Goal: Task Accomplishment & Management: Manage account settings

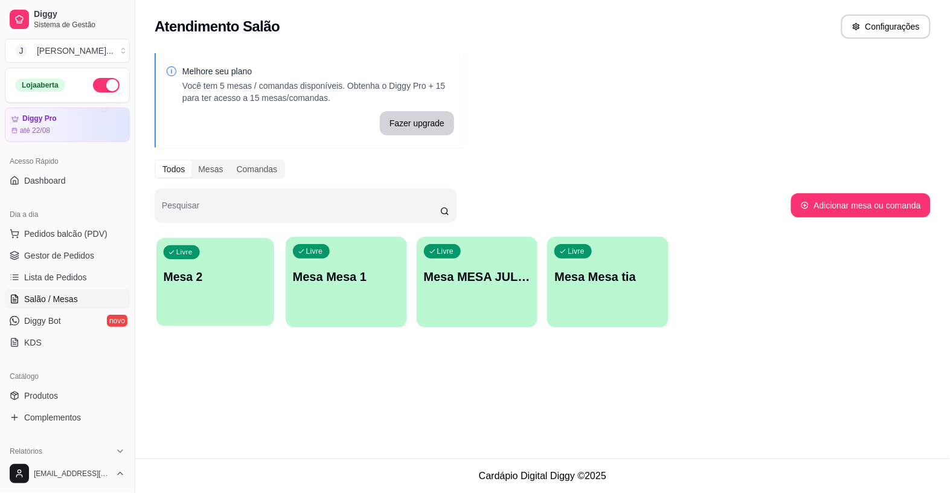
click at [195, 263] on div "Livre Mesa 2" at bounding box center [215, 275] width 118 height 74
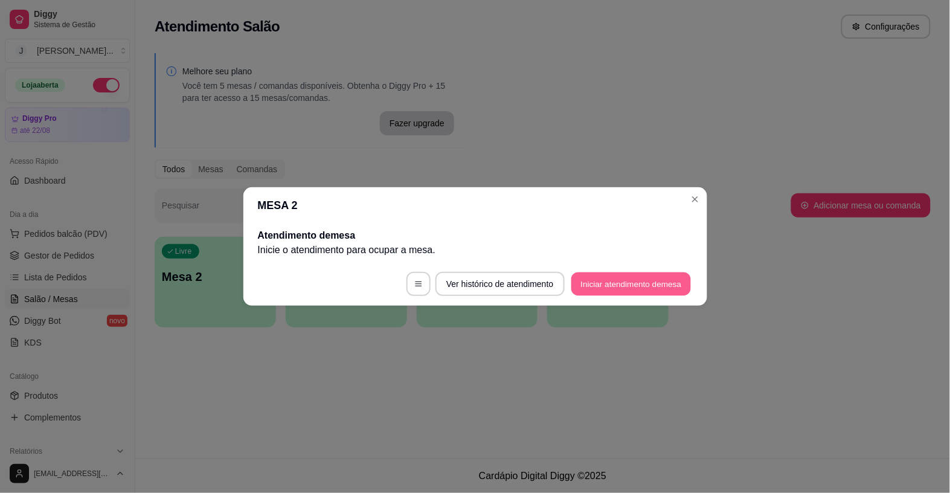
click at [601, 284] on button "Iniciar atendimento de mesa" at bounding box center [631, 284] width 120 height 24
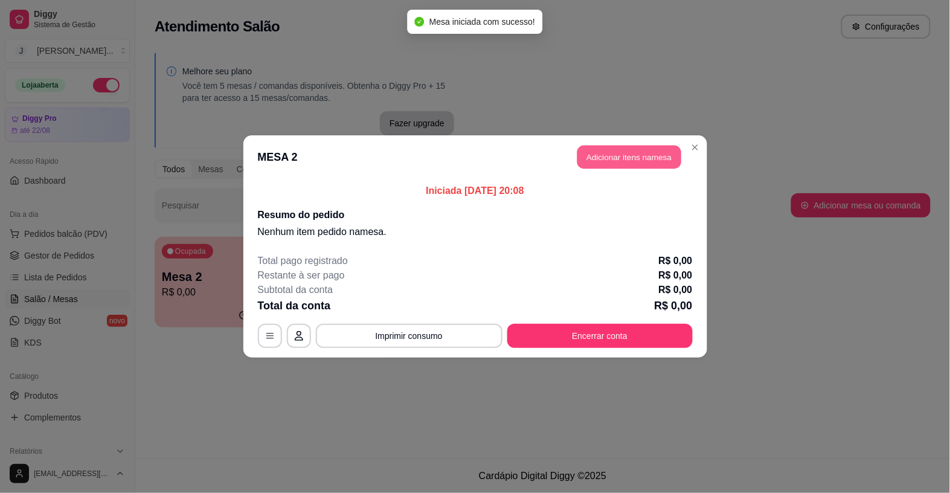
click at [624, 158] on button "Adicionar itens na mesa" at bounding box center [629, 158] width 104 height 24
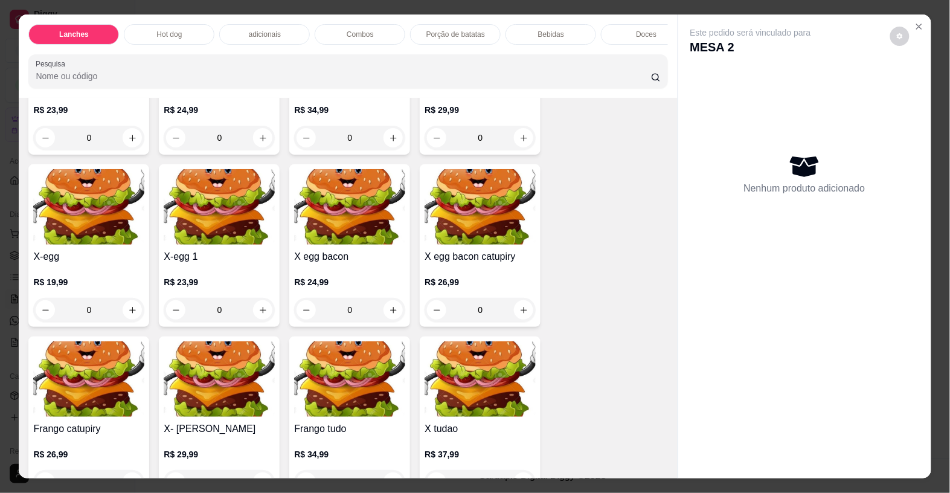
scroll to position [679, 0]
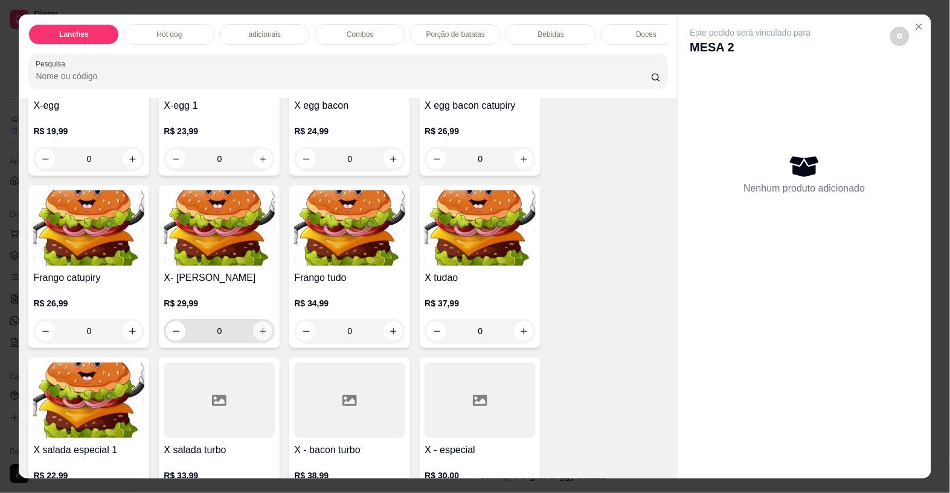
click at [253, 341] on button "increase-product-quantity" at bounding box center [262, 330] width 19 height 19
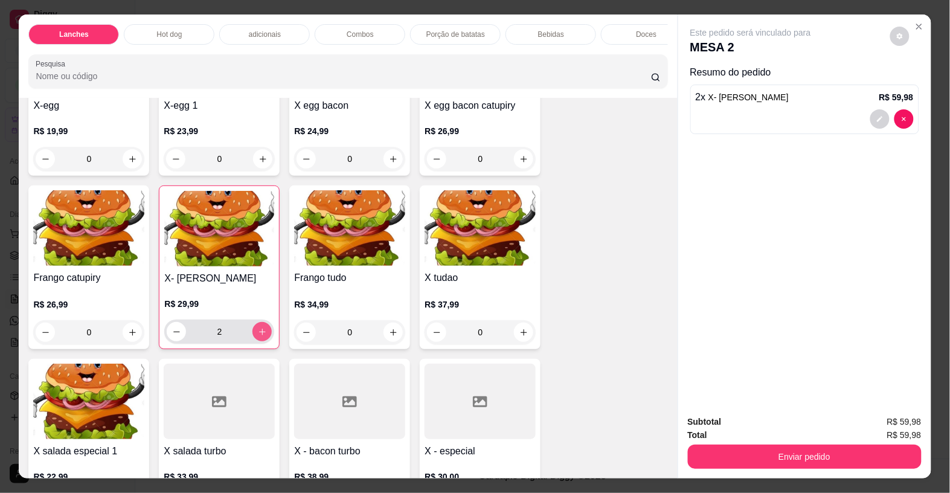
type input "2"
click at [548, 32] on p "Bebidas" at bounding box center [551, 35] width 26 height 10
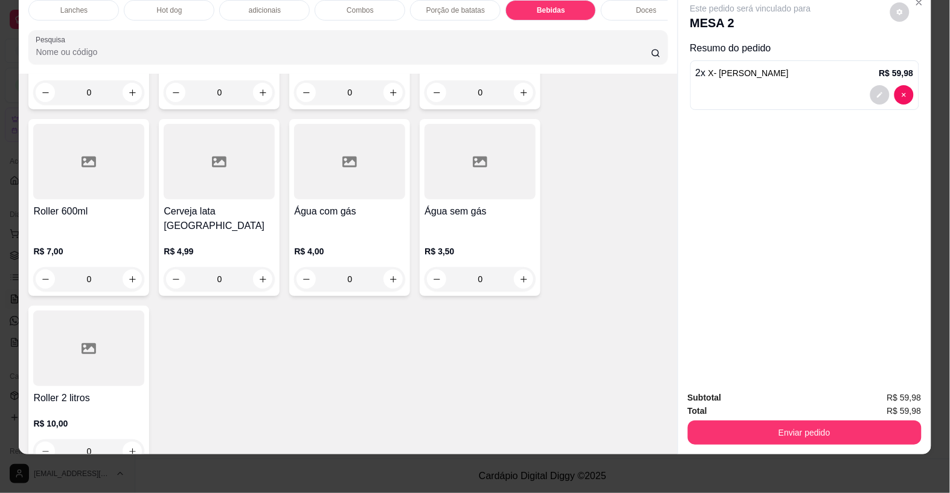
scroll to position [2715, 0]
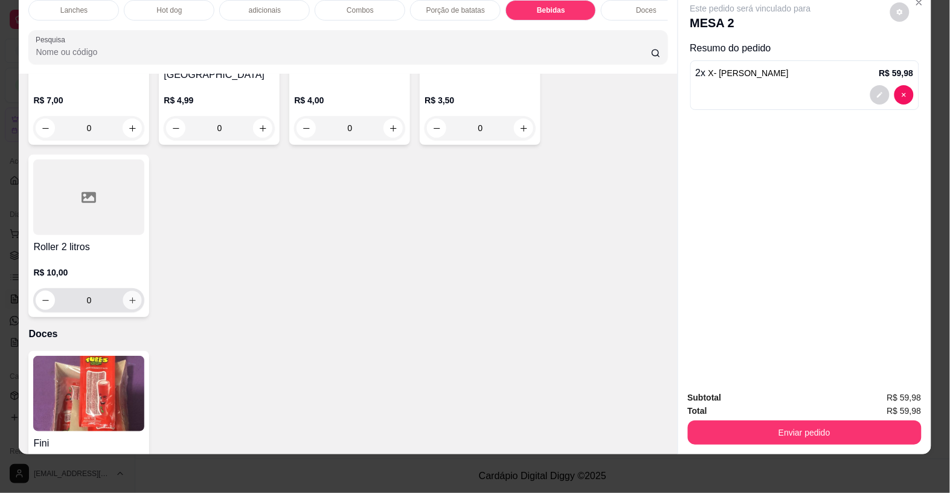
click at [128, 296] on icon "increase-product-quantity" at bounding box center [132, 300] width 9 height 9
type input "1"
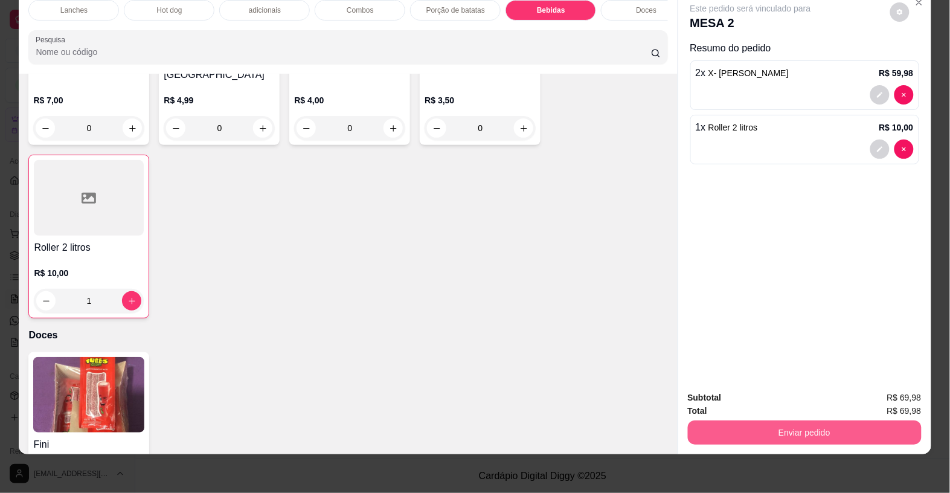
click at [837, 421] on button "Enviar pedido" at bounding box center [805, 432] width 234 height 24
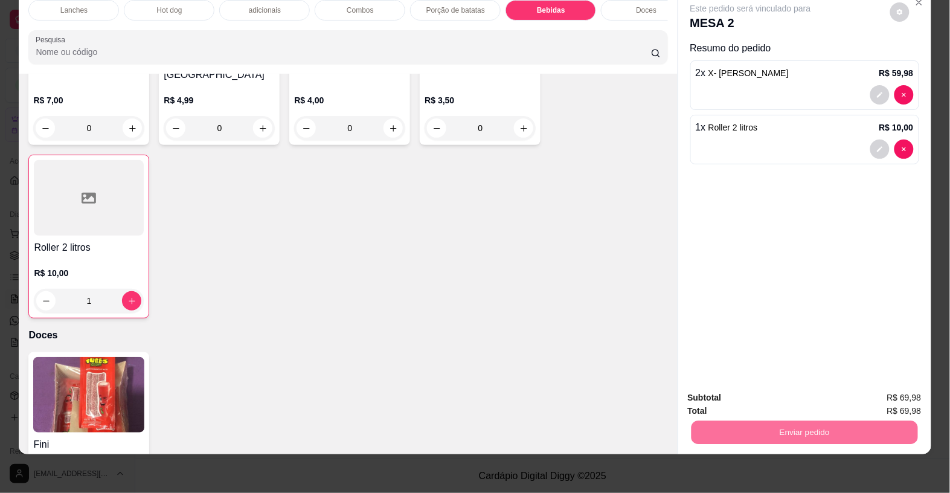
click at [801, 391] on button "Não registrar e enviar pedido" at bounding box center [764, 391] width 126 height 23
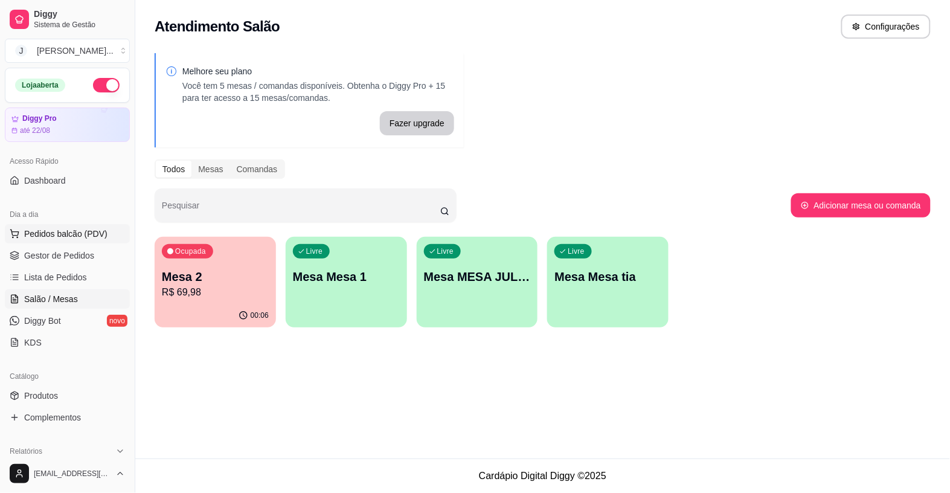
click at [57, 234] on span "Pedidos balcão (PDV)" at bounding box center [65, 234] width 83 height 12
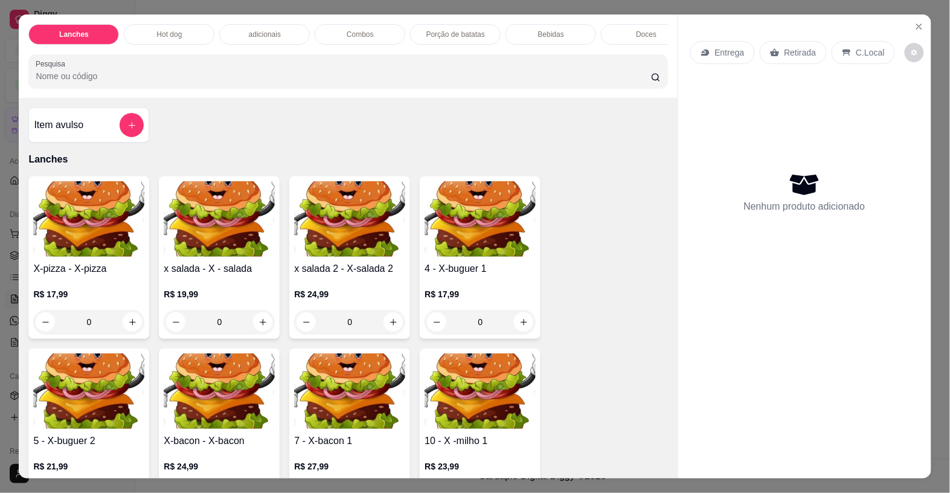
click at [130, 116] on div "Item avulso" at bounding box center [88, 124] width 121 height 35
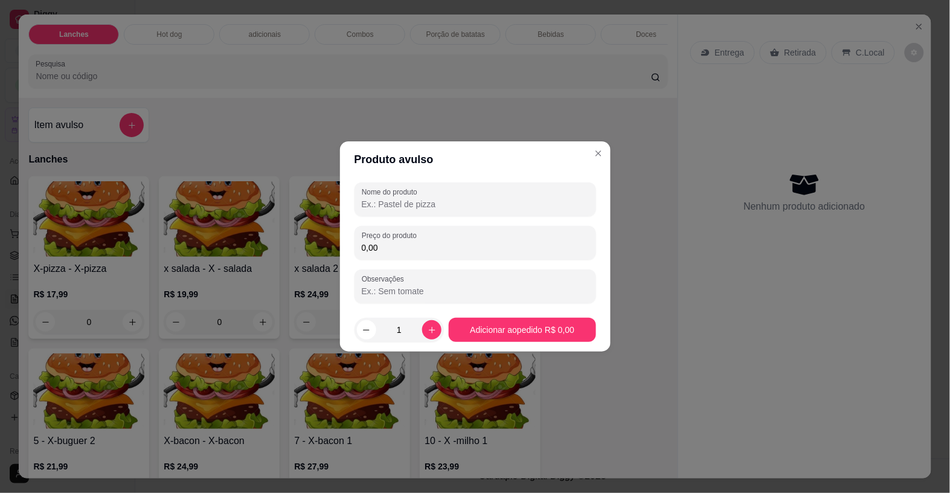
click at [373, 207] on input "Nome do produto" at bounding box center [475, 204] width 227 height 12
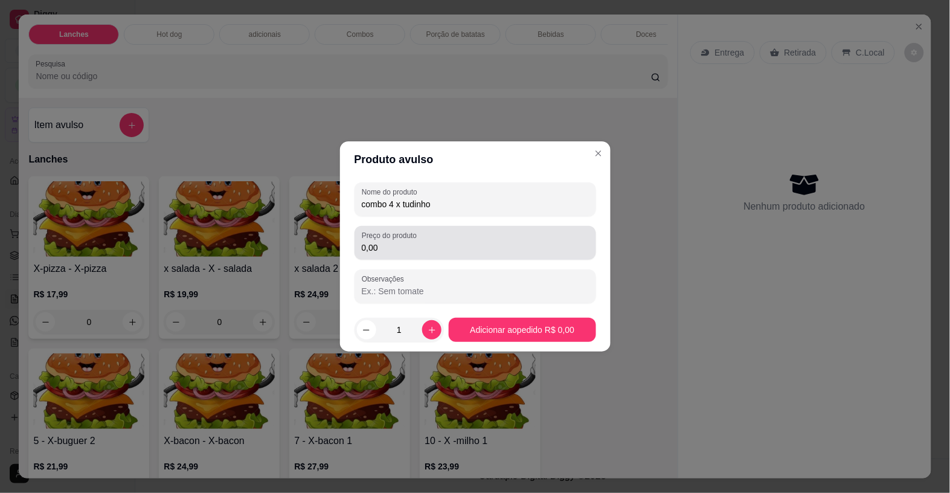
type input "combo 4 x tudinho"
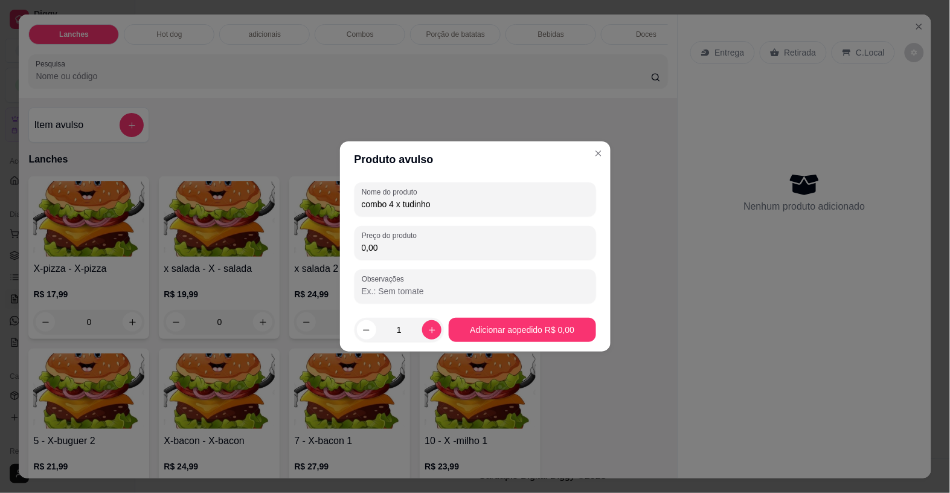
drag, startPoint x: 373, startPoint y: 254, endPoint x: 357, endPoint y: 240, distance: 20.6
click at [359, 243] on div "Preço do produto 0,00" at bounding box center [475, 243] width 242 height 34
type input "105,00"
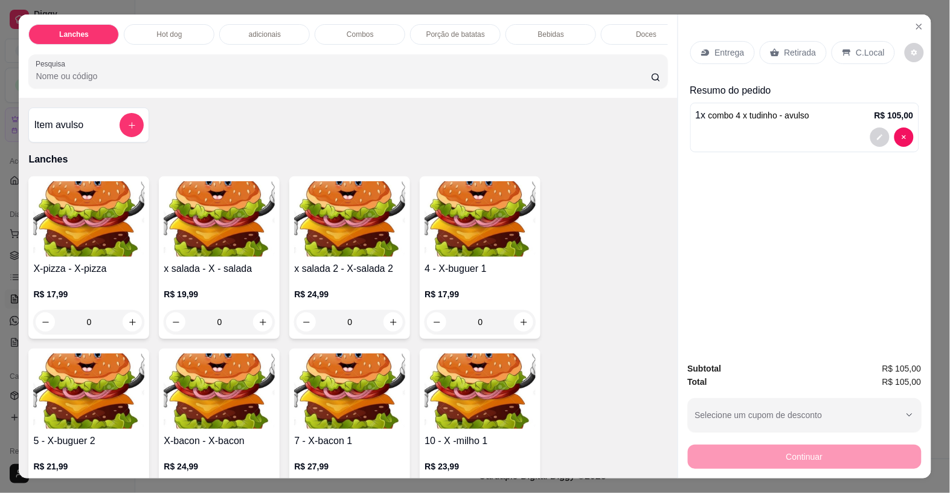
click at [720, 46] on p "Entrega" at bounding box center [730, 52] width 30 height 12
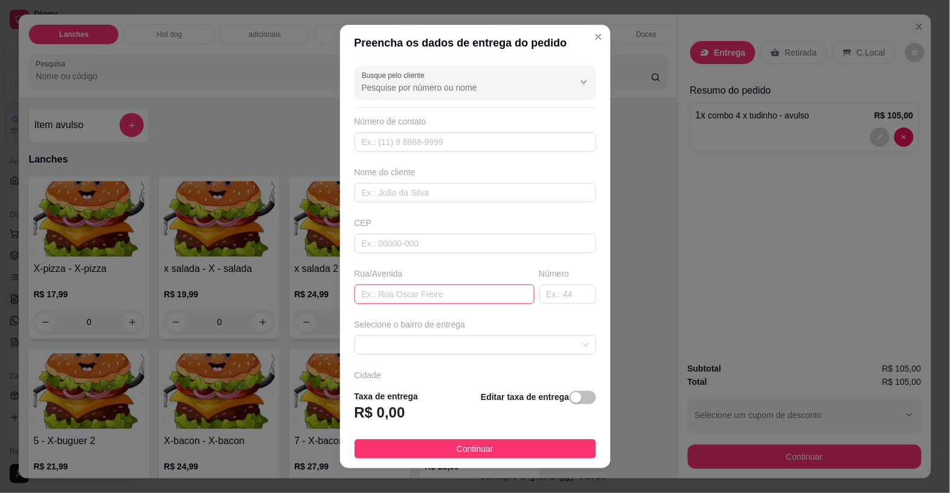
click at [383, 292] on input "text" at bounding box center [444, 293] width 180 height 19
type input "parati"
drag, startPoint x: 548, startPoint y: 299, endPoint x: 545, endPoint y: 281, distance: 18.3
click at [547, 298] on input "text" at bounding box center [567, 293] width 57 height 19
type input "742"
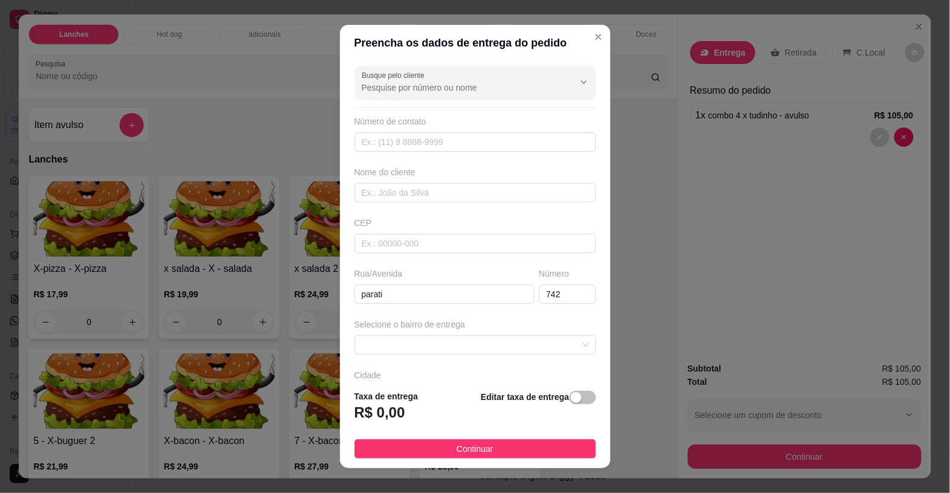
click at [521, 331] on div "Selecione o bairro de entrega" at bounding box center [475, 336] width 246 height 36
click at [521, 338] on span at bounding box center [475, 345] width 227 height 18
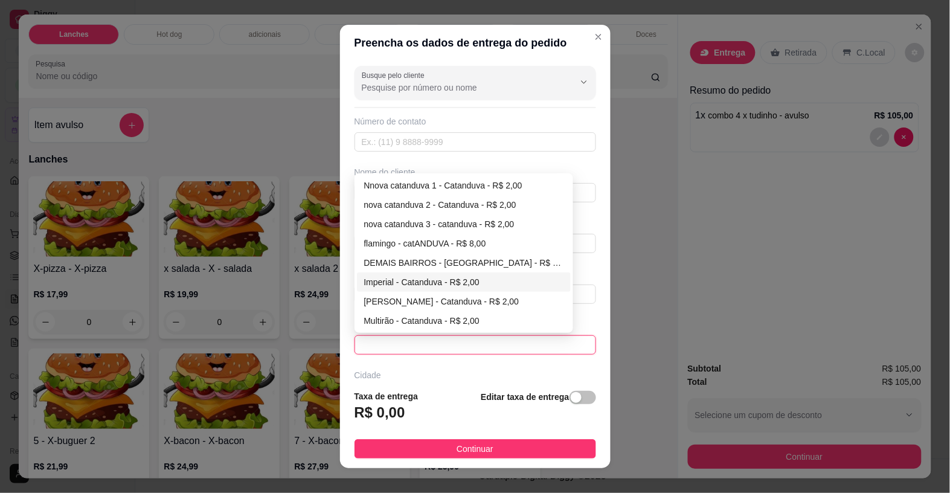
click at [466, 286] on div "Imperial - Catanduva - R$ 2,00" at bounding box center [464, 281] width 200 height 13
type input "Catanduva"
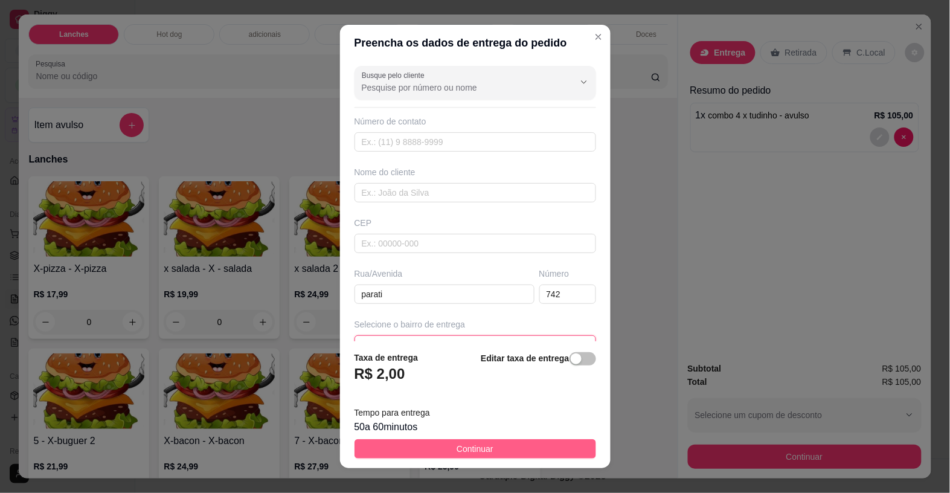
click at [430, 450] on button "Continuar" at bounding box center [475, 448] width 242 height 19
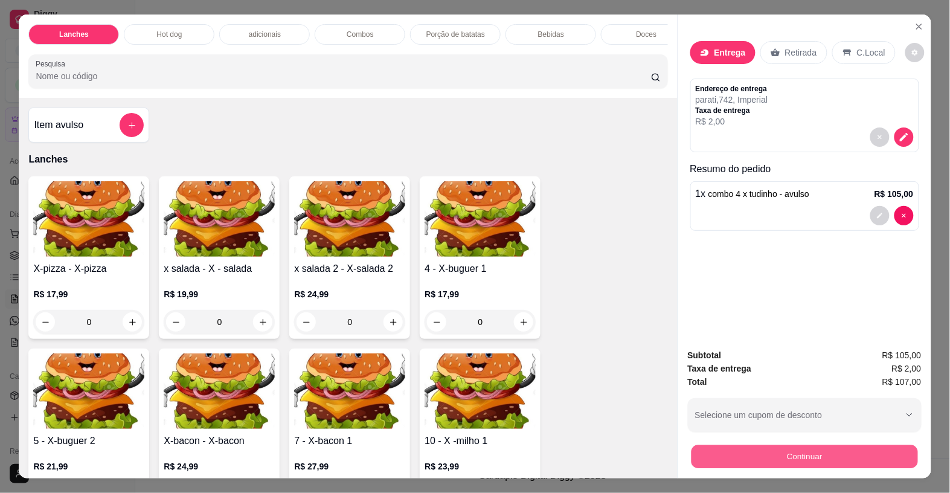
click at [734, 448] on button "Continuar" at bounding box center [804, 456] width 226 height 24
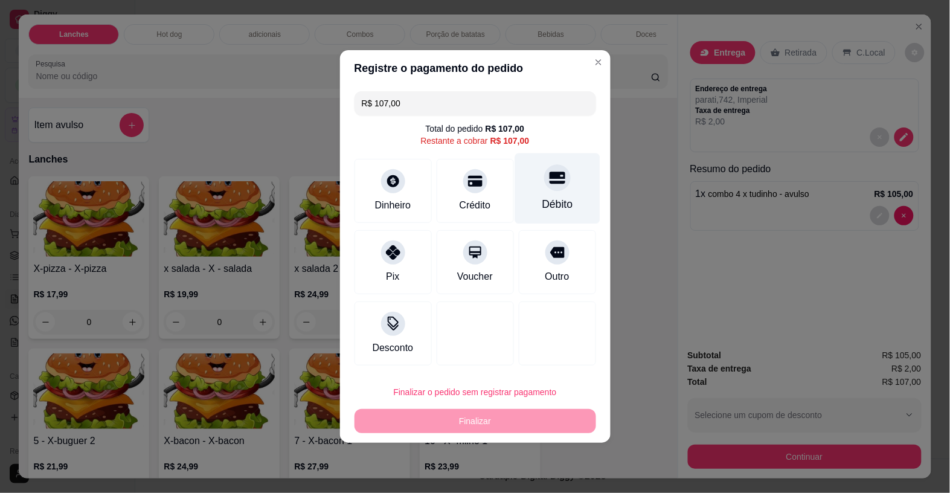
drag, startPoint x: 563, startPoint y: 191, endPoint x: 569, endPoint y: 189, distance: 6.3
click at [569, 189] on div "Débito" at bounding box center [556, 188] width 85 height 71
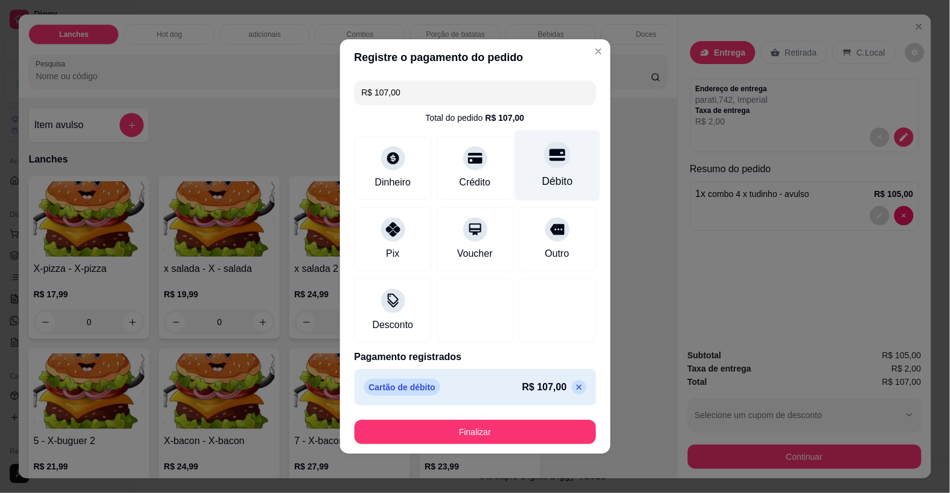
type input "R$ 0,00"
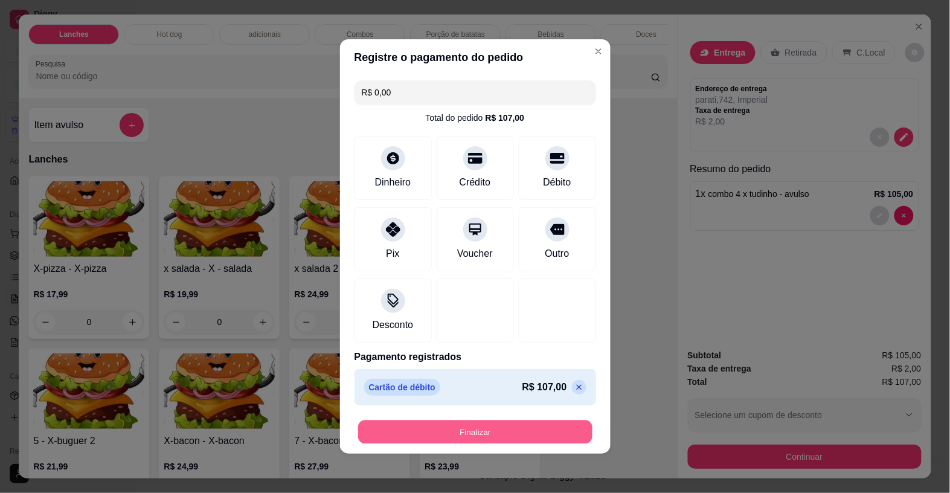
click at [443, 423] on button "Finalizar" at bounding box center [475, 432] width 234 height 24
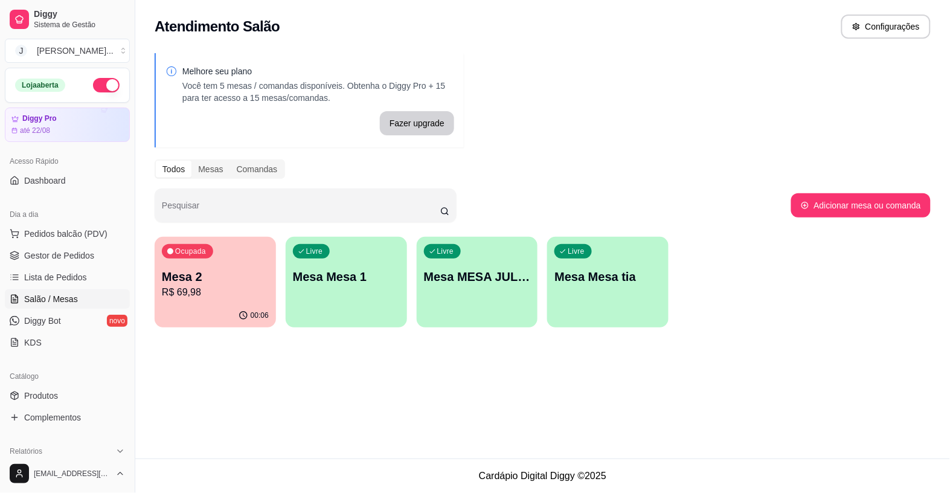
click at [101, 216] on div "Dia a dia" at bounding box center [67, 214] width 125 height 19
click at [95, 254] on link "Gestor de Pedidos" at bounding box center [67, 255] width 125 height 19
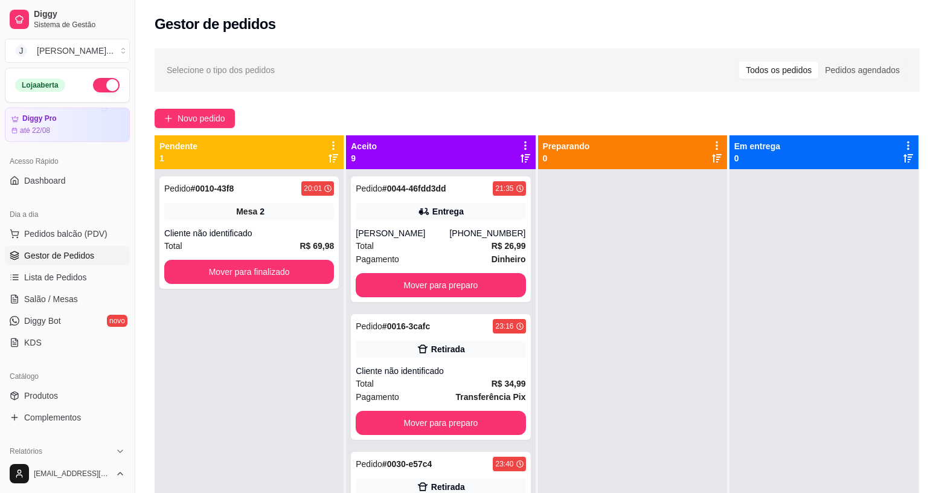
click at [40, 249] on span "Gestor de Pedidos" at bounding box center [59, 255] width 70 height 12
drag, startPoint x: 34, startPoint y: 224, endPoint x: 16, endPoint y: 175, distance: 52.2
click at [33, 222] on div "Dia a dia Pedidos balcão (PDV) Gestor de Pedidos Lista de Pedidos Salão / Mesas…" at bounding box center [67, 278] width 135 height 157
click at [24, 232] on span "Pedidos balcão (PDV)" at bounding box center [65, 234] width 83 height 12
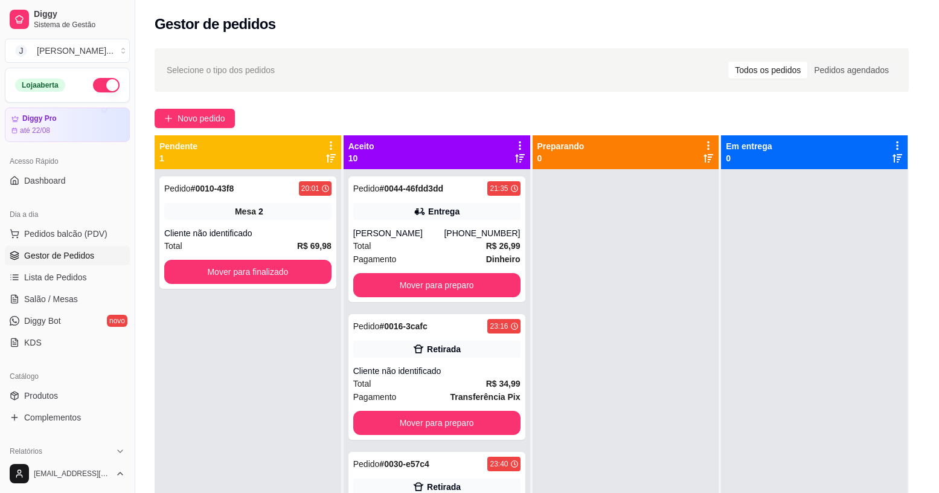
click at [33, 225] on img at bounding box center [88, 218] width 111 height 75
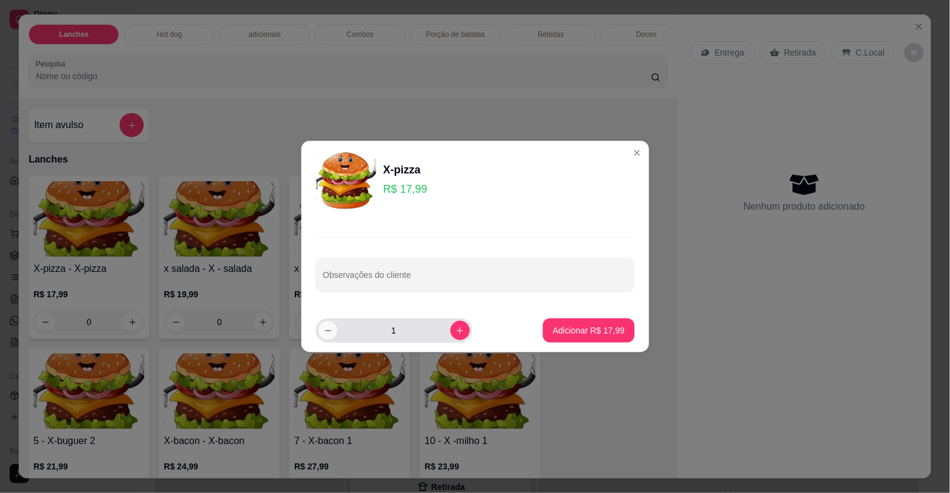
click at [328, 334] on button "decrease-product-quantity" at bounding box center [327, 330] width 19 height 19
type input "0"
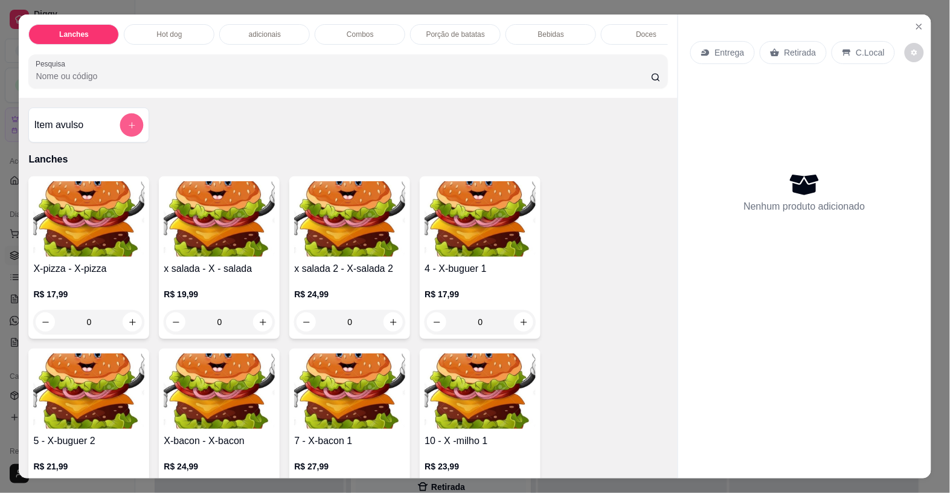
click at [132, 130] on button "add-separate-item" at bounding box center [132, 126] width 24 height 24
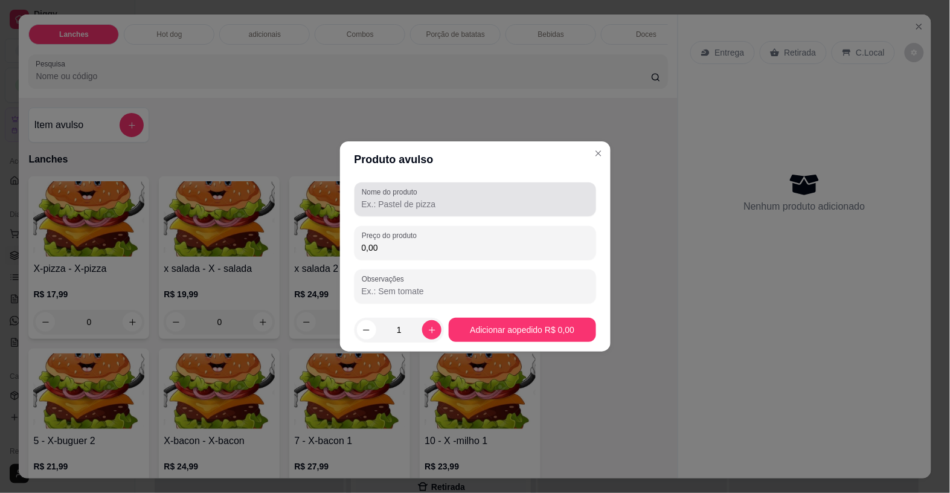
click at [470, 198] on div at bounding box center [475, 199] width 227 height 24
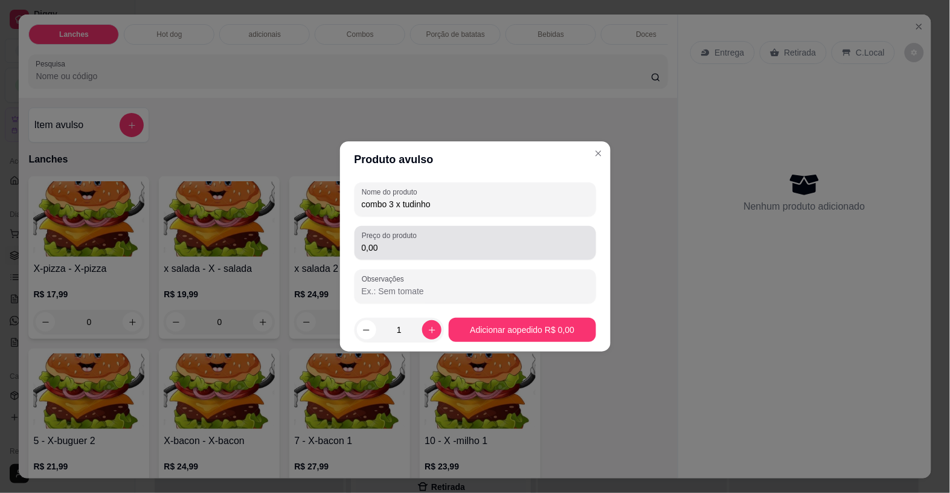
type input "combo 3 x tudinho"
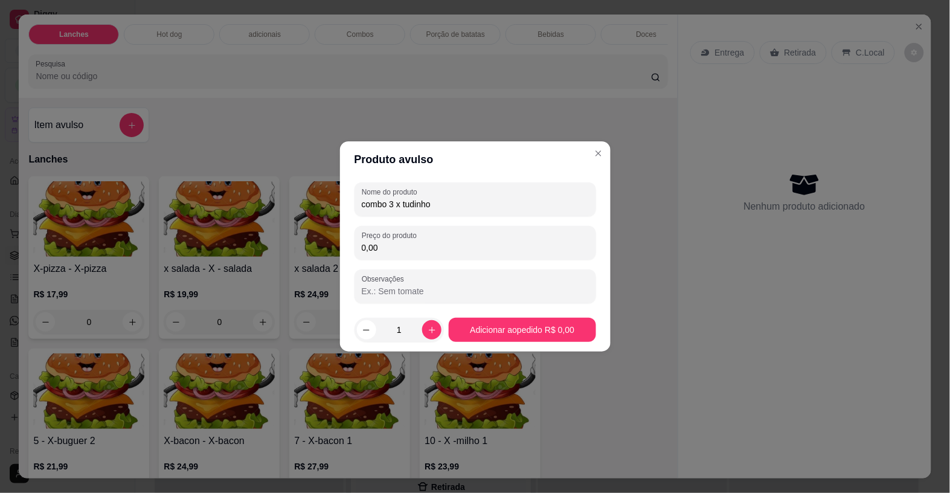
click at [420, 243] on input "0,00" at bounding box center [475, 248] width 227 height 12
type input "70,00"
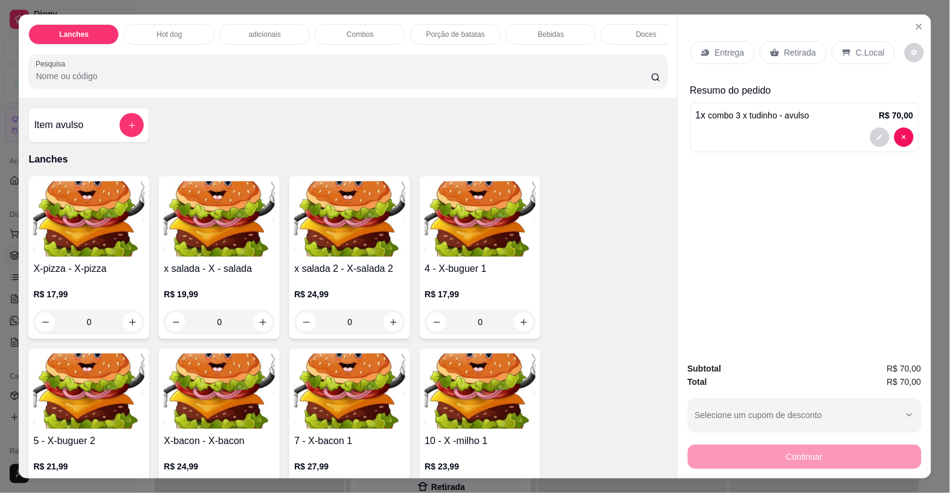
click at [697, 41] on div "Entrega" at bounding box center [722, 52] width 65 height 23
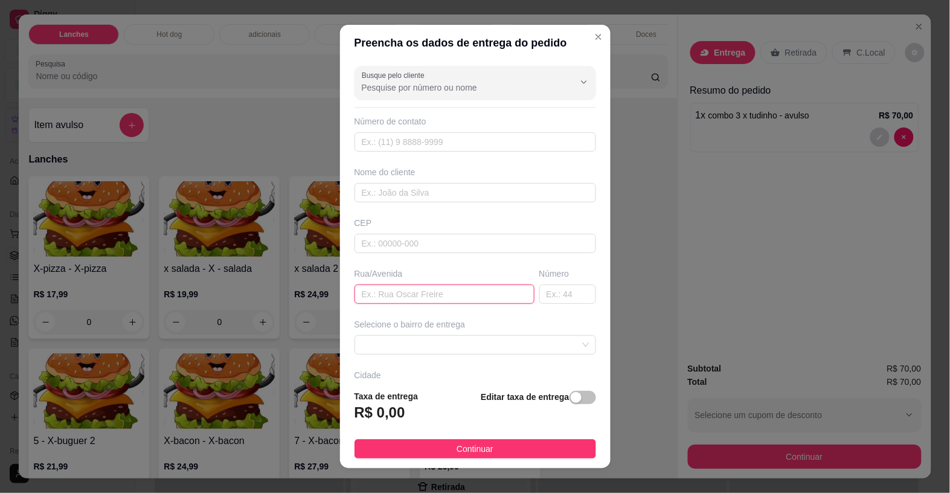
drag, startPoint x: 368, startPoint y: 294, endPoint x: 380, endPoint y: 296, distance: 12.3
click at [369, 296] on input "text" at bounding box center [444, 293] width 180 height 19
type input "pitanga"
drag, startPoint x: 520, startPoint y: 292, endPoint x: 536, endPoint y: 251, distance: 43.2
click at [537, 284] on div "Número" at bounding box center [568, 285] width 62 height 36
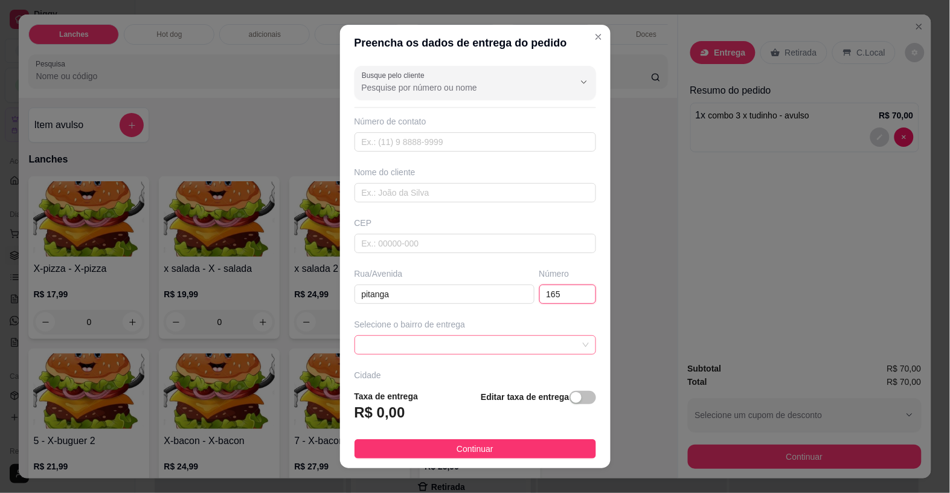
click at [478, 346] on span at bounding box center [475, 345] width 227 height 18
type input "165"
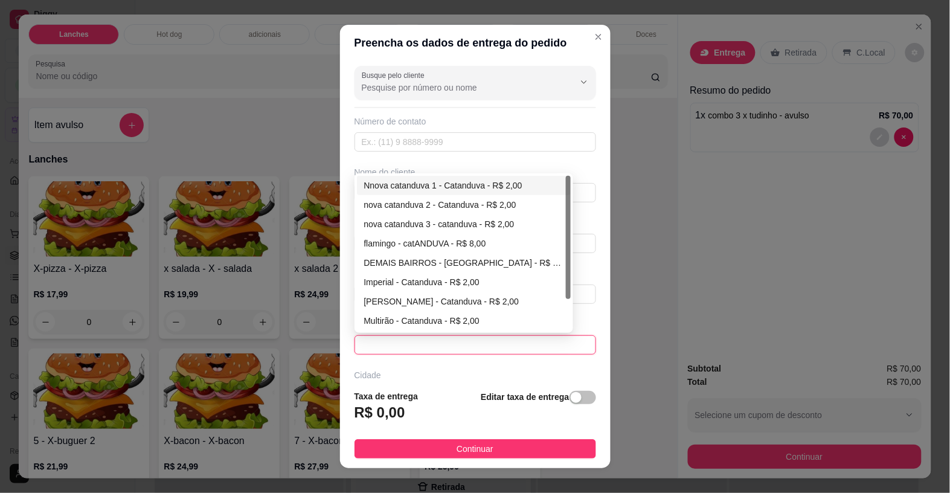
click at [508, 182] on div "Nnova catanduva 1 - Catanduva - R$ 2,00" at bounding box center [464, 185] width 200 height 13
type input "Catanduva"
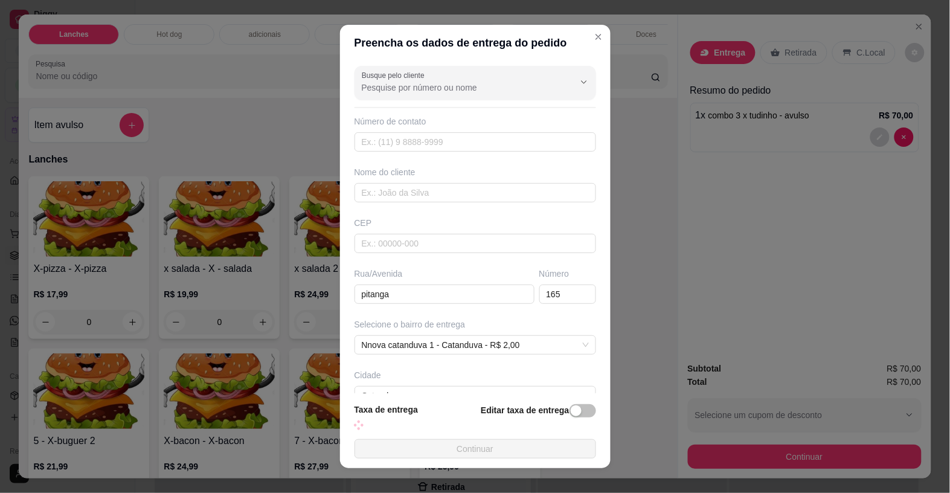
click at [450, 462] on footer "Taxa de entrega Editar taxa de entrega Continuar" at bounding box center [475, 430] width 270 height 75
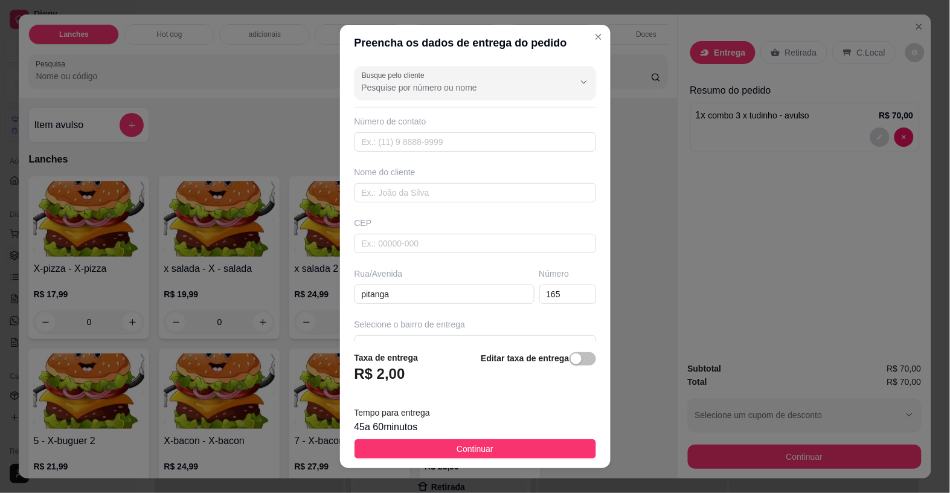
drag, startPoint x: 526, startPoint y: 444, endPoint x: 682, endPoint y: 459, distance: 157.1
click at [533, 449] on button "Continuar" at bounding box center [475, 448] width 242 height 19
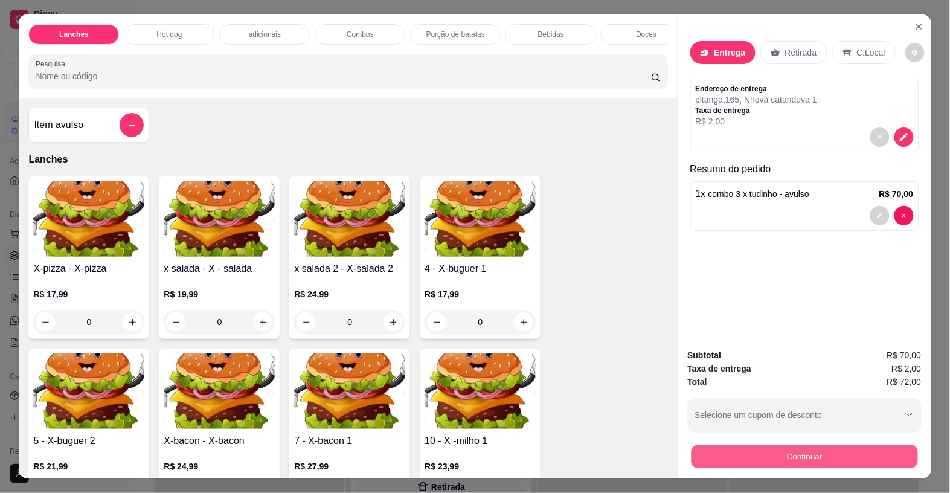
click at [699, 444] on button "Continuar" at bounding box center [804, 456] width 226 height 24
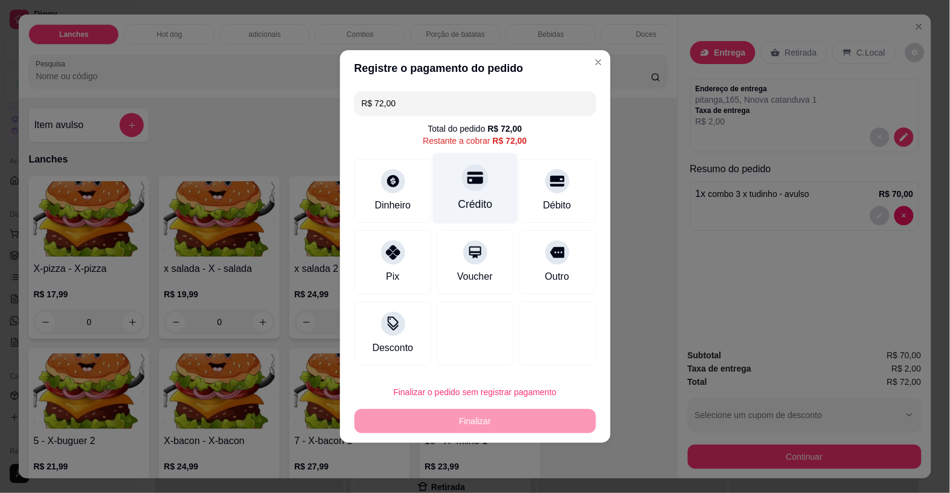
click at [496, 191] on div "Crédito" at bounding box center [474, 188] width 85 height 71
type input "R$ 0,00"
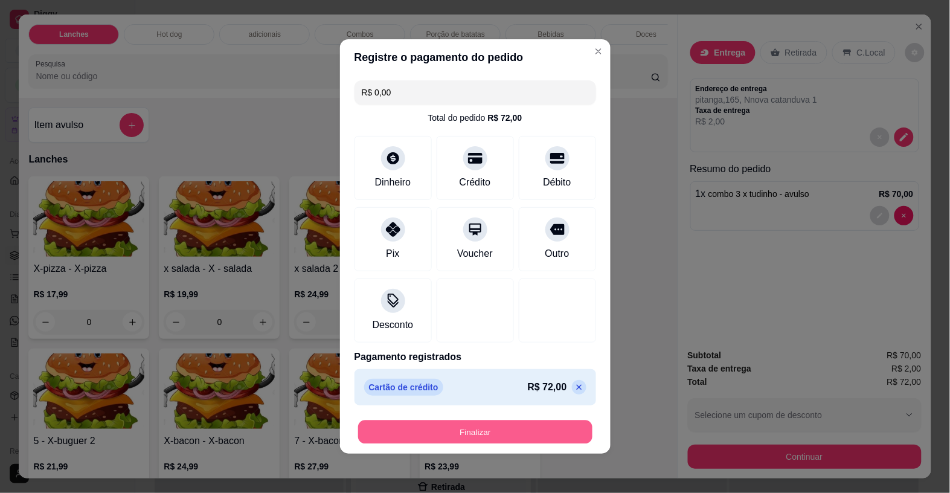
click at [373, 430] on button "Finalizar" at bounding box center [475, 432] width 234 height 24
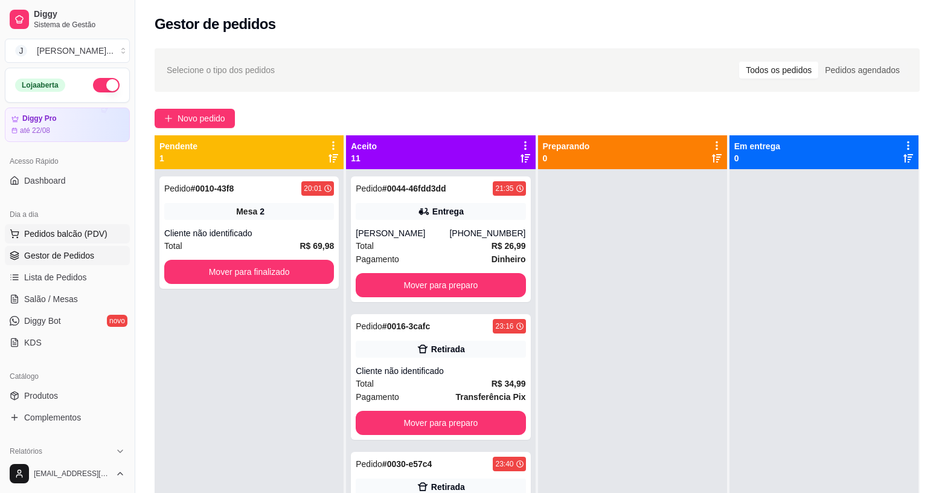
click at [88, 224] on button "Pedidos balcão (PDV)" at bounding box center [67, 233] width 125 height 19
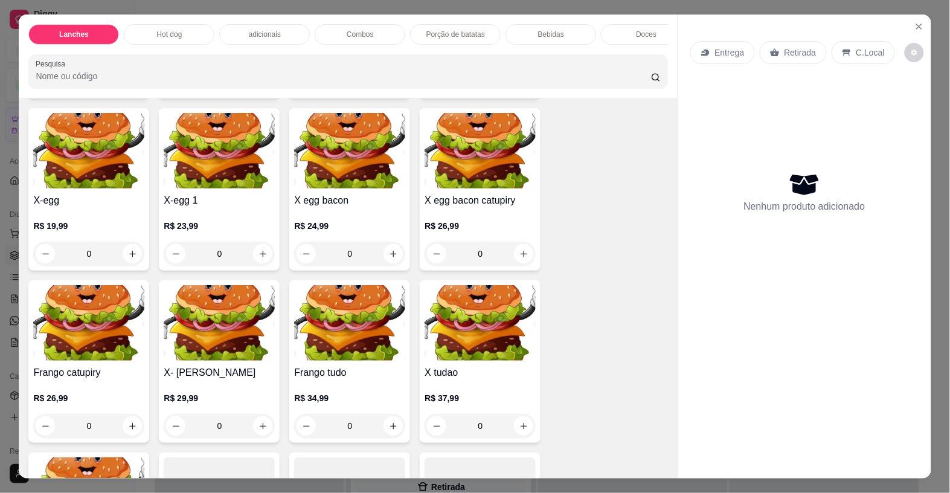
scroll to position [377, 0]
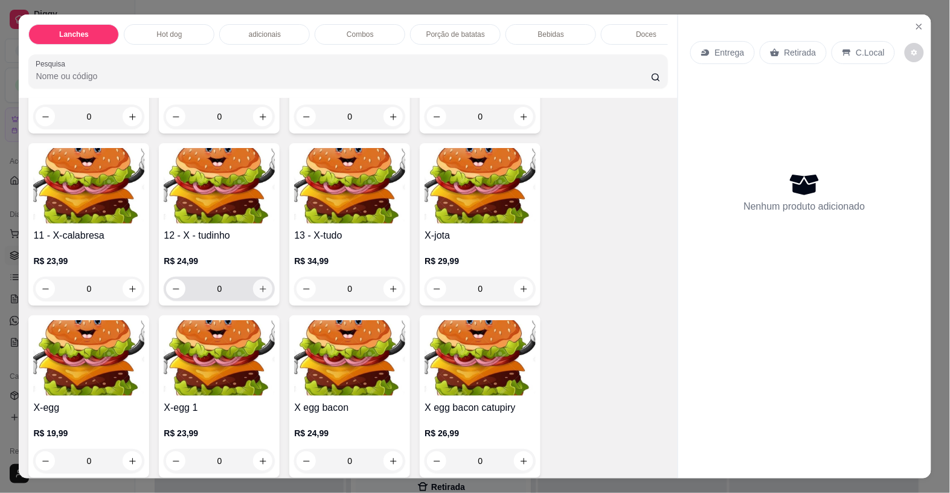
click at [255, 290] on button "increase-product-quantity" at bounding box center [262, 288] width 19 height 19
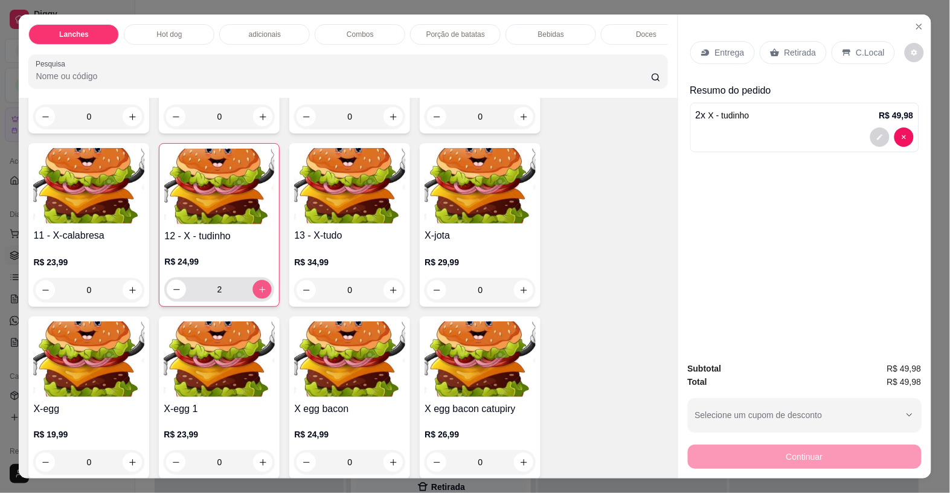
click at [255, 290] on button "increase-product-quantity" at bounding box center [262, 289] width 19 height 19
type input "4"
click at [787, 46] on p "Retirada" at bounding box center [800, 52] width 32 height 12
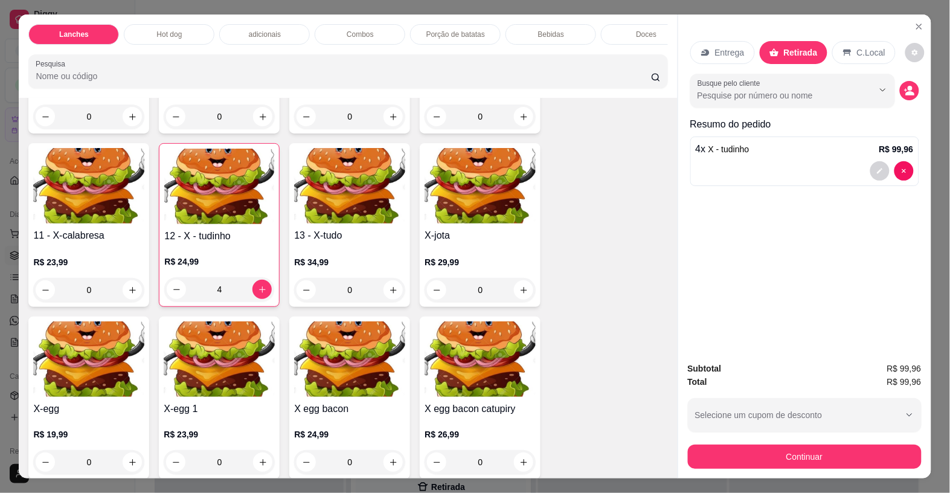
click at [870, 161] on div at bounding box center [891, 170] width 43 height 19
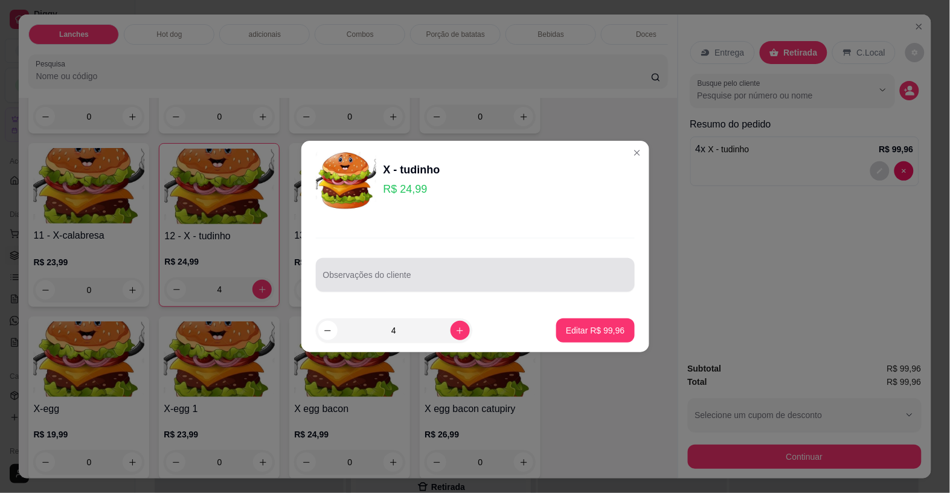
click at [330, 267] on div at bounding box center [475, 275] width 304 height 24
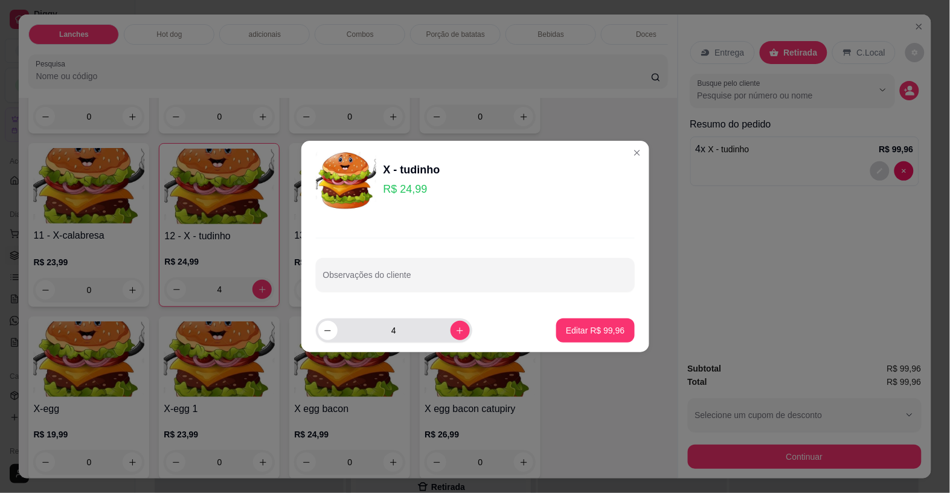
click at [329, 318] on div "4" at bounding box center [394, 330] width 152 height 24
click at [329, 324] on button "decrease-product-quantity" at bounding box center [327, 330] width 19 height 19
type input "3"
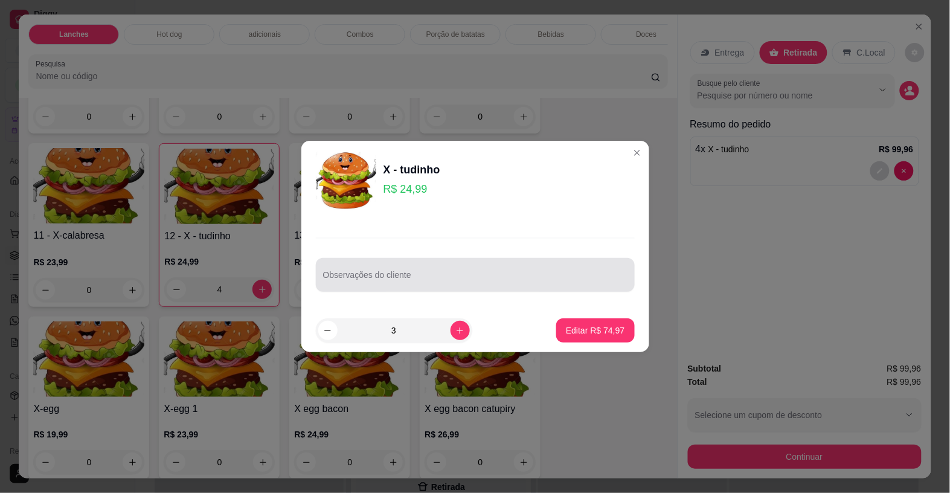
click at [342, 278] on input "Observações do cliente" at bounding box center [475, 280] width 304 height 12
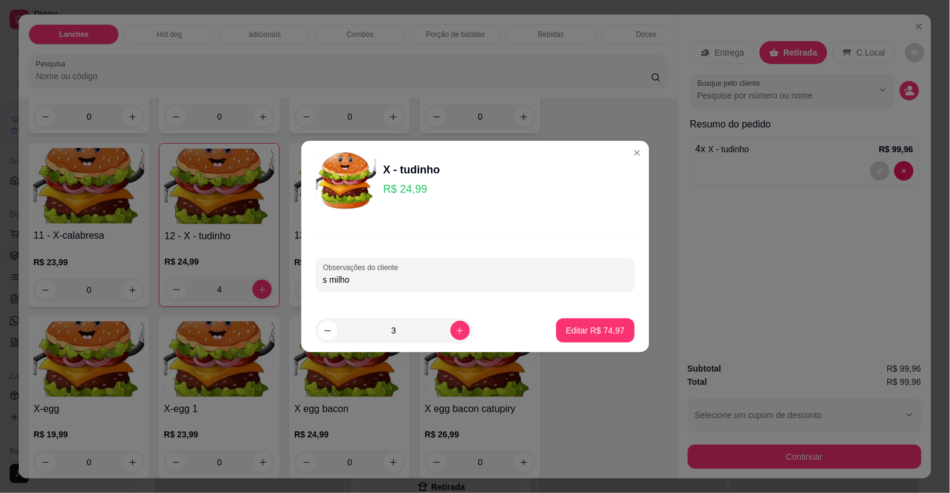
type input "s milho"
click at [546, 329] on footer "3 Editar R$ 74,97" at bounding box center [475, 330] width 348 height 43
click at [607, 155] on div "X - tudinho R$ 24,99" at bounding box center [475, 180] width 319 height 60
drag, startPoint x: 622, startPoint y: 142, endPoint x: 622, endPoint y: 149, distance: 7.2
click at [622, 144] on section "X - tudinho R$ 24,99 Observações do cliente s milho 3 Editar R$ 74,97" at bounding box center [475, 246] width 348 height 211
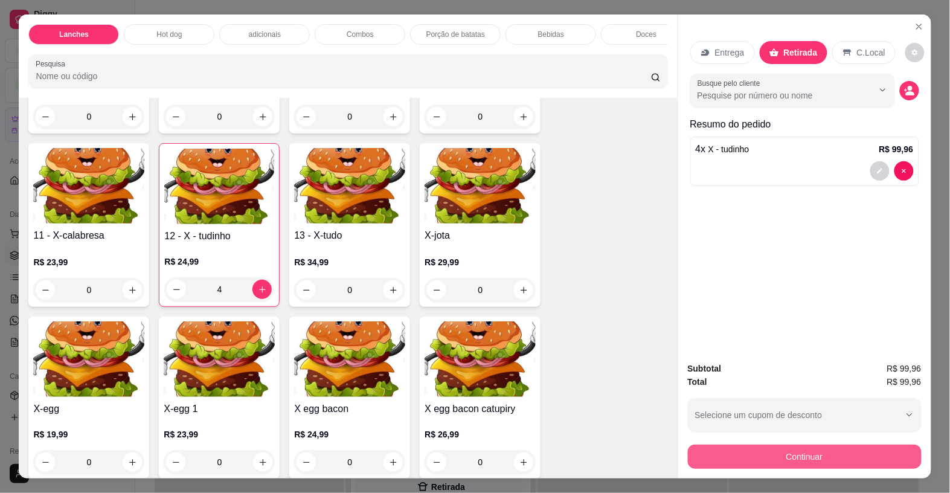
click at [723, 444] on button "Continuar" at bounding box center [805, 456] width 234 height 24
click at [705, 441] on div "Continuar" at bounding box center [805, 454] width 234 height 27
click at [696, 444] on button "Continuar" at bounding box center [804, 456] width 226 height 24
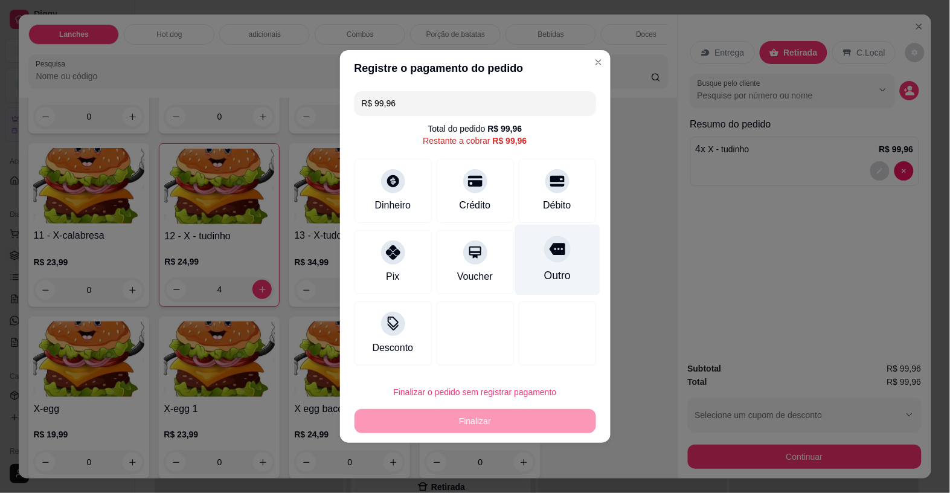
click at [540, 264] on div "Outro" at bounding box center [556, 260] width 85 height 71
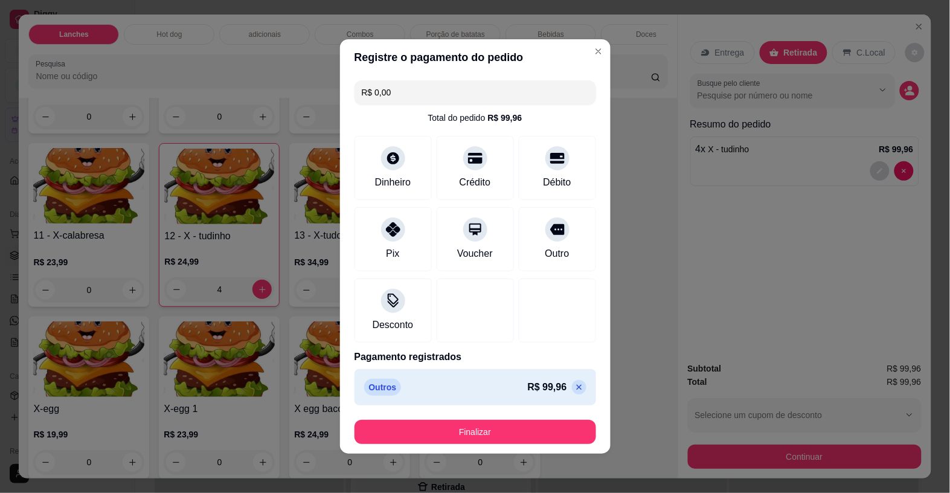
type input "R$ 0,00"
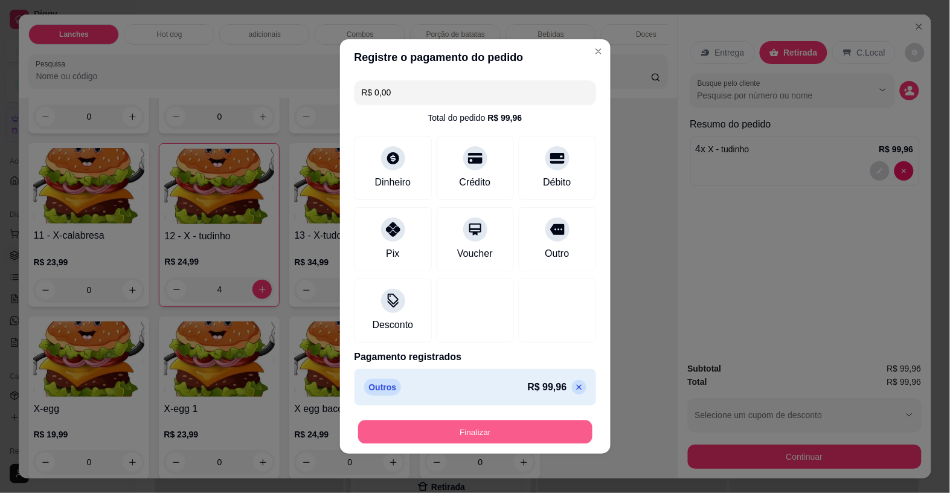
click at [496, 429] on button "Finalizar" at bounding box center [475, 432] width 234 height 24
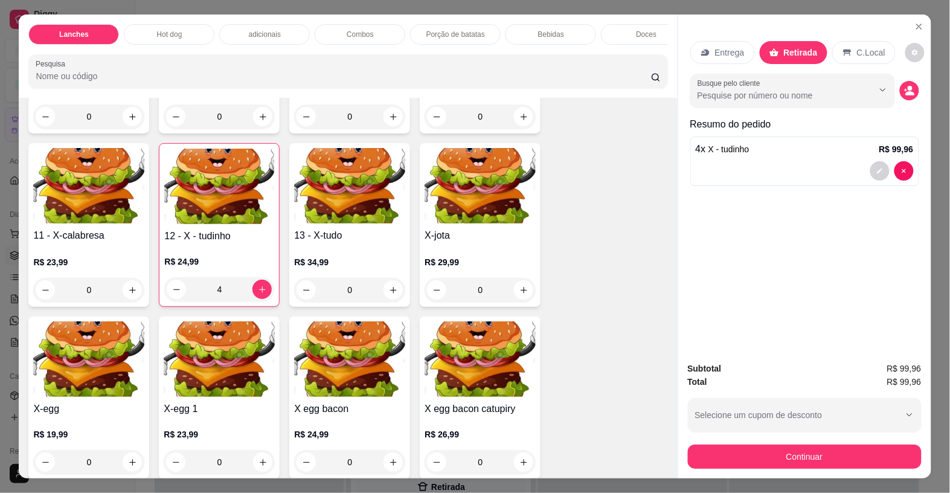
type input "0"
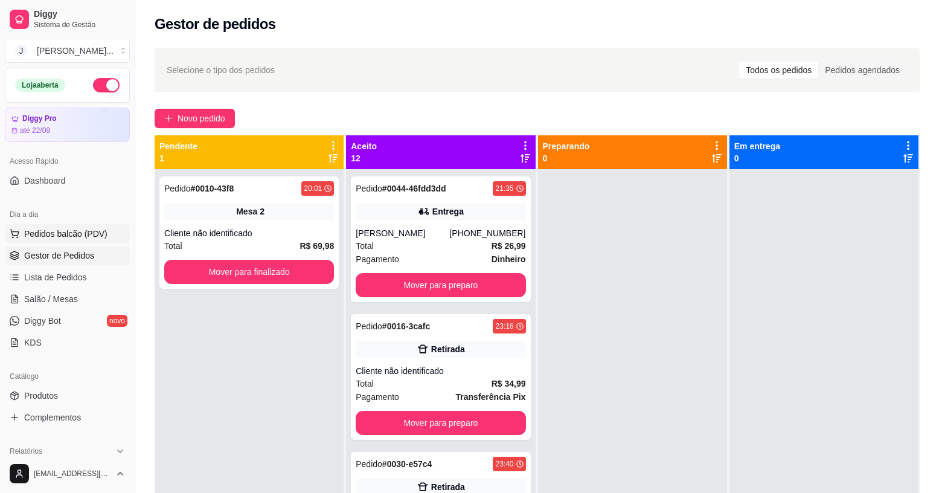
click at [59, 229] on span "Pedidos balcão (PDV)" at bounding box center [65, 234] width 83 height 12
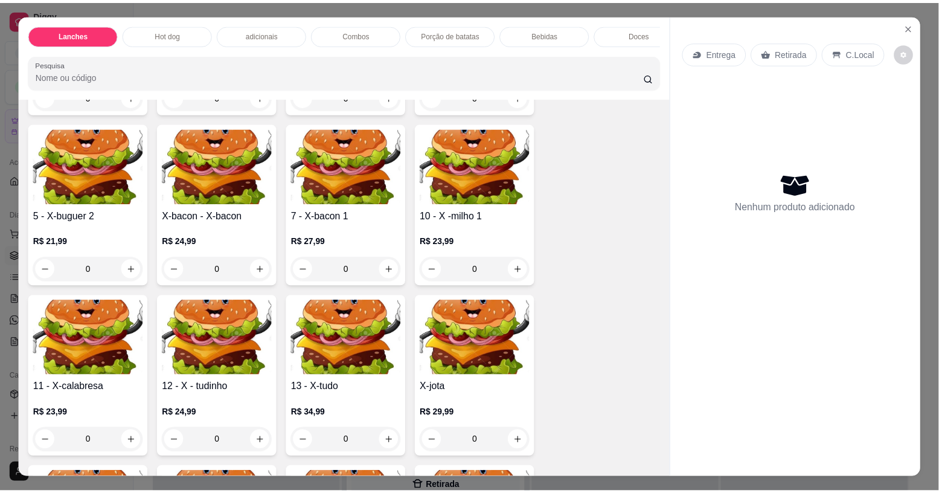
scroll to position [226, 0]
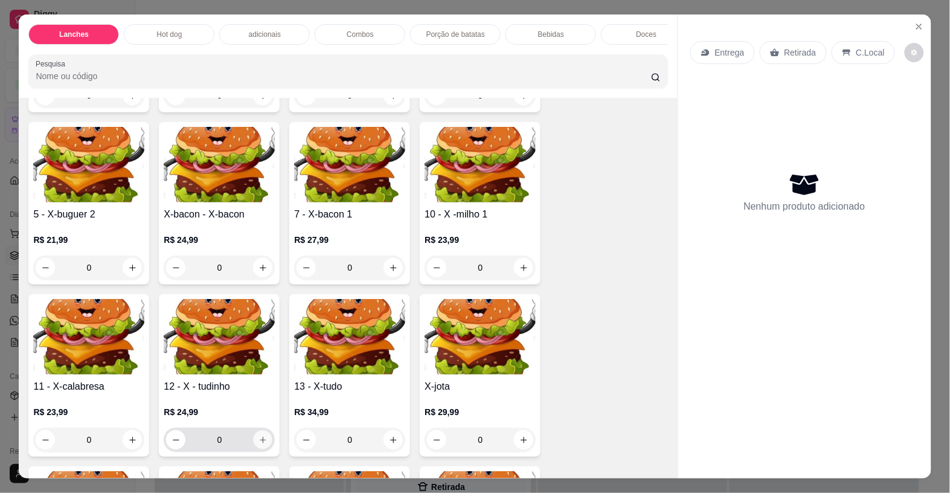
click at [258, 444] on icon "increase-product-quantity" at bounding box center [262, 439] width 9 height 9
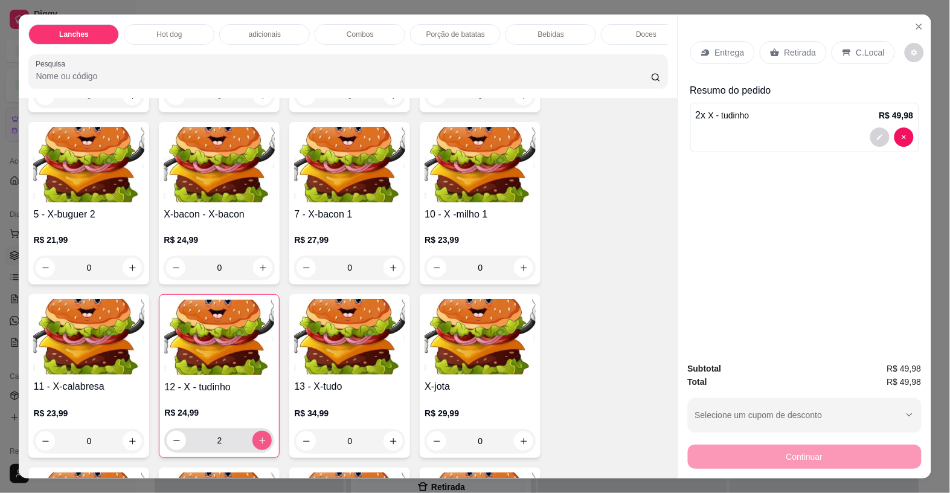
click at [258, 445] on icon "increase-product-quantity" at bounding box center [262, 440] width 9 height 9
type input "3"
click at [875, 127] on button "decrease-product-quantity" at bounding box center [879, 136] width 19 height 19
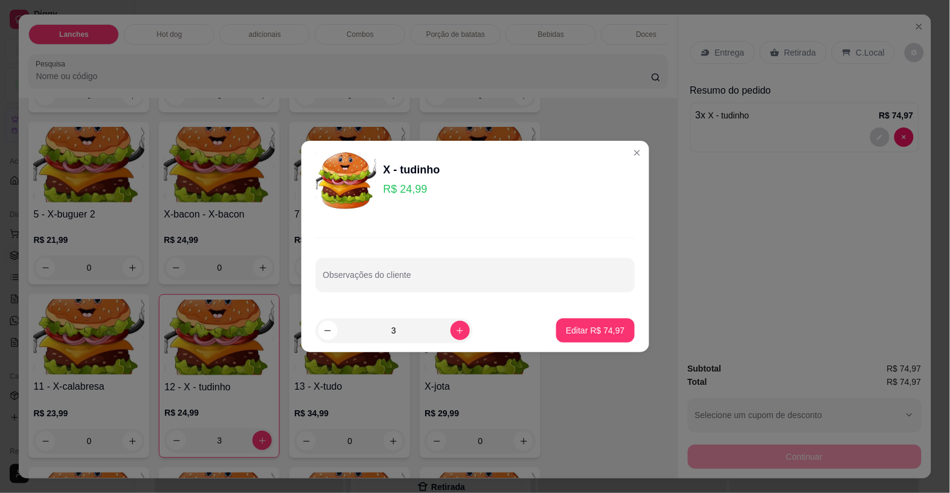
drag, startPoint x: 375, startPoint y: 287, endPoint x: 384, endPoint y: 260, distance: 28.6
click at [375, 285] on div at bounding box center [475, 275] width 304 height 24
type input "sem milho"
click at [557, 320] on button "Editar R$ 74,97" at bounding box center [594, 331] width 75 height 24
type input "0"
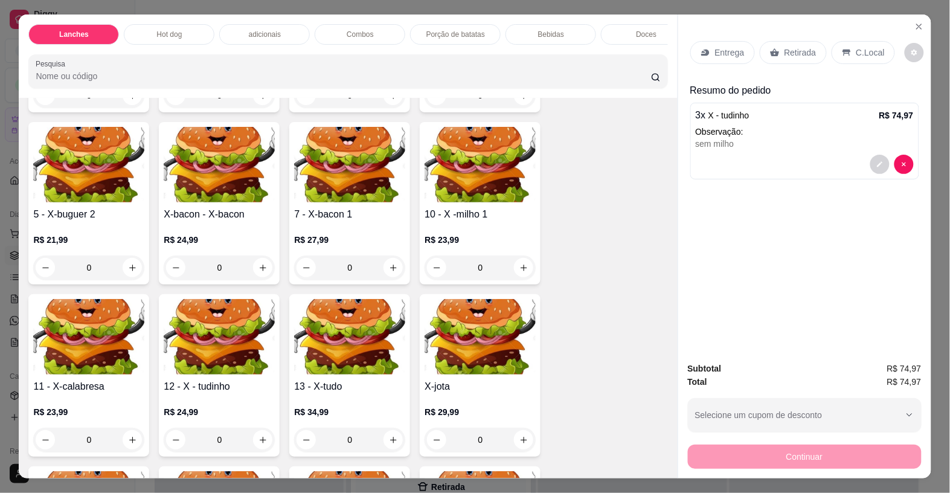
click at [803, 53] on div "Retirada" at bounding box center [793, 52] width 67 height 23
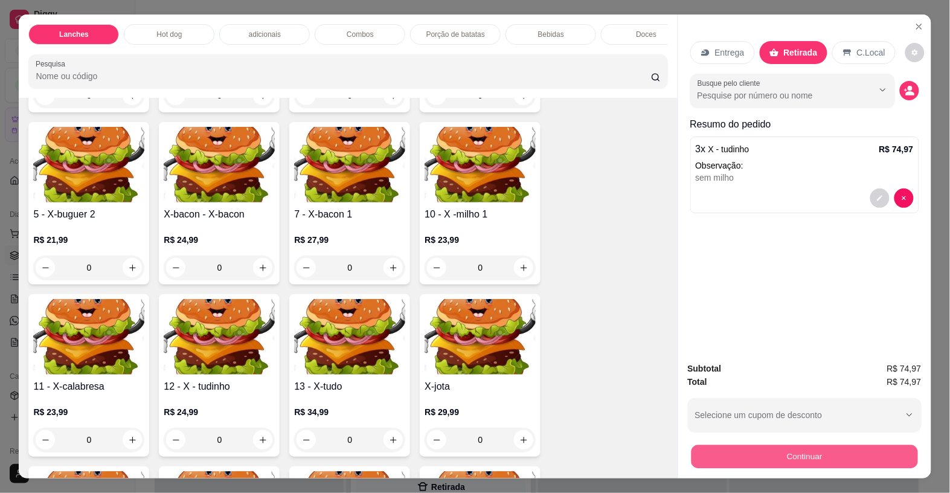
click at [760, 451] on button "Continuar" at bounding box center [804, 456] width 226 height 24
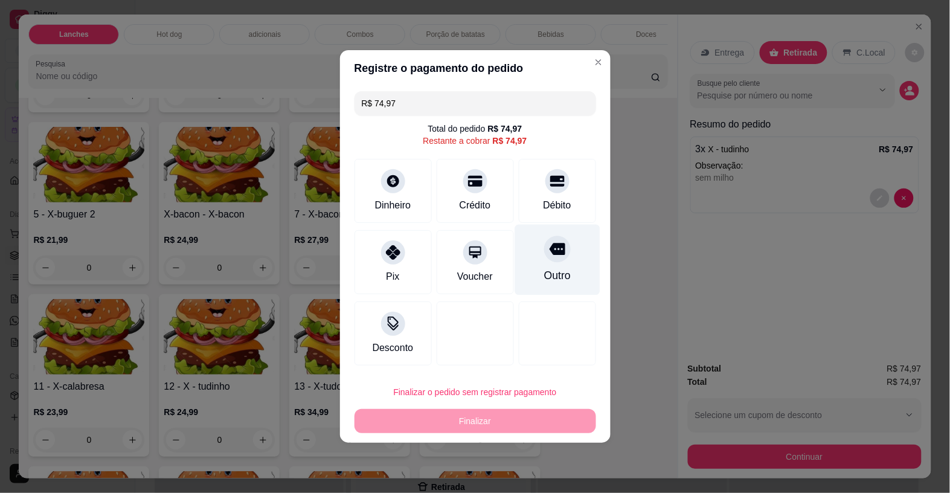
click at [551, 269] on div "Outro" at bounding box center [556, 275] width 27 height 16
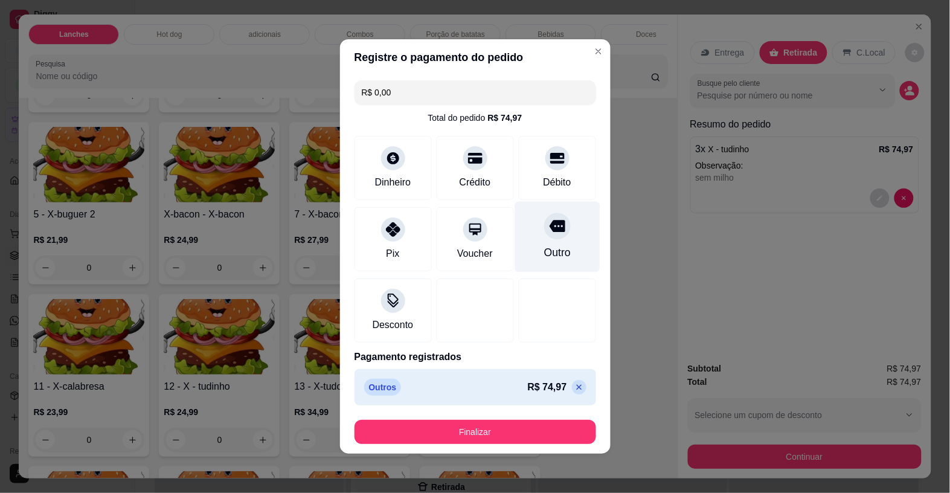
type input "R$ 0,00"
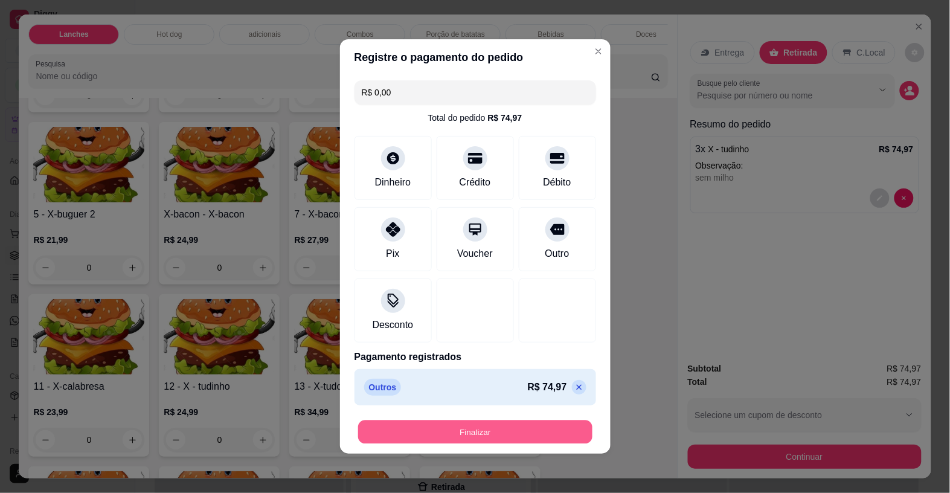
click at [517, 438] on button "Finalizar" at bounding box center [475, 432] width 234 height 24
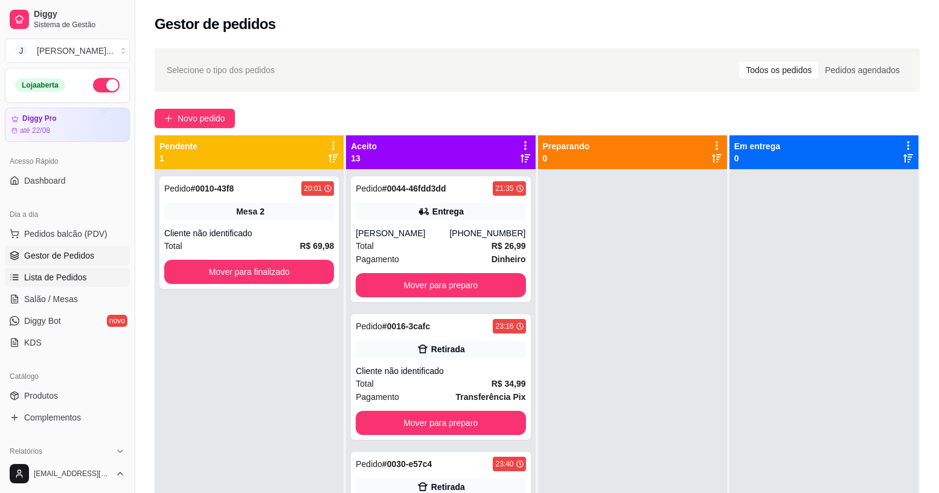
click at [83, 272] on span "Lista de Pedidos" at bounding box center [55, 277] width 63 height 12
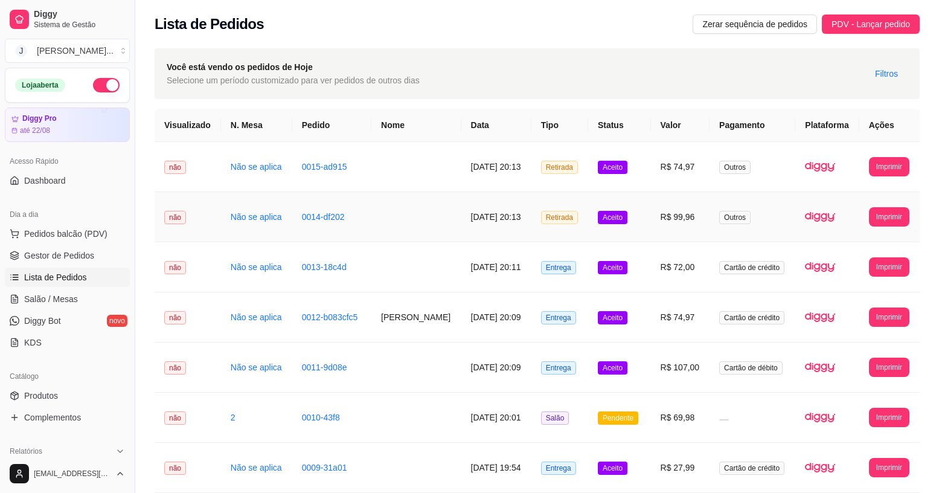
click at [650, 223] on td "Aceito" at bounding box center [619, 217] width 63 height 50
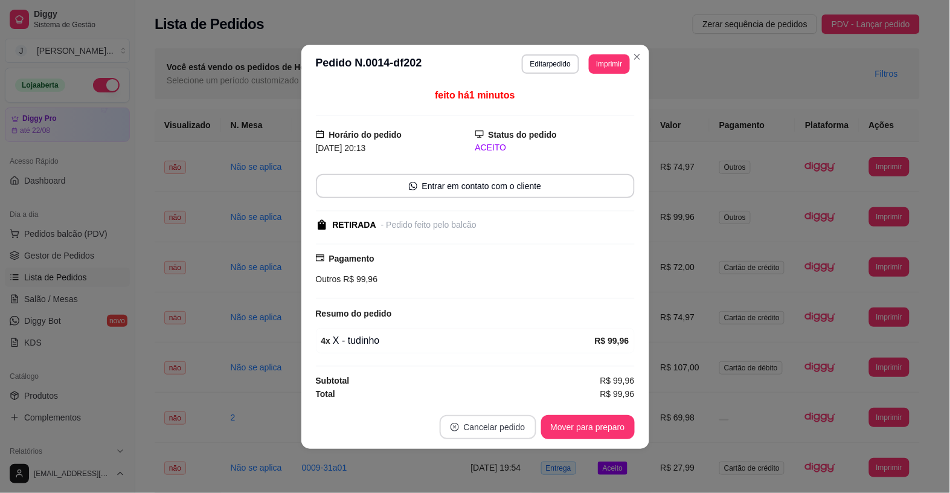
click at [494, 420] on button "Cancelar pedido" at bounding box center [488, 427] width 97 height 24
click at [524, 395] on button "Sim" at bounding box center [521, 398] width 47 height 24
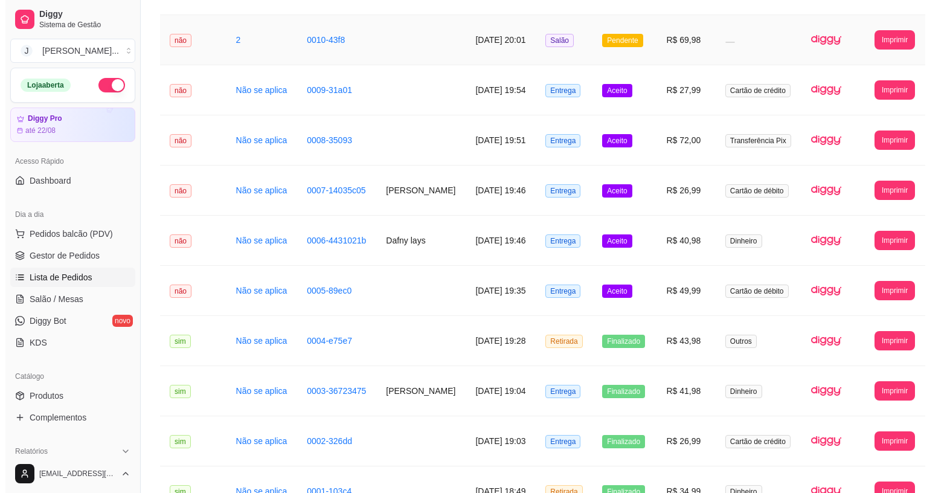
scroll to position [75, 0]
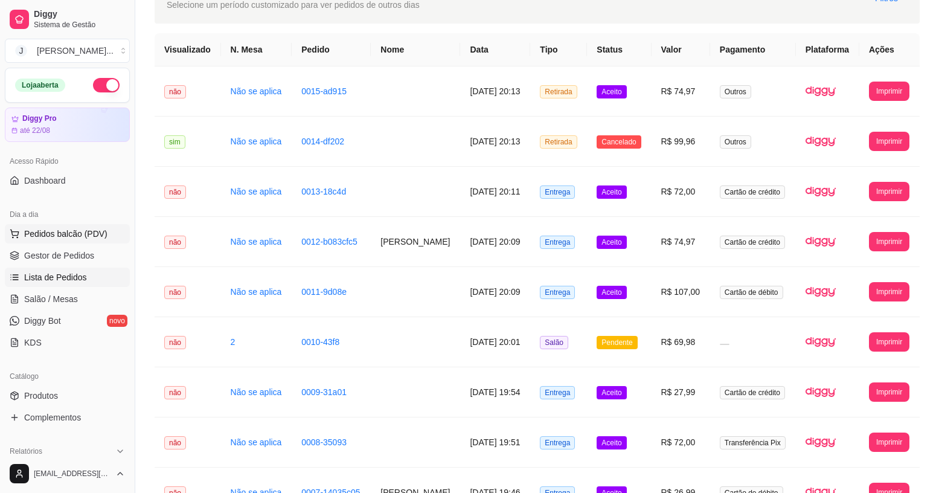
click at [54, 236] on span "Pedidos balcão (PDV)" at bounding box center [65, 234] width 83 height 12
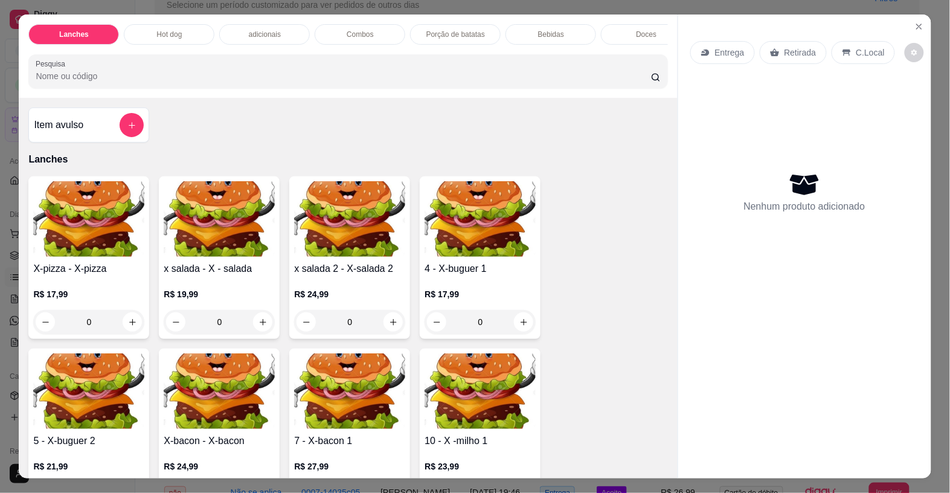
click at [363, 30] on p "Combos" at bounding box center [360, 35] width 27 height 10
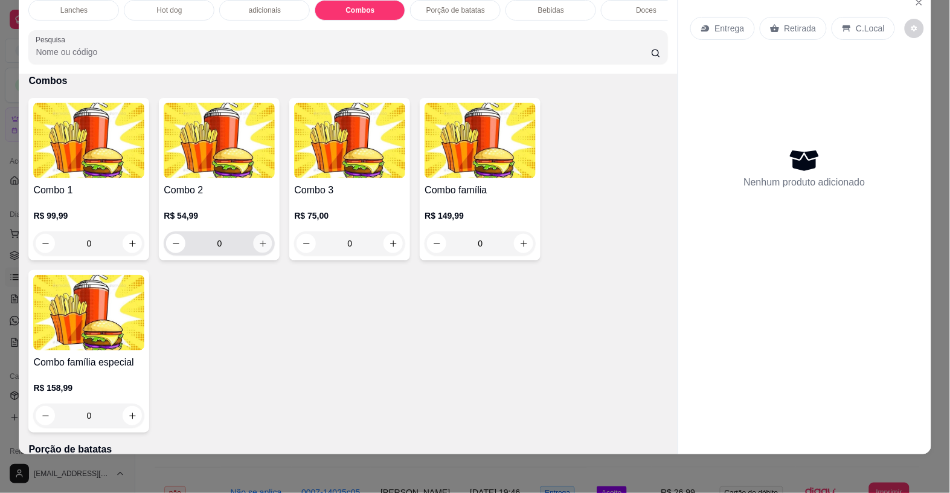
click at [258, 245] on icon "increase-product-quantity" at bounding box center [262, 243] width 9 height 9
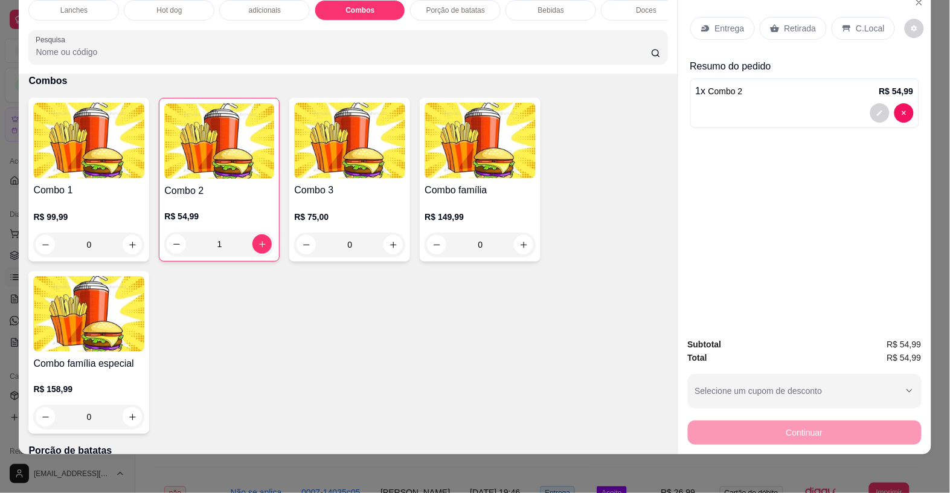
type input "1"
click at [719, 22] on p "Entrega" at bounding box center [730, 28] width 30 height 12
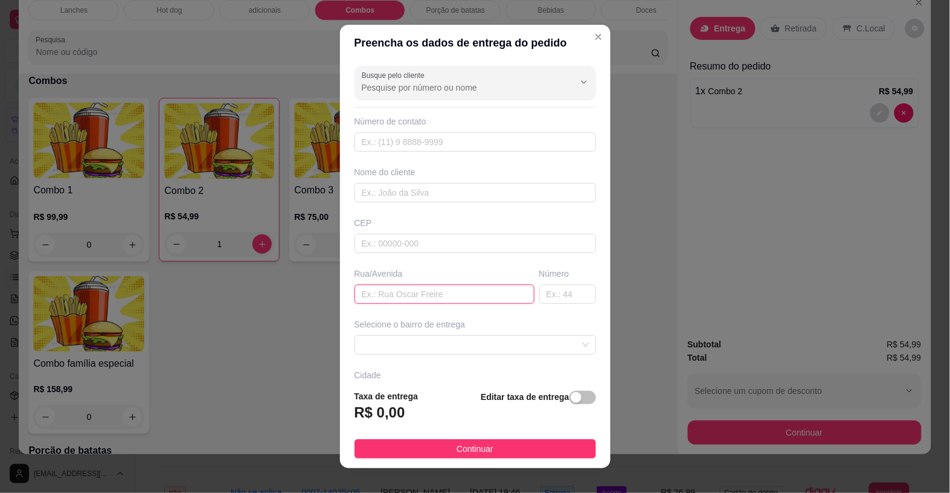
click at [371, 293] on input "text" at bounding box center [444, 293] width 180 height 19
type input "[PERSON_NAME]"
click at [466, 341] on span at bounding box center [475, 345] width 227 height 18
type input "322"
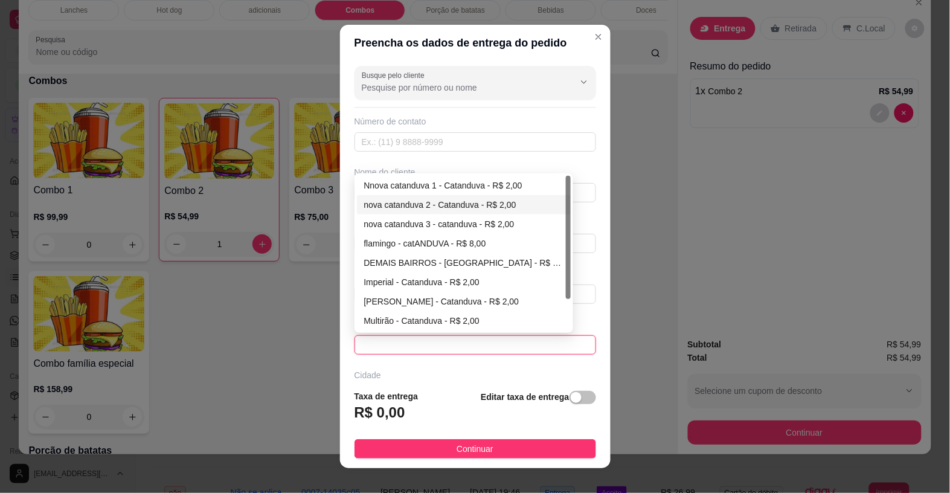
click at [429, 206] on div "nova catanduva 2 - Catanduva - R$ 2,00" at bounding box center [464, 204] width 200 height 13
type input "Catanduva"
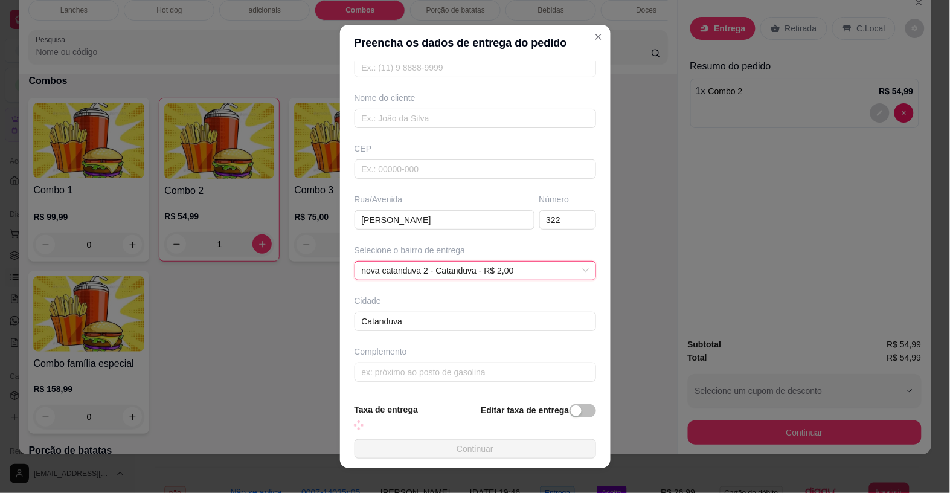
scroll to position [76, 0]
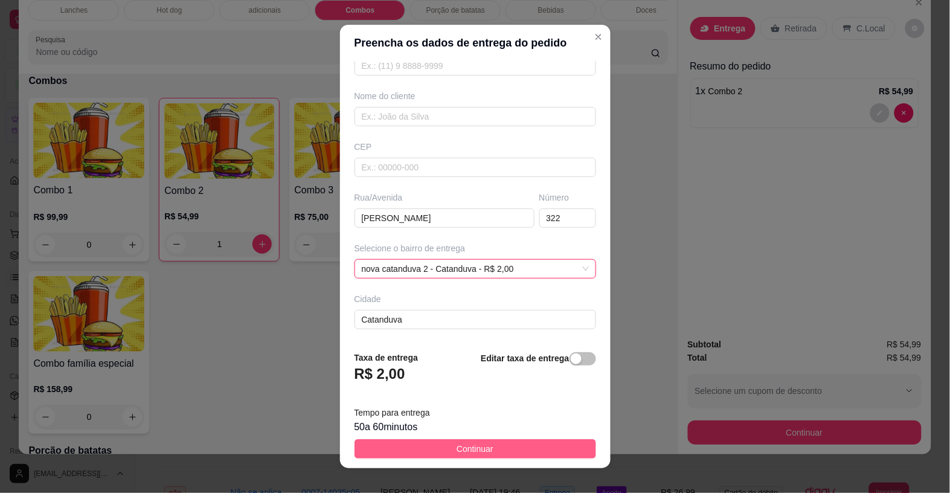
click at [414, 447] on button "Continuar" at bounding box center [475, 448] width 242 height 19
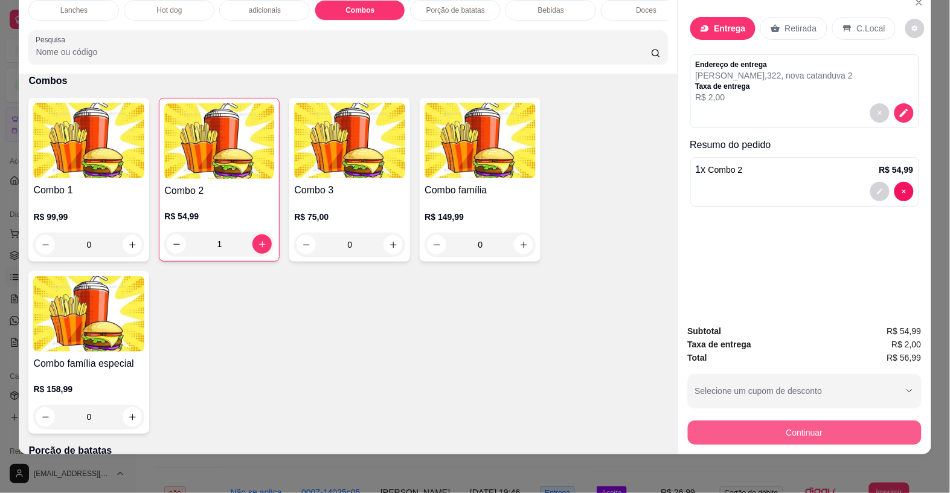
click at [862, 420] on button "Continuar" at bounding box center [805, 432] width 234 height 24
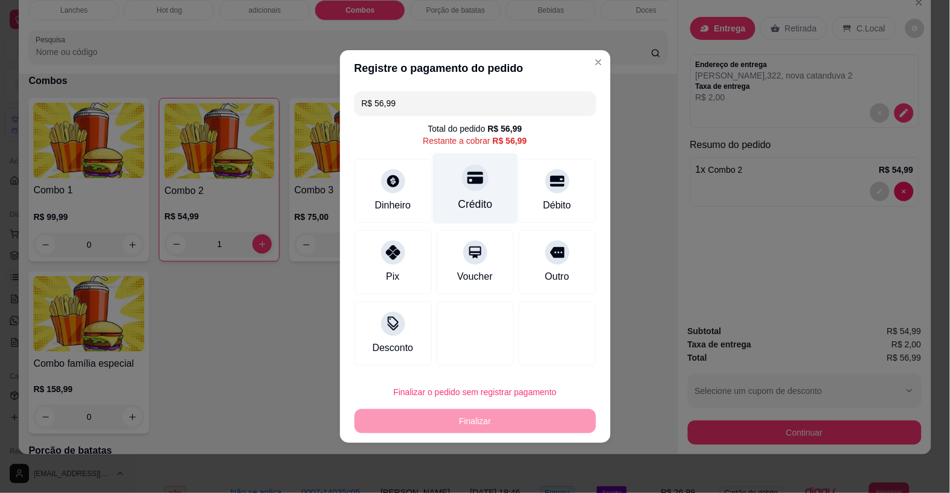
click at [456, 192] on div "Crédito" at bounding box center [474, 188] width 85 height 71
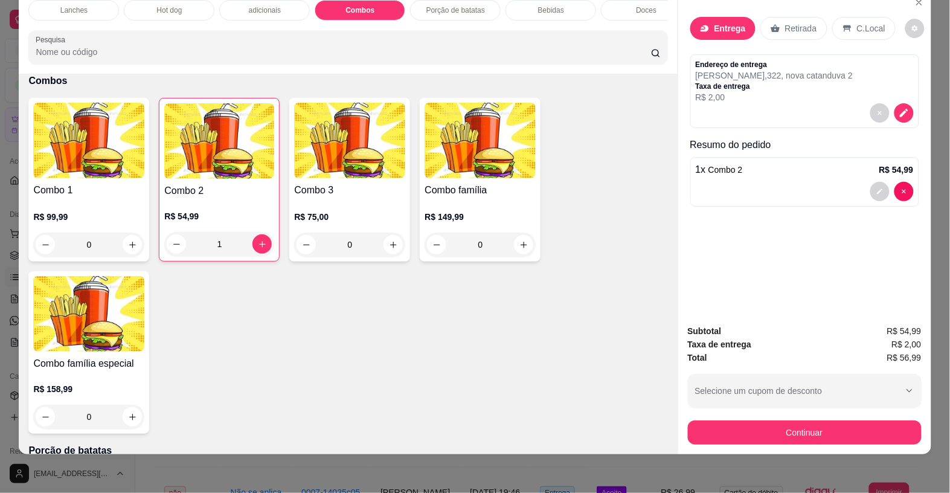
type input "R$ 0,00"
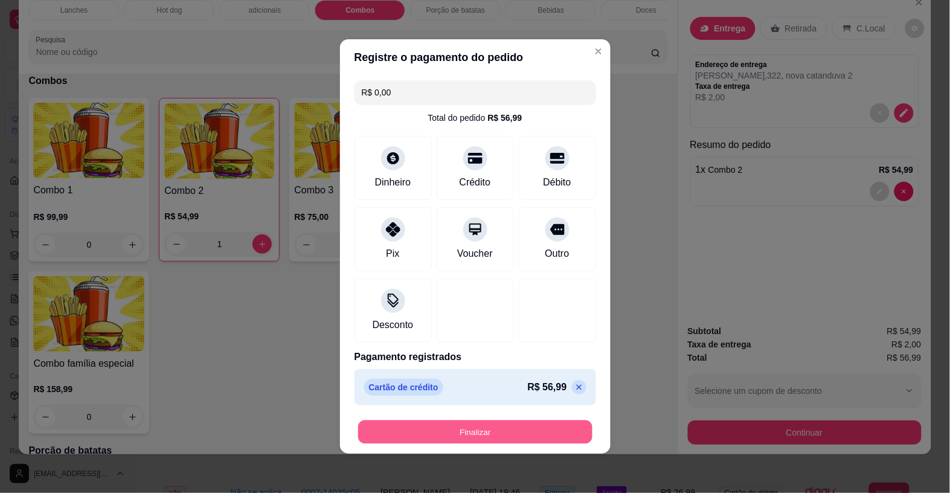
click at [507, 423] on button "Finalizar" at bounding box center [475, 432] width 234 height 24
click at [492, 423] on button "Finalizar" at bounding box center [475, 432] width 234 height 24
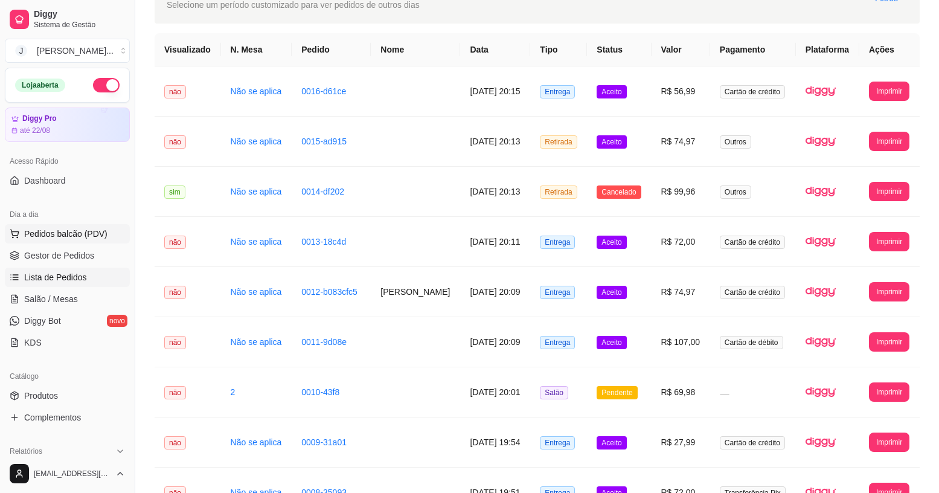
click at [33, 228] on span "Pedidos balcão (PDV)" at bounding box center [65, 234] width 83 height 12
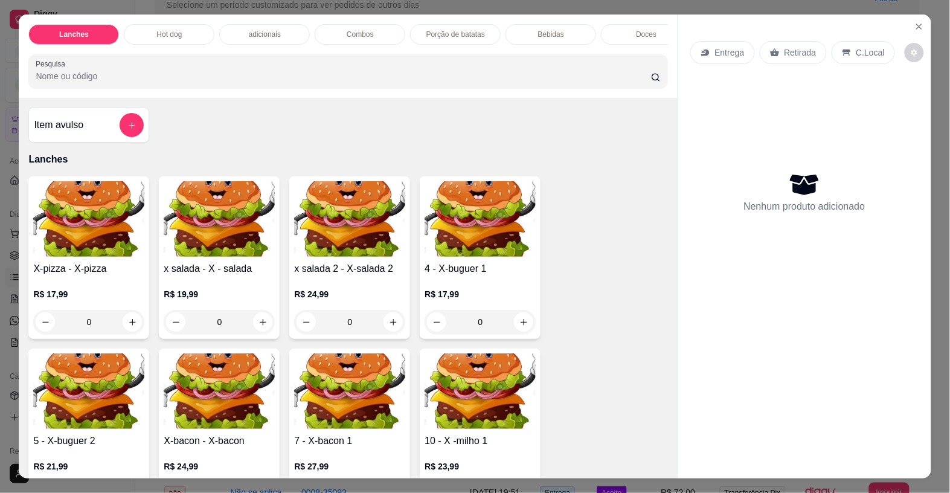
click at [156, 30] on p "Hot dog" at bounding box center [168, 35] width 25 height 10
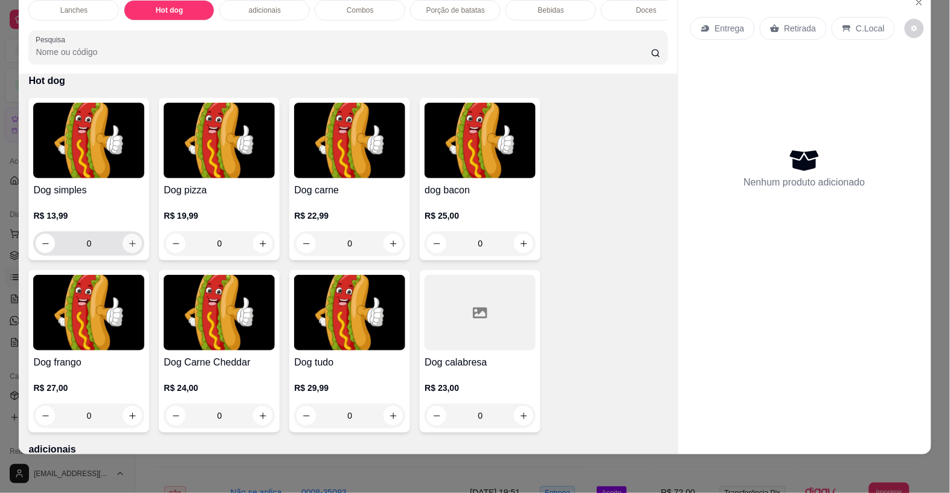
click at [128, 243] on icon "increase-product-quantity" at bounding box center [132, 243] width 9 height 9
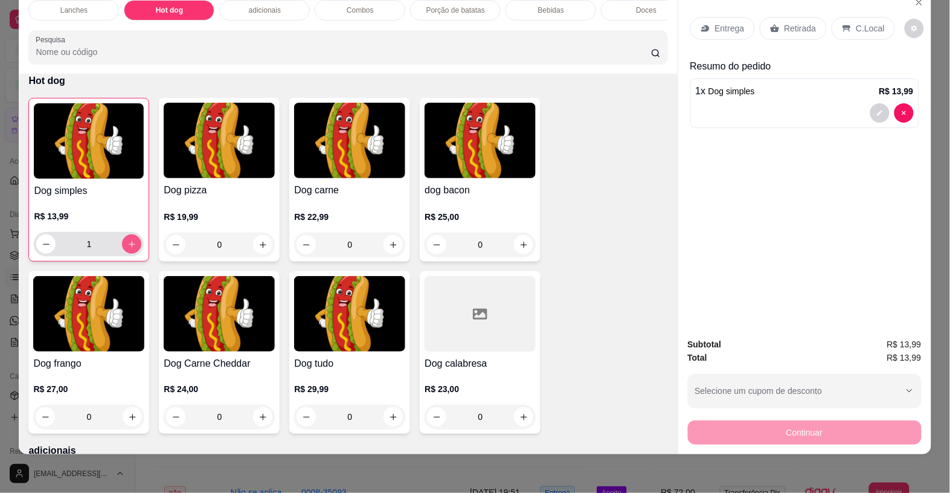
type input "1"
click at [871, 103] on button "decrease-product-quantity" at bounding box center [879, 112] width 19 height 19
click at [876, 109] on icon "decrease-product-quantity" at bounding box center [879, 112] width 7 height 7
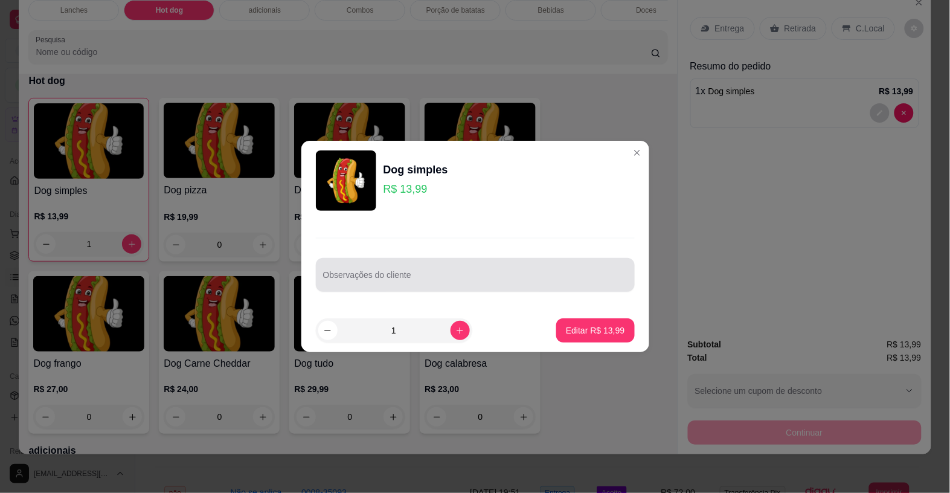
click at [387, 272] on div at bounding box center [475, 275] width 304 height 24
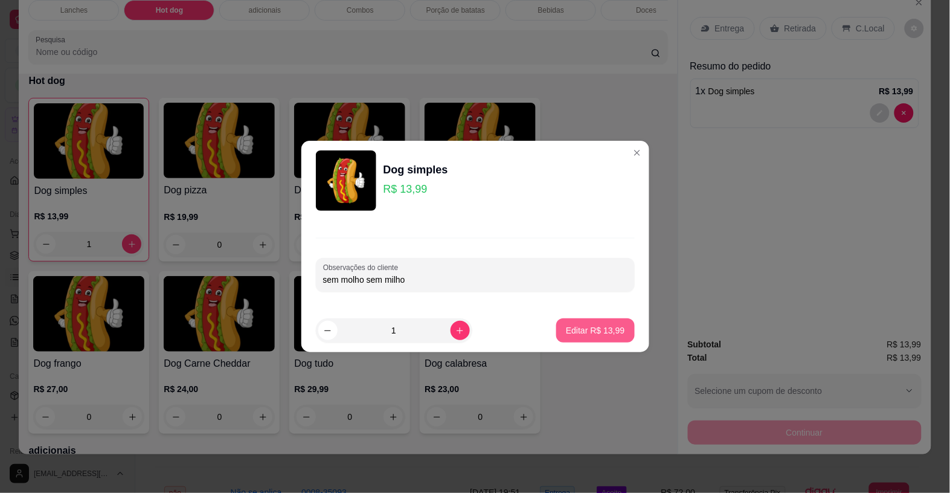
type input "sem molho sem milho"
click at [600, 331] on p "Editar R$ 13,99" at bounding box center [595, 330] width 59 height 12
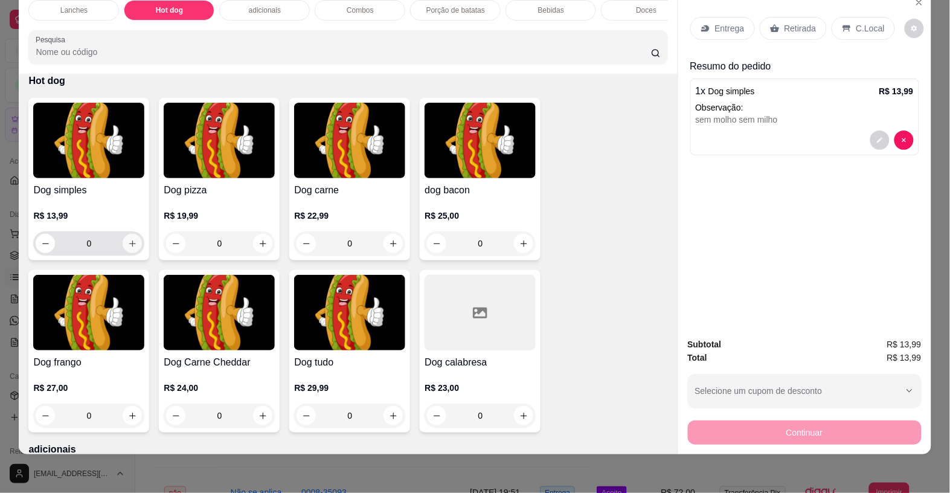
click at [128, 242] on icon "increase-product-quantity" at bounding box center [132, 243] width 9 height 9
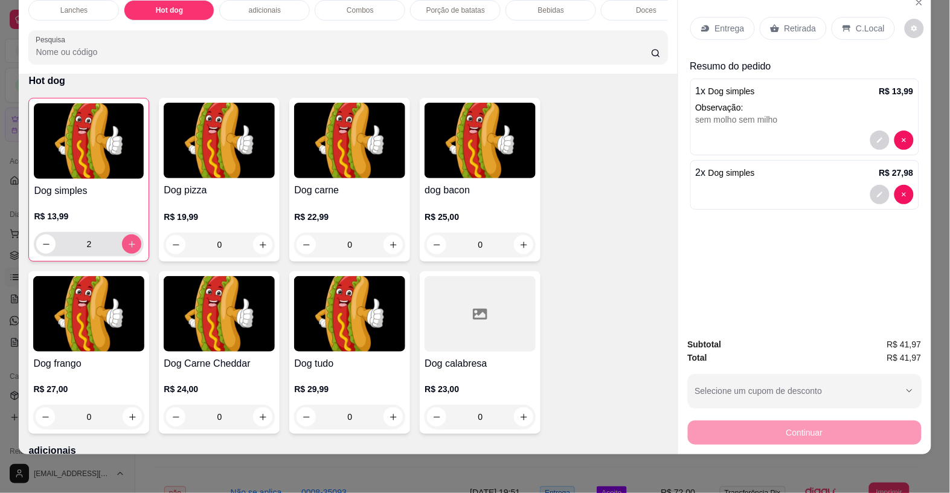
click at [127, 242] on icon "increase-product-quantity" at bounding box center [131, 244] width 9 height 9
type input "3"
click at [871, 188] on button "decrease-product-quantity" at bounding box center [879, 194] width 19 height 19
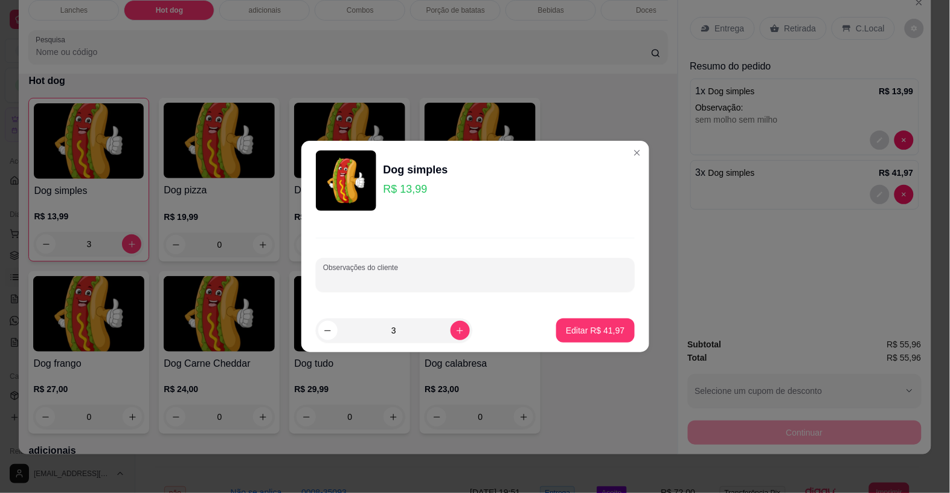
click at [531, 283] on input "Observações do cliente" at bounding box center [475, 280] width 304 height 12
type input "sem milho sem mostarda"
click at [566, 336] on p "Editar R$ 41,97" at bounding box center [595, 330] width 59 height 12
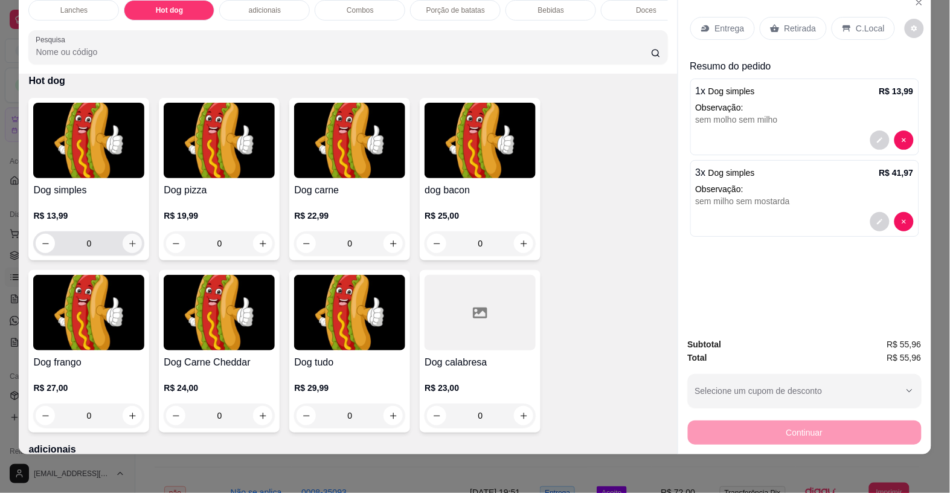
click at [123, 240] on button "increase-product-quantity" at bounding box center [132, 243] width 19 height 19
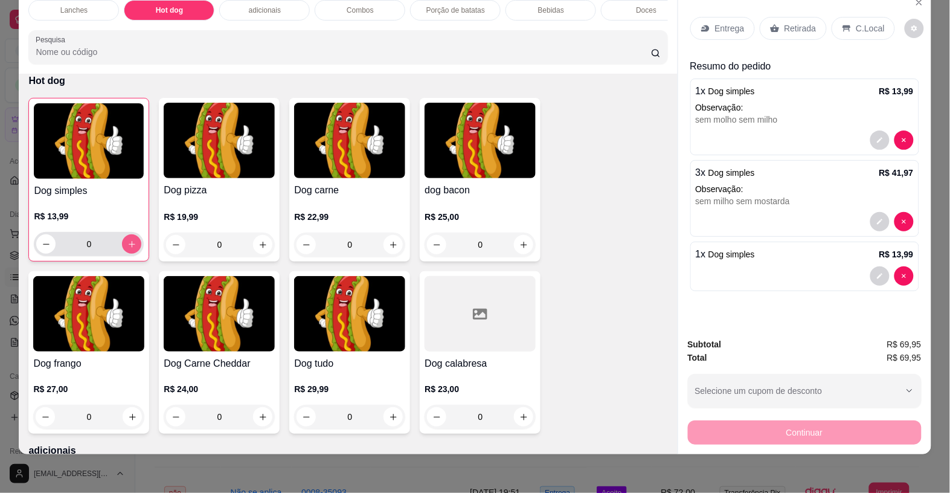
type input "1"
click at [284, 2] on div "adicionais" at bounding box center [264, 10] width 91 height 21
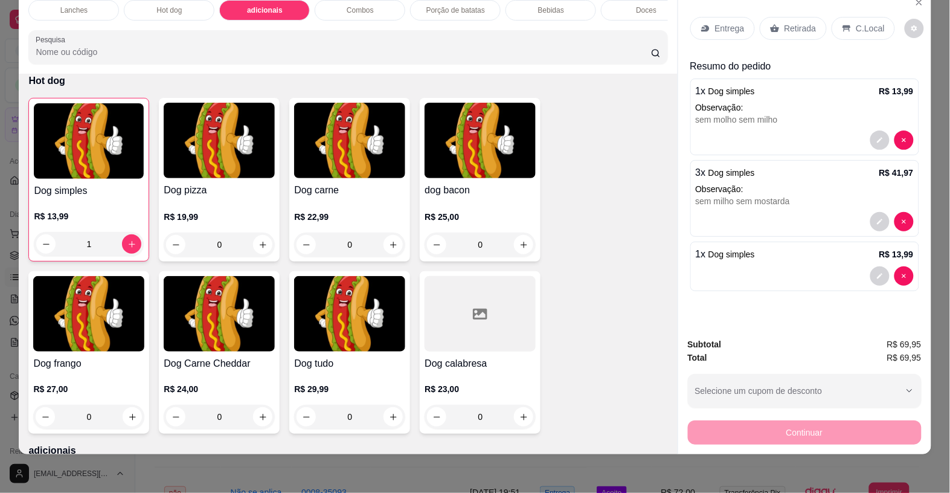
scroll to position [1480, 0]
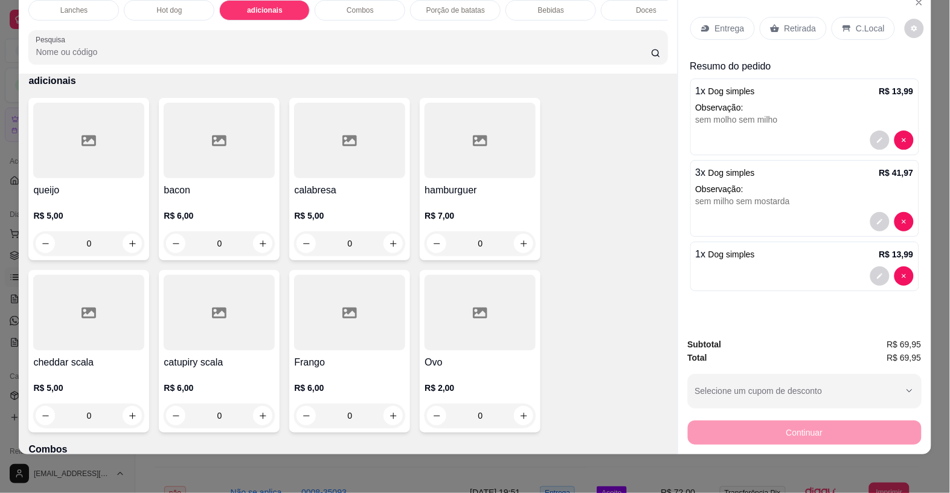
click at [258, 240] on icon "increase-product-quantity" at bounding box center [262, 243] width 9 height 9
type input "1"
click at [726, 22] on p "Entrega" at bounding box center [730, 28] width 30 height 12
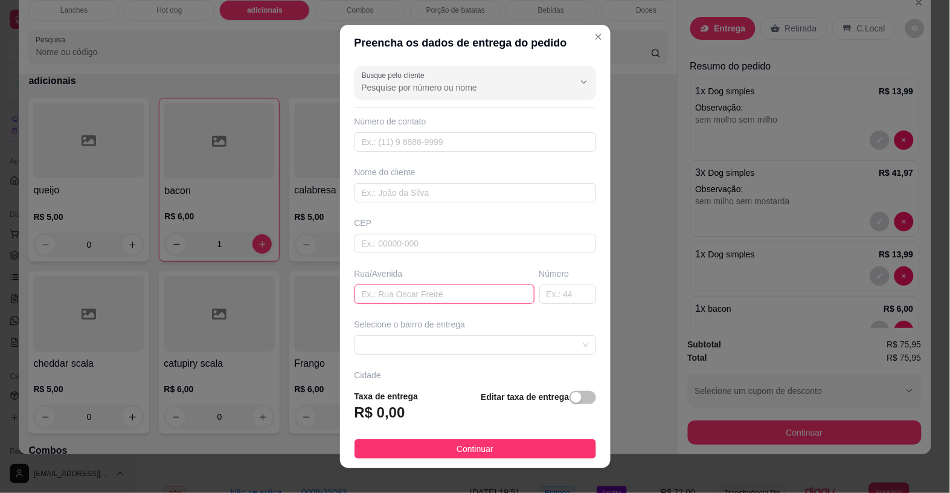
click at [412, 302] on input "text" at bounding box center [444, 293] width 180 height 19
type input "av paz"
click at [412, 344] on span at bounding box center [475, 345] width 227 height 18
type input "109"
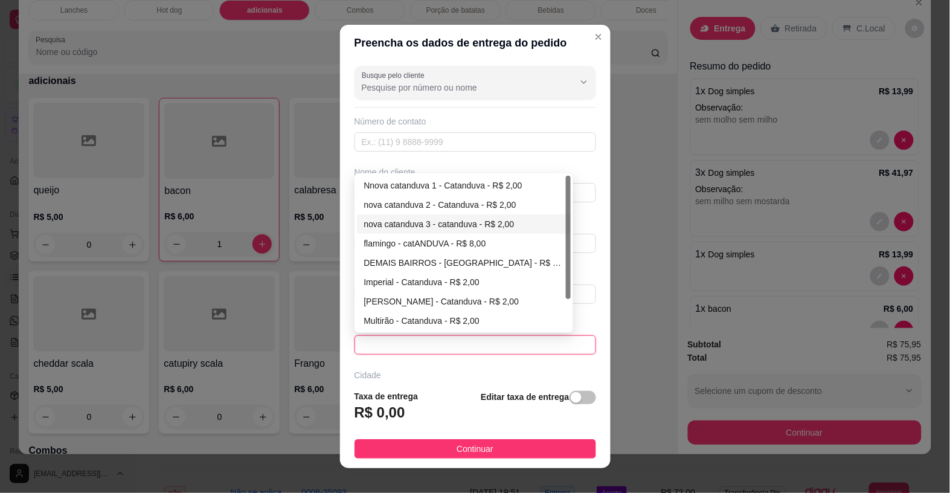
click at [418, 225] on div "nova catanduva 3 - catanduva - R$ 2,00" at bounding box center [464, 223] width 200 height 13
type input "catanduva"
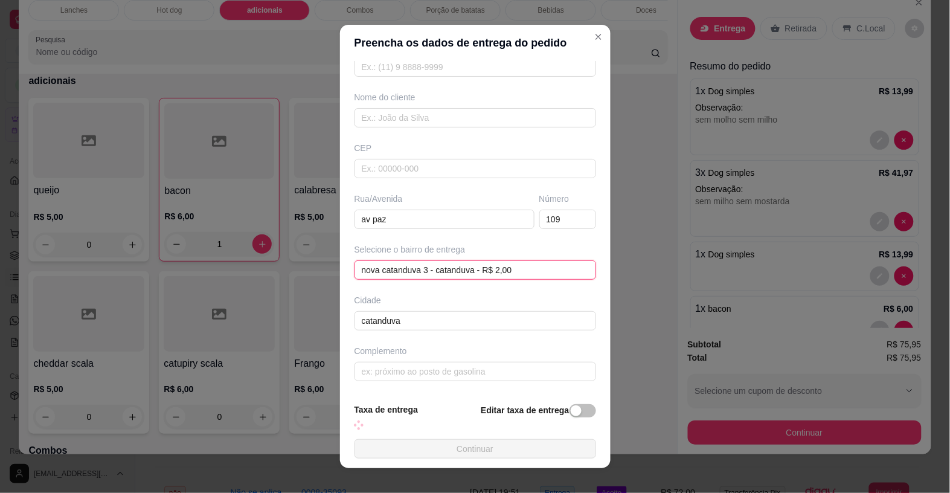
scroll to position [14, 0]
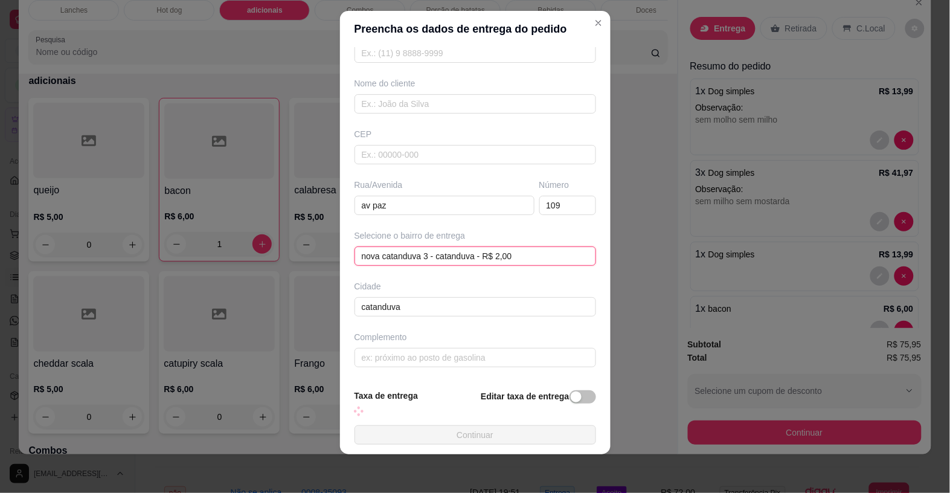
click at [483, 254] on span "nova catanduva 3 - catanduva - R$ 2,00" at bounding box center [475, 256] width 227 height 18
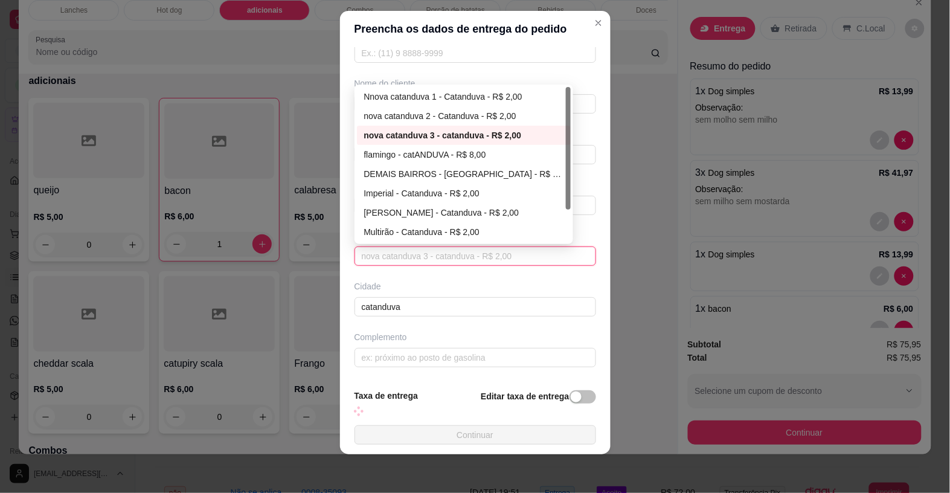
click at [443, 133] on div "nova catanduva 3 - catanduva - R$ 2,00" at bounding box center [464, 135] width 200 height 13
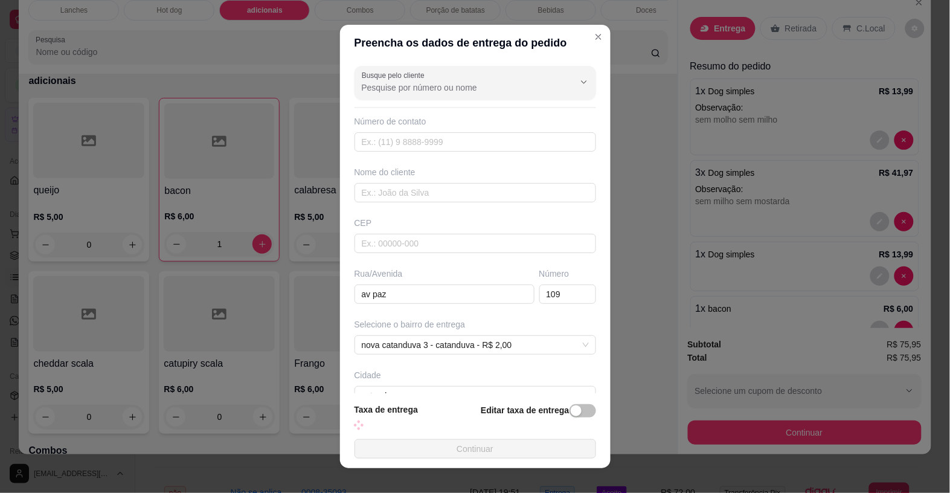
scroll to position [76, 0]
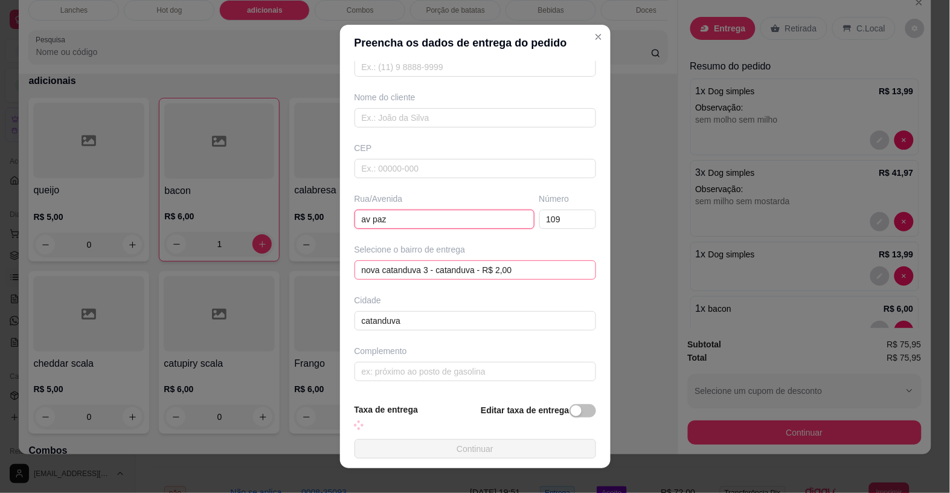
click at [474, 221] on input "av paz" at bounding box center [444, 219] width 180 height 19
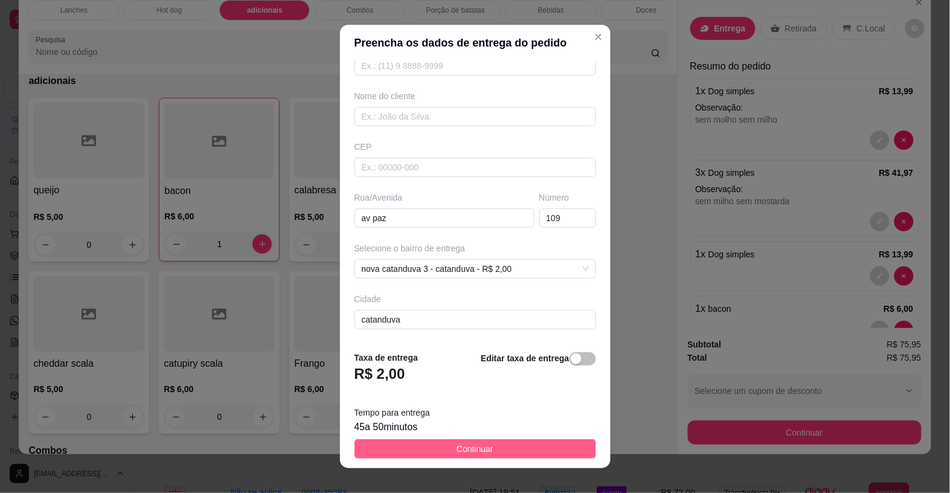
click at [496, 450] on button "Continuar" at bounding box center [475, 448] width 242 height 19
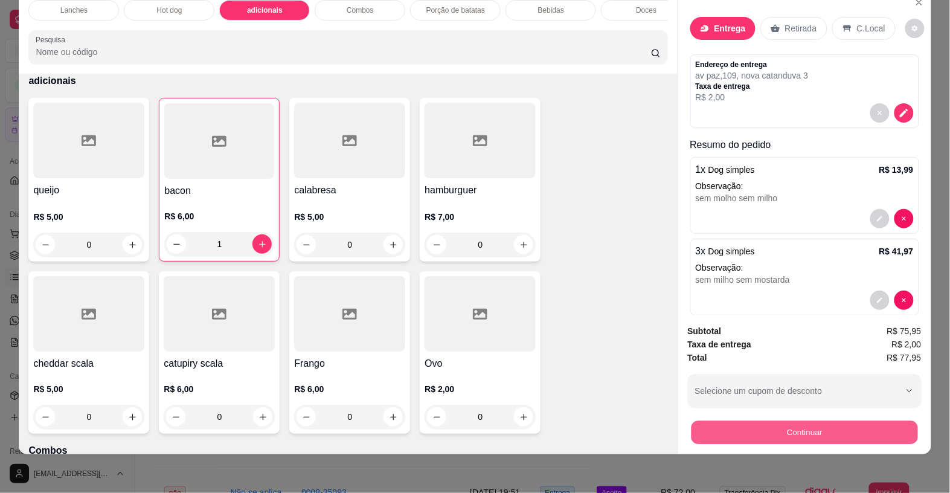
click at [714, 420] on button "Continuar" at bounding box center [804, 432] width 226 height 24
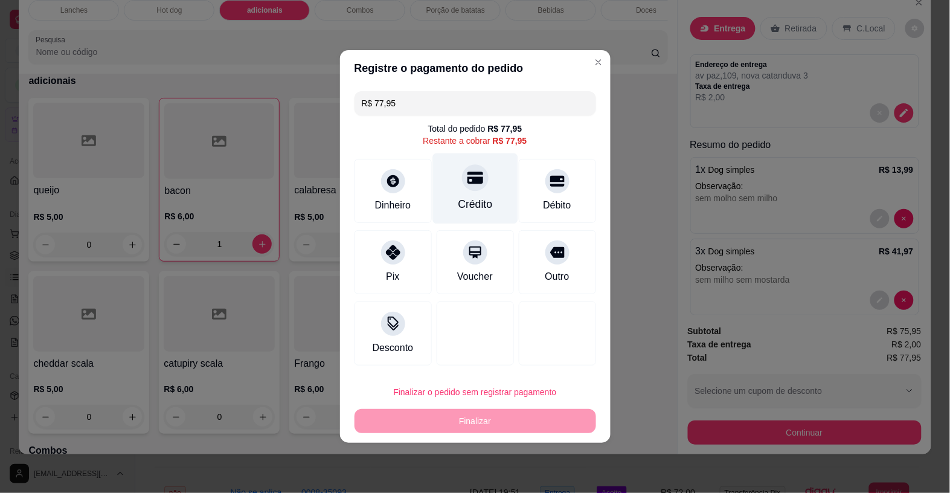
click at [476, 191] on div "Crédito" at bounding box center [474, 188] width 85 height 71
type input "R$ 0,00"
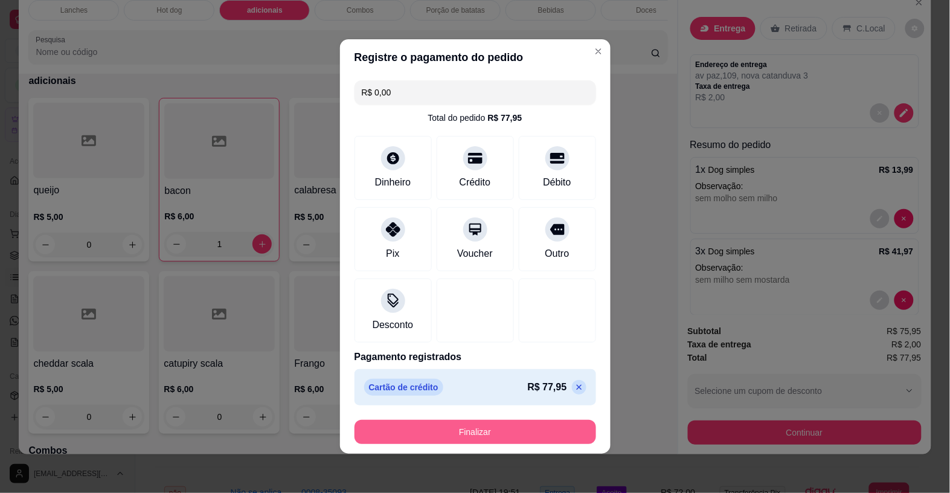
click at [479, 432] on button "Finalizar" at bounding box center [475, 432] width 242 height 24
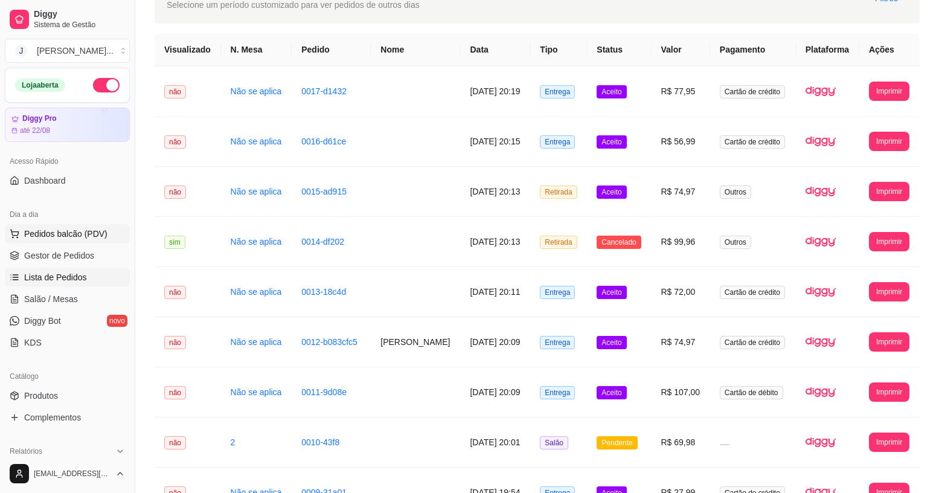
click at [86, 235] on span "Pedidos balcão (PDV)" at bounding box center [65, 234] width 83 height 12
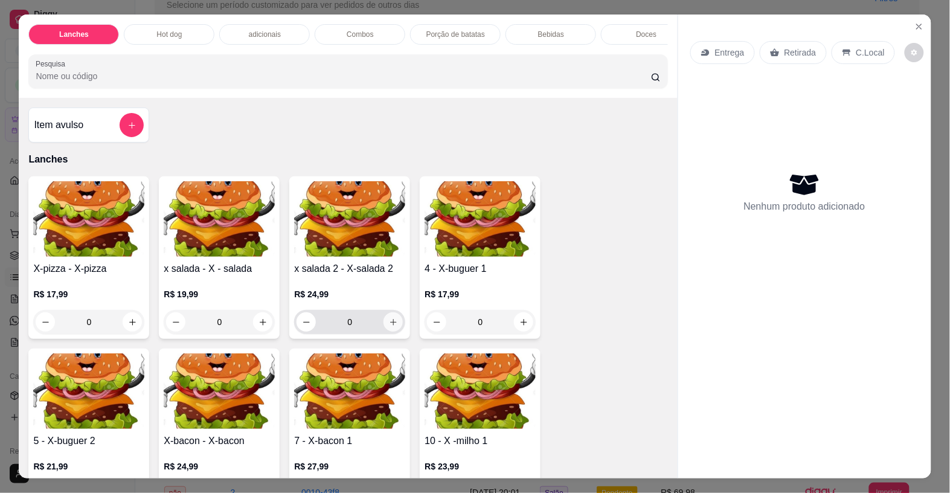
click at [390, 325] on icon "increase-product-quantity" at bounding box center [393, 322] width 7 height 7
type input "1"
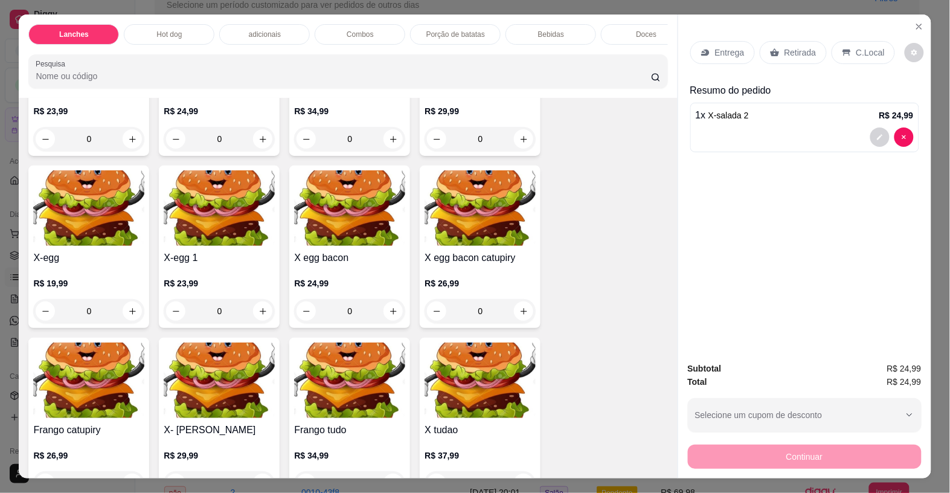
scroll to position [453, 0]
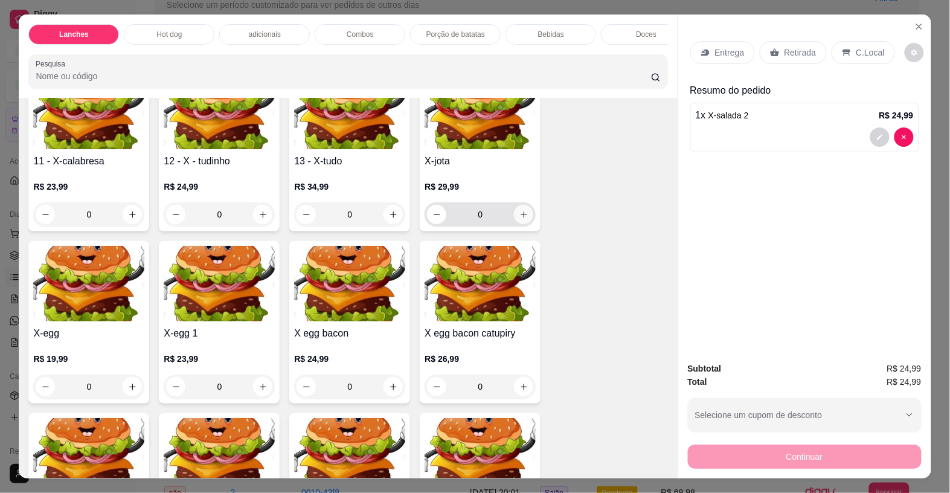
click at [519, 216] on icon "increase-product-quantity" at bounding box center [523, 214] width 9 height 9
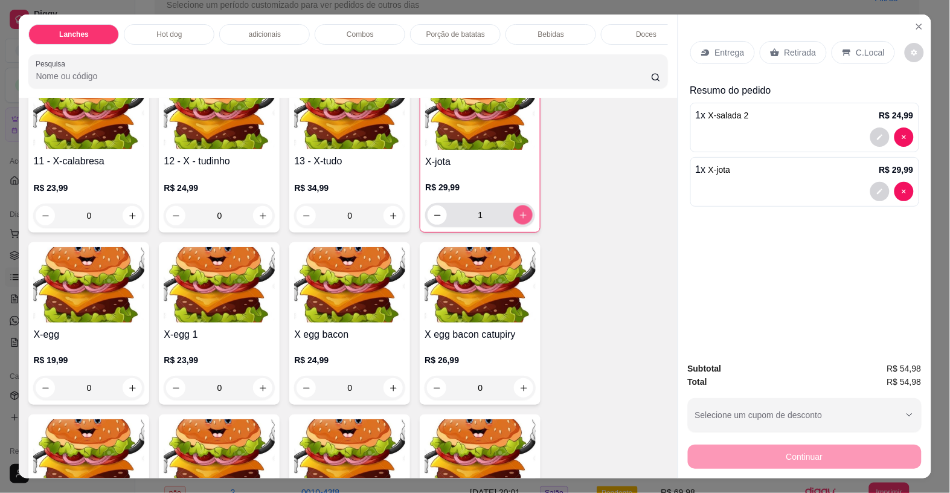
type input "1"
click at [726, 46] on p "Entrega" at bounding box center [730, 52] width 30 height 12
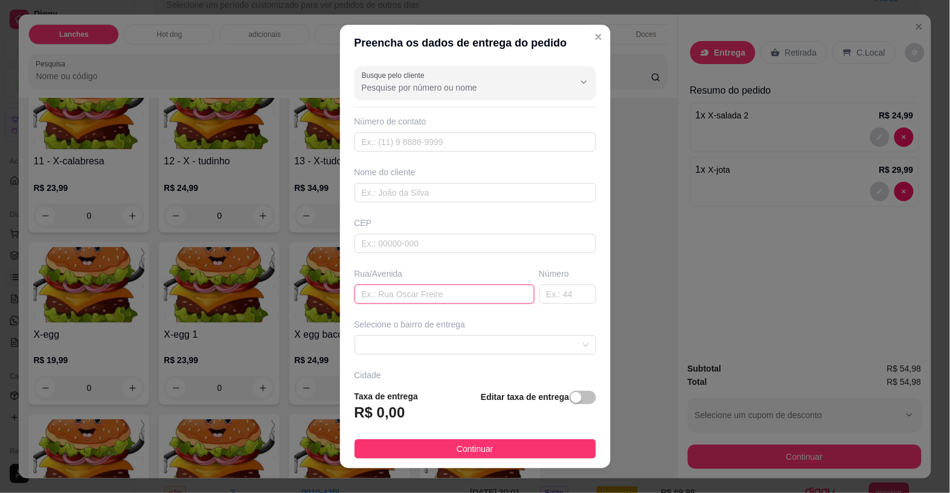
click at [414, 302] on input "text" at bounding box center [444, 293] width 180 height 19
type input "humildade"
click at [454, 354] on span at bounding box center [475, 345] width 227 height 18
type input "80"
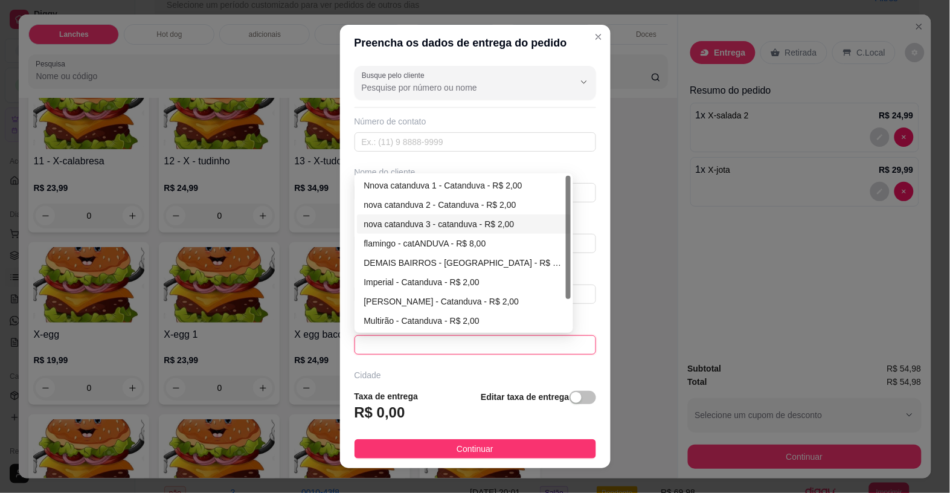
click at [426, 220] on div "nova catanduva 3 - catanduva - R$ 2,00" at bounding box center [464, 223] width 200 height 13
type input "catanduva"
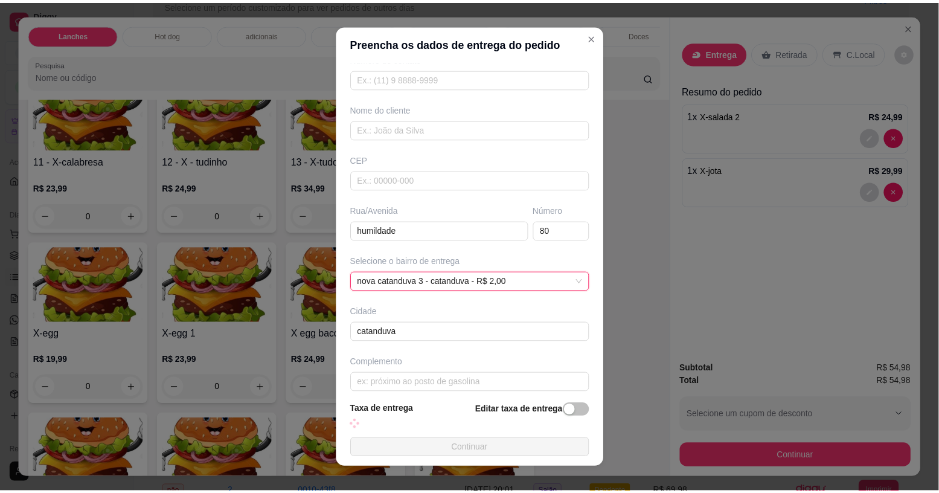
scroll to position [75, 0]
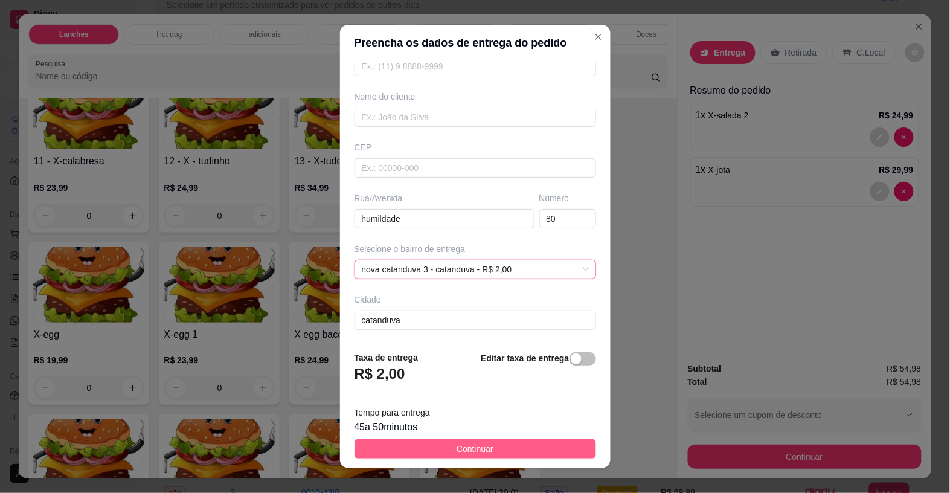
click at [470, 443] on span "Continuar" at bounding box center [474, 448] width 37 height 13
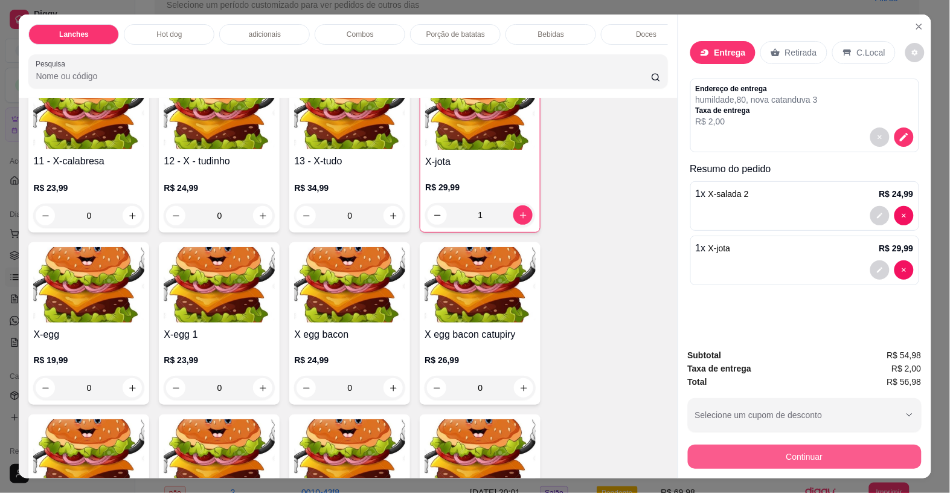
click at [795, 447] on button "Continuar" at bounding box center [805, 456] width 234 height 24
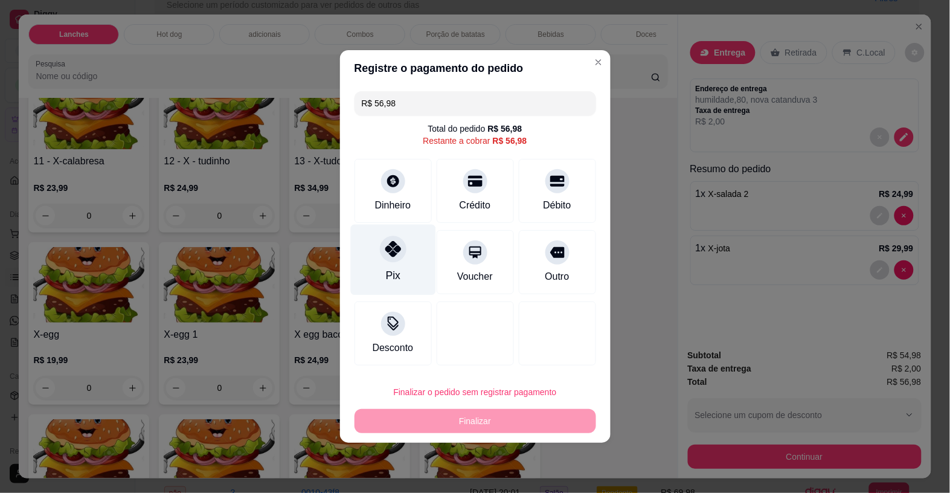
click at [403, 263] on div "Pix" at bounding box center [392, 260] width 85 height 71
type input "R$ 0,00"
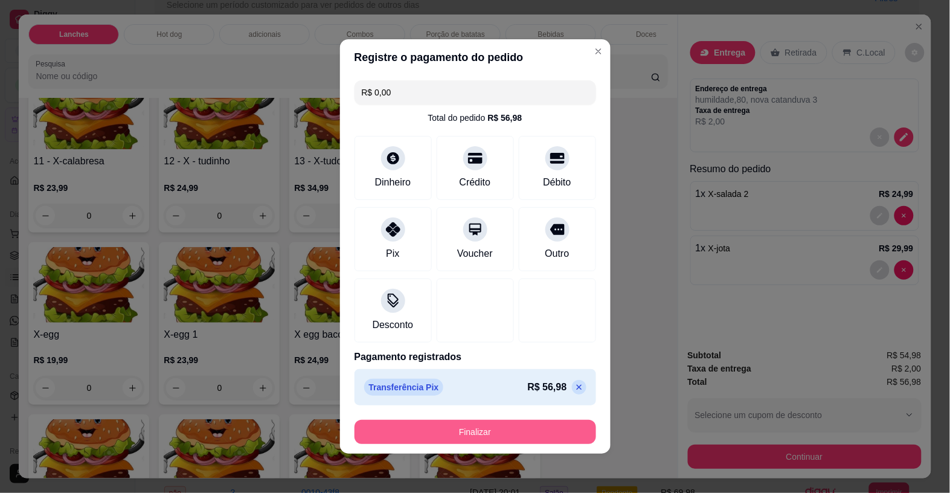
click at [454, 429] on button "Finalizar" at bounding box center [475, 432] width 242 height 24
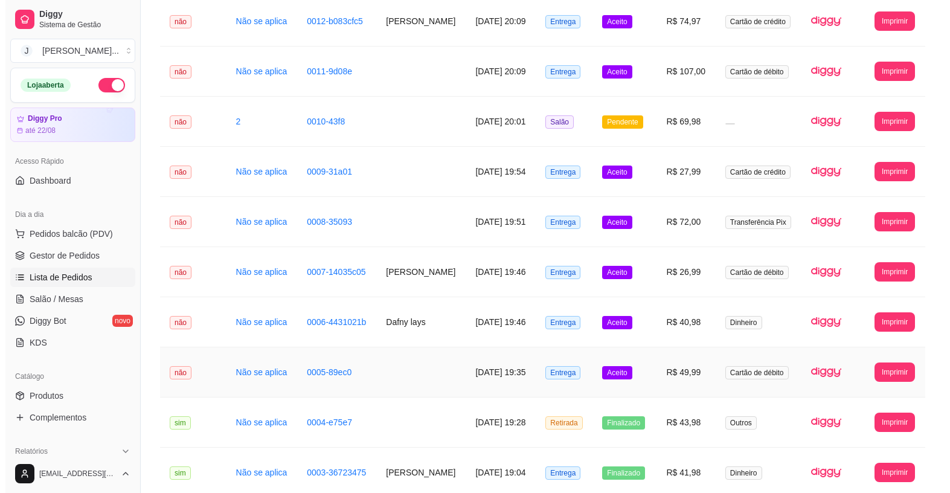
scroll to position [528, 0]
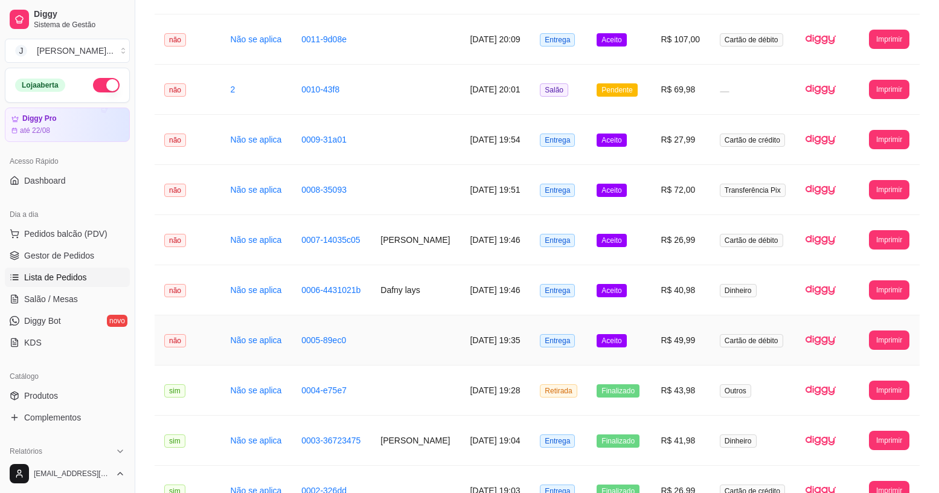
click at [659, 341] on td "R$ 49,99" at bounding box center [680, 340] width 59 height 50
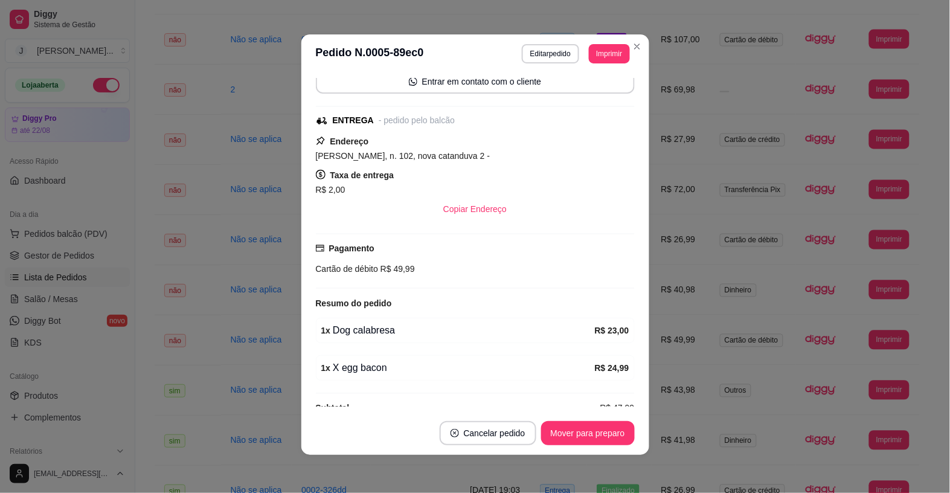
scroll to position [120, 0]
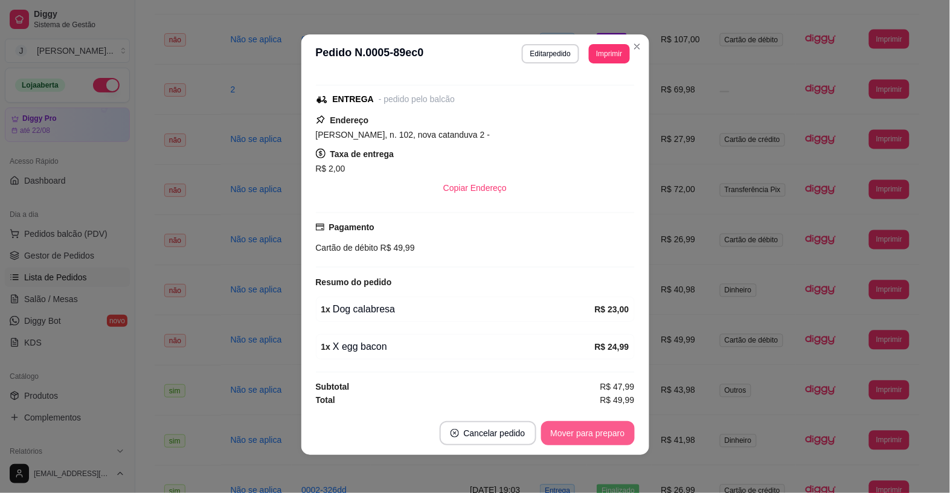
click at [566, 437] on button "Mover para preparo" at bounding box center [588, 433] width 94 height 24
click at [571, 430] on button "Mover para entrega" at bounding box center [587, 433] width 93 height 24
click at [586, 435] on button "Mover para finalizado" at bounding box center [584, 433] width 97 height 24
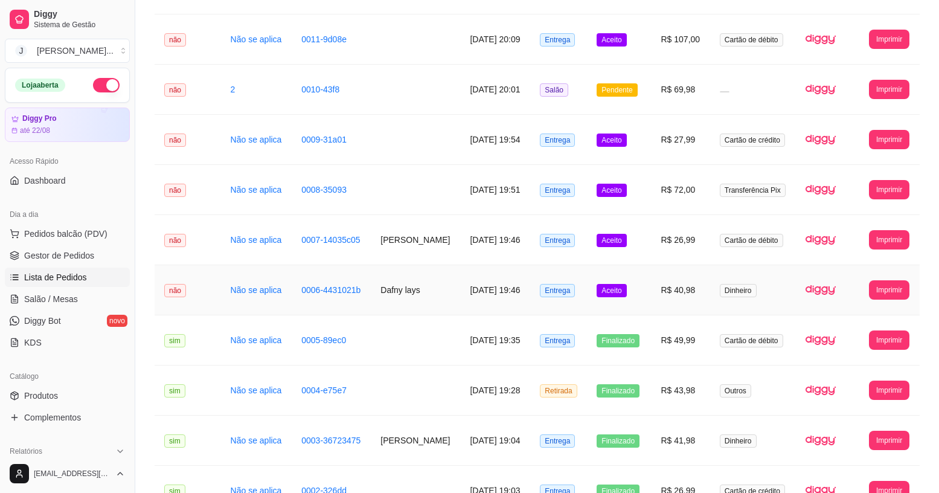
click at [651, 296] on td "Aceito" at bounding box center [619, 290] width 64 height 50
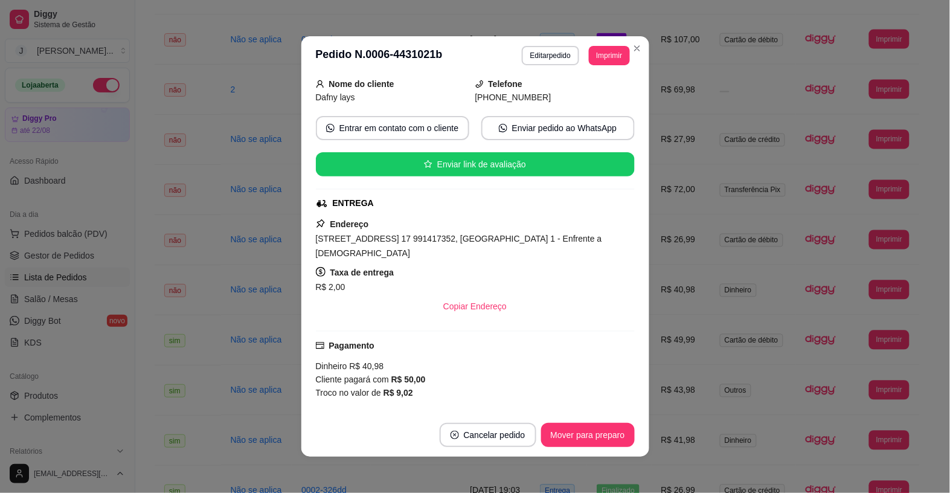
scroll to position [0, 0]
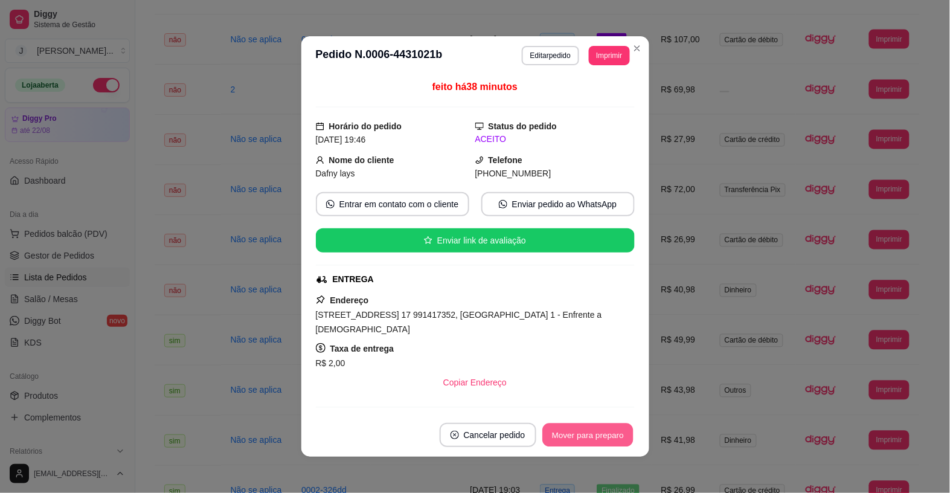
click at [589, 429] on button "Mover para preparo" at bounding box center [587, 435] width 91 height 24
click at [580, 433] on button "Mover para entrega" at bounding box center [588, 435] width 91 height 24
click at [602, 437] on button "Mover para finalizado" at bounding box center [584, 435] width 100 height 24
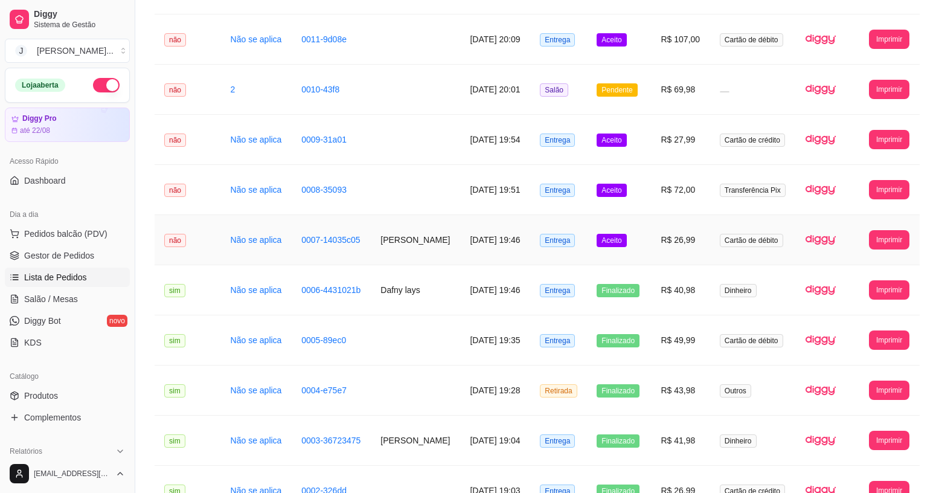
click at [650, 258] on td "Aceito" at bounding box center [619, 240] width 64 height 50
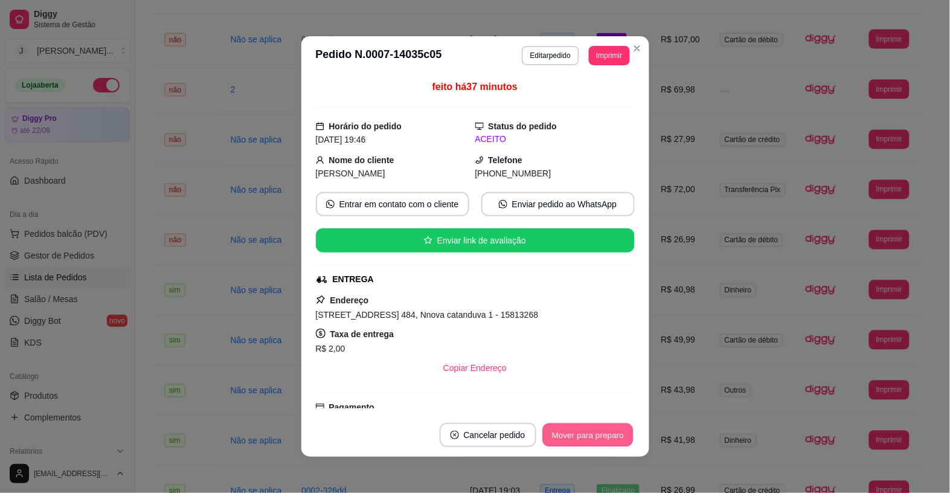
click at [610, 429] on button "Mover para preparo" at bounding box center [587, 435] width 91 height 24
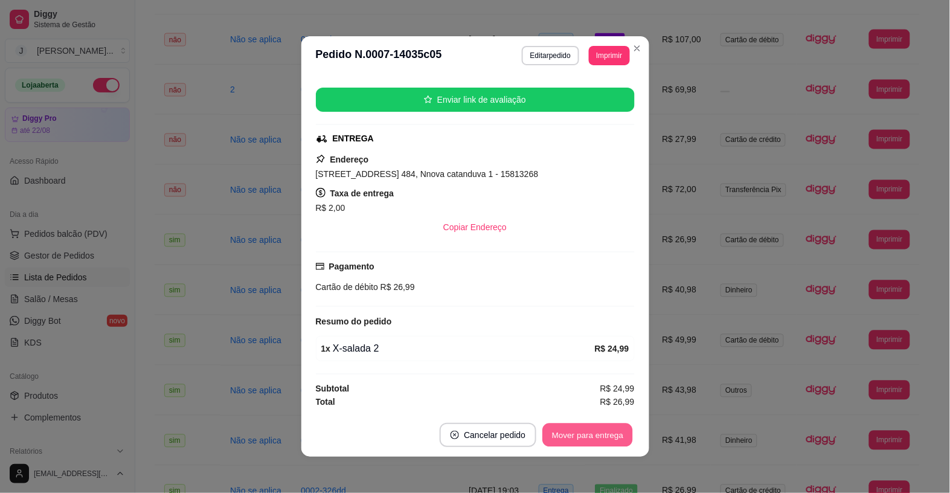
click at [596, 438] on button "Mover para entrega" at bounding box center [588, 435] width 91 height 24
click at [581, 436] on button "Mover para finalizado" at bounding box center [584, 435] width 97 height 24
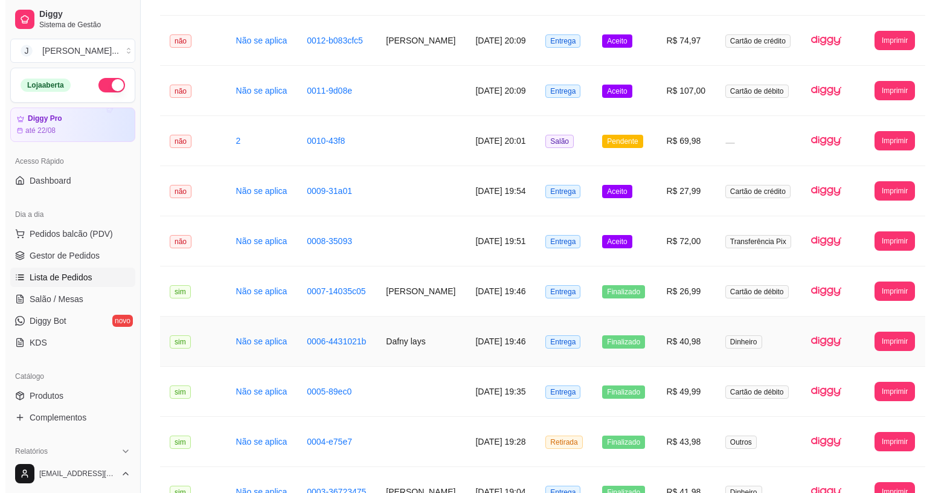
scroll to position [453, 0]
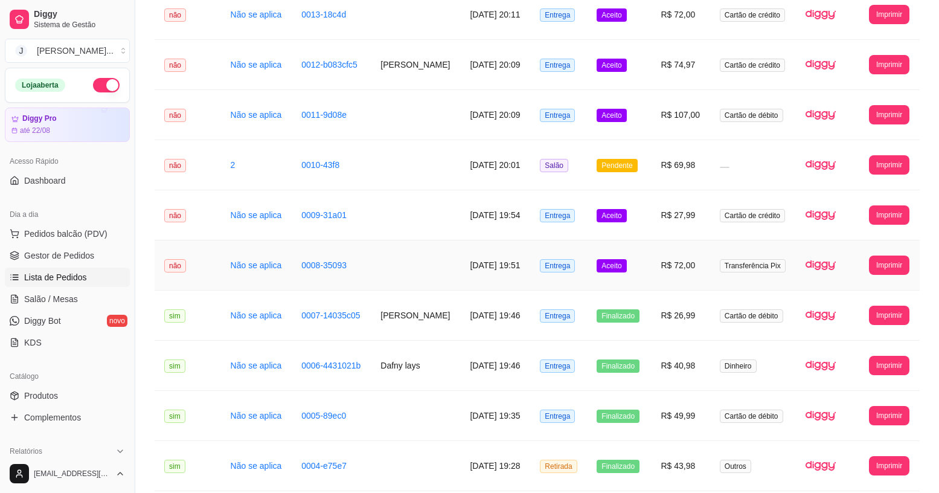
click at [659, 269] on td "R$ 72,00" at bounding box center [680, 265] width 59 height 50
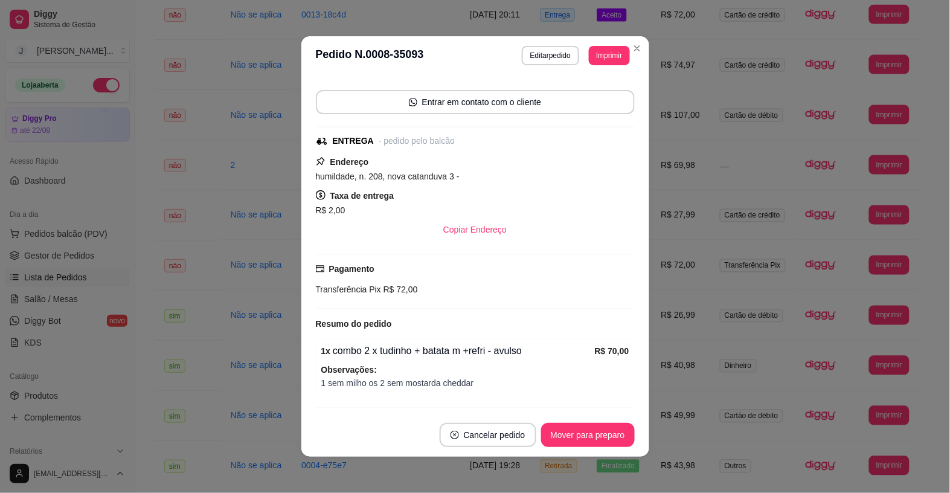
scroll to position [113, 0]
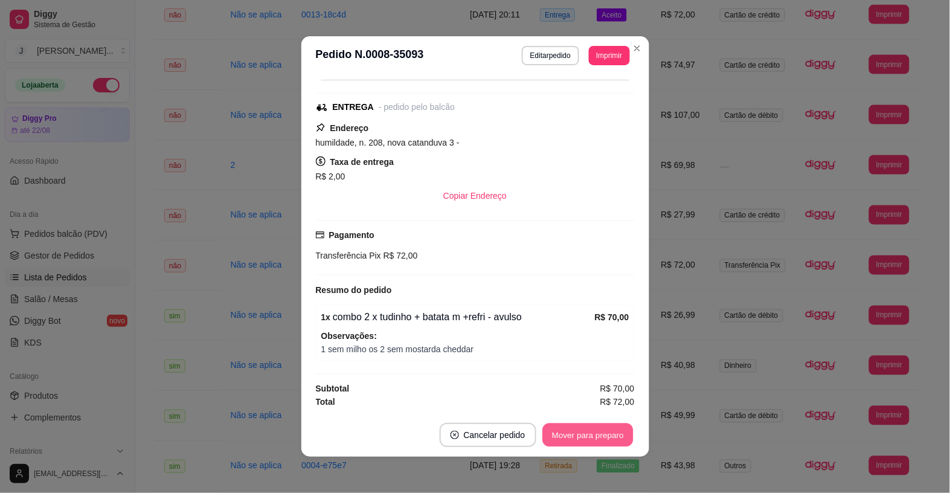
click at [587, 426] on button "Mover para preparo" at bounding box center [587, 435] width 91 height 24
click at [589, 438] on button "Mover para entrega" at bounding box center [587, 435] width 93 height 24
click at [589, 438] on button "Mover para finalizado" at bounding box center [584, 435] width 97 height 24
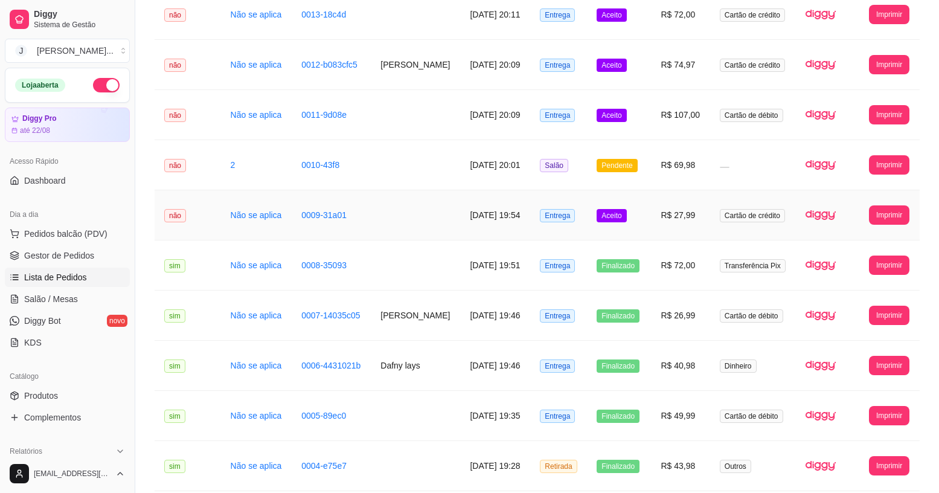
click at [665, 225] on td "R$ 27,99" at bounding box center [680, 215] width 59 height 50
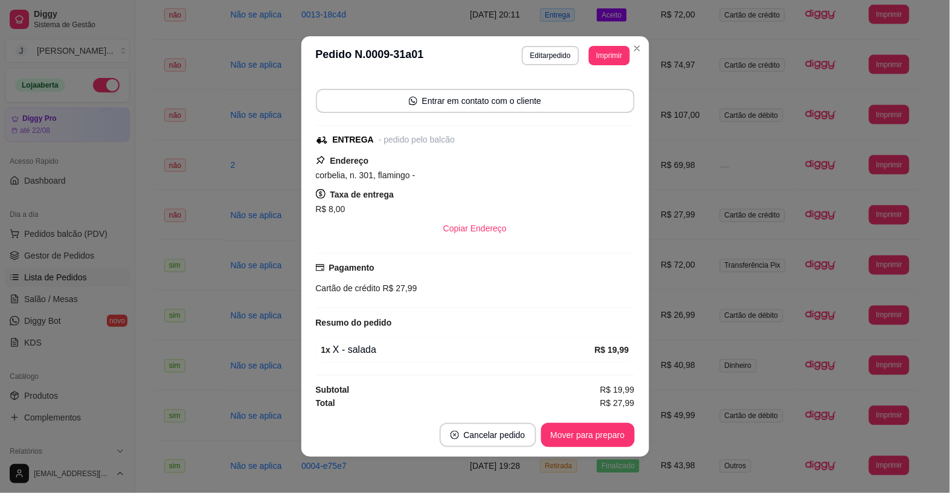
scroll to position [82, 0]
click at [580, 426] on button "Mover para preparo" at bounding box center [587, 435] width 91 height 24
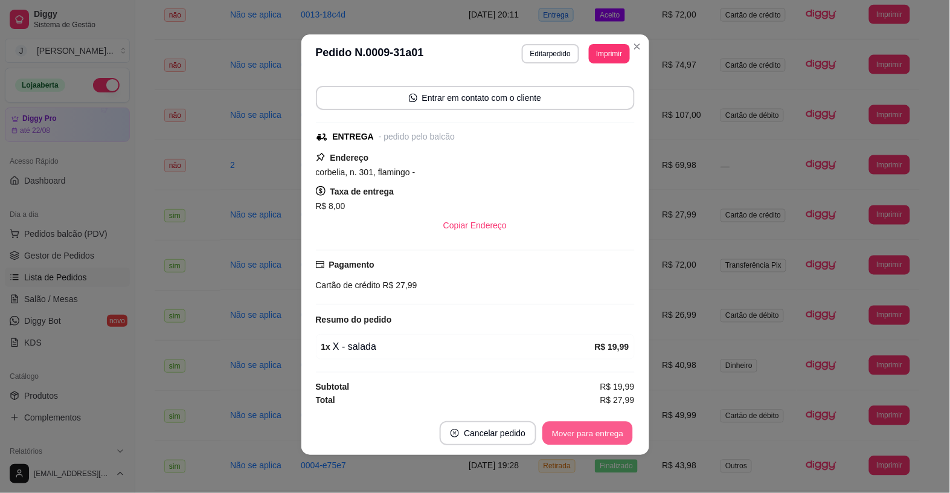
click at [607, 432] on button "Mover para entrega" at bounding box center [588, 433] width 91 height 24
click at [593, 436] on button "Mover para finalizado" at bounding box center [584, 433] width 97 height 24
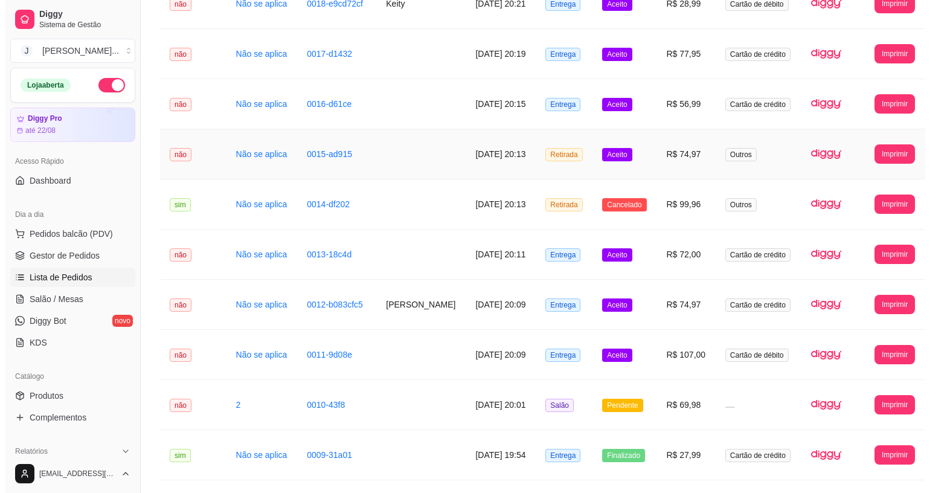
scroll to position [239, 0]
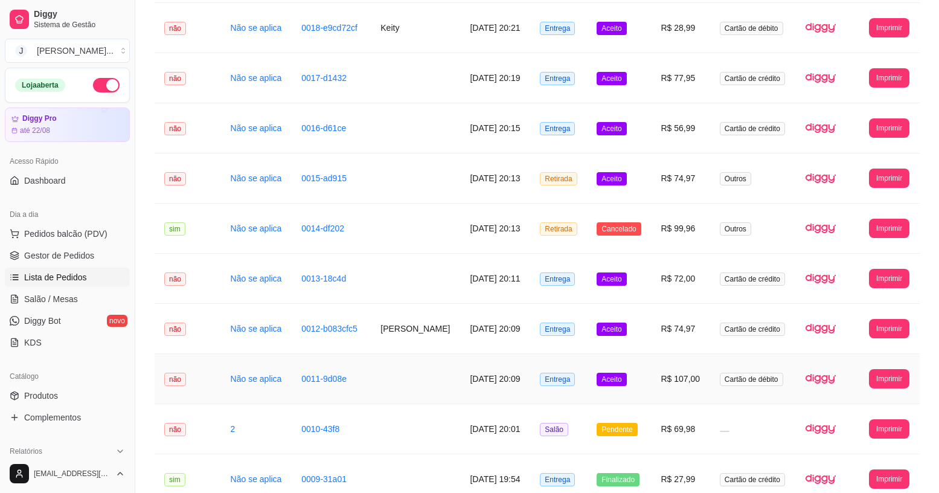
click at [668, 391] on td "R$ 107,00" at bounding box center [680, 379] width 59 height 50
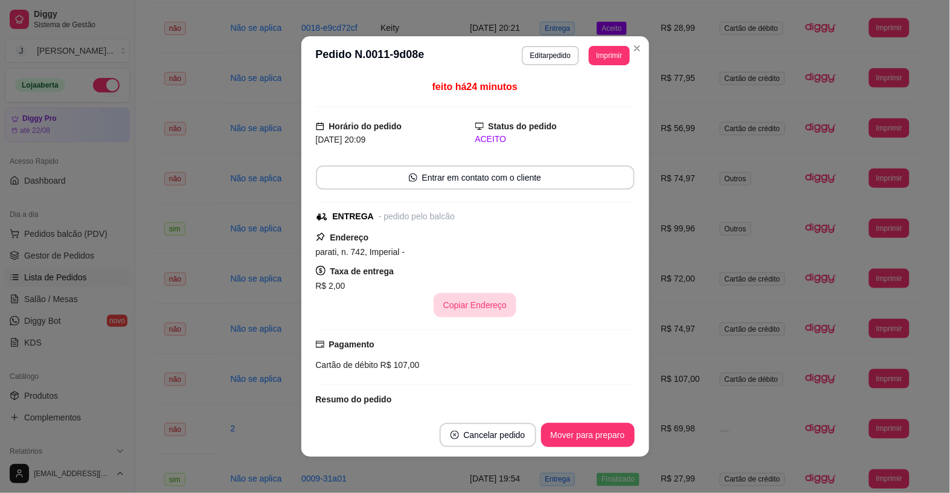
click at [550, 441] on button "Mover para preparo" at bounding box center [588, 435] width 94 height 24
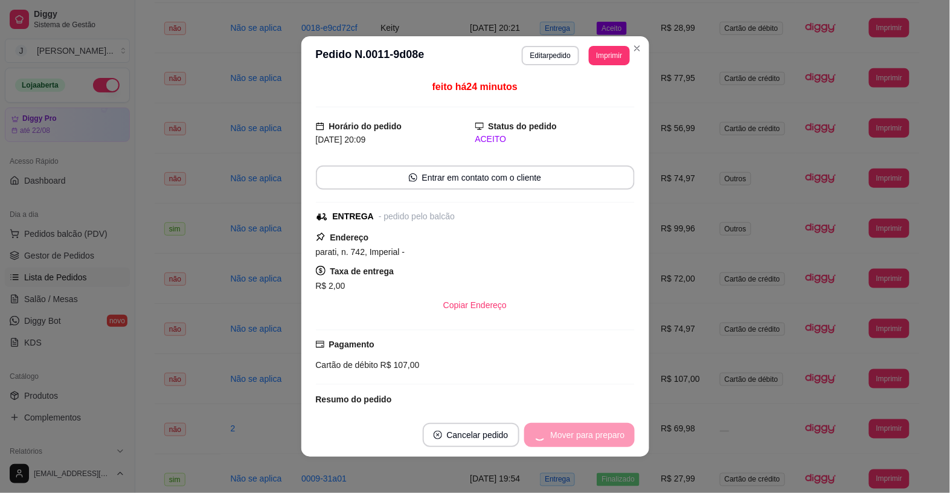
scroll to position [82, 0]
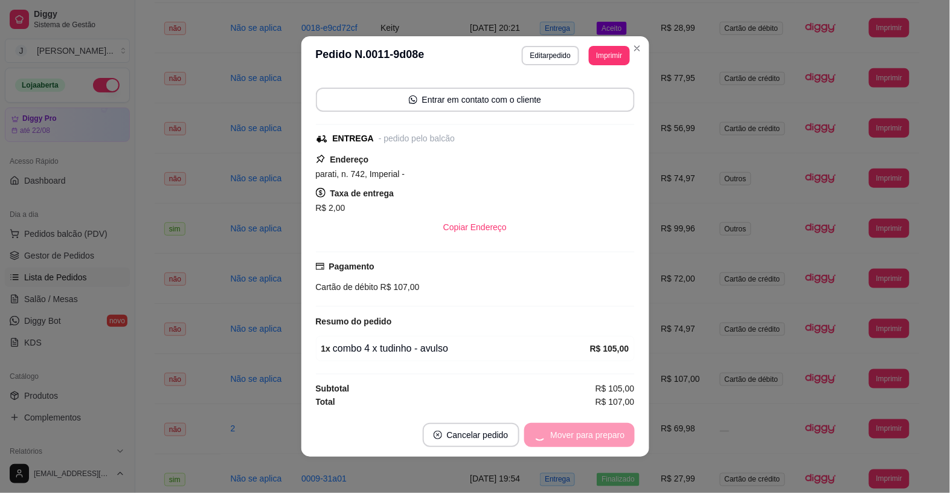
click at [555, 441] on div "Mover para preparo" at bounding box center [579, 435] width 110 height 24
click at [560, 440] on button "Mover para preparo" at bounding box center [588, 435] width 94 height 24
click at [574, 439] on button "Mover para entrega" at bounding box center [588, 435] width 91 height 24
click at [613, 436] on button "Mover para finalizado" at bounding box center [584, 435] width 100 height 24
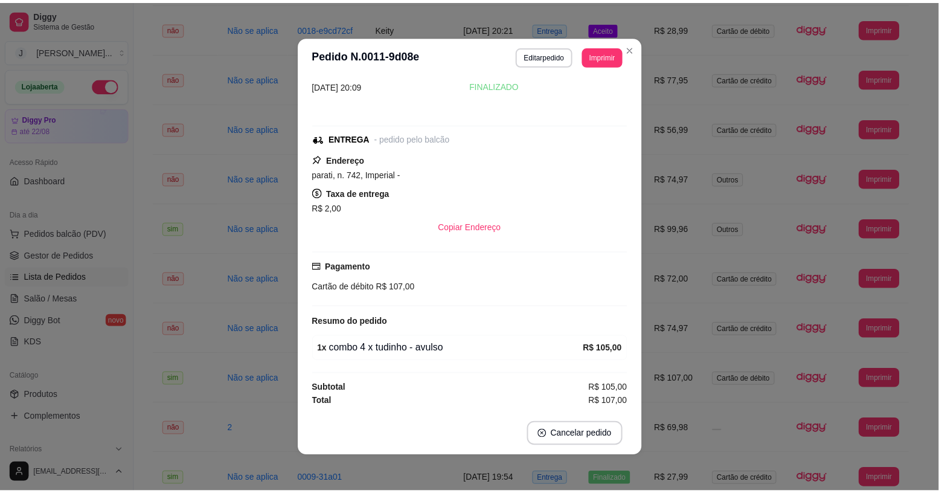
scroll to position [30, 0]
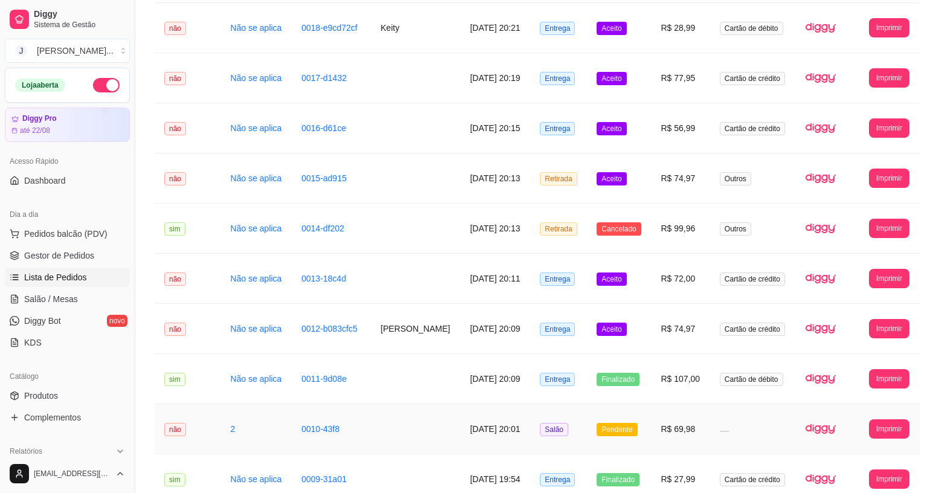
click at [659, 427] on td "R$ 69,98" at bounding box center [680, 429] width 59 height 50
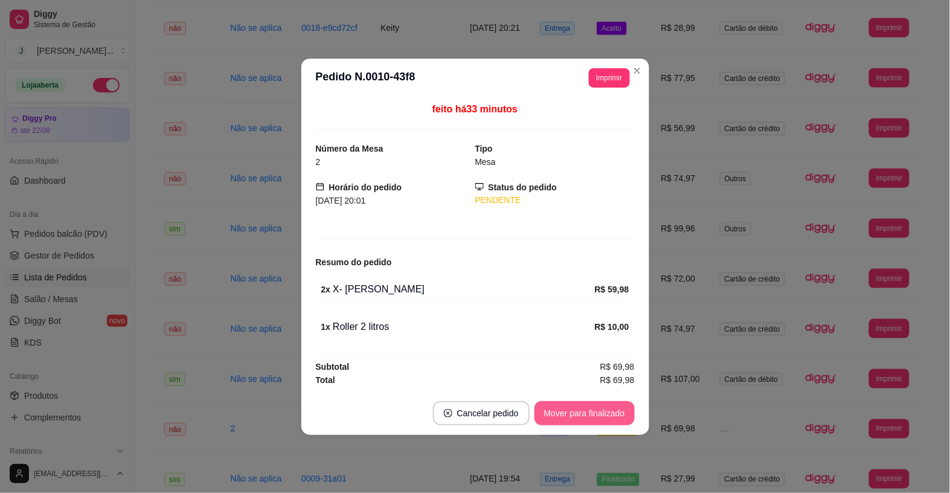
click at [609, 421] on button "Mover para finalizado" at bounding box center [584, 413] width 100 height 24
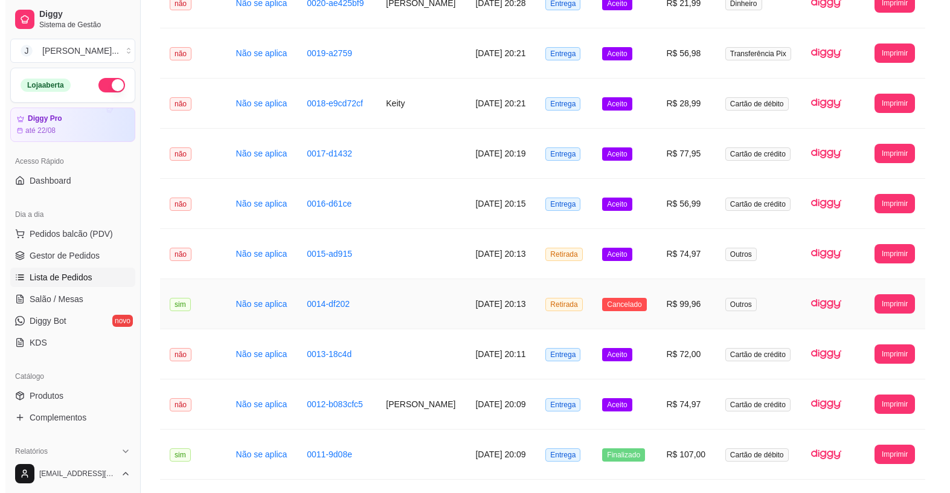
scroll to position [13, 0]
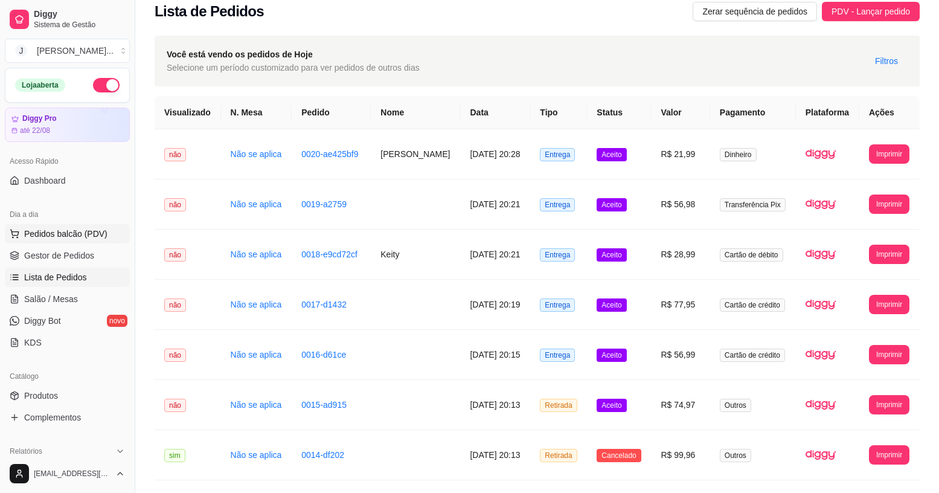
click at [49, 242] on button "Pedidos balcão (PDV)" at bounding box center [67, 233] width 125 height 19
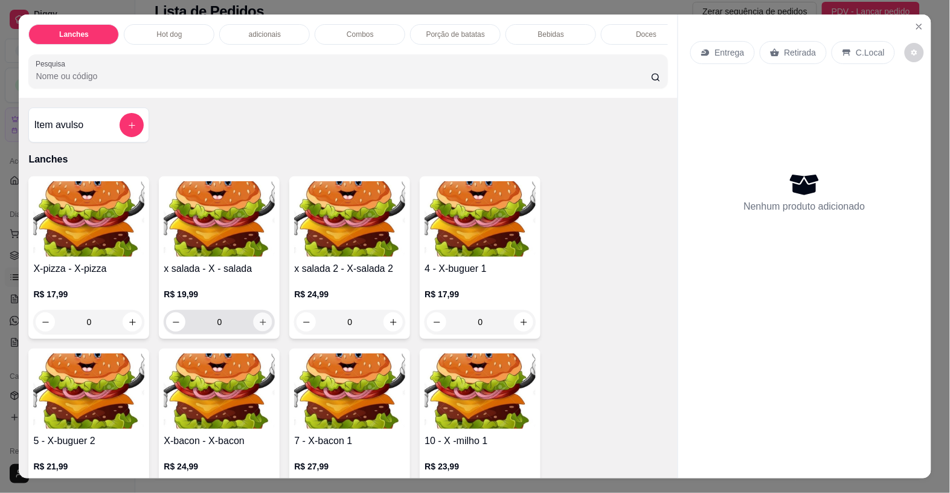
click at [258, 324] on icon "increase-product-quantity" at bounding box center [262, 322] width 9 height 9
type input "1"
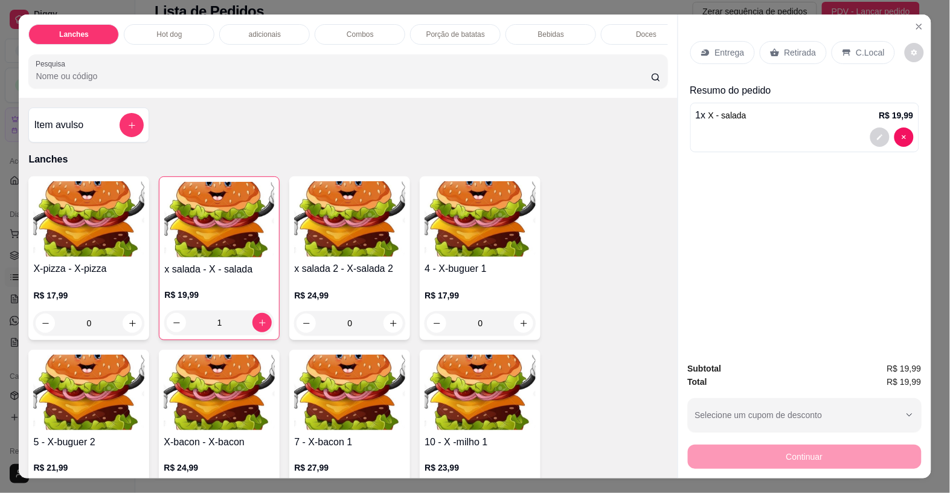
scroll to position [75, 0]
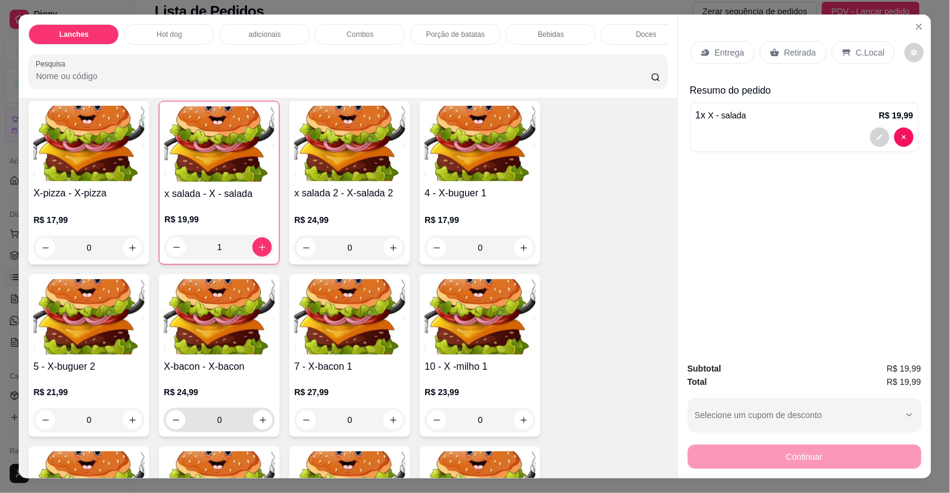
click at [260, 423] on icon "increase-product-quantity" at bounding box center [263, 420] width 7 height 7
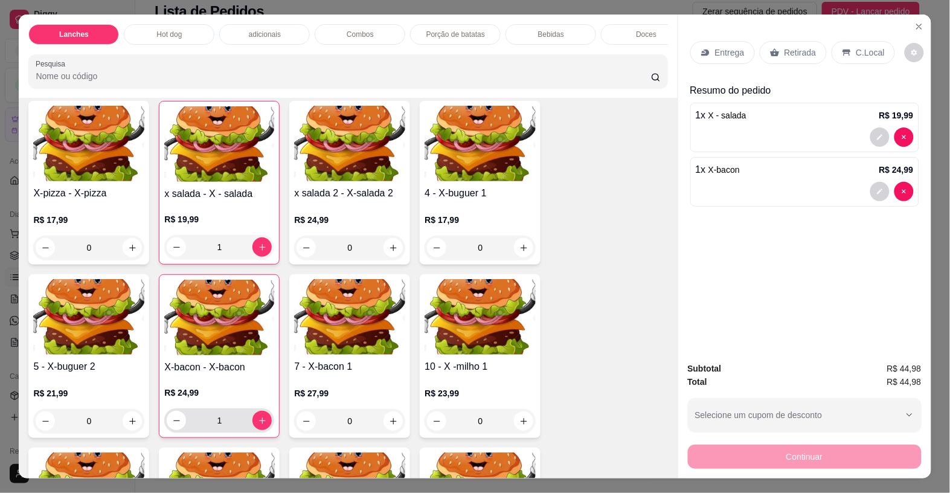
type input "1"
click at [731, 46] on p "Entrega" at bounding box center [730, 52] width 30 height 12
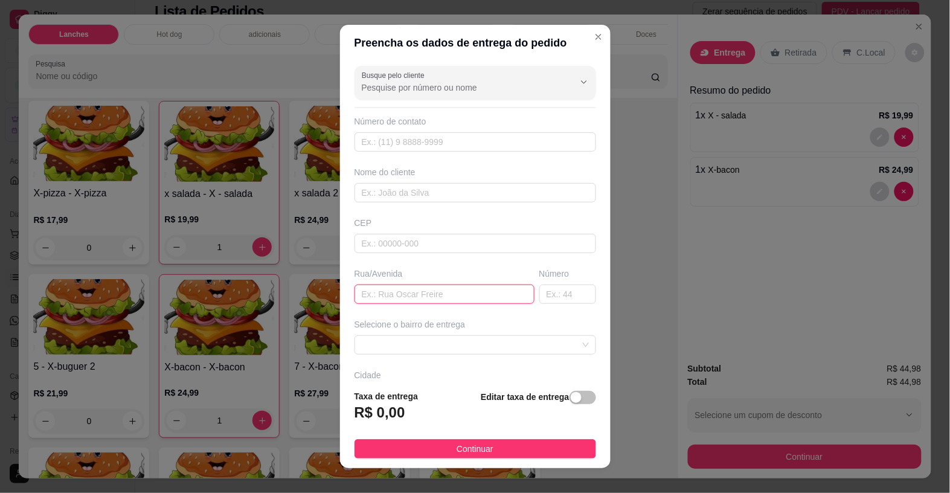
click at [371, 292] on input "text" at bounding box center [444, 293] width 180 height 19
type input "figos"
click at [535, 352] on span at bounding box center [475, 345] width 227 height 18
type input "270"
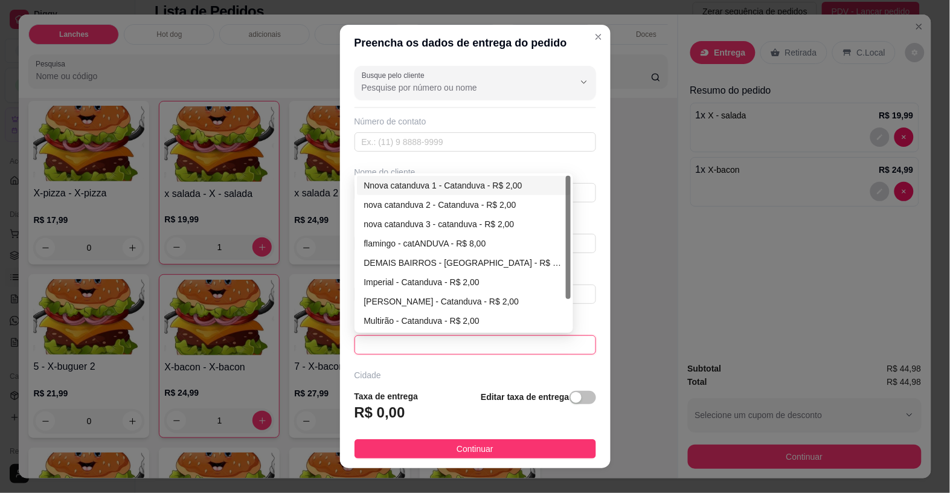
click at [427, 188] on div "Nnova catanduva 1 - Catanduva - R$ 2,00" at bounding box center [464, 185] width 200 height 13
type input "Catanduva"
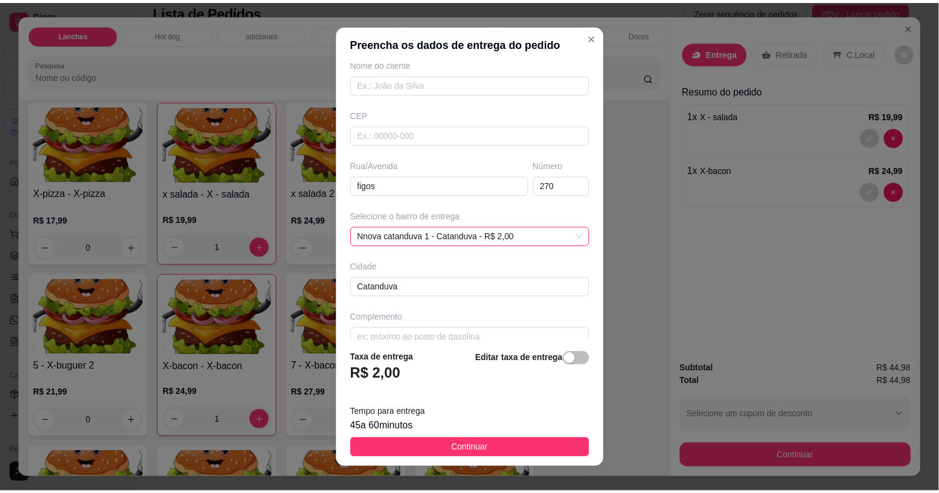
scroll to position [128, 0]
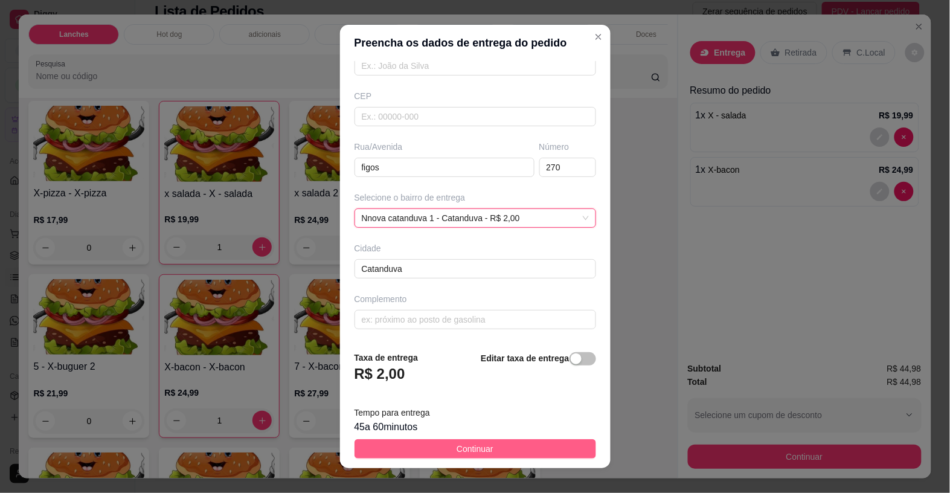
click at [480, 444] on span "Continuar" at bounding box center [474, 448] width 37 height 13
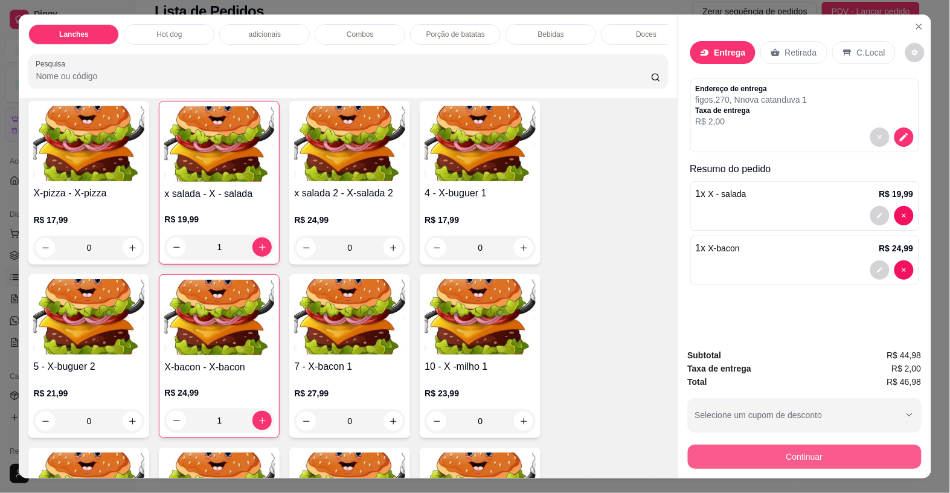
click at [719, 453] on button "Continuar" at bounding box center [805, 456] width 234 height 24
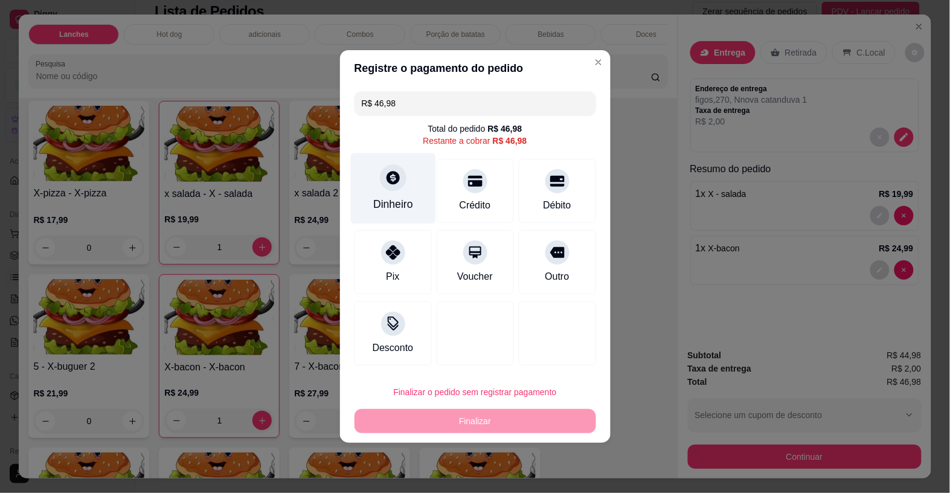
click at [397, 182] on icon at bounding box center [393, 178] width 16 height 16
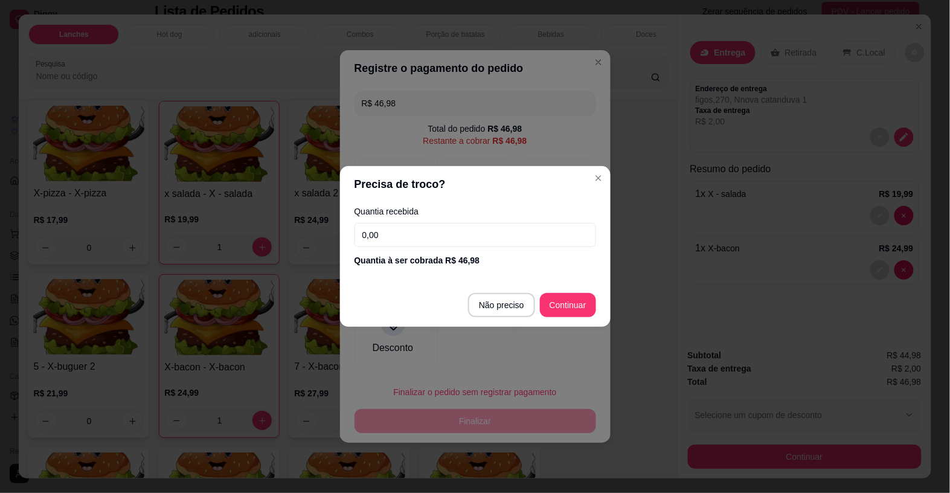
click at [441, 242] on input "0,00" at bounding box center [475, 235] width 242 height 24
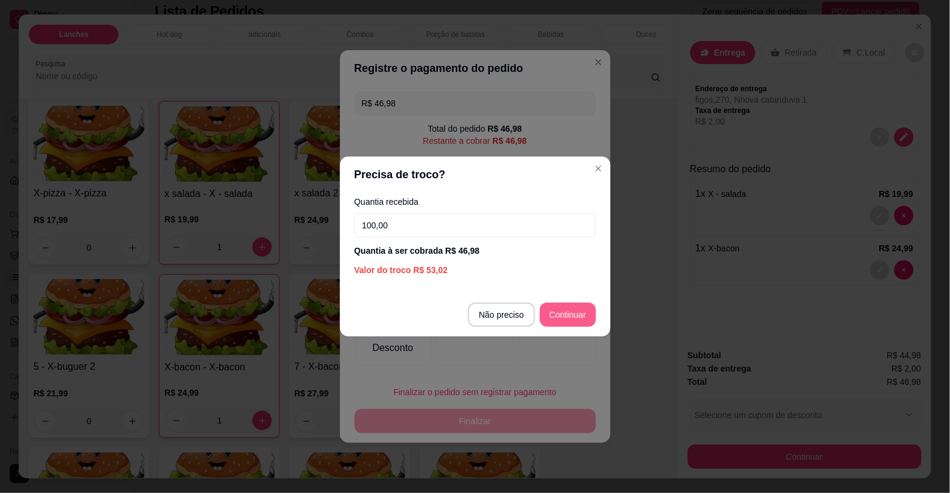
type input "100,00"
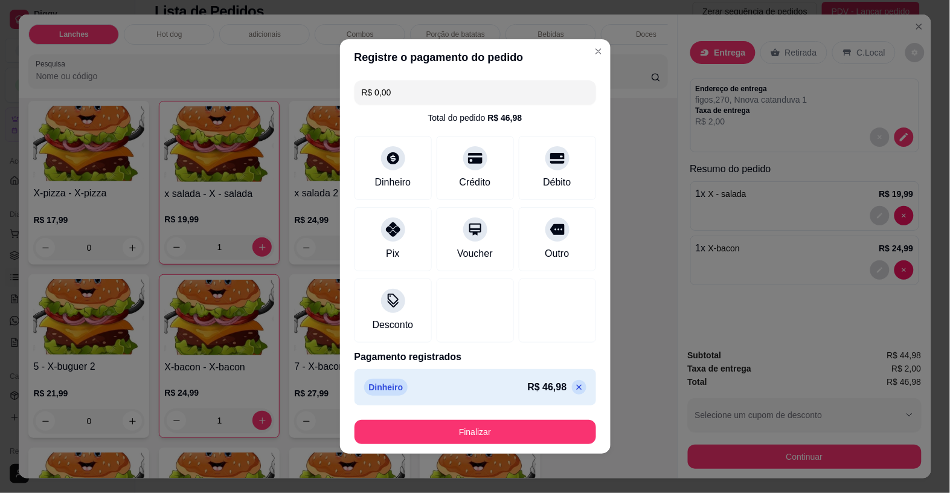
type input "R$ 0,00"
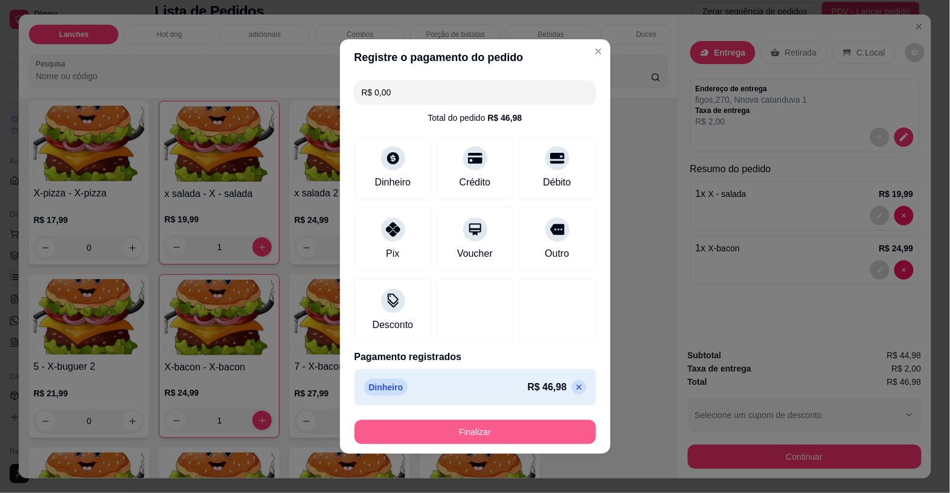
click at [502, 430] on button "Finalizar" at bounding box center [475, 432] width 242 height 24
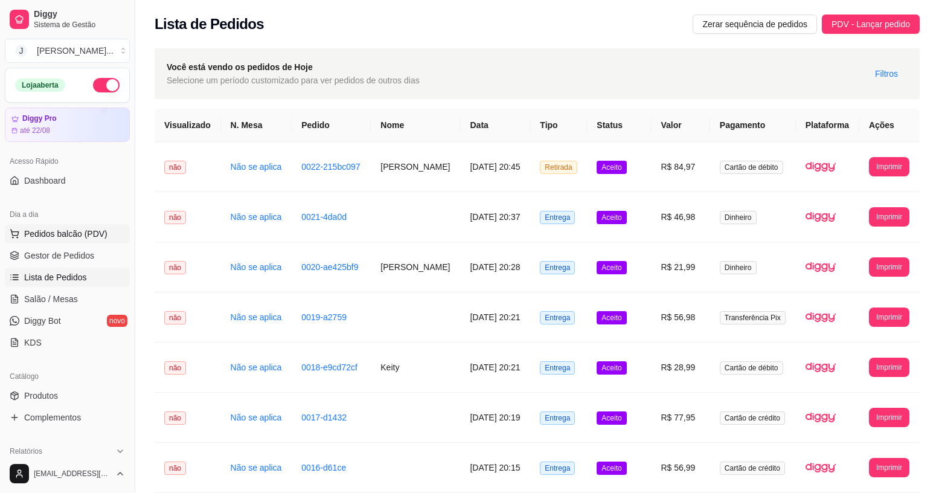
click at [59, 229] on span "Pedidos balcão (PDV)" at bounding box center [65, 234] width 83 height 12
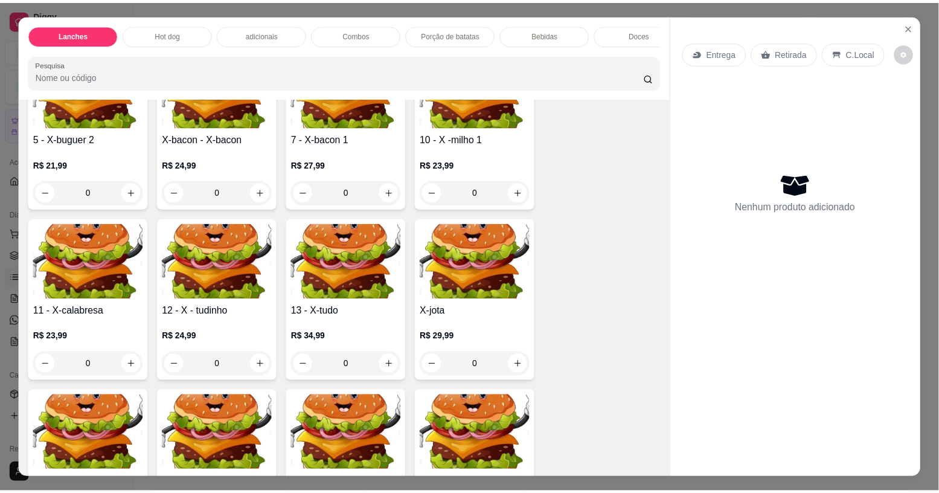
scroll to position [377, 0]
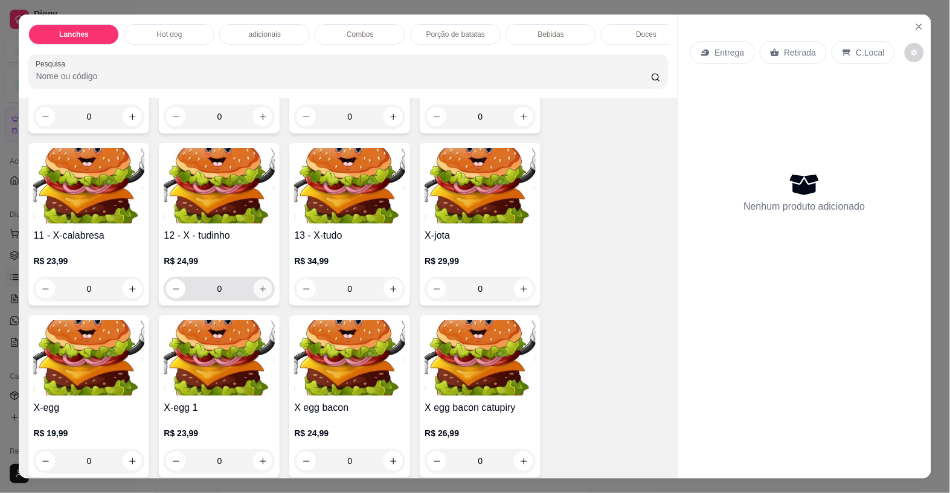
click at [255, 288] on button "increase-product-quantity" at bounding box center [263, 289] width 19 height 19
type input "1"
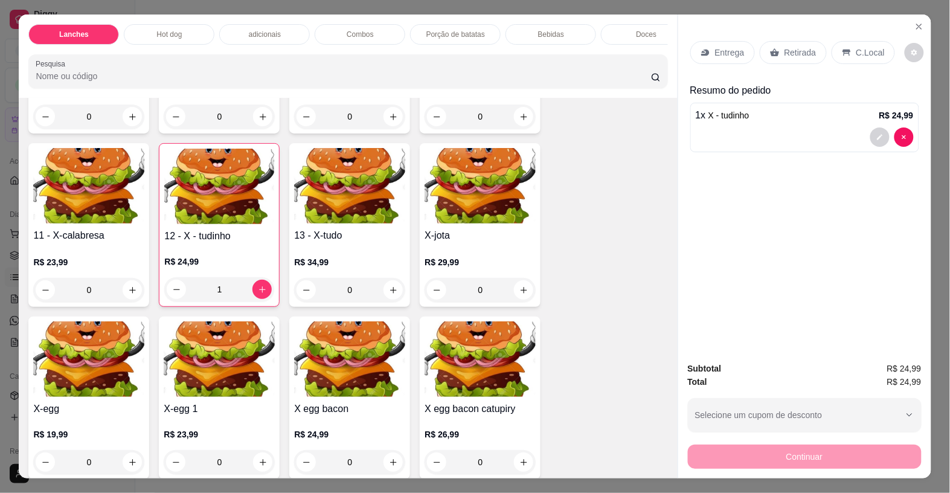
click at [729, 46] on p "Entrega" at bounding box center [730, 52] width 30 height 12
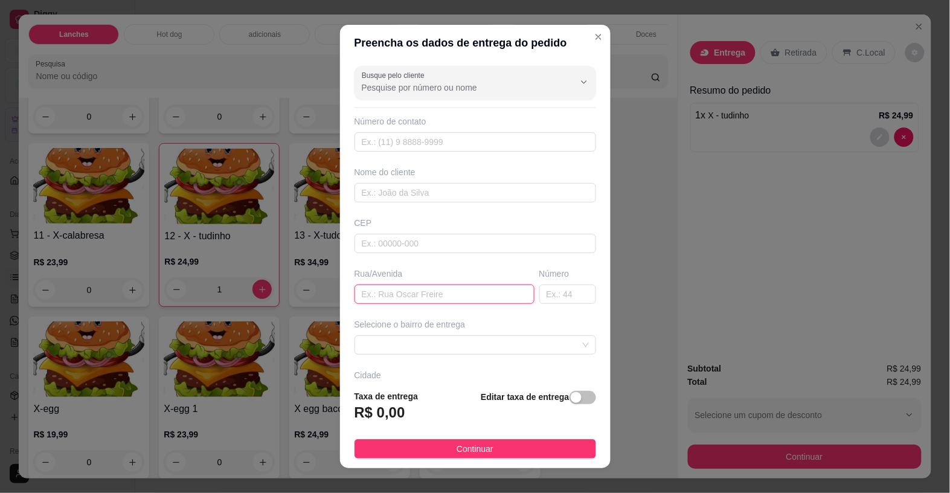
click at [405, 293] on input "text" at bounding box center [444, 293] width 180 height 19
type input "pinfildi"
drag, startPoint x: 527, startPoint y: 296, endPoint x: 542, endPoint y: 286, distance: 18.1
click at [539, 295] on input "text" at bounding box center [567, 293] width 57 height 19
click at [429, 345] on span at bounding box center [475, 345] width 227 height 18
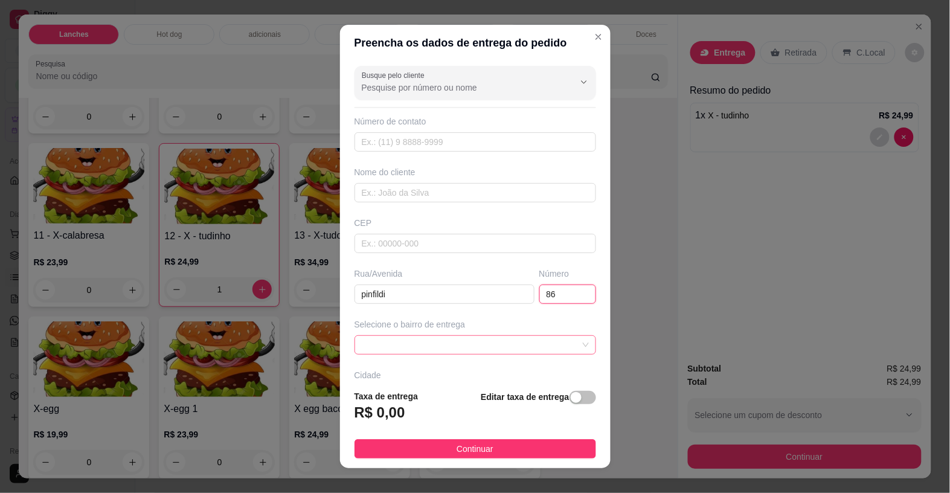
type input "86"
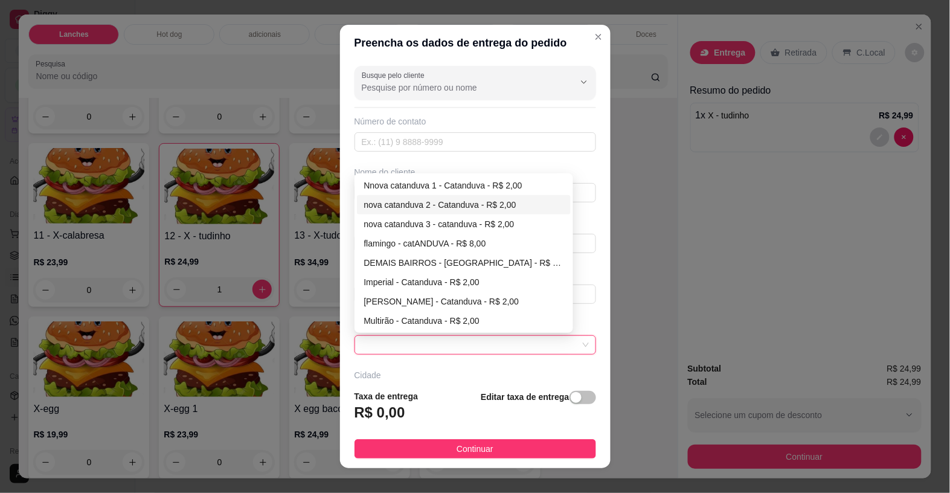
drag, startPoint x: 468, startPoint y: 206, endPoint x: 400, endPoint y: 400, distance: 204.7
click at [468, 206] on div "nova catanduva 2 - Catanduva - R$ 2,00" at bounding box center [464, 204] width 200 height 13
type input "Catanduva"
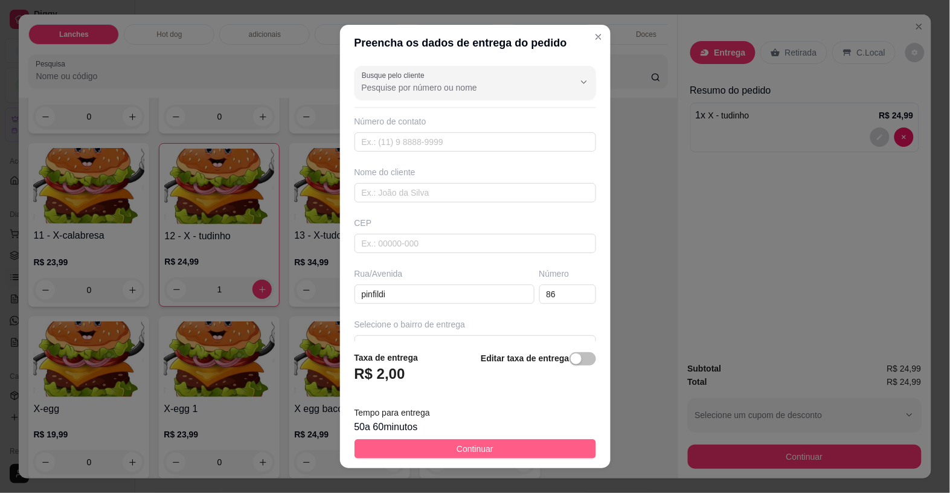
click at [474, 440] on button "Continuar" at bounding box center [475, 448] width 242 height 19
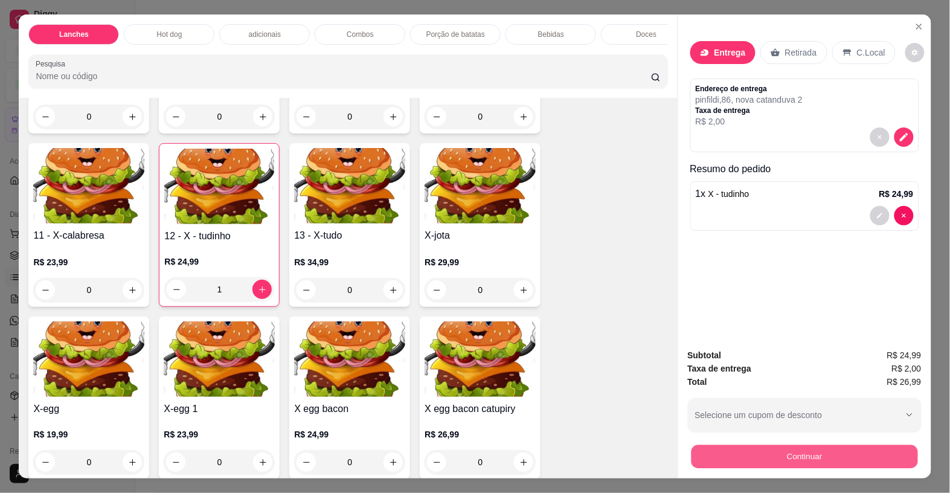
click at [722, 444] on button "Continuar" at bounding box center [804, 456] width 226 height 24
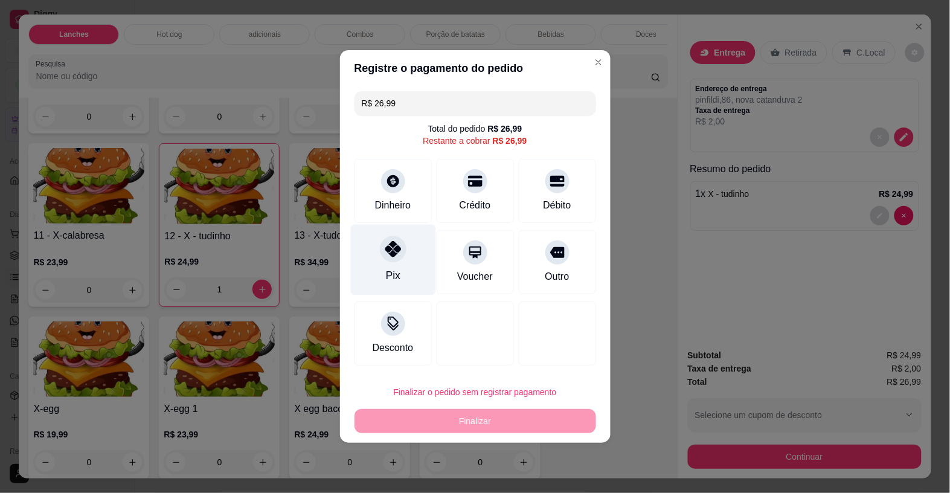
click at [394, 267] on div "Pix" at bounding box center [392, 275] width 14 height 16
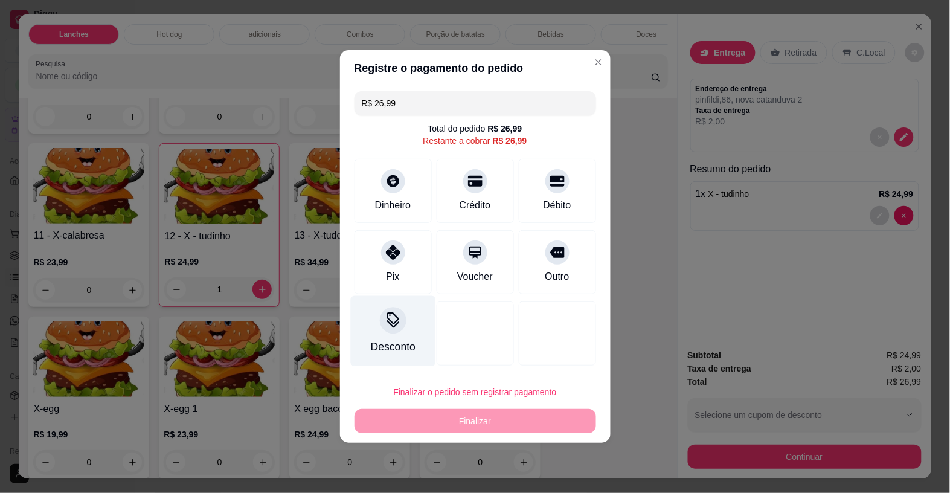
type input "R$ 0,00"
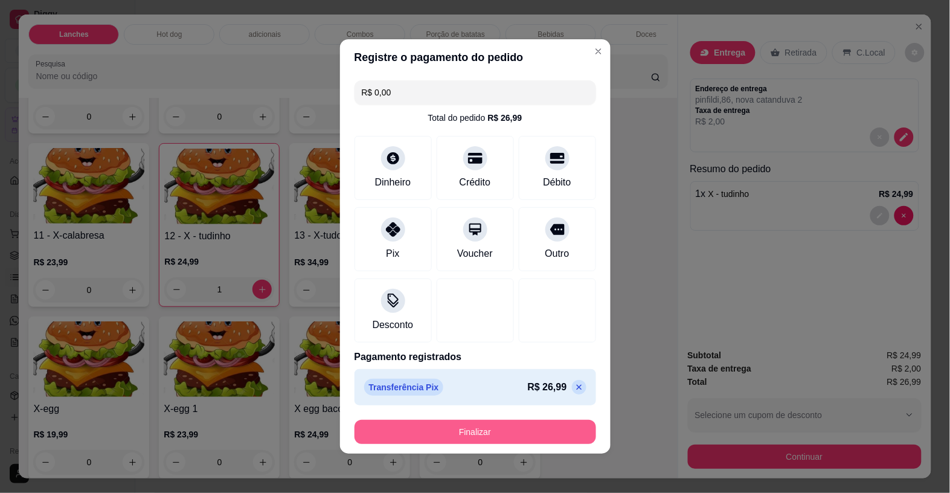
click at [391, 429] on button "Finalizar" at bounding box center [475, 432] width 242 height 24
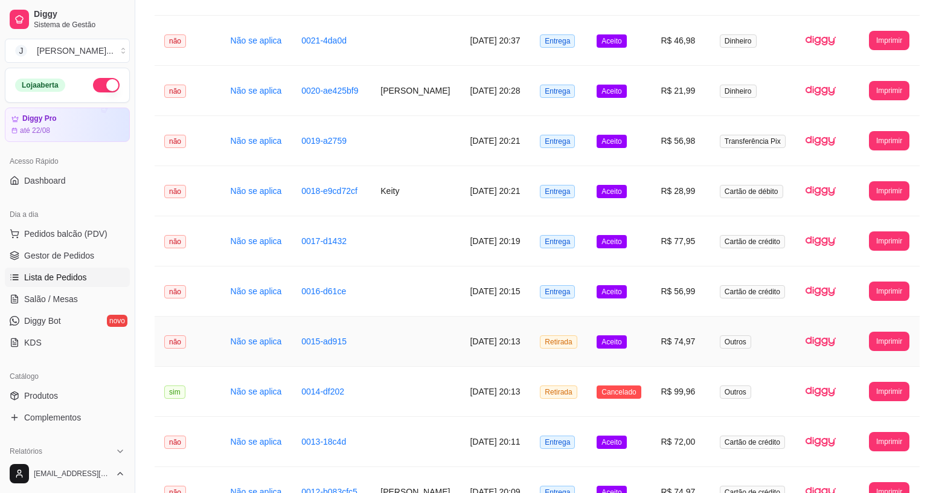
scroll to position [377, 0]
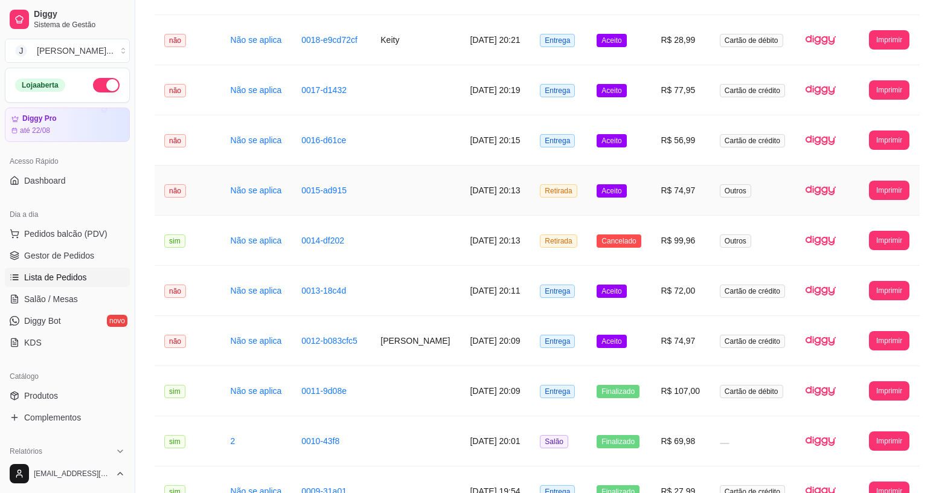
click at [735, 198] on td "Outros" at bounding box center [753, 190] width 86 height 50
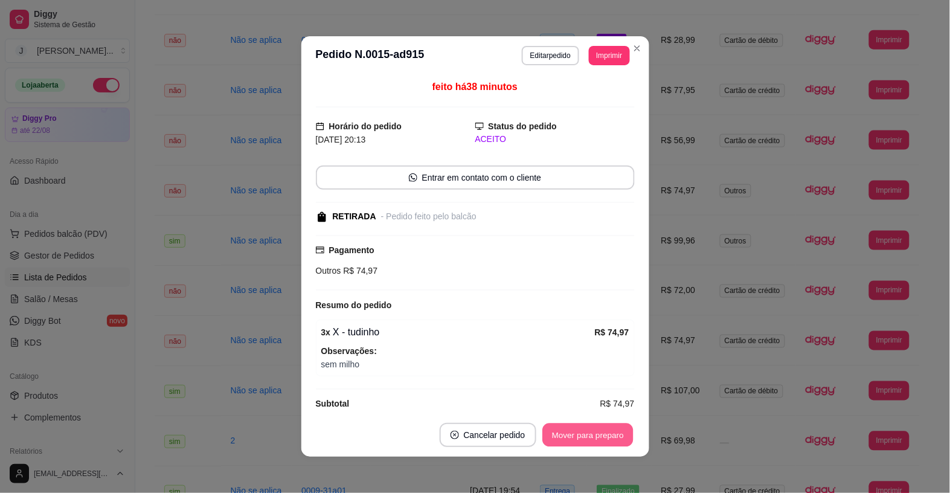
click at [551, 432] on button "Mover para preparo" at bounding box center [587, 435] width 91 height 24
click at [529, 435] on button "Mover para retirada disponível" at bounding box center [567, 435] width 133 height 24
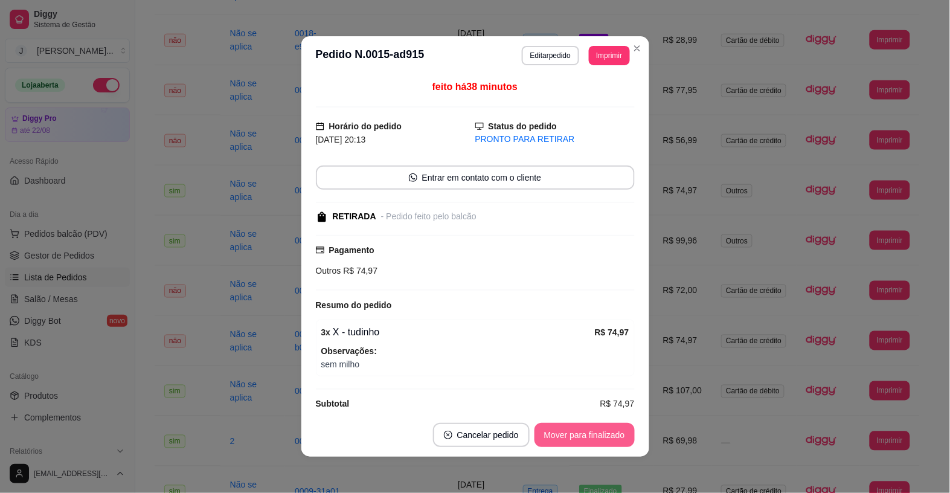
click at [566, 437] on button "Mover para finalizado" at bounding box center [584, 435] width 100 height 24
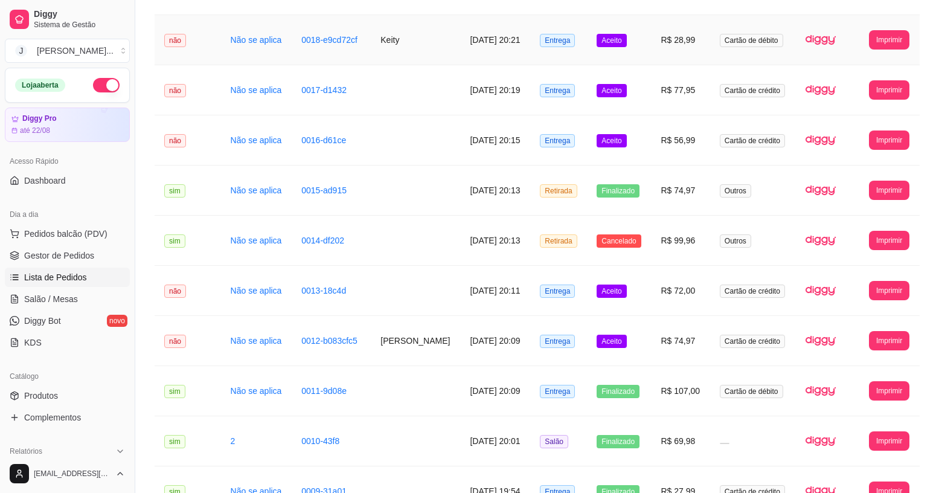
click at [634, 65] on td "Aceito" at bounding box center [619, 40] width 64 height 50
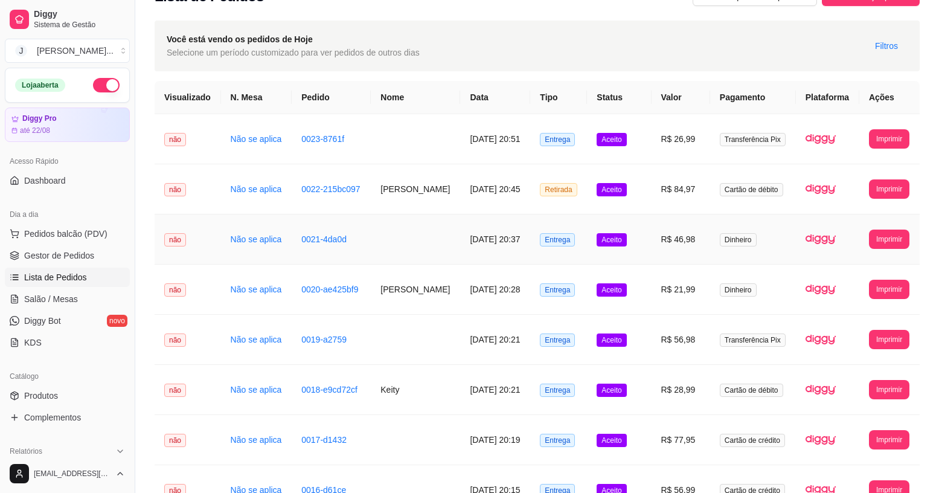
scroll to position [0, 0]
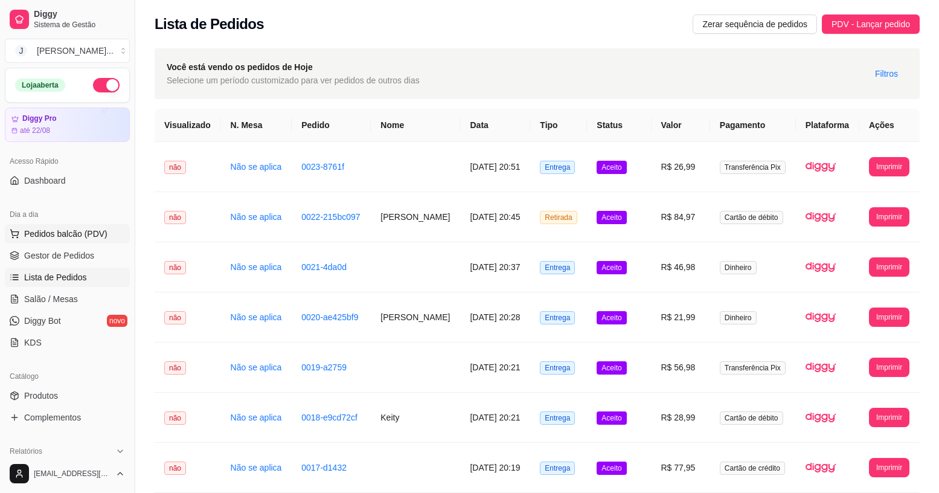
click at [77, 242] on button "Pedidos balcão (PDV)" at bounding box center [67, 233] width 125 height 19
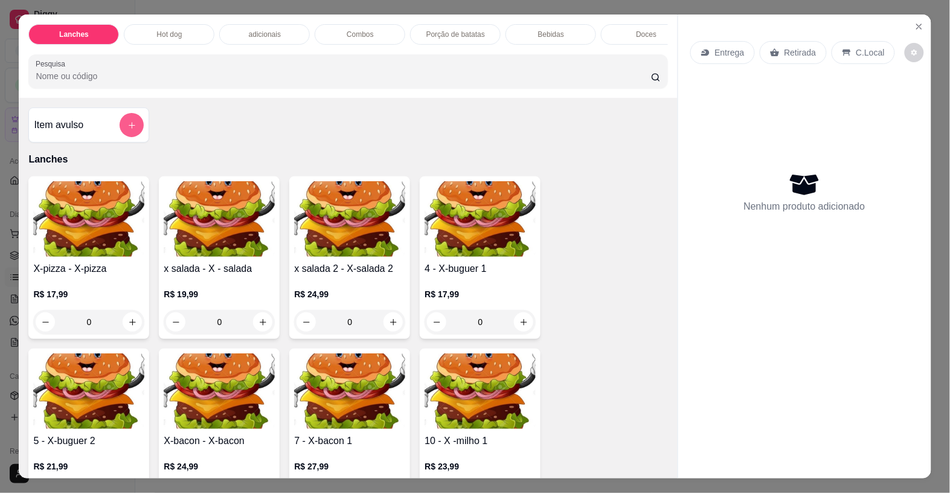
click at [120, 133] on button "add-separate-item" at bounding box center [132, 125] width 24 height 24
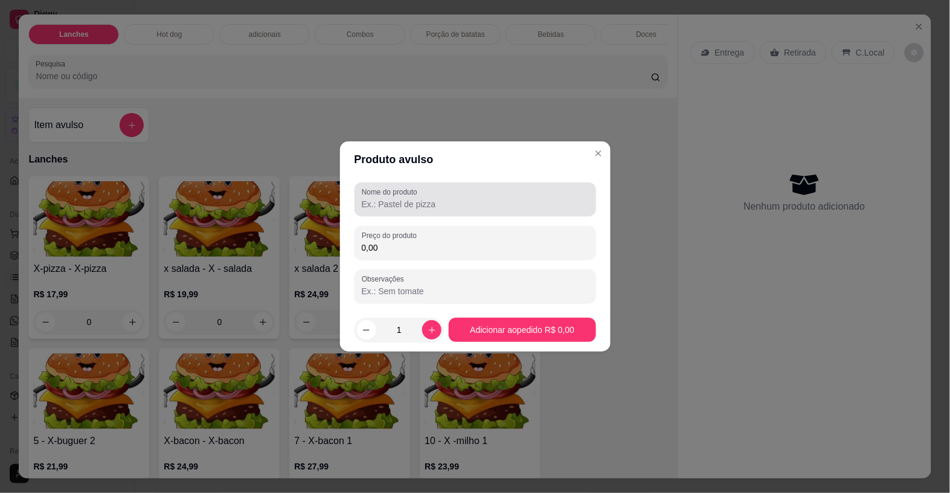
click at [376, 215] on div "Nome do produto" at bounding box center [475, 199] width 242 height 34
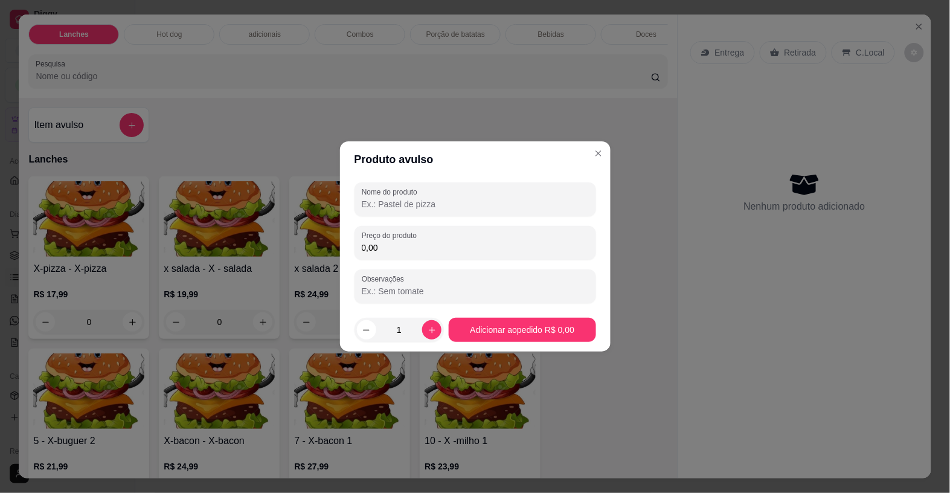
click at [432, 189] on img at bounding box center [479, 218] width 111 height 75
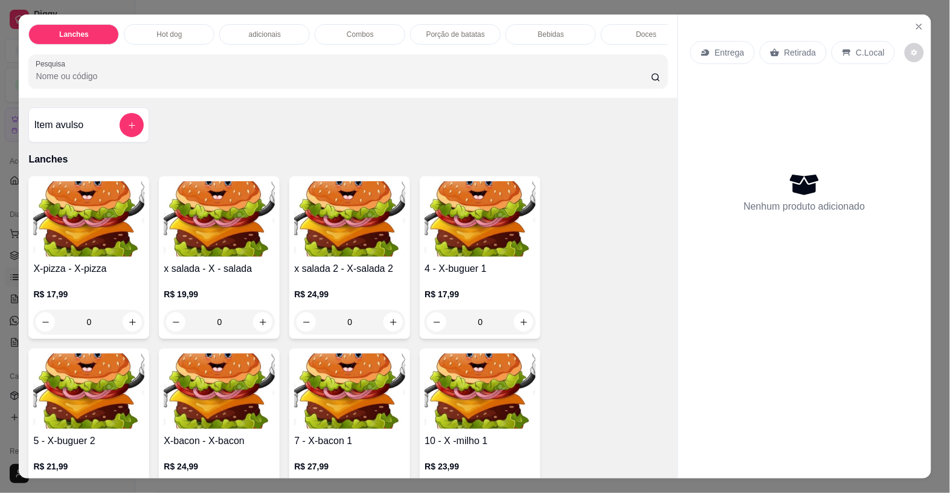
click at [433, 206] on div "X-buguer 1 R$ 17,99" at bounding box center [475, 178] width 328 height 62
click at [130, 130] on icon "add-separate-item" at bounding box center [131, 125] width 9 height 9
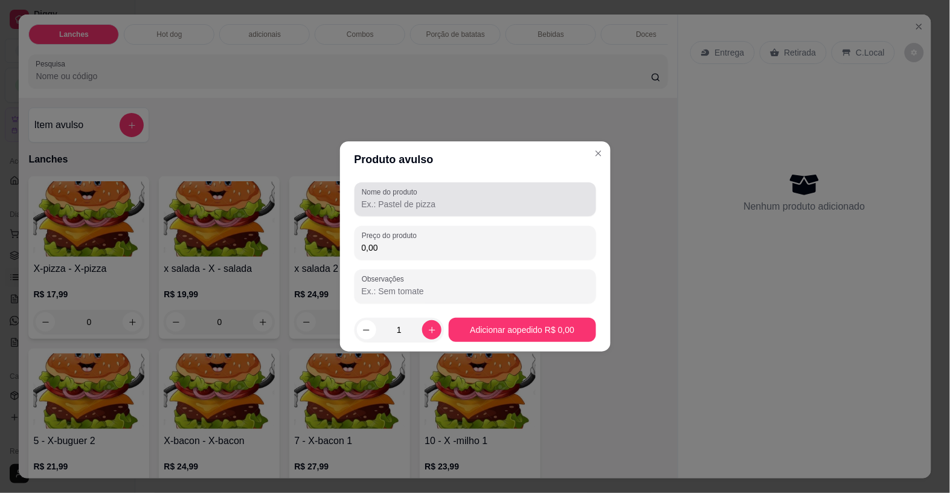
click at [427, 210] on div at bounding box center [475, 199] width 227 height 24
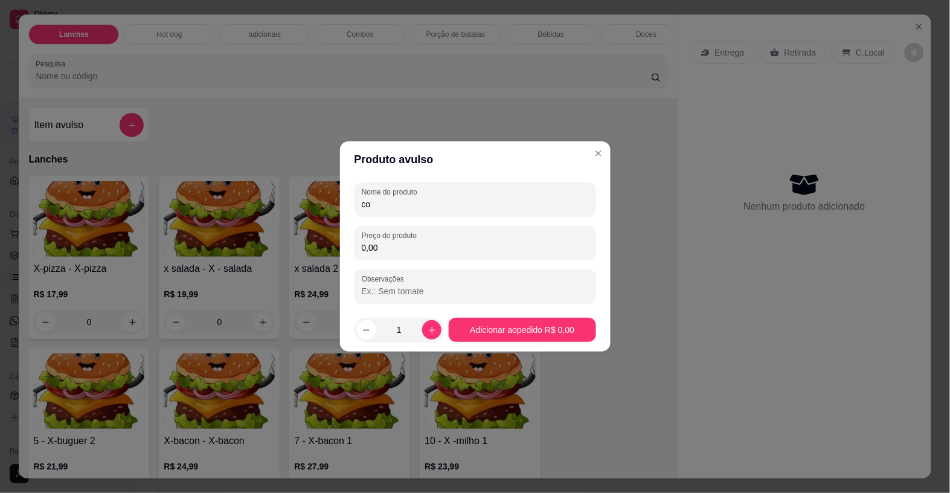
type input "c"
type input "ifood"
click at [408, 249] on input "0,00" at bounding box center [475, 248] width 227 height 12
type input "35,00"
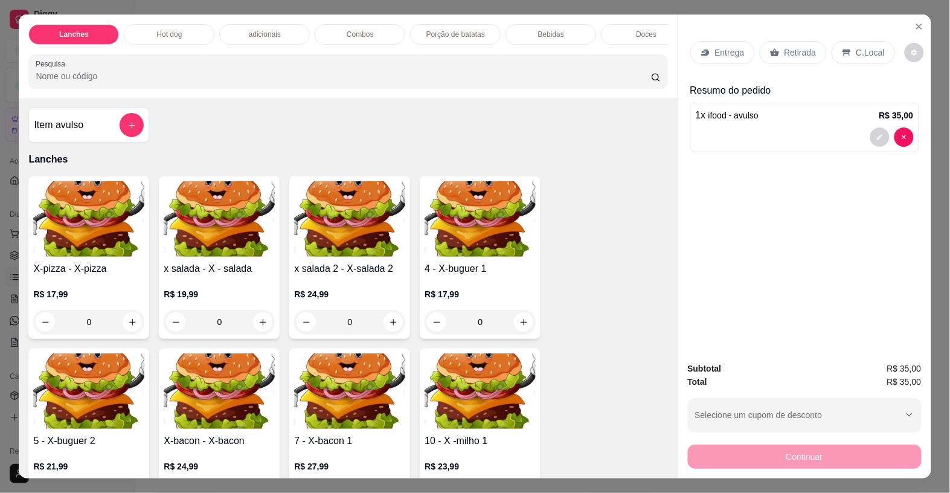
click at [792, 49] on p "Retirada" at bounding box center [800, 52] width 32 height 12
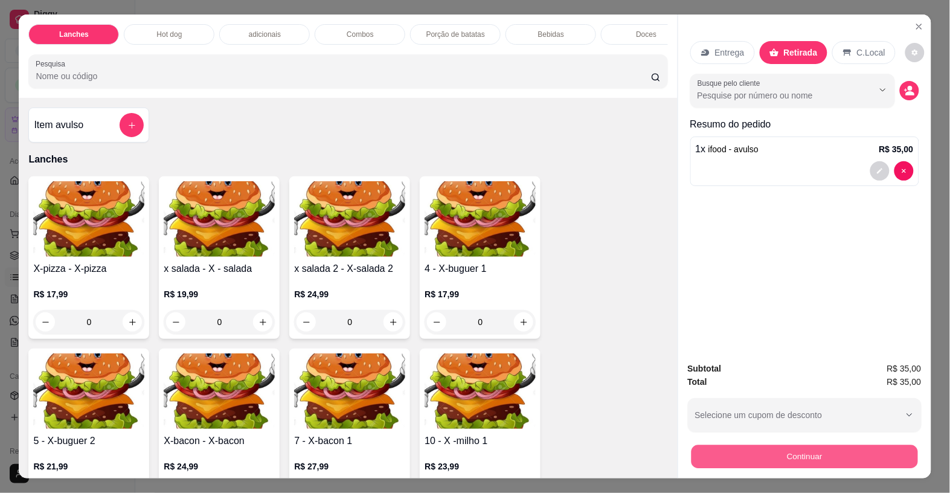
click at [785, 447] on button "Continuar" at bounding box center [804, 456] width 226 height 24
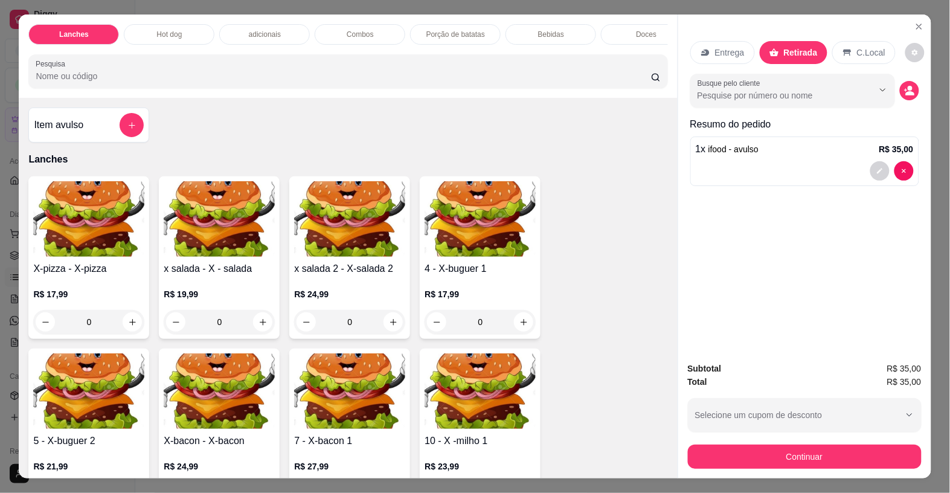
click at [544, 260] on div at bounding box center [557, 248] width 27 height 27
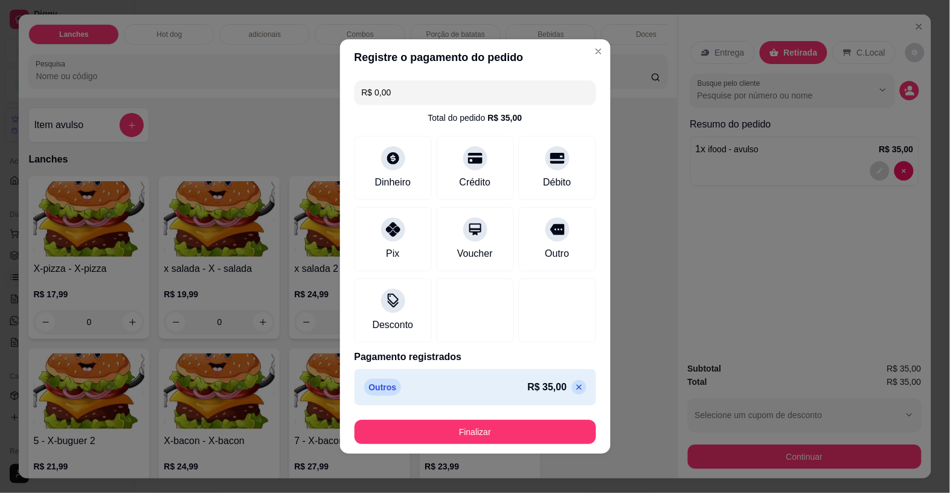
type input "R$ 0,00"
click at [523, 420] on div "Finalizar" at bounding box center [475, 432] width 242 height 24
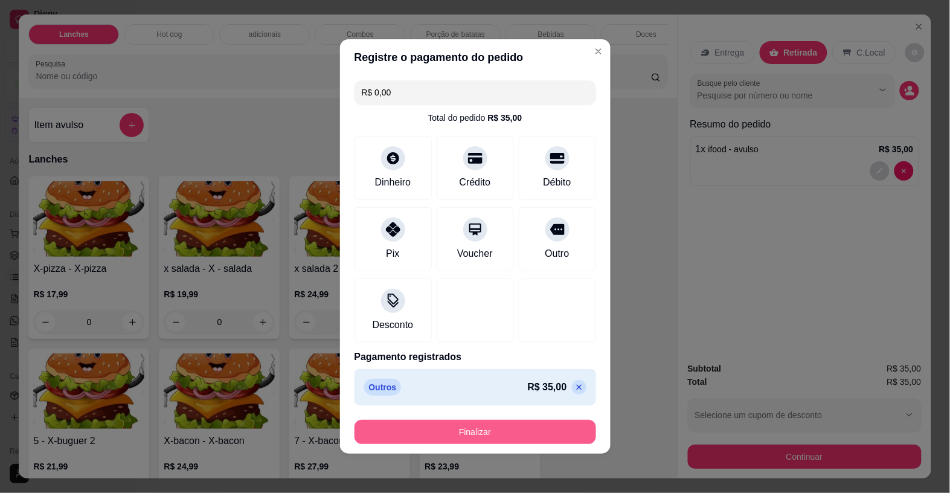
click at [520, 429] on button "Finalizar" at bounding box center [475, 432] width 242 height 24
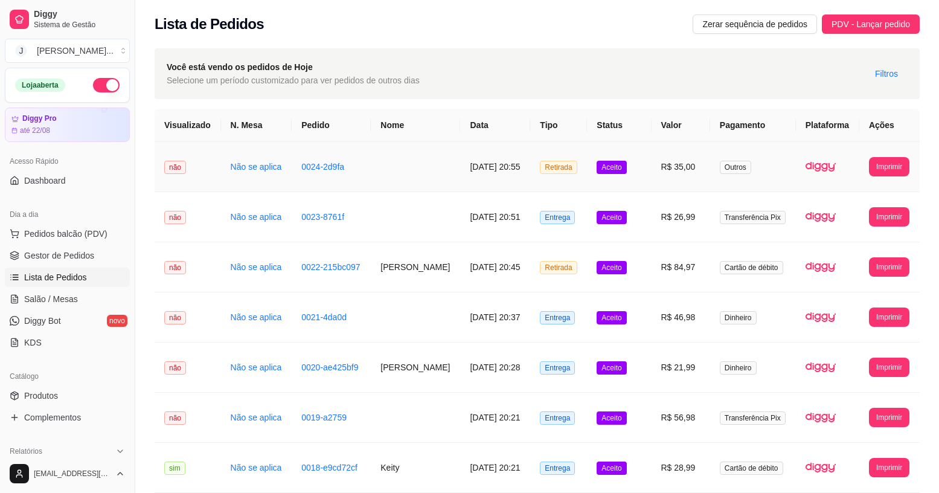
click at [528, 176] on td "[DATE] 20:55" at bounding box center [495, 167] width 70 height 50
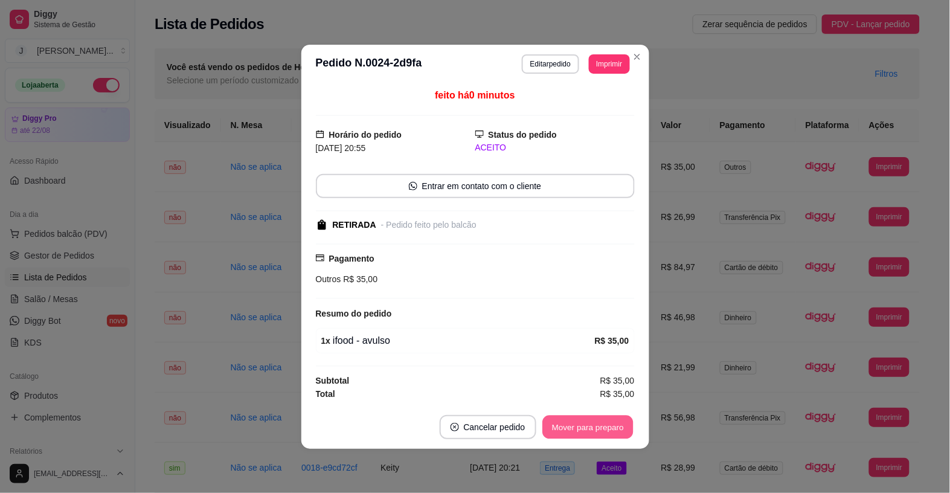
click at [595, 429] on button "Mover para preparo" at bounding box center [587, 427] width 91 height 24
click at [596, 429] on div "Mover para preparo" at bounding box center [579, 427] width 110 height 24
click at [592, 430] on button "Mover para finalizado" at bounding box center [584, 427] width 100 height 24
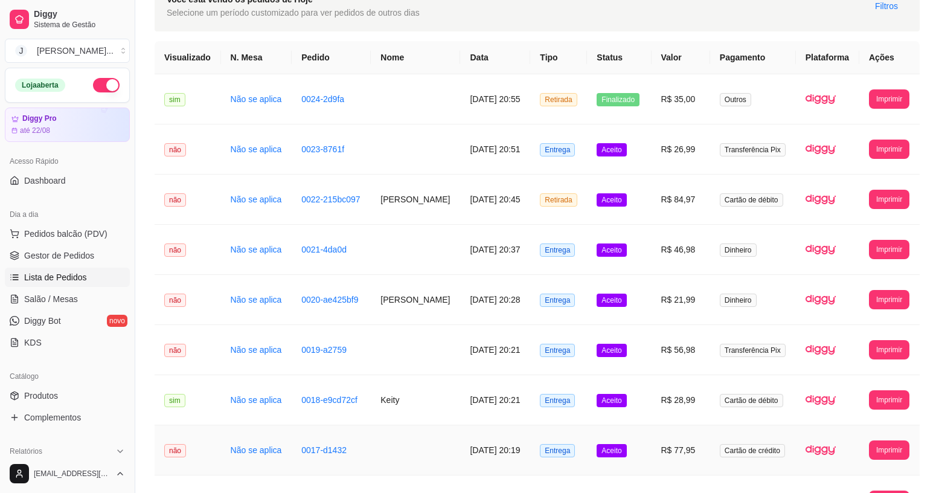
scroll to position [302, 0]
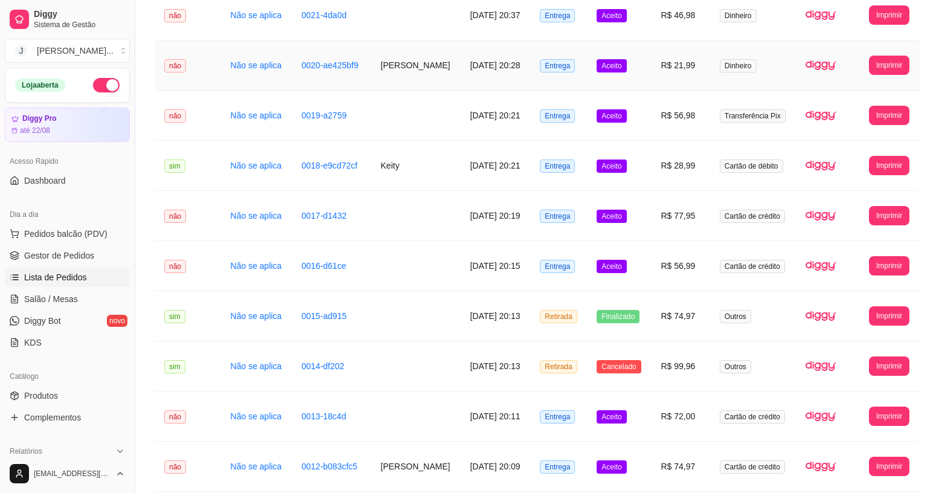
click at [662, 71] on td "R$ 21,99" at bounding box center [680, 65] width 59 height 50
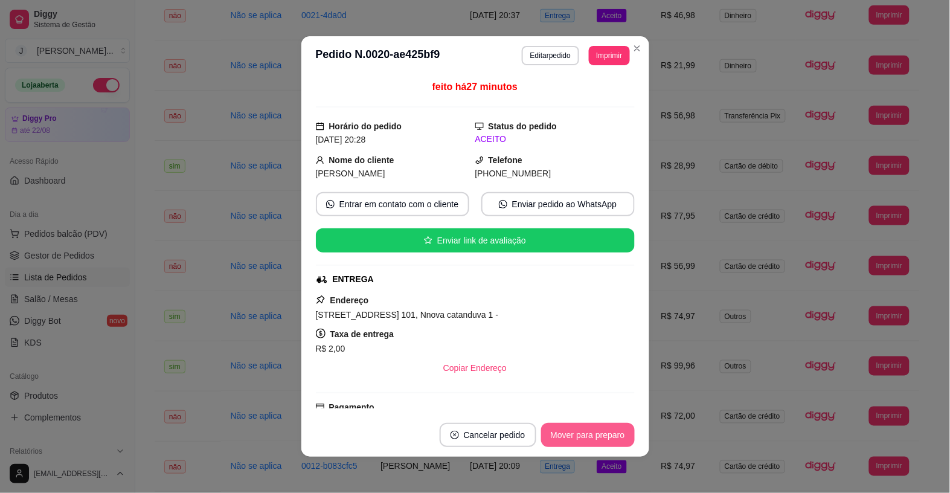
click at [596, 429] on button "Mover para preparo" at bounding box center [588, 435] width 94 height 24
click at [592, 435] on button "Mover para entrega" at bounding box center [587, 435] width 93 height 24
click at [593, 435] on div "Mover para entrega" at bounding box center [579, 435] width 110 height 24
click at [593, 435] on button "Mover para finalizado" at bounding box center [584, 435] width 100 height 24
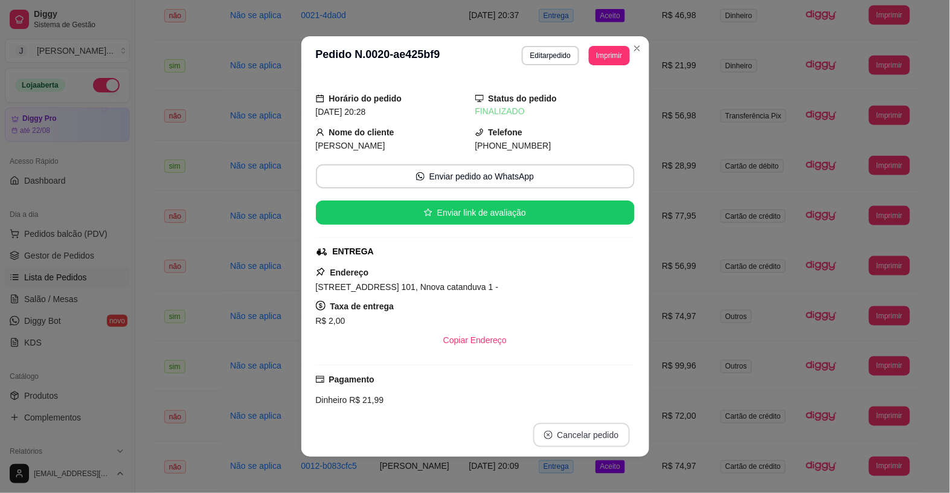
click at [609, 436] on button "Cancelar pedido" at bounding box center [581, 435] width 97 height 24
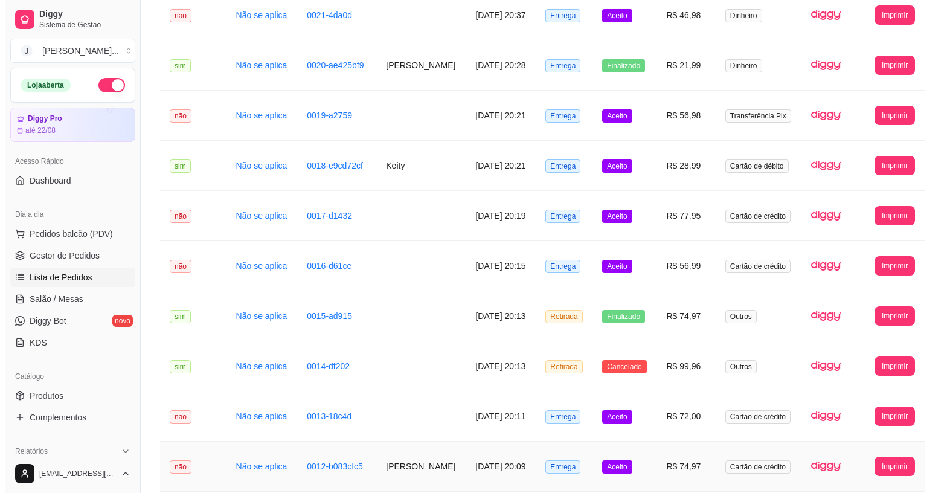
scroll to position [377, 0]
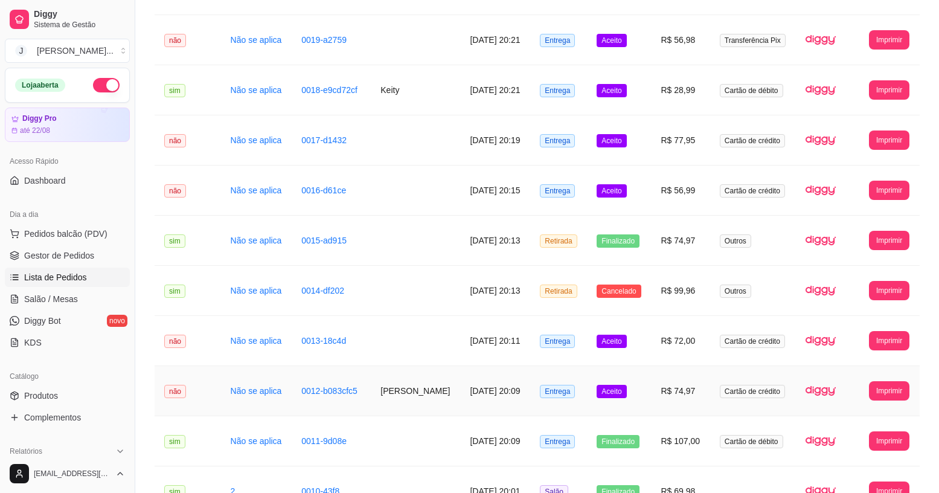
click at [651, 395] on td "Aceito" at bounding box center [619, 391] width 64 height 50
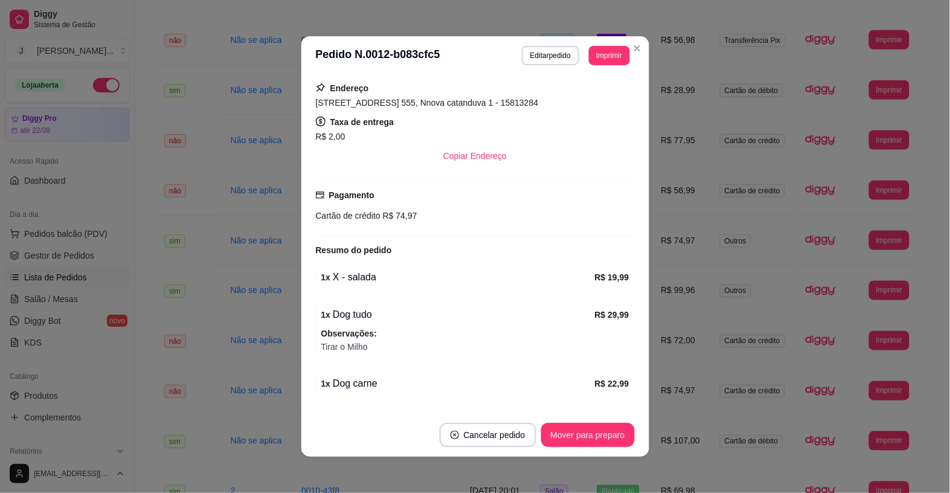
scroll to position [226, 0]
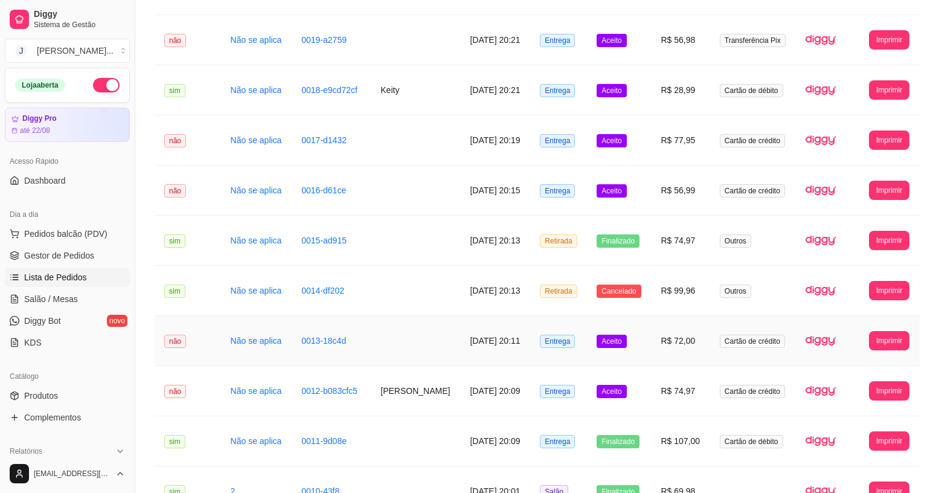
click at [661, 351] on td "R$ 72,00" at bounding box center [680, 341] width 59 height 50
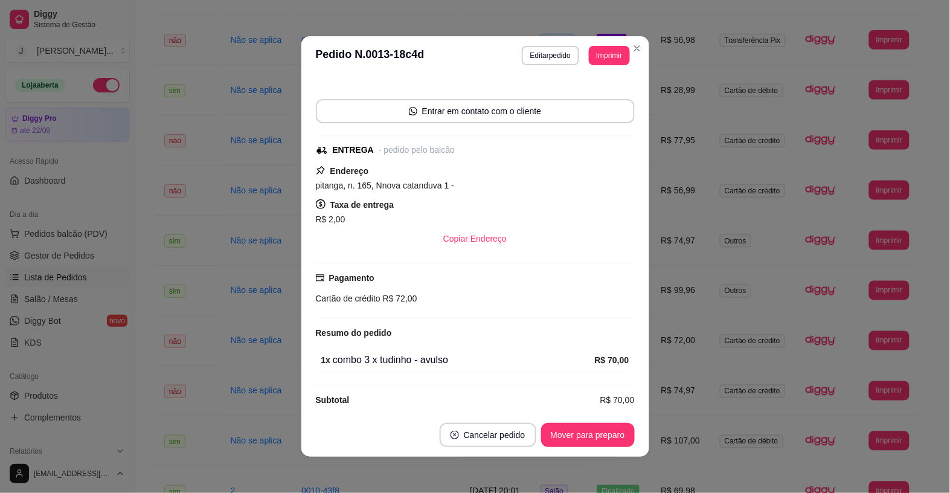
scroll to position [82, 0]
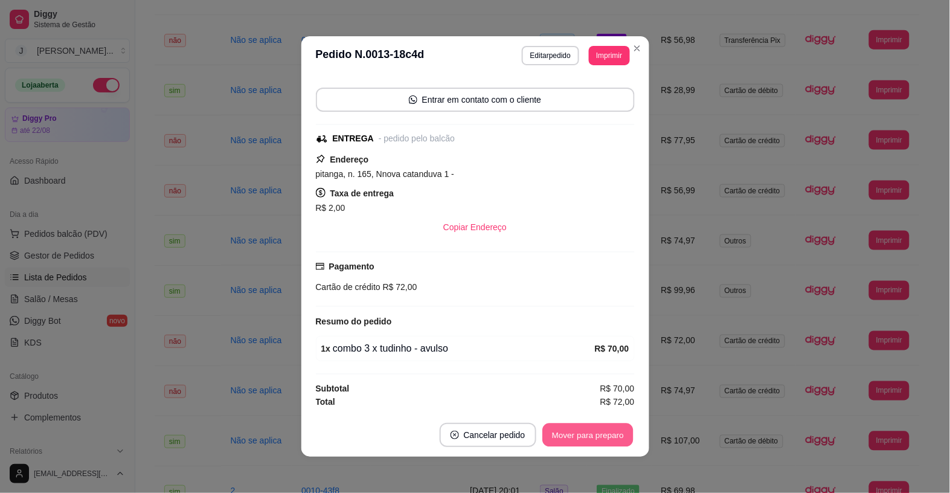
click at [616, 430] on button "Mover para preparo" at bounding box center [587, 435] width 91 height 24
click at [597, 433] on button "Mover para entrega" at bounding box center [588, 435] width 91 height 24
click at [605, 435] on button "Mover para finalizado" at bounding box center [584, 435] width 97 height 24
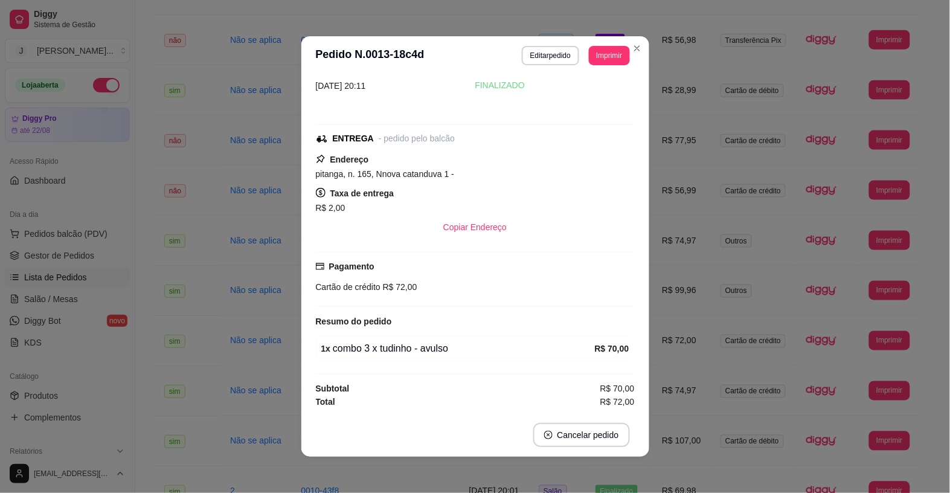
scroll to position [30, 0]
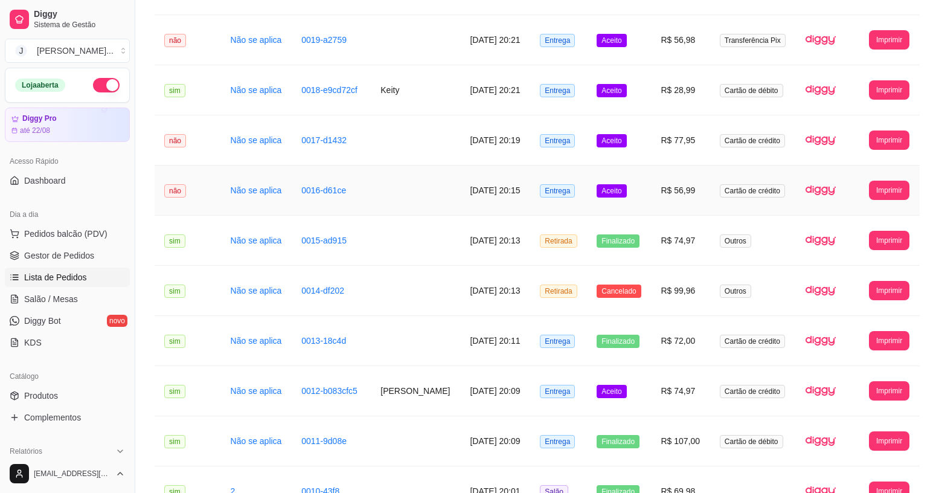
click at [651, 205] on td "Aceito" at bounding box center [619, 190] width 64 height 50
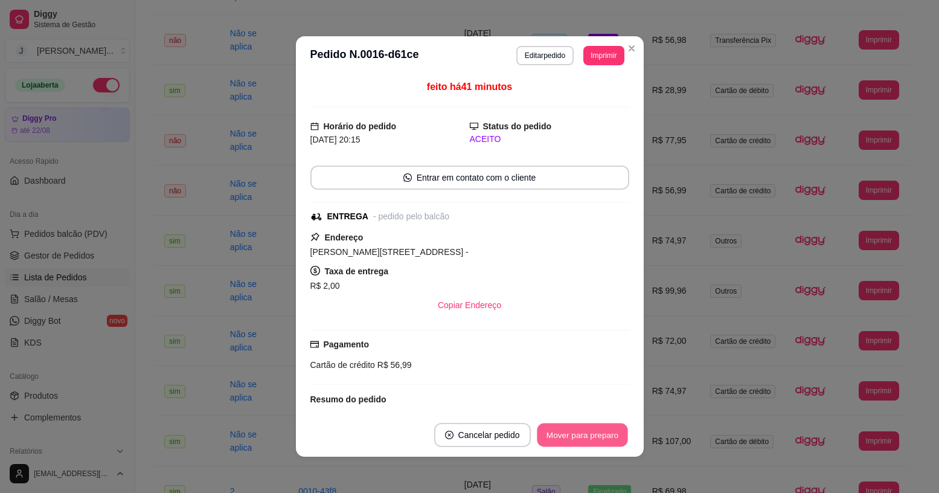
click at [610, 439] on button "Mover para preparo" at bounding box center [582, 435] width 91 height 24
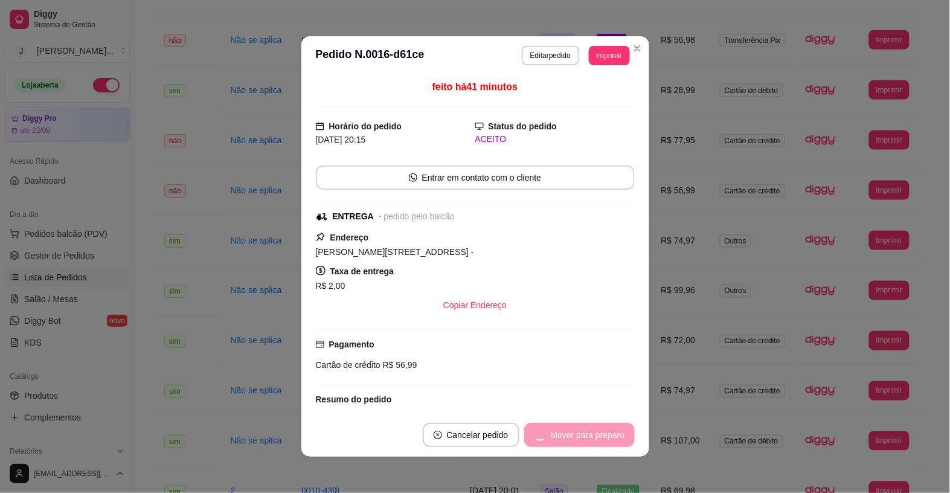
click at [602, 437] on div "Mover para preparo" at bounding box center [579, 435] width 110 height 24
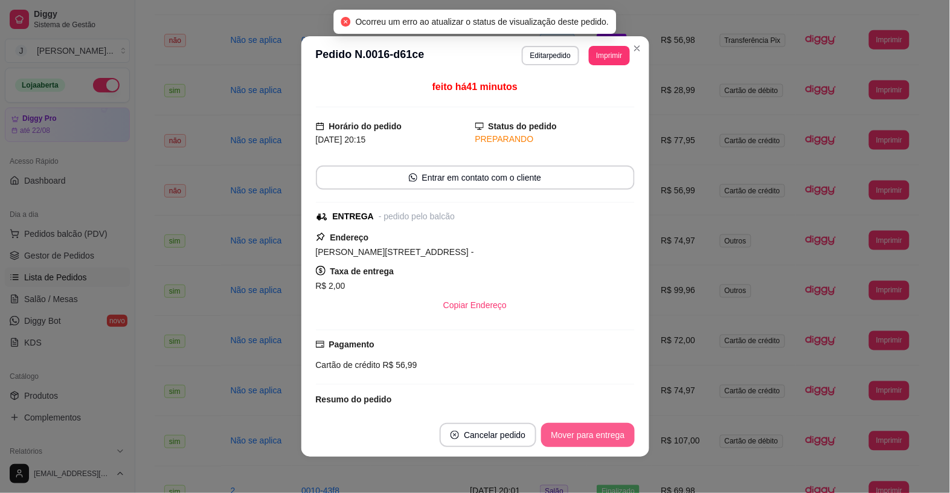
click at [599, 433] on button "Mover para entrega" at bounding box center [587, 435] width 93 height 24
click at [598, 435] on button "Mover para finalizado" at bounding box center [584, 435] width 100 height 24
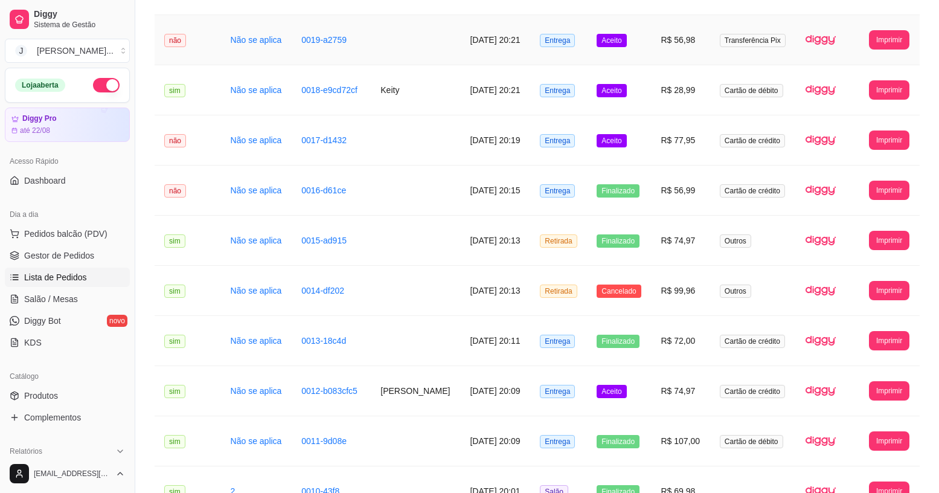
click at [663, 59] on td "R$ 56,98" at bounding box center [680, 40] width 59 height 50
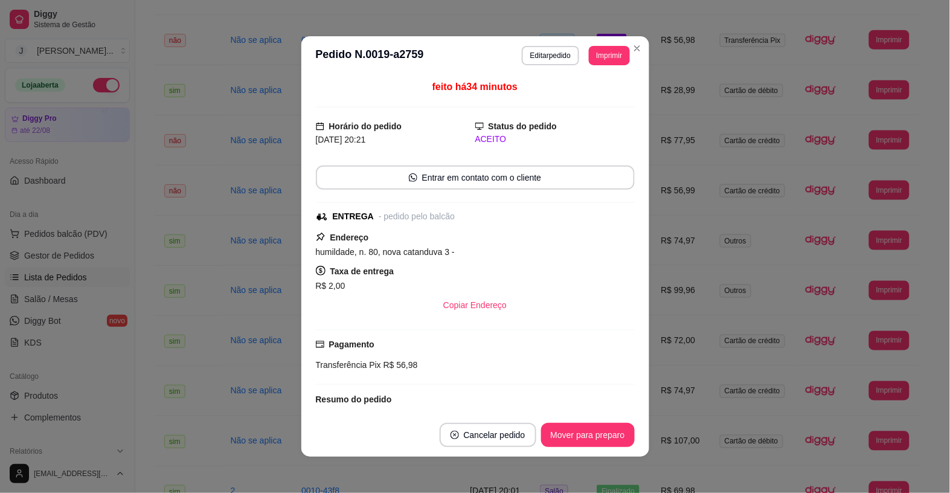
scroll to position [120, 0]
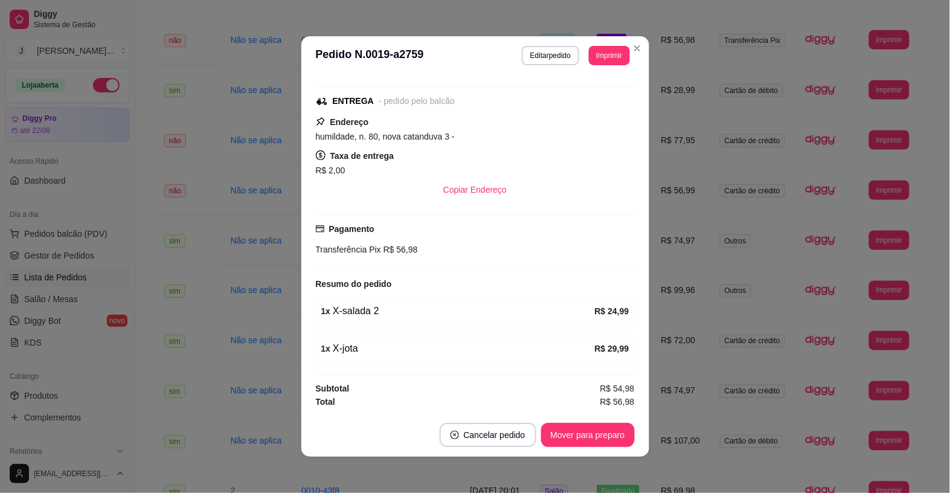
click at [571, 430] on button "Mover para preparo" at bounding box center [588, 435] width 94 height 24
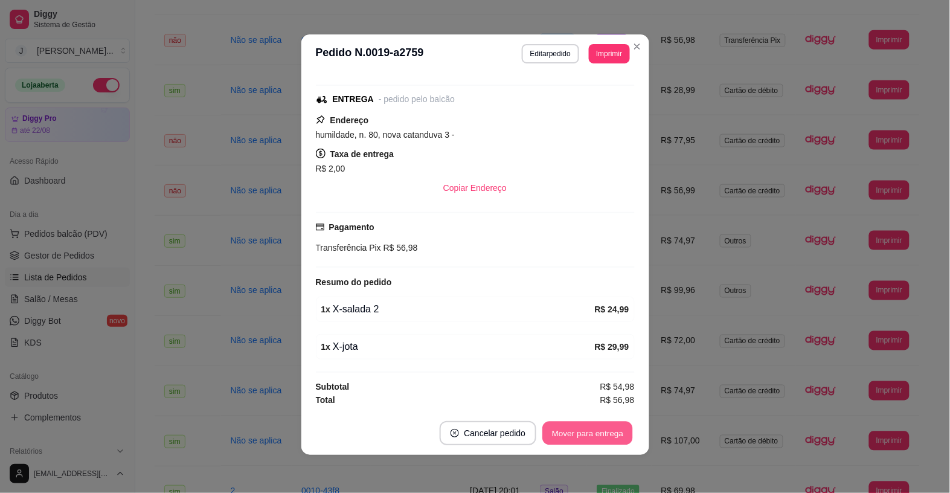
click at [577, 430] on button "Mover para entrega" at bounding box center [588, 433] width 91 height 24
click at [583, 433] on button "Mover para finalizado" at bounding box center [584, 433] width 100 height 24
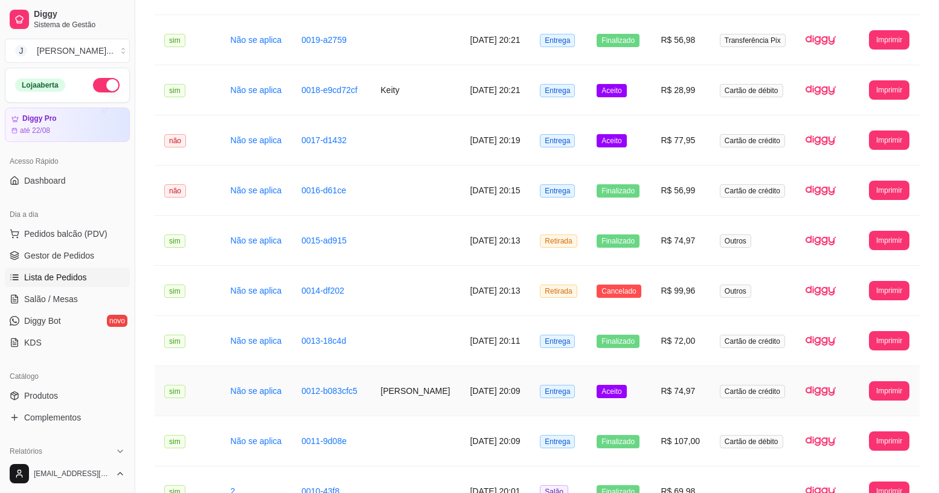
click at [668, 403] on td "R$ 74,97" at bounding box center [680, 391] width 59 height 50
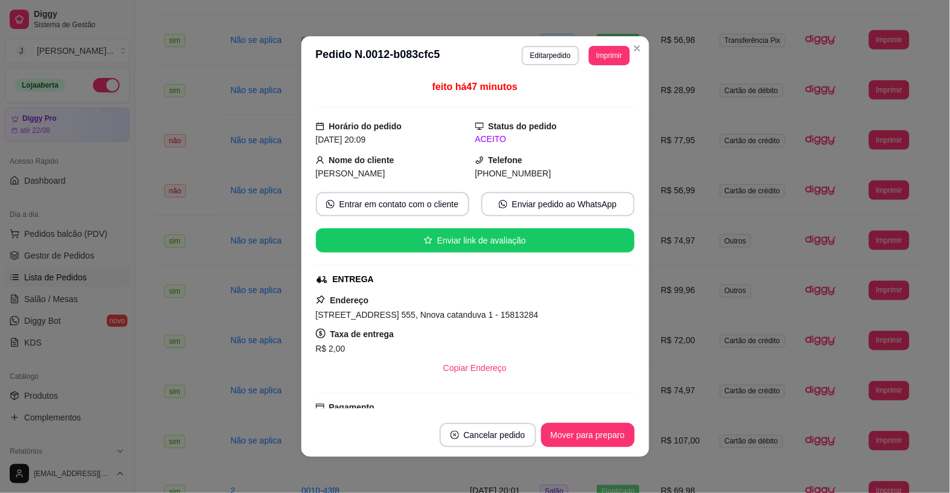
scroll to position [226, 0]
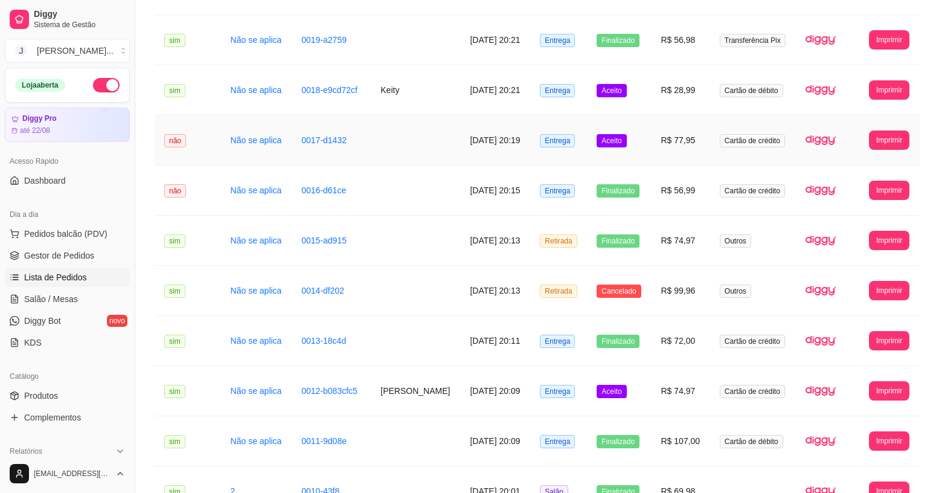
click at [647, 148] on td "Aceito" at bounding box center [619, 140] width 64 height 50
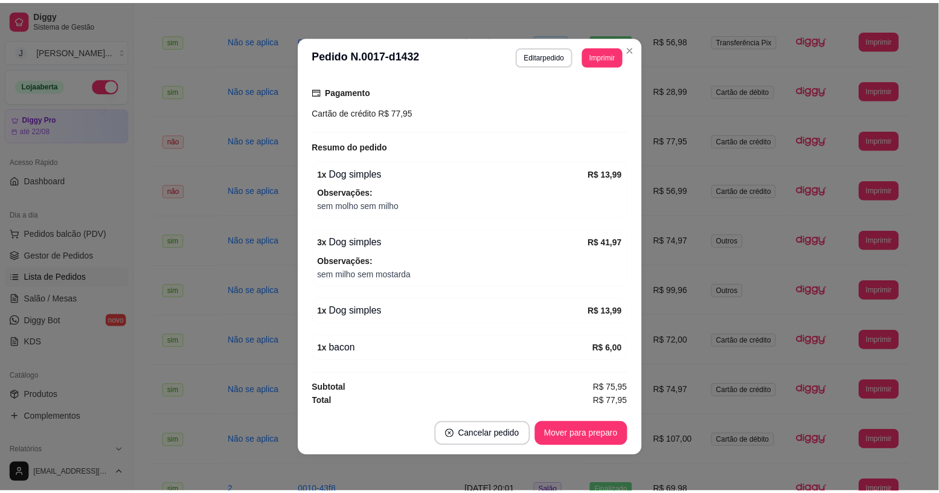
scroll to position [258, 0]
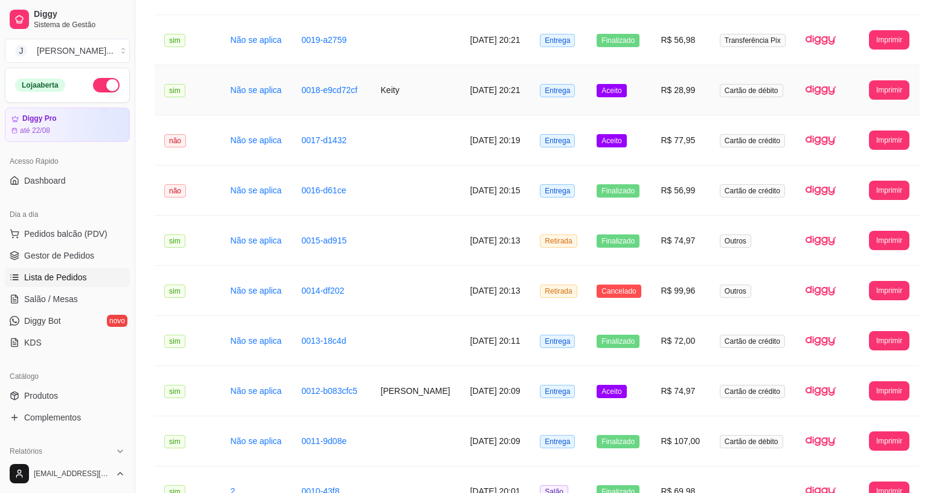
click at [651, 106] on td "Aceito" at bounding box center [619, 90] width 64 height 50
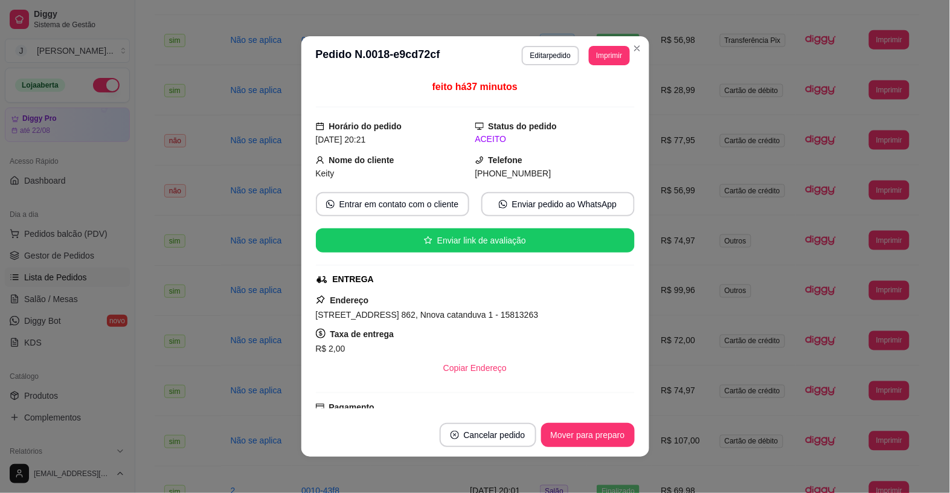
click at [581, 423] on footer "Cancelar pedido Mover para preparo" at bounding box center [475, 434] width 348 height 43
click at [581, 423] on button "Mover para preparo" at bounding box center [588, 435] width 94 height 24
click at [580, 441] on button "Mover para entrega" at bounding box center [588, 435] width 91 height 24
click at [586, 436] on button "Mover para finalizado" at bounding box center [584, 435] width 100 height 24
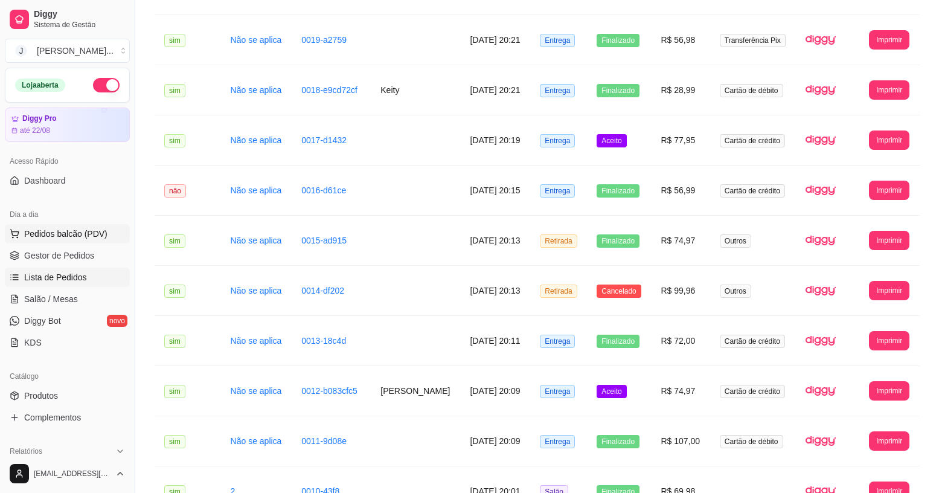
drag, startPoint x: 49, startPoint y: 232, endPoint x: 38, endPoint y: 231, distance: 11.0
click at [48, 232] on span "Pedidos balcão (PDV)" at bounding box center [65, 234] width 83 height 12
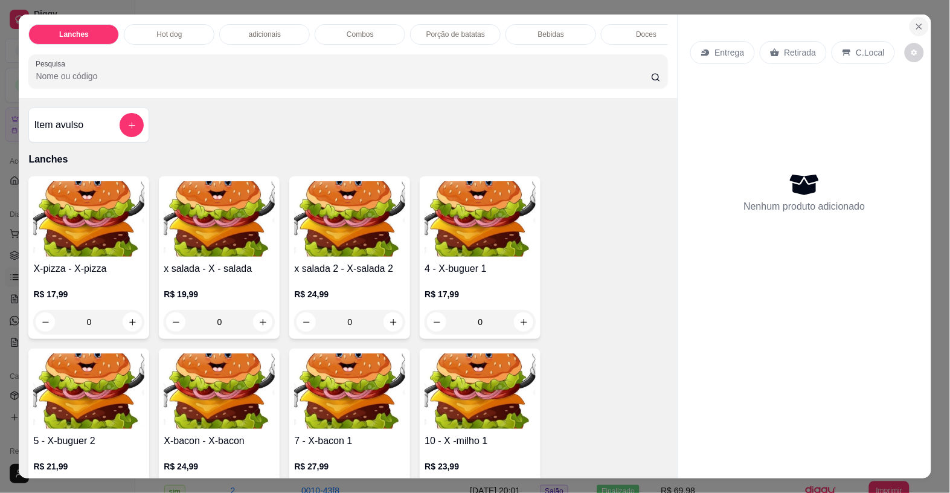
click at [915, 17] on button "Close" at bounding box center [918, 26] width 19 height 19
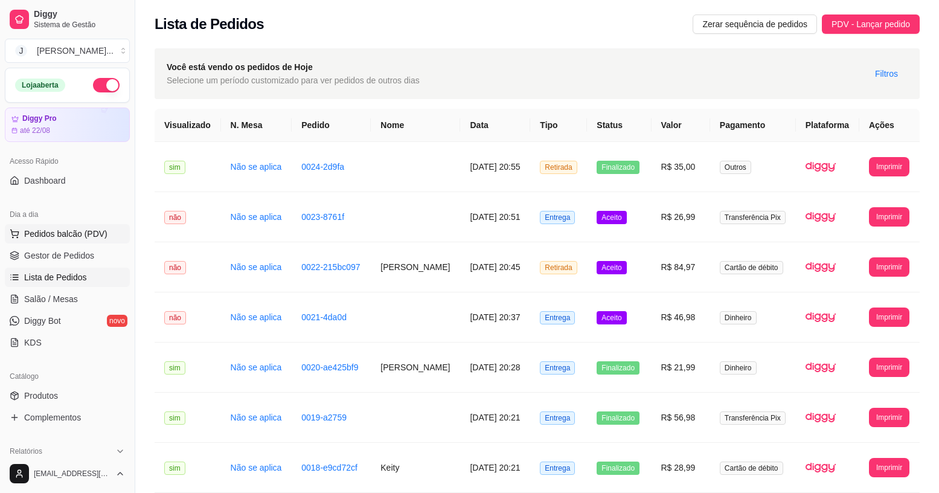
click at [20, 229] on button "Pedidos balcão (PDV)" at bounding box center [67, 233] width 125 height 19
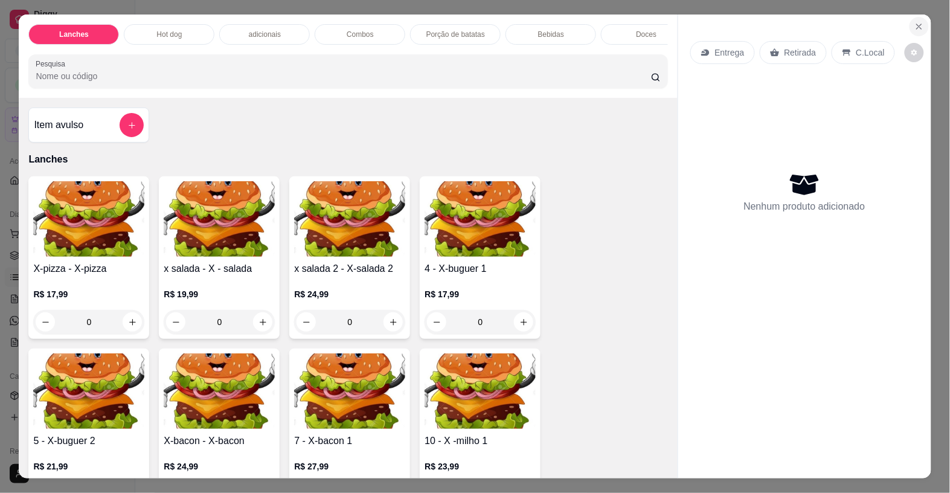
click at [909, 17] on button "Close" at bounding box center [918, 26] width 19 height 19
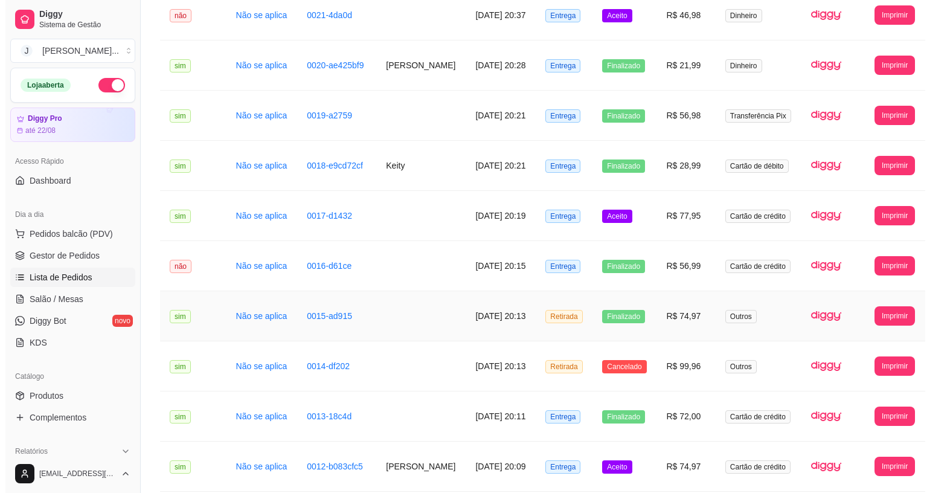
scroll to position [377, 0]
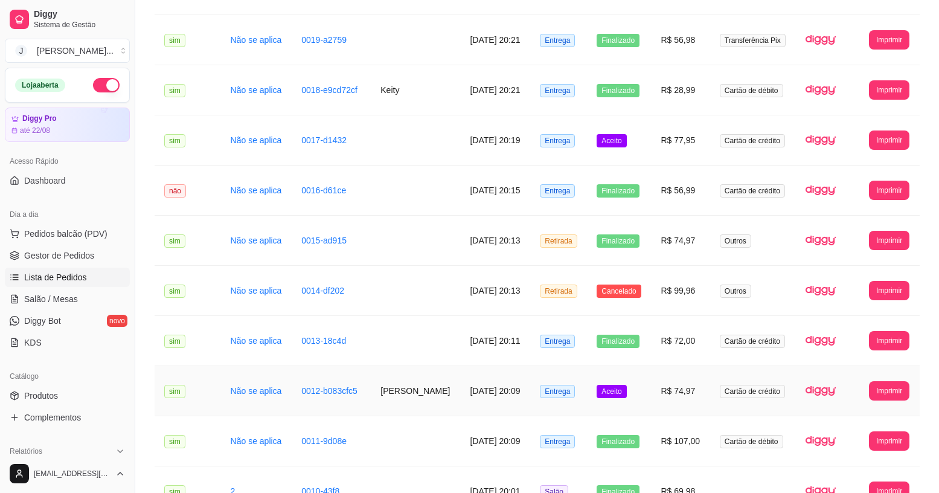
click at [657, 405] on td "R$ 74,97" at bounding box center [680, 391] width 59 height 50
click at [683, 376] on td "R$ 74,97" at bounding box center [680, 391] width 59 height 50
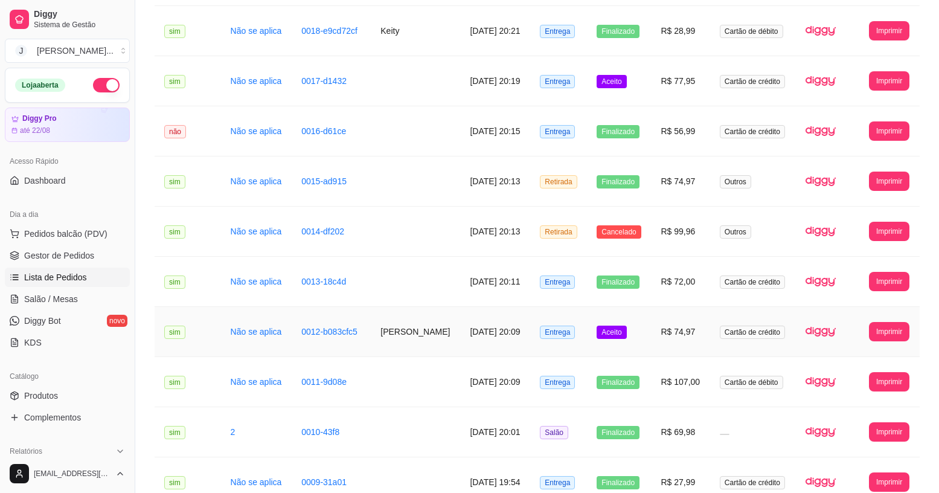
scroll to position [415, 0]
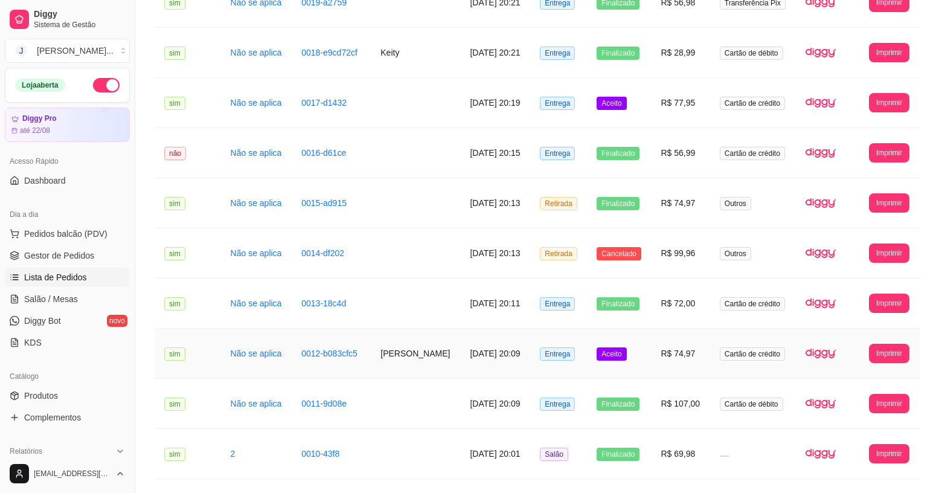
drag, startPoint x: 327, startPoint y: 267, endPoint x: 315, endPoint y: 275, distance: 13.6
drag, startPoint x: 315, startPoint y: 275, endPoint x: 234, endPoint y: 261, distance: 82.7
click at [234, 258] on link "Não se aplica" at bounding box center [256, 253] width 51 height 10
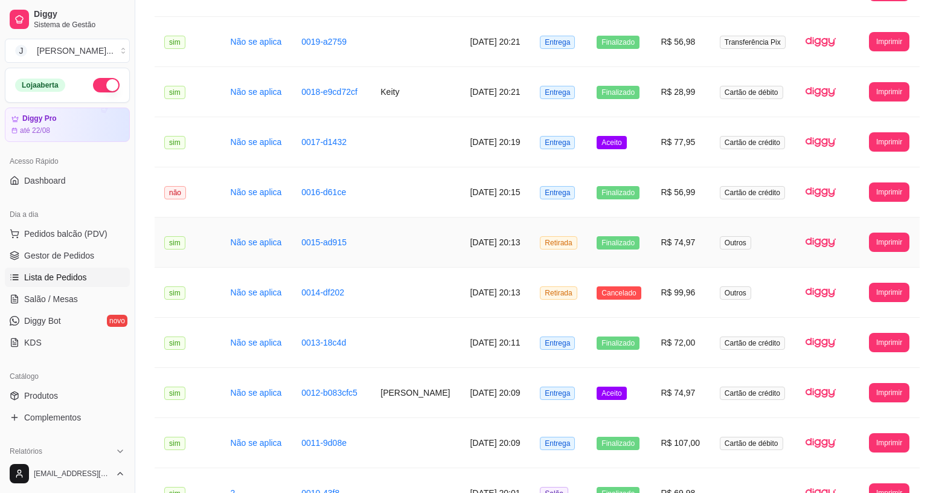
scroll to position [377, 0]
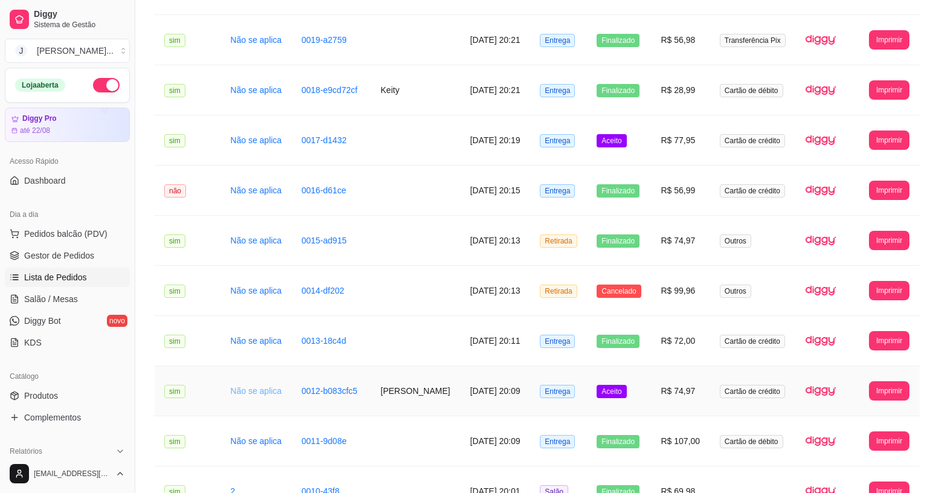
click at [245, 386] on link "Não se aplica" at bounding box center [256, 391] width 51 height 10
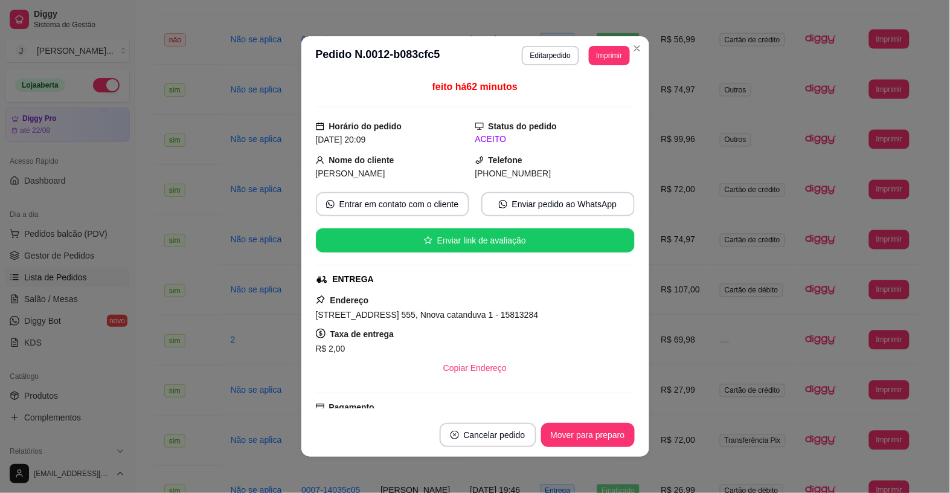
drag, startPoint x: 592, startPoint y: 405, endPoint x: 592, endPoint y: 415, distance: 9.7
click at [592, 409] on div "feito há 62 minutos Horário do pedido [DATE] 20:09 Status do pedido ACEITO Nome…" at bounding box center [475, 244] width 348 height 338
click at [592, 423] on button "Mover para preparo" at bounding box center [587, 435] width 91 height 24
click at [592, 424] on button "Mover para entrega" at bounding box center [588, 435] width 91 height 24
click at [593, 435] on button "Mover para finalizado" at bounding box center [584, 435] width 97 height 24
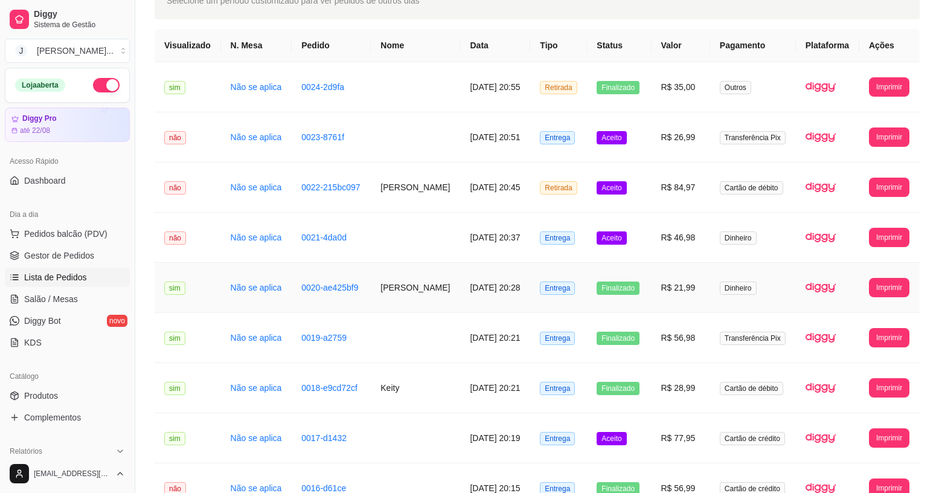
scroll to position [75, 0]
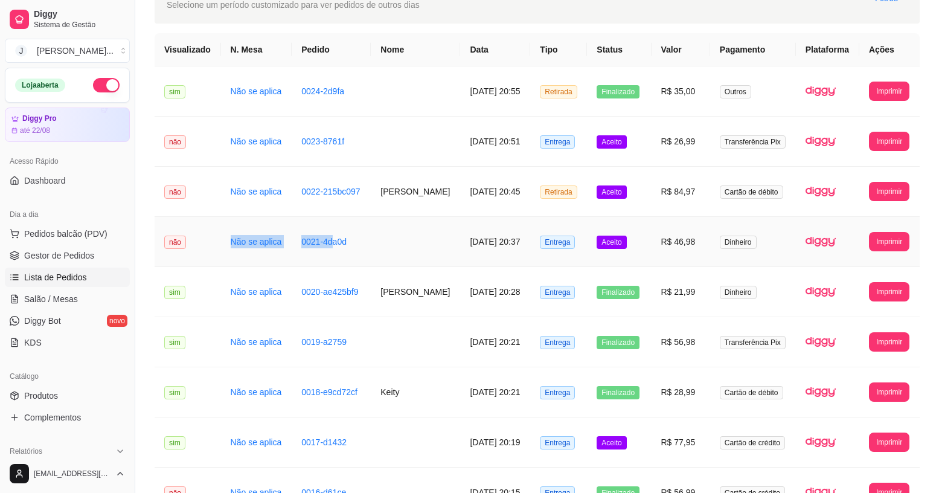
click at [203, 260] on tr "**********" at bounding box center [537, 242] width 765 height 50
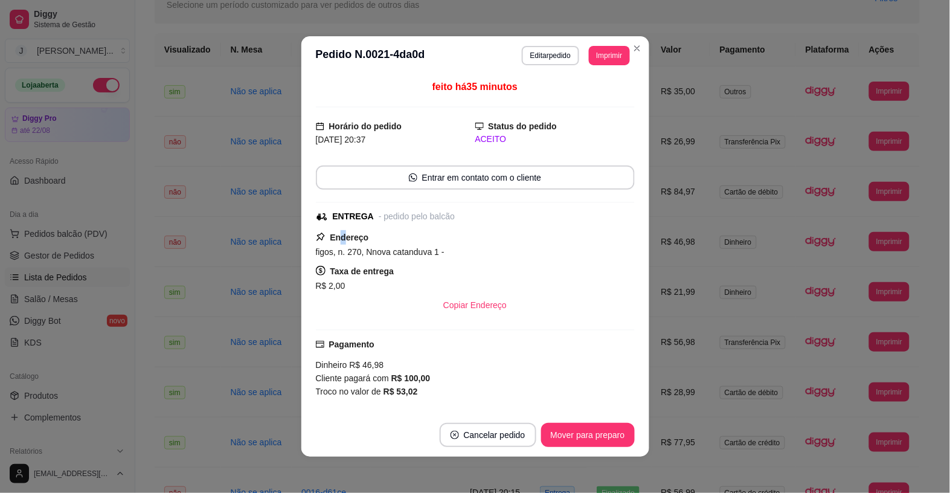
click at [336, 242] on strong "Endereço" at bounding box center [349, 237] width 39 height 10
click at [565, 427] on button "Mover para preparo" at bounding box center [587, 435] width 91 height 24
click at [565, 427] on button "Mover para entrega" at bounding box center [587, 435] width 93 height 24
click at [565, 427] on button "Mover para finalizado" at bounding box center [584, 435] width 97 height 24
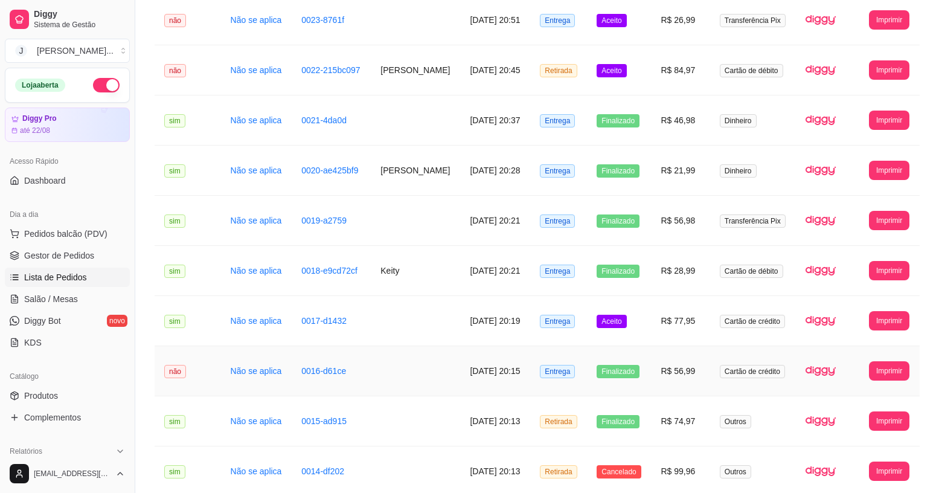
scroll to position [188, 0]
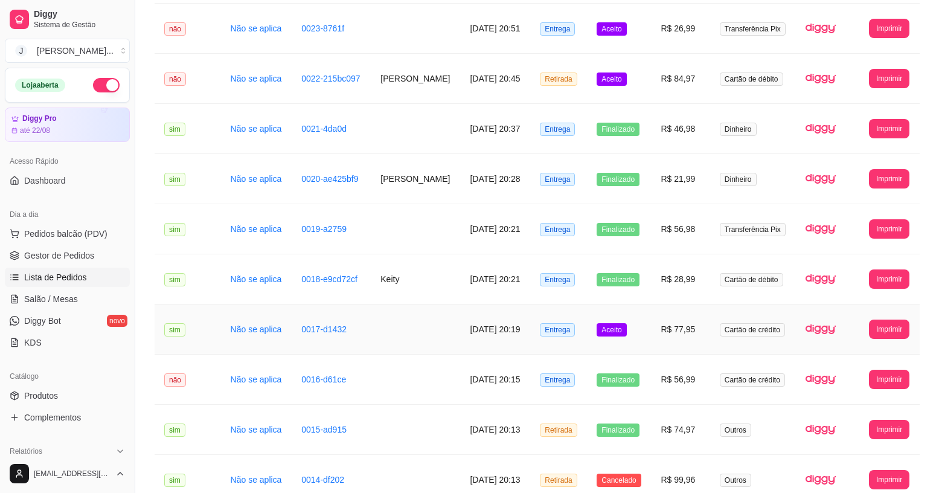
click at [481, 330] on td "[DATE] 20:19" at bounding box center [495, 329] width 70 height 50
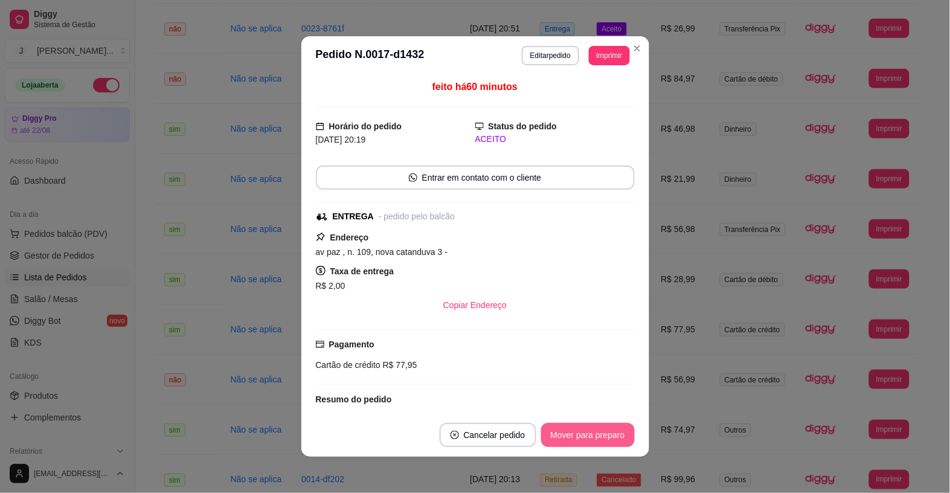
click at [568, 436] on button "Mover para preparo" at bounding box center [588, 435] width 94 height 24
click at [569, 436] on div "Mover para preparo" at bounding box center [579, 435] width 110 height 24
click at [572, 436] on button "Mover para entrega" at bounding box center [587, 435] width 93 height 24
click at [572, 436] on button "Mover para finalizado" at bounding box center [584, 435] width 97 height 24
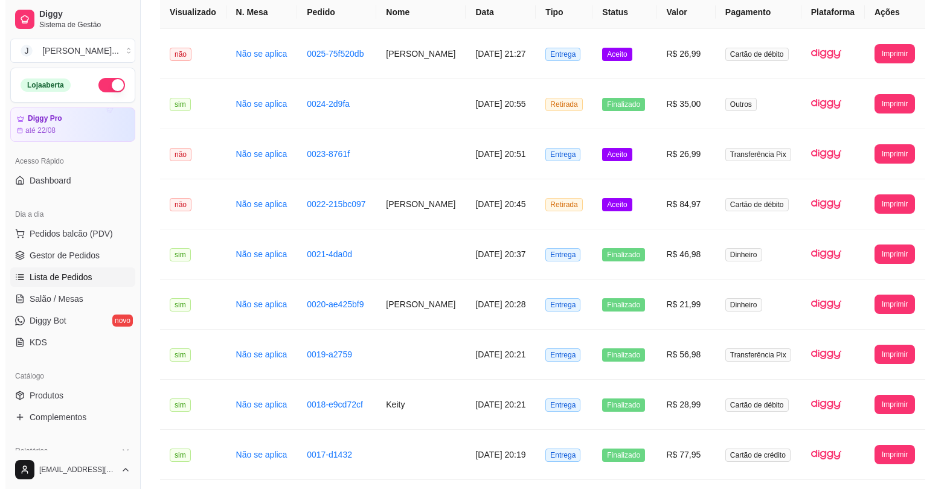
scroll to position [37, 0]
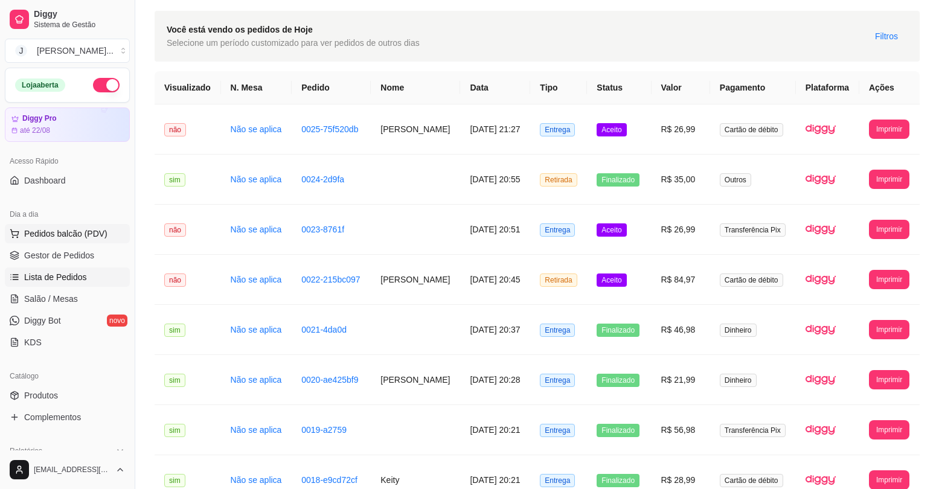
click at [60, 235] on span "Pedidos balcão (PDV)" at bounding box center [65, 234] width 83 height 12
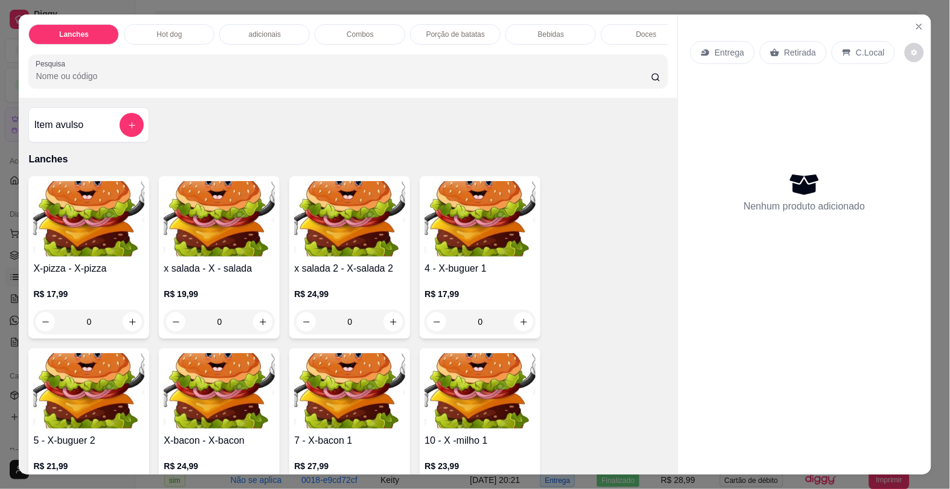
click at [166, 24] on div "Hot dog" at bounding box center [169, 34] width 91 height 21
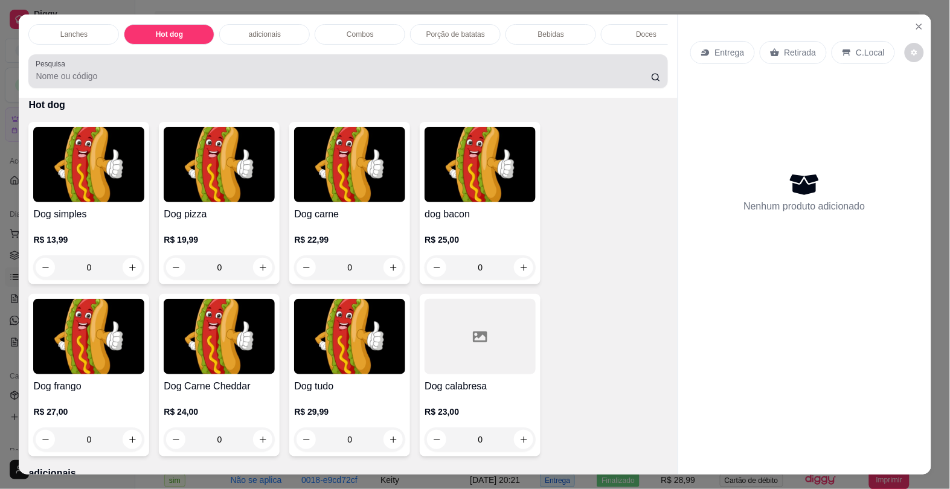
scroll to position [29, 0]
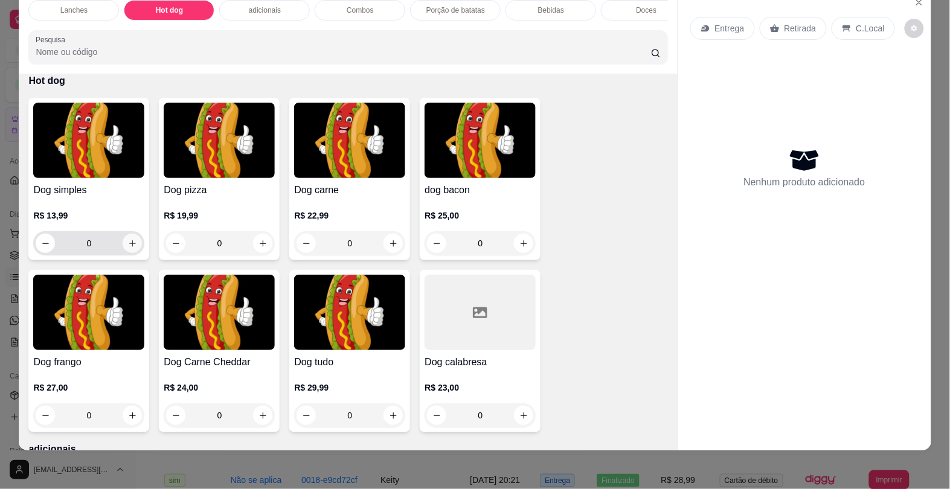
click at [133, 245] on button "increase-product-quantity" at bounding box center [132, 243] width 19 height 19
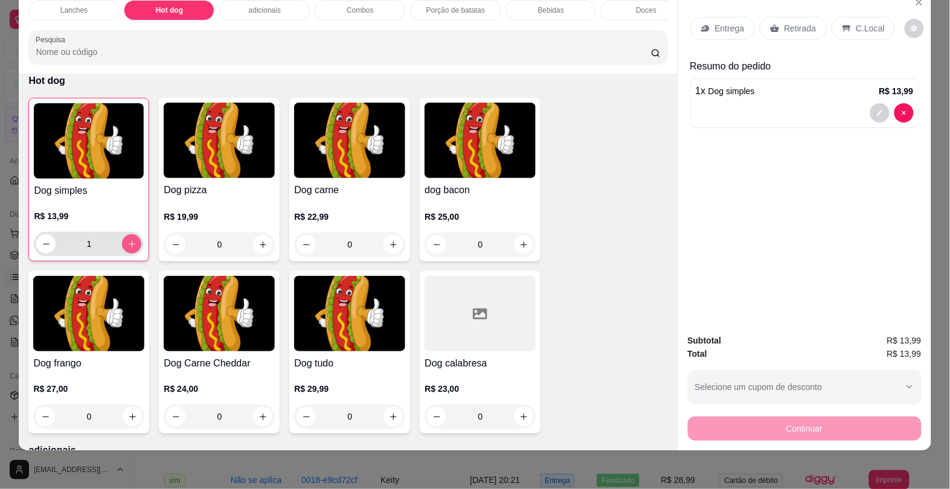
click at [128, 239] on button "increase-product-quantity" at bounding box center [131, 243] width 19 height 19
type input "2"
click at [520, 417] on icon "increase-product-quantity" at bounding box center [523, 416] width 9 height 9
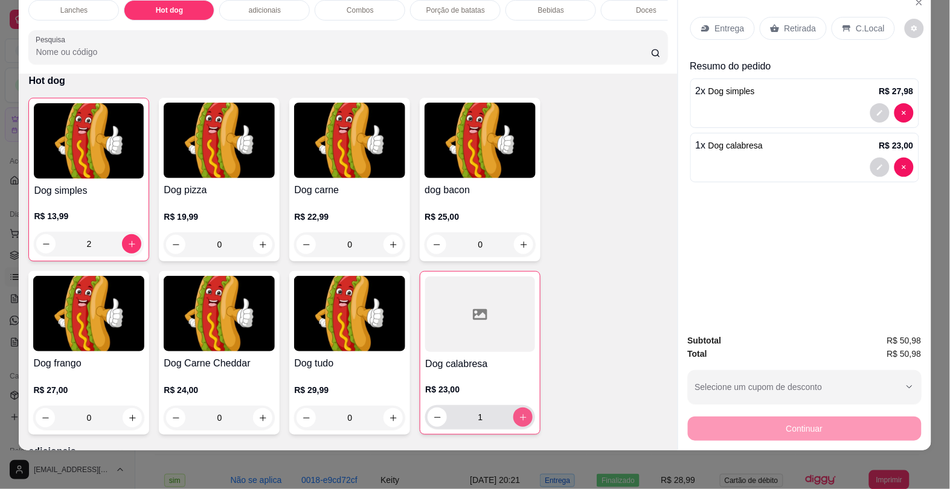
type input "1"
click at [94, 0] on div "Lanches" at bounding box center [73, 10] width 91 height 21
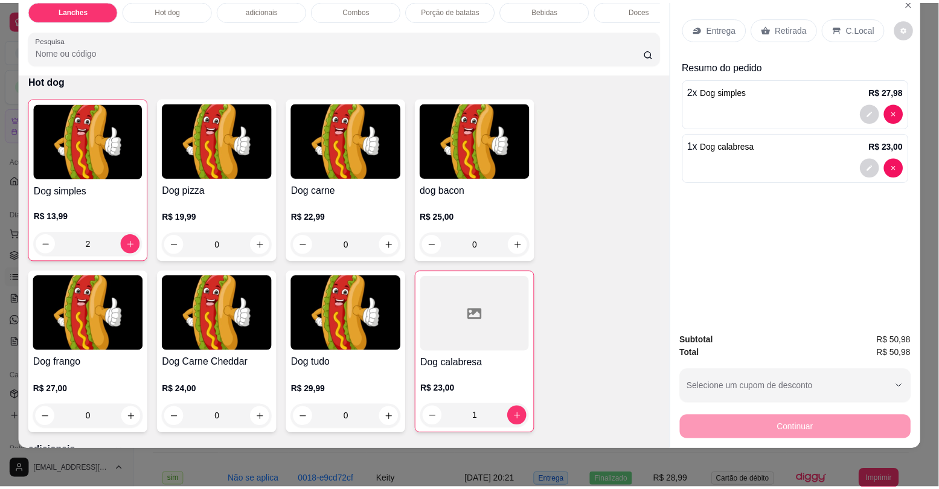
scroll to position [54, 0]
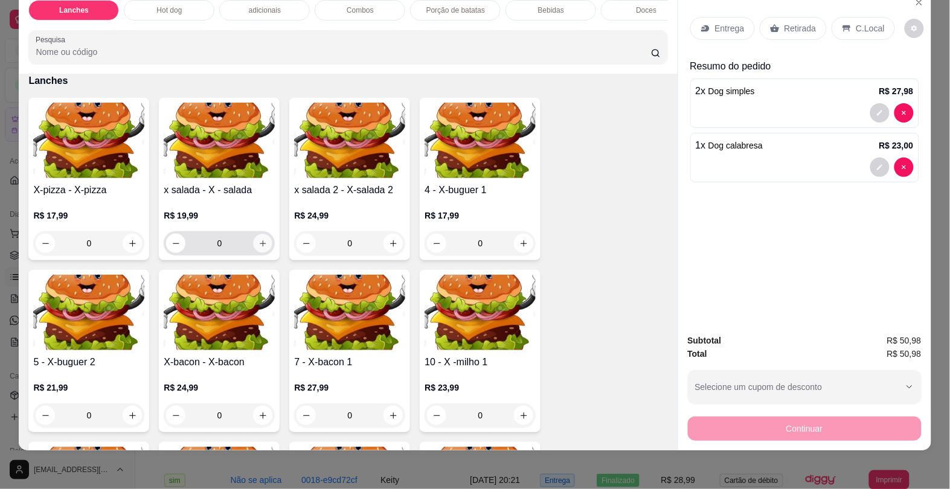
click at [258, 246] on icon "increase-product-quantity" at bounding box center [262, 243] width 9 height 9
type input "2"
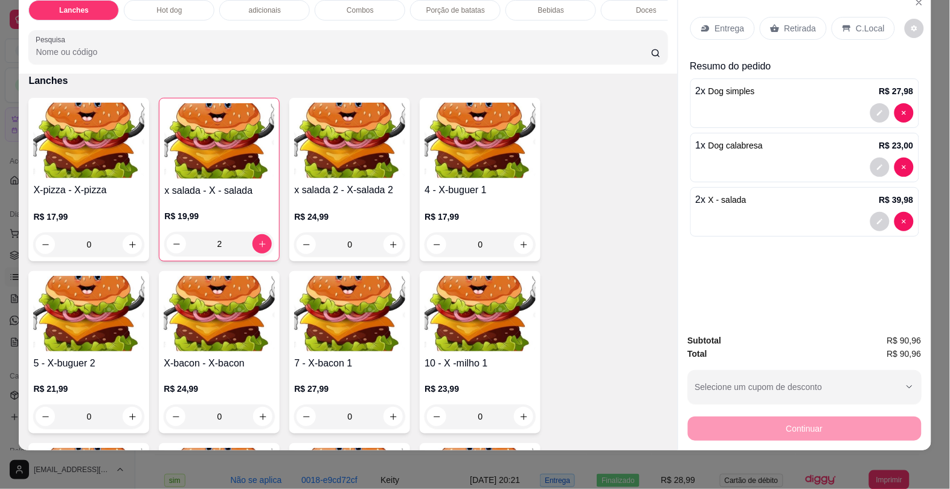
click at [800, 22] on p "Retirada" at bounding box center [800, 28] width 32 height 12
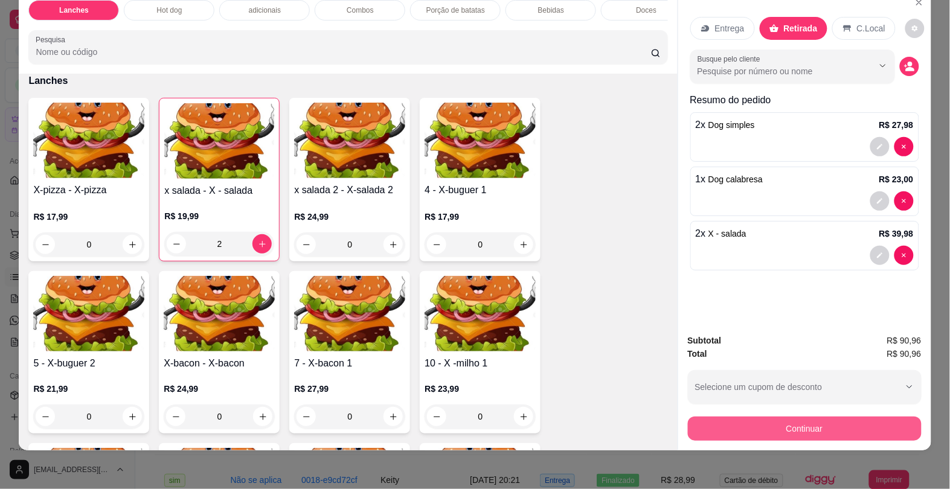
click at [806, 417] on button "Continuar" at bounding box center [805, 429] width 234 height 24
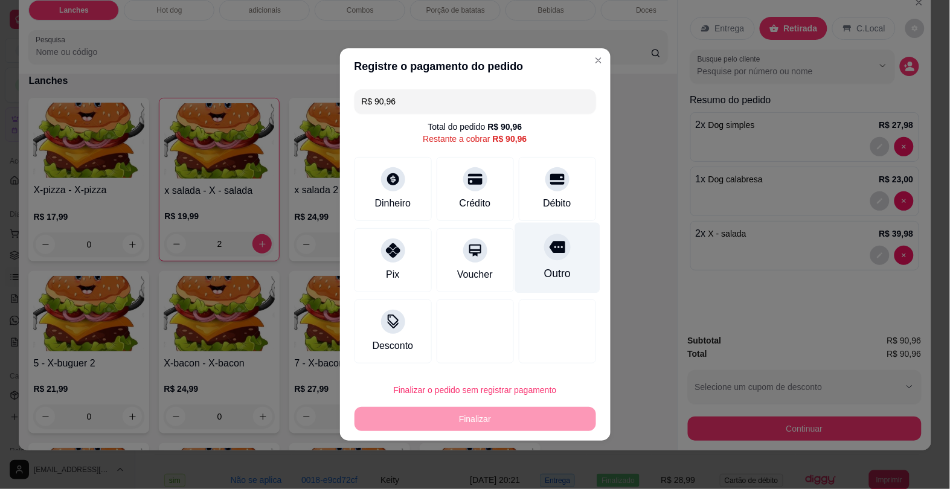
click at [545, 266] on div "Outro" at bounding box center [556, 274] width 27 height 16
type input "R$ 0,00"
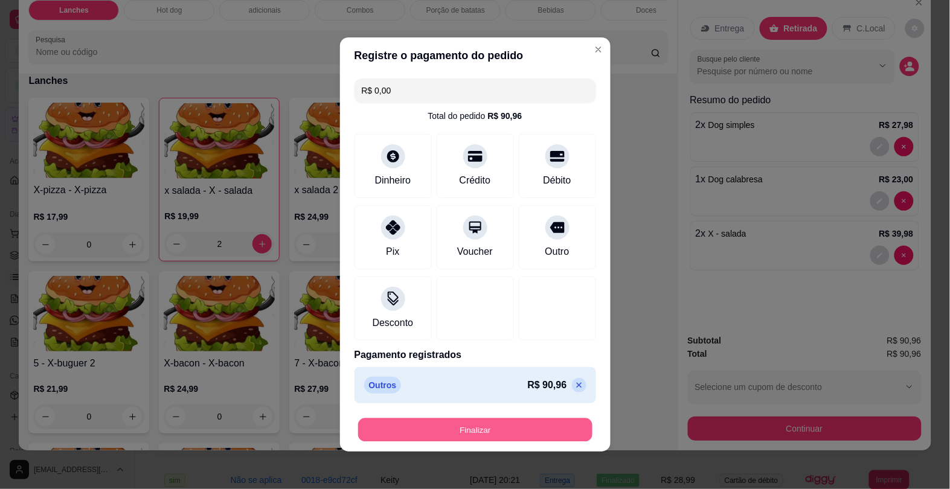
click at [516, 426] on button "Finalizar" at bounding box center [475, 430] width 234 height 24
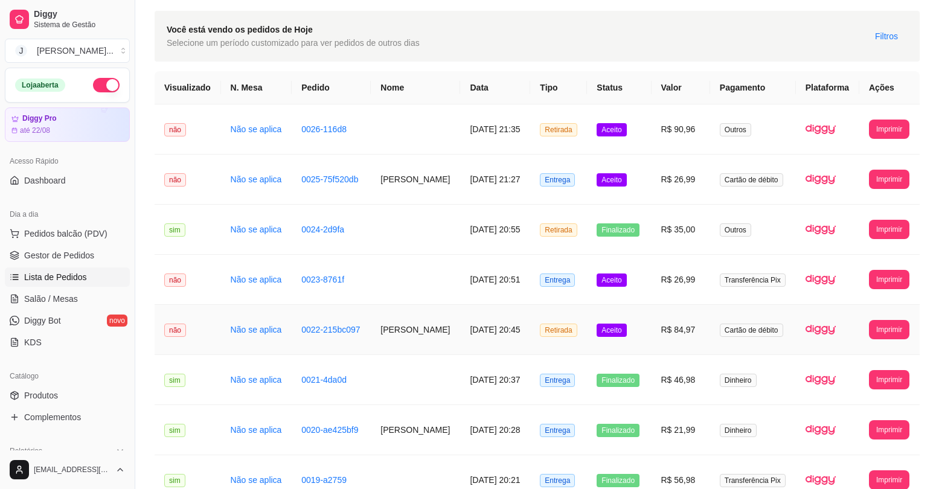
click at [658, 327] on td "R$ 84,97" at bounding box center [680, 330] width 59 height 50
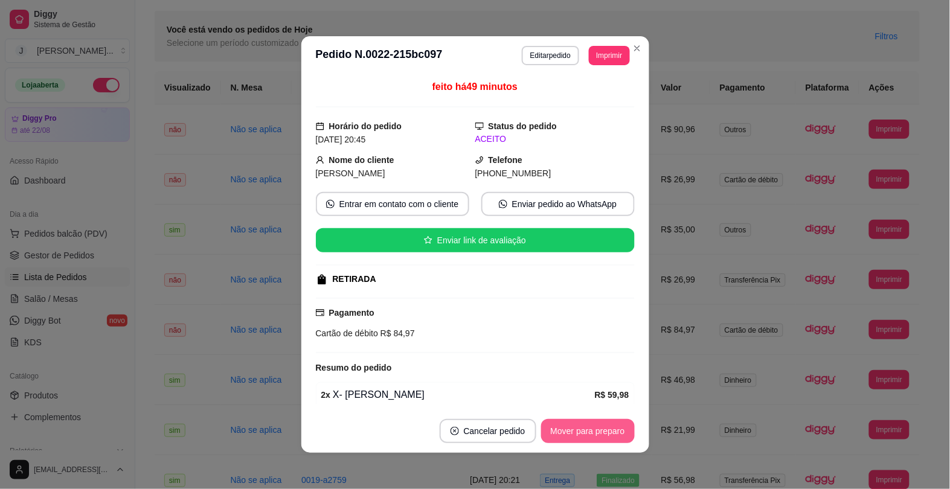
click at [601, 432] on button "Mover para preparo" at bounding box center [588, 431] width 94 height 24
click at [601, 432] on div "Mover para preparo" at bounding box center [579, 431] width 110 height 24
click at [587, 430] on button "Mover para finalizado" at bounding box center [584, 431] width 100 height 24
click at [589, 421] on button "Mover para finalizado" at bounding box center [584, 431] width 100 height 24
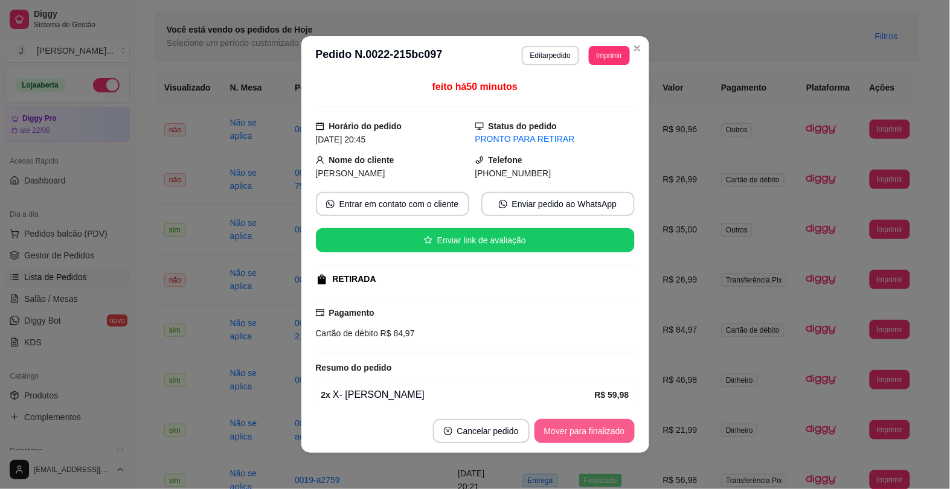
click at [589, 429] on button "Mover para finalizado" at bounding box center [584, 431] width 100 height 24
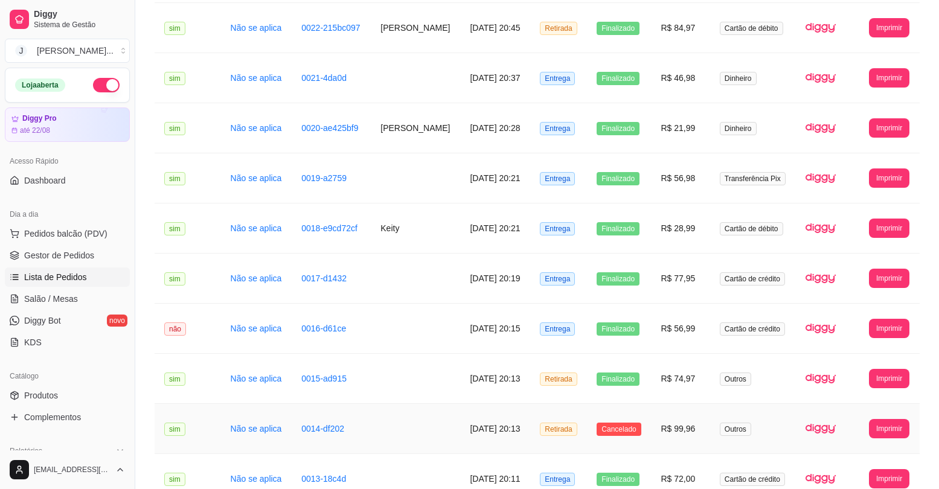
scroll to position [346, 0]
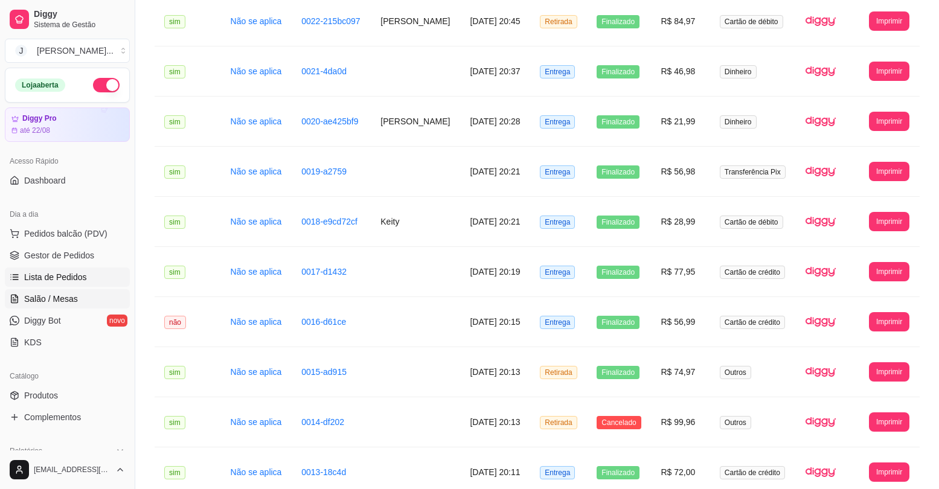
click at [34, 294] on span "Salão / Mesas" at bounding box center [51, 299] width 54 height 12
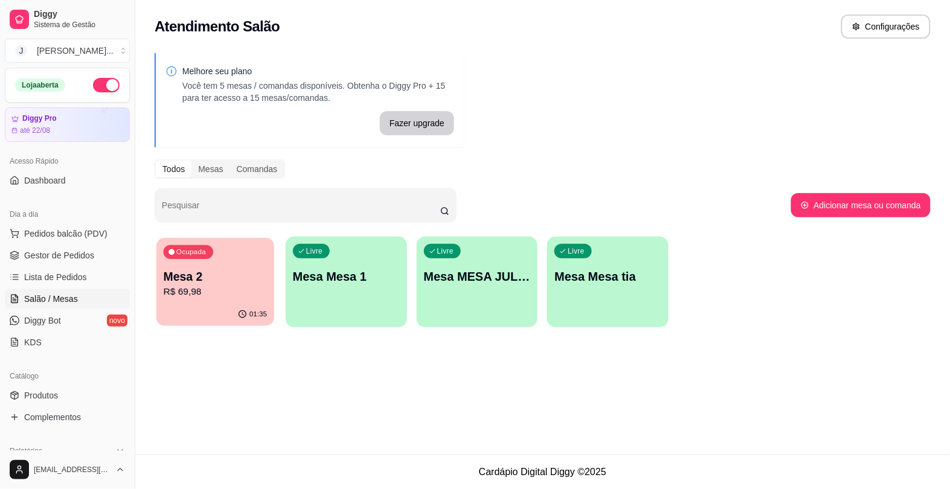
click at [218, 263] on div "Ocupada Mesa 2 R$ 69,98" at bounding box center [215, 270] width 118 height 65
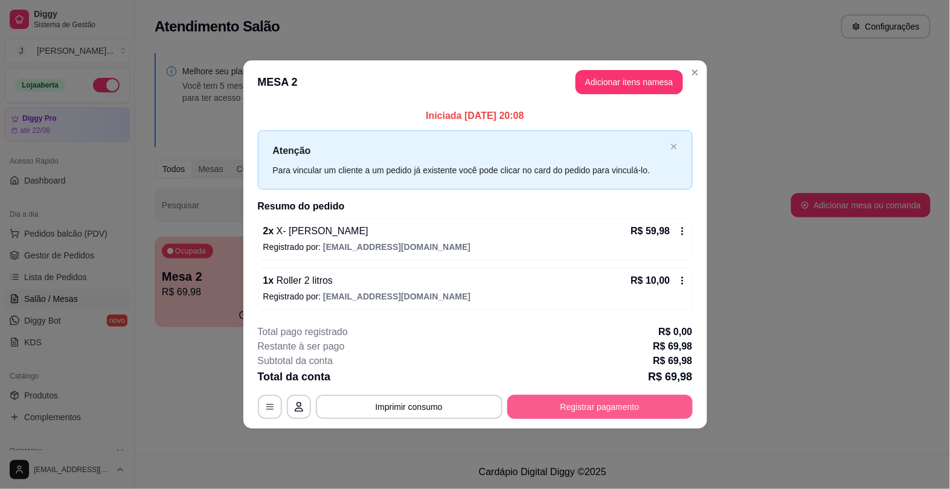
click at [646, 405] on button "Registrar pagamento" at bounding box center [599, 407] width 185 height 24
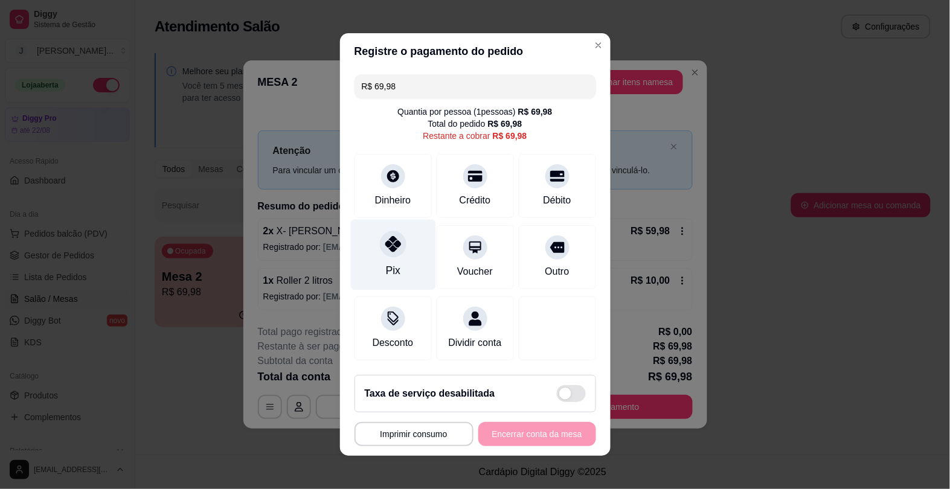
click at [380, 249] on div at bounding box center [393, 244] width 27 height 27
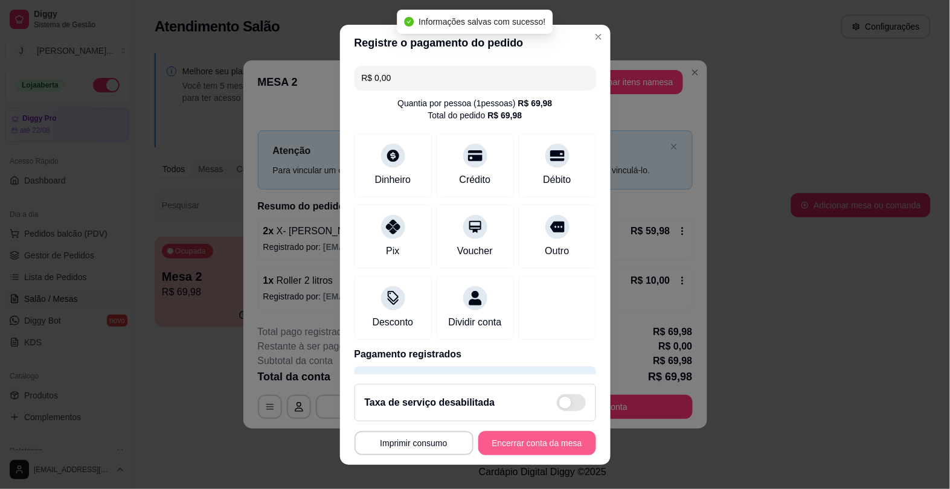
type input "R$ 0,00"
click at [516, 441] on button "Encerrar conta da mesa" at bounding box center [537, 443] width 114 height 24
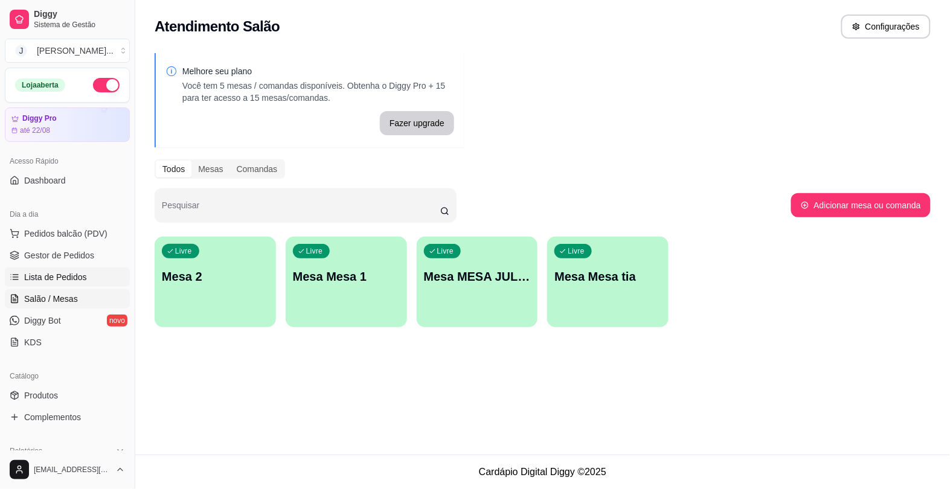
click at [50, 276] on span "Lista de Pedidos" at bounding box center [55, 277] width 63 height 12
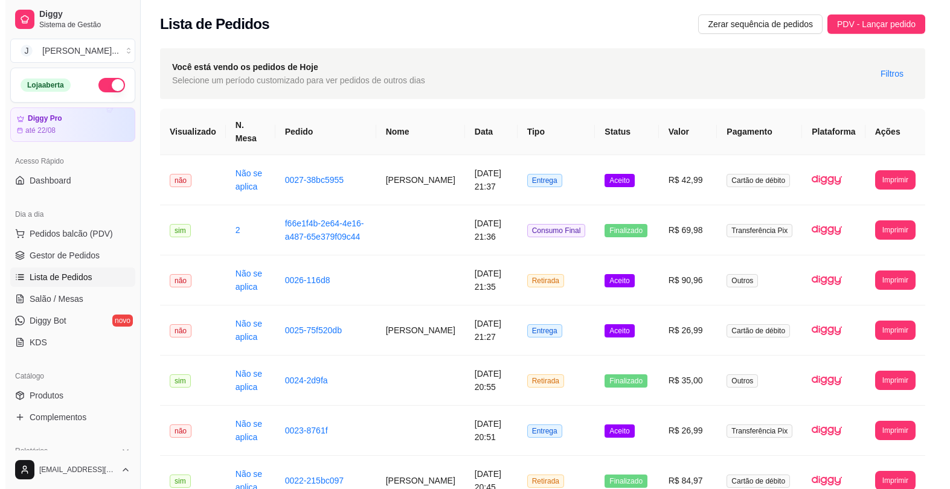
scroll to position [75, 0]
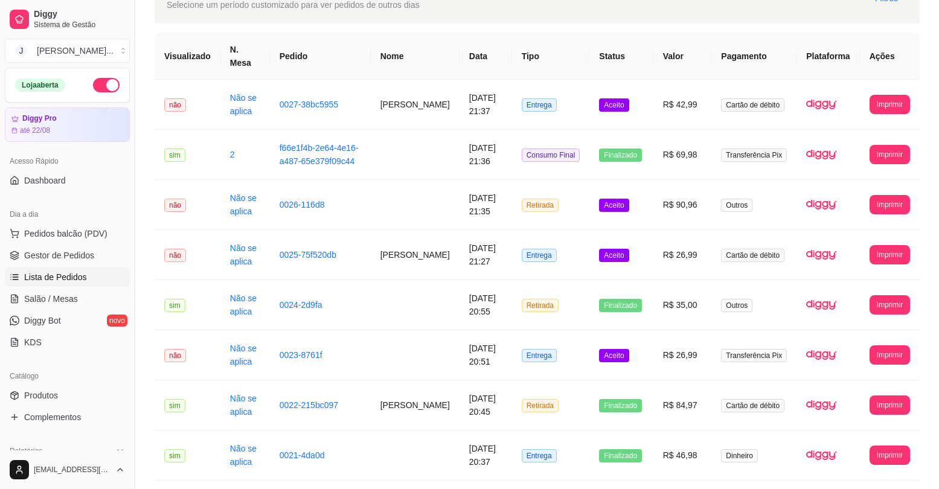
click at [674, 104] on td "R$ 42,99" at bounding box center [682, 105] width 59 height 50
click at [881, 95] on button "Imprimir" at bounding box center [889, 104] width 40 height 19
click at [853, 133] on button "Impressora" at bounding box center [868, 133] width 88 height 19
click at [65, 235] on span "Pedidos balcão (PDV)" at bounding box center [65, 234] width 83 height 12
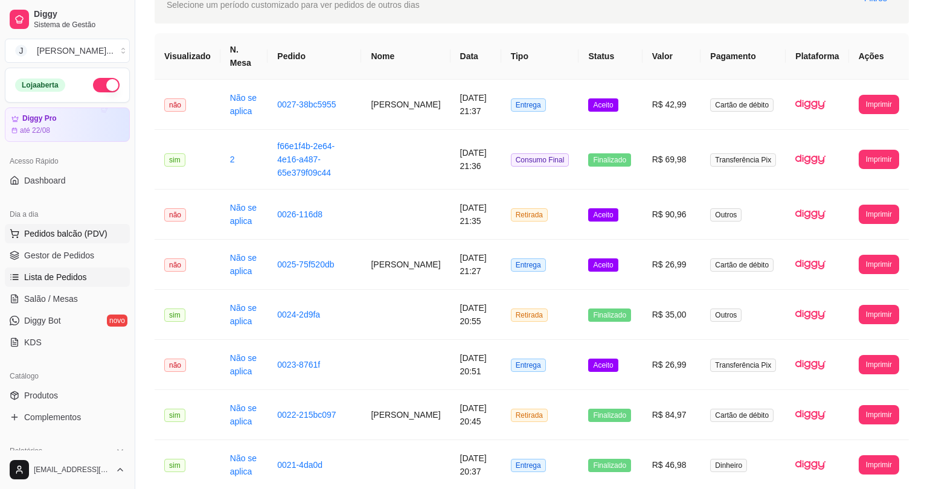
click at [88, 234] on img at bounding box center [88, 218] width 111 height 75
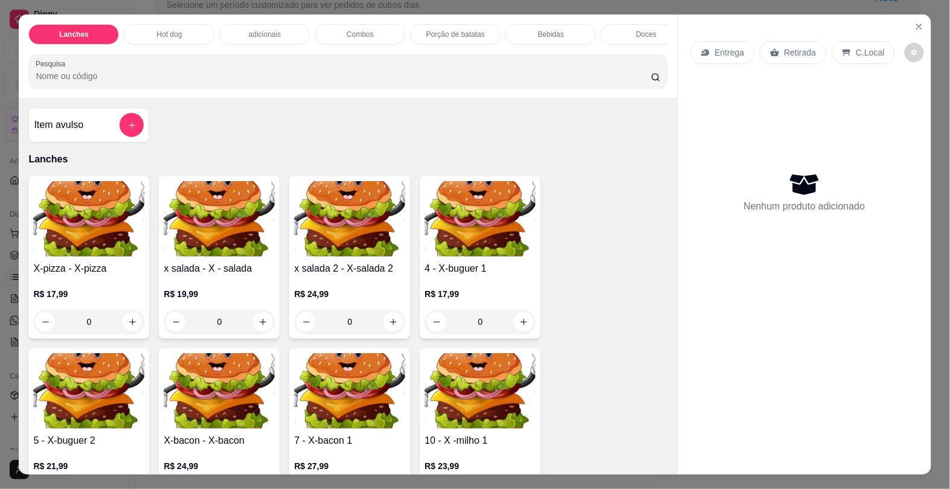
click at [346, 34] on div "Combos" at bounding box center [360, 34] width 91 height 21
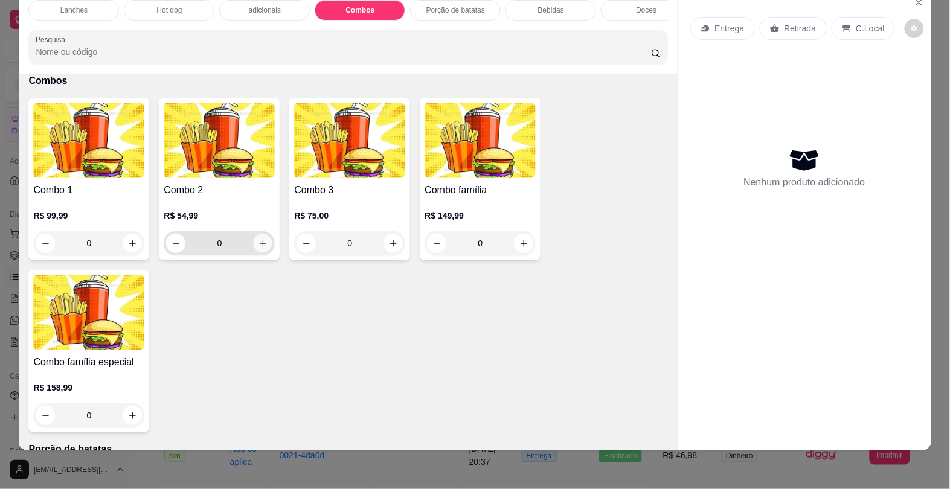
click at [258, 243] on icon "increase-product-quantity" at bounding box center [262, 243] width 9 height 9
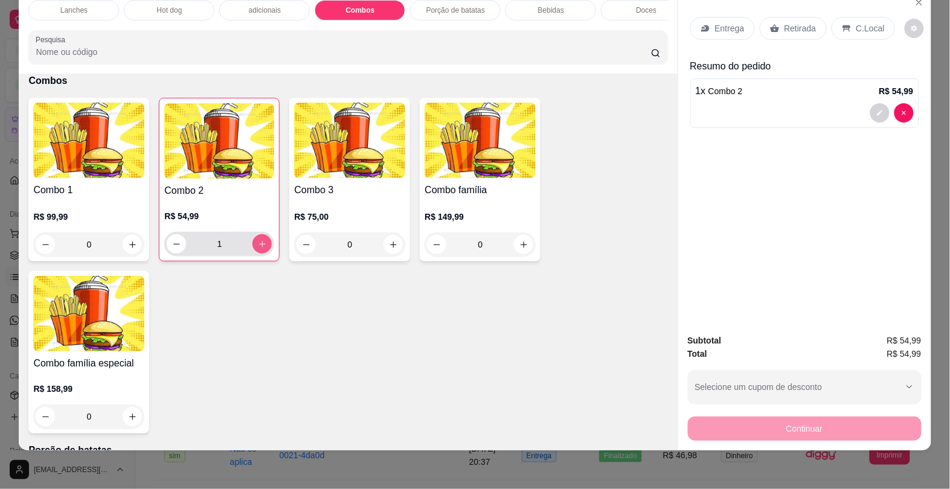
type input "1"
click at [721, 23] on p "Entrega" at bounding box center [730, 28] width 30 height 12
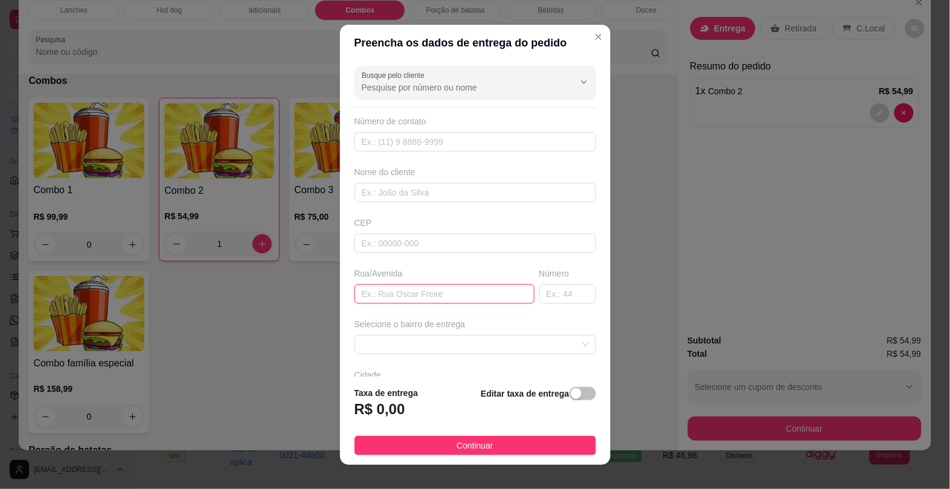
click at [360, 295] on input "text" at bounding box center [444, 293] width 180 height 19
type input "LICHIAS"
click at [414, 336] on span at bounding box center [475, 345] width 227 height 18
type input "64"
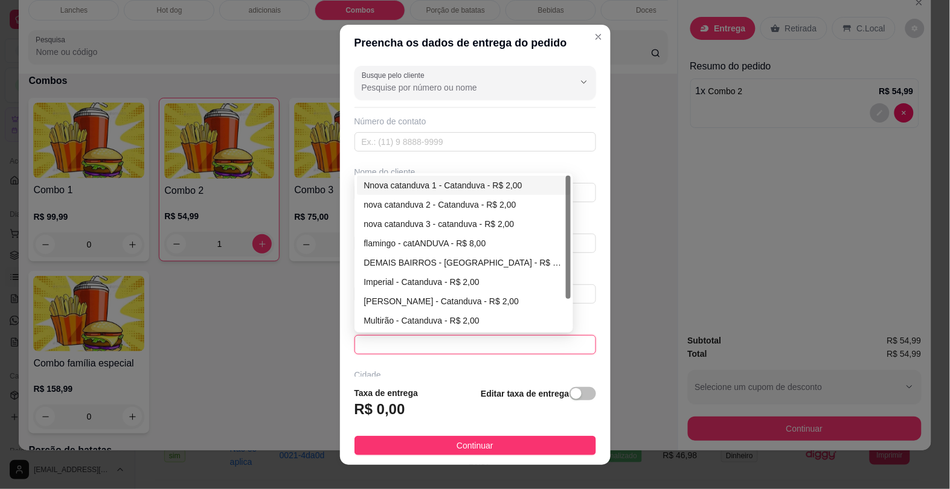
click at [438, 188] on div "Nnova catanduva 1 - Catanduva - R$ 2,00" at bounding box center [464, 185] width 200 height 13
type input "Catanduva"
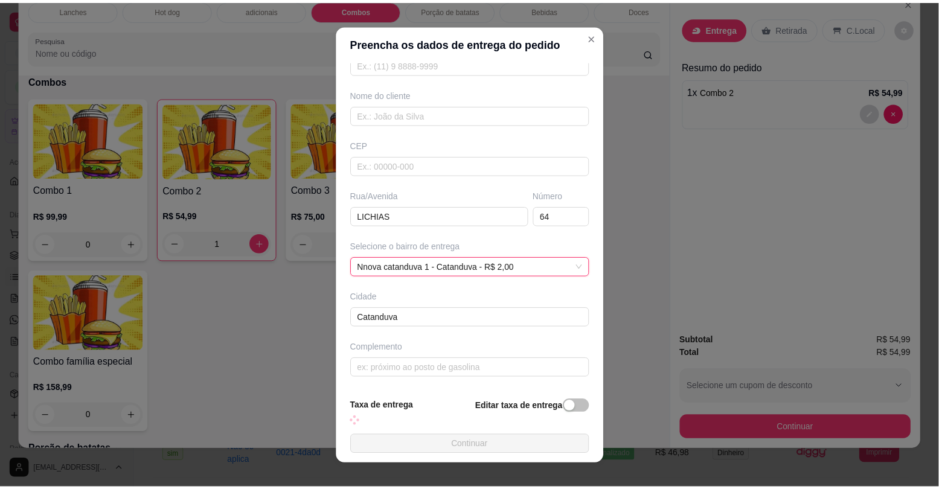
scroll to position [14, 0]
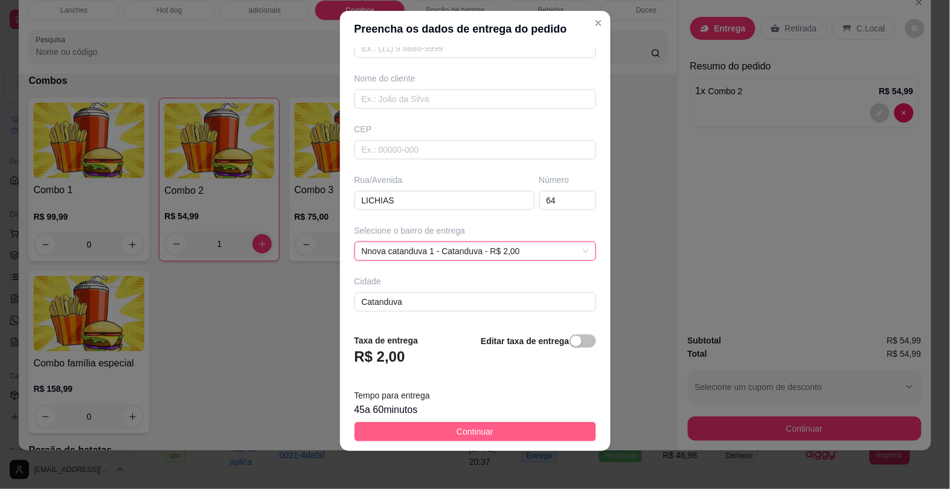
click at [465, 426] on span "Continuar" at bounding box center [474, 431] width 37 height 13
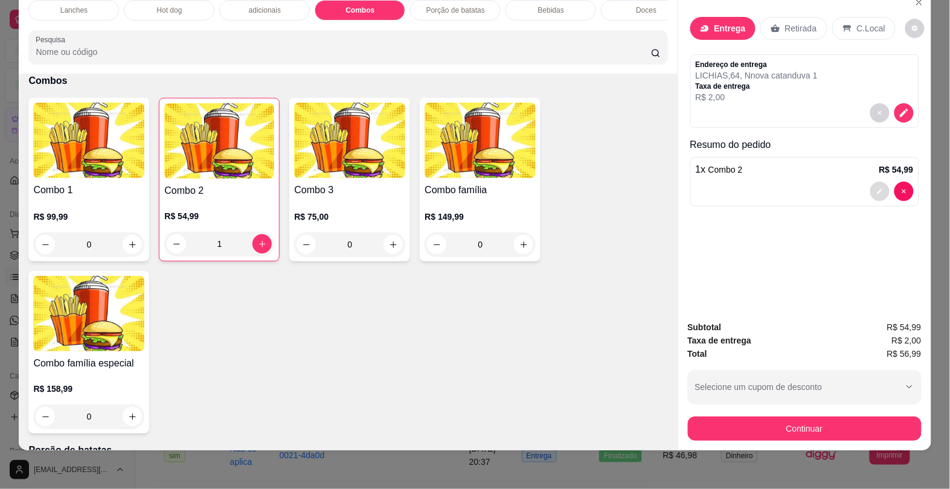
click at [876, 188] on icon "decrease-product-quantity" at bounding box center [879, 191] width 7 height 7
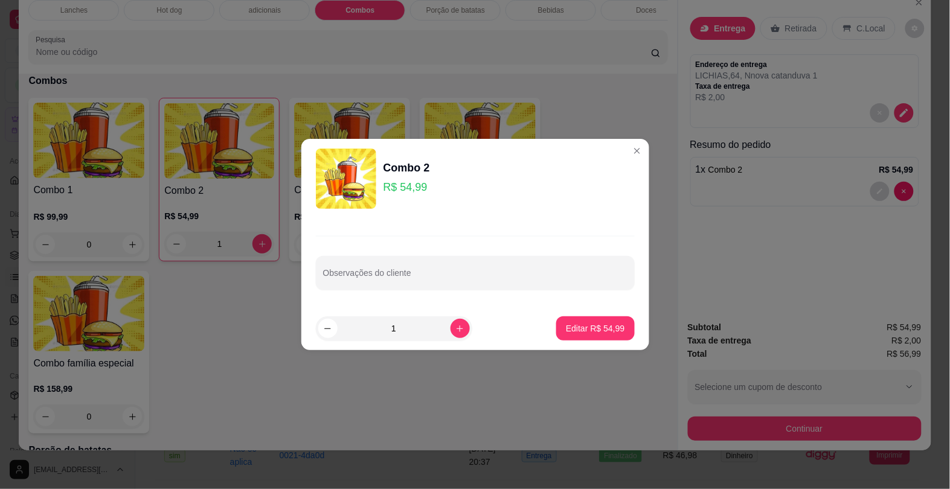
click at [376, 283] on input "Observações do cliente" at bounding box center [475, 278] width 304 height 12
type input "CHEDDAR"
click at [583, 333] on p "Editar R$ 54,99" at bounding box center [595, 328] width 59 height 12
type input "0"
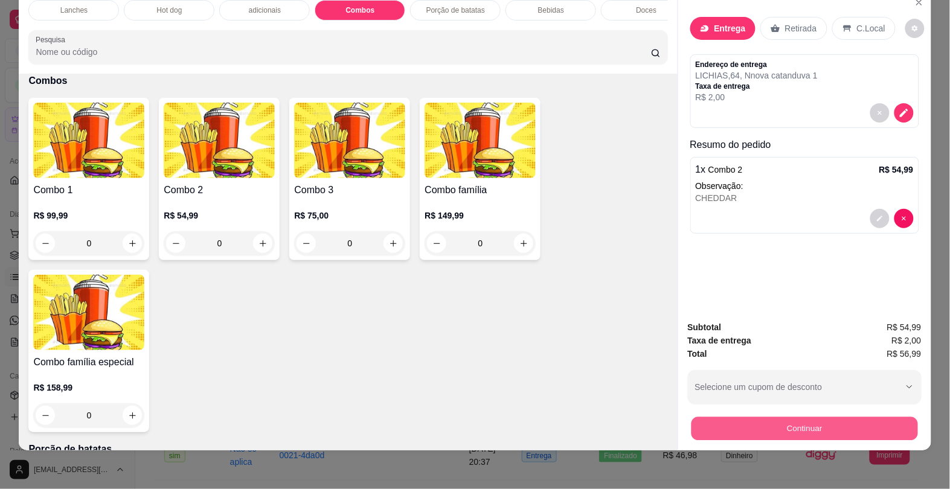
click at [755, 417] on button "Continuar" at bounding box center [804, 429] width 226 height 24
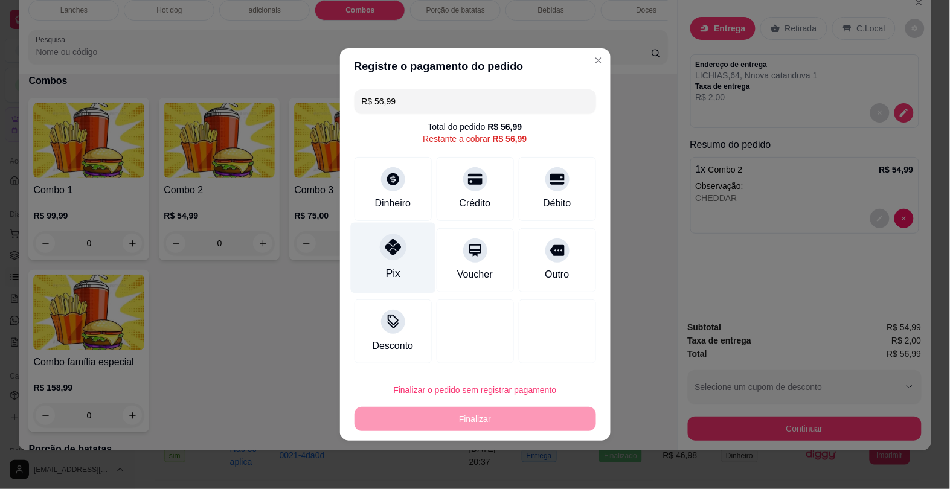
click at [387, 252] on icon at bounding box center [393, 247] width 16 height 16
type input "R$ 0,00"
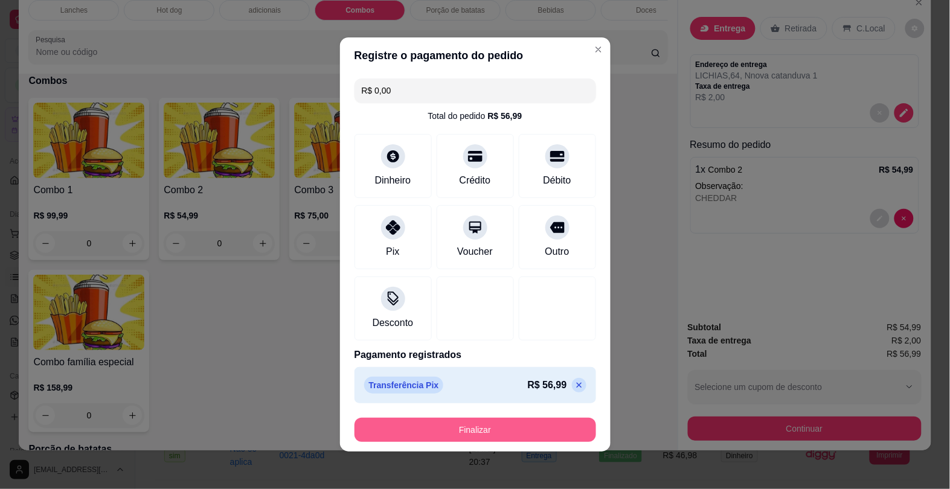
click at [480, 418] on button "Finalizar" at bounding box center [475, 430] width 242 height 24
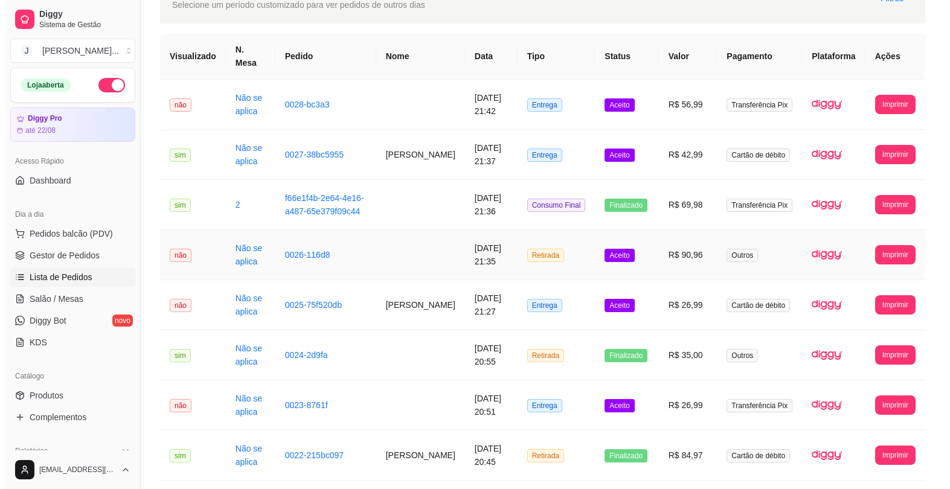
scroll to position [226, 0]
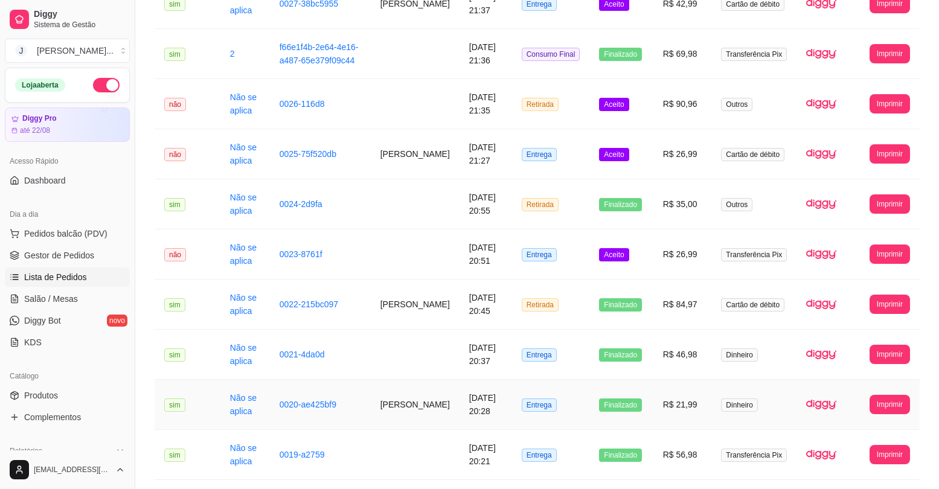
click at [647, 254] on td "Aceito" at bounding box center [620, 254] width 63 height 50
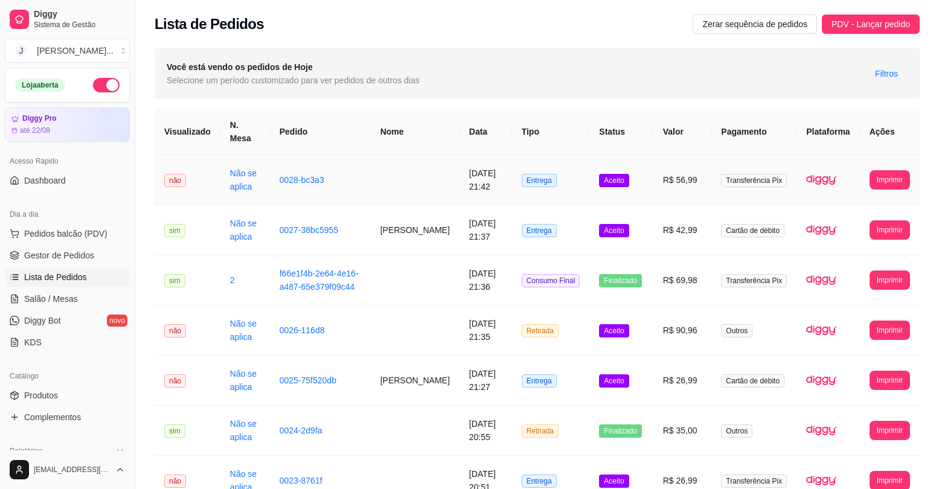
scroll to position [75, 0]
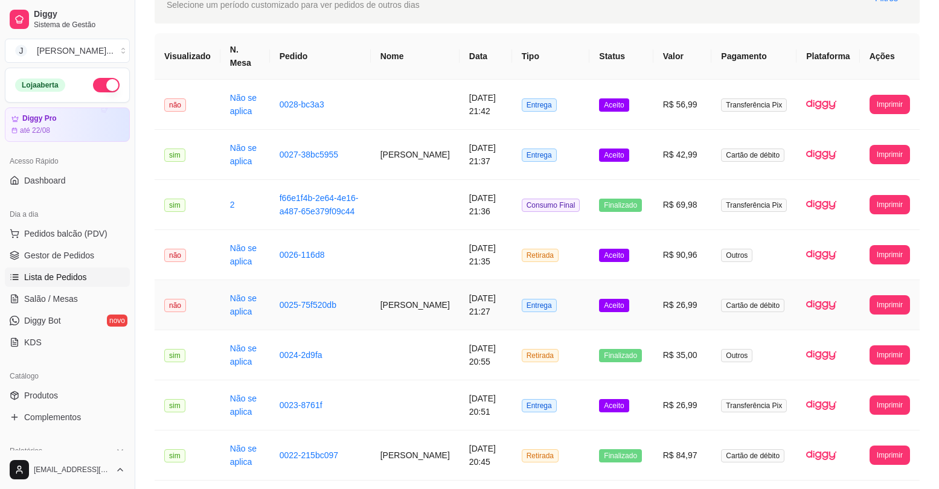
click at [627, 299] on span "Aceito" at bounding box center [614, 305] width 30 height 13
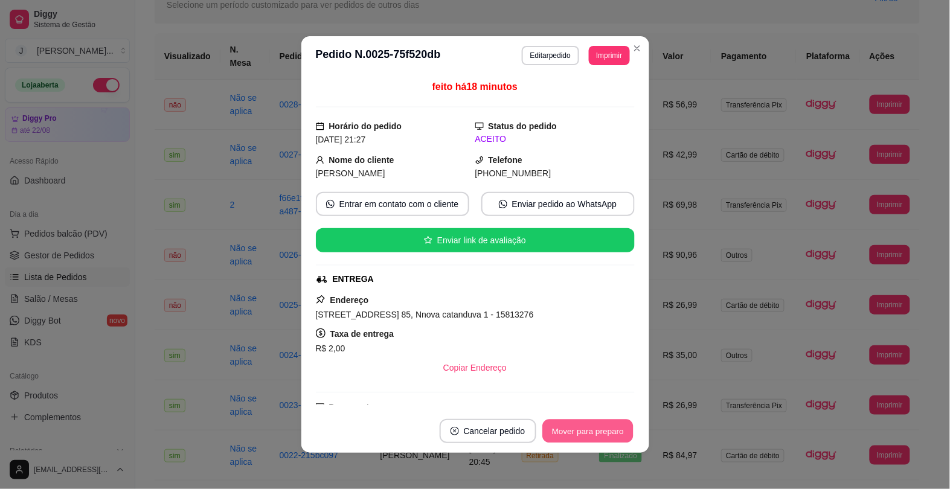
click at [618, 423] on button "Mover para preparo" at bounding box center [587, 432] width 91 height 24
click at [618, 423] on div "Mover para preparo" at bounding box center [579, 431] width 110 height 24
click at [618, 423] on button "Mover para entrega" at bounding box center [588, 432] width 91 height 24
click at [618, 423] on div "Mover para entrega" at bounding box center [579, 431] width 110 height 24
click at [618, 423] on button "Mover para finalizado" at bounding box center [584, 431] width 100 height 24
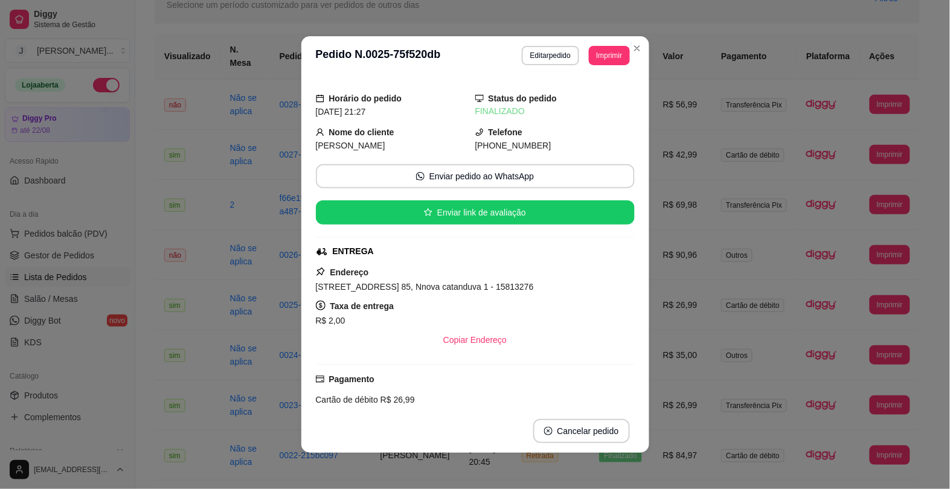
click at [642, 406] on div "Horário do pedido [DATE] 21:27 Status do pedido FINALIZADO Nome do cliente [PER…" at bounding box center [475, 242] width 348 height 334
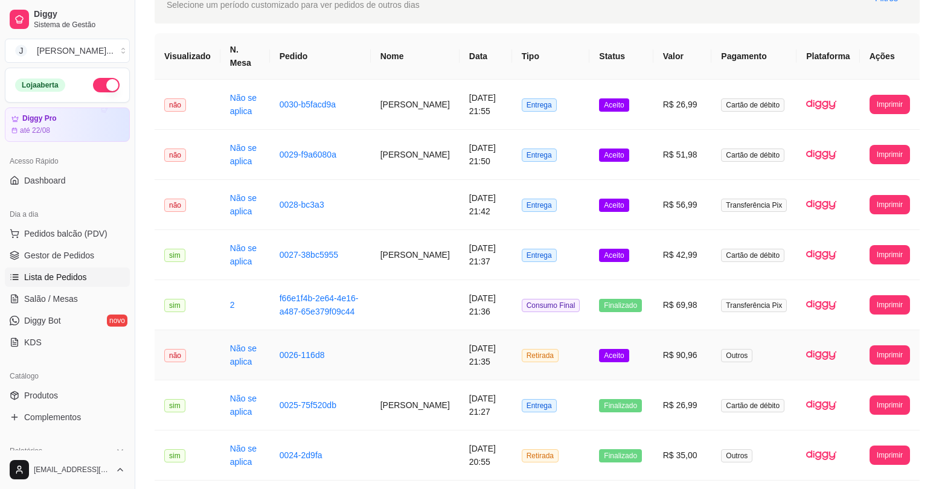
click at [653, 347] on td "Aceito" at bounding box center [620, 355] width 63 height 50
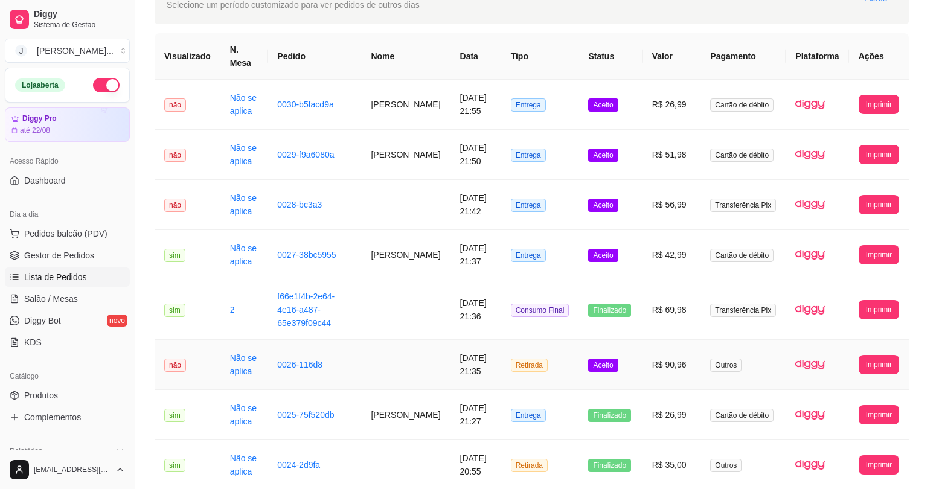
click at [642, 210] on div "feito há 20 minutos Horário do pedido [DATE] 21:35 Status do pedido ACEITO Entr…" at bounding box center [470, 242] width 348 height 334
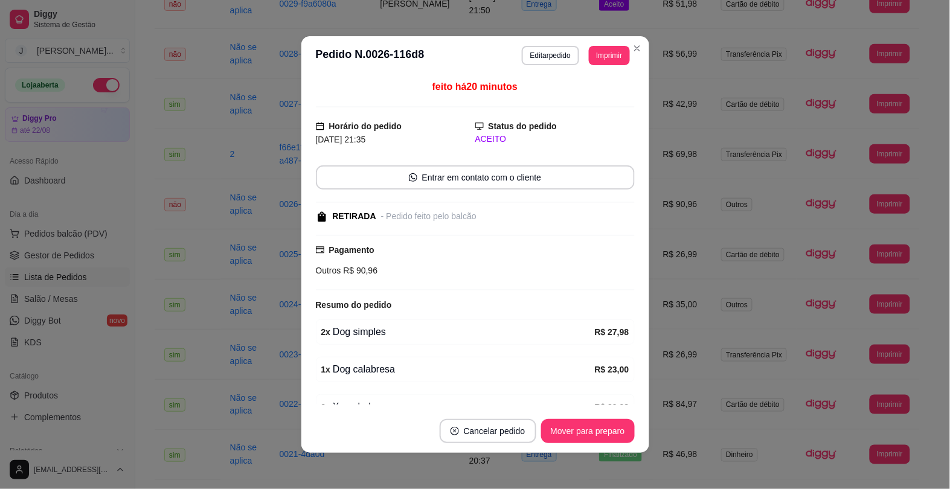
scroll to position [66, 0]
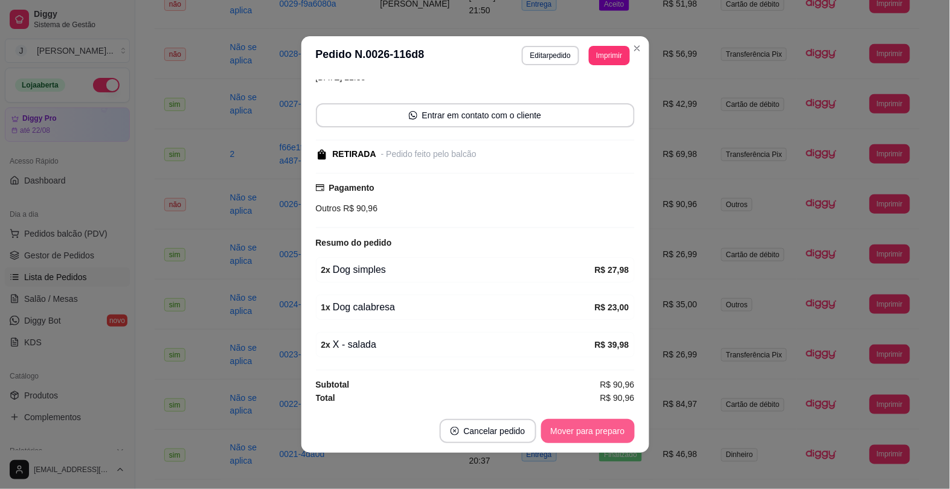
click at [603, 432] on button "Mover para preparo" at bounding box center [588, 431] width 94 height 24
click at [592, 435] on div "Mover para preparo" at bounding box center [579, 431] width 110 height 24
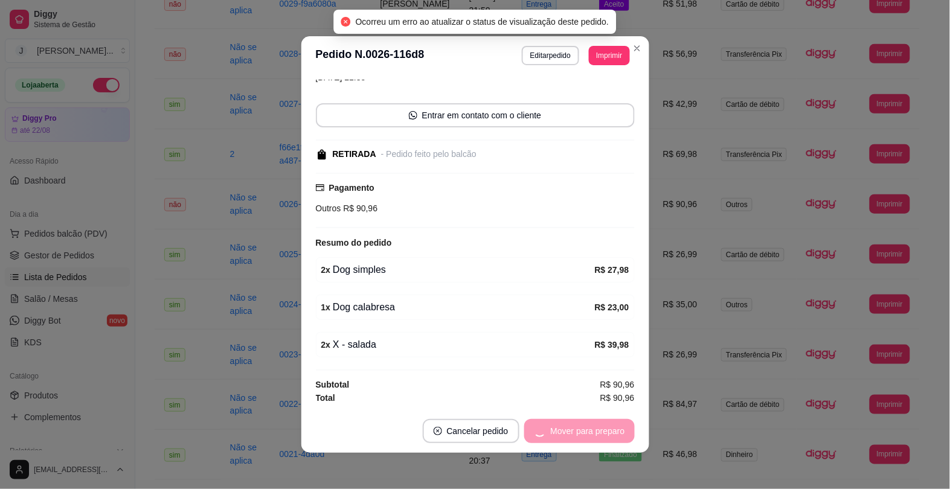
click at [593, 427] on div "Mover para preparo" at bounding box center [579, 431] width 110 height 24
click at [590, 430] on div "Mover para preparo" at bounding box center [579, 431] width 110 height 24
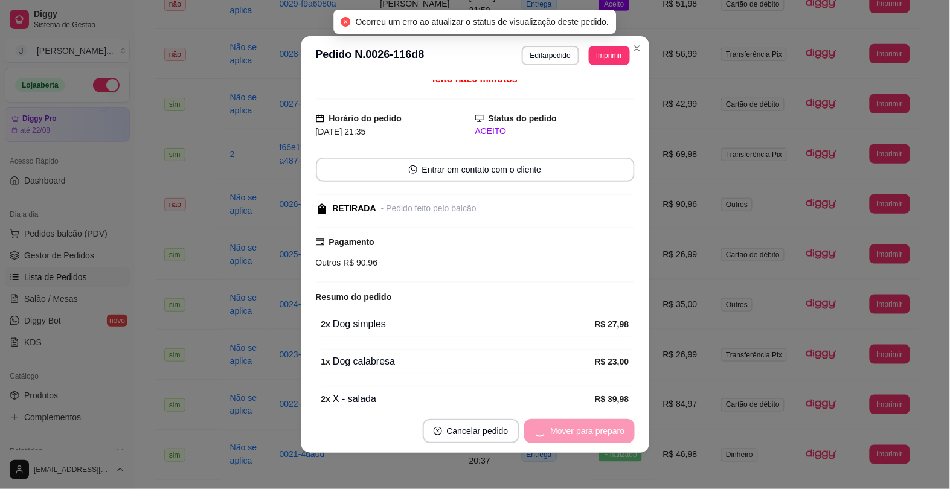
scroll to position [0, 0]
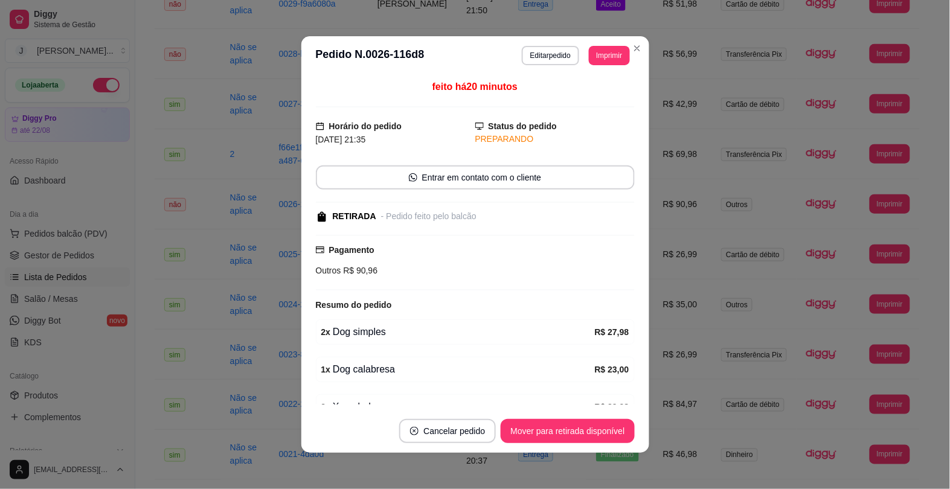
click at [597, 438] on button "Mover para retirada disponível" at bounding box center [567, 431] width 133 height 24
click at [597, 435] on button "Mover para retirada disponível" at bounding box center [567, 431] width 133 height 24
click at [559, 432] on button "Mover para retirada disponível" at bounding box center [567, 431] width 133 height 24
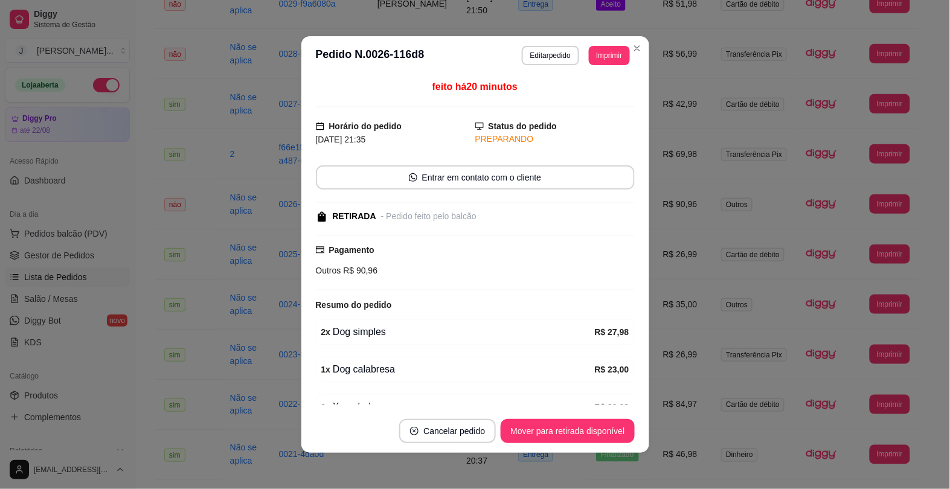
click at [559, 432] on div "Mover para retirada disponível" at bounding box center [567, 431] width 133 height 24
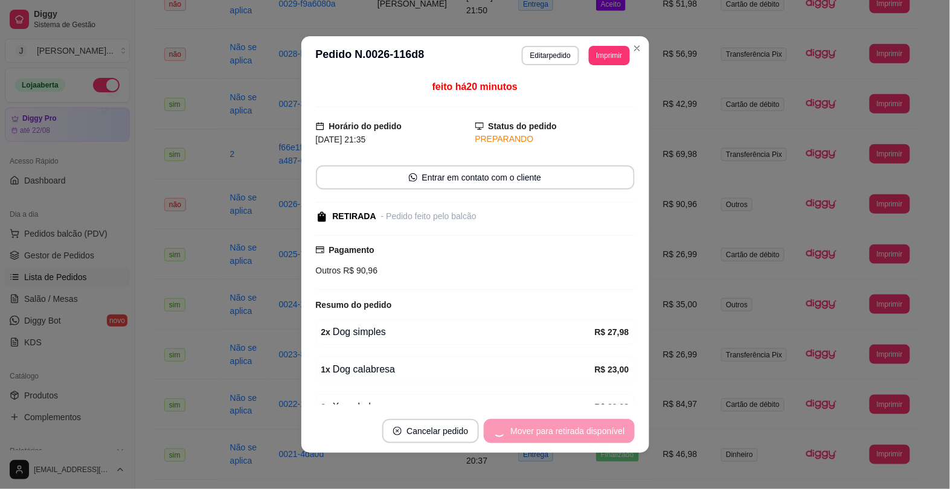
scroll to position [66, 0]
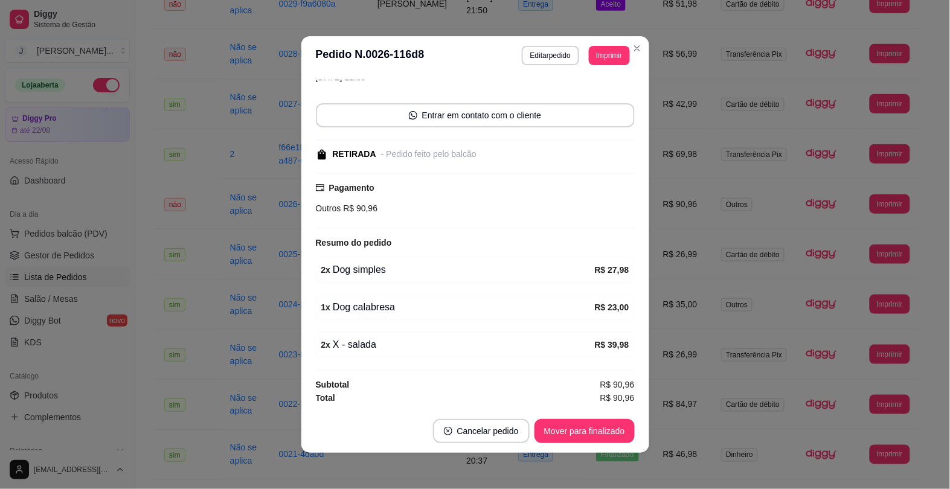
click at [584, 430] on button "Mover para finalizado" at bounding box center [584, 431] width 100 height 24
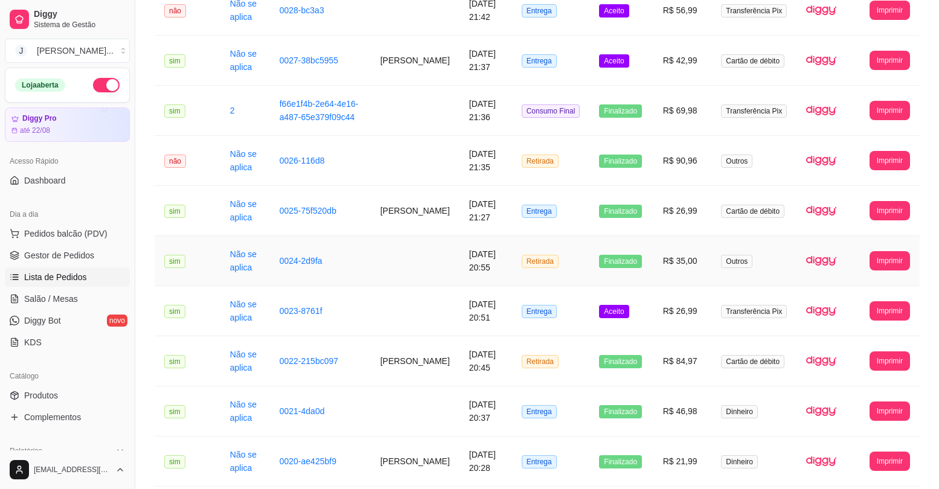
scroll to position [151, 0]
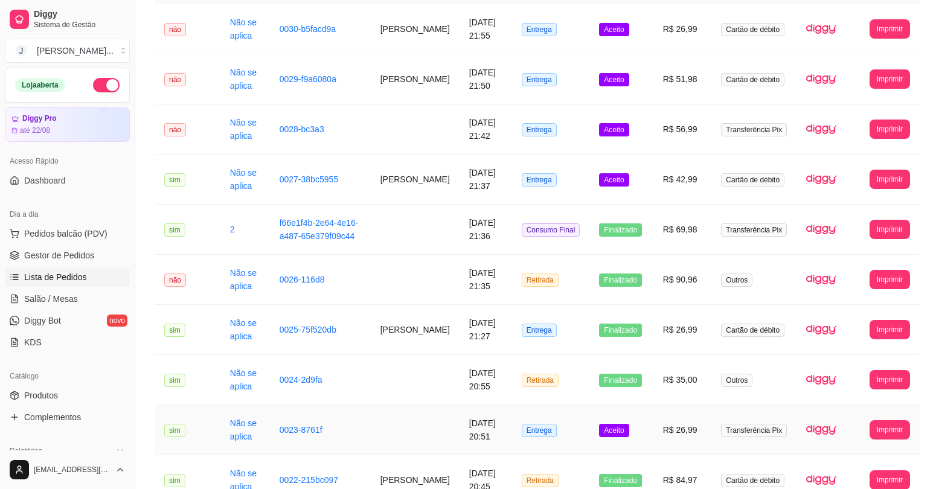
click at [565, 430] on td "Entrega" at bounding box center [551, 430] width 78 height 50
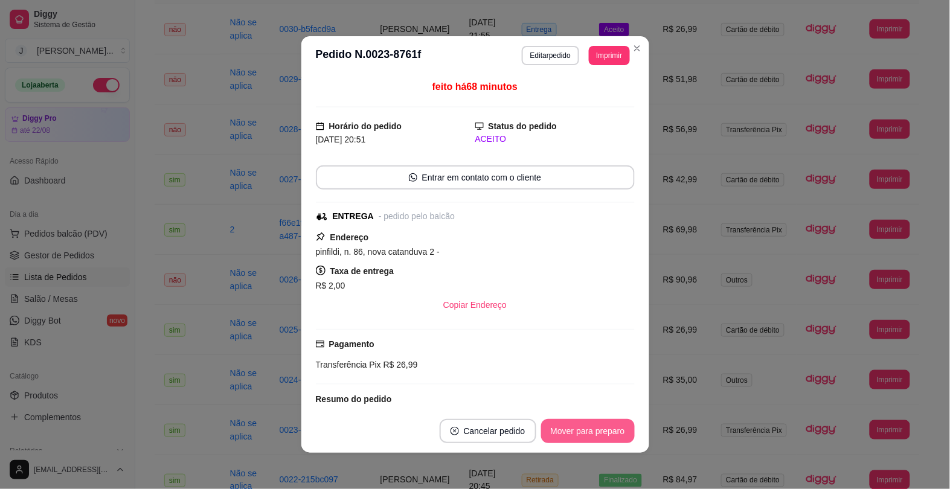
click at [558, 427] on button "Mover para preparo" at bounding box center [588, 431] width 94 height 24
click at [562, 430] on button "Mover para entrega" at bounding box center [587, 431] width 93 height 24
click at [562, 430] on button "Mover para finalizado" at bounding box center [584, 432] width 97 height 24
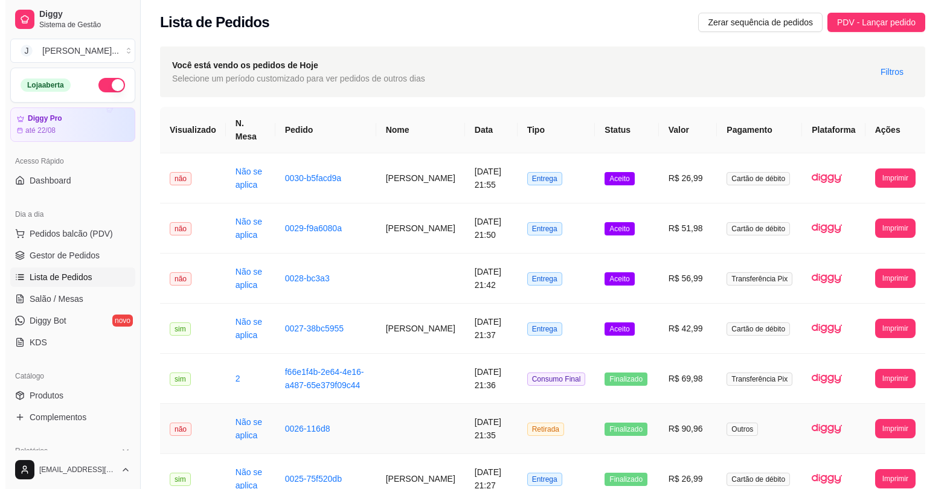
scroll to position [0, 0]
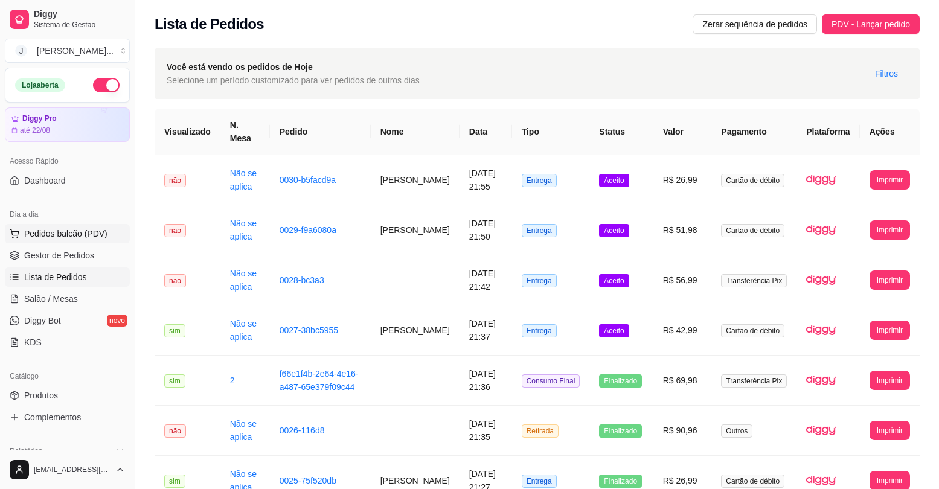
click at [79, 237] on span "Pedidos balcão (PDV)" at bounding box center [65, 234] width 83 height 12
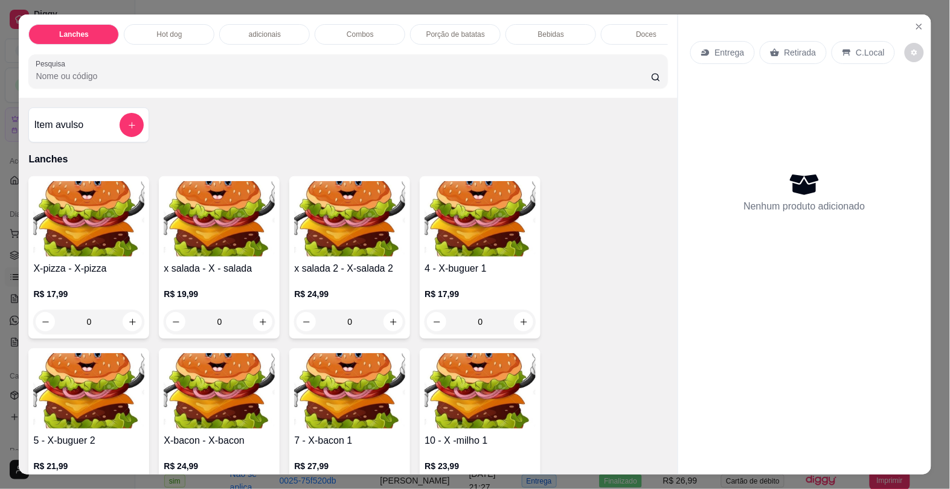
drag, startPoint x: 544, startPoint y: 23, endPoint x: 551, endPoint y: 137, distance: 114.3
click at [545, 24] on div "Bebidas" at bounding box center [550, 34] width 91 height 21
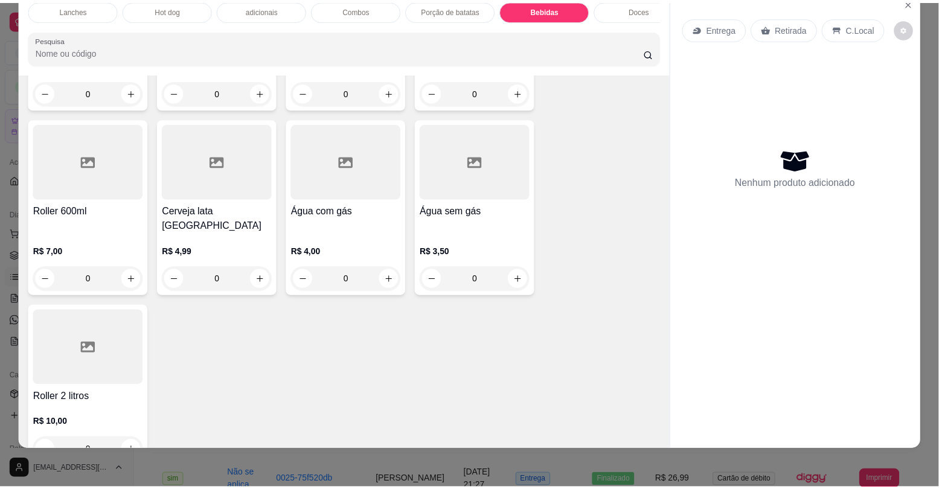
scroll to position [2714, 0]
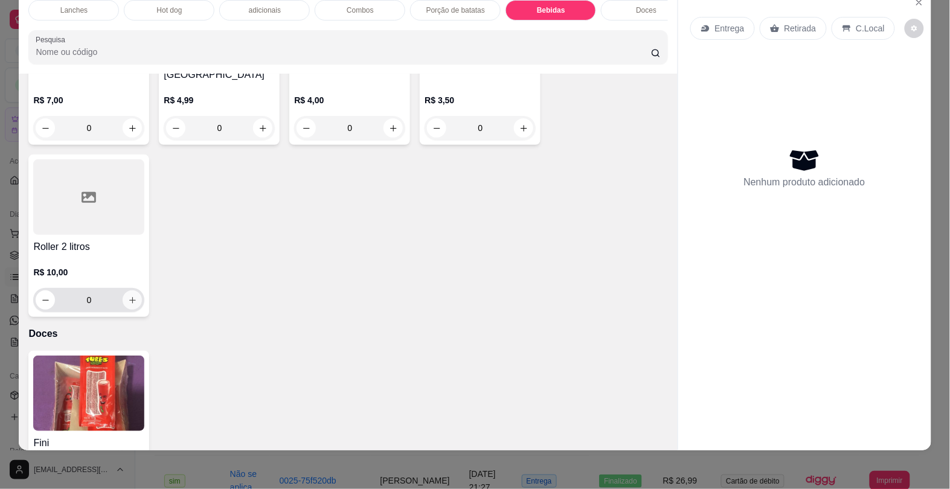
click at [123, 290] on button "increase-product-quantity" at bounding box center [132, 299] width 19 height 19
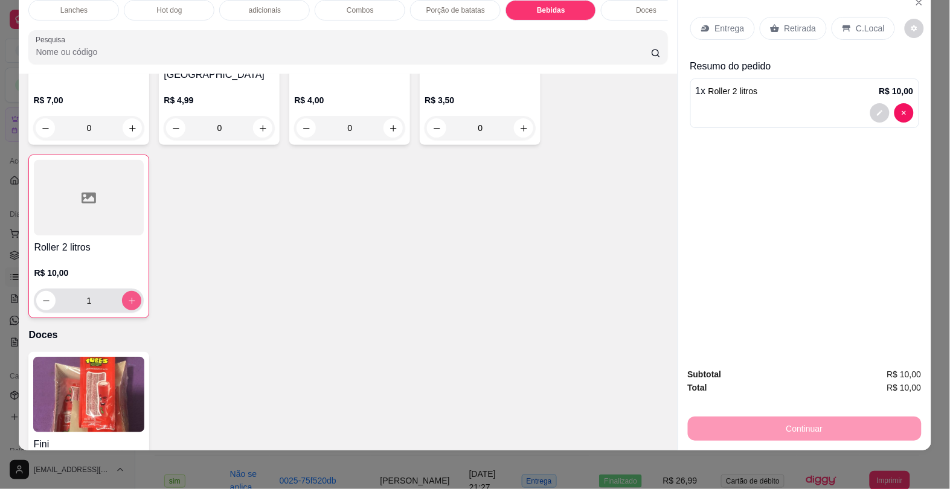
type input "1"
click at [784, 22] on p "Retirada" at bounding box center [800, 28] width 32 height 12
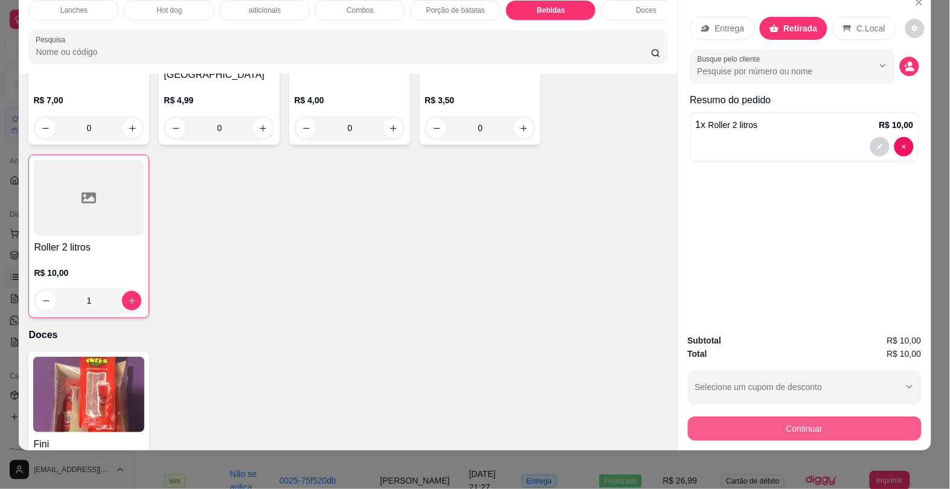
click at [779, 420] on button "Continuar" at bounding box center [805, 429] width 234 height 24
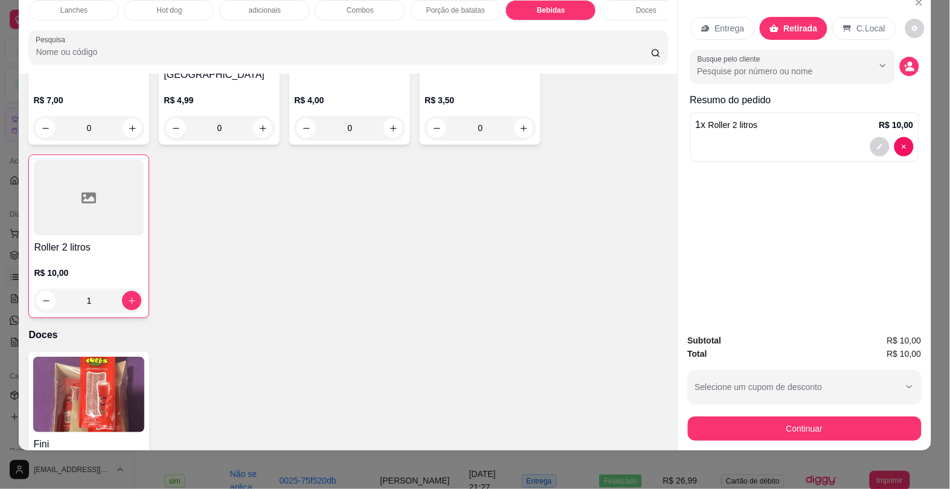
click at [554, 264] on div "Outro" at bounding box center [558, 257] width 86 height 71
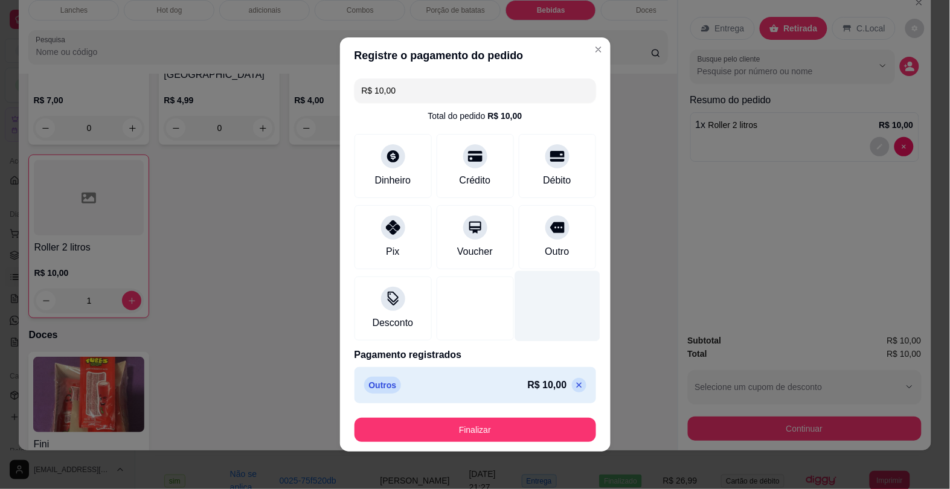
type input "R$ 0,00"
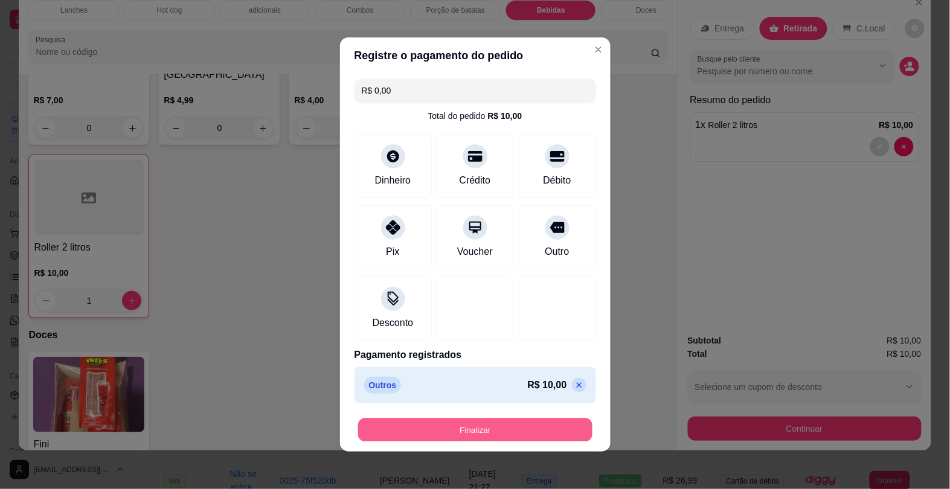
click at [548, 432] on button "Finalizar" at bounding box center [475, 430] width 234 height 24
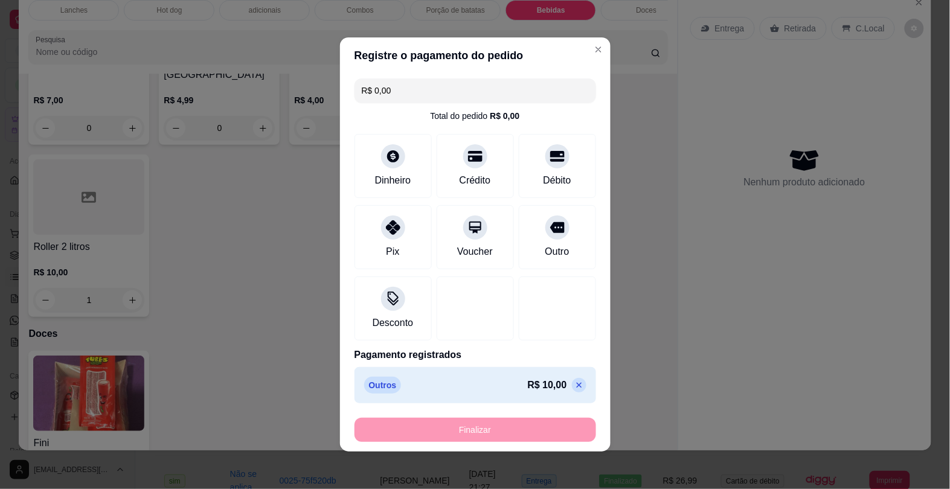
type input "0"
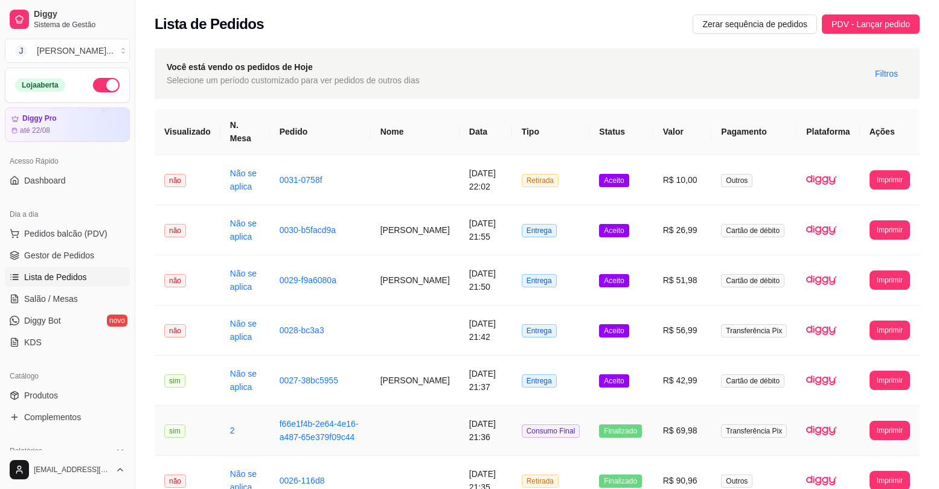
click at [652, 378] on td "Aceito" at bounding box center [620, 381] width 63 height 50
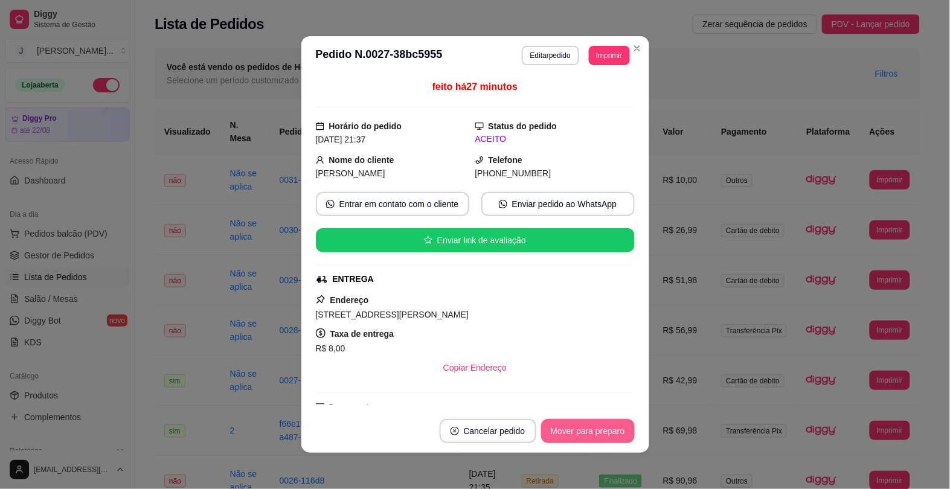
click at [625, 435] on button "Mover para preparo" at bounding box center [588, 431] width 94 height 24
click at [613, 444] on footer "Cancelar pedido Mover para preparo" at bounding box center [475, 430] width 348 height 43
click at [601, 432] on button "Mover para entrega" at bounding box center [587, 431] width 93 height 24
click at [592, 424] on button "Mover para finalizado" at bounding box center [584, 431] width 100 height 24
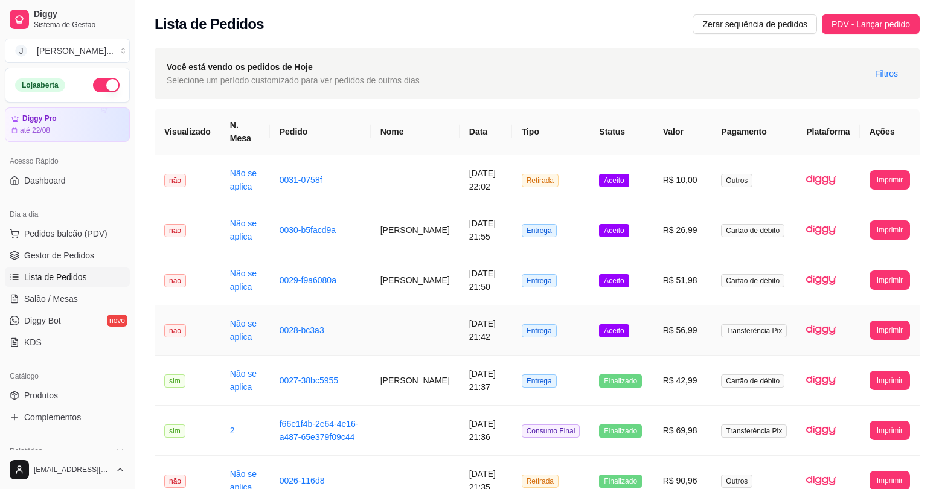
click at [642, 329] on td "Aceito" at bounding box center [620, 331] width 63 height 50
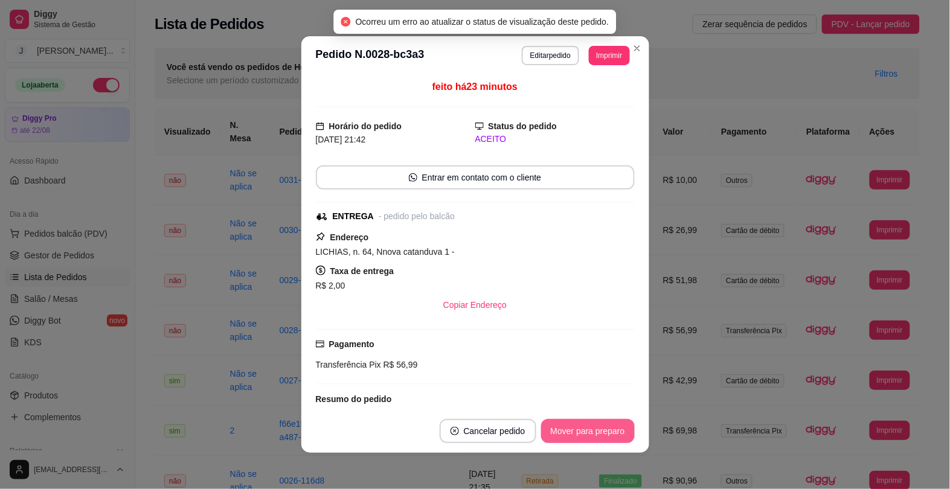
click at [563, 427] on button "Mover para preparo" at bounding box center [588, 431] width 94 height 24
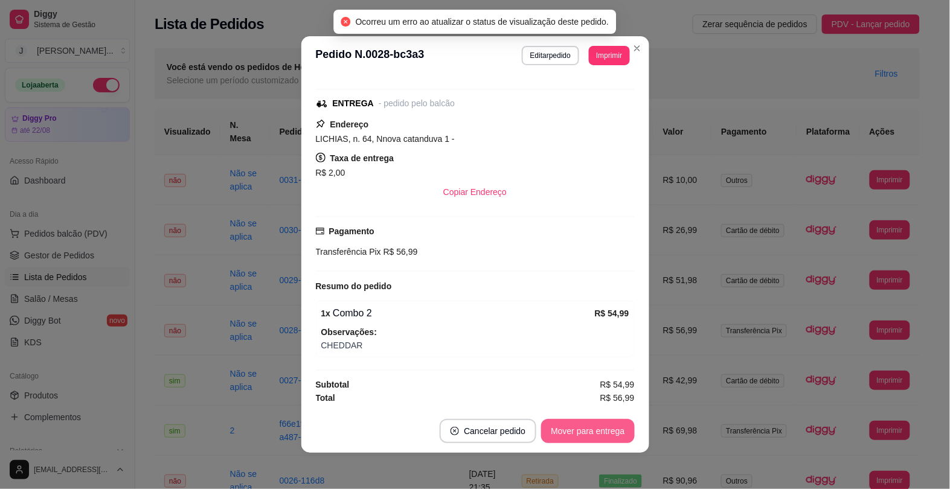
click at [554, 433] on button "Mover para entrega" at bounding box center [587, 431] width 93 height 24
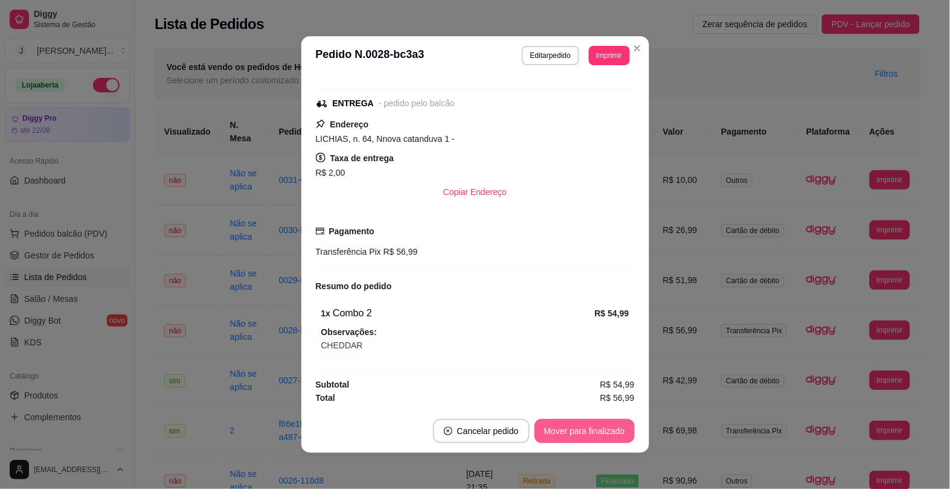
click at [568, 432] on button "Mover para finalizado" at bounding box center [584, 431] width 100 height 24
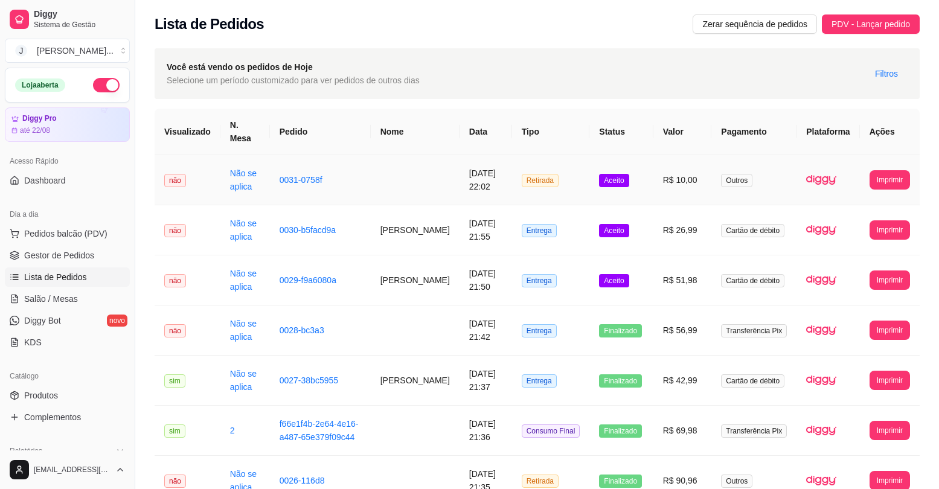
click at [650, 177] on td "Aceito" at bounding box center [620, 180] width 63 height 50
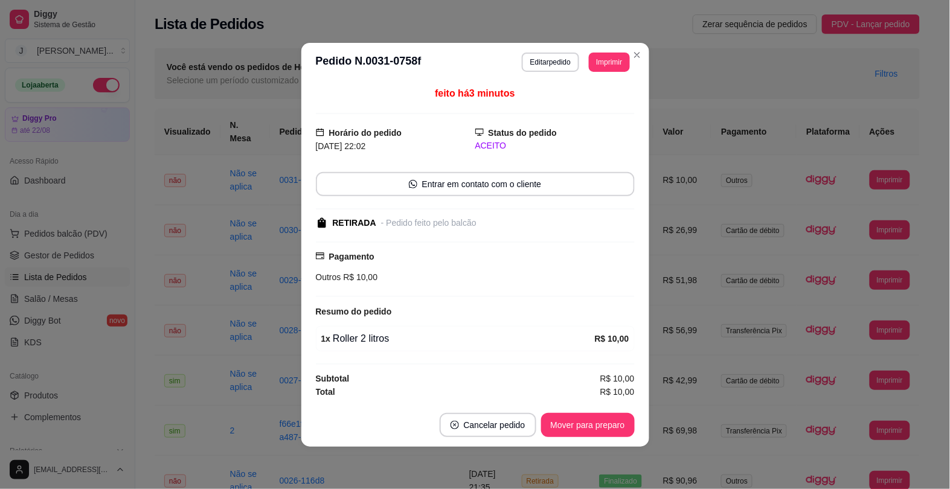
click at [593, 430] on button "Mover para preparo" at bounding box center [588, 425] width 94 height 24
click at [598, 437] on div "Mover para preparo" at bounding box center [579, 425] width 110 height 24
click at [599, 437] on div "Mover para preparo" at bounding box center [579, 425] width 110 height 24
click at [600, 436] on button "Mover para retirada disponível" at bounding box center [567, 425] width 129 height 24
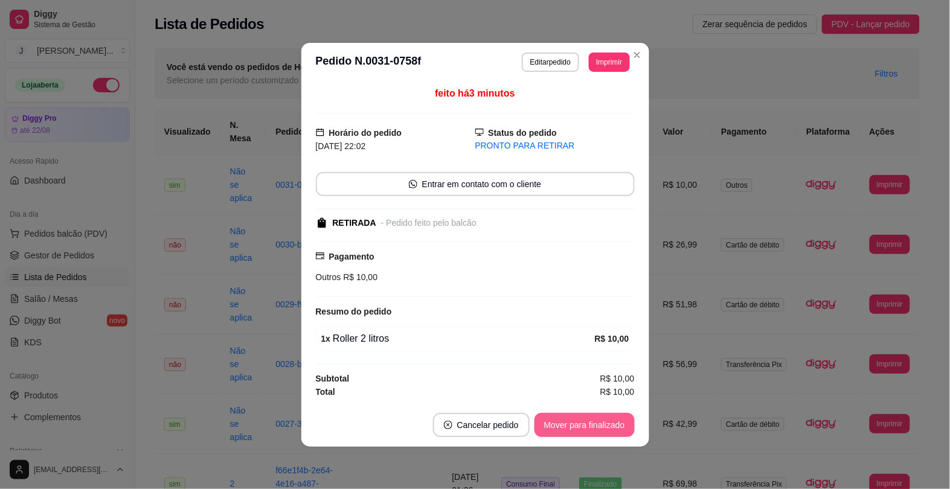
click at [613, 430] on button "Mover para finalizado" at bounding box center [584, 425] width 100 height 24
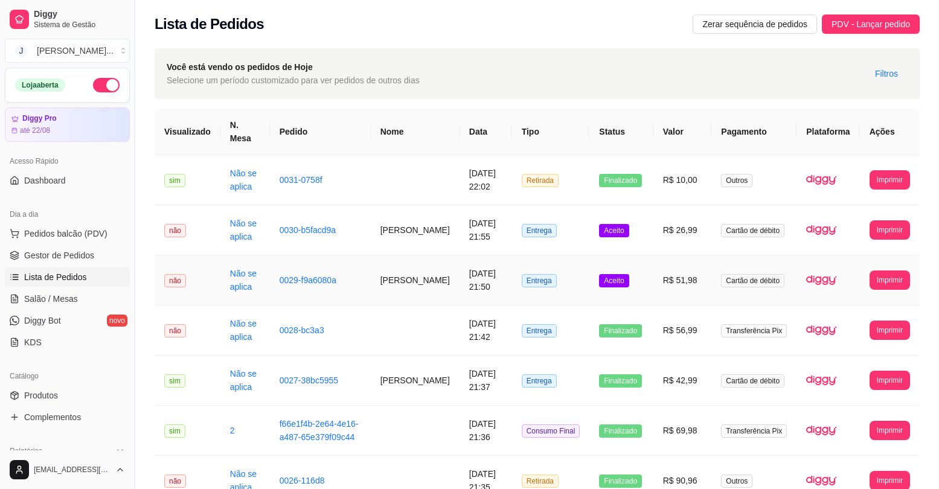
click at [653, 272] on td "Aceito" at bounding box center [620, 280] width 63 height 50
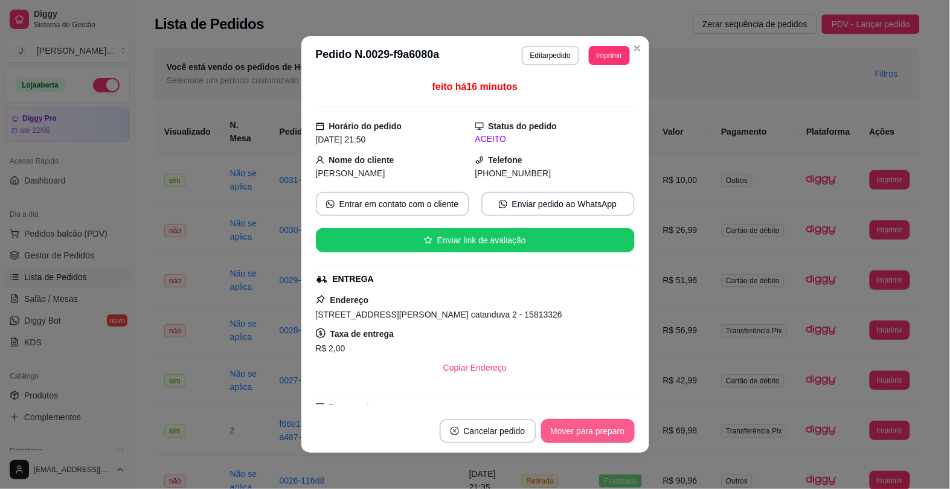
click at [565, 429] on button "Mover para preparo" at bounding box center [588, 431] width 94 height 24
click at [566, 424] on div "Mover para preparo" at bounding box center [579, 431] width 110 height 24
click at [572, 430] on div "Mover para entrega" at bounding box center [579, 431] width 110 height 24
click at [566, 435] on button "Mover para finalizado" at bounding box center [584, 431] width 100 height 24
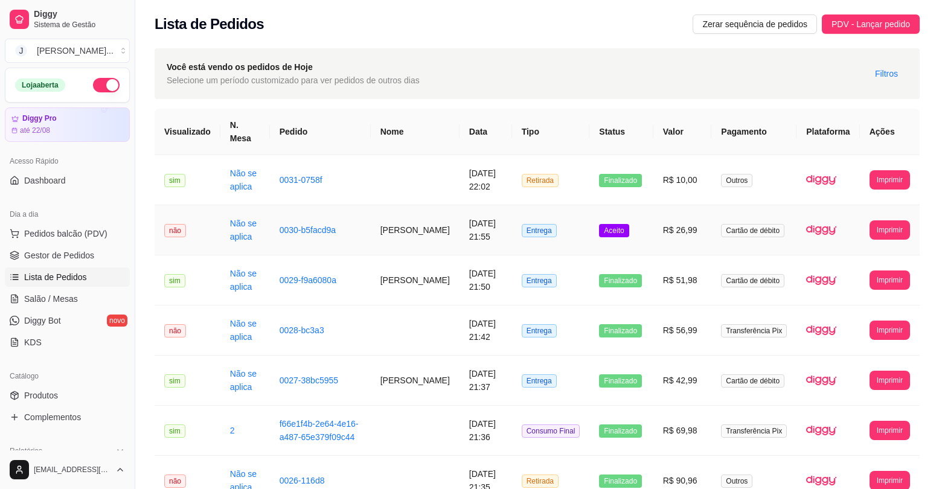
click at [639, 225] on td "Aceito" at bounding box center [620, 230] width 63 height 50
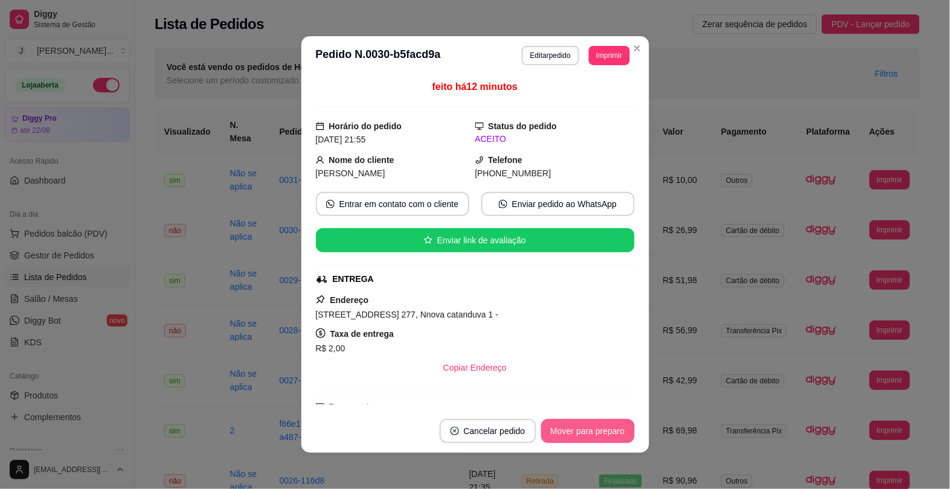
click at [563, 426] on button "Mover para preparo" at bounding box center [588, 431] width 94 height 24
click at [599, 435] on button "Mover para entrega" at bounding box center [587, 431] width 93 height 24
click at [607, 430] on div "Mover para entrega" at bounding box center [587, 431] width 93 height 24
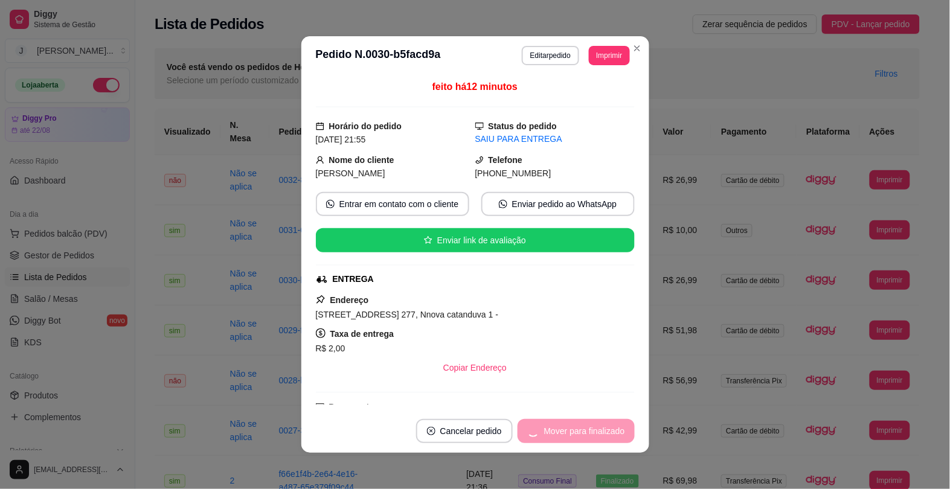
click at [592, 430] on div "Mover para finalizado" at bounding box center [575, 431] width 117 height 24
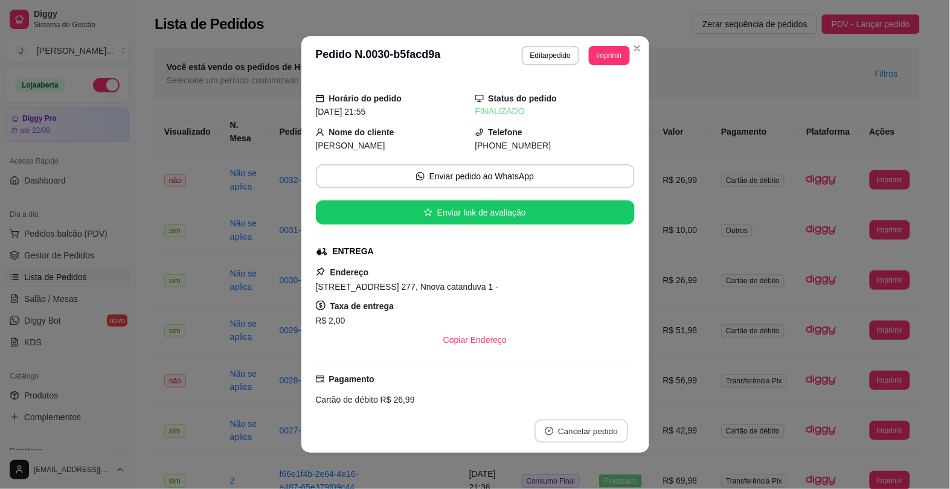
click at [584, 433] on button "Cancelar pedido" at bounding box center [581, 432] width 94 height 24
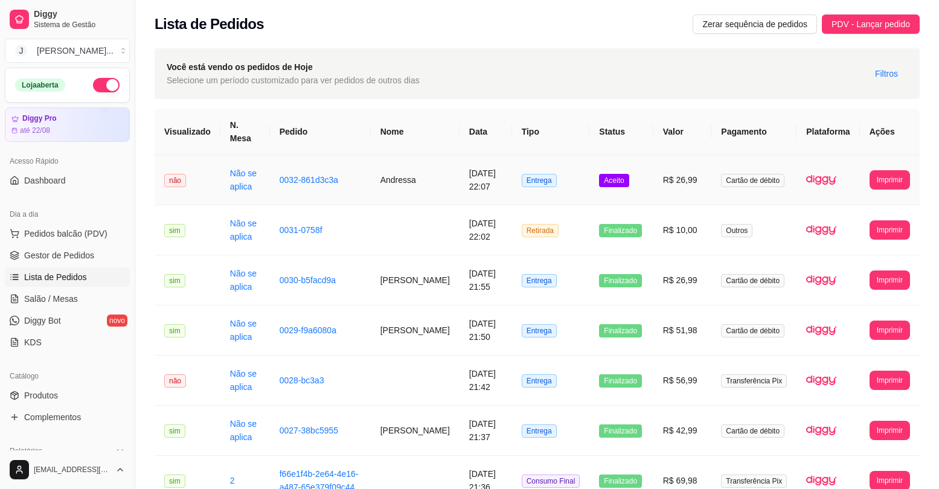
click at [657, 171] on td "R$ 26,99" at bounding box center [682, 180] width 59 height 50
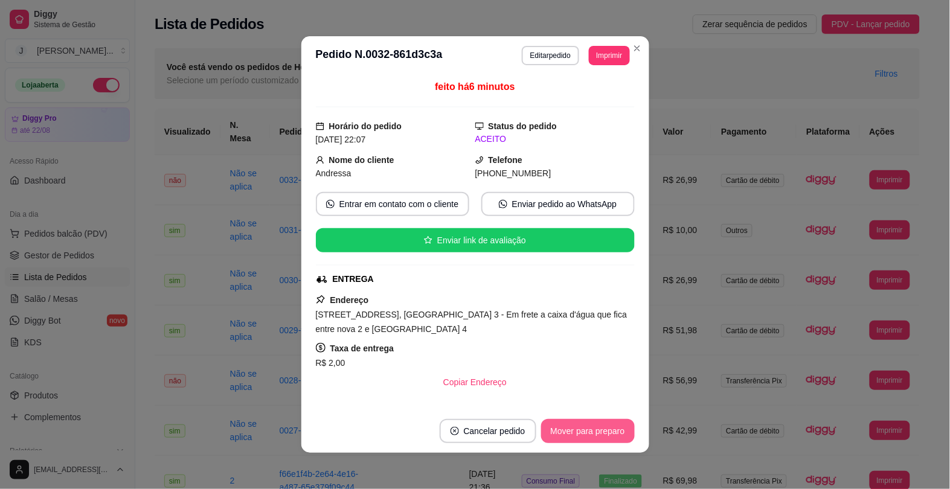
click at [608, 424] on button "Mover para preparo" at bounding box center [588, 431] width 94 height 24
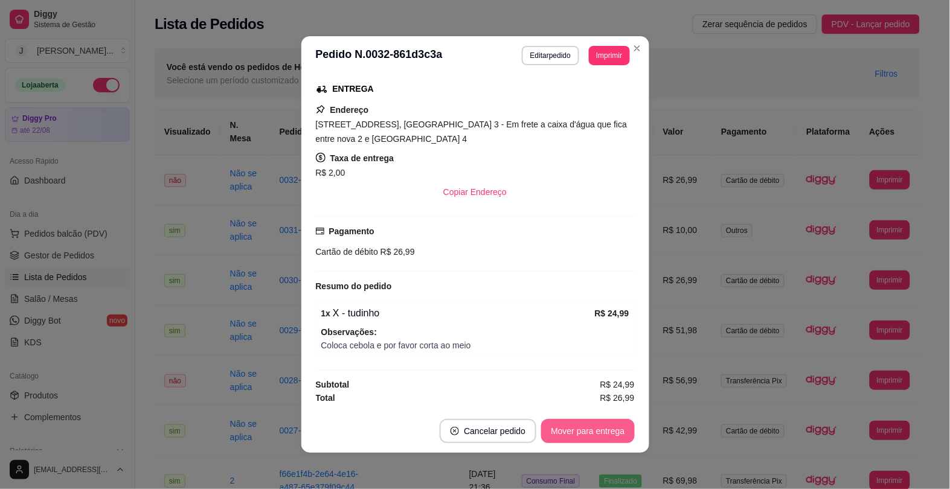
click at [560, 420] on button "Mover para entrega" at bounding box center [587, 431] width 93 height 24
click at [555, 433] on button "Mover para finalizado" at bounding box center [584, 431] width 100 height 24
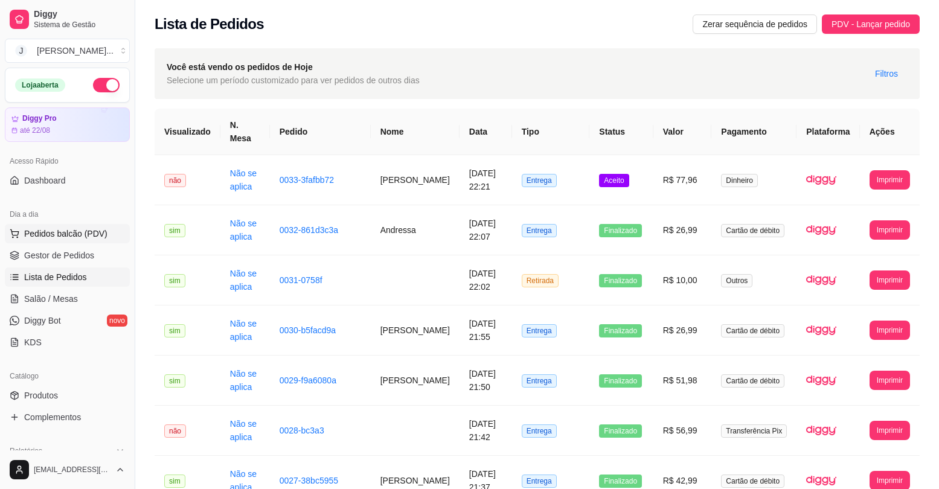
click at [65, 234] on span "Pedidos balcão (PDV)" at bounding box center [65, 234] width 83 height 12
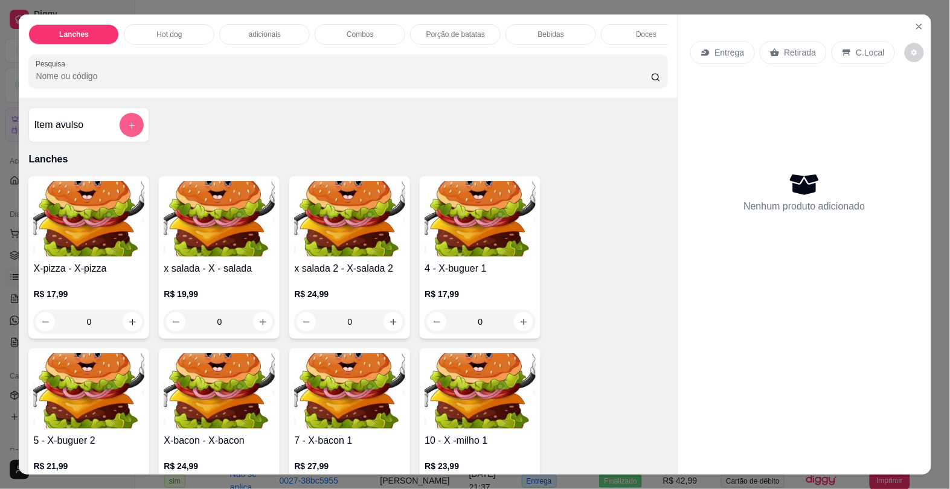
click at [121, 130] on button "add-separate-item" at bounding box center [132, 125] width 24 height 24
click at [420, 206] on input "Nome do produto" at bounding box center [475, 202] width 227 height 12
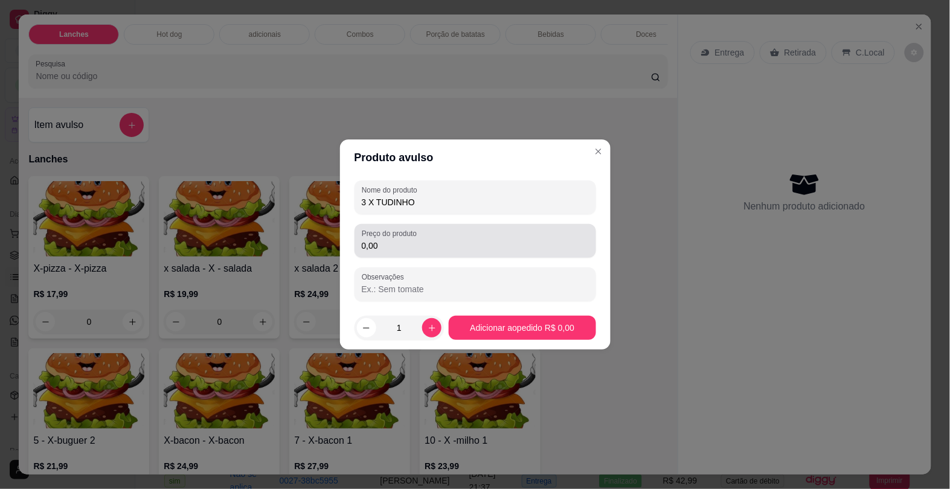
type input "3 X TUDINHO"
click at [441, 240] on input "0,00" at bounding box center [475, 246] width 227 height 12
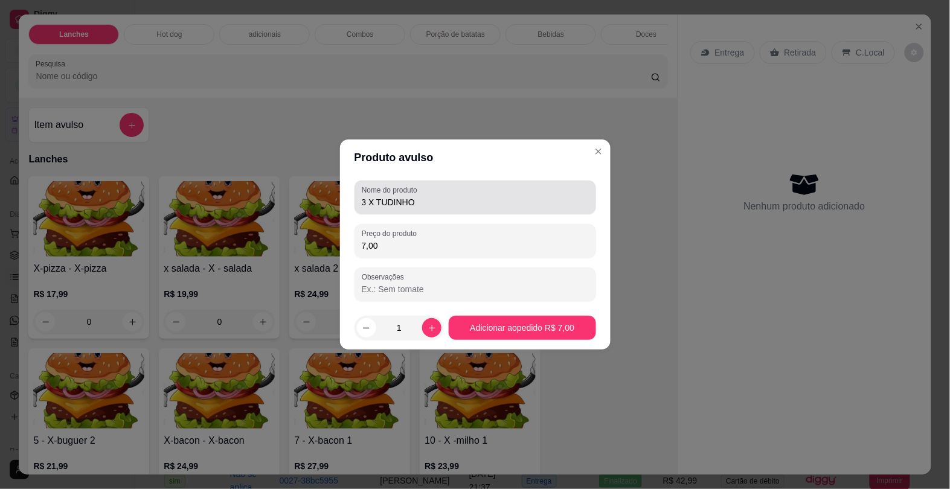
type input "70,00"
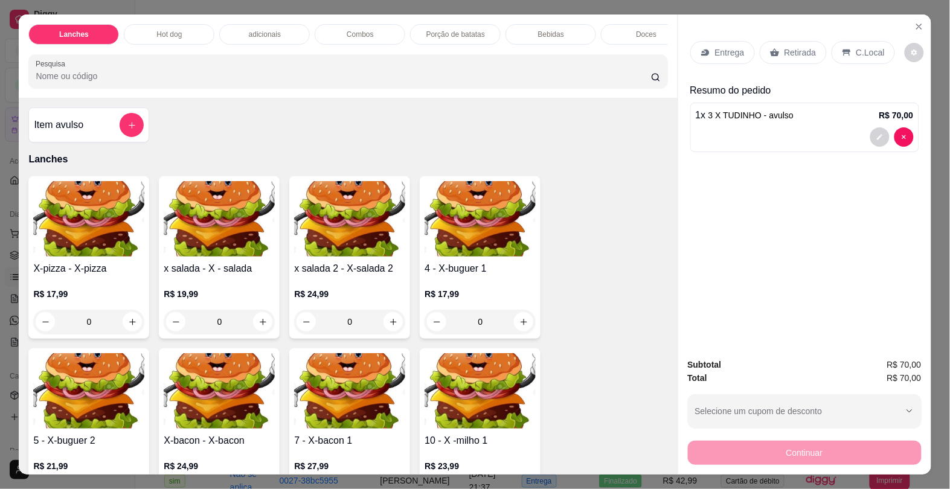
click at [725, 46] on p "Entrega" at bounding box center [730, 52] width 30 height 12
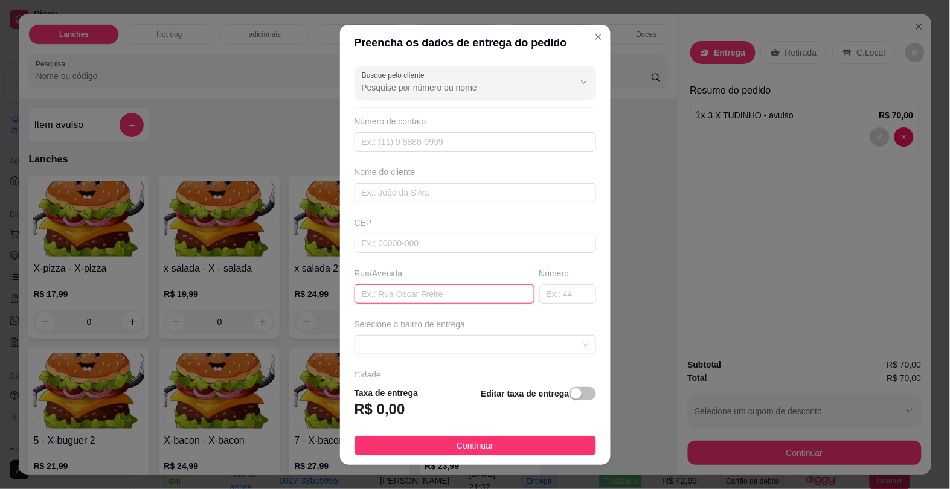
click at [427, 296] on input "text" at bounding box center [444, 293] width 180 height 19
type input "BARRA LONGA"
click at [403, 346] on span at bounding box center [475, 345] width 227 height 18
type input "318"
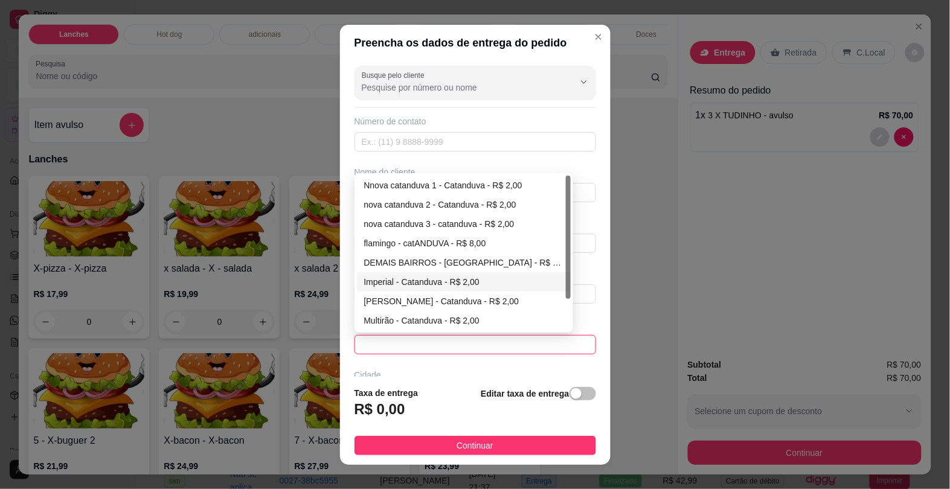
click at [415, 284] on div "Imperial - Catanduva - R$ 2,00" at bounding box center [464, 281] width 200 height 13
type input "Catanduva"
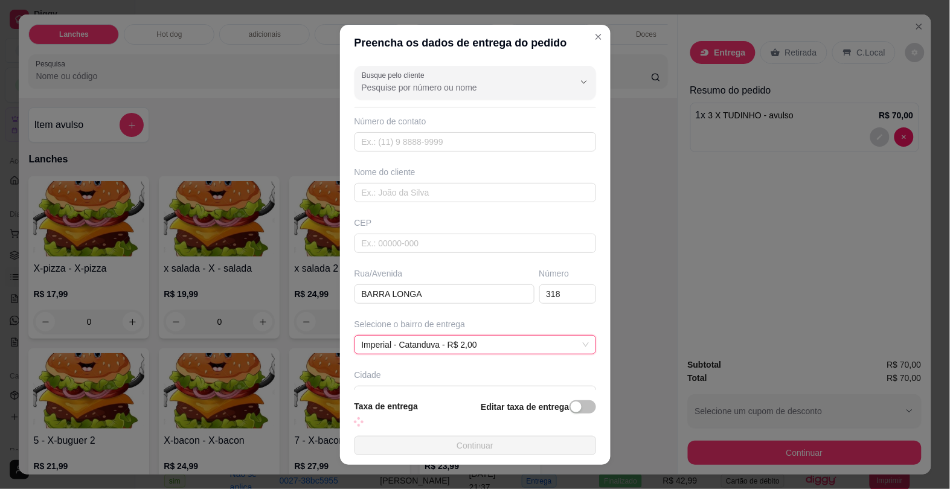
scroll to position [75, 0]
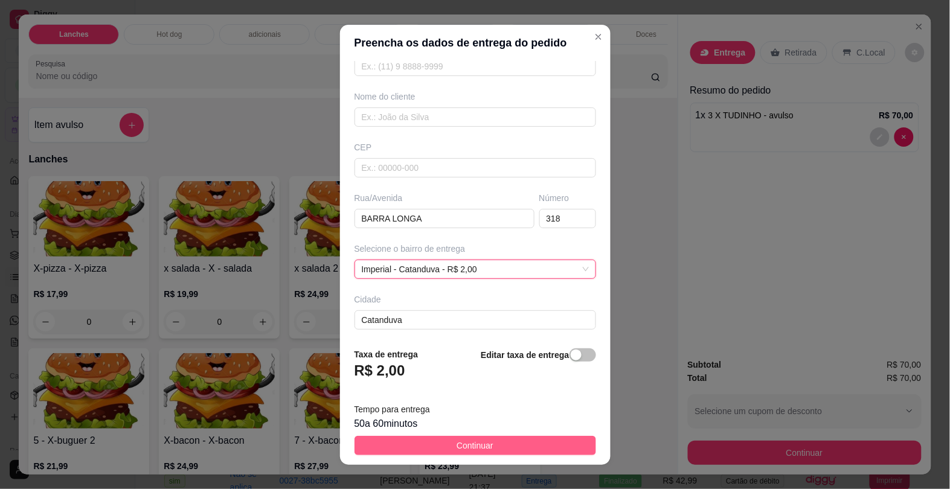
click at [511, 439] on button "Continuar" at bounding box center [475, 445] width 242 height 19
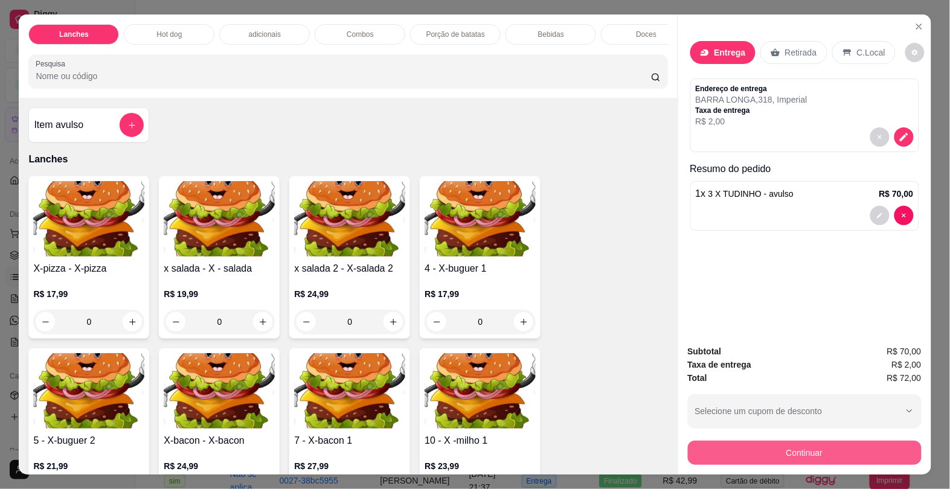
click at [706, 447] on button "Continuar" at bounding box center [805, 453] width 234 height 24
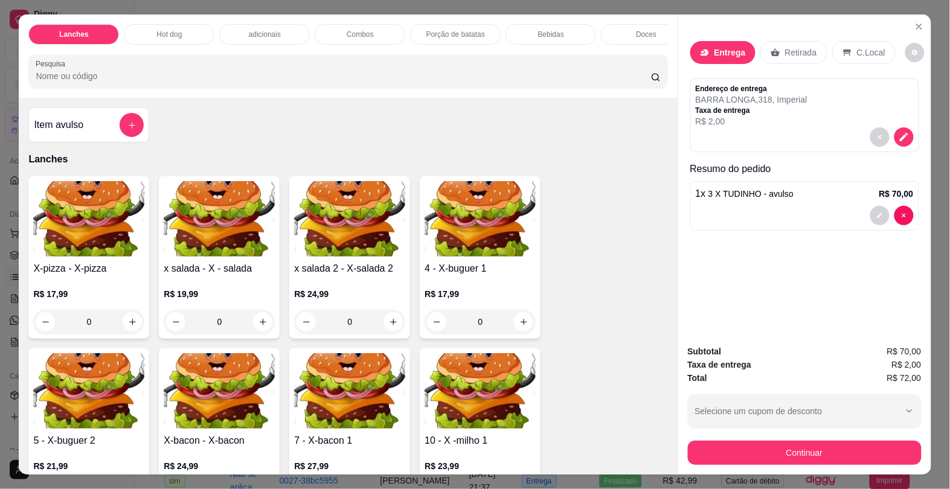
click at [547, 30] on p "Bebidas" at bounding box center [551, 35] width 26 height 10
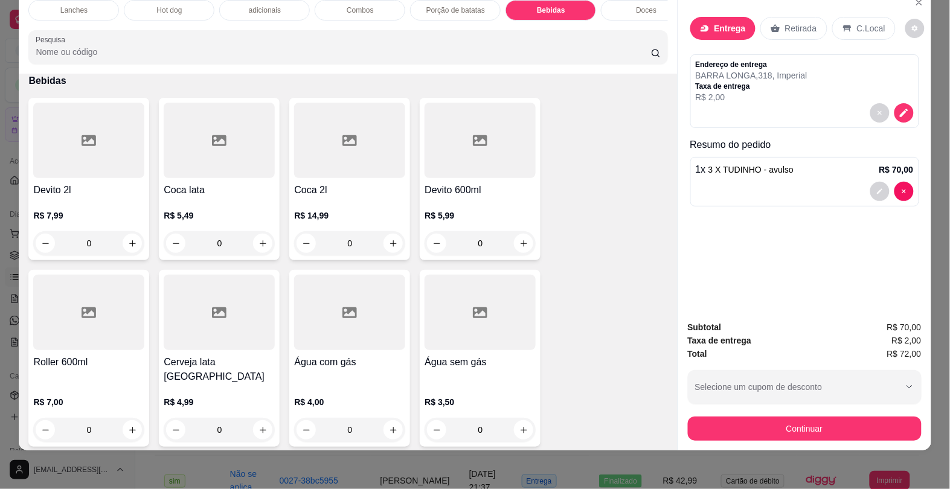
scroll to position [2638, 0]
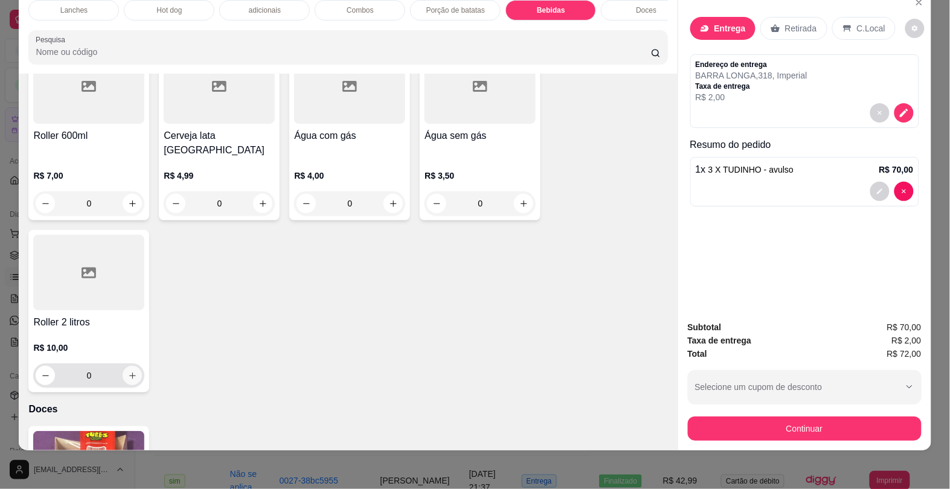
click at [128, 371] on icon "increase-product-quantity" at bounding box center [132, 375] width 9 height 9
type input "1"
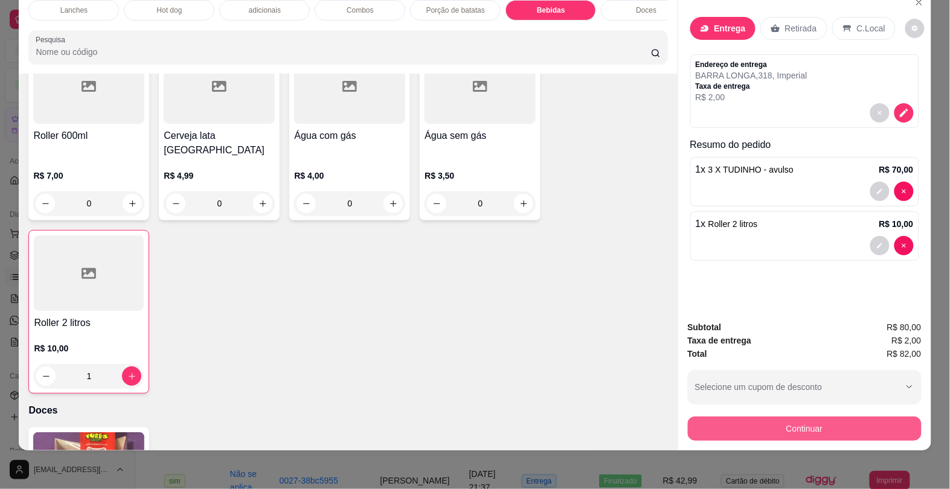
click at [762, 417] on button "Continuar" at bounding box center [805, 429] width 234 height 24
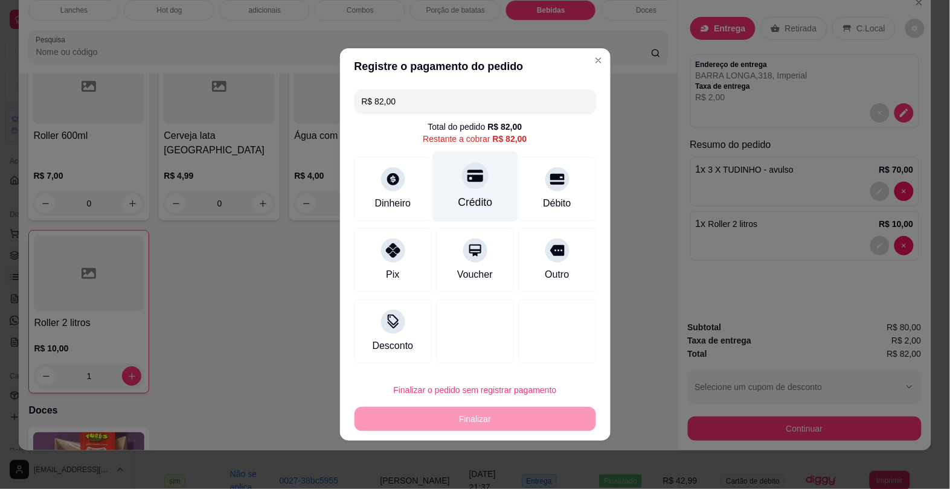
click at [482, 186] on div "Crédito" at bounding box center [474, 187] width 85 height 71
type input "R$ 0,00"
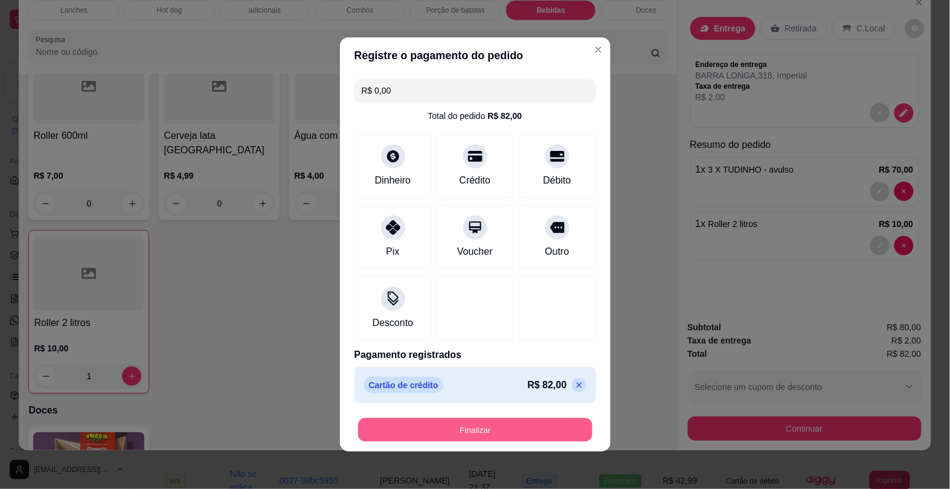
click at [481, 426] on button "Finalizar" at bounding box center [475, 430] width 234 height 24
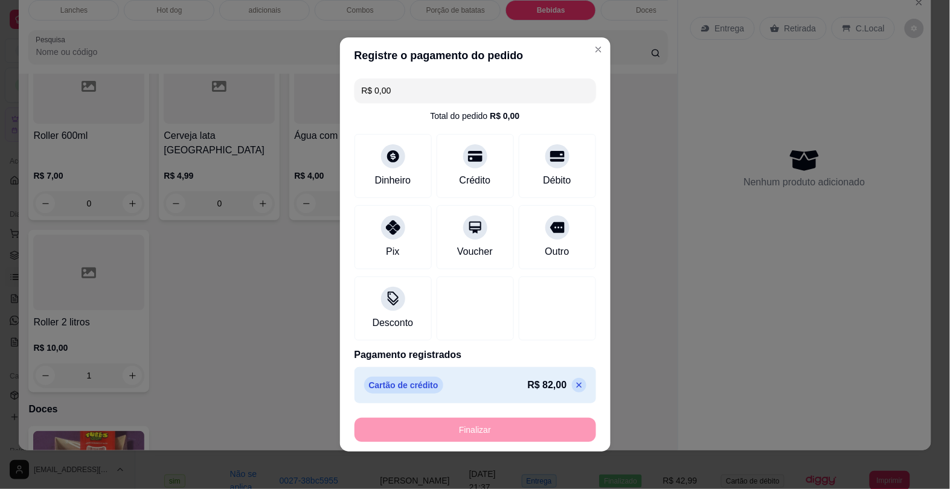
type input "0"
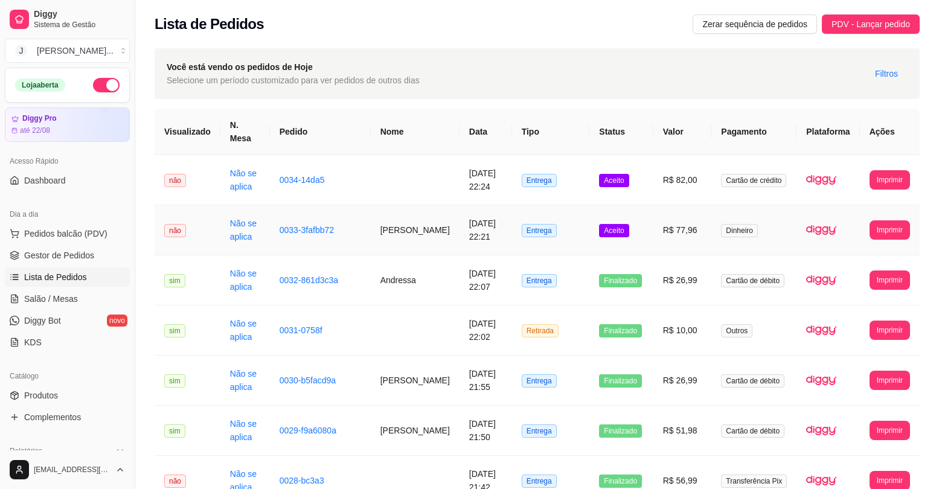
click at [685, 222] on td "R$ 77,96" at bounding box center [682, 230] width 59 height 50
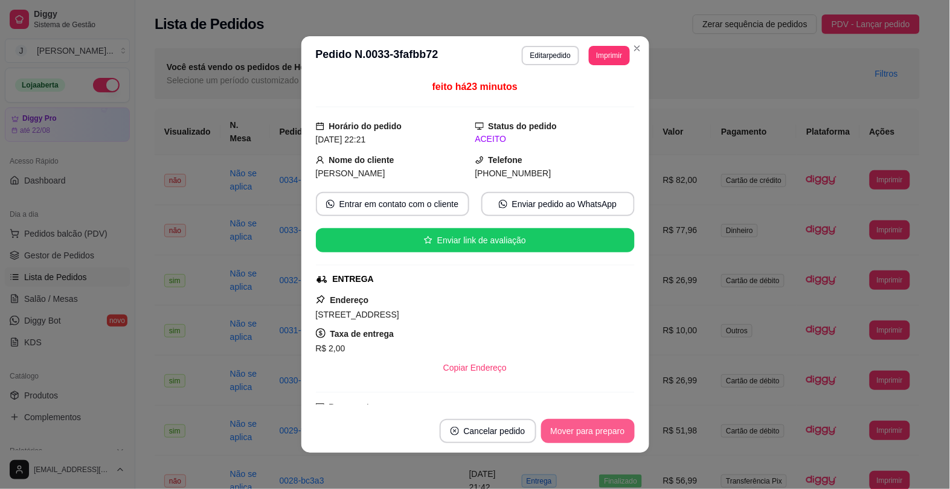
click at [592, 440] on button "Mover para preparo" at bounding box center [588, 431] width 94 height 24
click at [581, 429] on div "Mover para preparo" at bounding box center [579, 431] width 110 height 24
click at [581, 433] on div "Mover para preparo" at bounding box center [579, 431] width 110 height 24
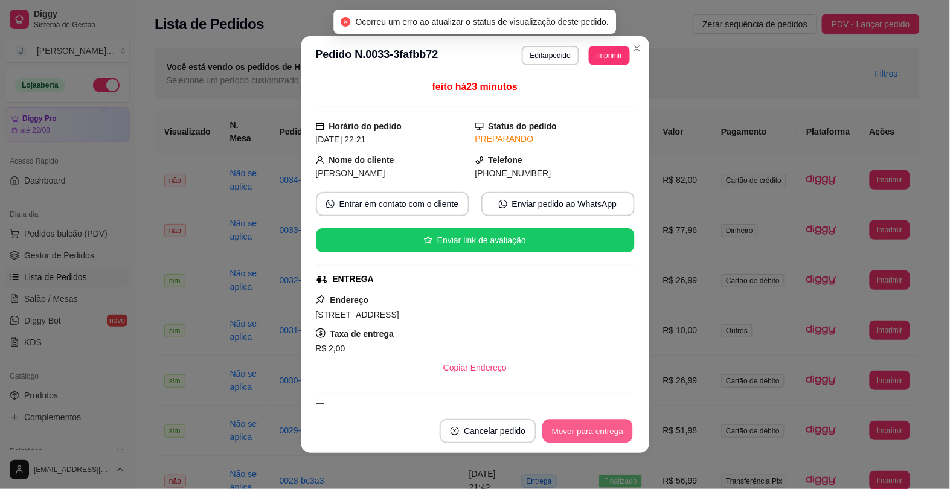
click at [593, 424] on button "Mover para entrega" at bounding box center [588, 432] width 91 height 24
click at [596, 427] on button "Mover para finalizado" at bounding box center [584, 431] width 100 height 24
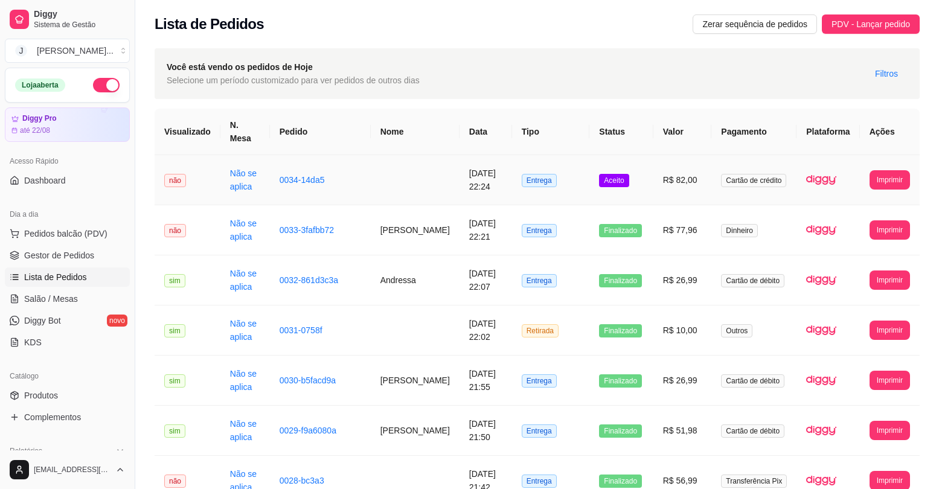
click at [638, 181] on td "Aceito" at bounding box center [620, 180] width 63 height 50
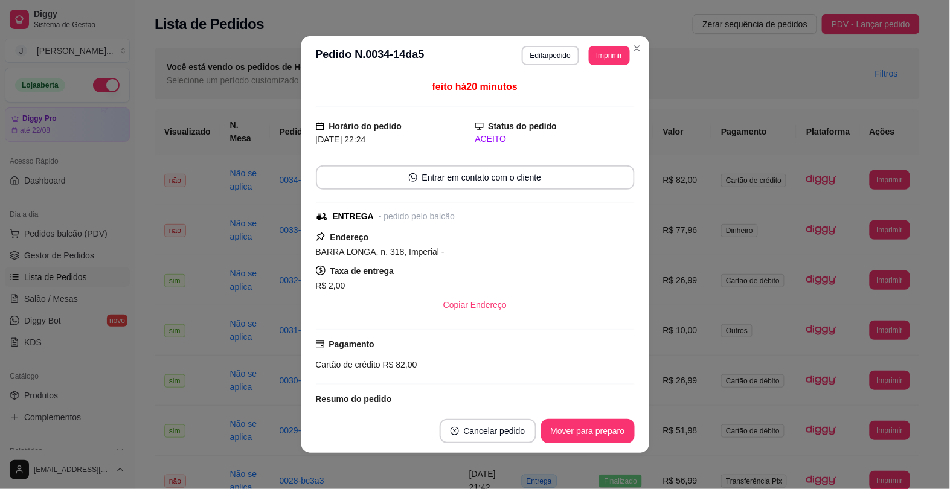
click at [596, 415] on footer "Cancelar pedido Mover para preparo" at bounding box center [475, 430] width 348 height 43
click at [598, 426] on button "Mover para preparo" at bounding box center [587, 432] width 91 height 24
click at [605, 421] on button "Mover para finalizado" at bounding box center [584, 431] width 100 height 24
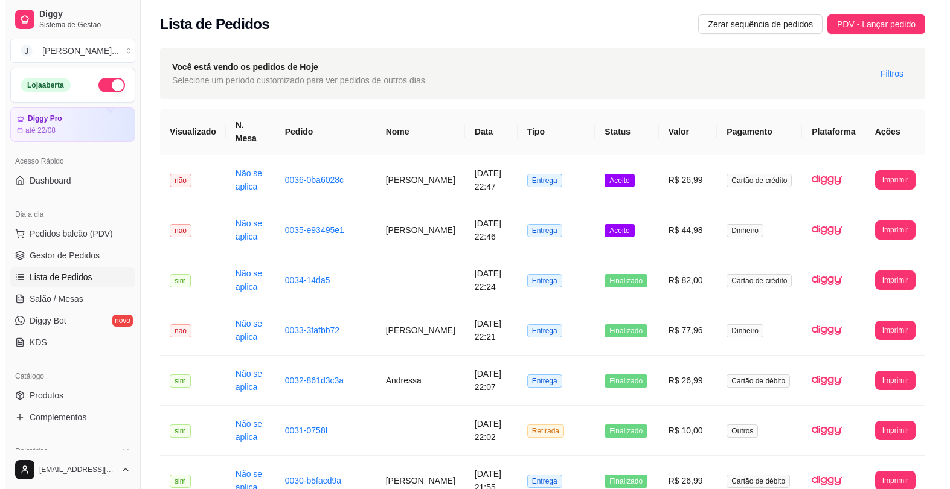
scroll to position [75, 0]
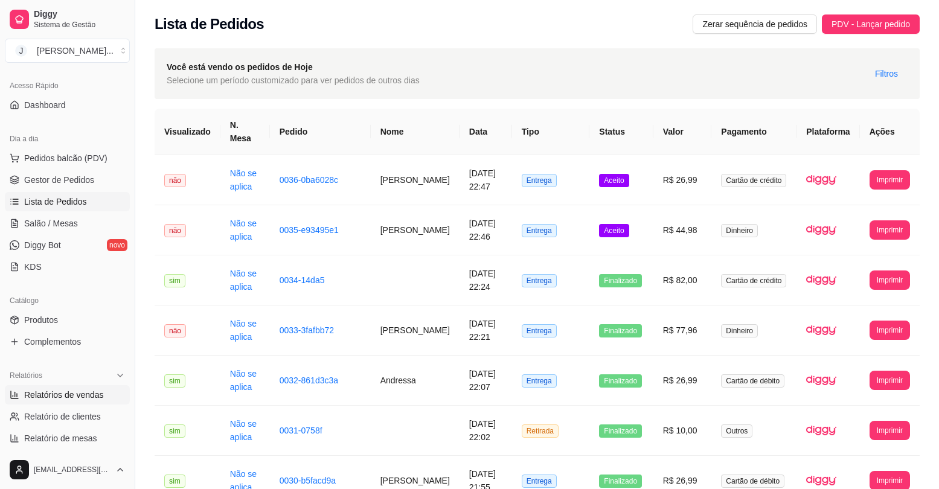
click at [83, 397] on span "Relatórios de vendas" at bounding box center [64, 395] width 80 height 12
select select "ALL"
select select "0"
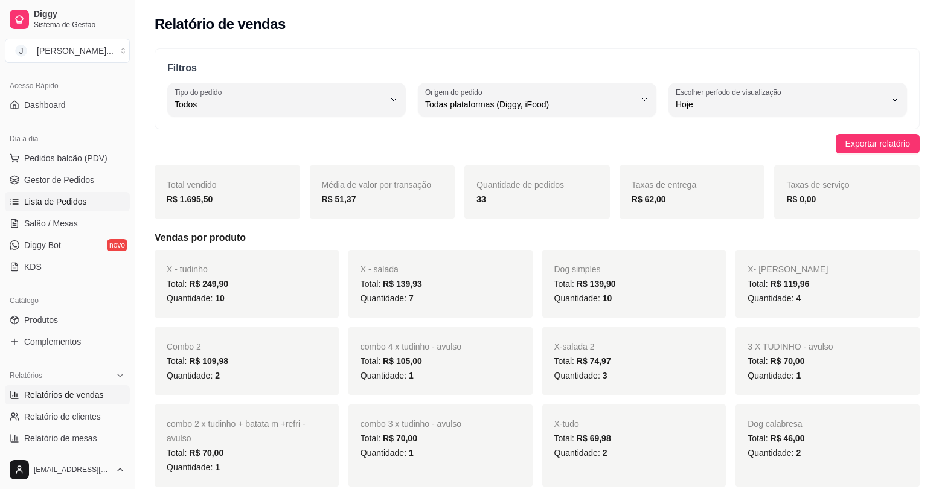
click at [68, 199] on span "Lista de Pedidos" at bounding box center [55, 202] width 63 height 12
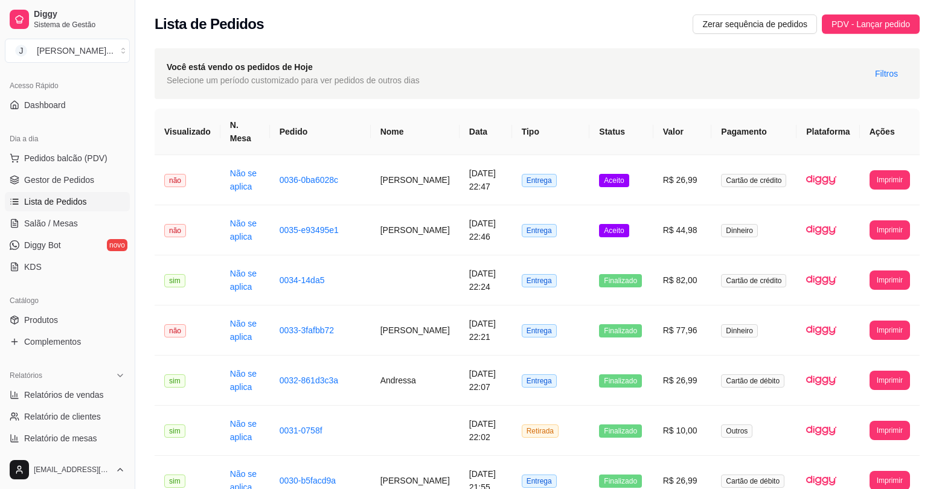
click at [68, 199] on span "Lista de Pedidos" at bounding box center [55, 202] width 63 height 12
click at [662, 216] on td "R$ 44,98" at bounding box center [682, 230] width 59 height 50
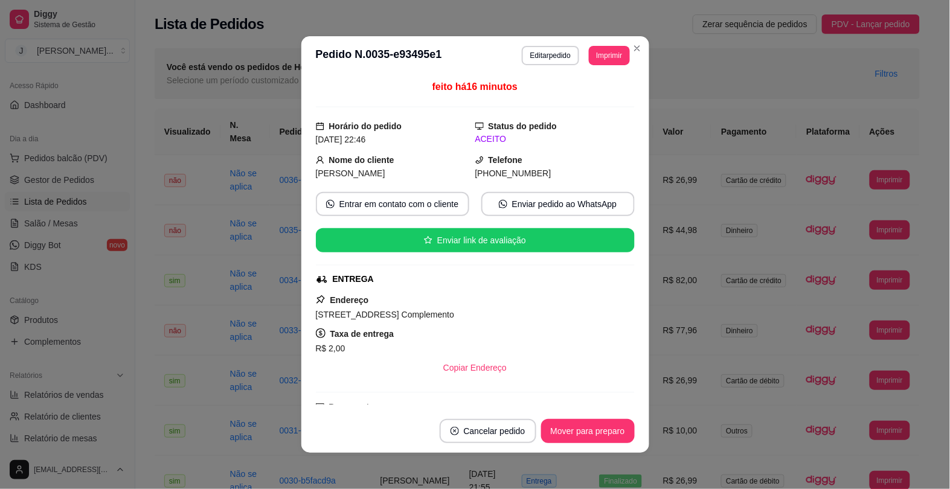
scroll to position [187, 0]
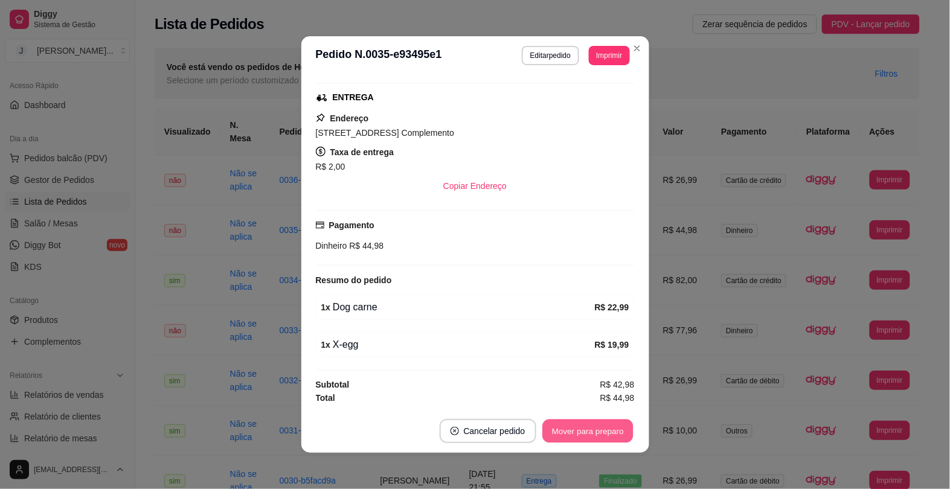
click at [563, 435] on button "Mover para preparo" at bounding box center [587, 432] width 91 height 24
click at [568, 433] on button "Mover para entrega" at bounding box center [587, 431] width 93 height 24
click at [568, 433] on button "Mover para finalizado" at bounding box center [584, 431] width 100 height 24
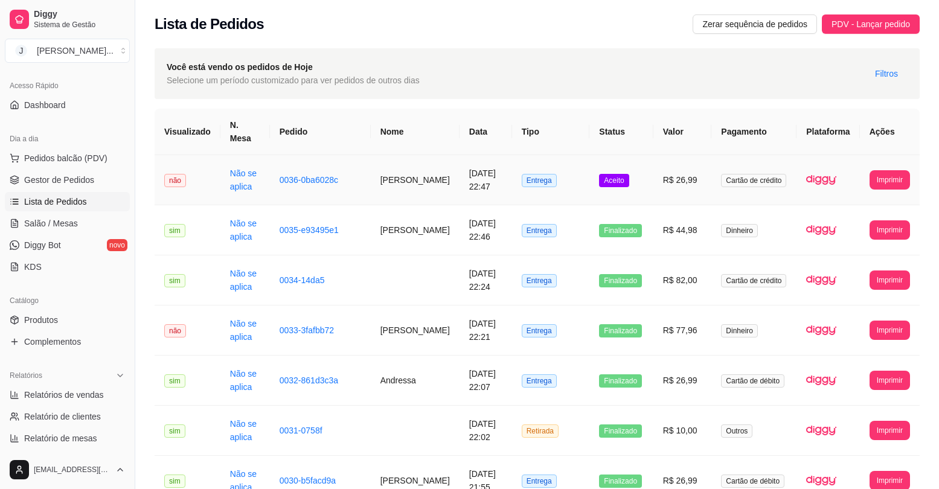
click at [644, 178] on td "Aceito" at bounding box center [620, 180] width 63 height 50
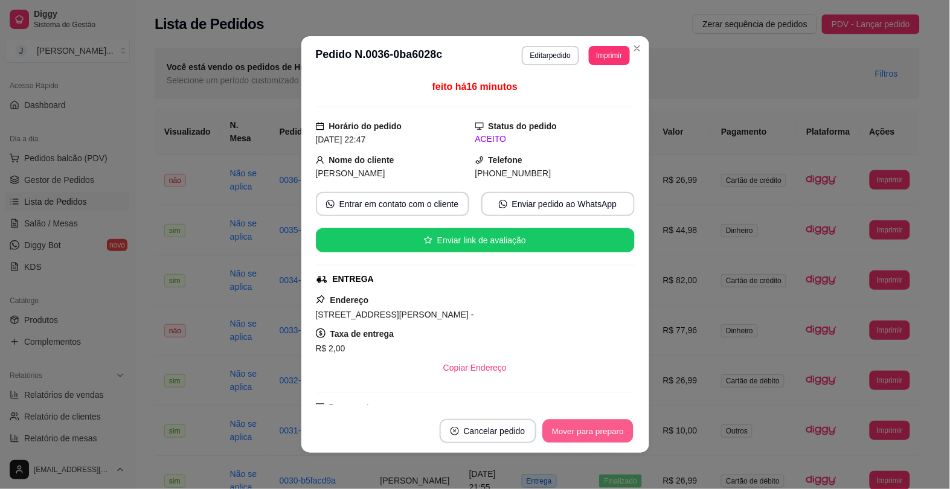
click at [560, 430] on button "Mover para preparo" at bounding box center [587, 432] width 91 height 24
click at [560, 432] on button "Mover para entrega" at bounding box center [587, 431] width 93 height 24
click at [560, 432] on button "Mover para finalizado" at bounding box center [584, 432] width 97 height 24
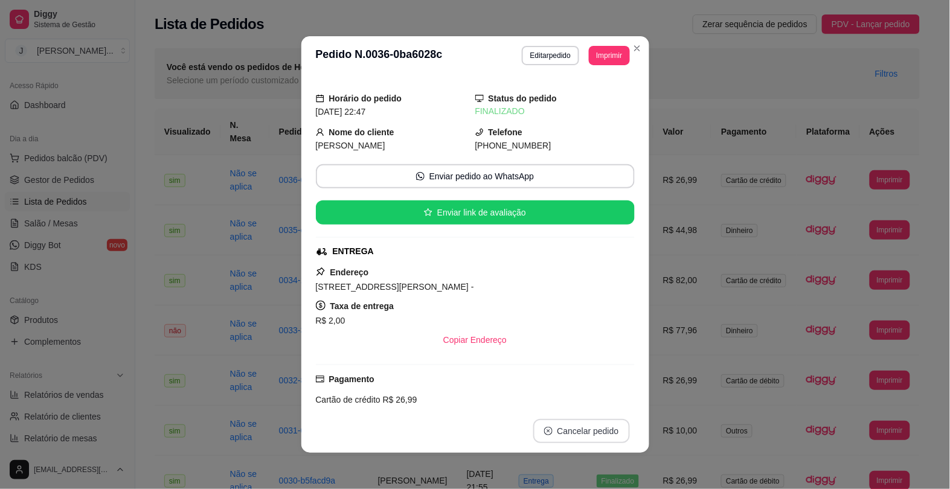
click at [560, 432] on button "Cancelar pedido" at bounding box center [581, 431] width 97 height 24
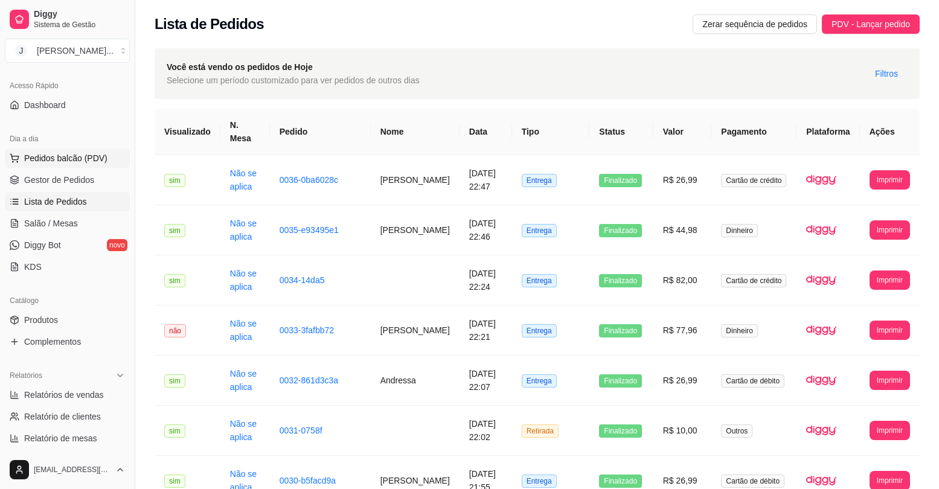
click at [79, 159] on span "Pedidos balcão (PDV)" at bounding box center [65, 158] width 83 height 12
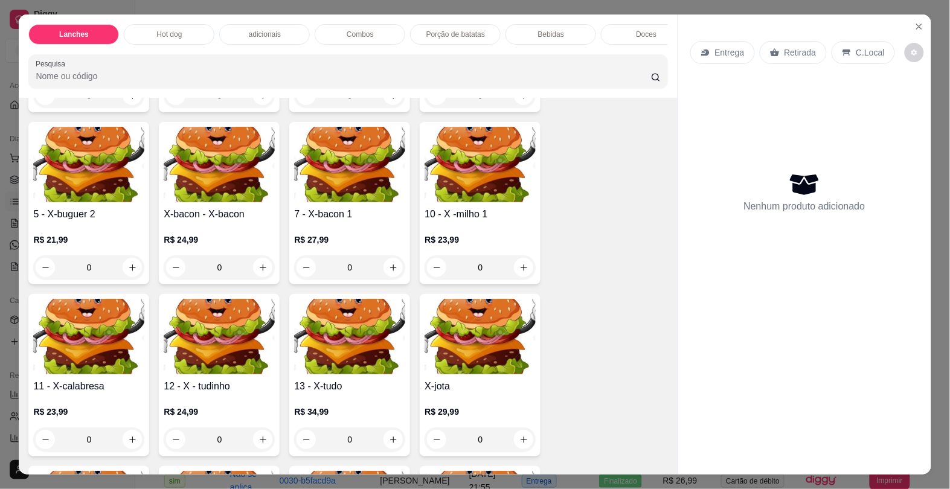
scroll to position [377, 0]
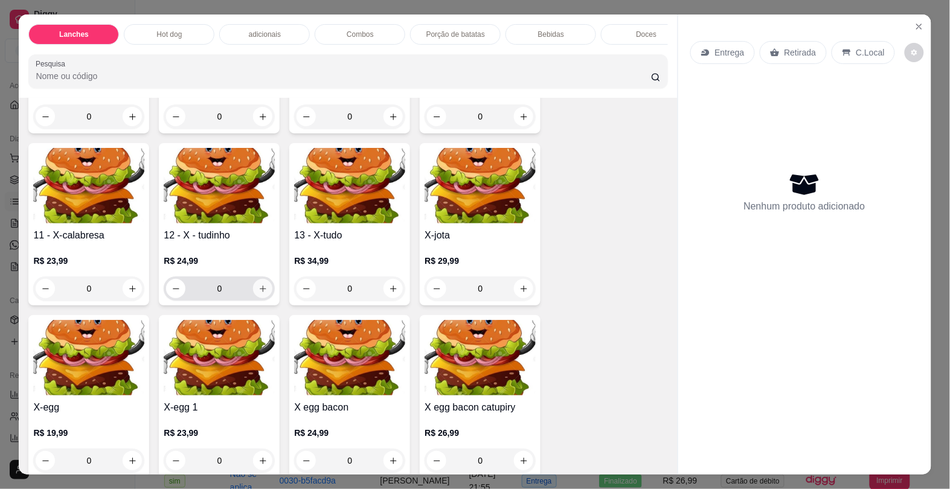
click at [258, 290] on icon "increase-product-quantity" at bounding box center [262, 288] width 9 height 9
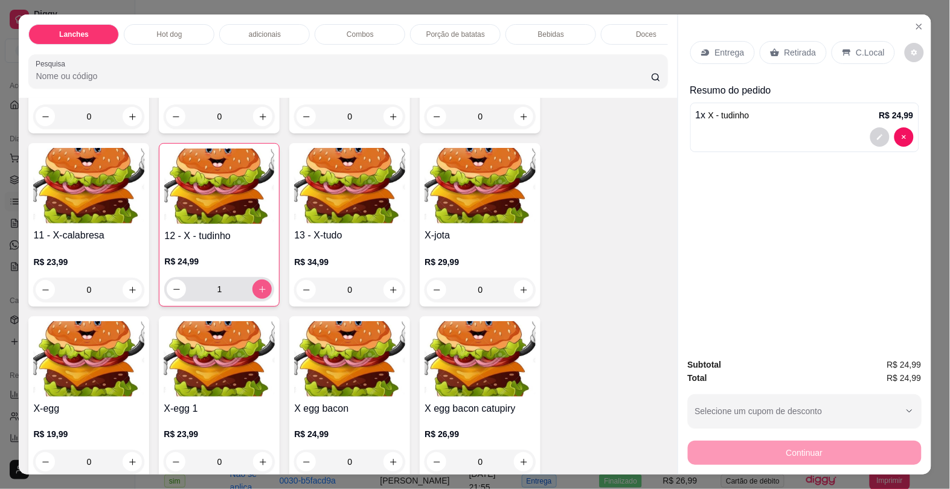
click at [258, 294] on icon "increase-product-quantity" at bounding box center [262, 289] width 9 height 9
type input "2"
click at [722, 53] on p "Entrega" at bounding box center [730, 52] width 30 height 12
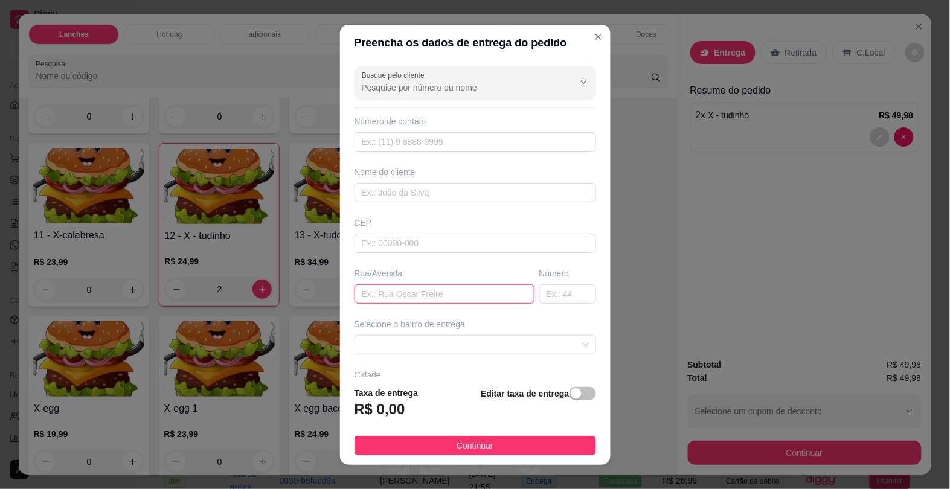
click at [379, 298] on input "text" at bounding box center [444, 293] width 180 height 19
type input "[PERSON_NAME]"
click at [426, 350] on span at bounding box center [475, 345] width 227 height 18
type input "729"
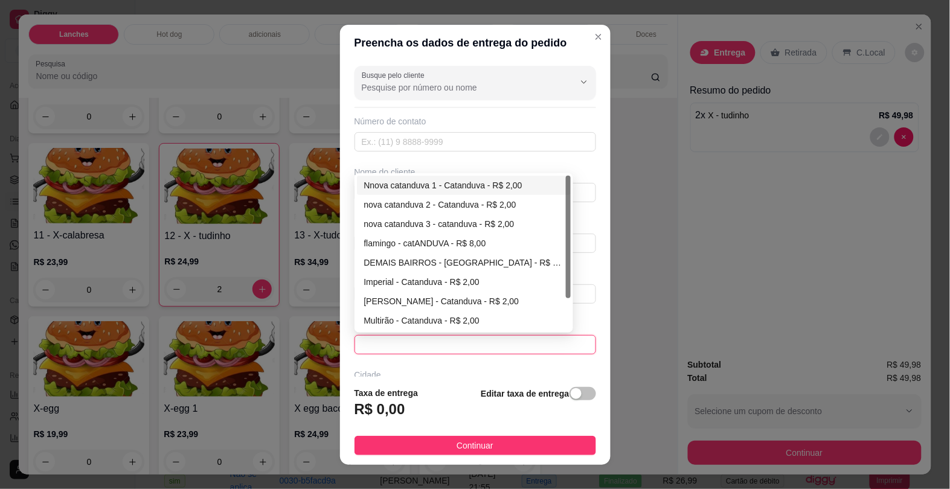
click at [411, 203] on div "nova catanduva 2 - Catanduva - R$ 2,00" at bounding box center [464, 204] width 200 height 13
type input "Catanduva"
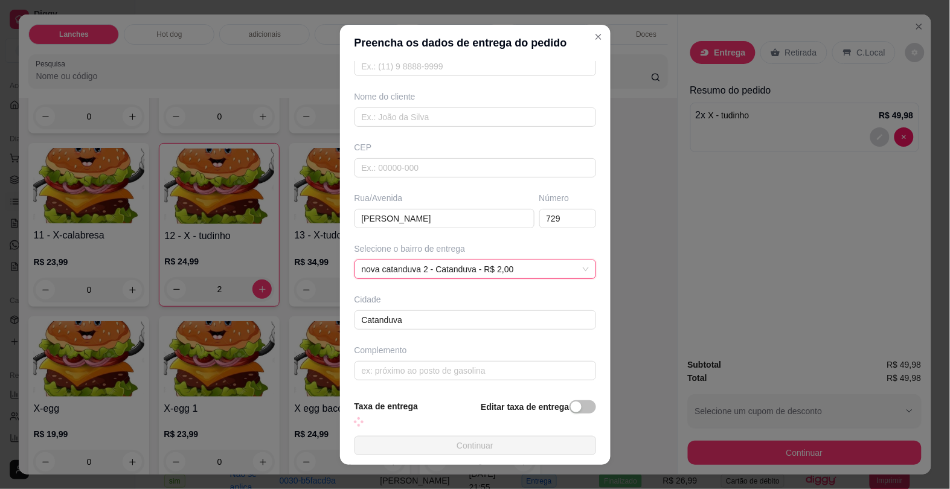
scroll to position [80, 0]
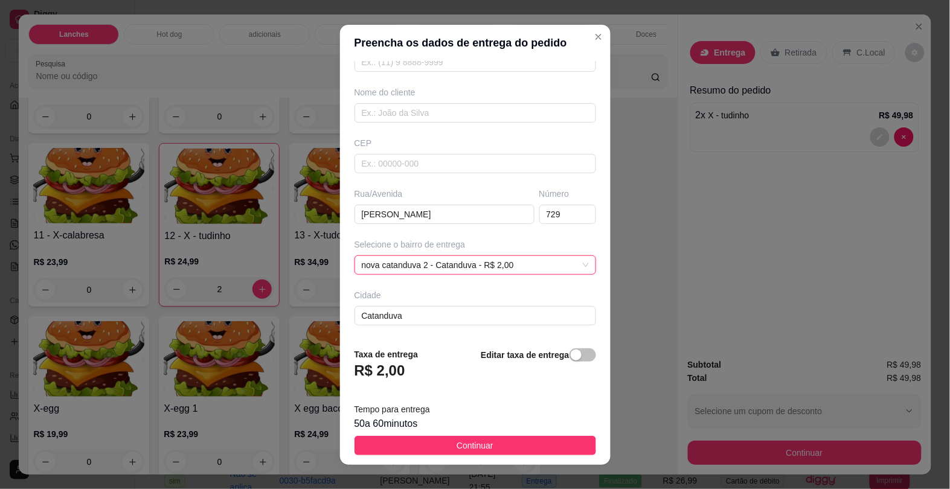
click at [456, 439] on span "Continuar" at bounding box center [474, 445] width 37 height 13
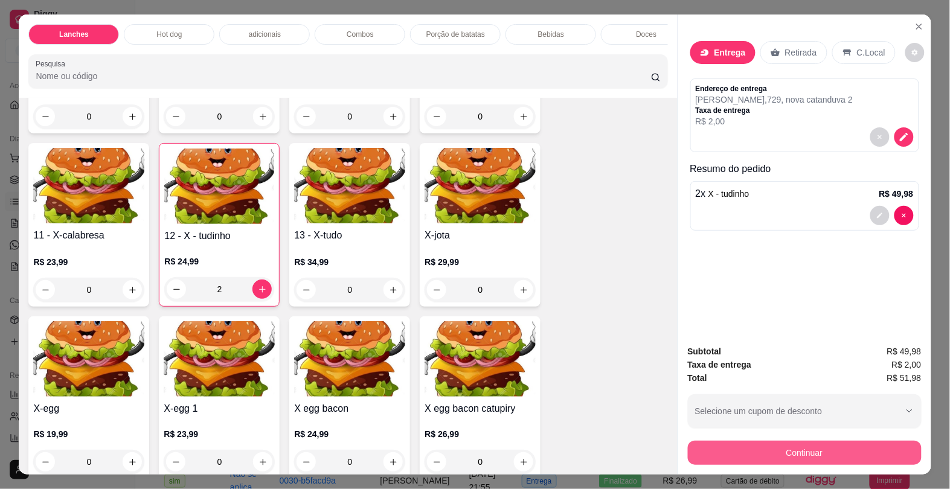
click at [801, 449] on button "Continuar" at bounding box center [805, 453] width 234 height 24
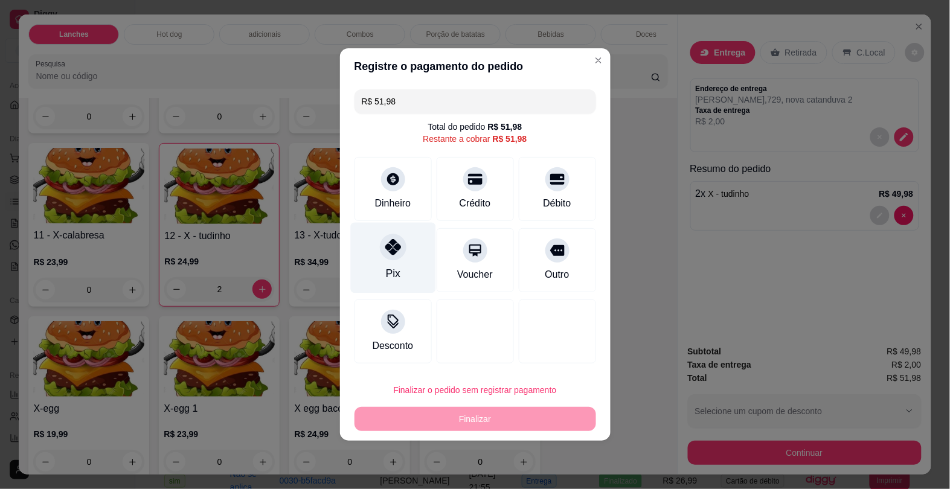
click at [394, 249] on icon at bounding box center [393, 247] width 16 height 16
type input "R$ 0,00"
click at [443, 427] on button "Finalizar" at bounding box center [475, 419] width 242 height 24
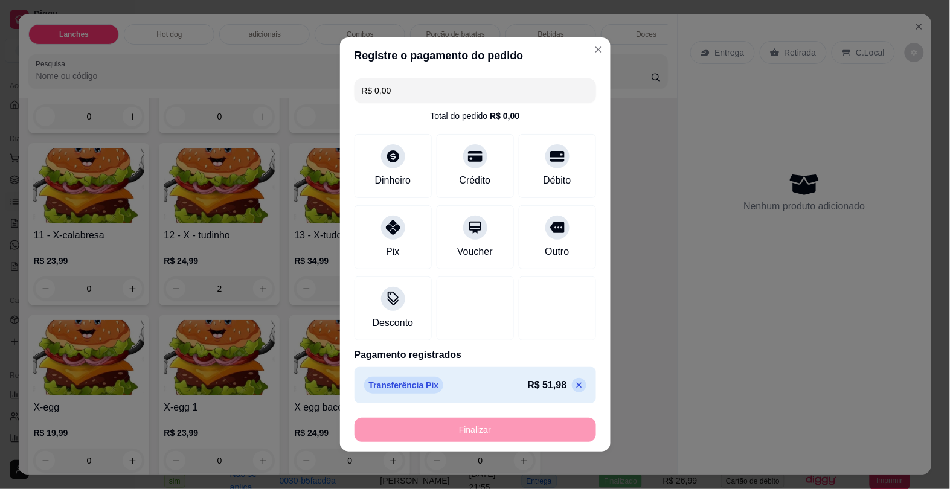
type input "0"
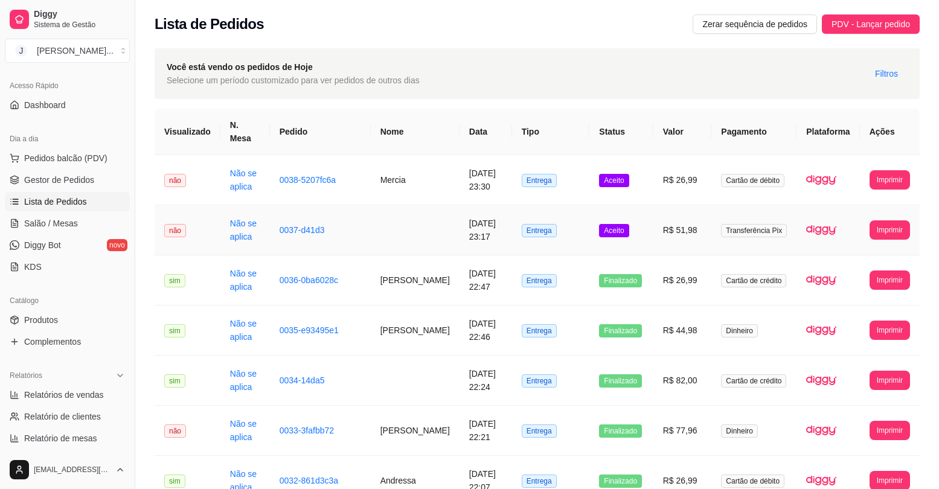
click at [653, 219] on td "Aceito" at bounding box center [620, 230] width 63 height 50
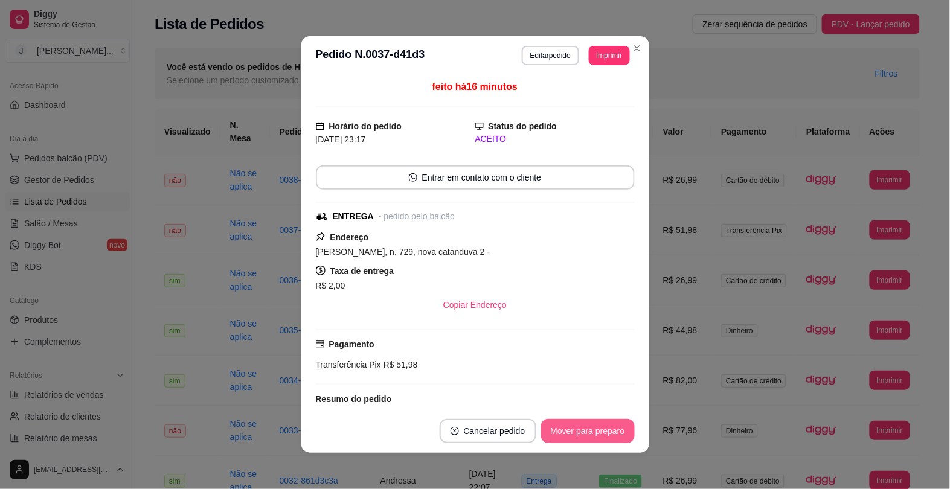
click at [595, 420] on button "Mover para preparo" at bounding box center [588, 431] width 94 height 24
click at [598, 427] on button "Mover para entrega" at bounding box center [587, 431] width 93 height 24
click at [548, 433] on button "Mover para finalizado" at bounding box center [584, 432] width 97 height 24
click at [548, 433] on button "Mover para finalizado" at bounding box center [584, 431] width 100 height 24
click at [557, 435] on div "Mover para finalizado" at bounding box center [584, 431] width 100 height 24
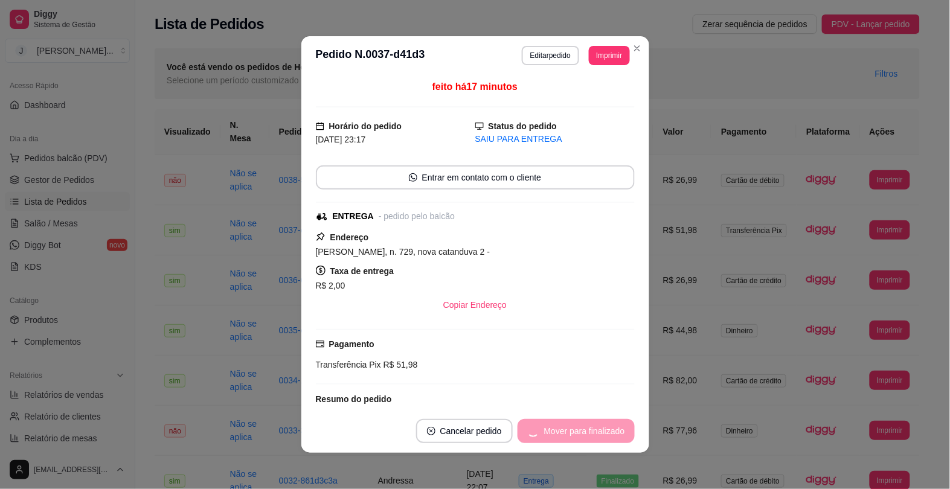
click at [557, 433] on div "Mover para finalizado" at bounding box center [575, 431] width 117 height 24
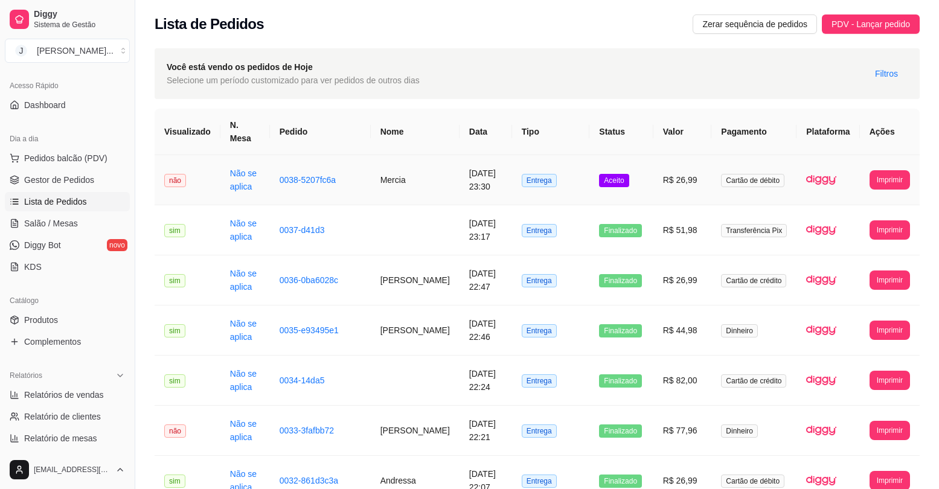
click at [640, 173] on td "Aceito" at bounding box center [620, 180] width 63 height 50
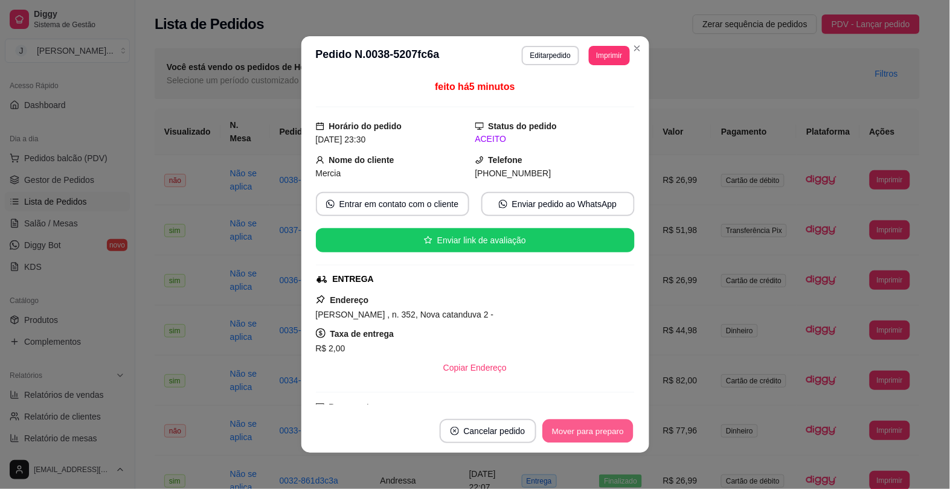
click at [572, 423] on button "Mover para preparo" at bounding box center [587, 432] width 91 height 24
click at [572, 423] on div "Mover para preparo" at bounding box center [579, 431] width 110 height 24
click at [571, 427] on button "Mover para entrega" at bounding box center [588, 432] width 91 height 24
click at [578, 430] on div "Mover para entrega" at bounding box center [579, 431] width 110 height 24
click at [597, 420] on button "Mover para finalizado" at bounding box center [584, 432] width 97 height 24
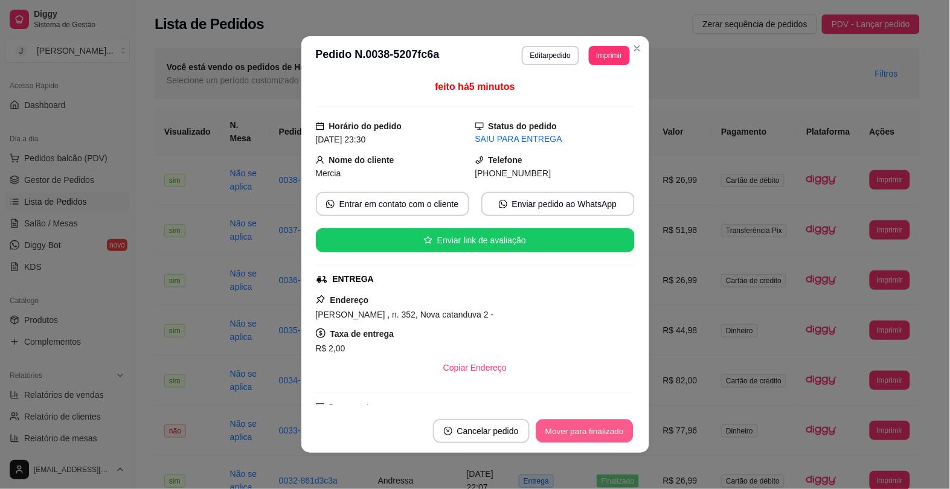
click at [605, 423] on button "Mover para finalizado" at bounding box center [584, 432] width 97 height 24
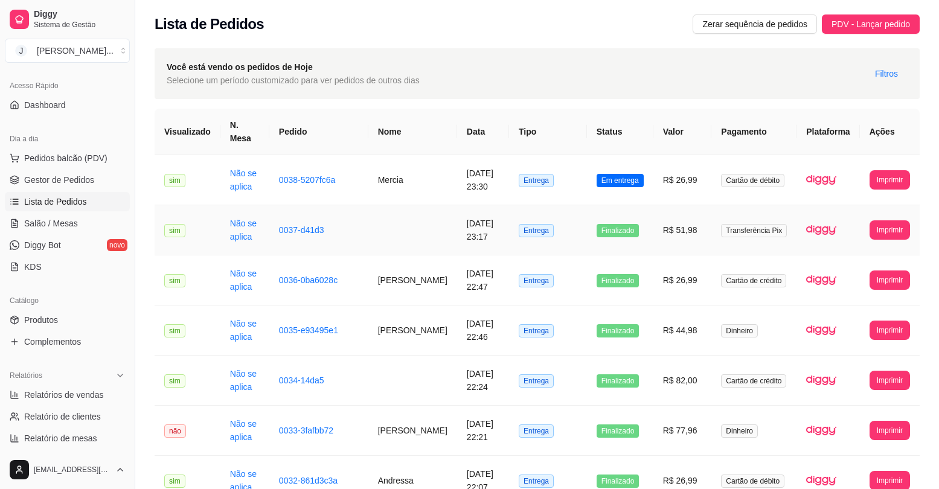
click at [677, 254] on td "R$ 51,98" at bounding box center [682, 230] width 59 height 50
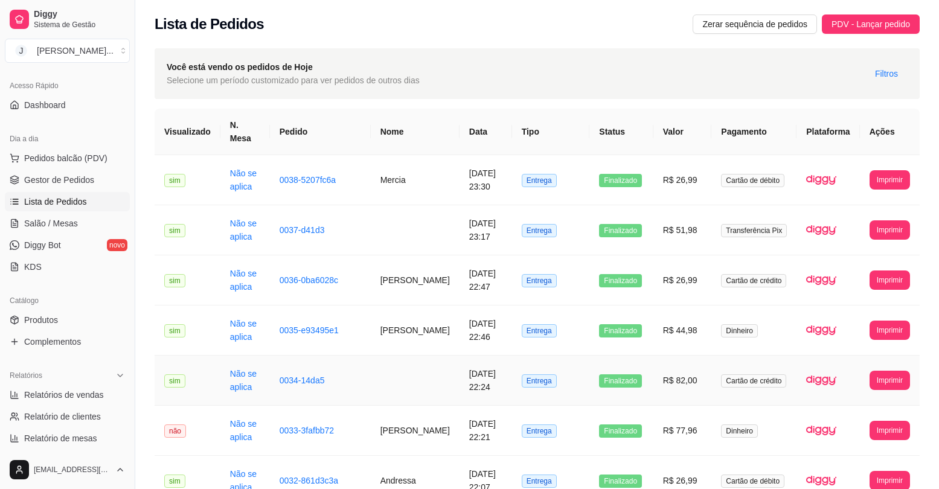
click at [77, 161] on span "Pedidos balcão (PDV)" at bounding box center [65, 158] width 83 height 12
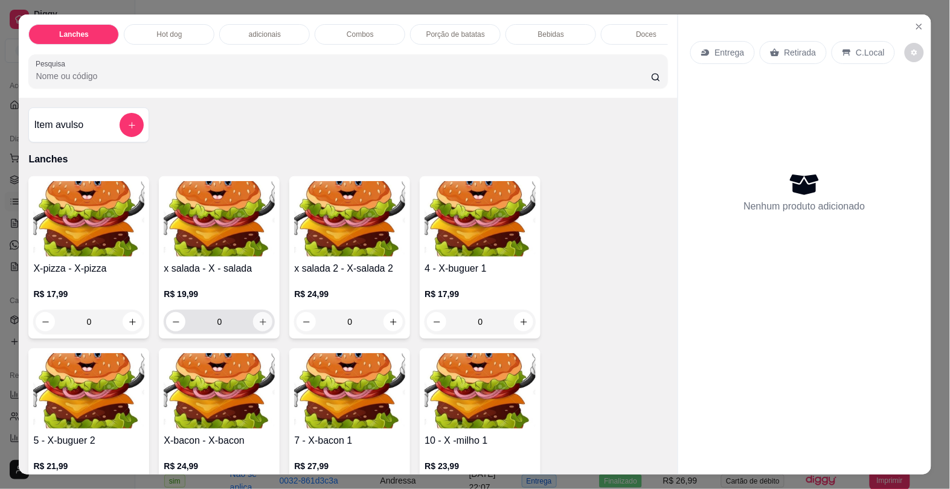
click at [260, 325] on icon "increase-product-quantity" at bounding box center [263, 322] width 7 height 7
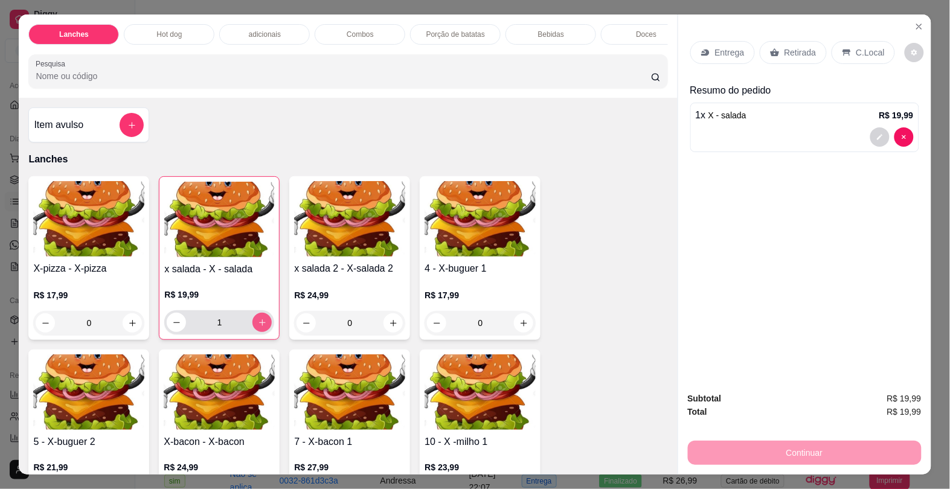
type input "1"
click at [278, 29] on div "adicionais" at bounding box center [264, 34] width 91 height 21
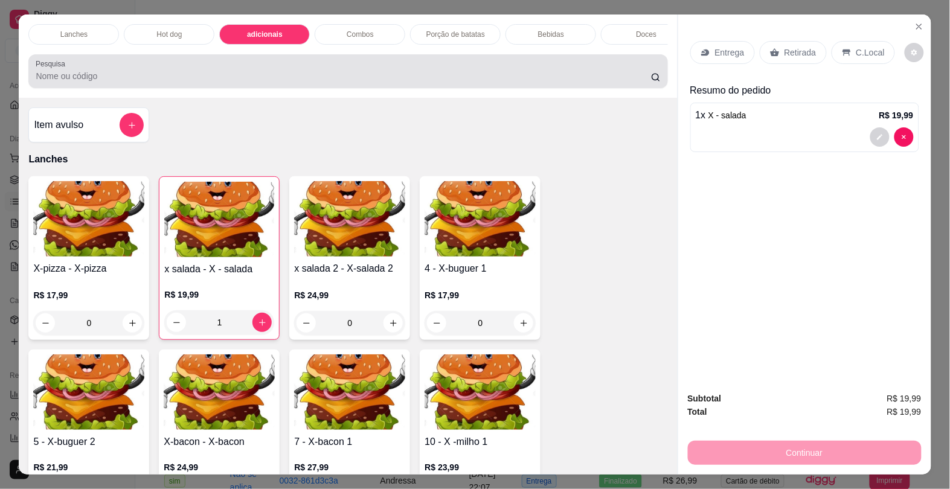
scroll to position [29, 0]
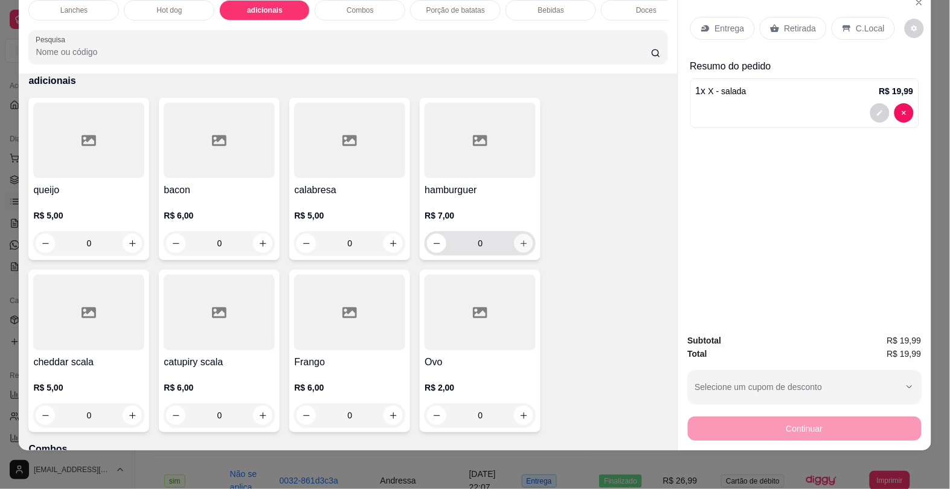
click at [520, 246] on icon "increase-product-quantity" at bounding box center [523, 243] width 9 height 9
type input "1"
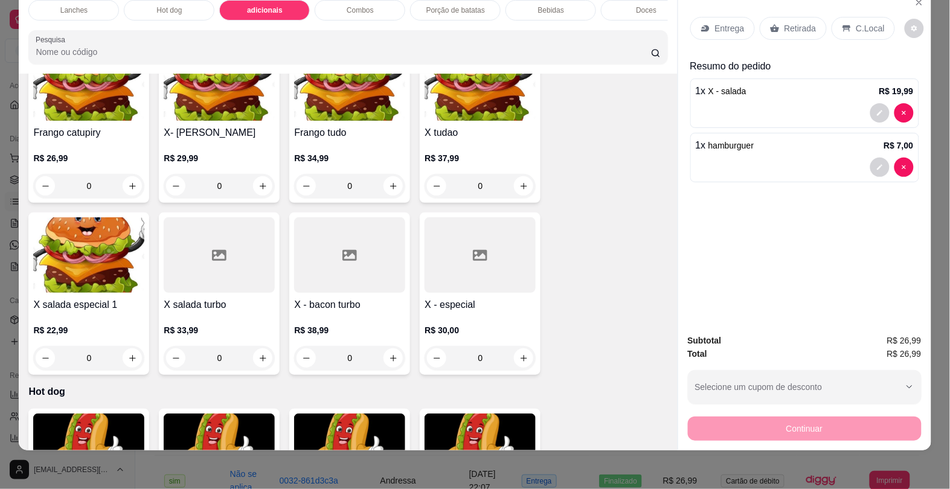
scroll to position [726, 0]
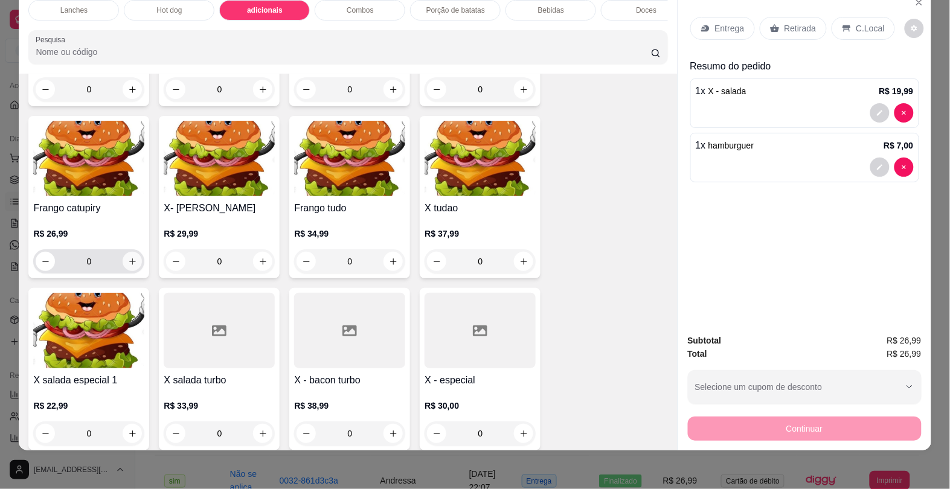
click at [130, 260] on icon "increase-product-quantity" at bounding box center [132, 261] width 9 height 9
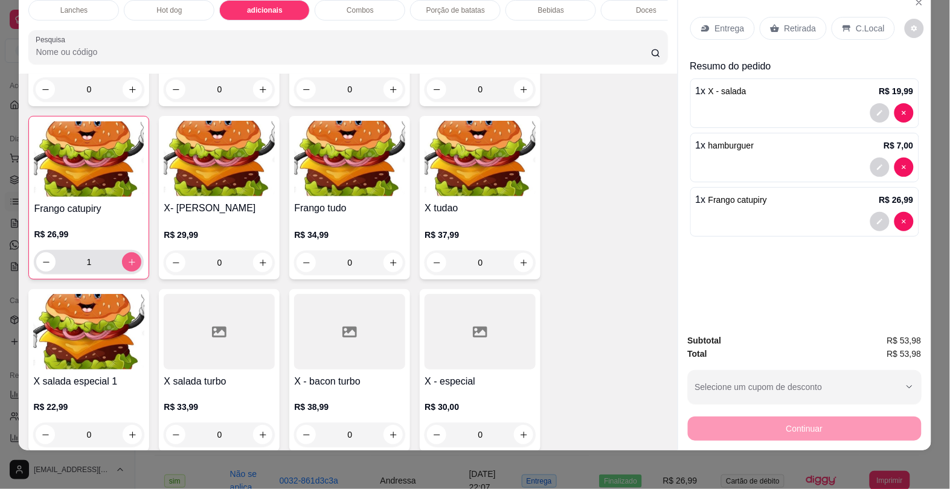
type input "1"
click at [784, 22] on p "Retirada" at bounding box center [800, 28] width 32 height 12
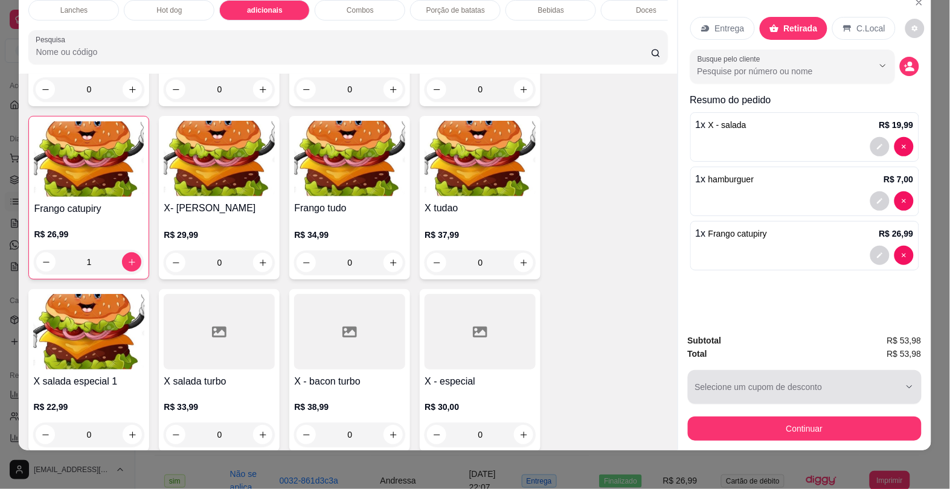
click at [822, 424] on button "Continuar" at bounding box center [805, 429] width 234 height 24
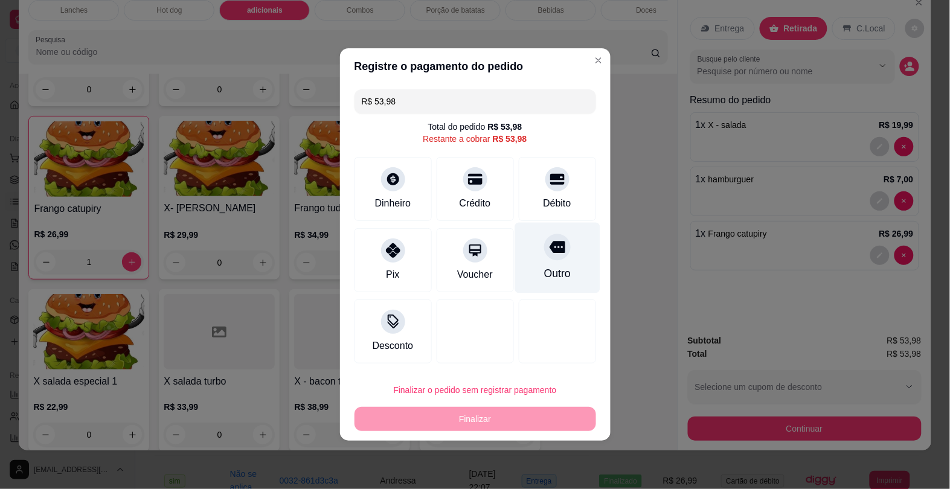
click at [549, 264] on div "Outro" at bounding box center [556, 258] width 85 height 71
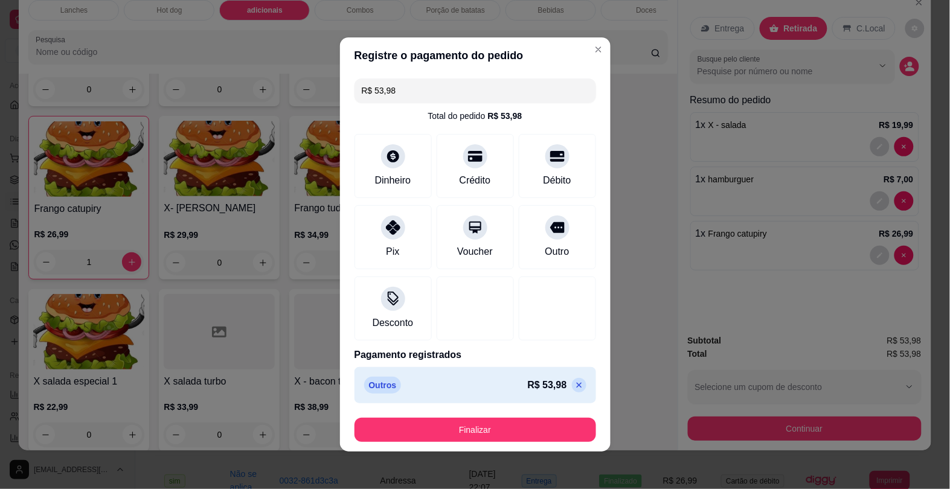
type input "R$ 0,00"
click at [530, 424] on button "Finalizar" at bounding box center [475, 430] width 242 height 24
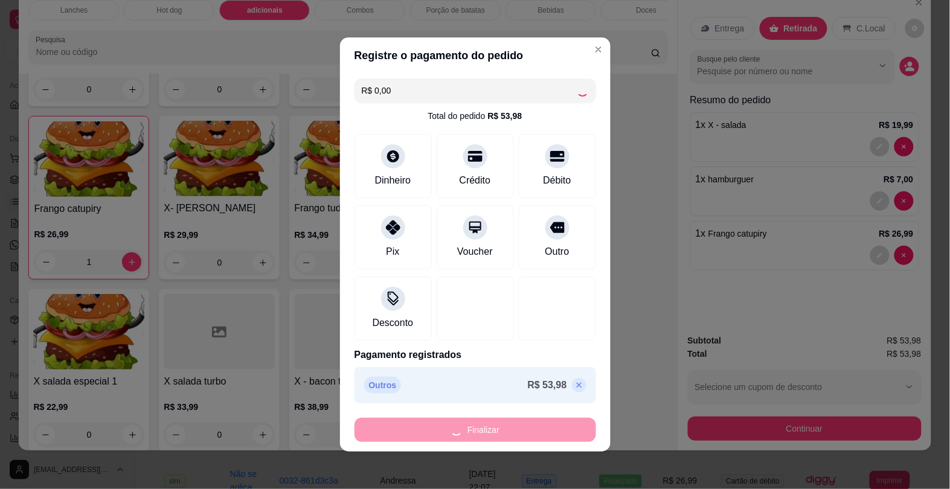
type input "0"
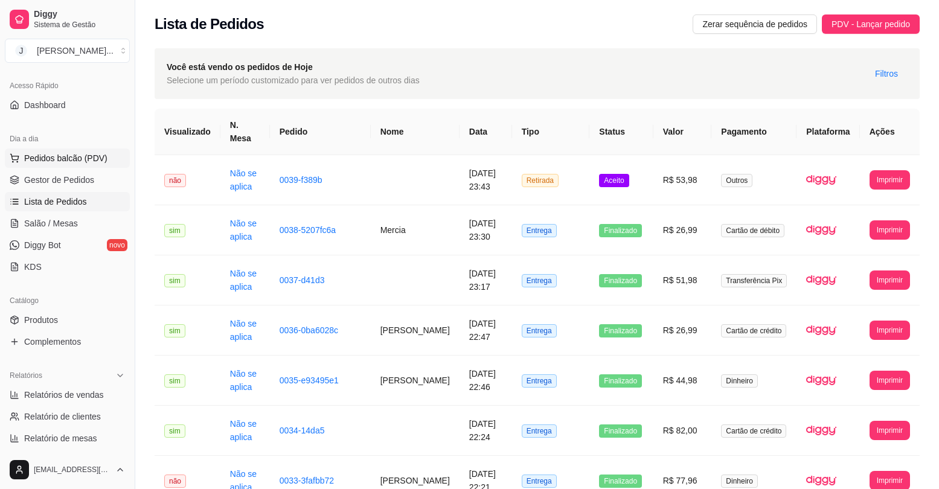
click at [85, 153] on span "Pedidos balcão (PDV)" at bounding box center [65, 158] width 83 height 12
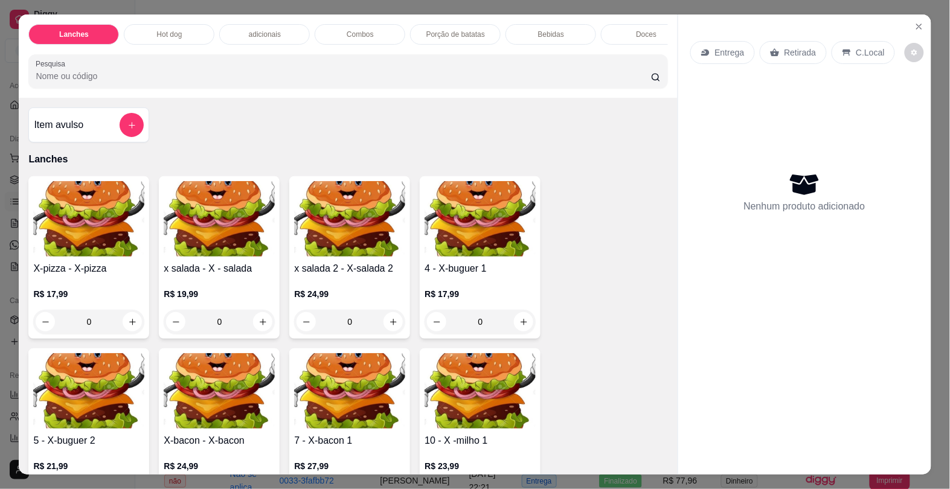
scroll to position [226, 0]
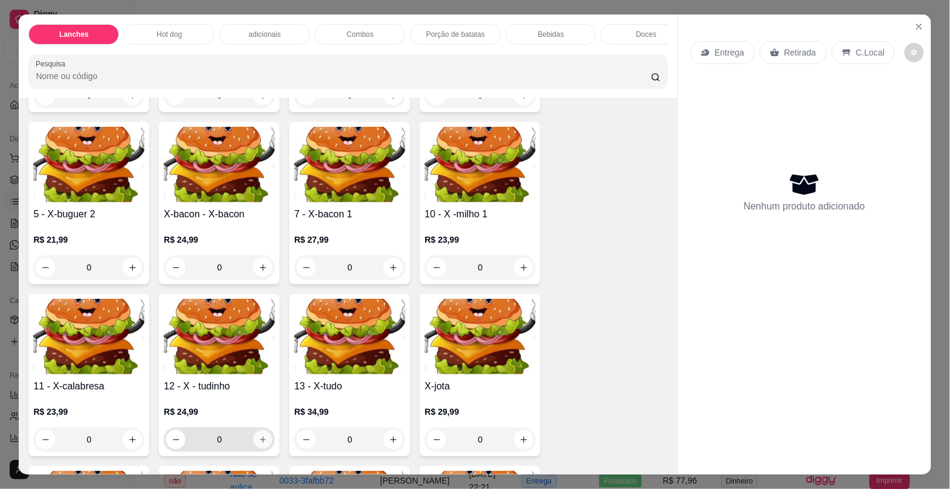
click at [257, 435] on div "0" at bounding box center [219, 439] width 106 height 24
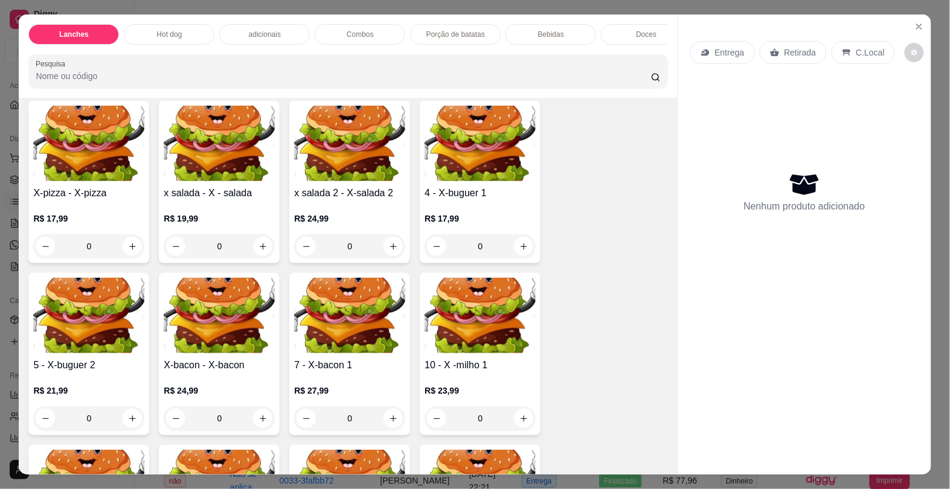
scroll to position [0, 0]
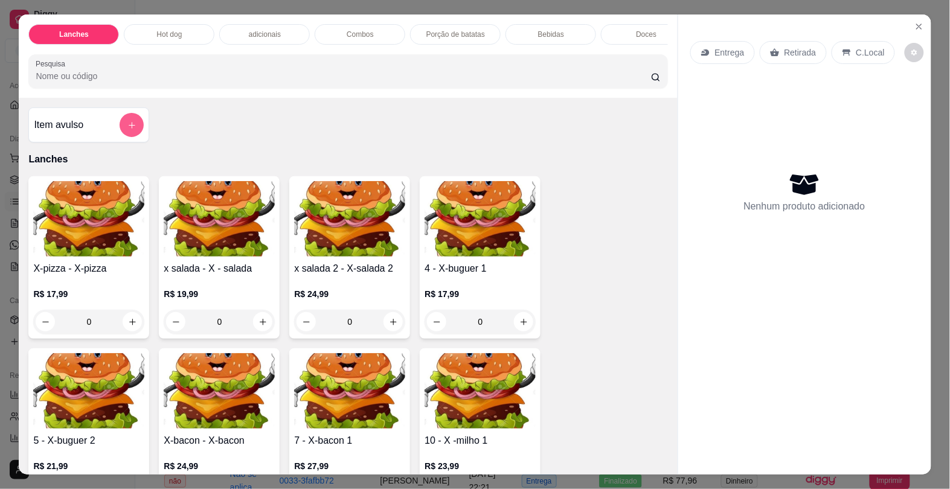
click at [124, 124] on button "add-separate-item" at bounding box center [132, 125] width 24 height 24
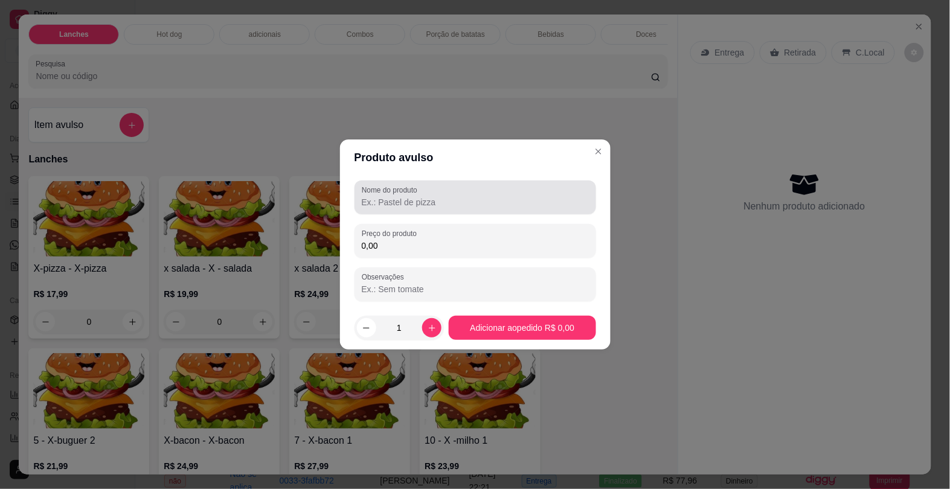
drag, startPoint x: 411, startPoint y: 203, endPoint x: 358, endPoint y: 177, distance: 59.4
click at [403, 196] on input "Nome do produto" at bounding box center [475, 202] width 227 height 12
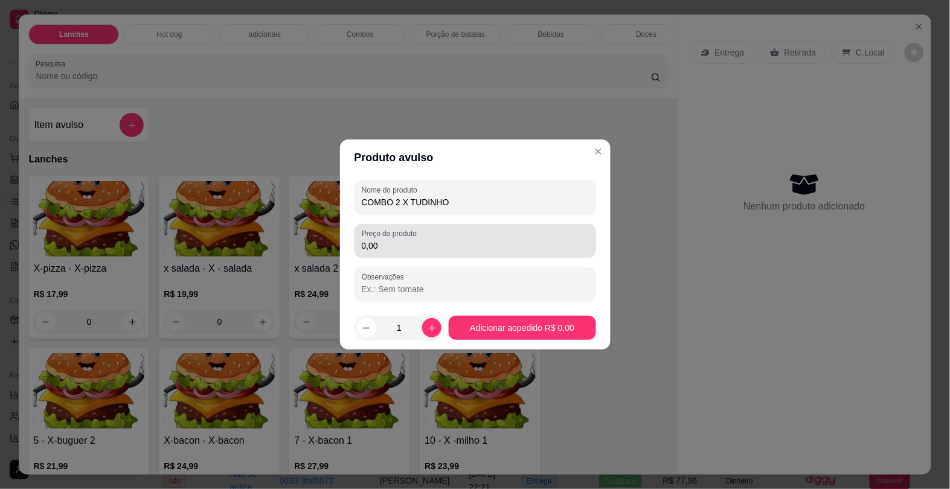
type input "COMBO 2 X TUDINHO"
click at [392, 254] on div "Preço do produto 0,00" at bounding box center [475, 241] width 242 height 34
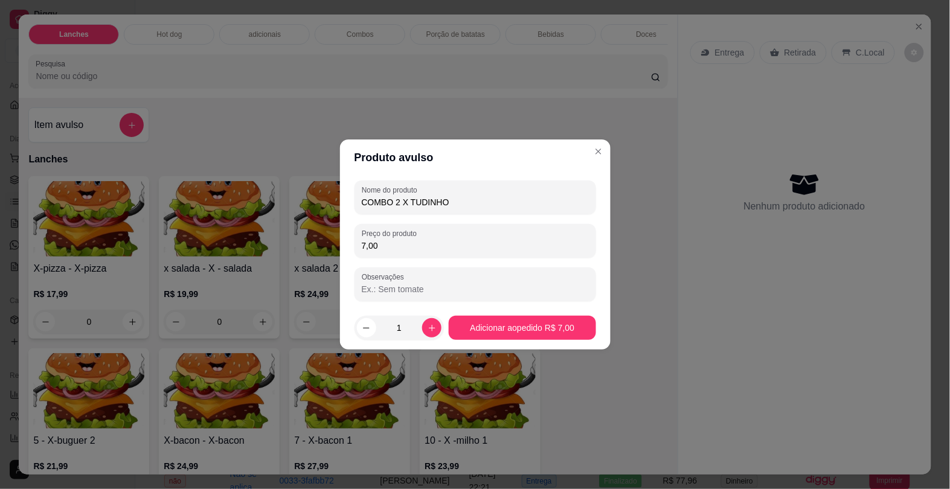
type input "70,00"
click at [782, 231] on div "Entrega Retirada C.Local Nenhum produto adicionado" at bounding box center [804, 234] width 253 height 440
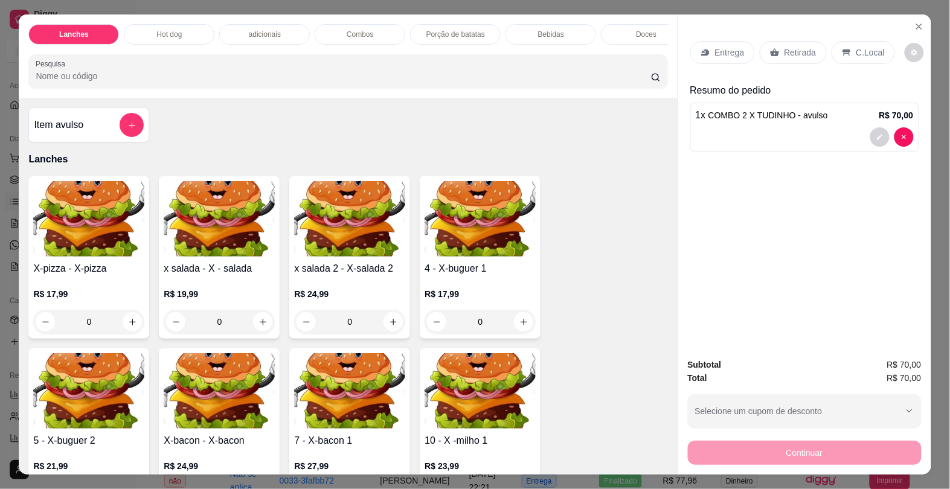
click at [713, 41] on div "Entrega" at bounding box center [722, 52] width 65 height 23
click at [865, 118] on div "1 x COMBO 2 X TUDINHO - avulso R$ 70,00" at bounding box center [804, 128] width 229 height 50
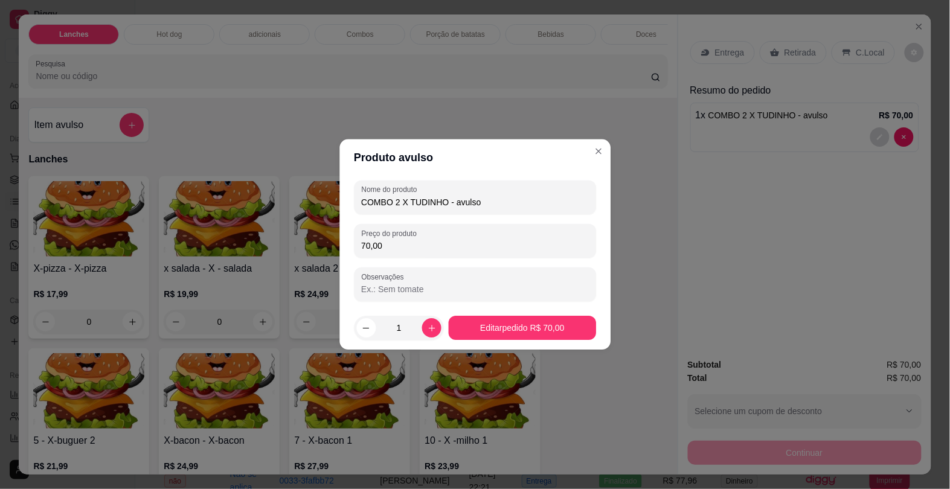
click at [563, 296] on div "Observações" at bounding box center [475, 284] width 242 height 34
type input "S SALADA E S MOSTARDA"
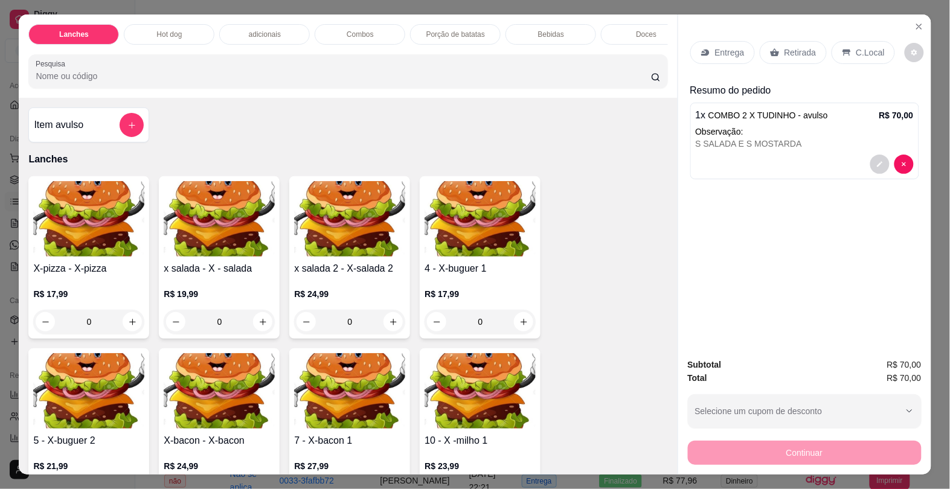
click at [691, 43] on div "Entrega" at bounding box center [722, 52] width 65 height 23
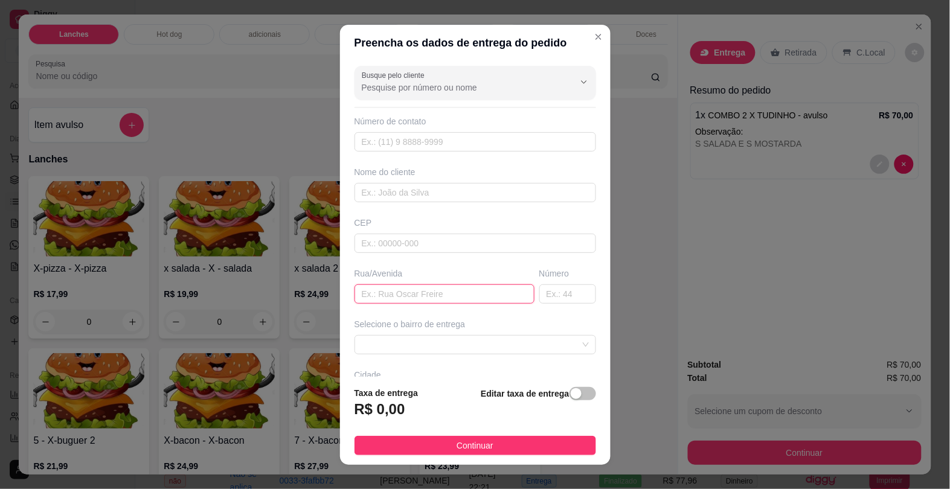
click at [439, 293] on input "text" at bounding box center [444, 293] width 180 height 19
type input "MAÇAS"
click at [539, 294] on input "text" at bounding box center [567, 293] width 57 height 19
click at [476, 342] on span at bounding box center [475, 345] width 227 height 18
type input "370"
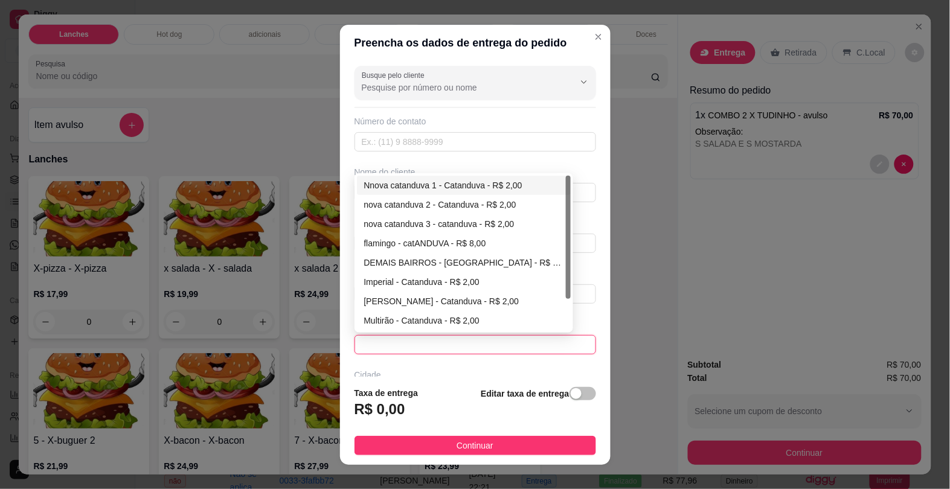
click at [462, 180] on div "Nnova catanduva 1 - Catanduva - R$ 2,00" at bounding box center [464, 185] width 200 height 13
type input "Catanduva"
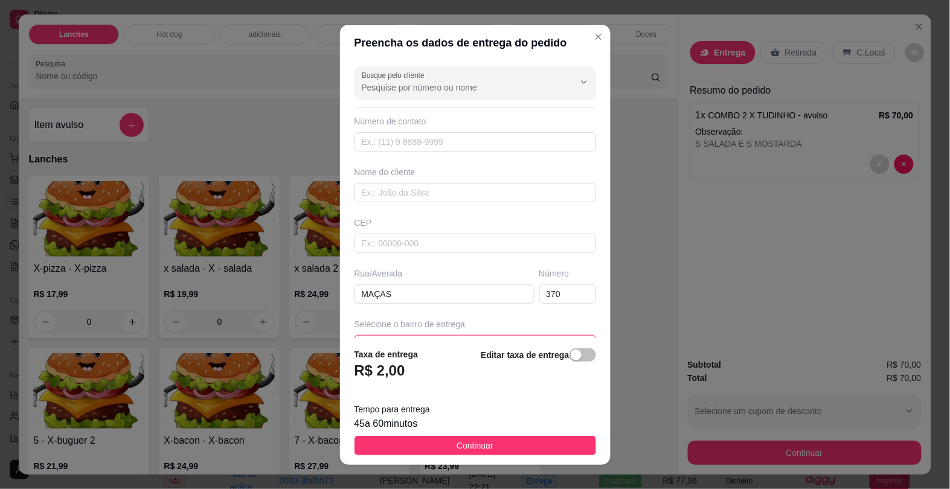
drag, startPoint x: 366, startPoint y: 437, endPoint x: 327, endPoint y: 330, distance: 113.1
click at [365, 437] on button "Continuar" at bounding box center [475, 445] width 242 height 19
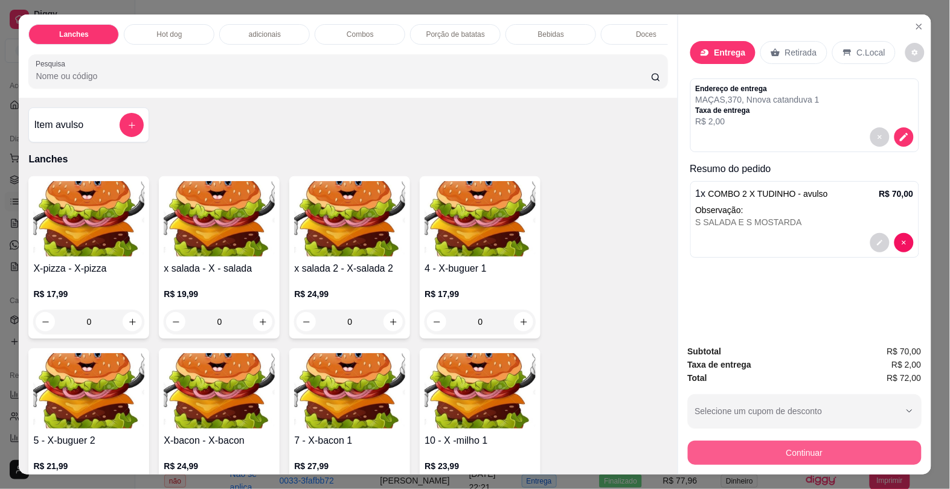
click at [869, 451] on button "Continuar" at bounding box center [805, 453] width 234 height 24
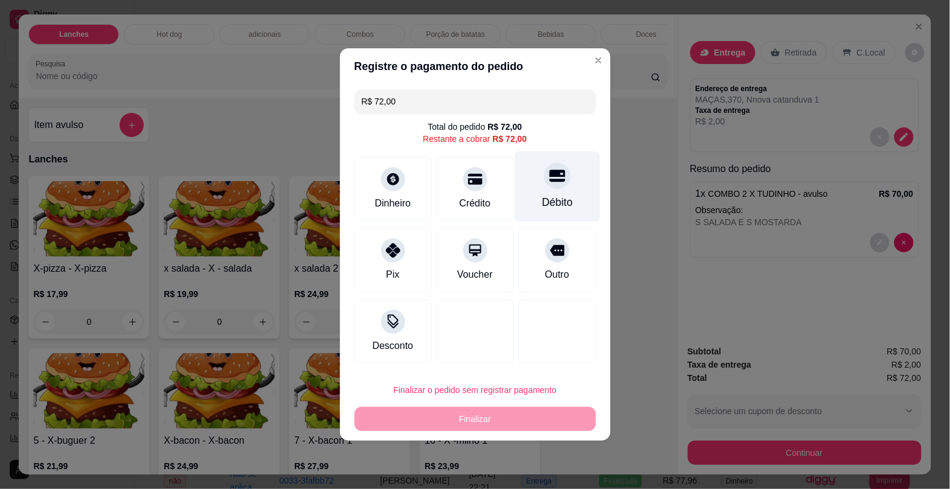
click at [557, 205] on div "Débito" at bounding box center [557, 202] width 31 height 16
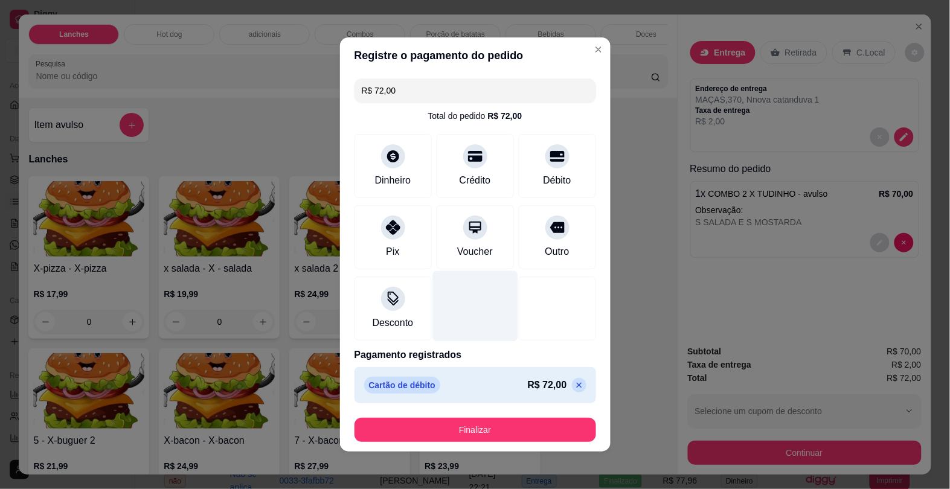
type input "R$ 0,00"
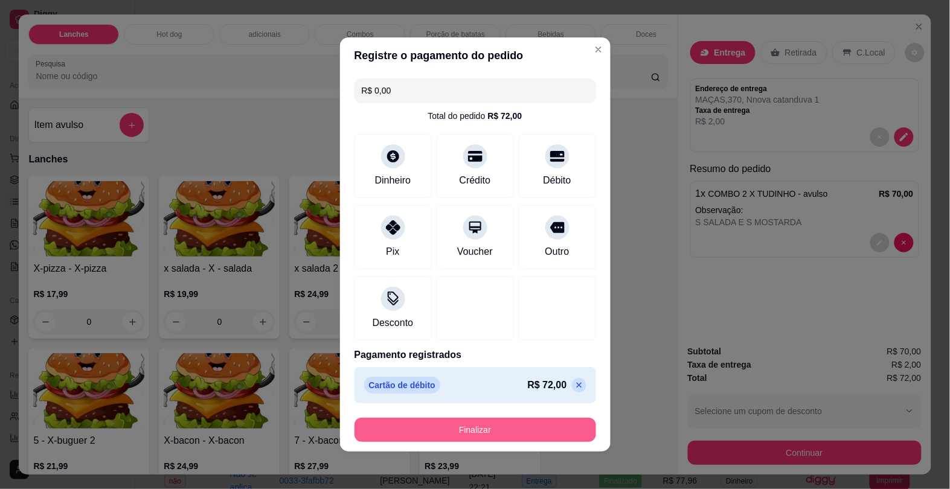
click at [452, 427] on button "Finalizar" at bounding box center [475, 430] width 242 height 24
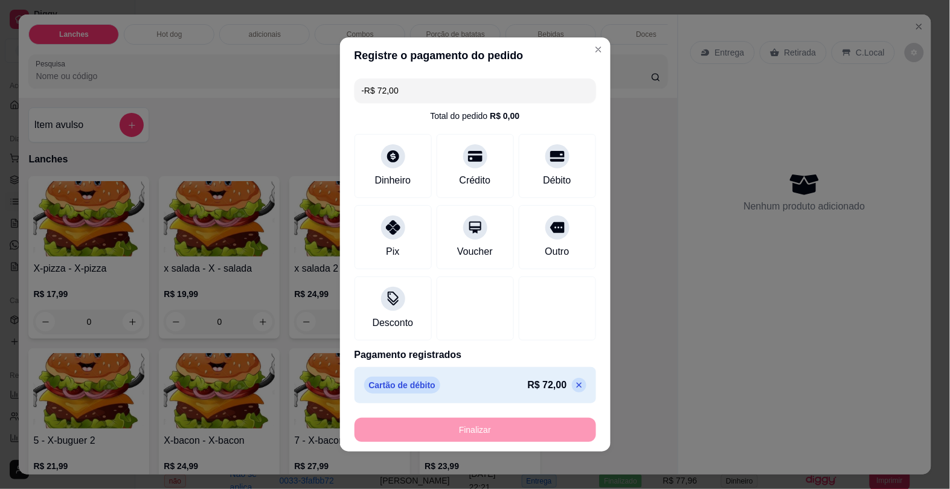
click at [642, 62] on div "Você está vendo os pedidos de Hoje Selecione um período customizado para ver pe…" at bounding box center [537, 73] width 765 height 51
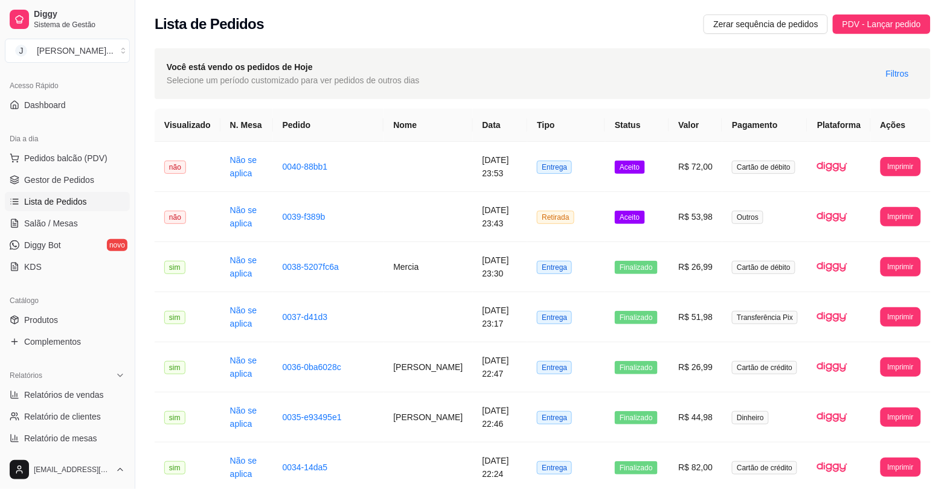
click at [632, 130] on th "Status" at bounding box center [636, 125] width 63 height 33
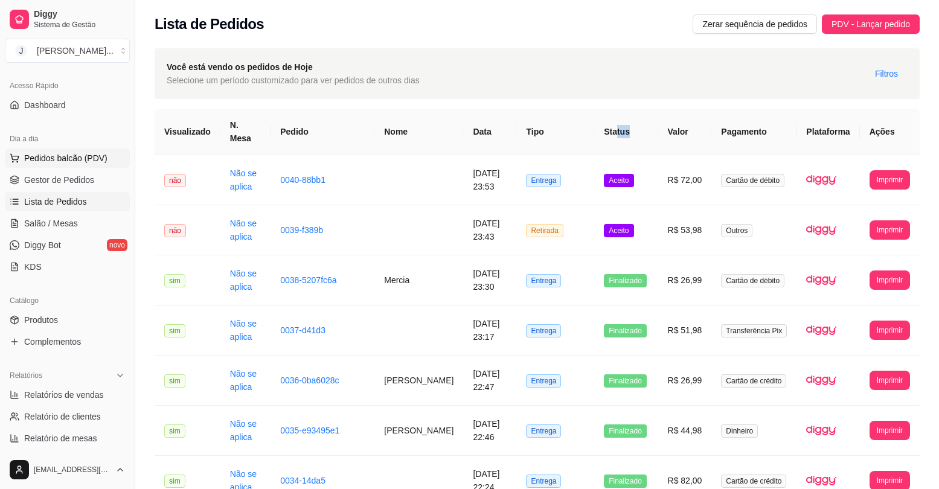
click at [83, 150] on button "Pedidos balcão (PDV)" at bounding box center [67, 158] width 125 height 19
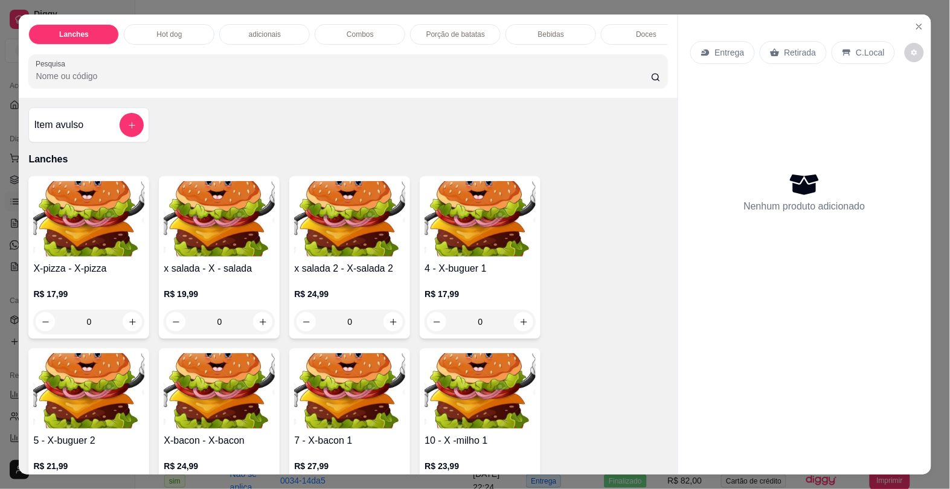
click at [566, 24] on div "Bebidas" at bounding box center [550, 34] width 91 height 21
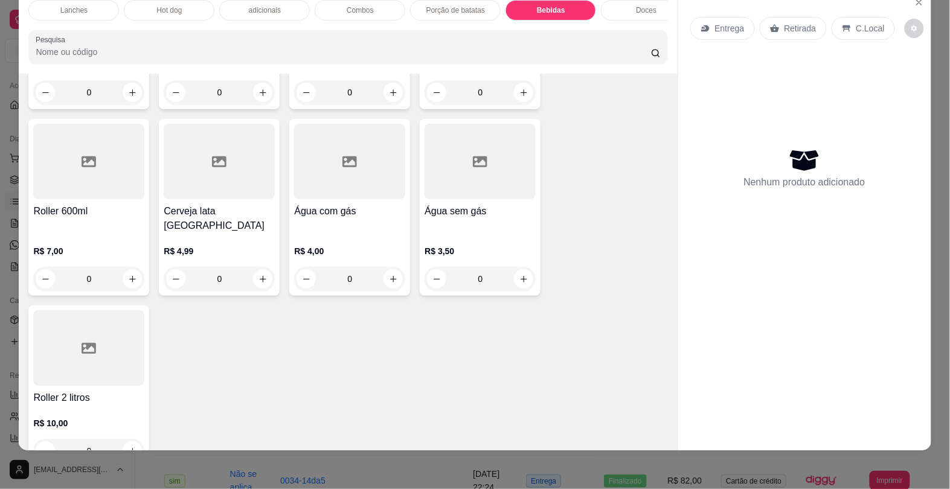
scroll to position [2638, 0]
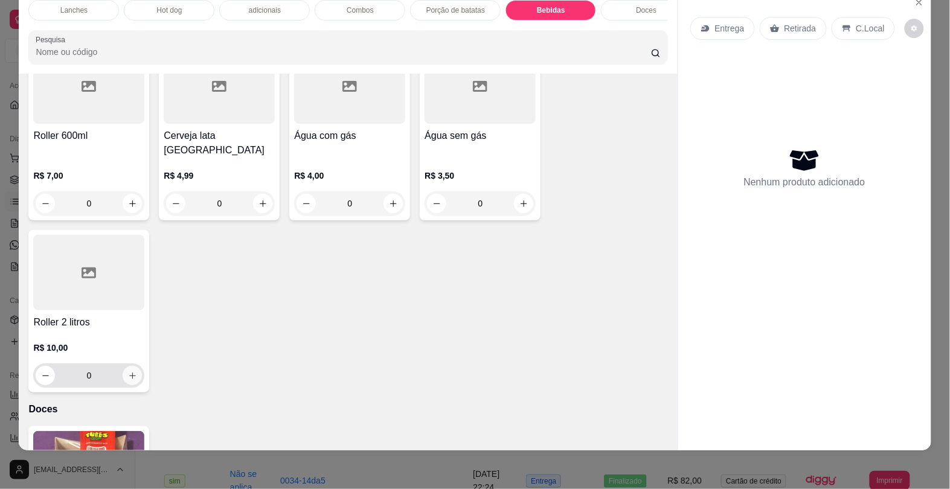
click at [128, 366] on button "increase-product-quantity" at bounding box center [132, 375] width 19 height 19
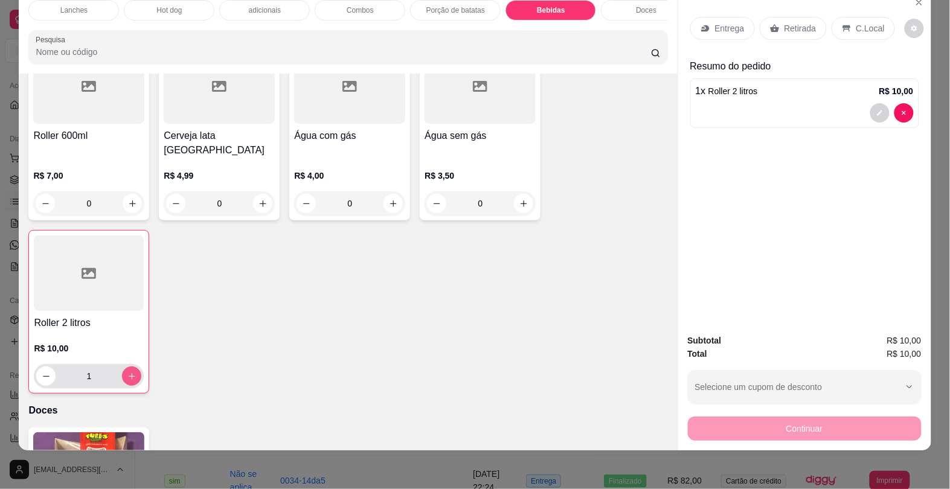
click at [128, 366] on button "increase-product-quantity" at bounding box center [131, 375] width 19 height 19
type input "2"
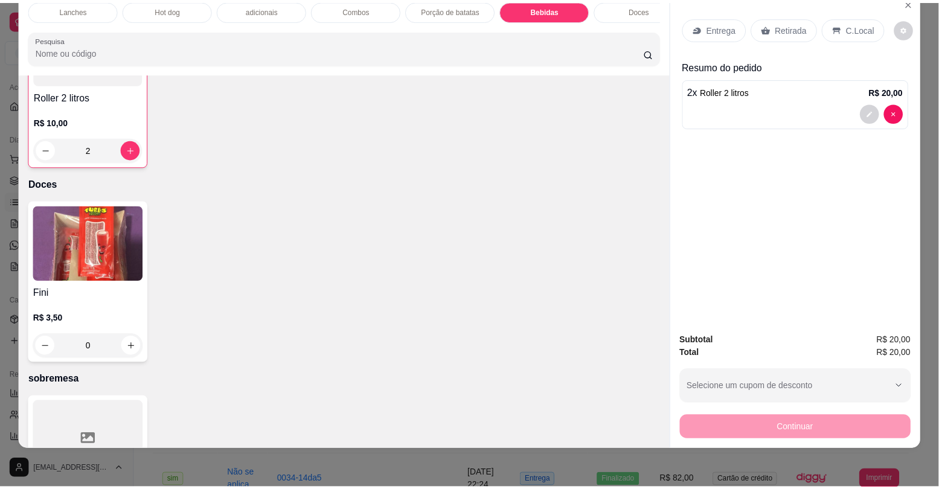
scroll to position [3091, 0]
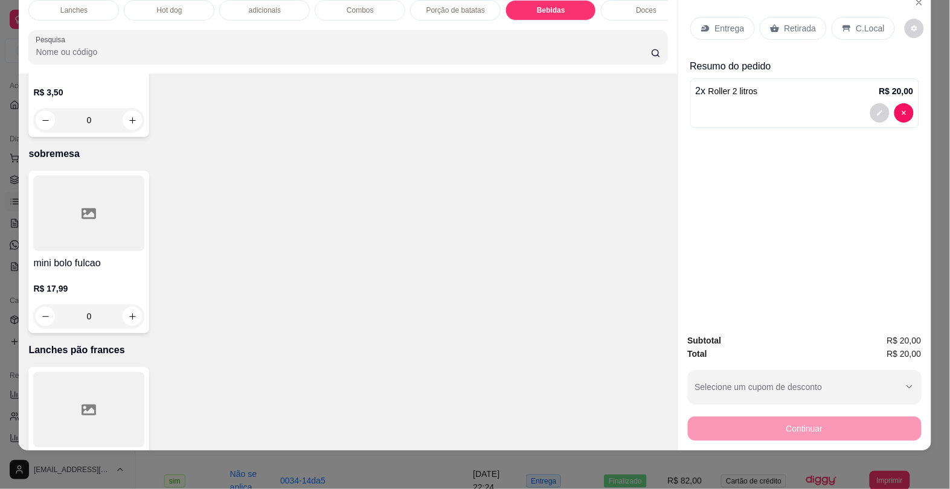
click at [767, 17] on div "Retirada" at bounding box center [793, 28] width 67 height 23
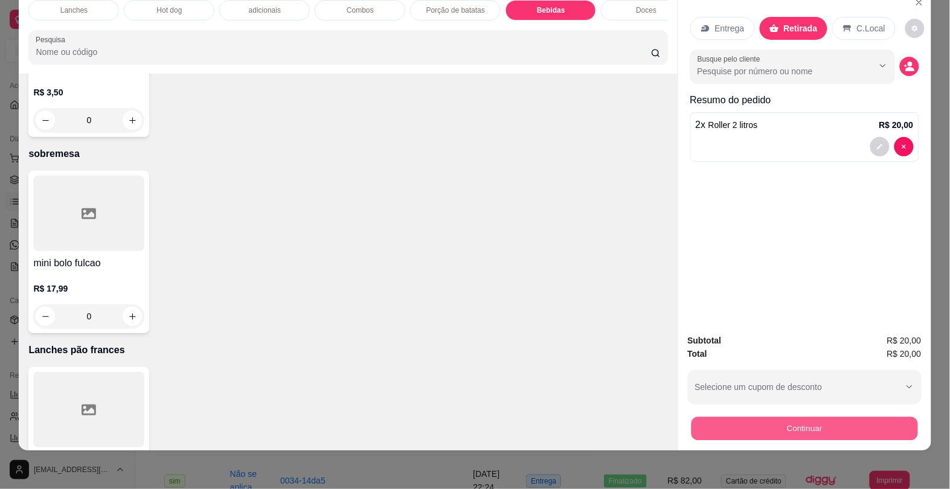
click at [702, 420] on button "Continuar" at bounding box center [804, 429] width 226 height 24
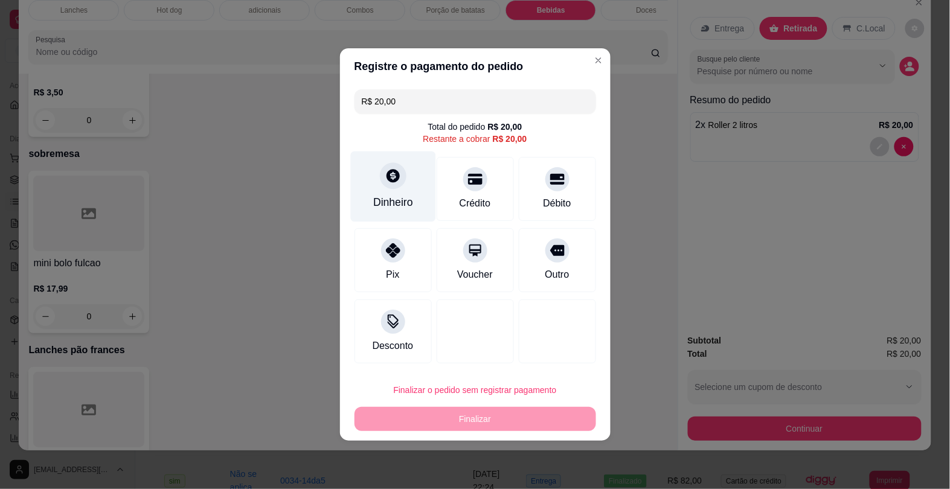
click at [389, 178] on icon at bounding box center [392, 175] width 13 height 13
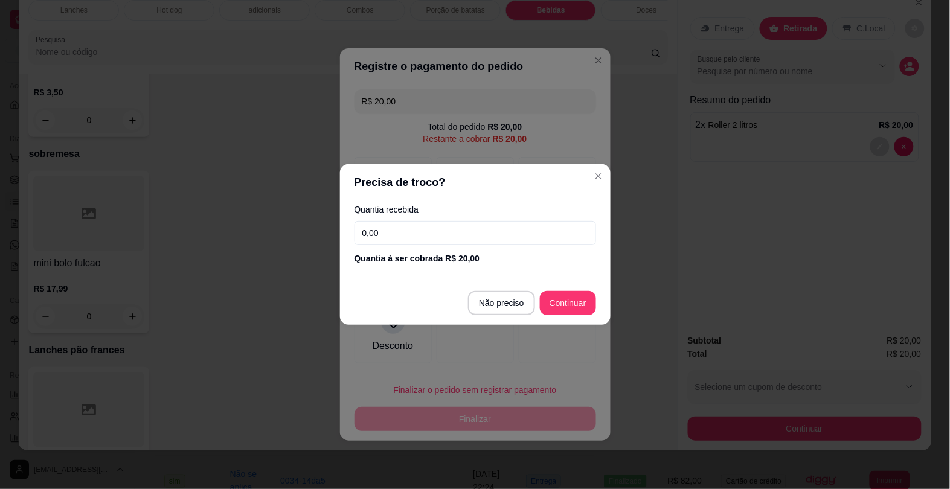
click at [430, 237] on input "0,00" at bounding box center [475, 233] width 242 height 24
type input "0,00"
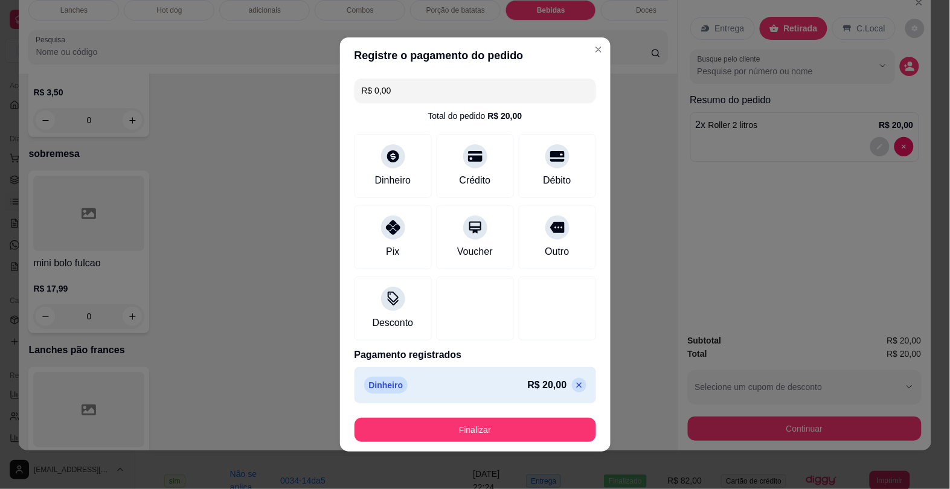
type input "R$ 0,00"
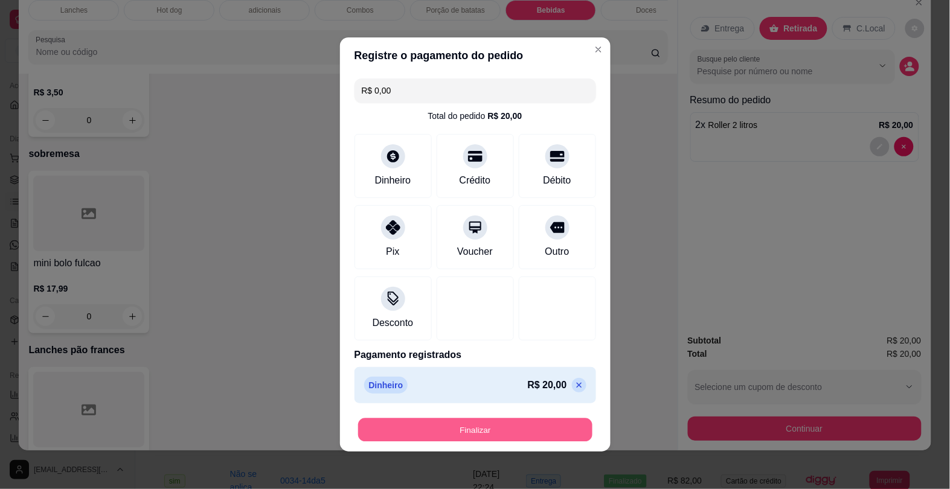
click at [427, 423] on button "Finalizar" at bounding box center [475, 430] width 234 height 24
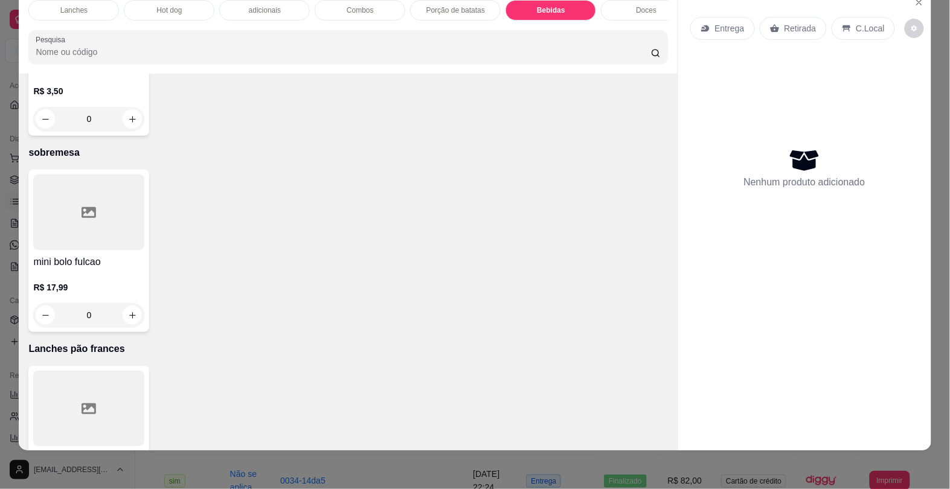
type input "0"
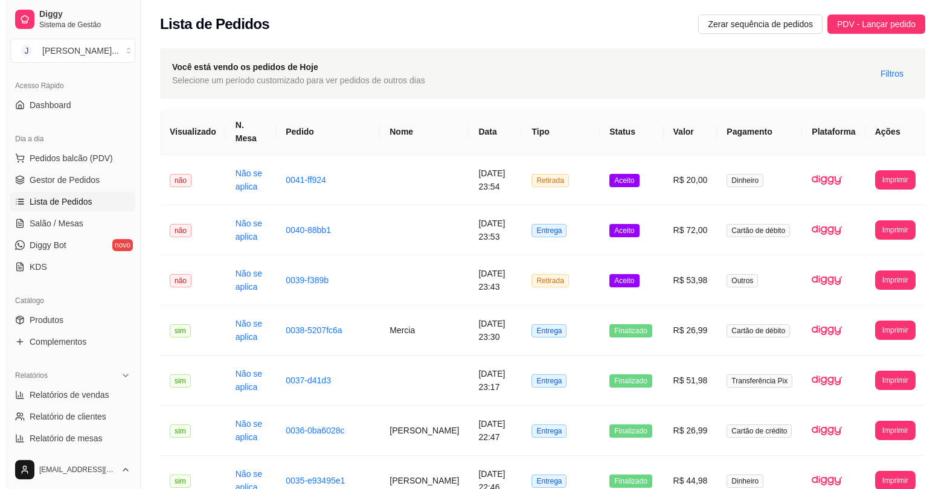
scroll to position [151, 0]
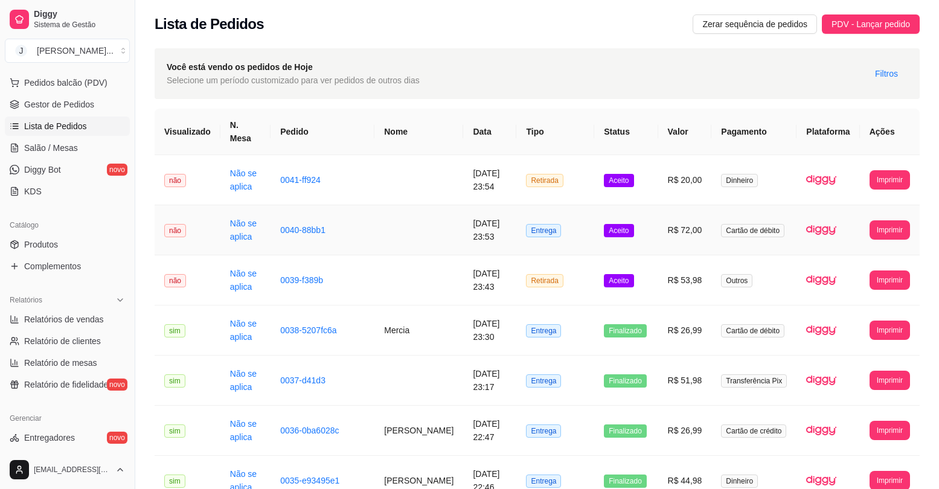
click at [655, 275] on td "Aceito" at bounding box center [625, 280] width 63 height 50
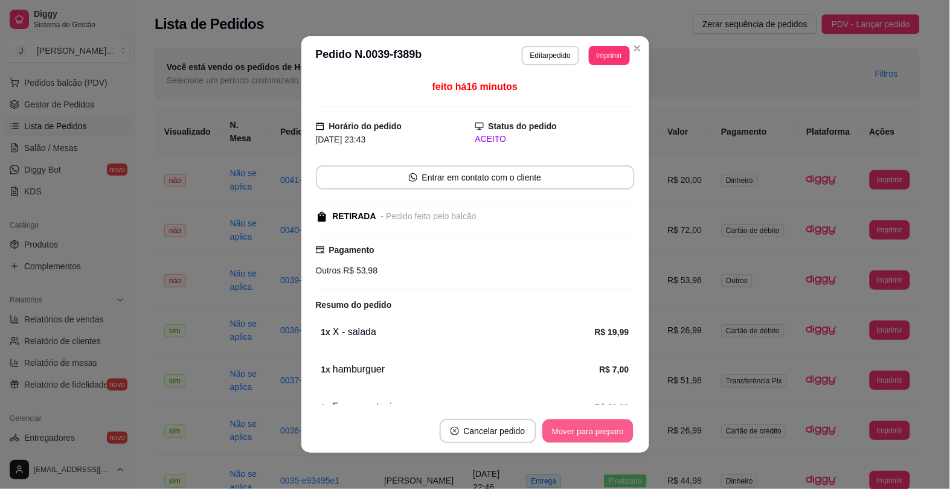
click at [603, 421] on button "Mover para preparo" at bounding box center [587, 432] width 91 height 24
click at [568, 435] on button "Mover para retirada disponível" at bounding box center [567, 431] width 133 height 24
click at [551, 433] on button "Mover para finalizado" at bounding box center [584, 431] width 100 height 24
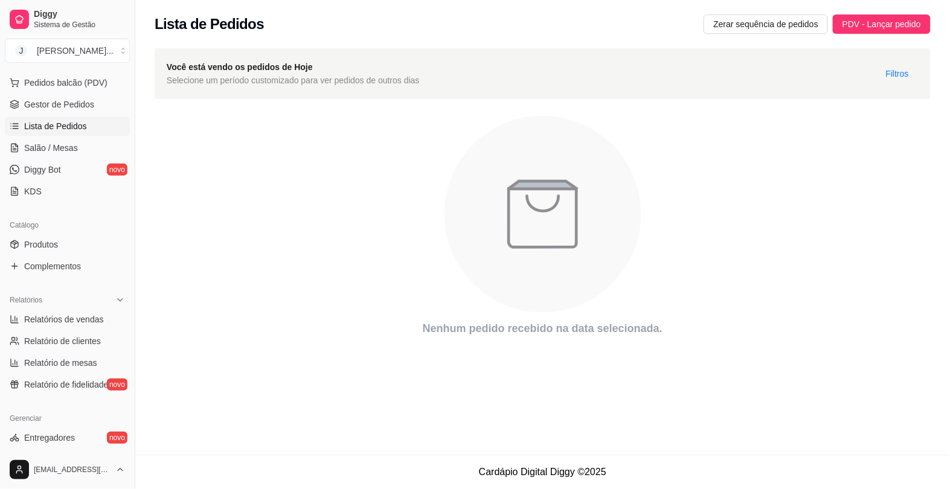
click at [572, 429] on div "Lista de Pedidos Zerar sequência de pedidos PDV - Lançar pedido Você está vendo…" at bounding box center [542, 227] width 814 height 455
click at [900, 68] on span "Filtros" at bounding box center [897, 73] width 23 height 13
click at [894, 77] on span "Filtros" at bounding box center [897, 73] width 23 height 13
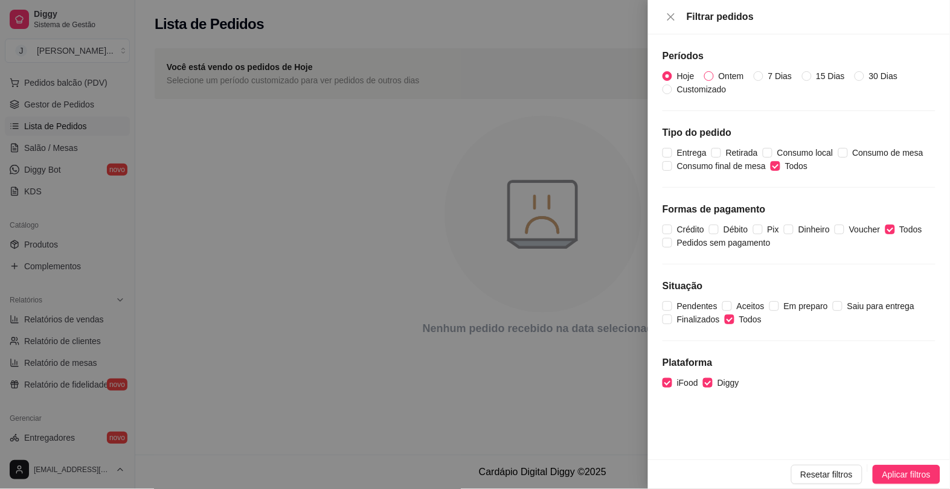
click at [711, 74] on input "Ontem" at bounding box center [709, 76] width 10 height 10
radio input "true"
radio input "false"
click at [901, 472] on span "Aplicar filtros" at bounding box center [906, 474] width 48 height 13
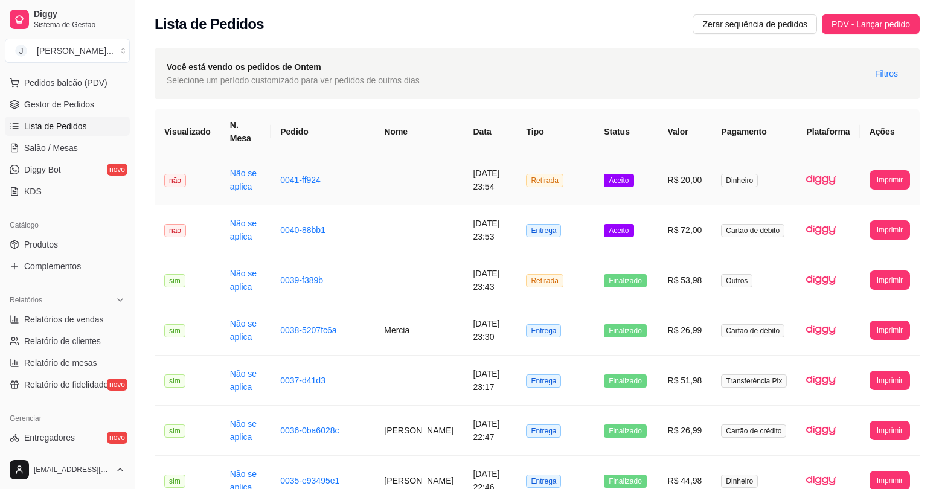
click at [660, 176] on td "R$ 20,00" at bounding box center [685, 180] width 54 height 50
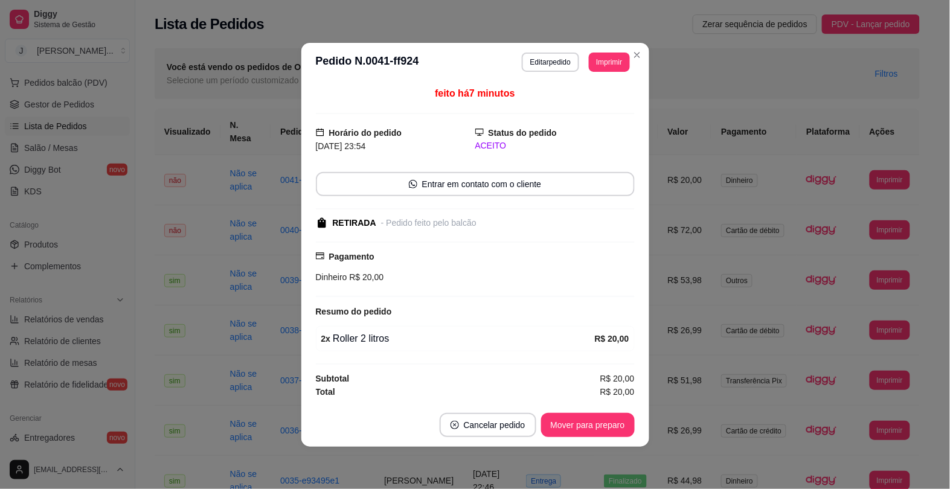
click at [601, 409] on footer "Cancelar pedido Mover para preparo" at bounding box center [475, 424] width 348 height 43
click at [601, 426] on button "Mover para preparo" at bounding box center [588, 425] width 94 height 24
click at [595, 426] on button "Mover para retirada disponível" at bounding box center [567, 425] width 133 height 24
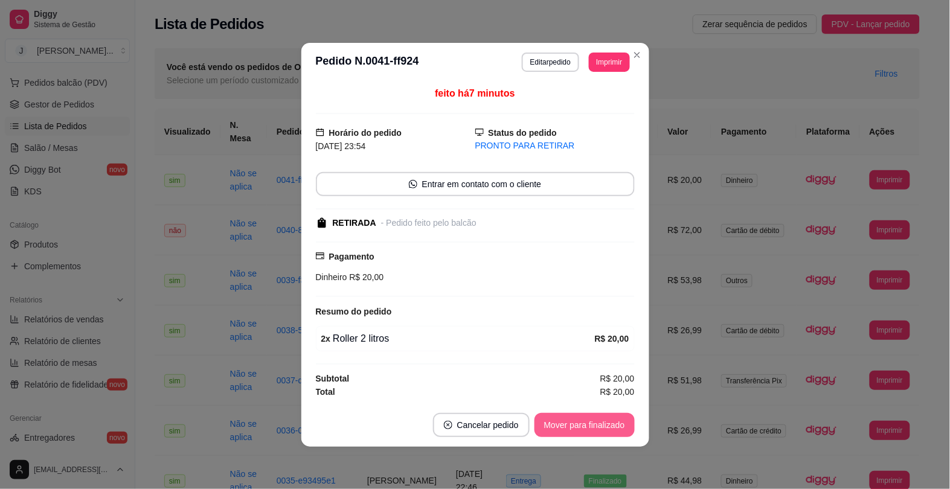
click at [572, 424] on button "Mover para finalizado" at bounding box center [584, 425] width 100 height 24
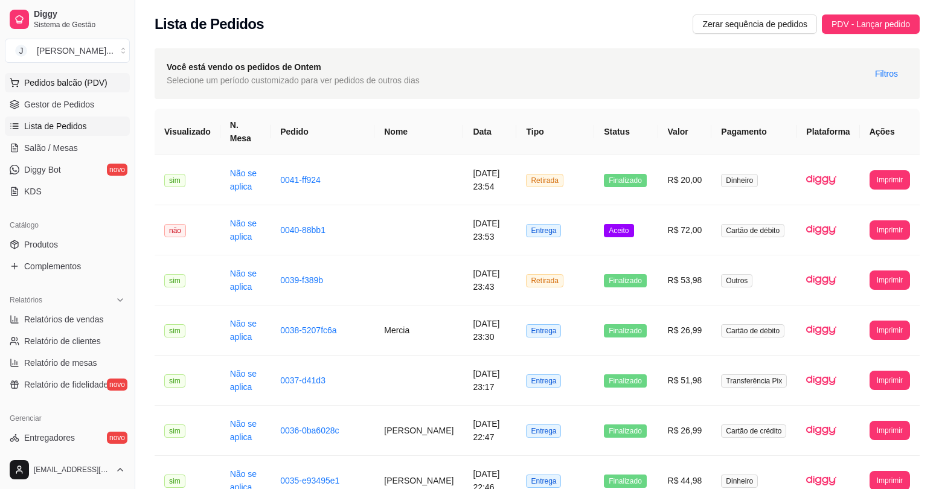
click at [62, 80] on span "Pedidos balcão (PDV)" at bounding box center [65, 83] width 83 height 12
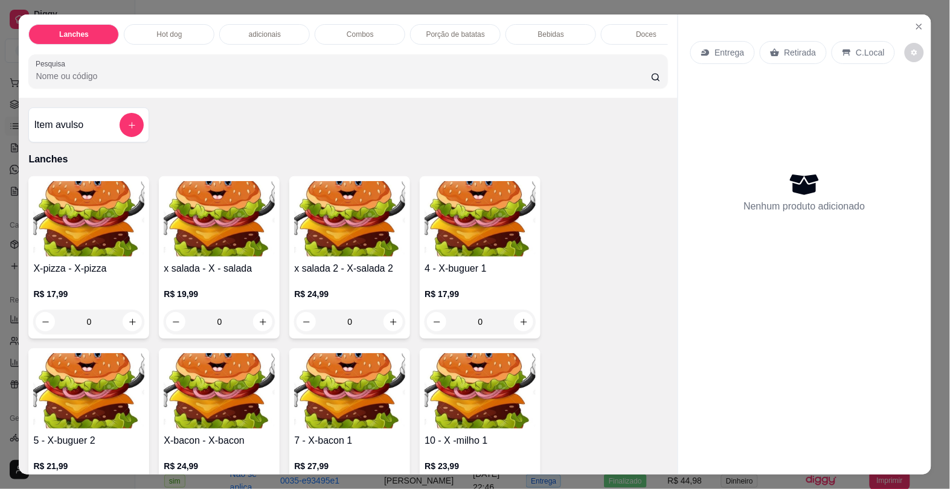
click at [173, 30] on p "Hot dog" at bounding box center [168, 35] width 25 height 10
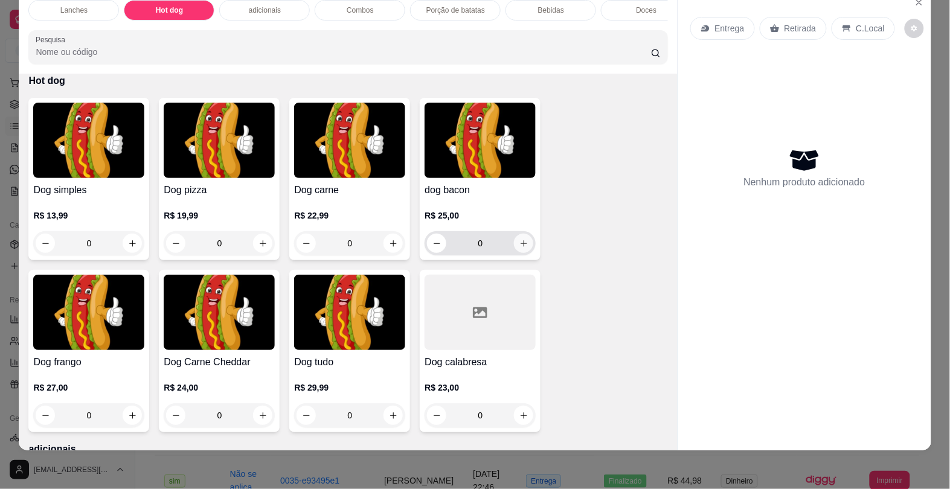
click at [519, 243] on icon "increase-product-quantity" at bounding box center [523, 243] width 9 height 9
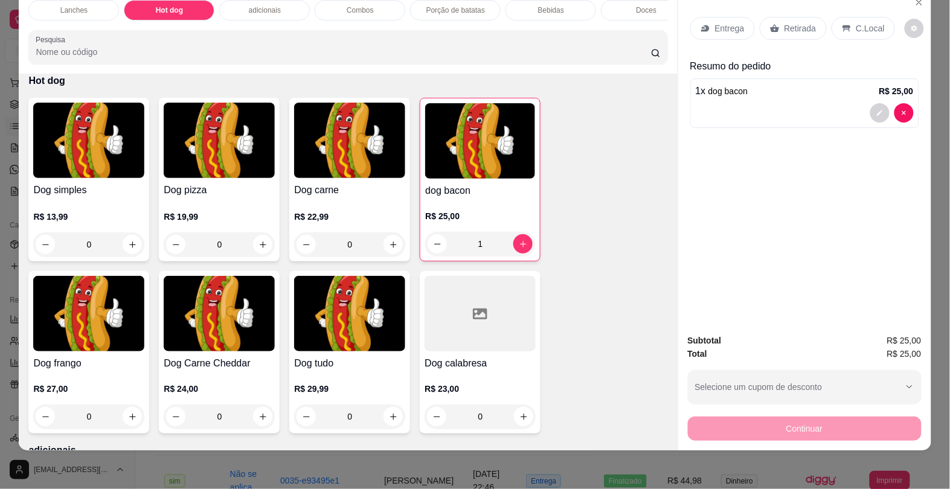
type input "1"
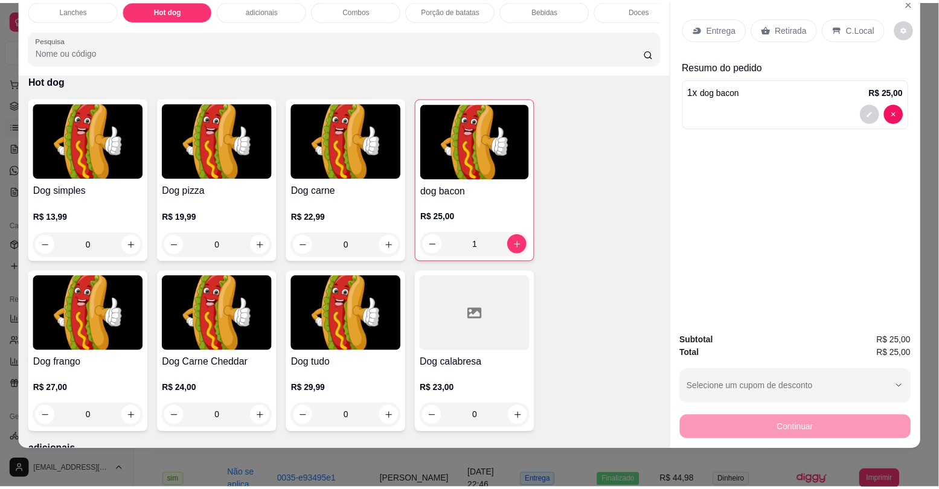
scroll to position [1262, 0]
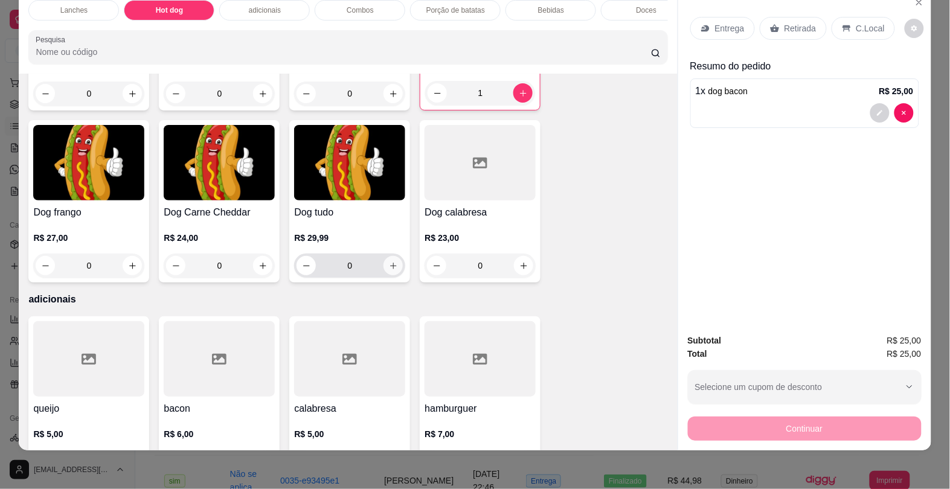
click at [385, 274] on button "increase-product-quantity" at bounding box center [392, 265] width 19 height 19
type input "1"
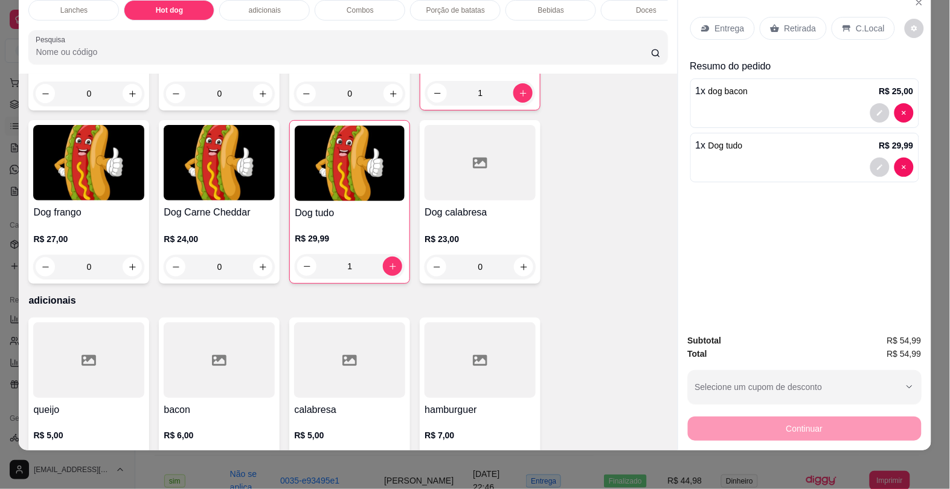
click at [792, 22] on p "Retirada" at bounding box center [800, 28] width 32 height 12
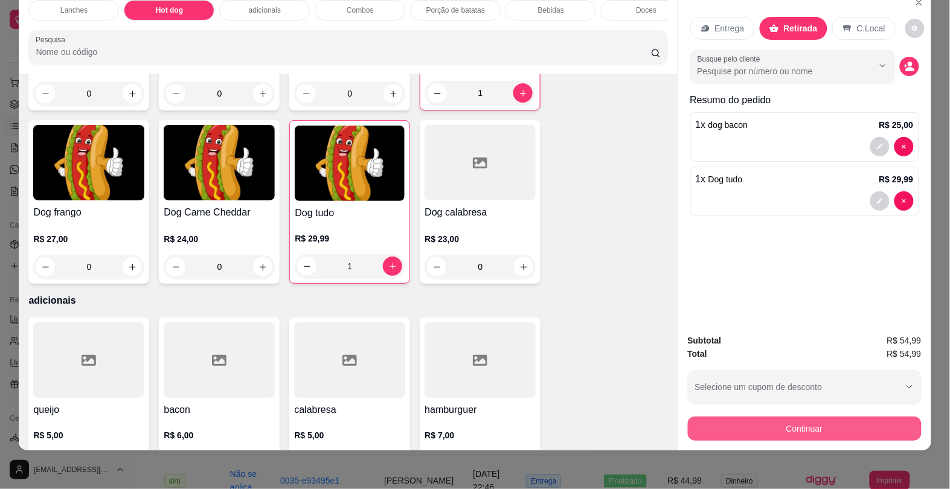
click at [799, 418] on button "Continuar" at bounding box center [805, 429] width 234 height 24
click at [696, 417] on button "Continuar" at bounding box center [805, 429] width 234 height 24
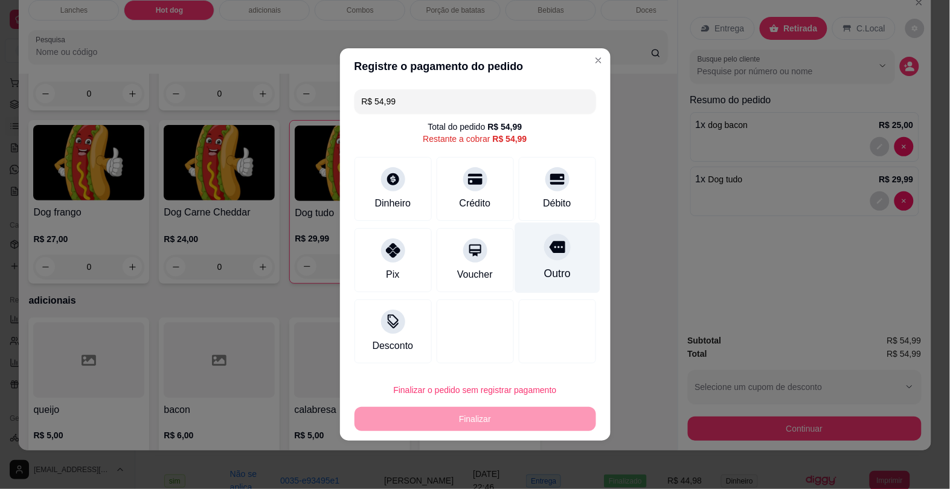
click at [565, 272] on div "Outro" at bounding box center [556, 258] width 85 height 71
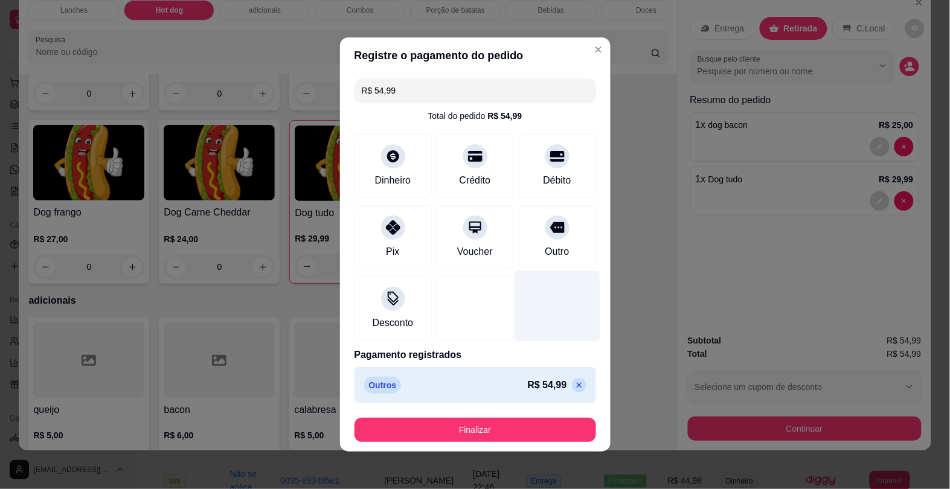
type input "R$ 0,00"
click at [470, 426] on button "Finalizar" at bounding box center [475, 430] width 242 height 24
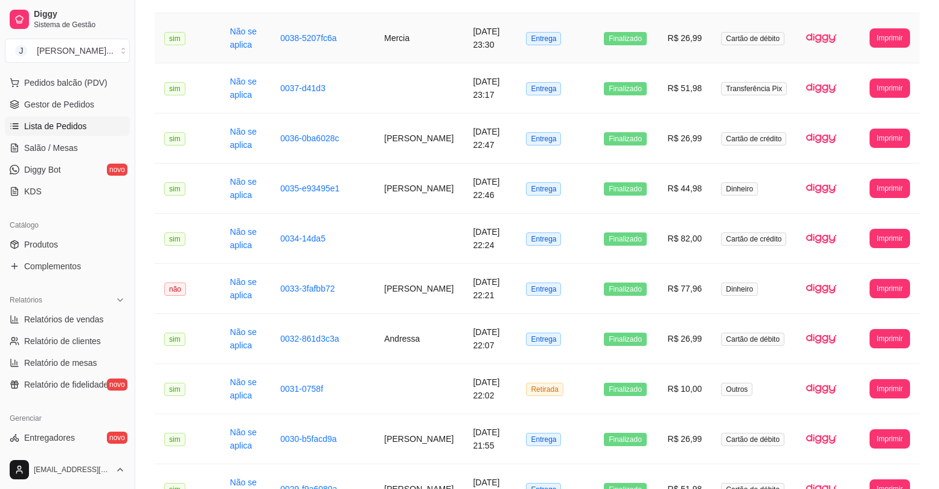
scroll to position [40, 0]
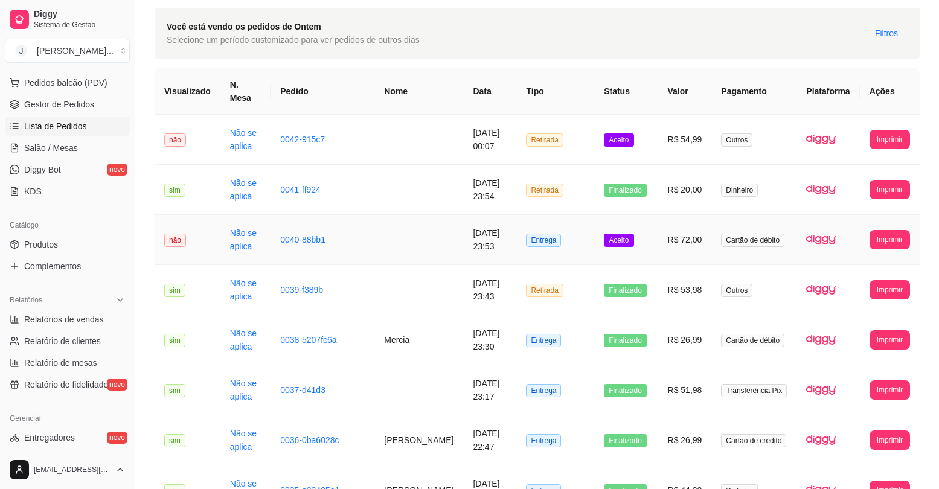
click at [650, 235] on td "Aceito" at bounding box center [625, 240] width 63 height 50
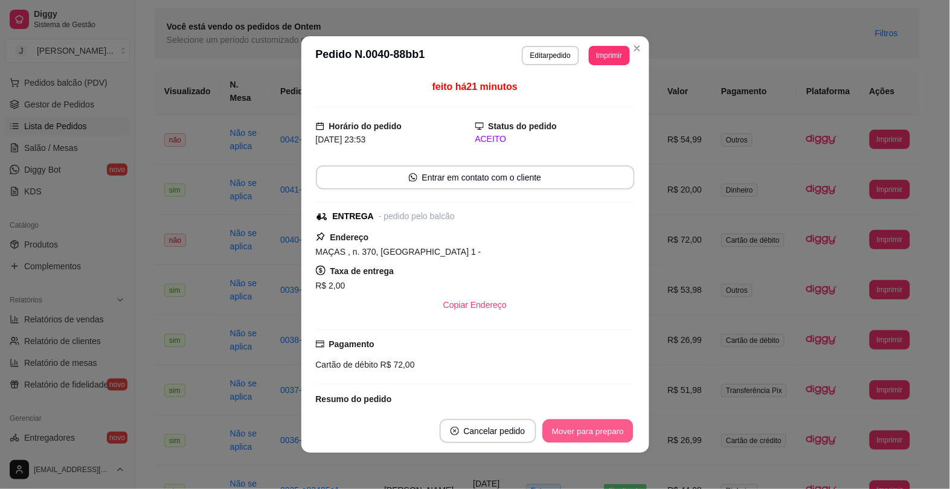
click at [580, 423] on button "Mover para preparo" at bounding box center [587, 432] width 91 height 24
click at [549, 435] on button "Mover para entrega" at bounding box center [587, 431] width 93 height 24
click at [578, 438] on button "Mover para finalizado" at bounding box center [584, 431] width 100 height 24
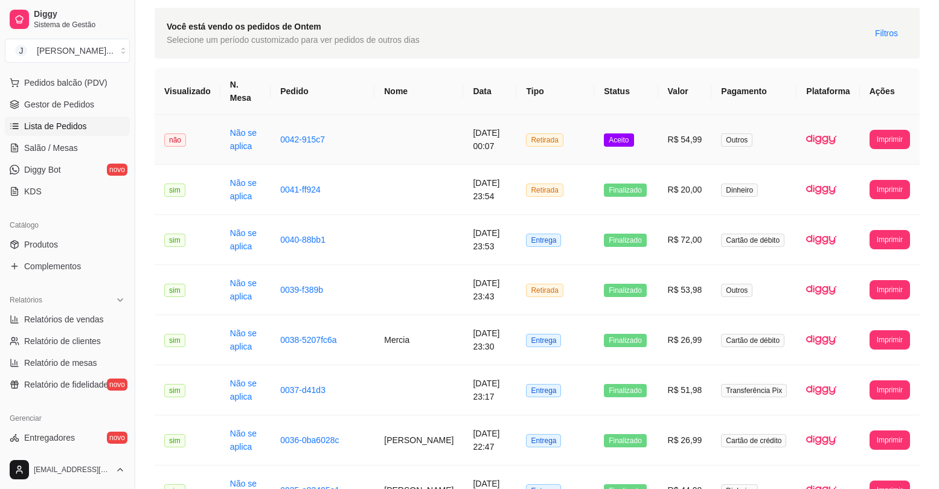
click at [662, 140] on td "R$ 54,99" at bounding box center [685, 140] width 54 height 50
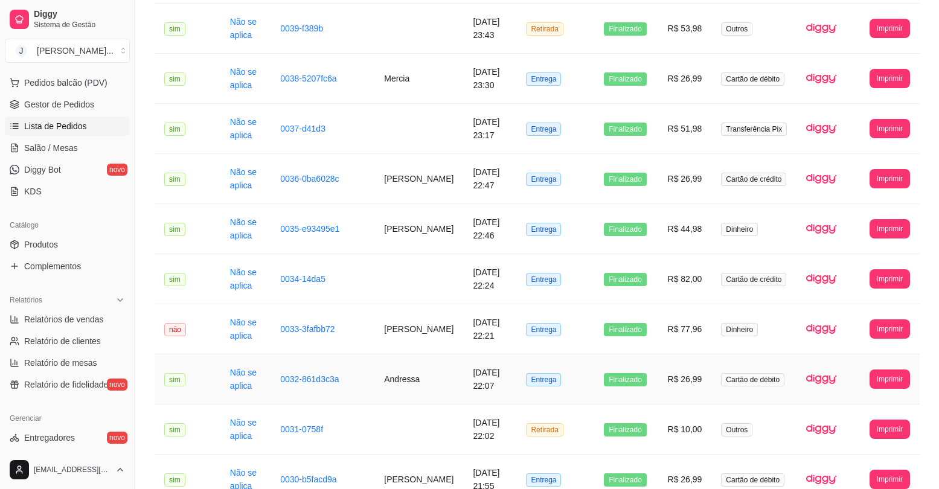
click at [324, 376] on td "0032-861d3c3a" at bounding box center [322, 379] width 104 height 50
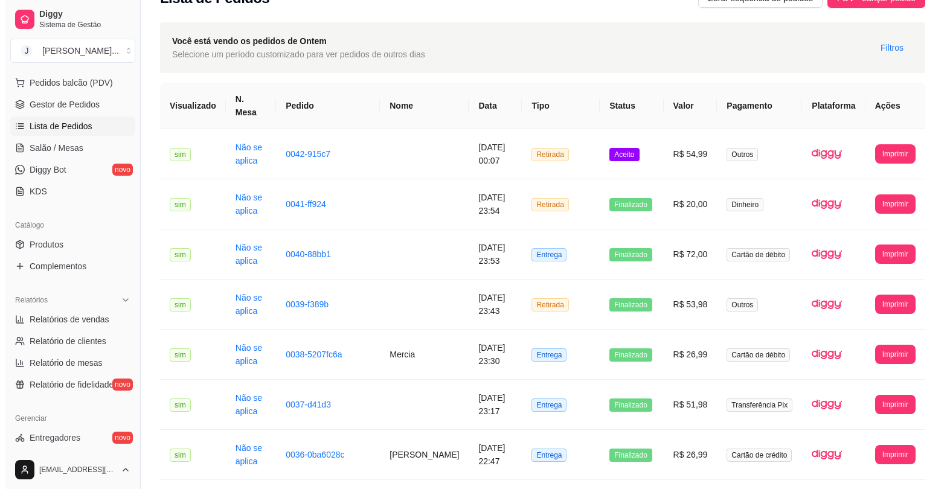
scroll to position [0, 0]
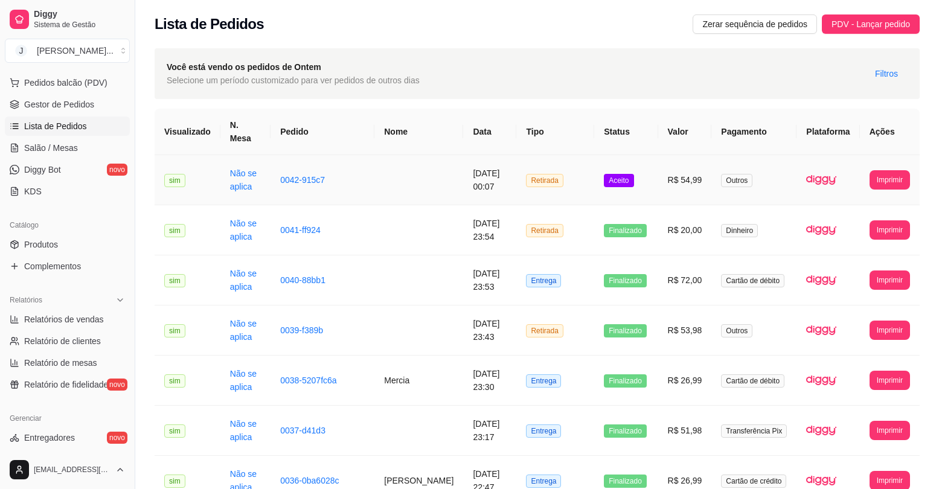
click at [660, 177] on td "R$ 54,99" at bounding box center [685, 180] width 54 height 50
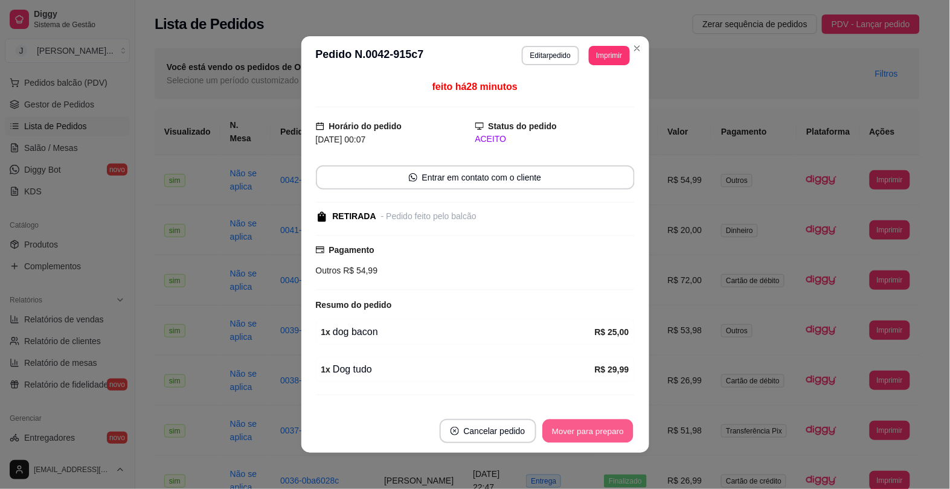
click at [584, 424] on button "Mover para preparo" at bounding box center [587, 432] width 91 height 24
click at [581, 427] on button "Mover para retirada disponível" at bounding box center [567, 431] width 133 height 24
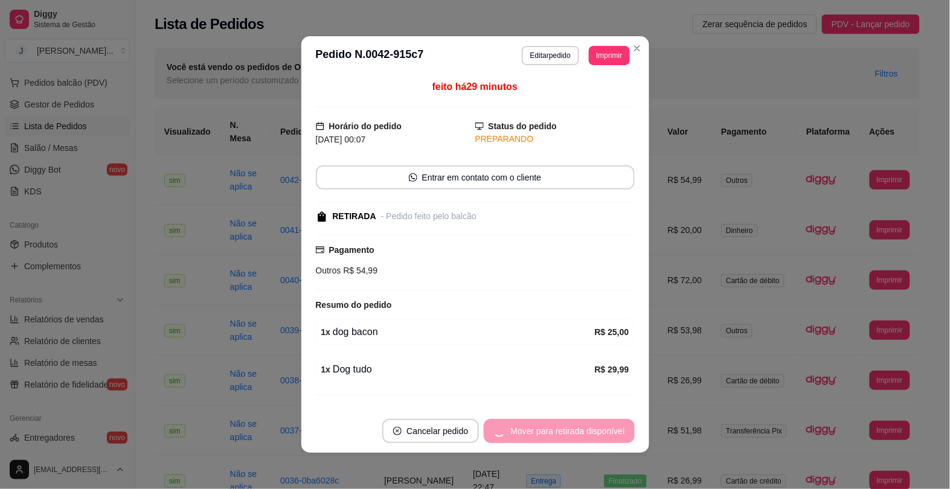
click at [581, 427] on div "Mover para retirada disponível" at bounding box center [559, 431] width 150 height 24
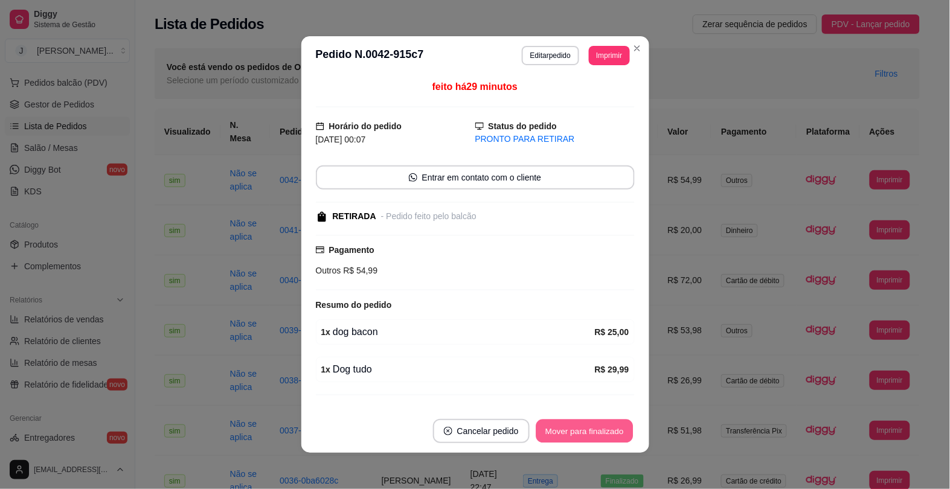
click at [544, 433] on button "Mover para finalizado" at bounding box center [584, 432] width 97 height 24
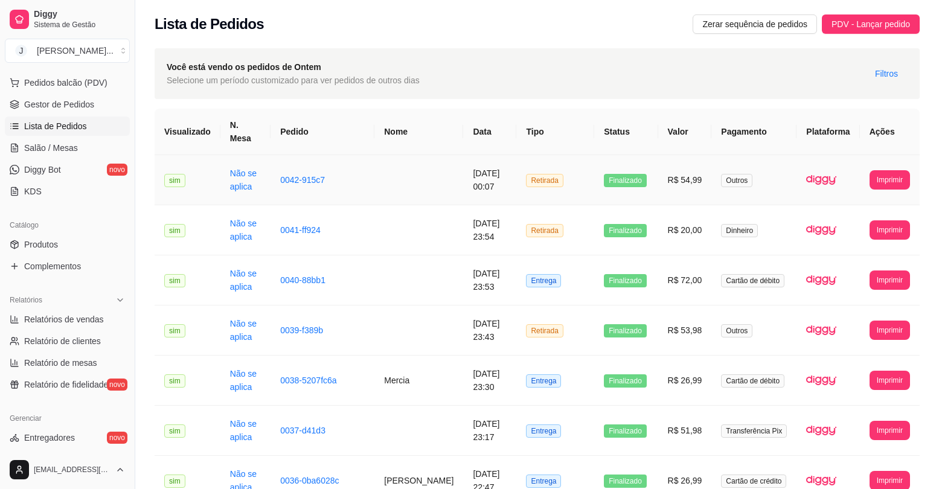
click at [327, 162] on td "0042-915c7" at bounding box center [322, 180] width 104 height 50
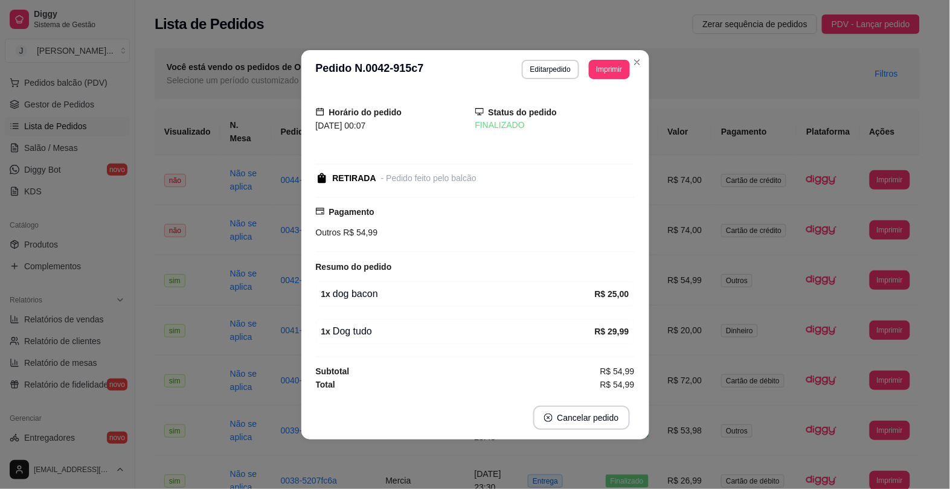
click at [740, 95] on div "Você está vendo os pedidos de Ontem Selecione um período customizado para ver p…" at bounding box center [537, 73] width 765 height 51
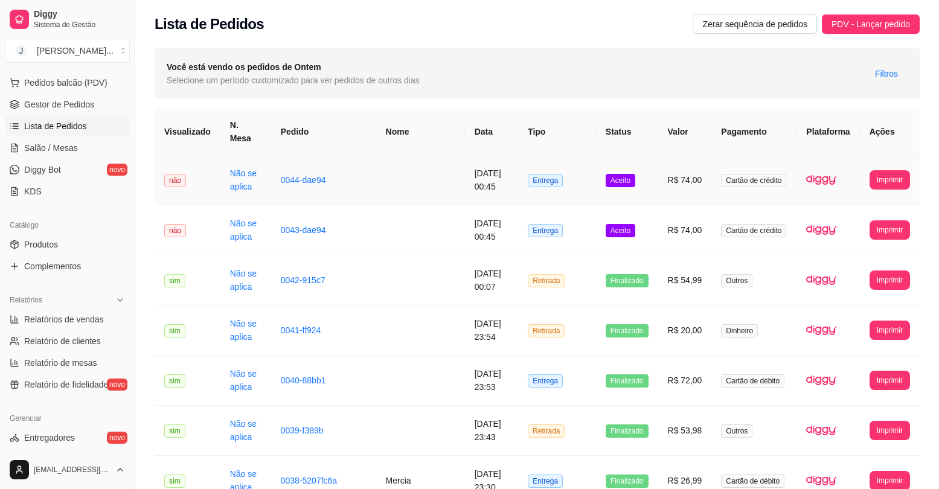
click at [673, 179] on td "R$ 74,00" at bounding box center [685, 180] width 54 height 50
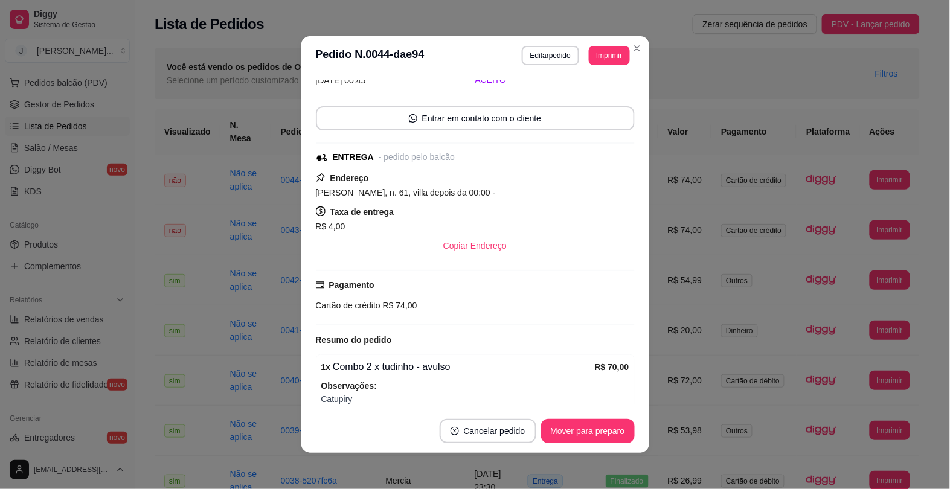
scroll to position [117, 0]
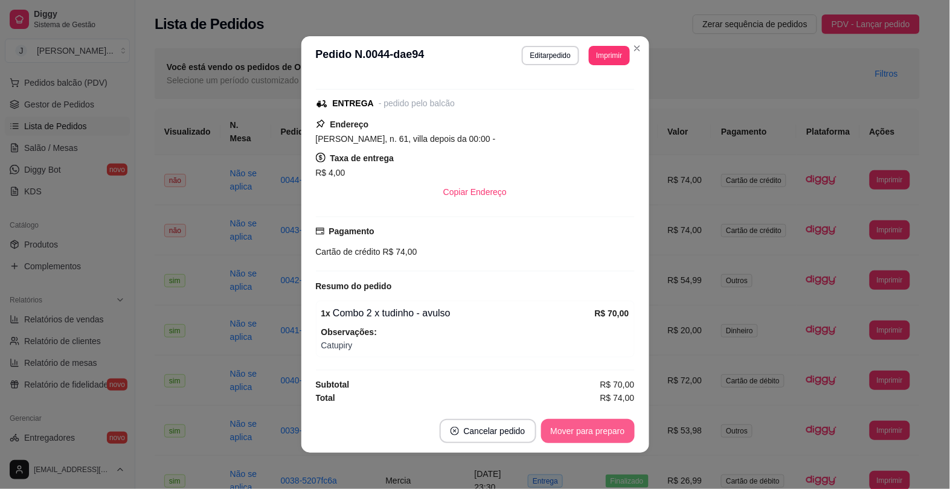
click at [574, 426] on button "Mover para preparo" at bounding box center [588, 431] width 94 height 24
click at [587, 433] on button "Mover para entrega" at bounding box center [588, 432] width 91 height 24
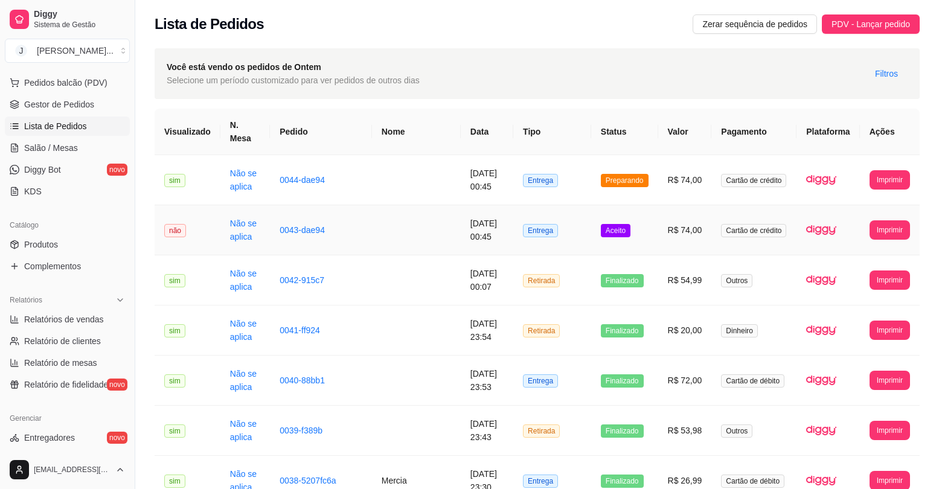
click at [665, 222] on td "R$ 74,00" at bounding box center [685, 230] width 54 height 50
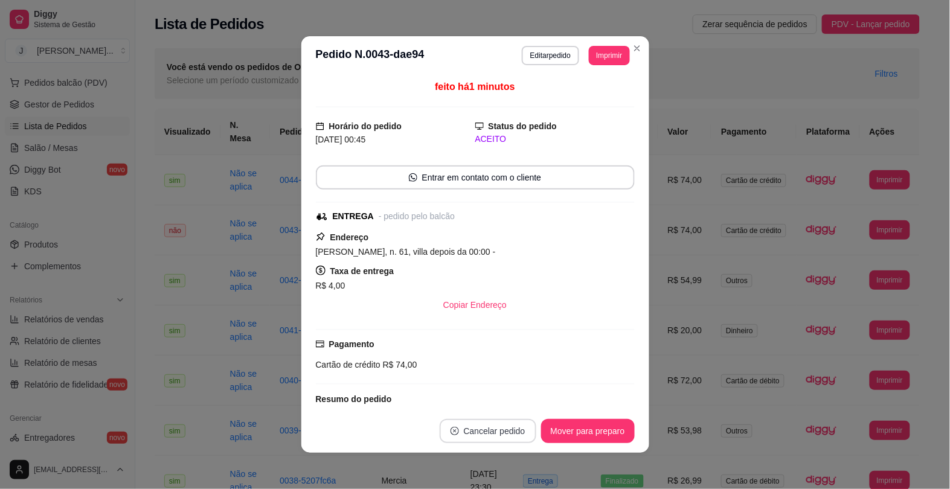
click at [512, 421] on button "Cancelar pedido" at bounding box center [488, 431] width 97 height 24
click at [514, 397] on button "Sim" at bounding box center [516, 401] width 48 height 24
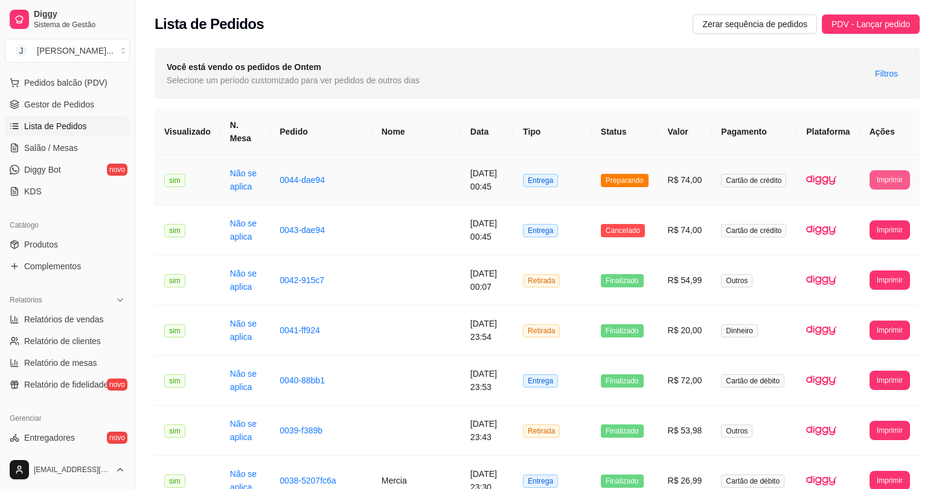
click at [894, 170] on button "Imprimir" at bounding box center [889, 179] width 40 height 19
click at [860, 207] on button "Impressora" at bounding box center [867, 209] width 85 height 19
click at [61, 88] on span "Pedidos balcão (PDV)" at bounding box center [65, 83] width 83 height 12
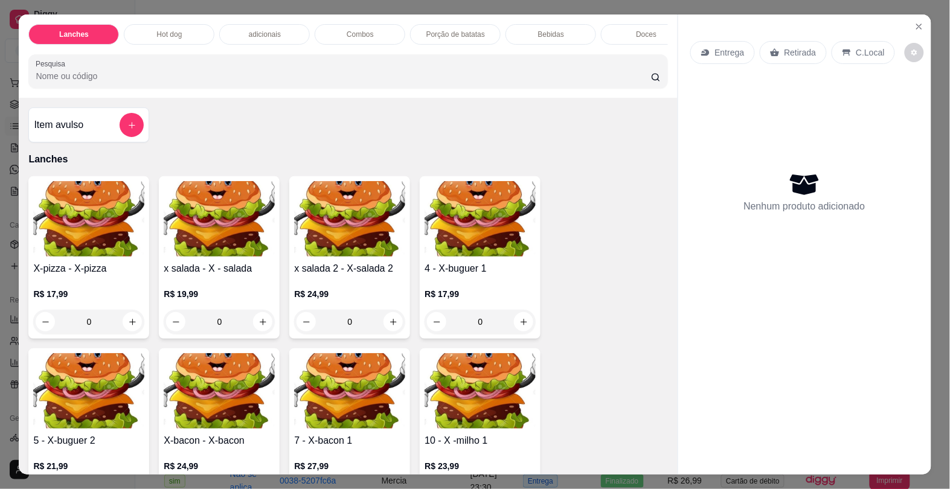
scroll to position [226, 0]
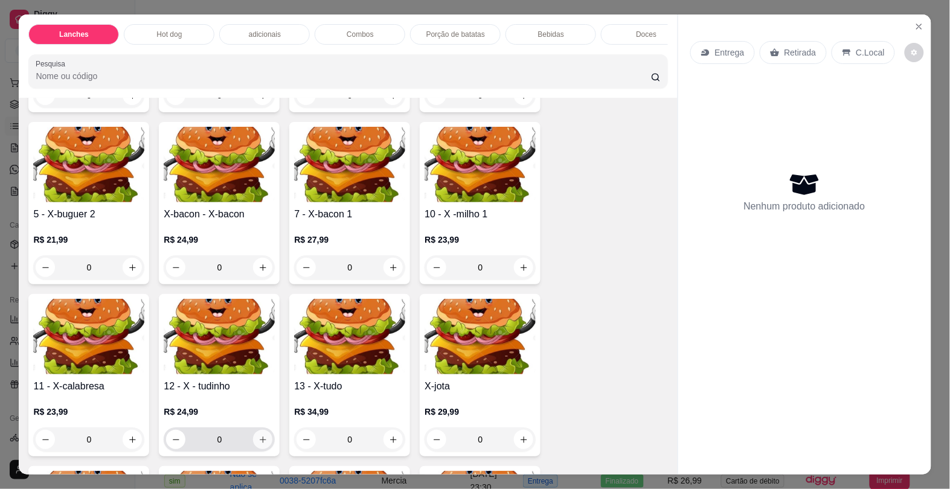
click at [258, 444] on icon "increase-product-quantity" at bounding box center [262, 439] width 9 height 9
type input "1"
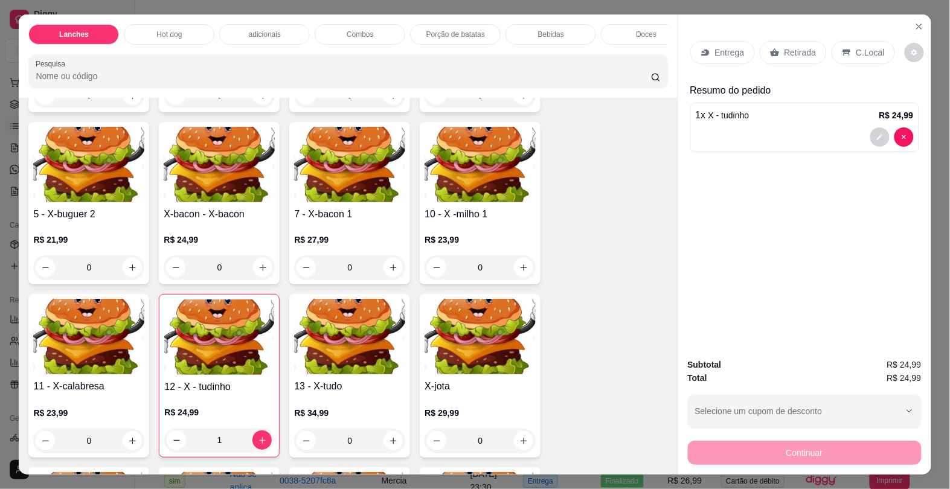
click at [701, 50] on icon at bounding box center [705, 53] width 8 height 7
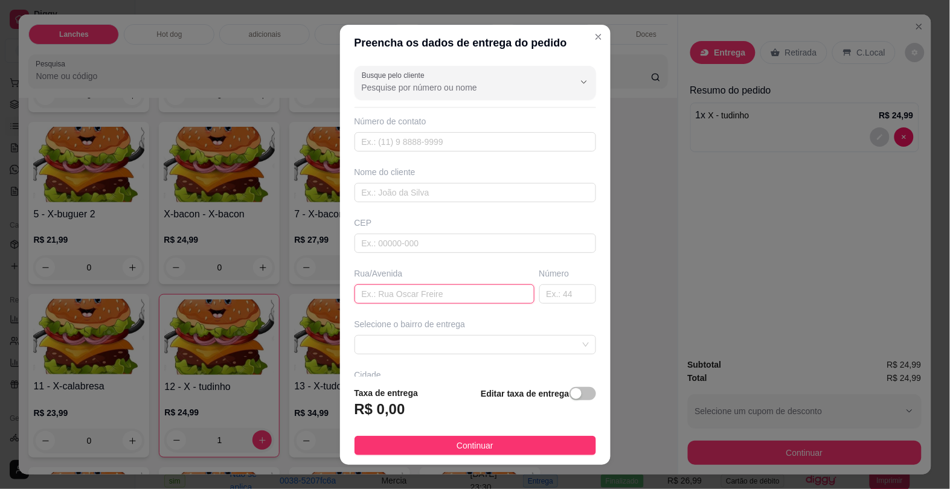
click at [374, 303] on input "text" at bounding box center [444, 293] width 180 height 19
click at [367, 298] on input "text" at bounding box center [444, 293] width 180 height 19
type input "amoras"
click at [526, 351] on span at bounding box center [475, 345] width 227 height 18
type input "307"
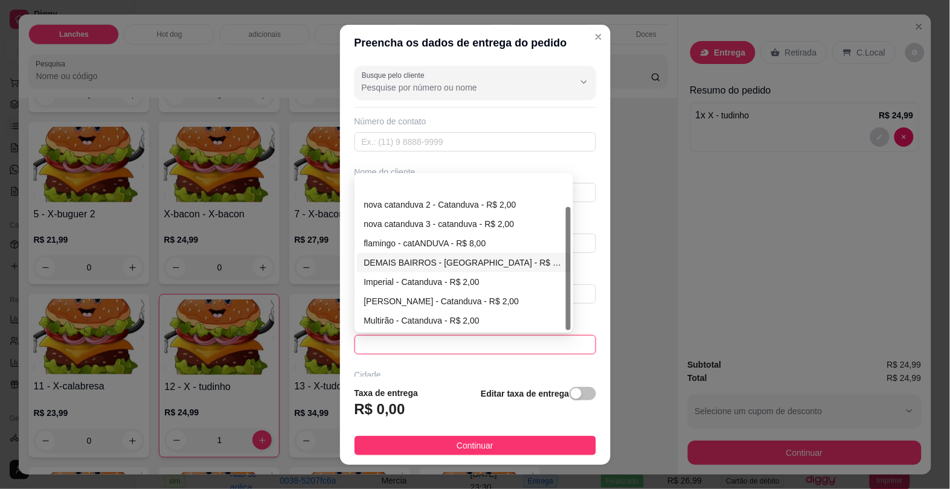
scroll to position [38, 0]
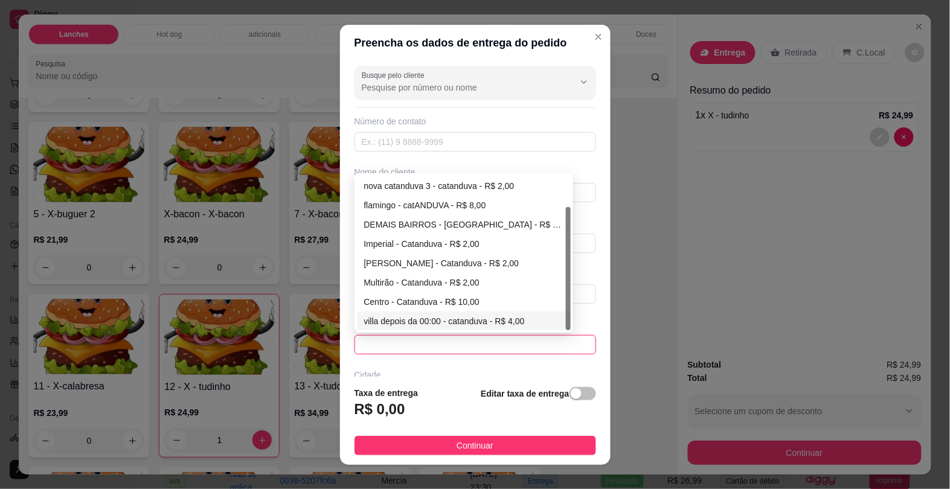
click at [456, 322] on div "villa depois da 00:00 - catanduva - R$ 4,00" at bounding box center [464, 321] width 200 height 13
type input "catanduva"
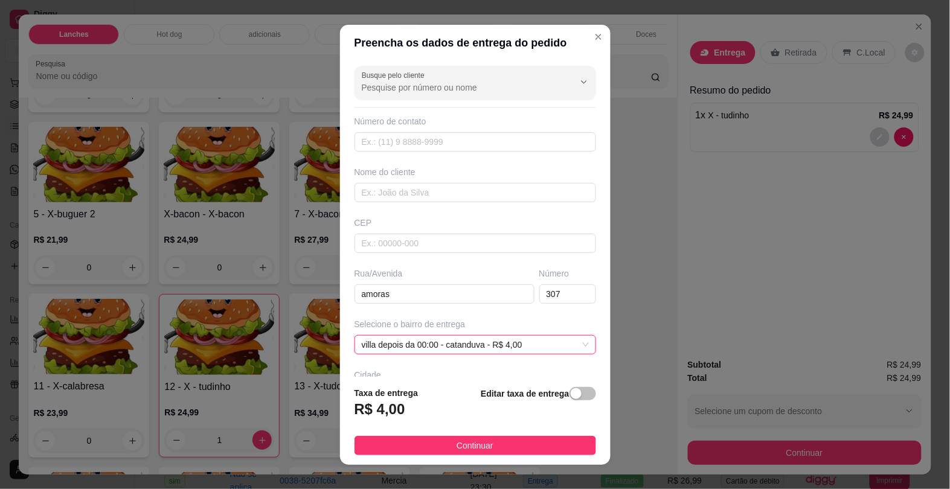
scroll to position [92, 0]
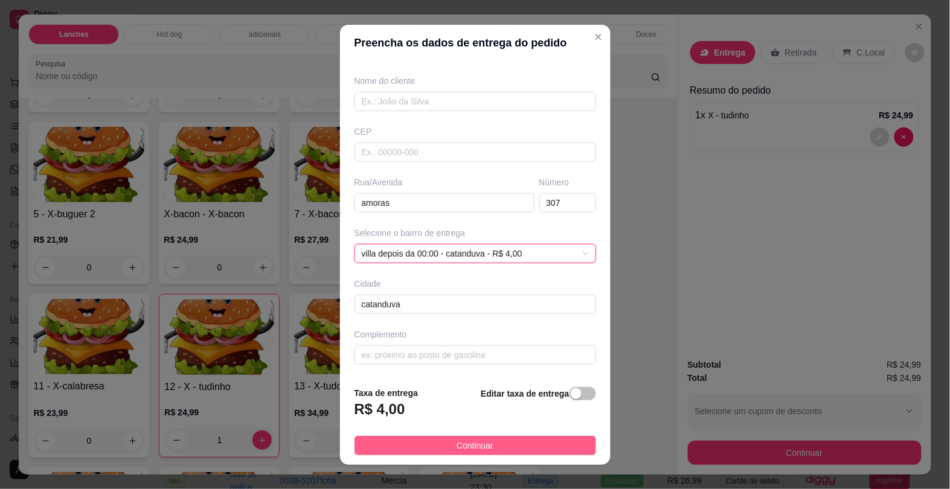
click at [484, 443] on button "Continuar" at bounding box center [475, 445] width 242 height 19
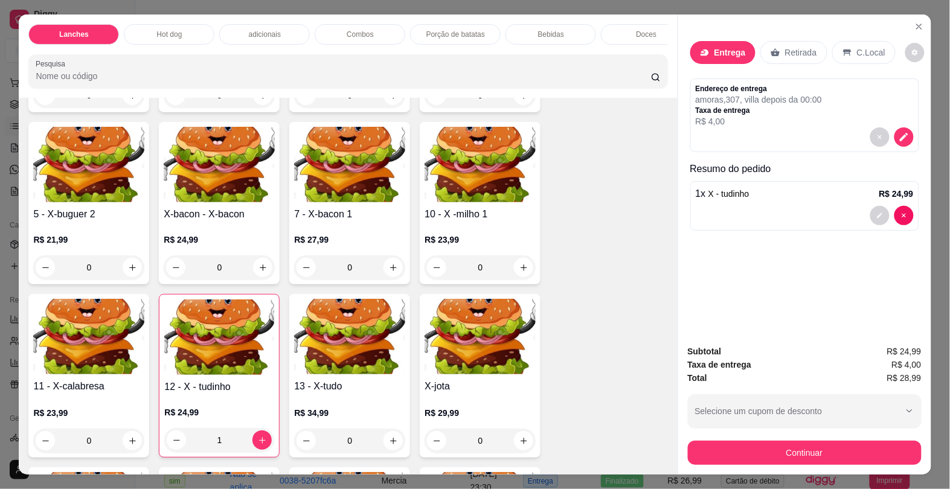
click at [545, 30] on p "Bebidas" at bounding box center [551, 35] width 26 height 10
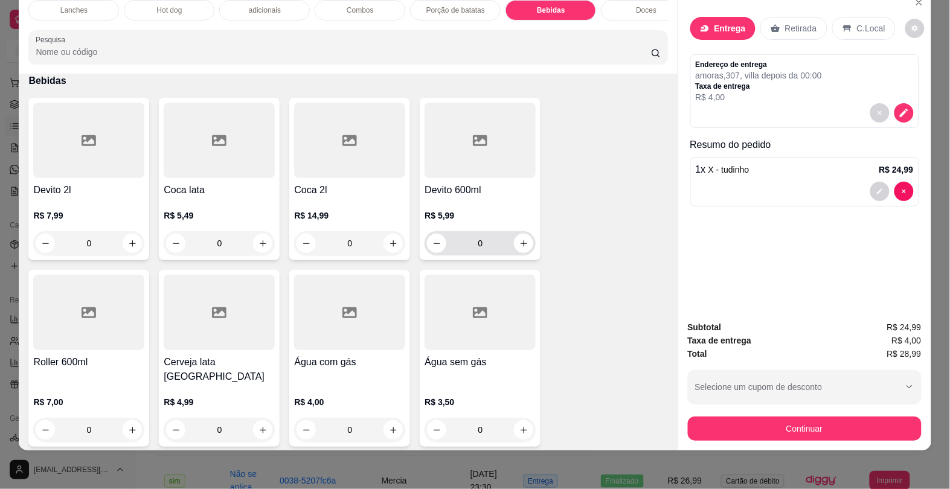
click at [519, 240] on icon "increase-product-quantity" at bounding box center [523, 243] width 9 height 9
type input "1"
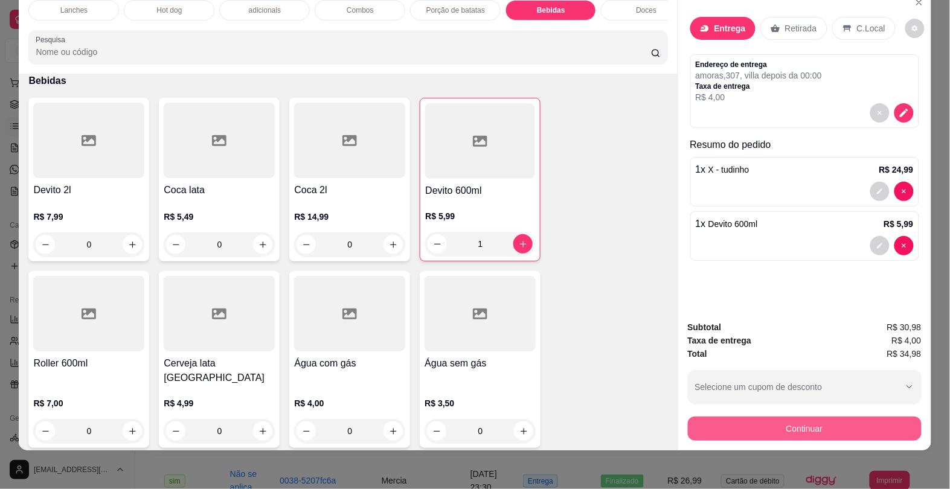
click at [782, 420] on button "Continuar" at bounding box center [805, 429] width 234 height 24
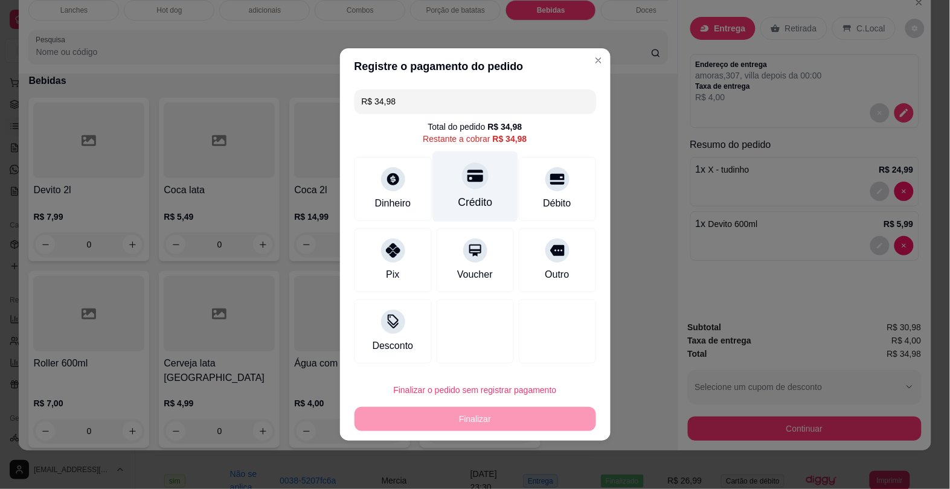
click at [475, 190] on div "Crédito" at bounding box center [474, 187] width 85 height 71
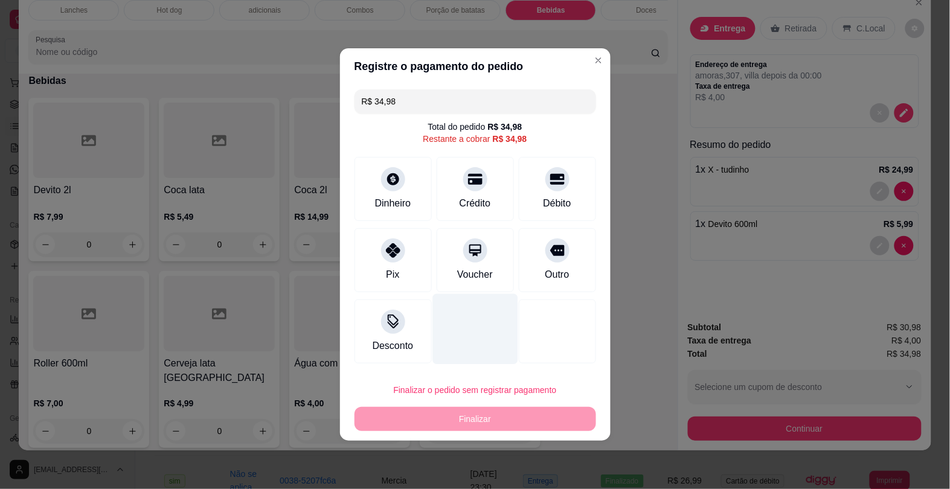
type input "R$ 0,00"
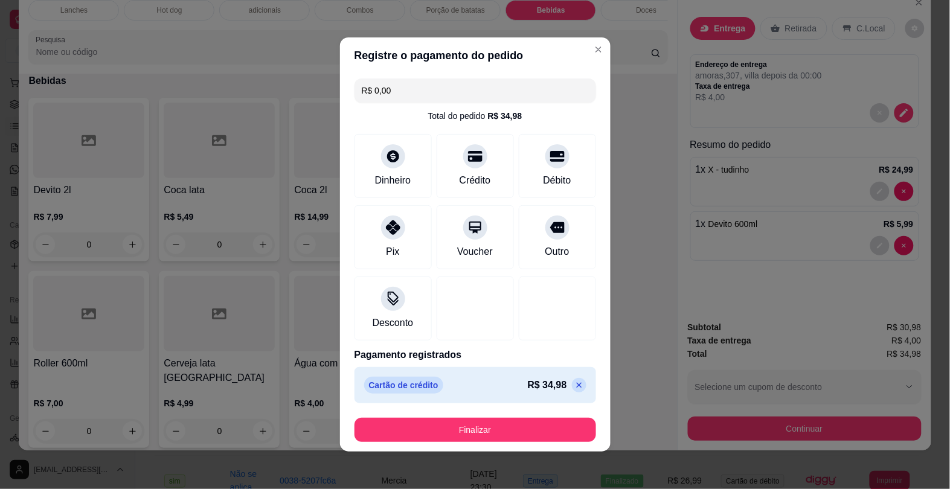
click at [490, 444] on footer "Finalizar" at bounding box center [475, 429] width 270 height 43
click at [486, 433] on button "Finalizar" at bounding box center [475, 430] width 242 height 24
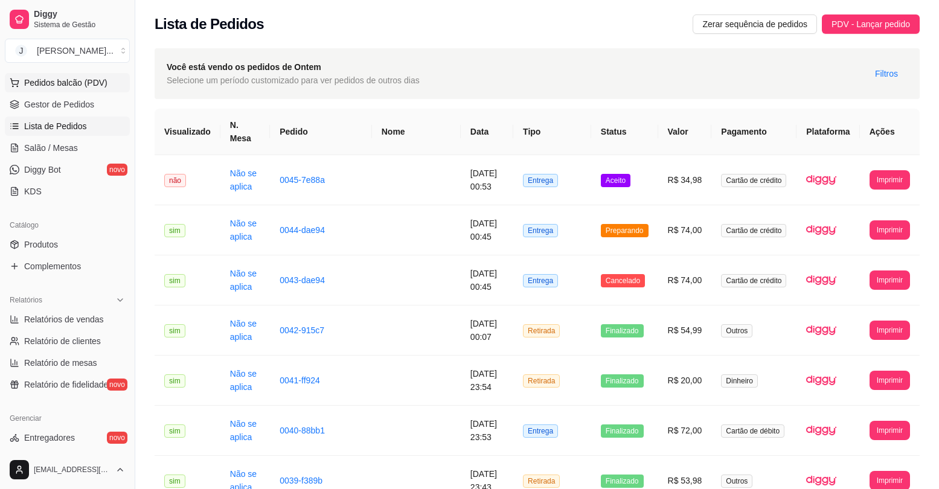
click at [37, 80] on span "Pedidos balcão (PDV)" at bounding box center [65, 83] width 83 height 12
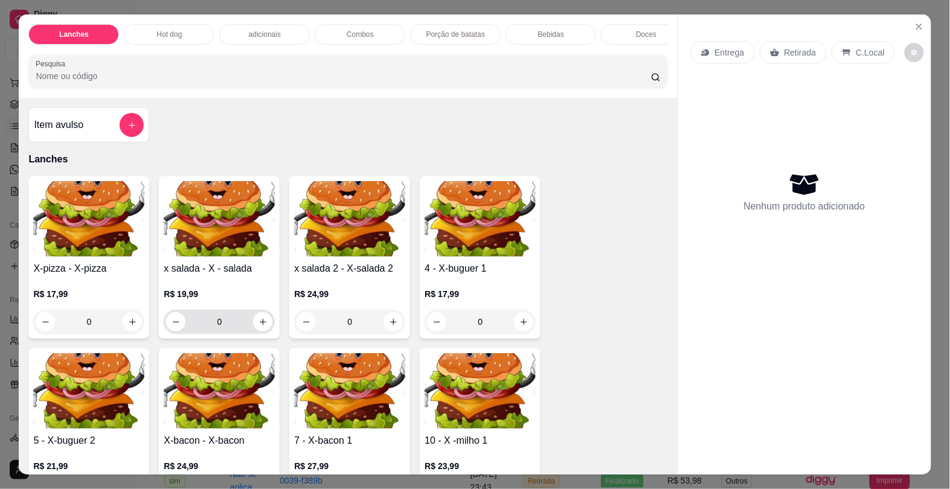
click at [260, 325] on icon "increase-product-quantity" at bounding box center [263, 322] width 7 height 7
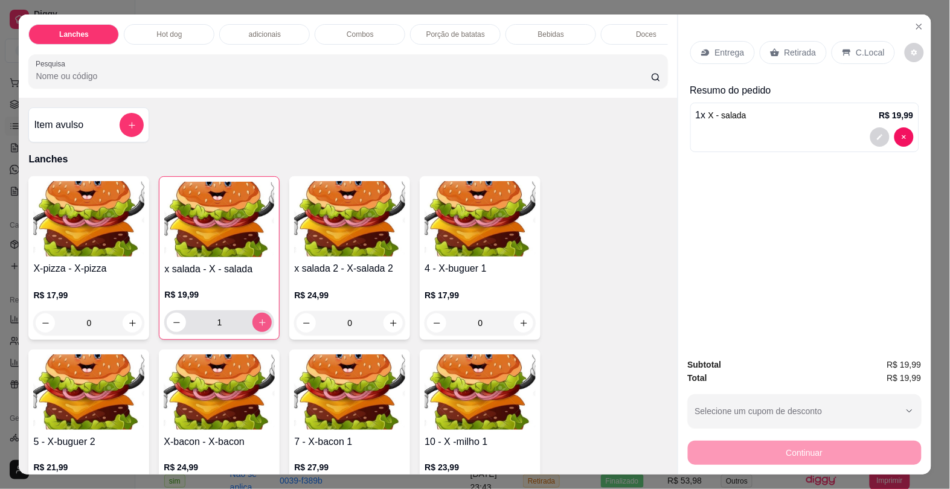
type input "1"
click at [871, 137] on button "decrease-product-quantity" at bounding box center [879, 136] width 19 height 19
click at [355, 274] on div "Observações do cliente" at bounding box center [475, 273] width 321 height 34
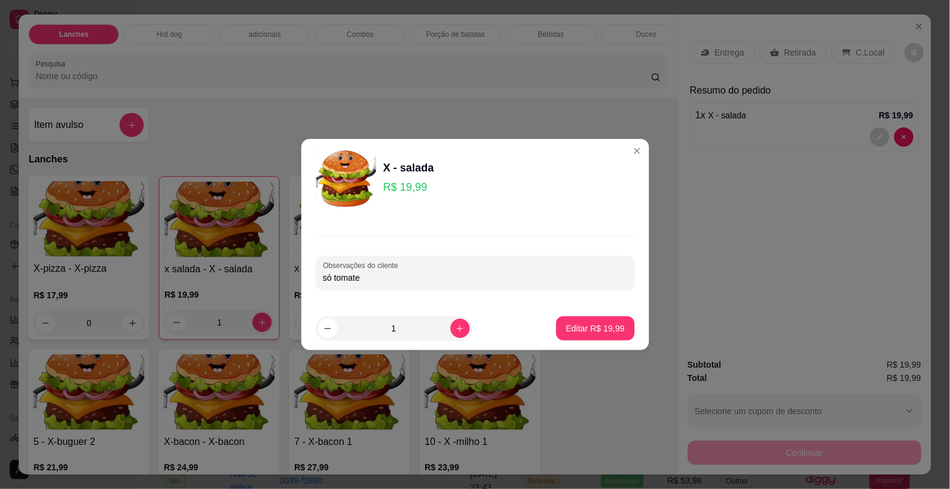
type input "só tomate"
click at [601, 332] on p "Editar R$ 19,99" at bounding box center [595, 327] width 57 height 11
type input "0"
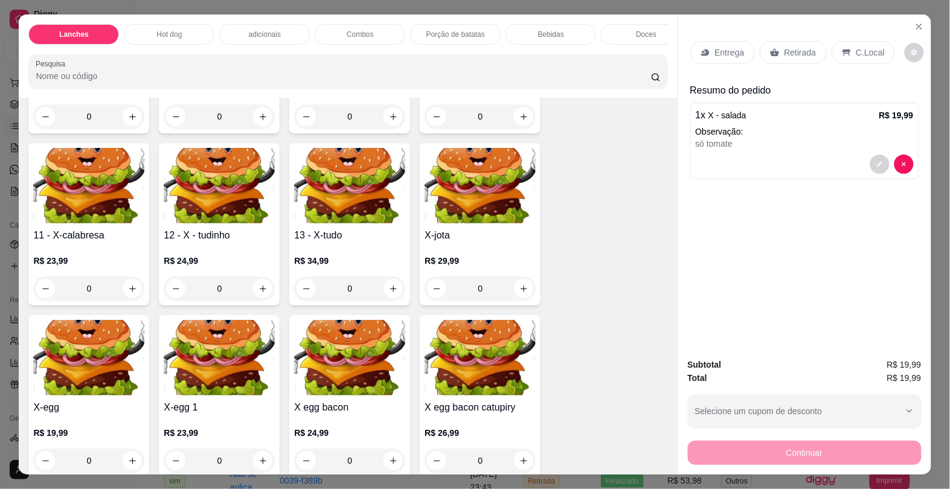
scroll to position [528, 0]
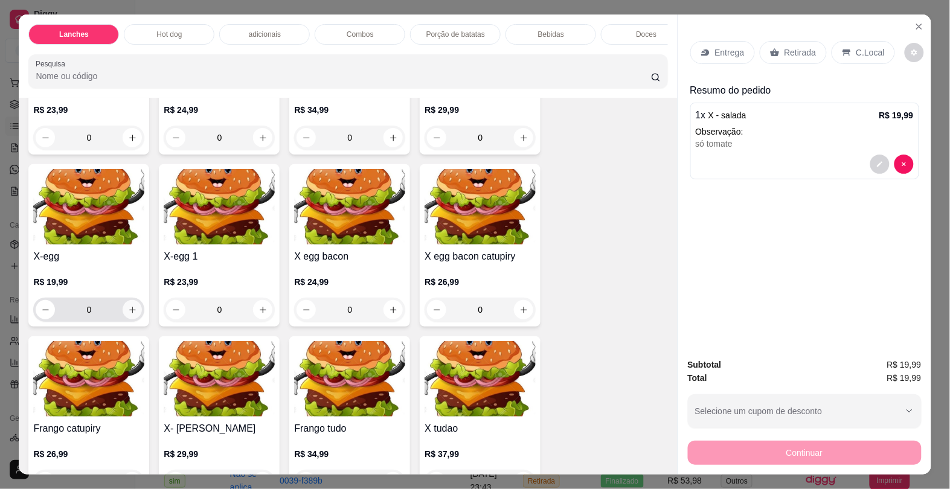
click at [129, 311] on icon "increase-product-quantity" at bounding box center [132, 310] width 9 height 9
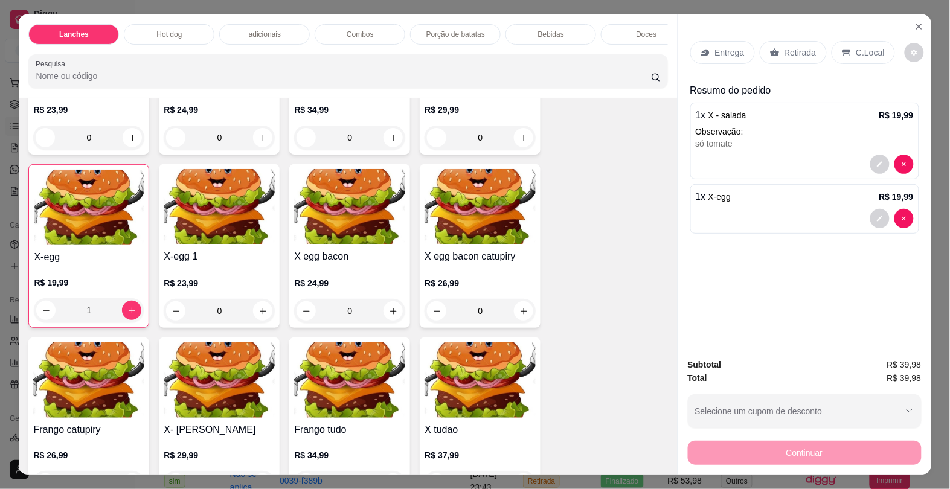
type input "1"
click at [182, 27] on div "Hot dog" at bounding box center [169, 34] width 91 height 21
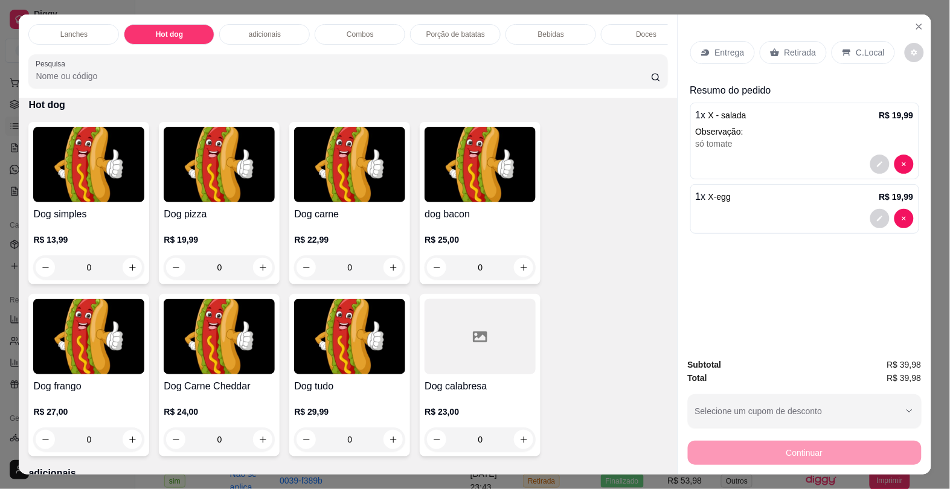
scroll to position [29, 0]
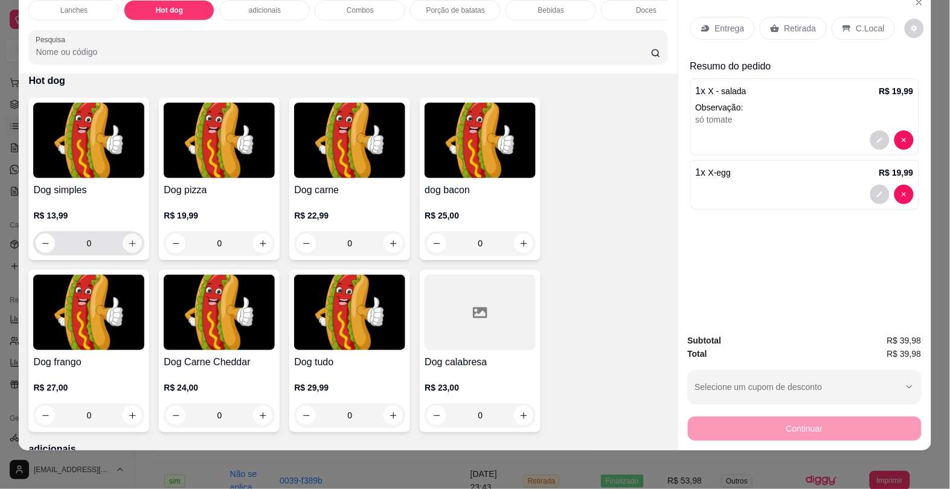
click at [130, 243] on icon "increase-product-quantity" at bounding box center [132, 243] width 9 height 9
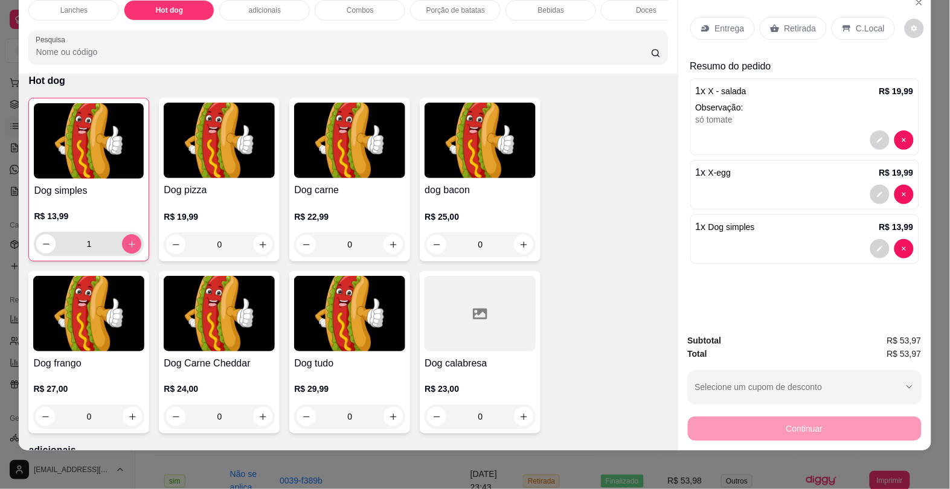
type input "1"
click at [531, 1] on div "Bebidas" at bounding box center [550, 10] width 91 height 21
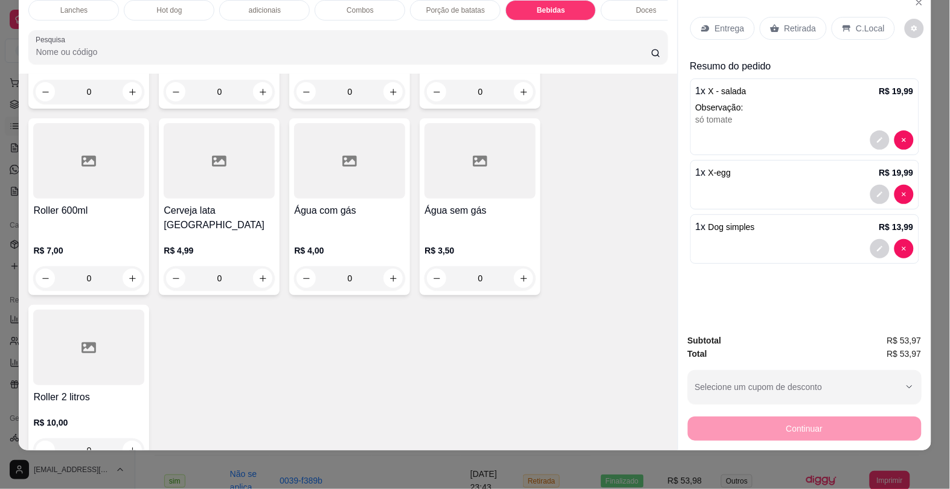
scroll to position [2641, 0]
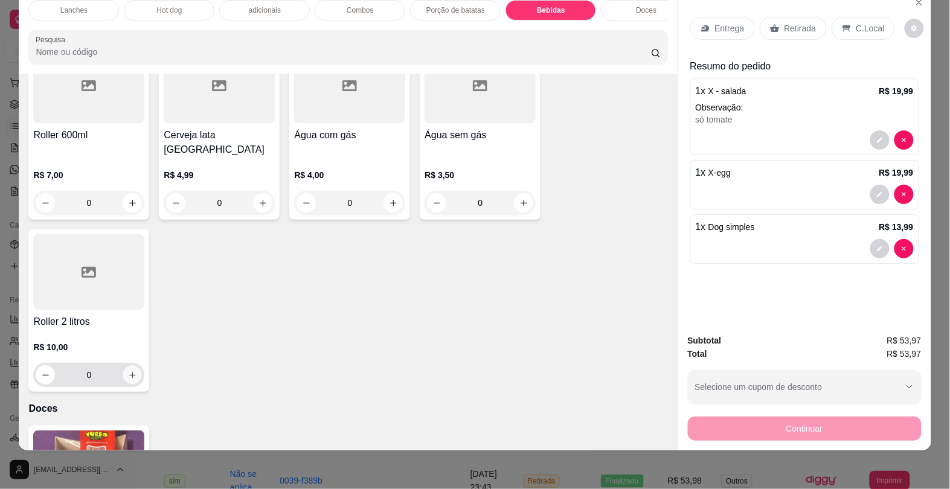
click at [128, 371] on icon "increase-product-quantity" at bounding box center [132, 375] width 9 height 9
type input "1"
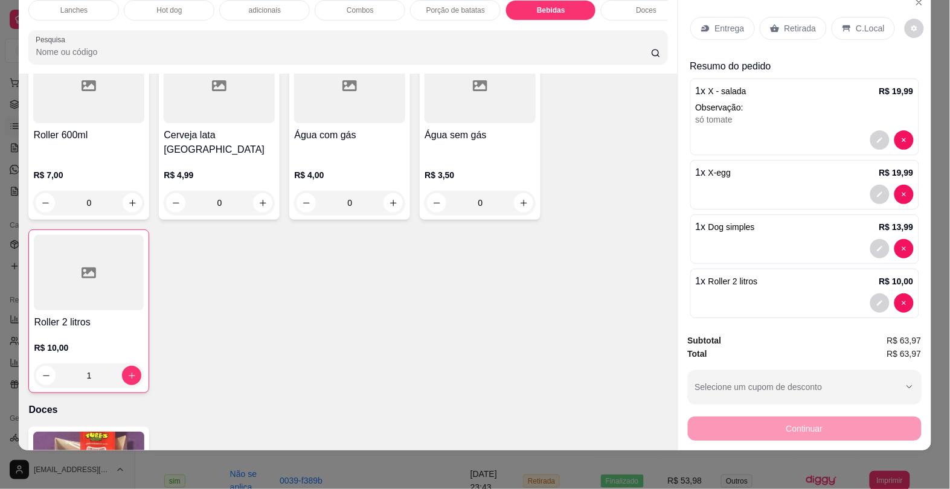
click at [704, 25] on div "Entrega" at bounding box center [722, 28] width 65 height 23
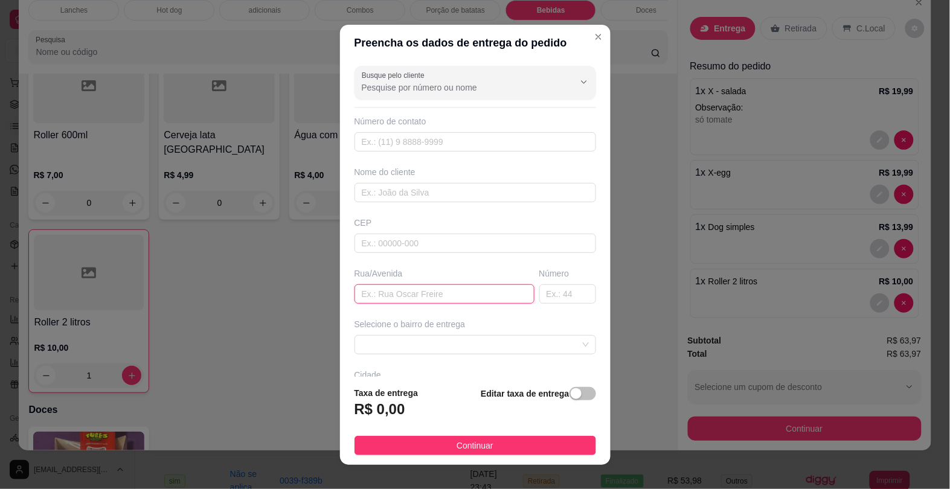
click at [469, 297] on input "text" at bounding box center [444, 293] width 180 height 19
type input "parati"
click at [472, 345] on span at bounding box center [475, 345] width 227 height 18
type input "726"
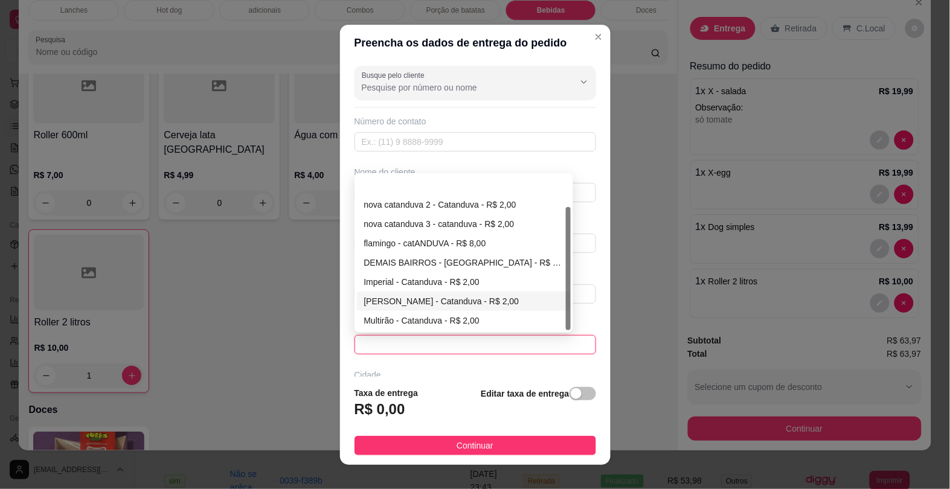
scroll to position [38, 0]
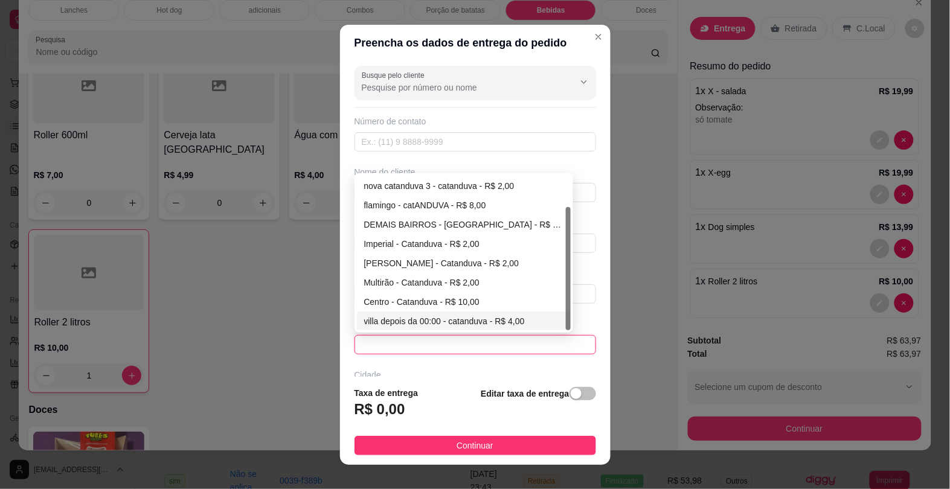
click at [445, 318] on div "villa depois da 00:00 - catanduva - R$ 4,00" at bounding box center [464, 321] width 200 height 13
type input "catanduva"
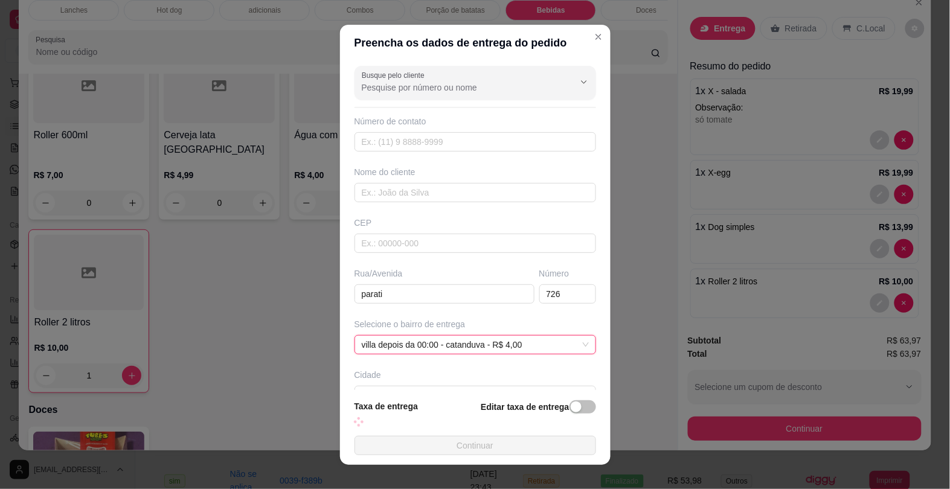
scroll to position [80, 0]
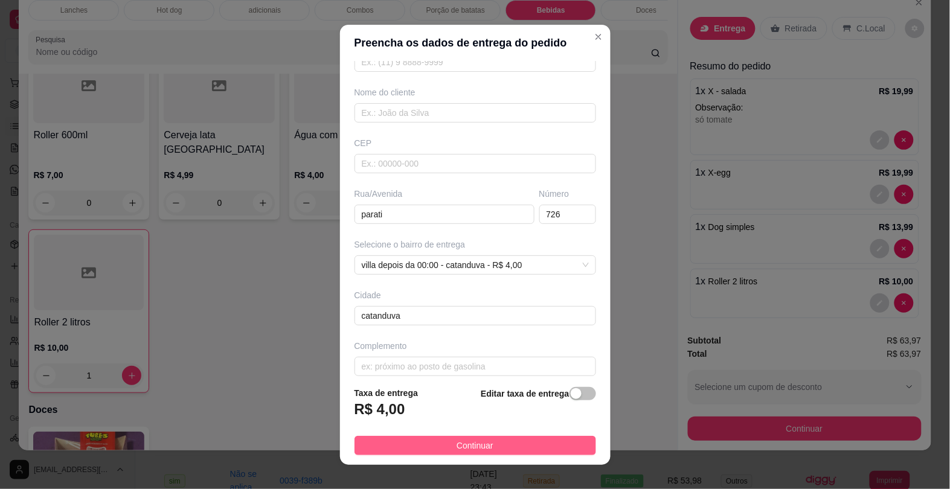
click at [473, 446] on span "Continuar" at bounding box center [474, 445] width 37 height 13
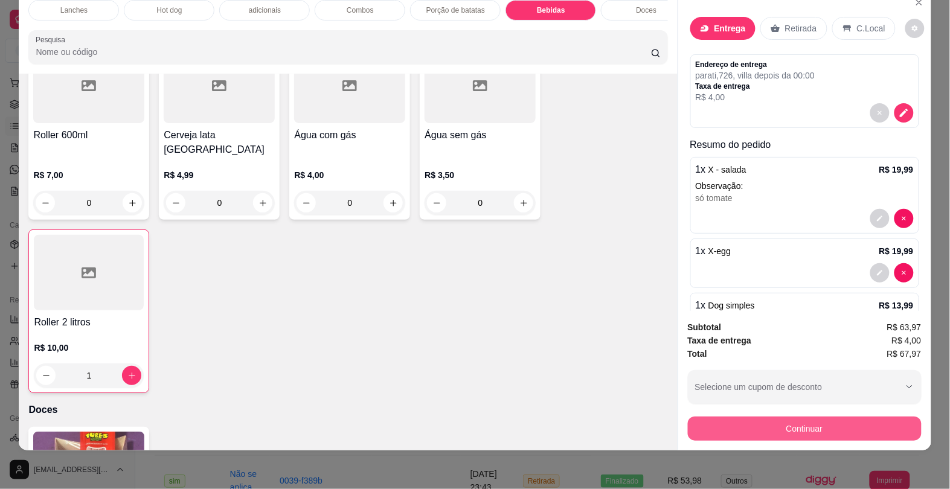
click at [804, 418] on button "Continuar" at bounding box center [805, 429] width 234 height 24
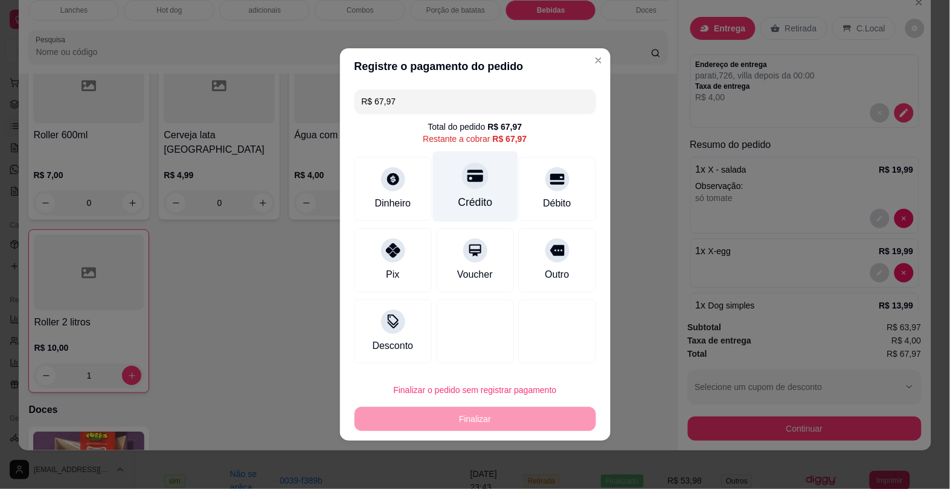
click at [484, 182] on div "Crédito" at bounding box center [474, 187] width 85 height 71
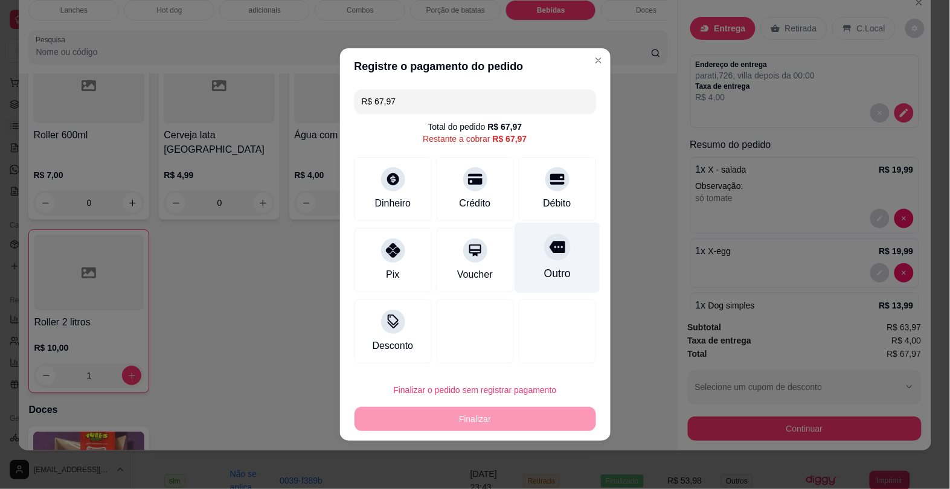
type input "R$ 0,00"
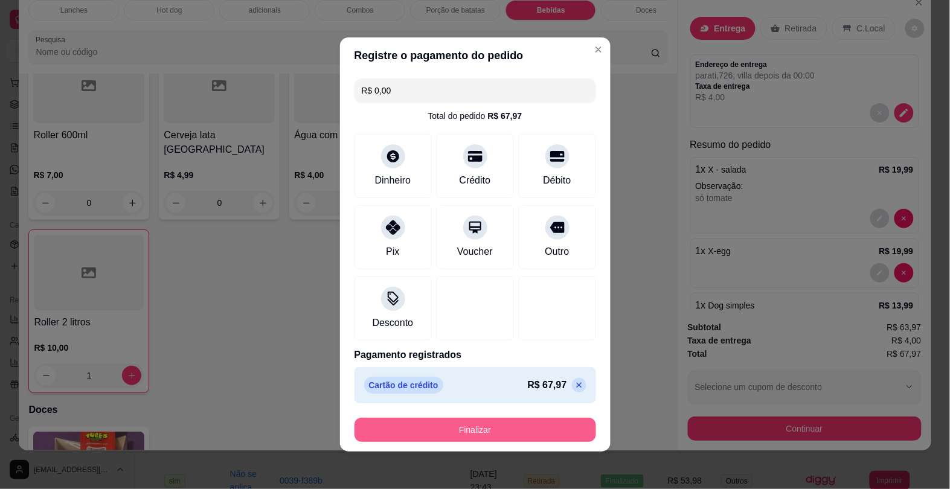
click at [510, 432] on button "Finalizar" at bounding box center [475, 430] width 242 height 24
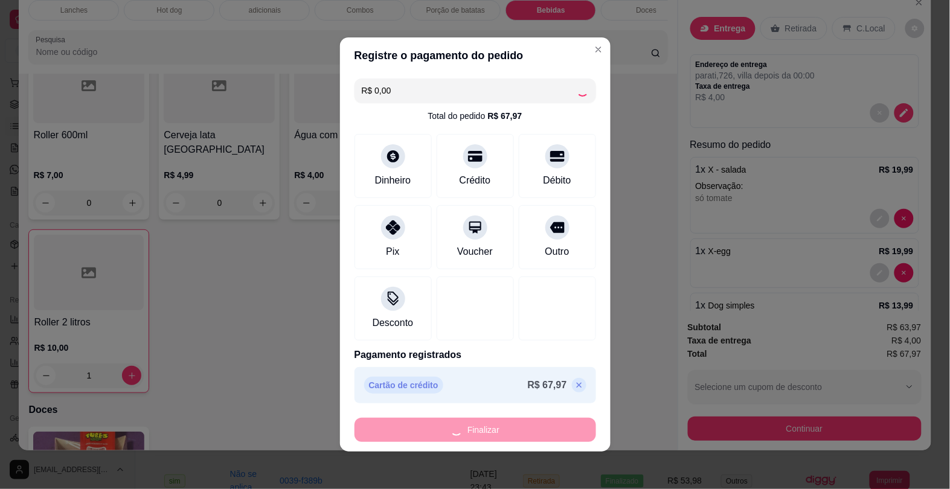
type input "0"
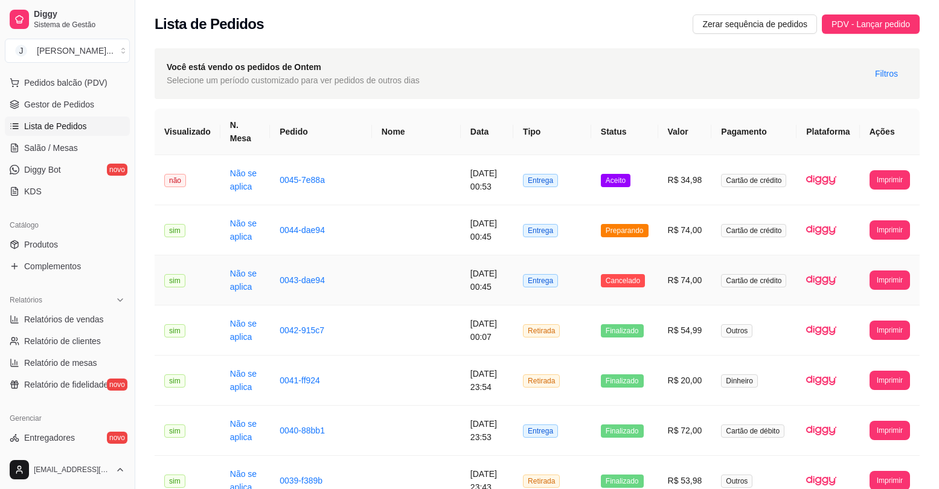
click at [669, 216] on td "R$ 74,00" at bounding box center [685, 230] width 54 height 50
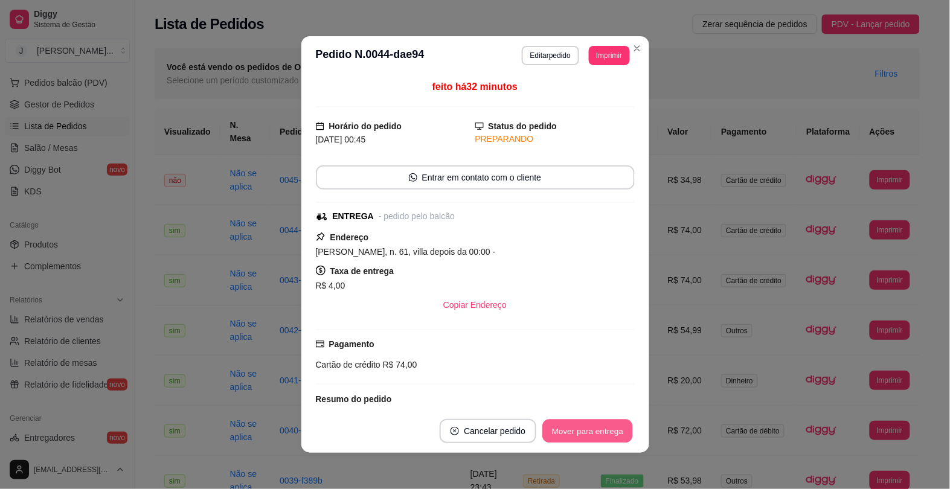
click at [565, 436] on button "Mover para entrega" at bounding box center [588, 432] width 91 height 24
click at [578, 429] on button "Mover para finalizado" at bounding box center [584, 431] width 100 height 24
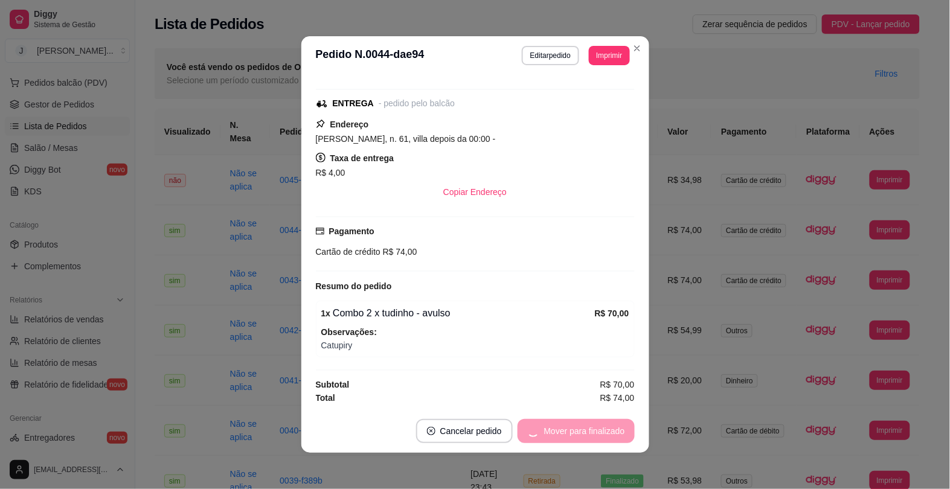
scroll to position [65, 0]
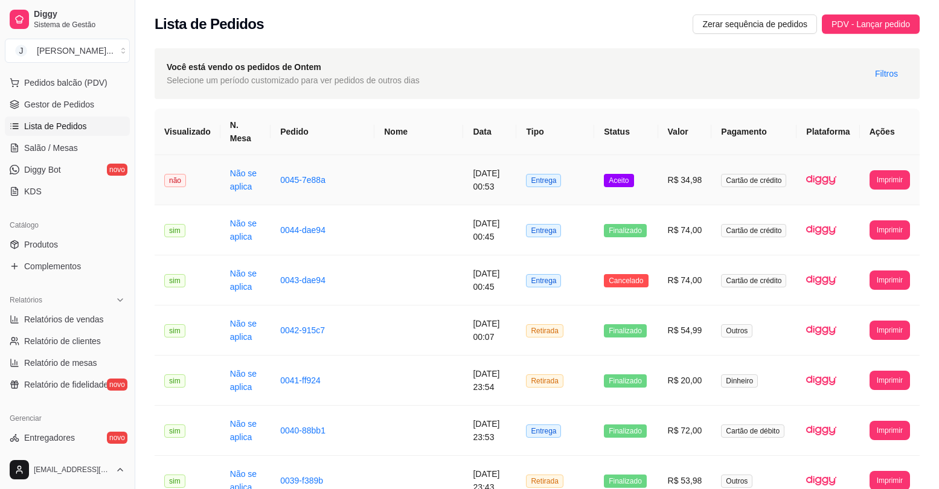
click at [668, 158] on td "R$ 34,98" at bounding box center [685, 180] width 54 height 50
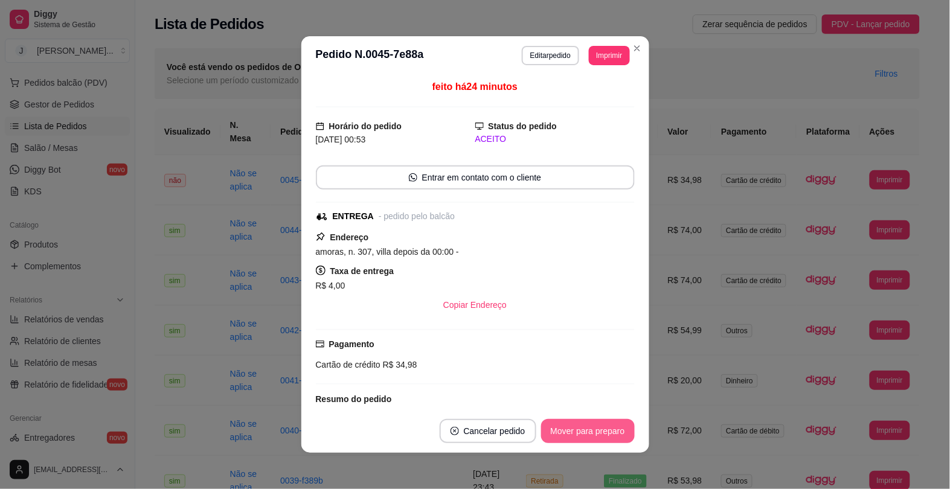
click at [593, 433] on button "Mover para preparo" at bounding box center [588, 431] width 94 height 24
click at [580, 435] on button "Mover para entrega" at bounding box center [588, 432] width 91 height 24
click at [607, 437] on button "Mover para finalizado" at bounding box center [584, 432] width 97 height 24
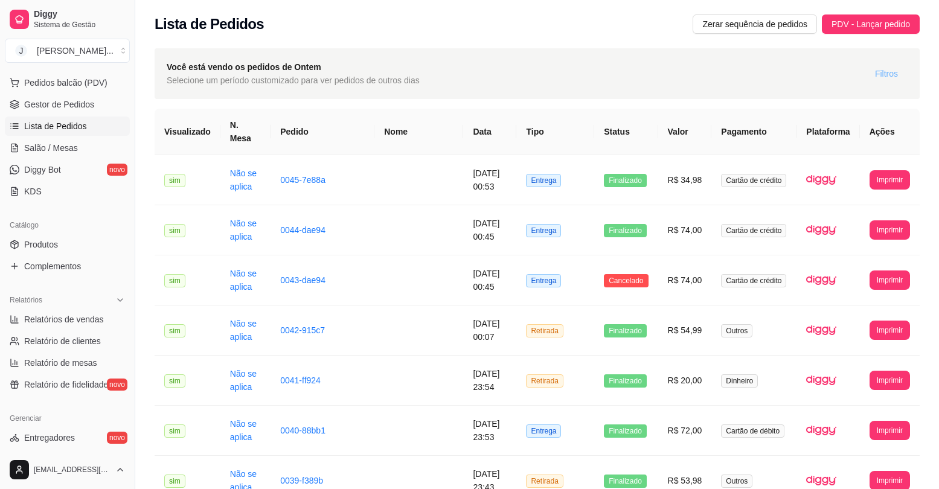
click at [897, 80] on span "Filtros" at bounding box center [886, 73] width 23 height 13
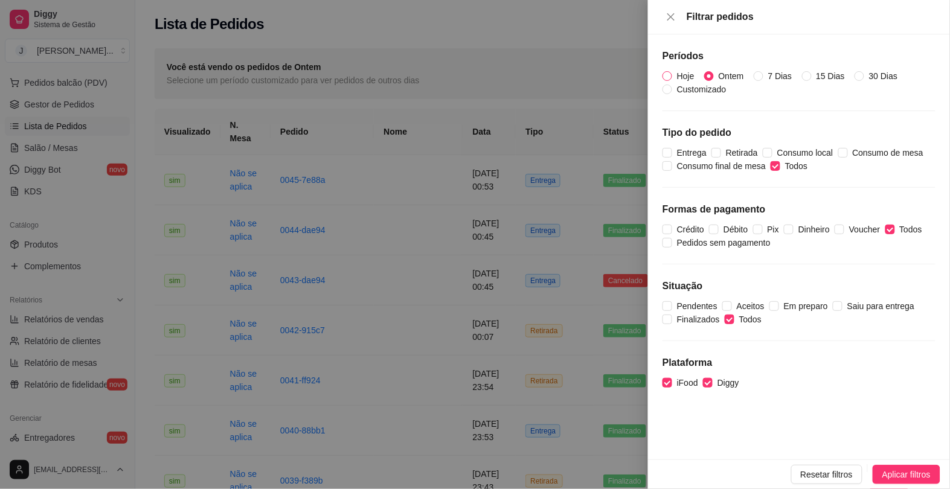
click at [669, 77] on input "Hoje" at bounding box center [667, 76] width 10 height 10
radio input "true"
radio input "false"
click at [894, 465] on button "Aplicar filtros" at bounding box center [906, 474] width 68 height 19
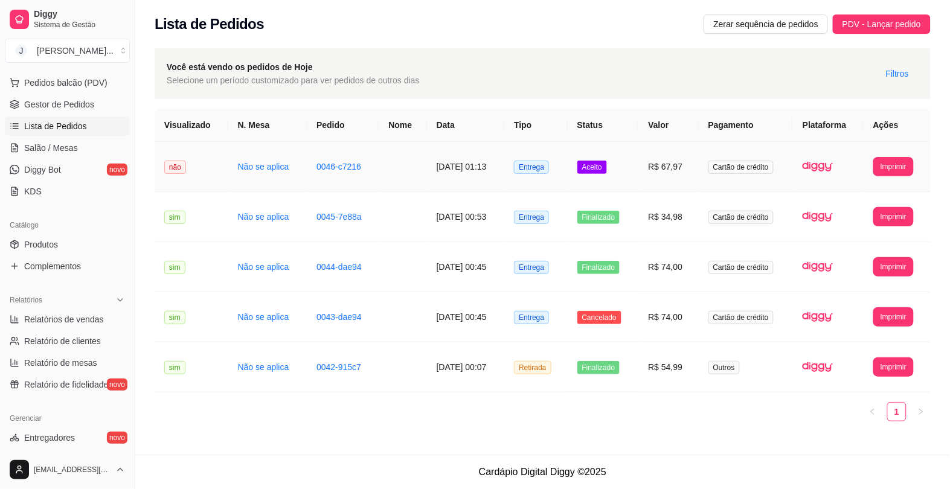
click at [647, 173] on tr "**********" at bounding box center [543, 167] width 776 height 50
click at [569, 432] on button "Mover para preparo" at bounding box center [588, 431] width 94 height 24
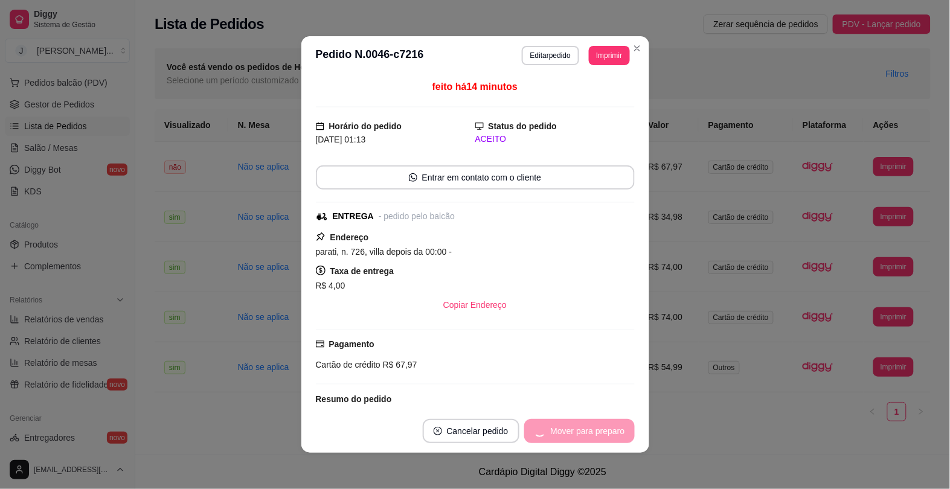
scroll to position [151, 0]
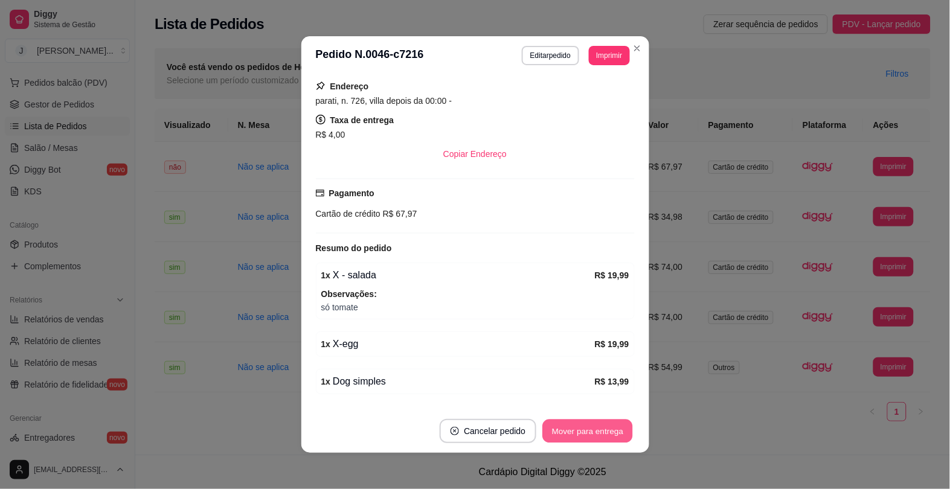
click at [587, 427] on button "Mover para entrega" at bounding box center [588, 432] width 91 height 24
click at [586, 430] on button "Mover para finalizado" at bounding box center [584, 431] width 100 height 24
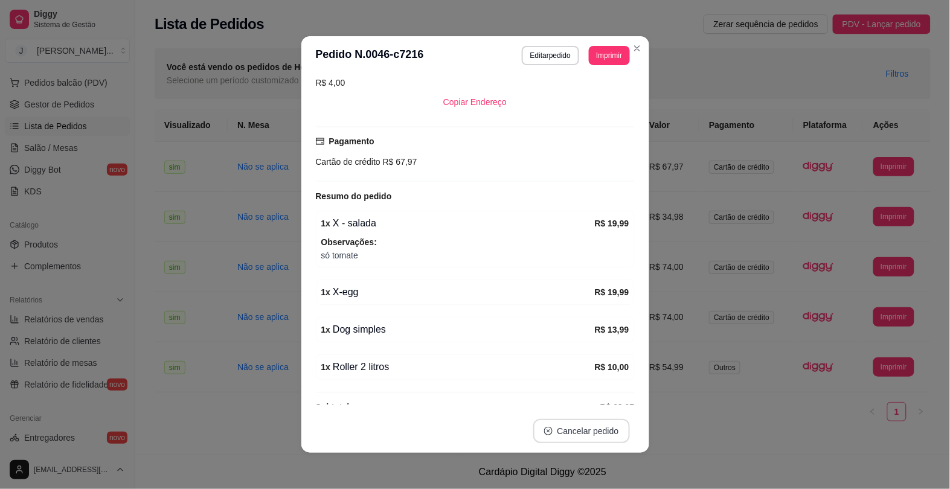
scroll to position [98, 0]
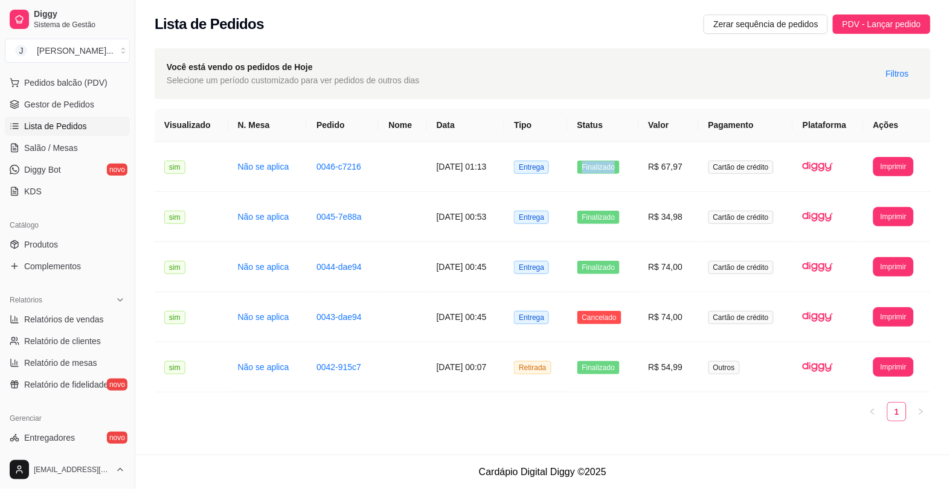
click at [595, 429] on div "**********" at bounding box center [543, 270] width 776 height 322
click at [53, 82] on span "Pedidos balcão (PDV)" at bounding box center [65, 83] width 83 height 12
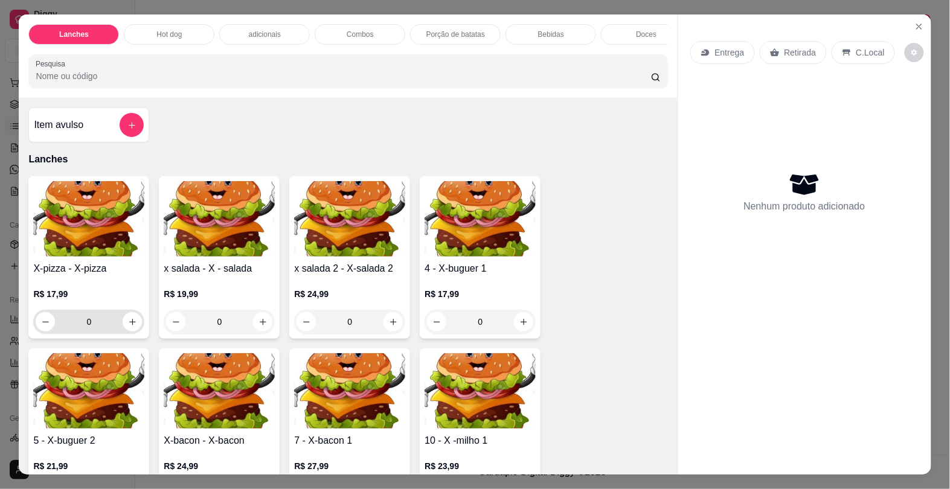
click at [129, 327] on icon "increase-product-quantity" at bounding box center [132, 322] width 9 height 9
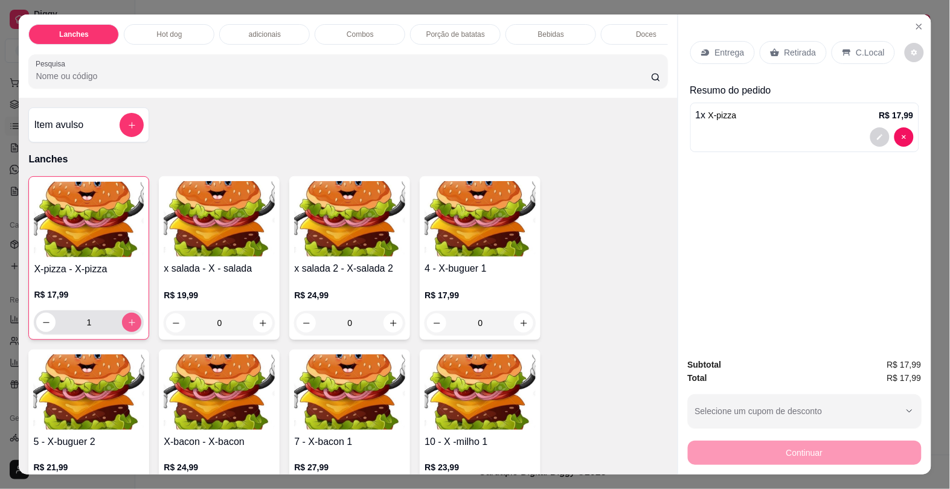
type input "1"
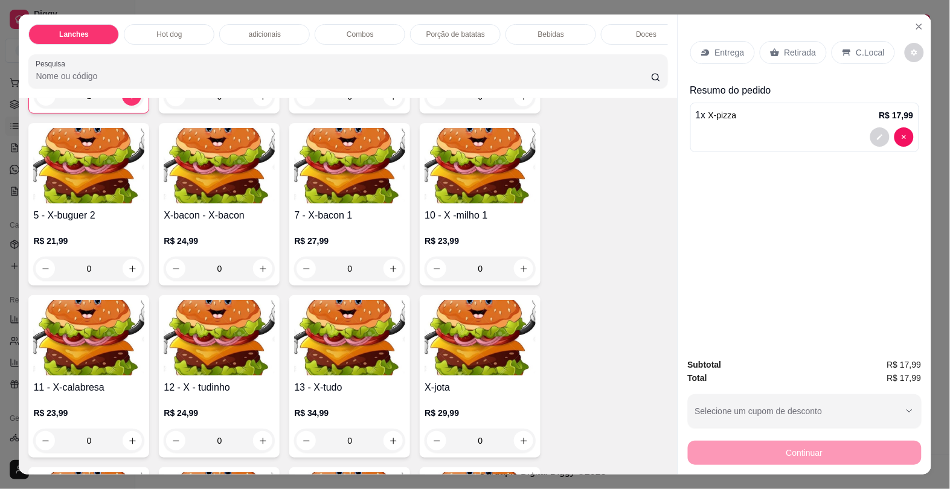
scroll to position [302, 0]
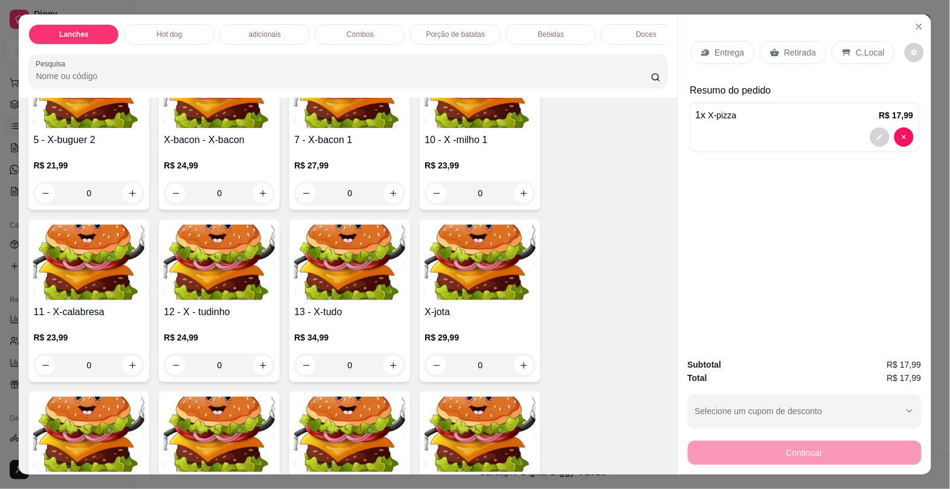
click at [258, 370] on icon "increase-product-quantity" at bounding box center [262, 365] width 9 height 9
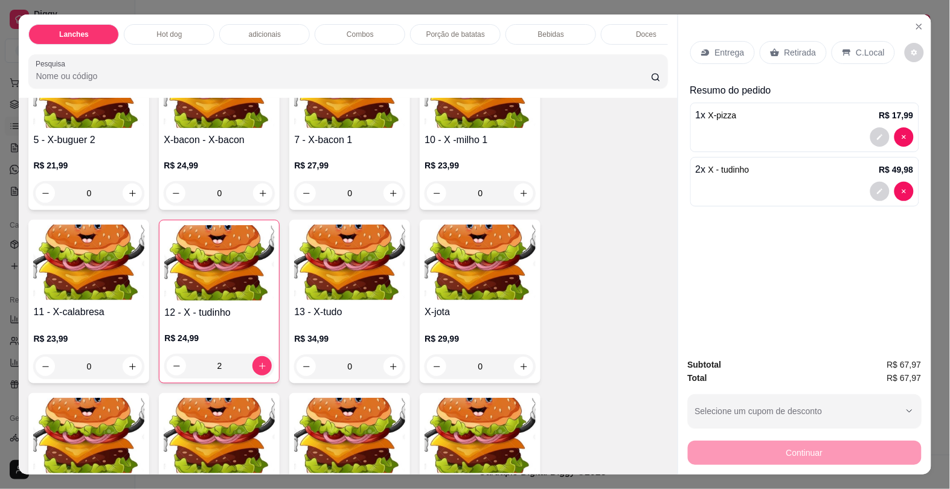
type input "2"
click at [725, 47] on p "Entrega" at bounding box center [730, 52] width 30 height 12
click at [558, 27] on div "Bebidas" at bounding box center [550, 34] width 91 height 21
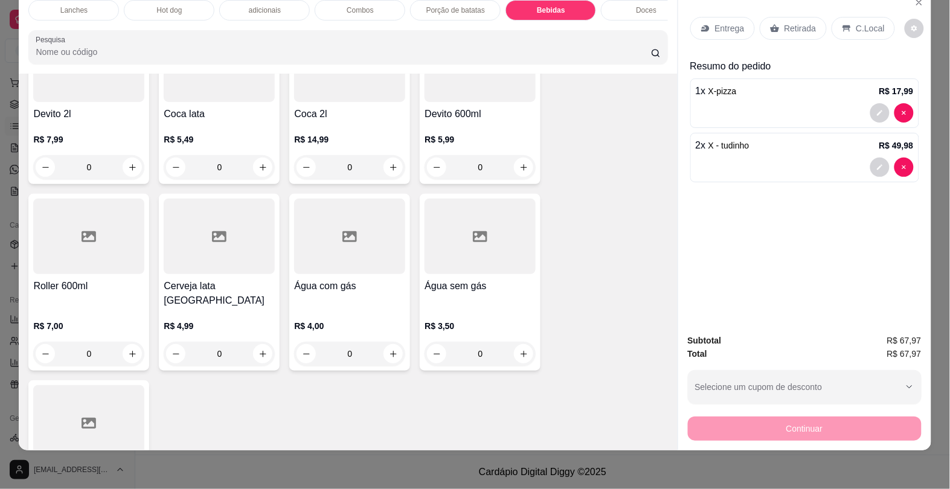
scroll to position [2641, 0]
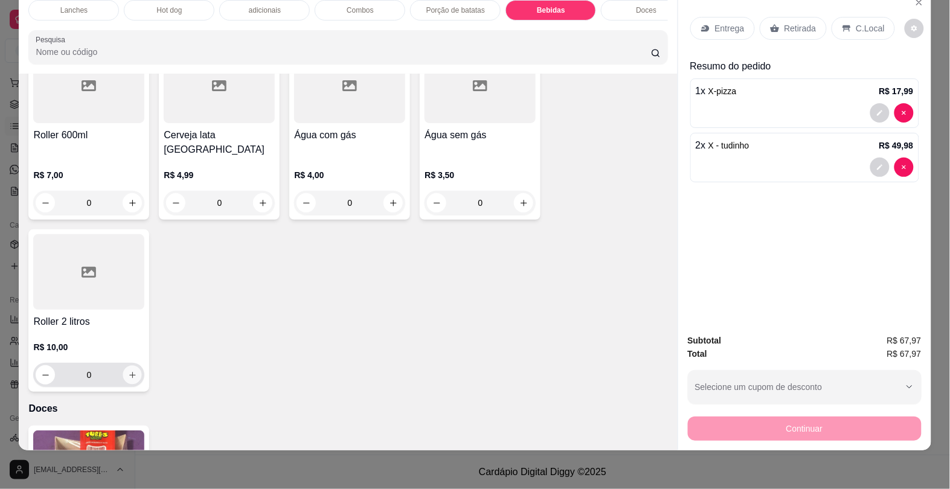
click at [128, 371] on icon "increase-product-quantity" at bounding box center [132, 375] width 9 height 9
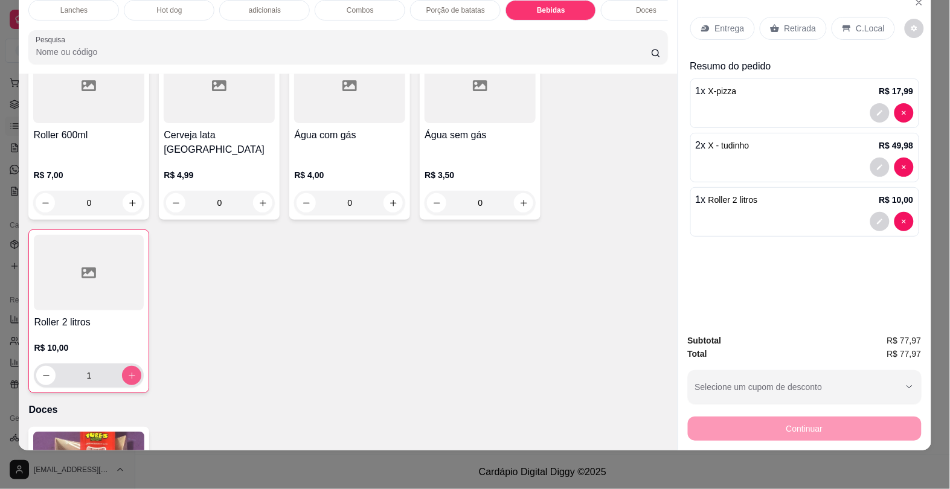
type input "1"
click at [715, 22] on p "Entrega" at bounding box center [730, 28] width 30 height 12
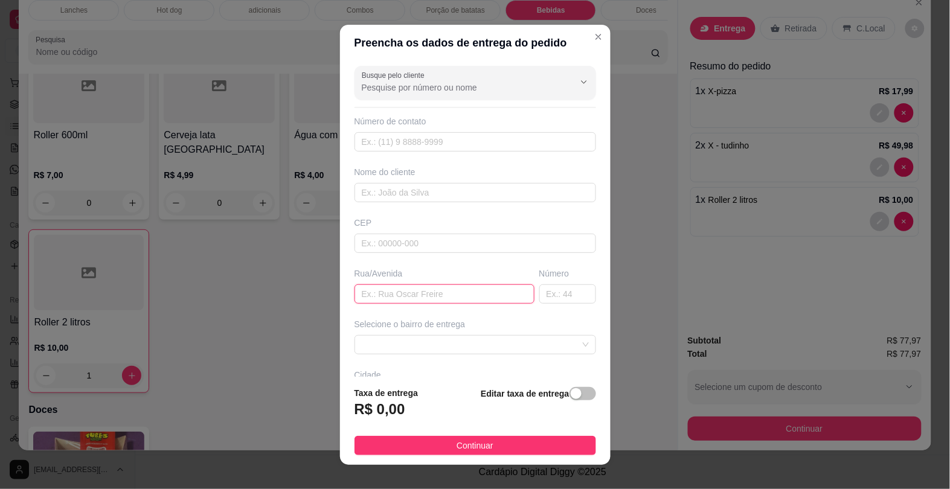
click at [443, 294] on input "text" at bounding box center [444, 293] width 180 height 19
type input "responsabilidade"
type input "3"
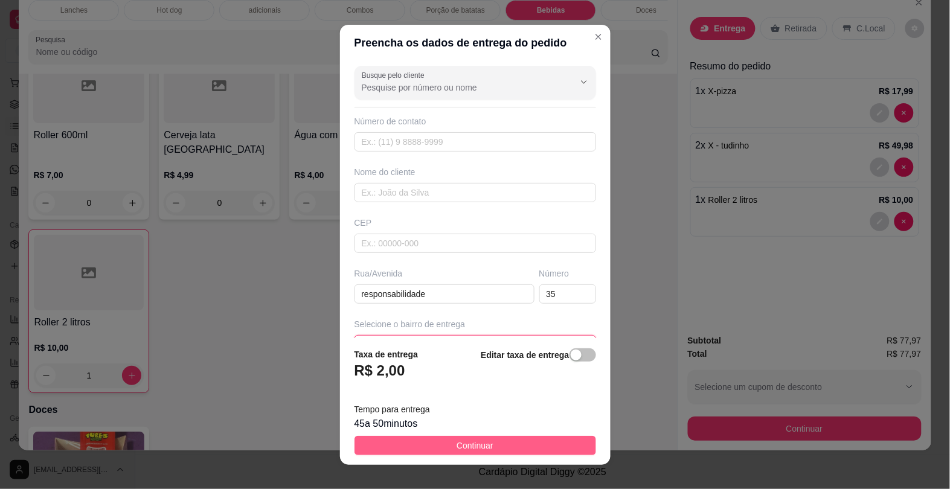
scroll to position [80, 0]
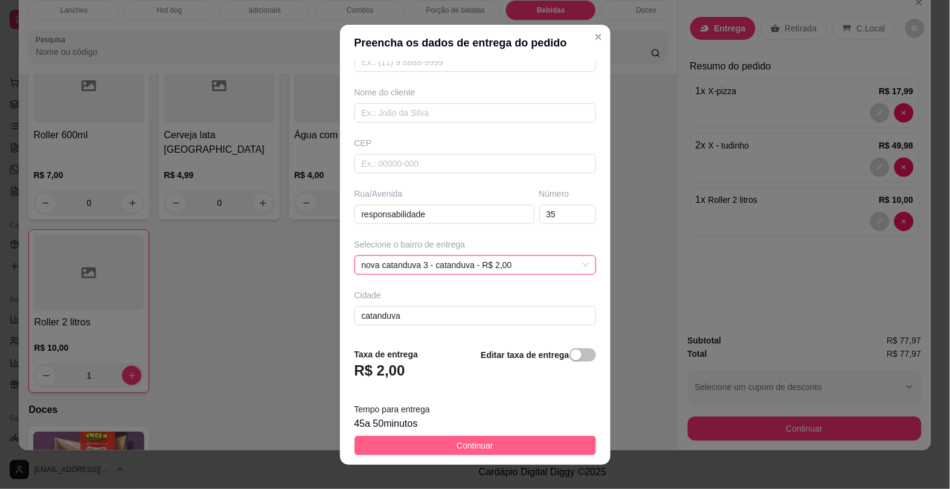
click at [426, 448] on button "Continuar" at bounding box center [475, 445] width 242 height 19
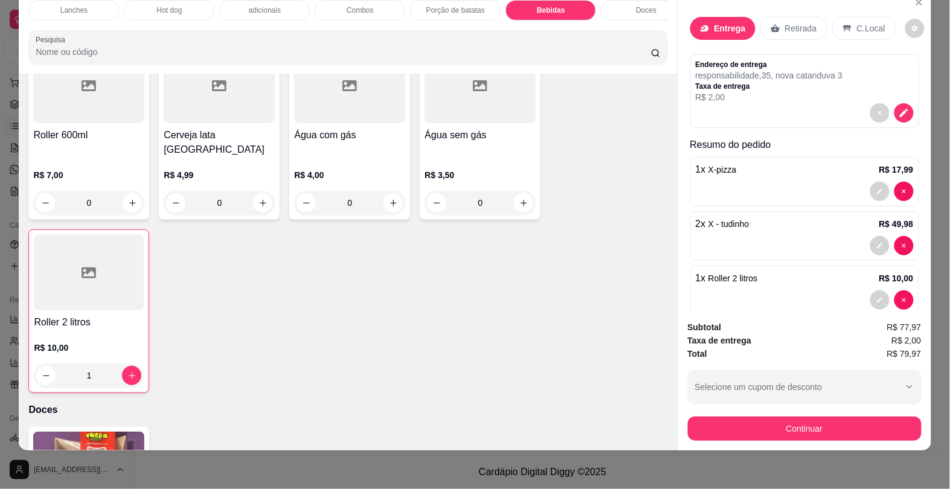
scroll to position [22, 0]
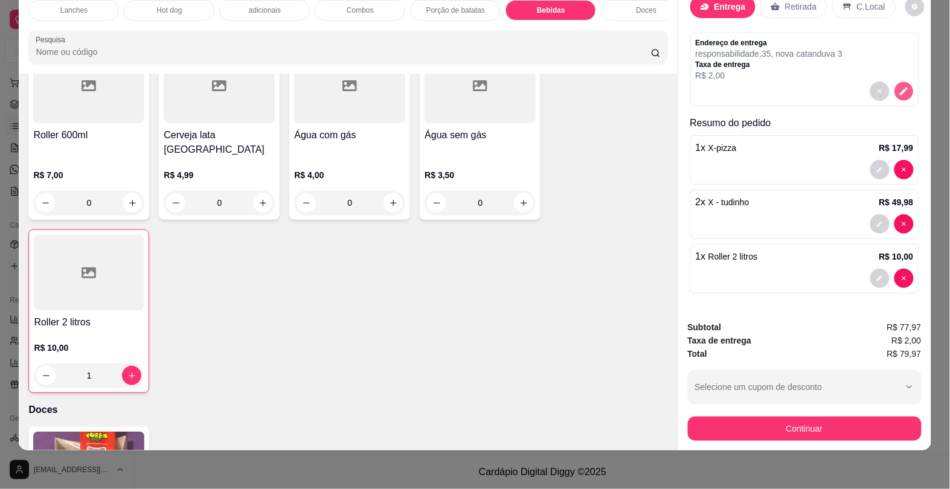
click at [900, 88] on icon "decrease-product-quantity" at bounding box center [904, 92] width 8 height 8
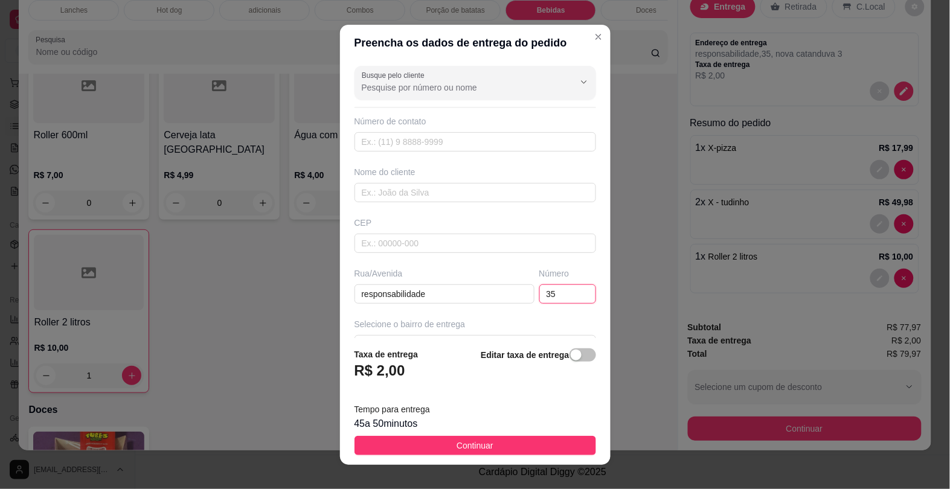
click at [547, 292] on input "35" at bounding box center [567, 293] width 57 height 19
click at [571, 352] on div "button" at bounding box center [576, 355] width 11 height 11
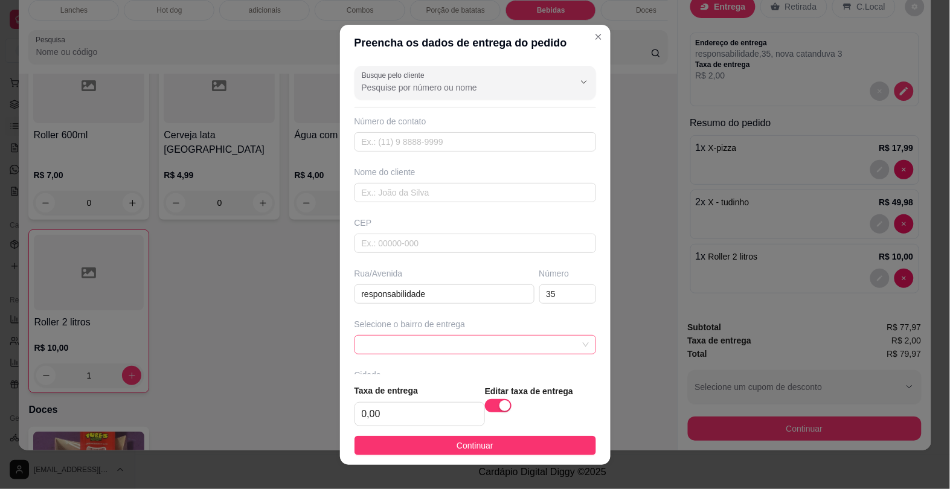
click at [465, 339] on span at bounding box center [475, 345] width 227 height 18
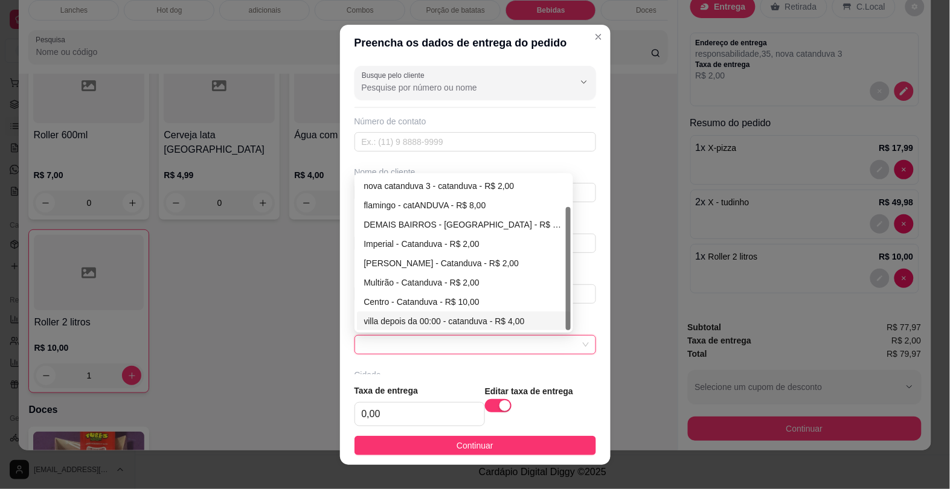
scroll to position [75, 0]
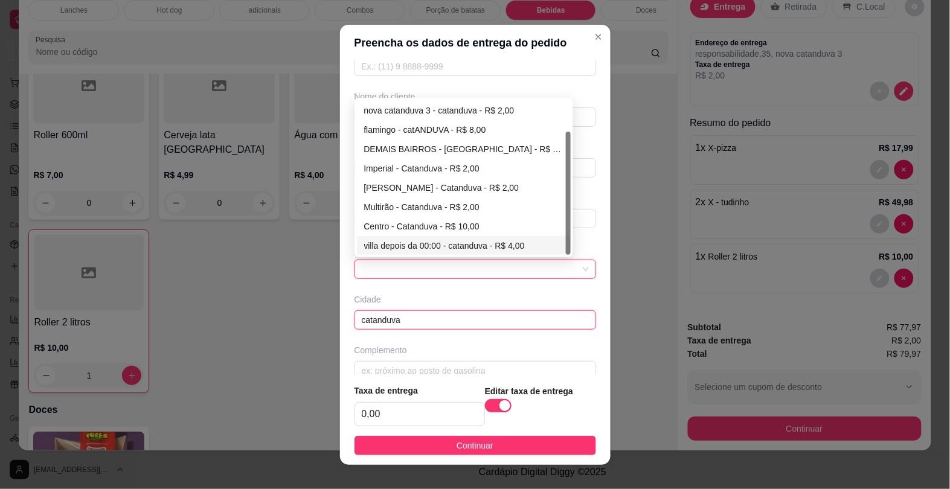
click at [502, 321] on input "catanduva" at bounding box center [475, 319] width 242 height 19
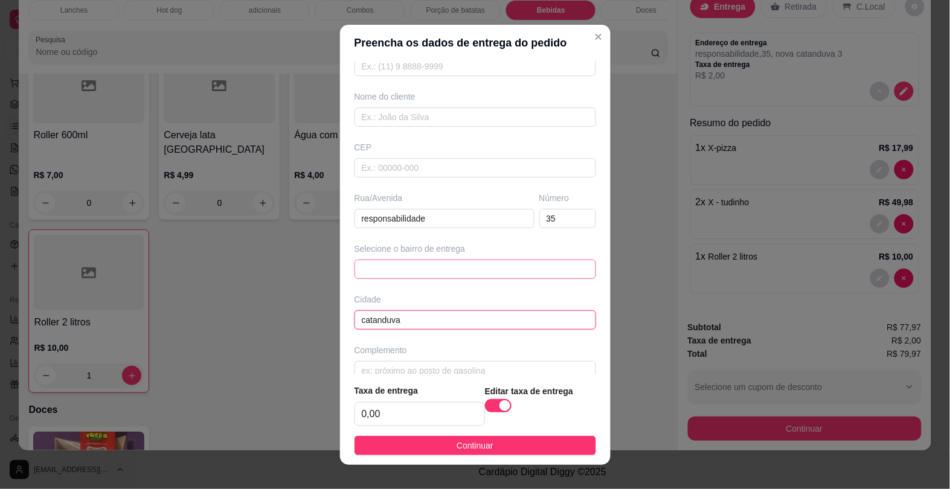
click at [490, 269] on span at bounding box center [475, 269] width 227 height 18
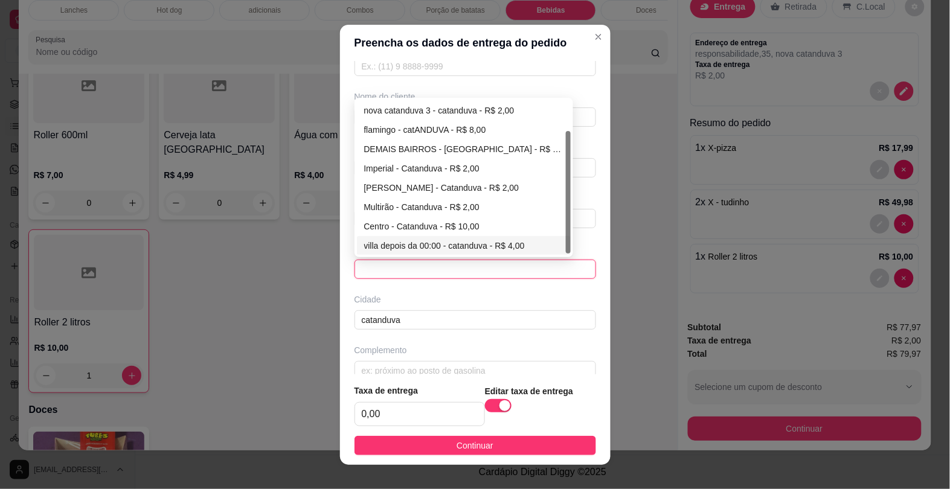
click at [462, 245] on div "villa depois da 00:00 - catanduva - R$ 4,00" at bounding box center [464, 245] width 200 height 13
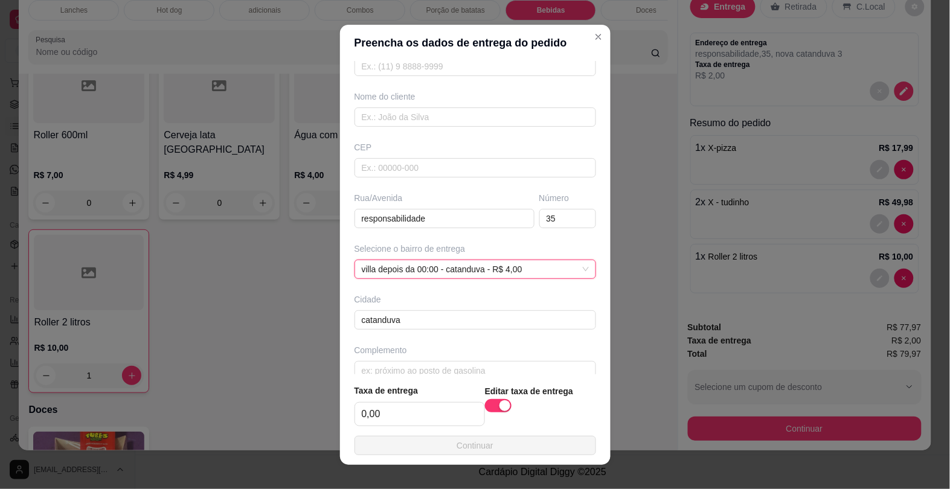
scroll to position [95, 0]
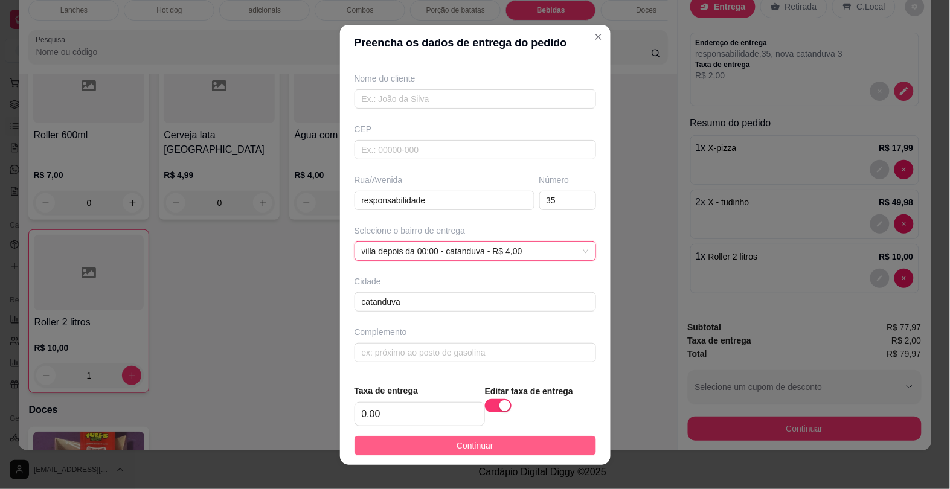
click at [456, 439] on span "Continuar" at bounding box center [474, 445] width 37 height 13
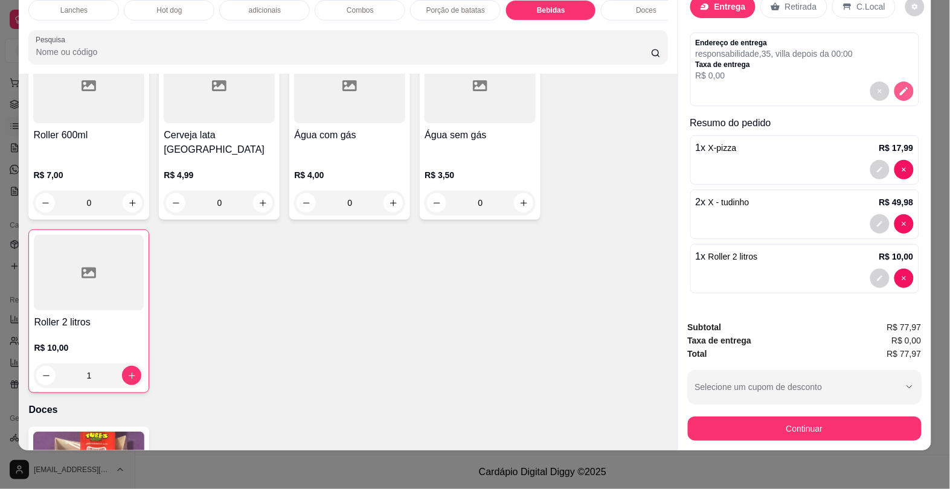
click at [900, 88] on icon "decrease-product-quantity" at bounding box center [904, 92] width 8 height 8
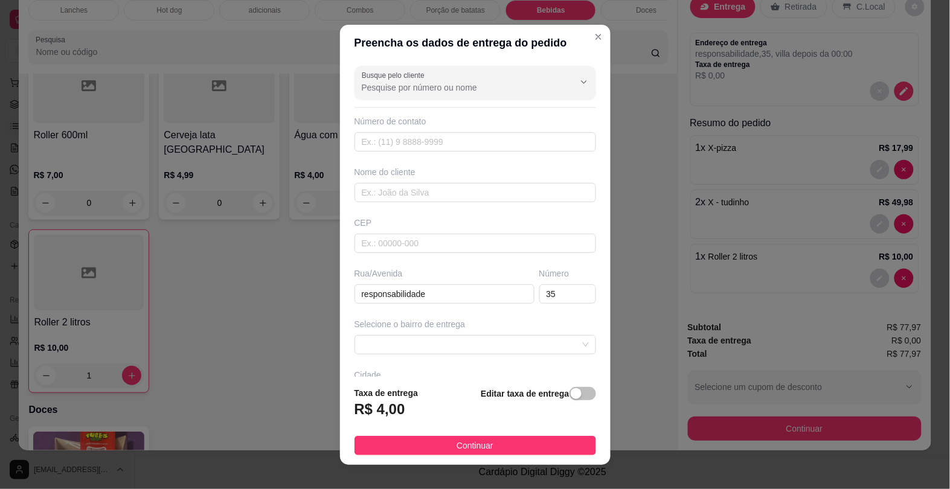
scroll to position [80, 0]
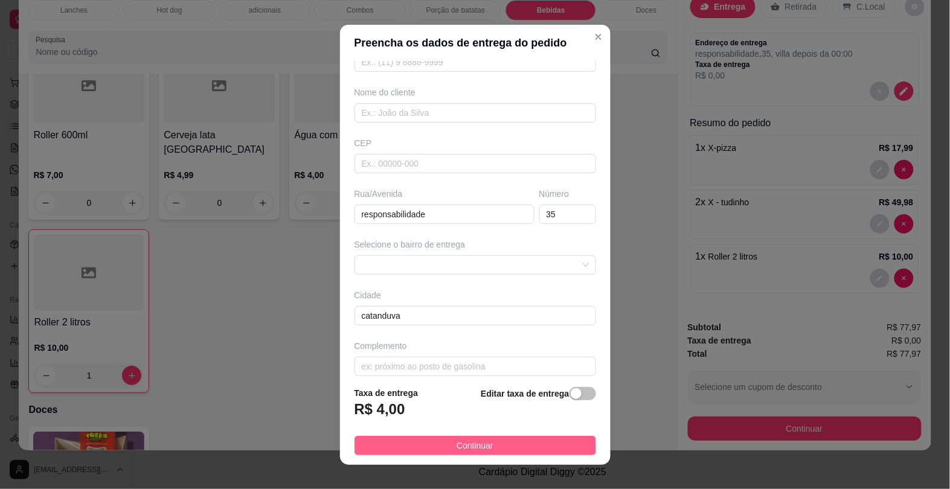
click at [471, 446] on span "Continuar" at bounding box center [474, 445] width 37 height 13
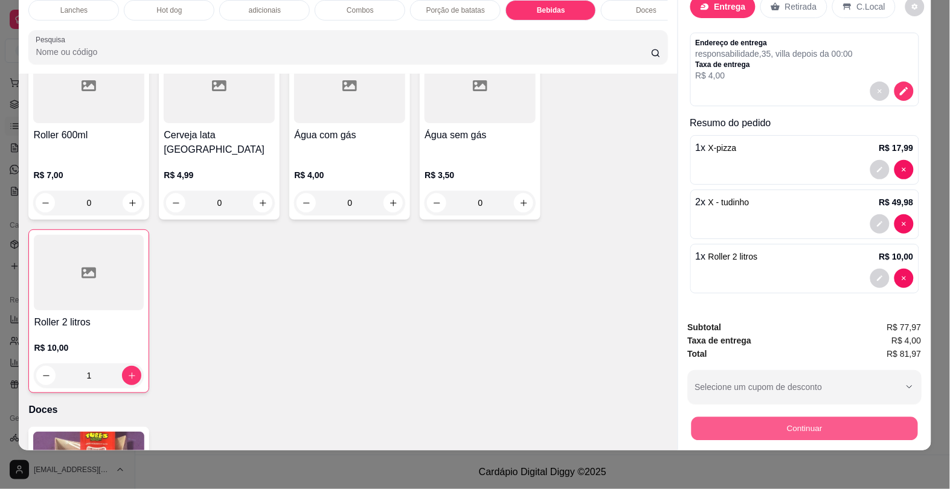
click at [708, 417] on button "Continuar" at bounding box center [804, 429] width 226 height 24
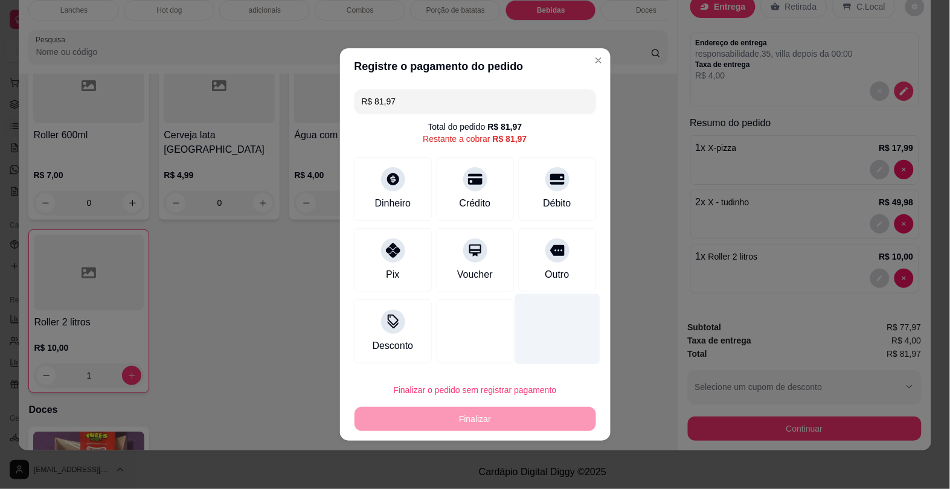
click at [474, 182] on icon at bounding box center [475, 179] width 14 height 11
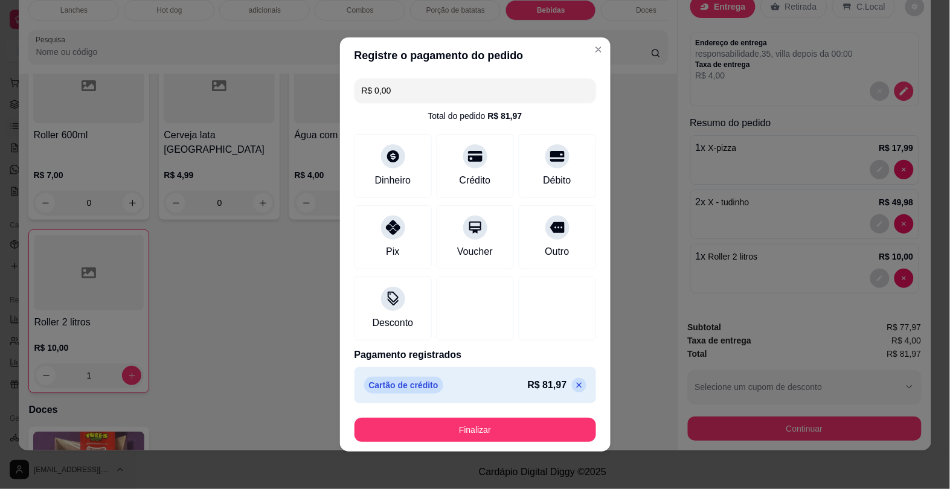
type input "R$ 0,00"
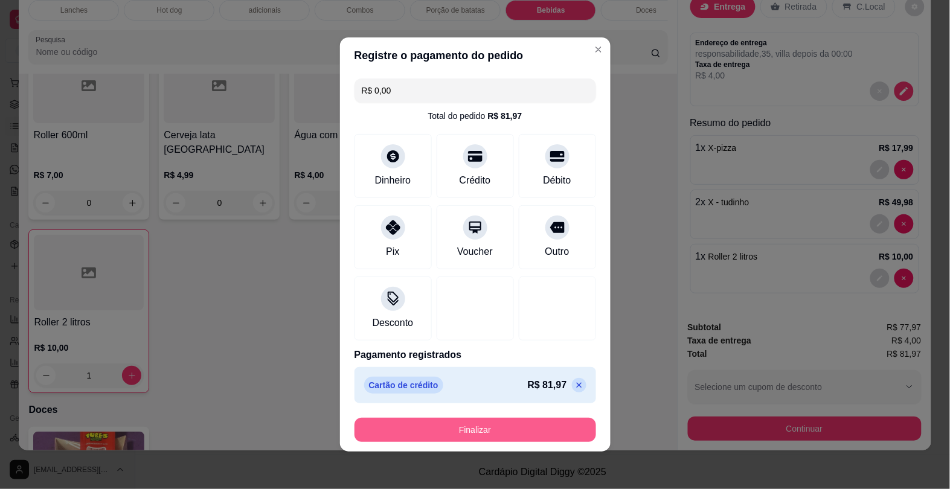
click at [520, 424] on button "Finalizar" at bounding box center [475, 430] width 242 height 24
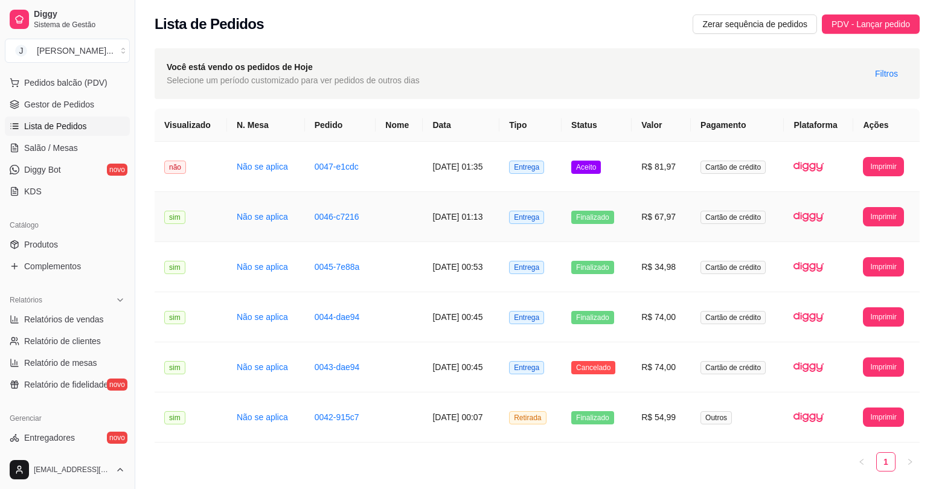
click at [652, 228] on td "R$ 67,97" at bounding box center [661, 217] width 59 height 50
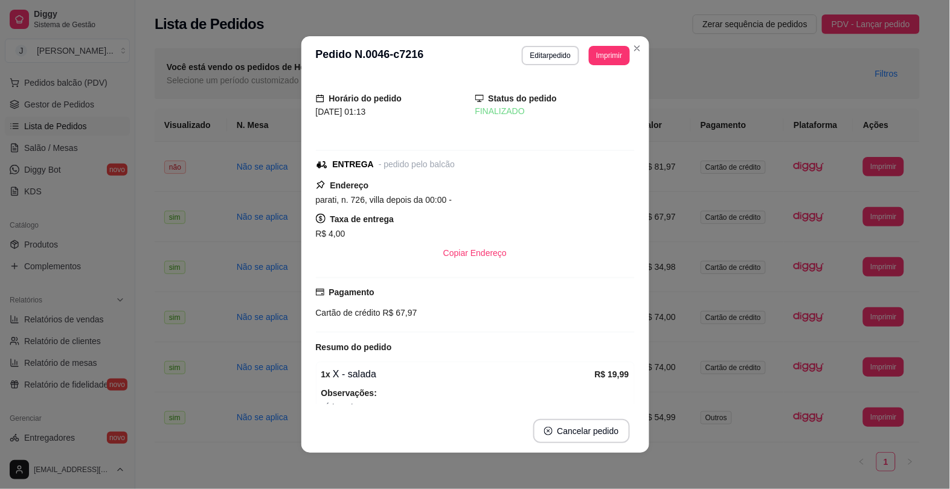
scroll to position [75, 0]
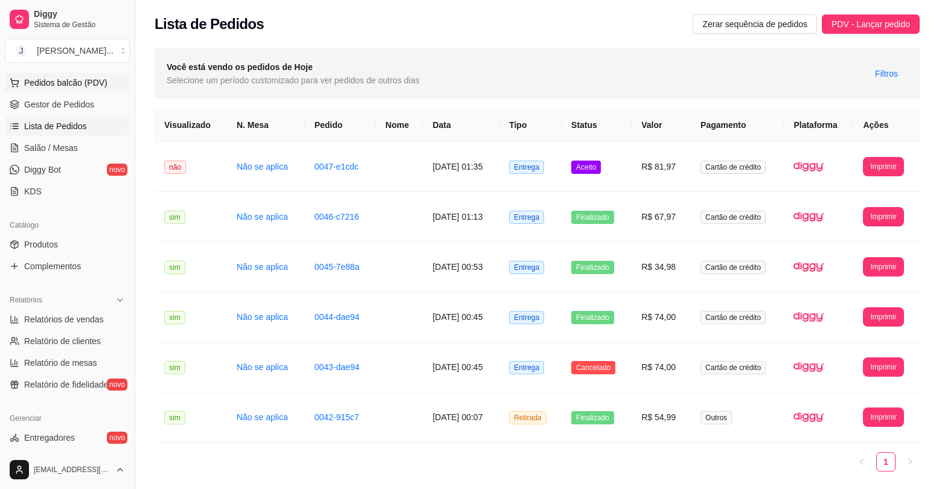
click at [94, 83] on span "Pedidos balcão (PDV)" at bounding box center [65, 83] width 83 height 12
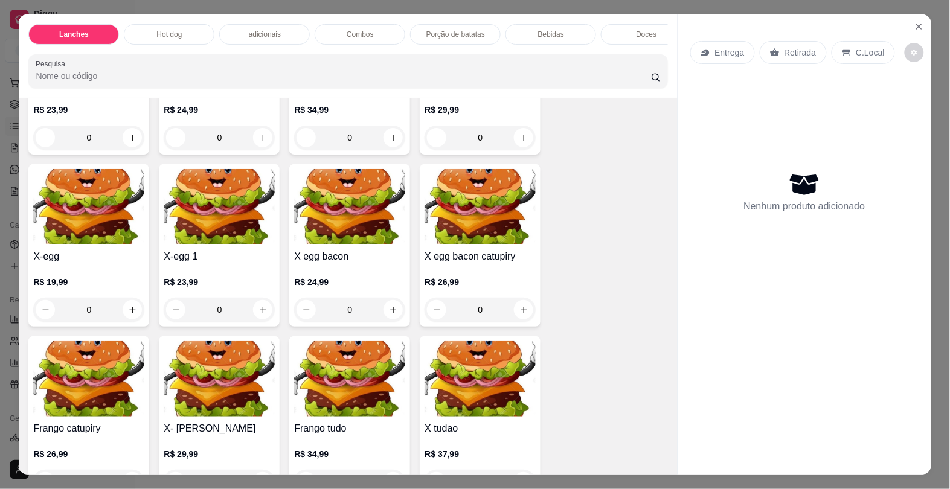
scroll to position [453, 0]
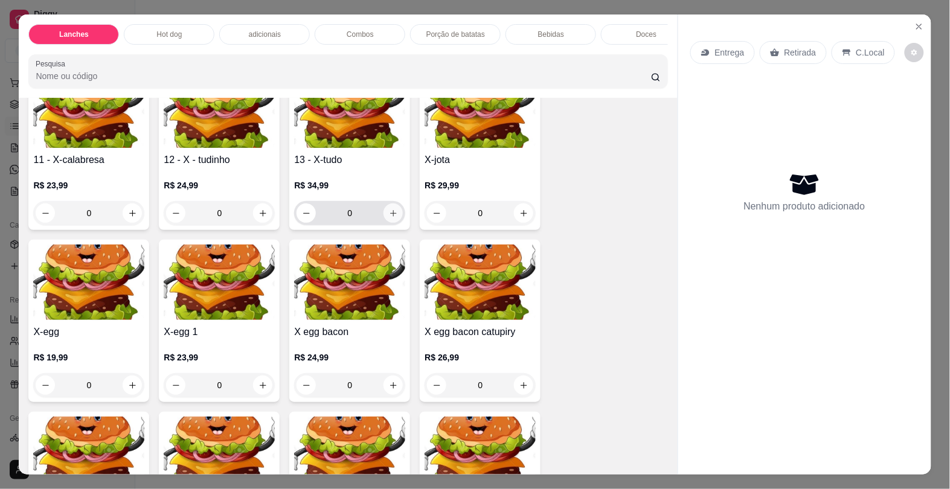
click at [389, 218] on icon "increase-product-quantity" at bounding box center [393, 213] width 9 height 9
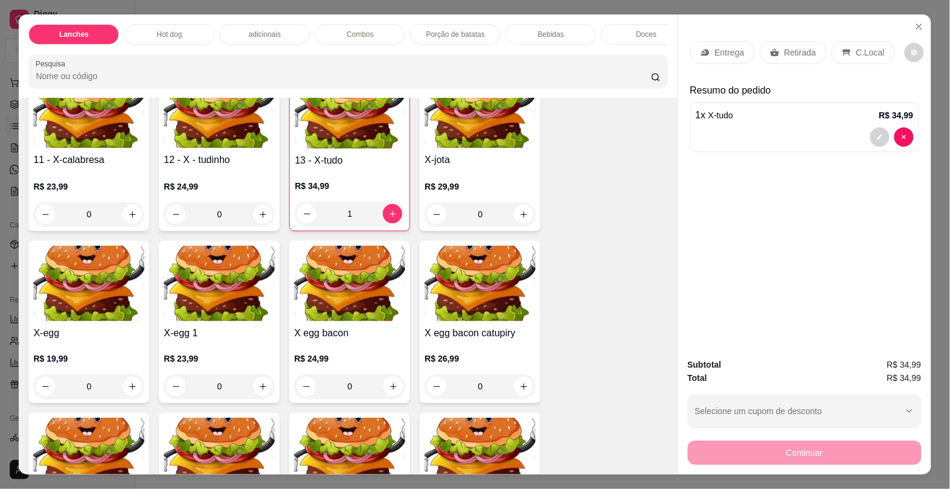
type input "1"
click at [764, 127] on div at bounding box center [805, 136] width 218 height 19
click at [623, 153] on div "X-pizza - X-pizza R$ 17,99 0 x salada - X - salada R$ 19,99 0 x salada 2 - X-sa…" at bounding box center [347, 235] width 639 height 1024
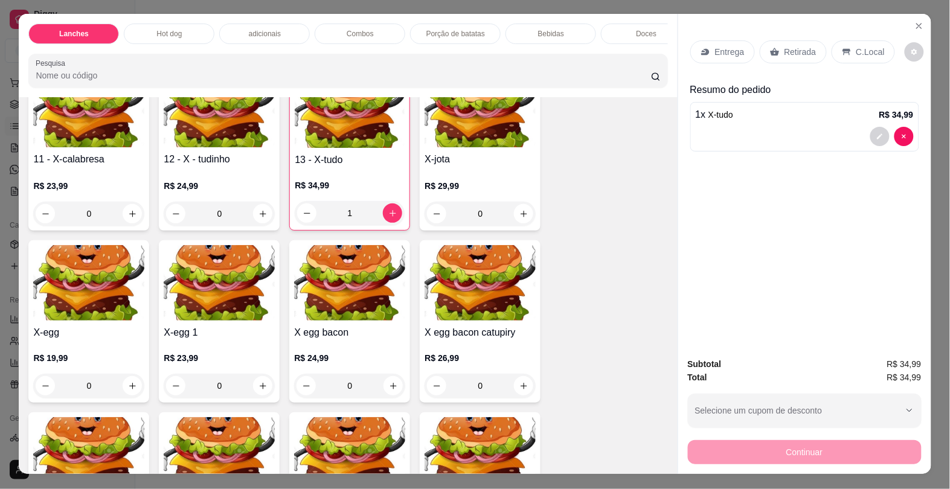
scroll to position [0, 0]
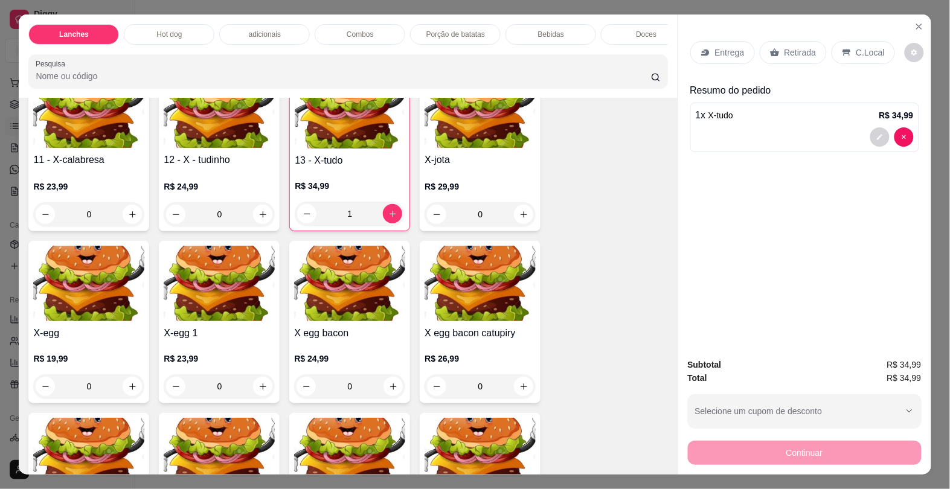
click at [703, 53] on div "Entrega" at bounding box center [722, 52] width 65 height 23
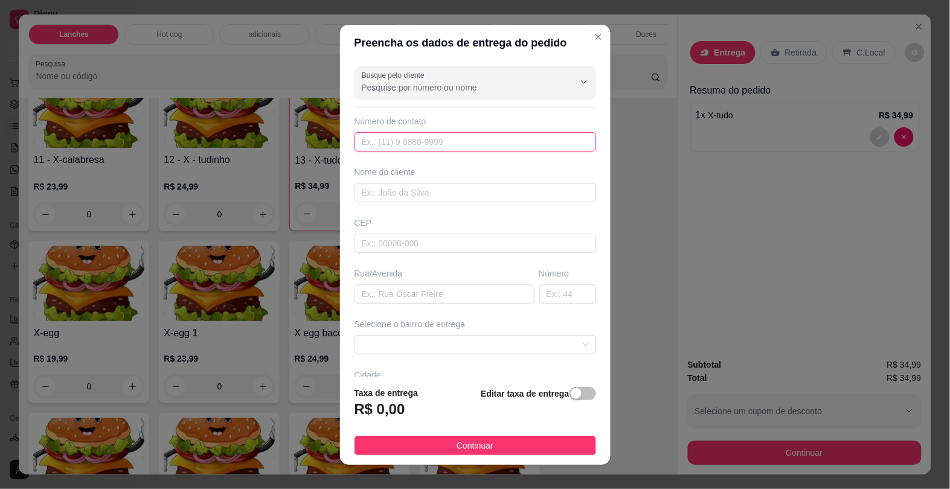
click at [394, 139] on input "text" at bounding box center [475, 141] width 242 height 19
click at [380, 133] on input "text" at bounding box center [475, 141] width 242 height 19
paste input "+55 17 99105-9784"
type input "+55 17 99105-9784"
click at [390, 191] on input "text" at bounding box center [475, 192] width 242 height 19
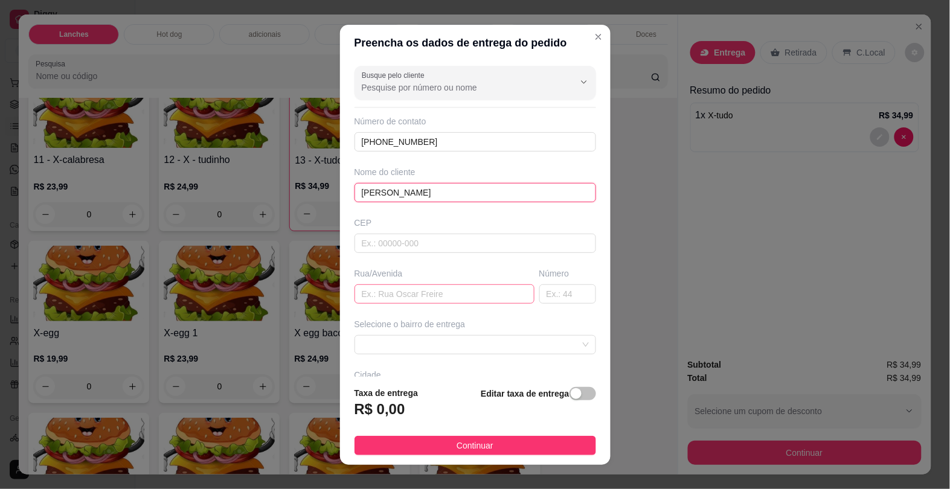
type input "patrick"
click at [393, 300] on input "text" at bounding box center [444, 293] width 180 height 19
paste input "Av sa esperança"
type input "Av sa esperança"
click at [539, 294] on input "text" at bounding box center [567, 293] width 57 height 19
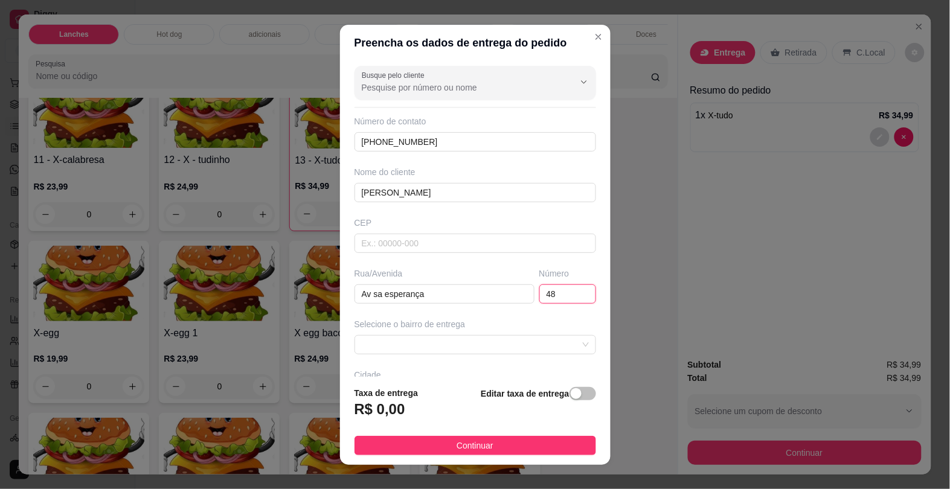
type input "48"
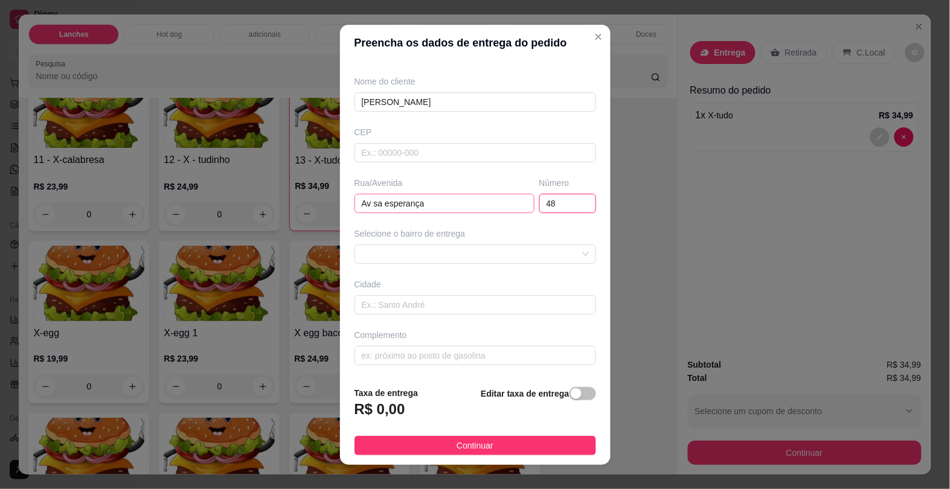
scroll to position [92, 0]
click at [415, 251] on span at bounding box center [475, 254] width 227 height 18
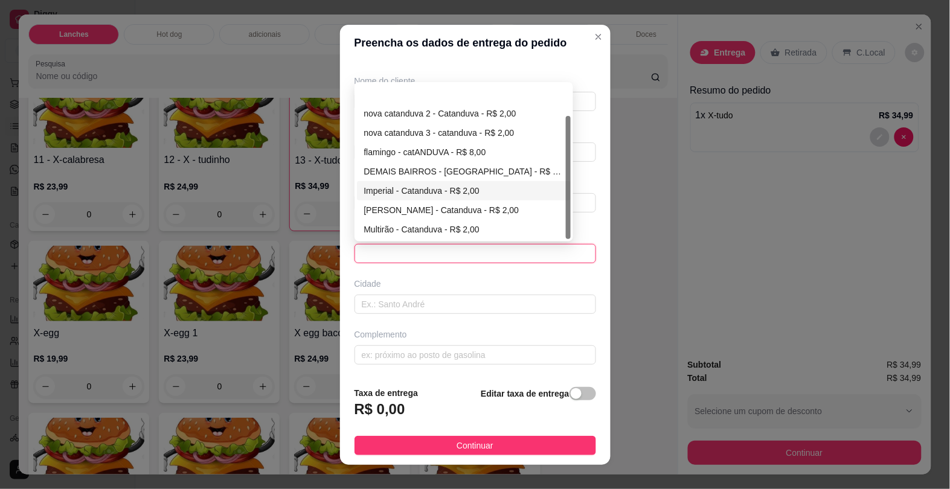
scroll to position [38, 0]
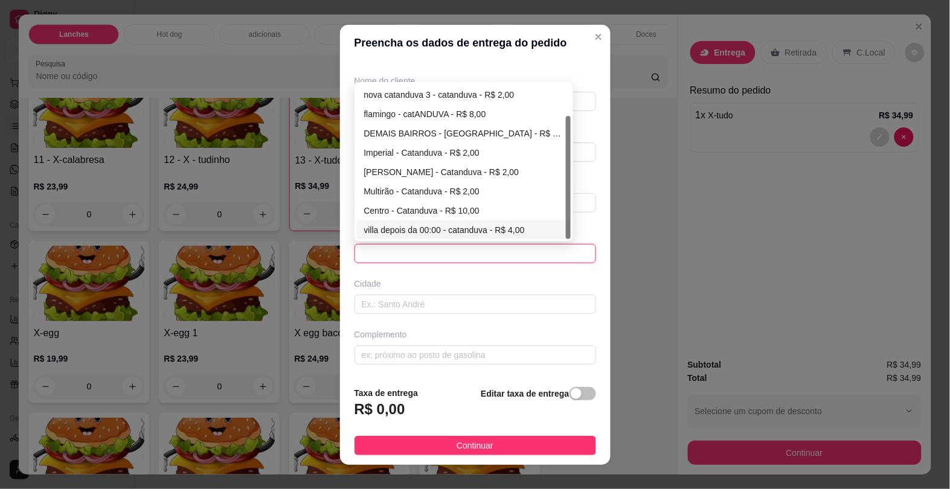
click at [514, 231] on div "villa depois da 00:00 - catanduva - R$ 4,00" at bounding box center [464, 229] width 200 height 13
type input "catanduva"
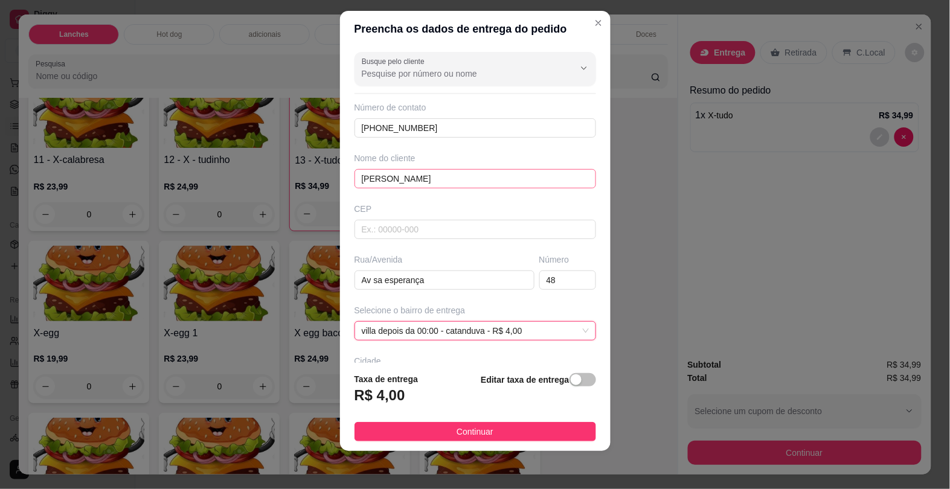
scroll to position [0, 0]
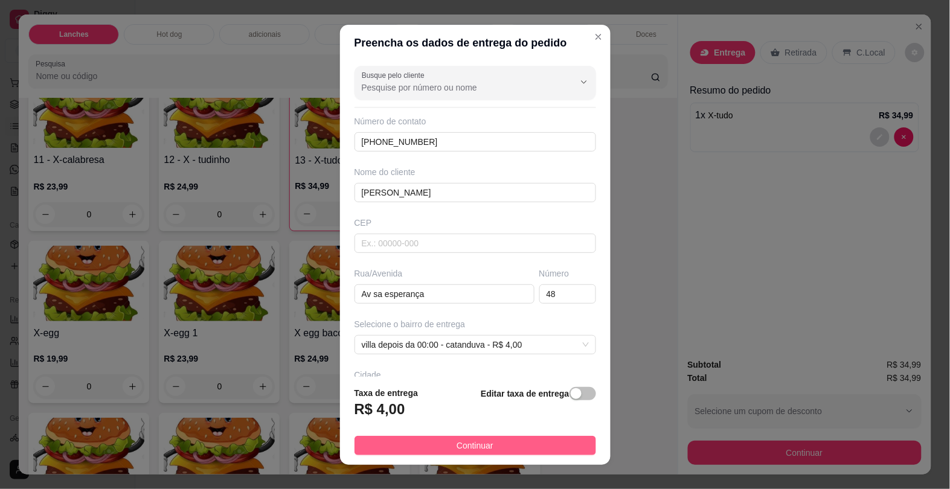
click at [489, 442] on button "Continuar" at bounding box center [475, 445] width 242 height 19
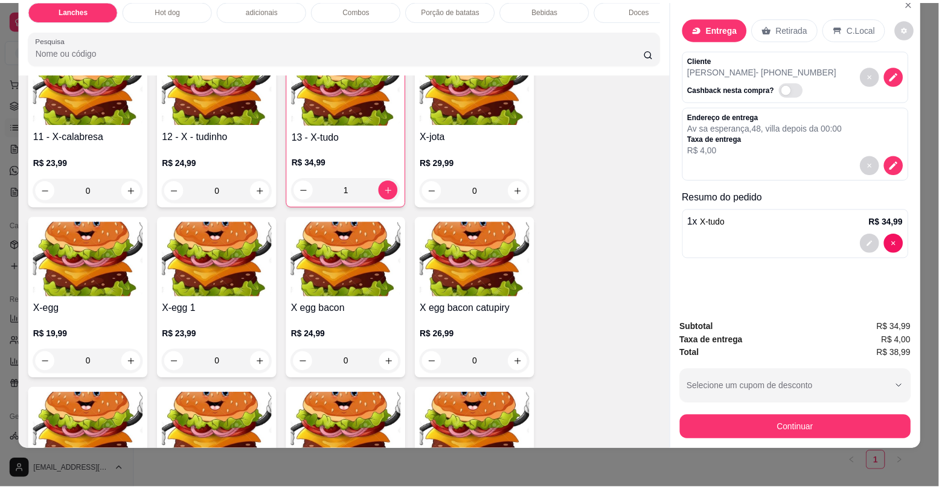
scroll to position [29, 0]
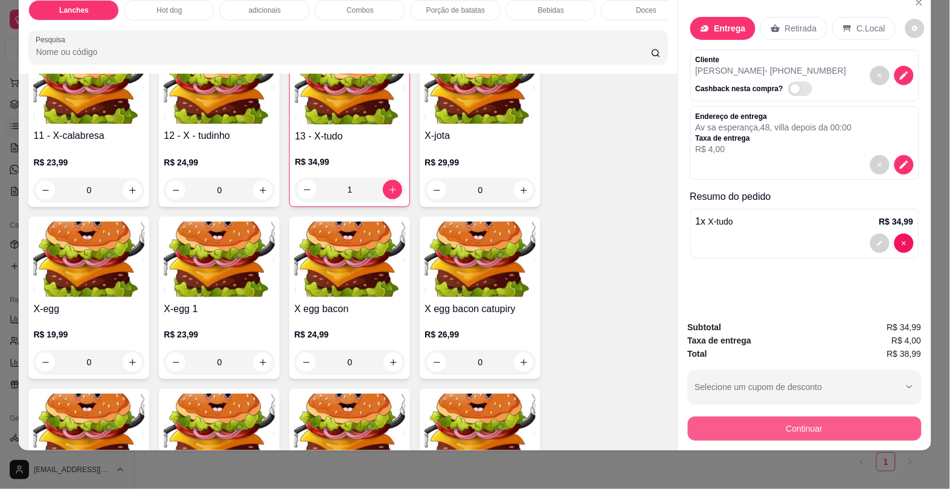
click at [806, 417] on button "Continuar" at bounding box center [805, 429] width 234 height 24
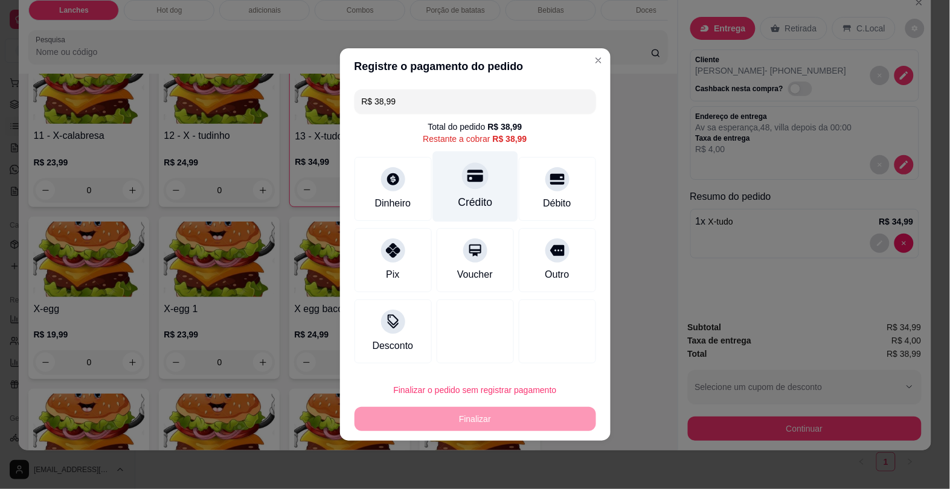
click at [475, 189] on div "Crédito" at bounding box center [474, 187] width 85 height 71
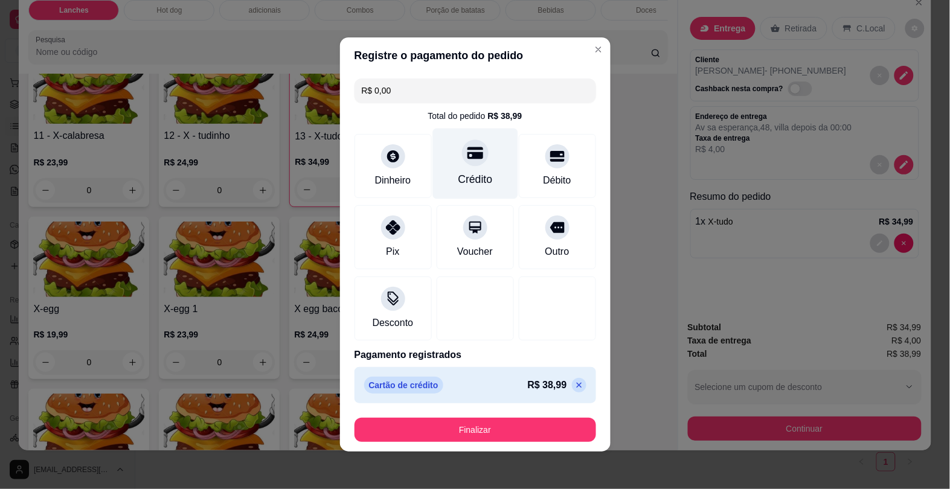
type input "R$ 0,00"
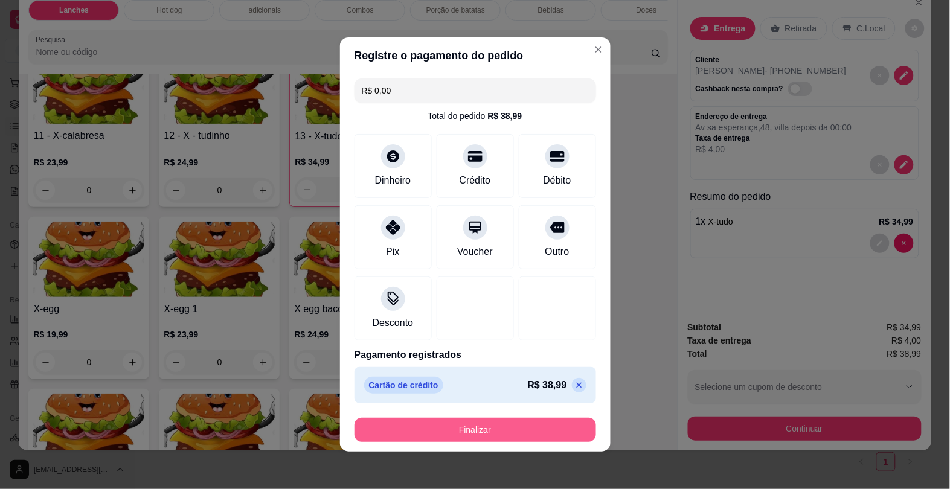
click at [490, 430] on button "Finalizar" at bounding box center [475, 430] width 242 height 24
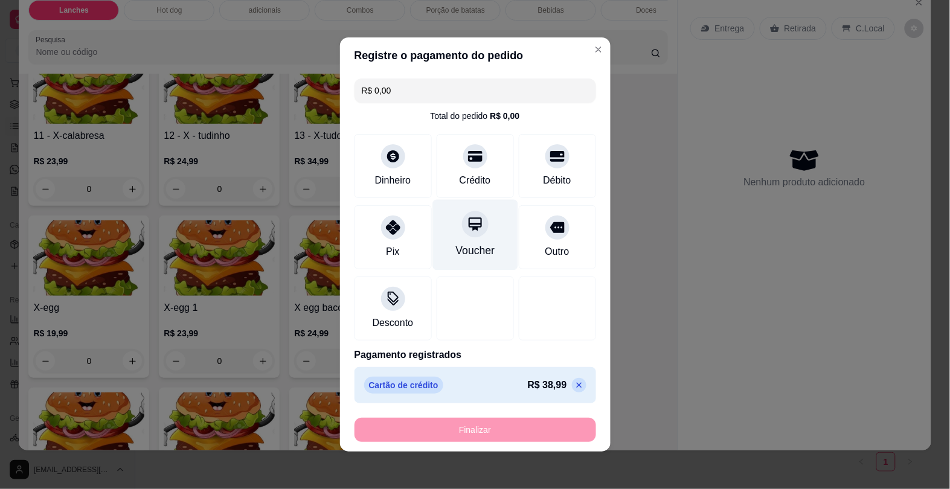
type input "0"
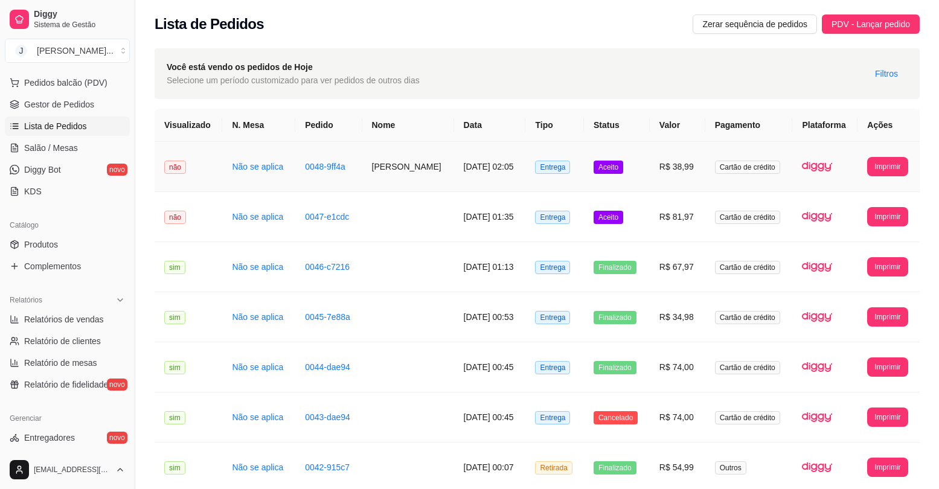
click at [654, 170] on td "R$ 38,99" at bounding box center [678, 167] width 56 height 50
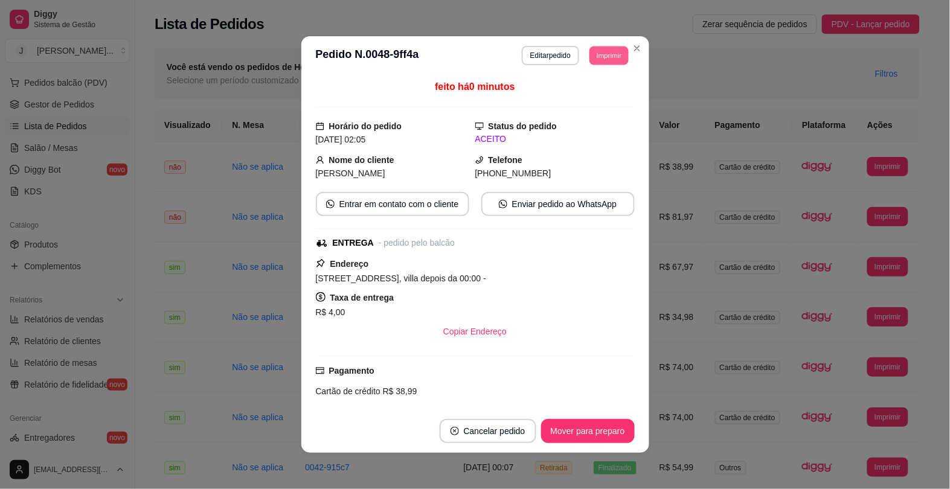
click at [593, 53] on button "Imprimir" at bounding box center [608, 55] width 39 height 19
click at [597, 103] on button "Impressora" at bounding box center [581, 98] width 85 height 19
drag, startPoint x: 586, startPoint y: 88, endPoint x: 578, endPoint y: 89, distance: 7.9
drag, startPoint x: 578, startPoint y: 89, endPoint x: 524, endPoint y: 249, distance: 169.5
click at [524, 249] on div "ENTREGA - pedido pelo balcão" at bounding box center [474, 243] width 316 height 13
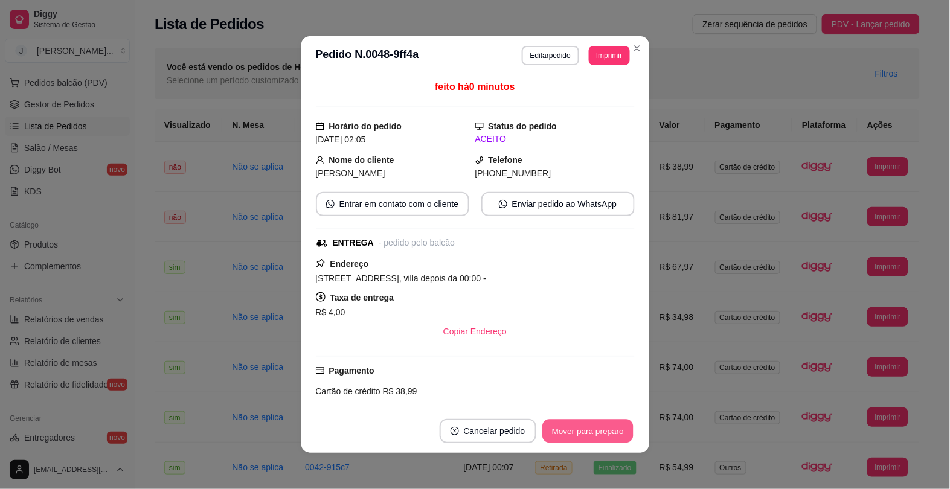
click at [598, 438] on button "Mover para preparo" at bounding box center [587, 432] width 91 height 24
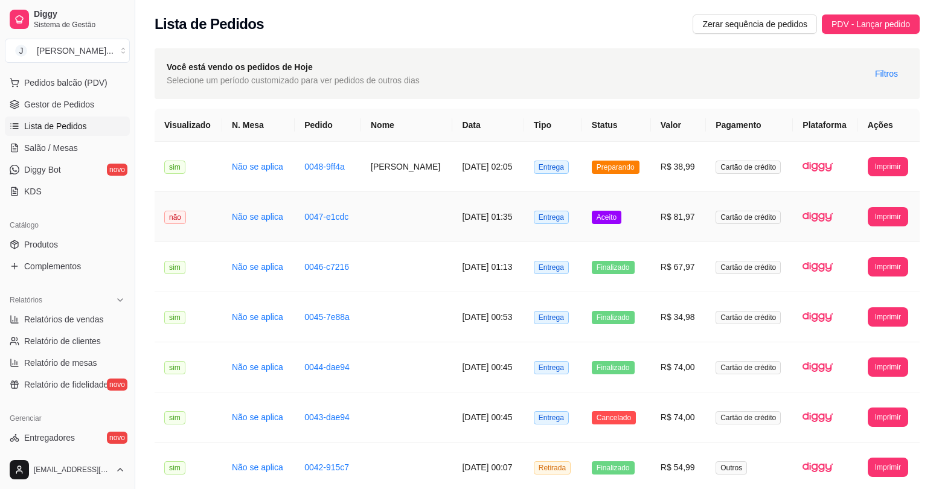
click at [635, 211] on td "Aceito" at bounding box center [616, 217] width 69 height 50
click at [486, 176] on td "16/08/2025 às 02:05" at bounding box center [487, 167] width 71 height 50
click at [652, 178] on td "R$ 38,99" at bounding box center [678, 167] width 55 height 50
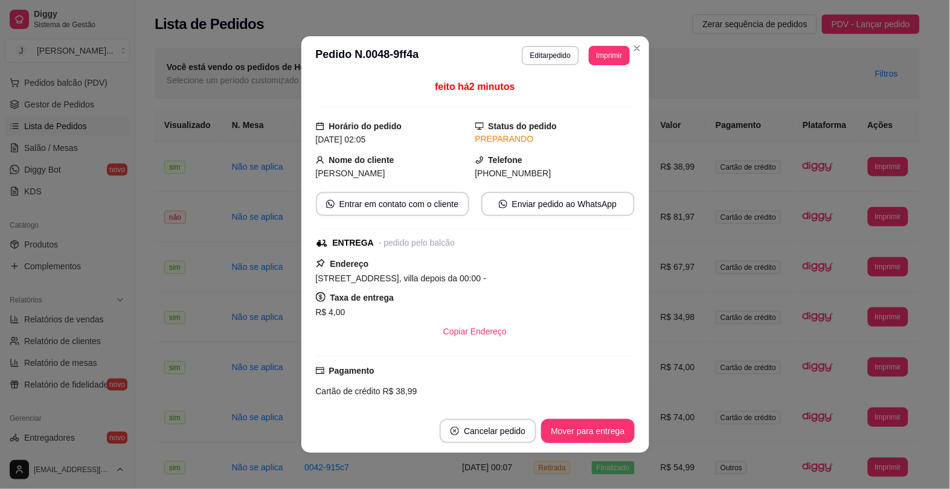
click at [605, 46] on div "**********" at bounding box center [576, 55] width 108 height 19
click at [593, 56] on button "Imprimir" at bounding box center [609, 55] width 40 height 19
click at [584, 97] on button "Impressora" at bounding box center [581, 98] width 88 height 19
click at [604, 50] on button "Imprimir" at bounding box center [608, 55] width 39 height 19
click at [589, 98] on button "Impressora" at bounding box center [581, 98] width 85 height 19
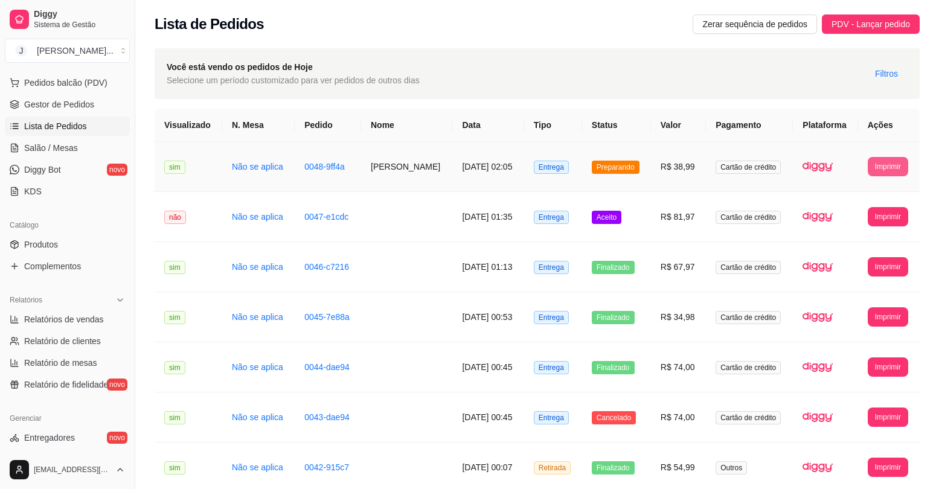
click at [870, 164] on button "Imprimir" at bounding box center [888, 166] width 40 height 19
click at [776, 169] on td "Cartão de crédito" at bounding box center [749, 167] width 87 height 50
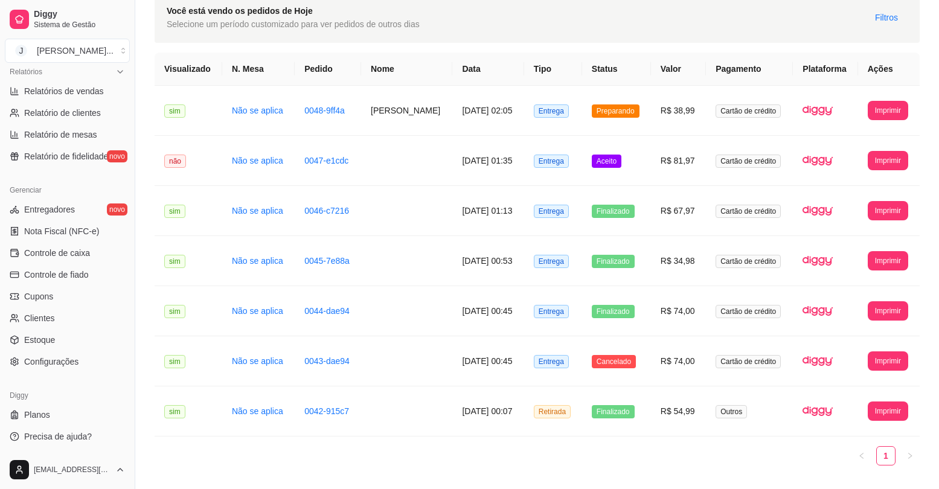
scroll to position [92, 0]
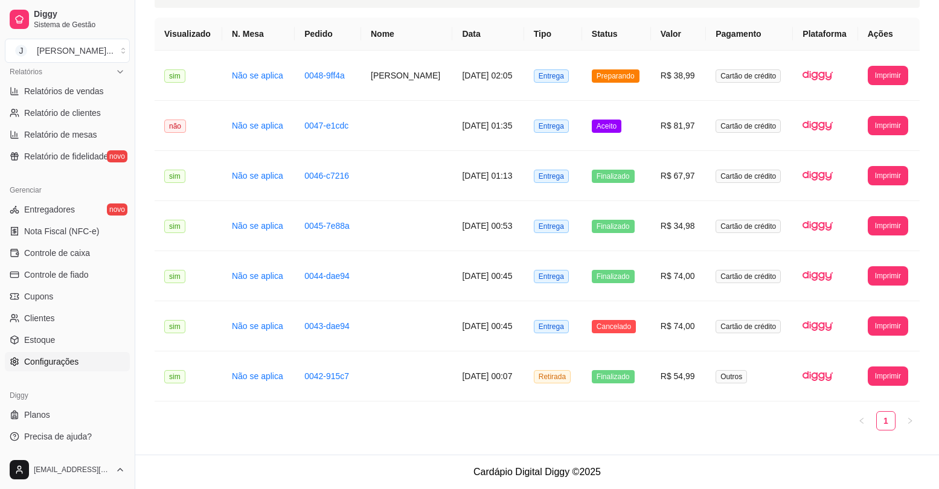
click at [54, 362] on span "Configurações" at bounding box center [51, 362] width 54 height 12
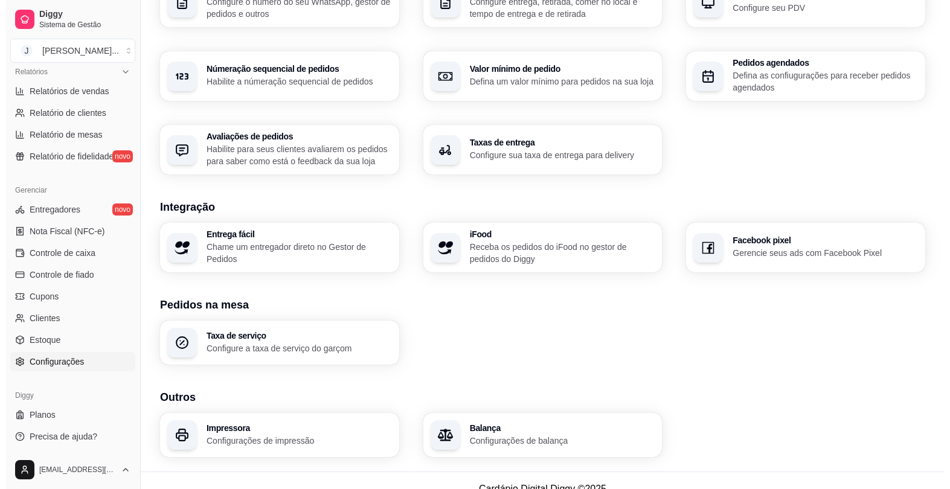
scroll to position [357, 0]
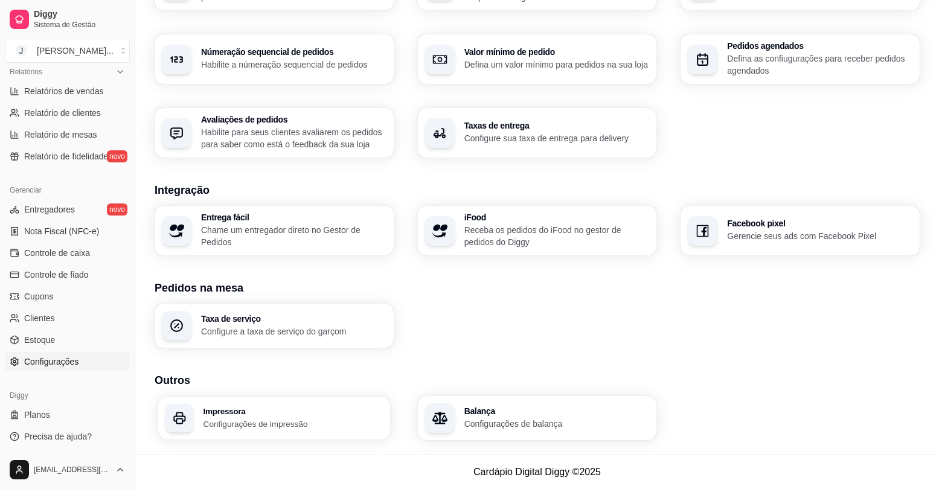
click at [240, 424] on p "Configurações de impressão" at bounding box center [292, 423] width 179 height 11
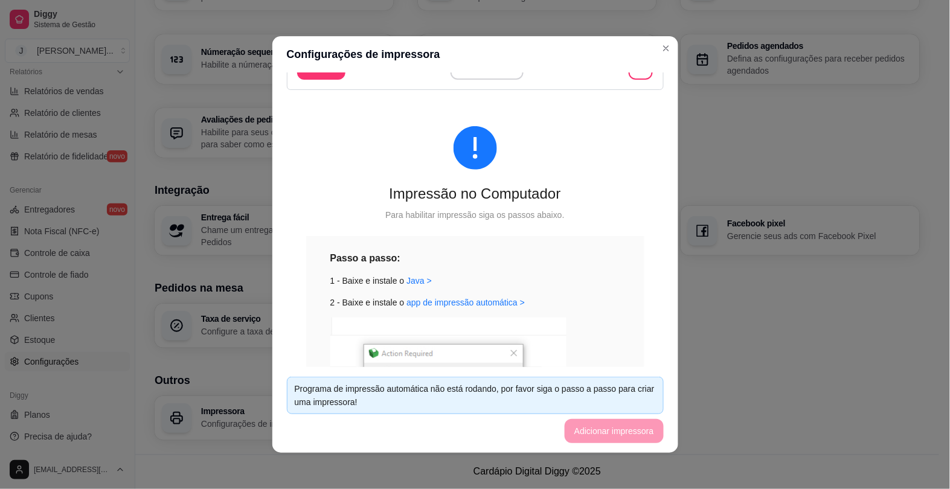
scroll to position [0, 0]
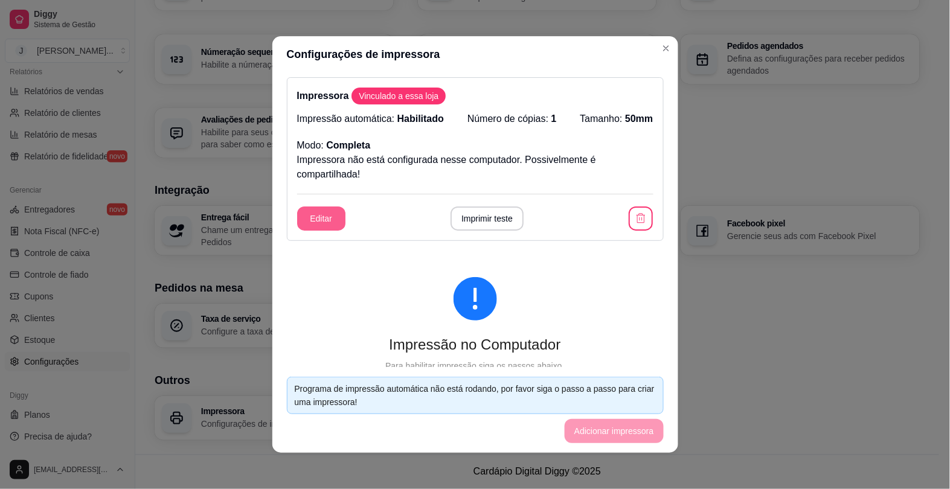
click at [322, 221] on button "Editar" at bounding box center [321, 218] width 48 height 24
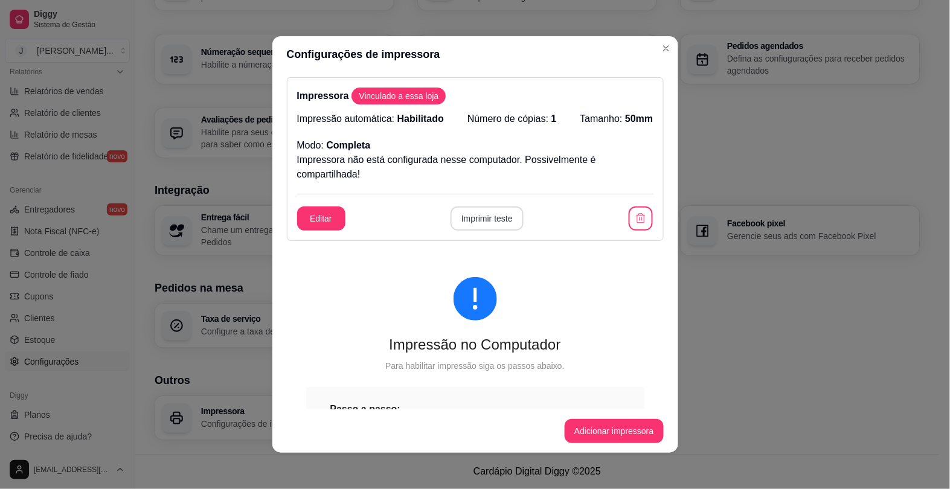
click at [459, 211] on button "Imprimir teste" at bounding box center [486, 218] width 73 height 24
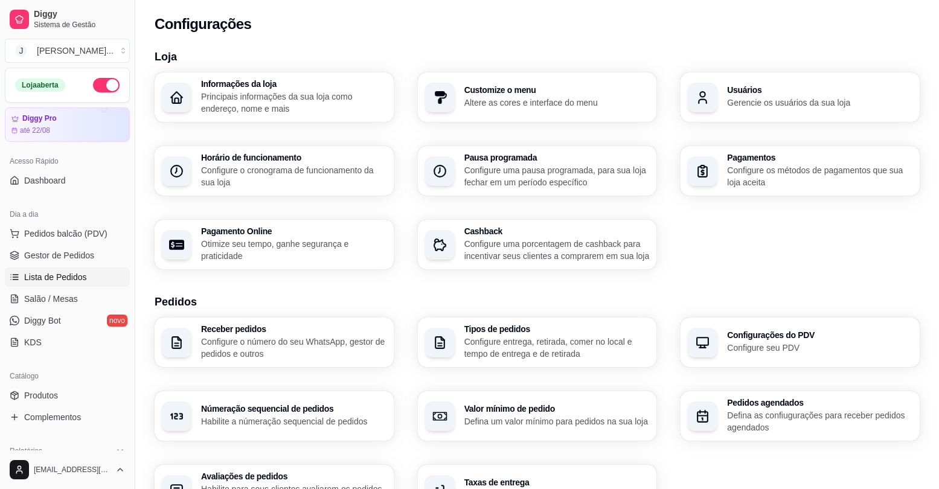
click at [94, 272] on link "Lista de Pedidos" at bounding box center [67, 276] width 125 height 19
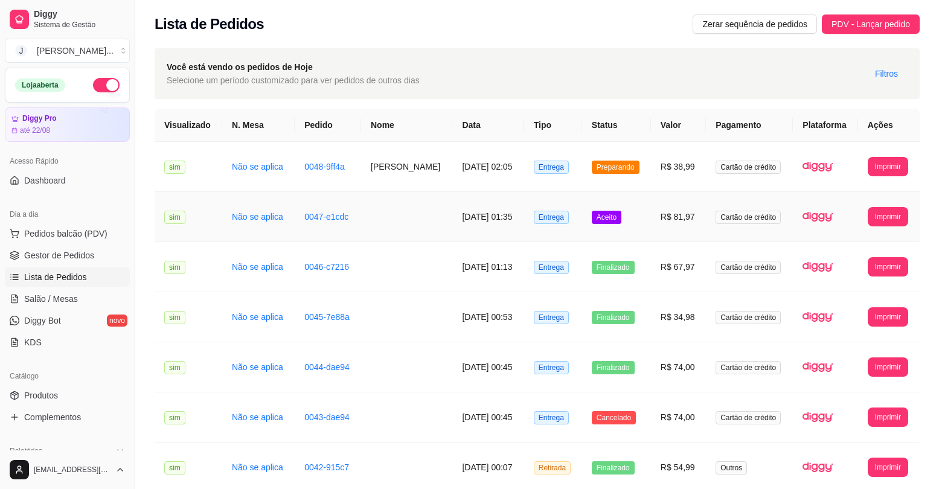
click at [491, 216] on td "16/08/2025 às 01:35" at bounding box center [487, 217] width 71 height 50
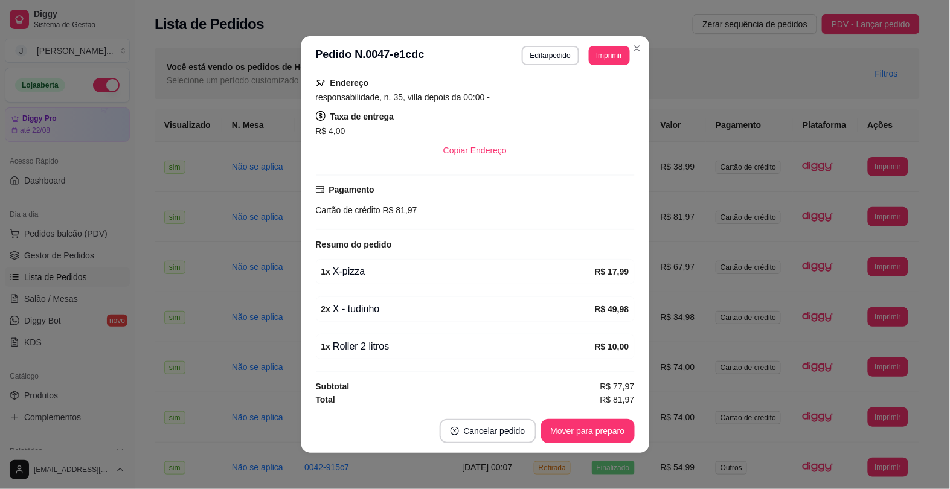
scroll to position [162, 0]
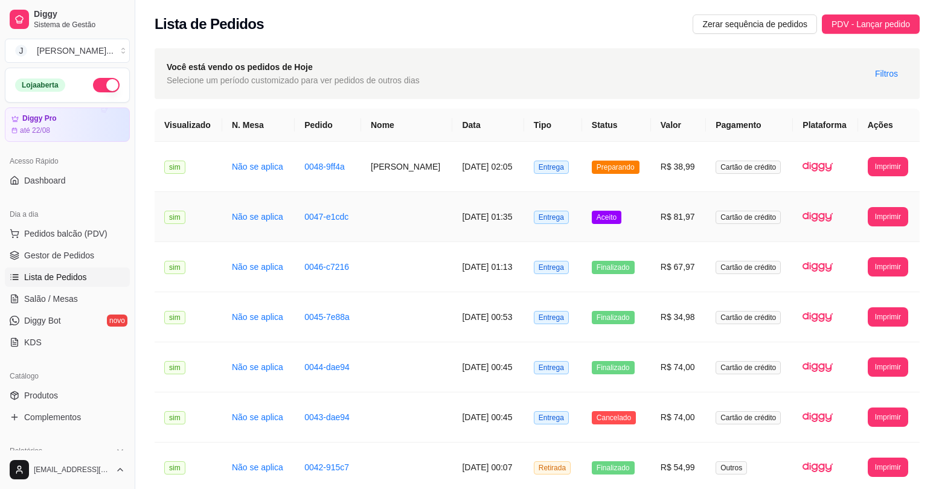
click at [571, 217] on td "Entrega" at bounding box center [553, 217] width 58 height 50
click at [555, 161] on span "Entrega" at bounding box center [551, 167] width 35 height 13
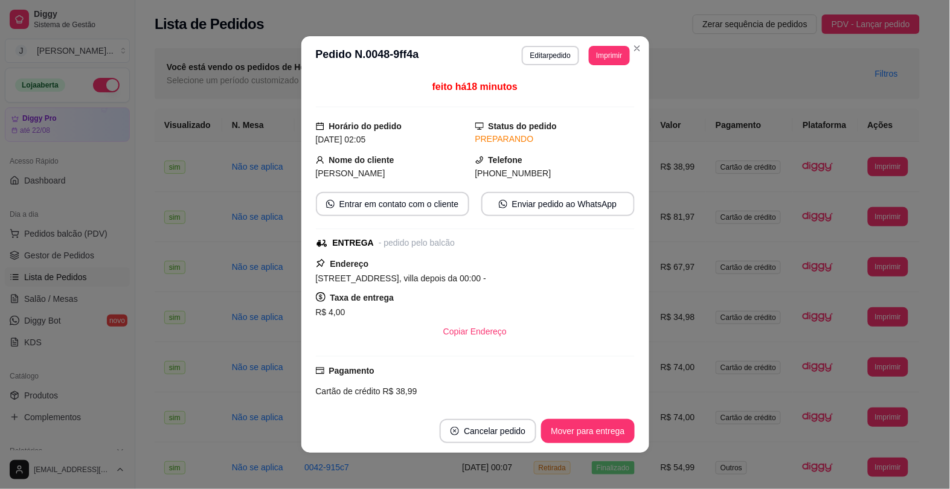
scroll to position [112, 0]
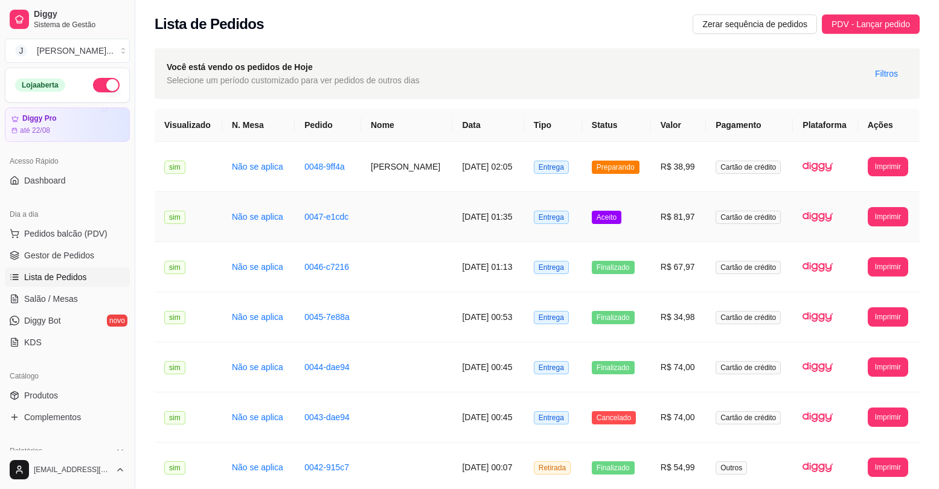
click at [582, 217] on td "Aceito" at bounding box center [616, 217] width 69 height 50
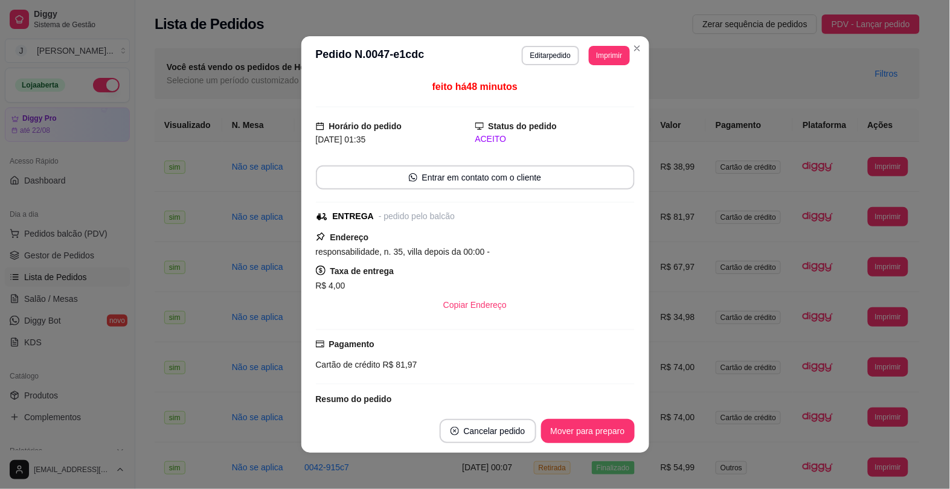
scroll to position [162, 0]
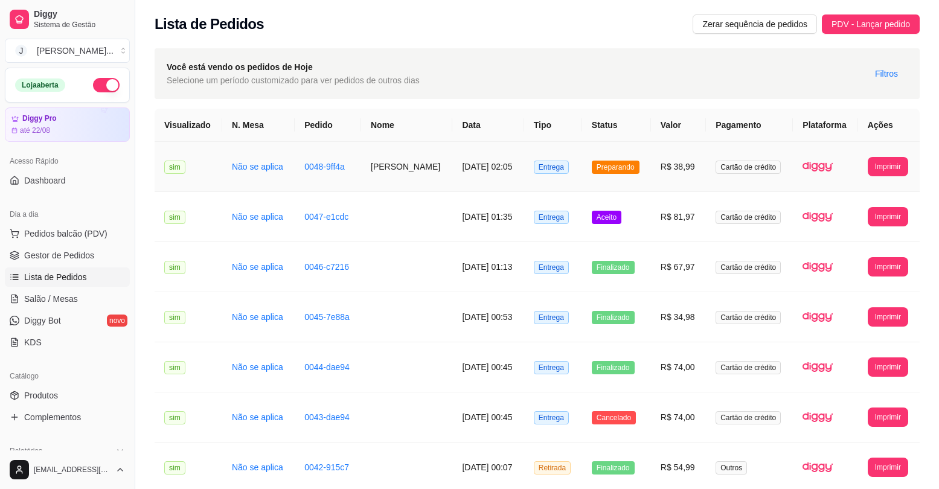
click at [582, 153] on td "Preparando" at bounding box center [616, 167] width 69 height 50
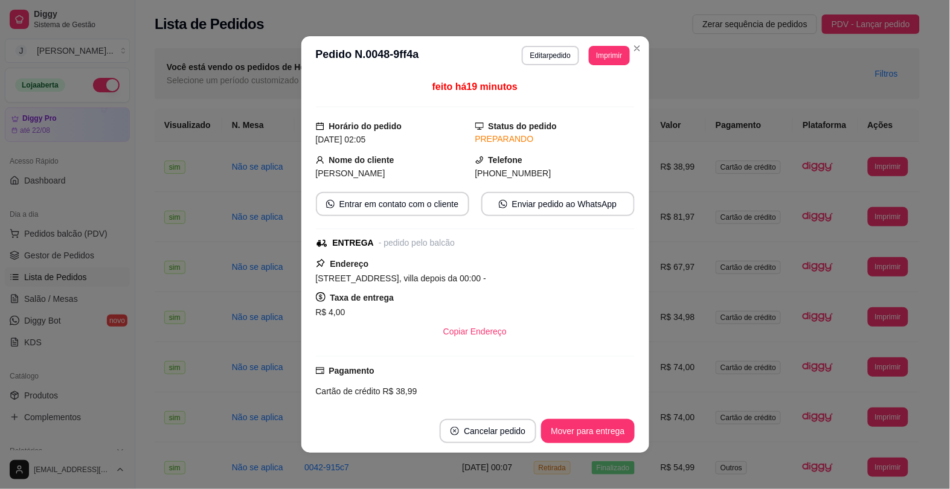
click at [574, 162] on div "Telefone (55) 1 7991-059784" at bounding box center [554, 166] width 159 height 27
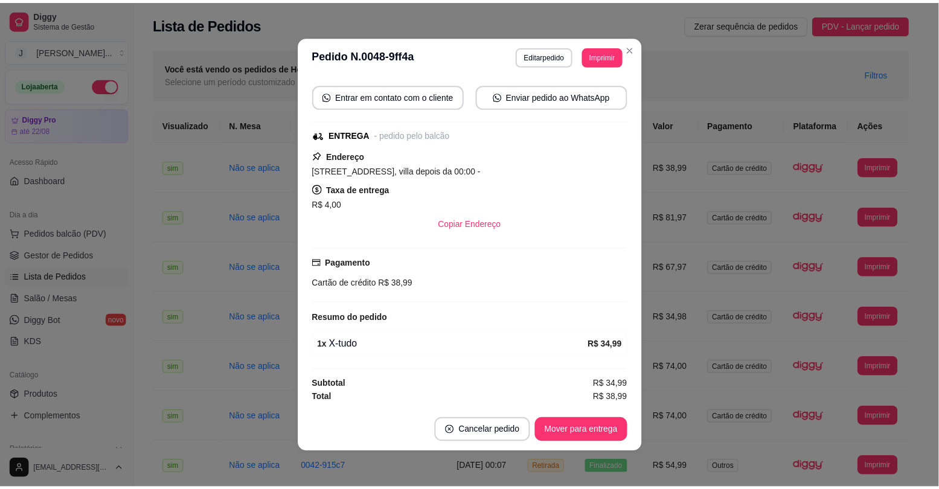
scroll to position [0, 0]
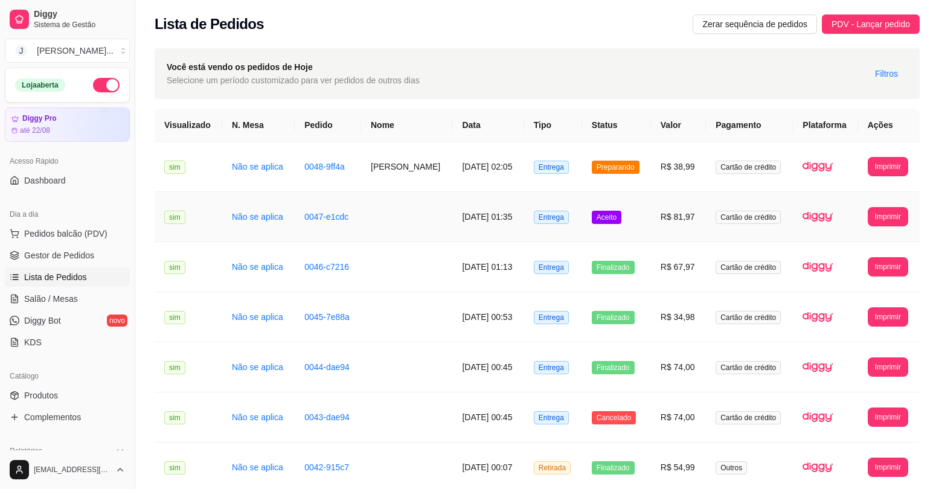
click at [627, 216] on td "Aceito" at bounding box center [616, 217] width 69 height 50
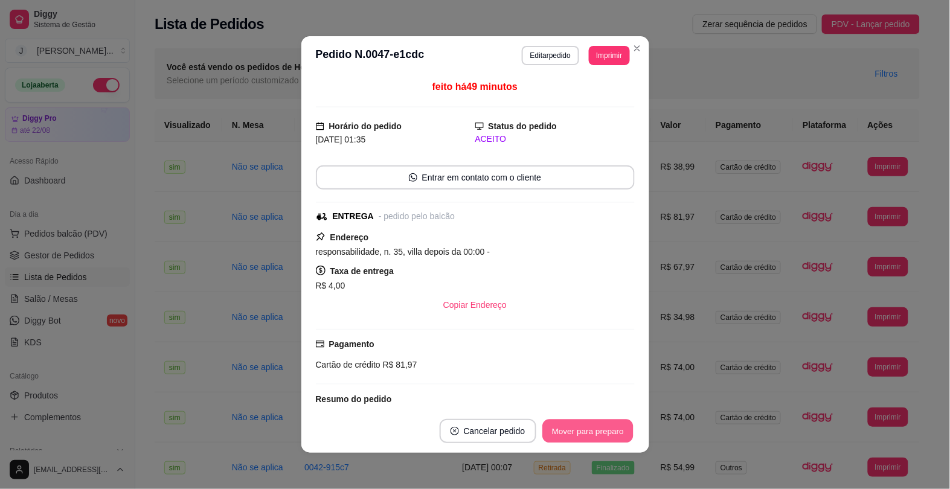
click at [590, 430] on button "Mover para preparo" at bounding box center [587, 432] width 91 height 24
click at [590, 430] on div "Mover para preparo" at bounding box center [579, 431] width 110 height 24
click at [590, 430] on button "Mover para entrega" at bounding box center [588, 432] width 91 height 24
click at [590, 430] on button "Mover para finalizado" at bounding box center [584, 432] width 97 height 24
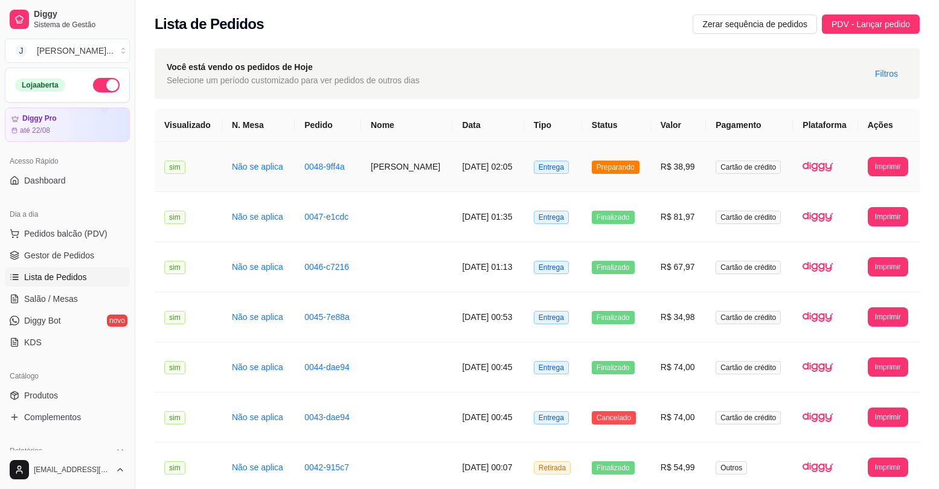
click at [651, 182] on td "R$ 38,99" at bounding box center [678, 167] width 55 height 50
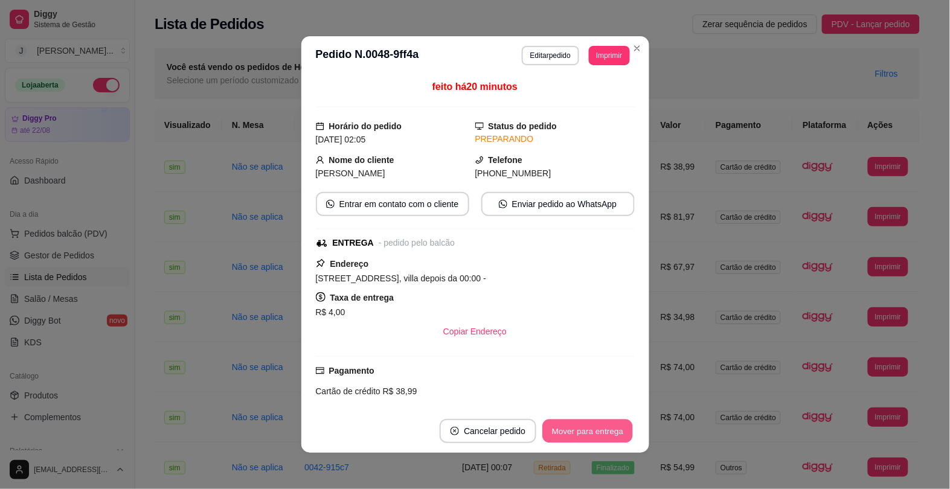
click at [571, 426] on button "Mover para entrega" at bounding box center [588, 432] width 91 height 24
click at [571, 430] on button "Mover para finalizado" at bounding box center [584, 432] width 97 height 24
click at [571, 430] on div "Mover para finalizado" at bounding box center [575, 431] width 117 height 24
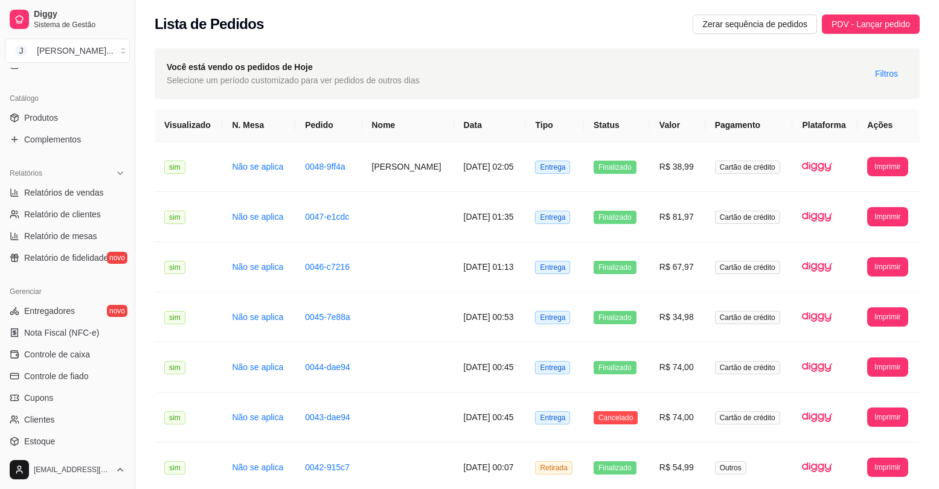
scroll to position [302, 0]
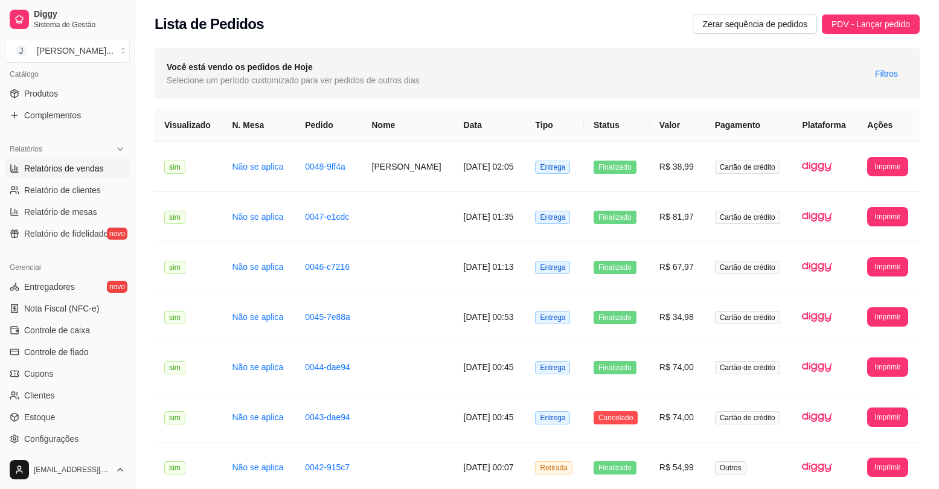
click at [74, 173] on span "Relatórios de vendas" at bounding box center [64, 168] width 80 height 12
select select "ALL"
select select "0"
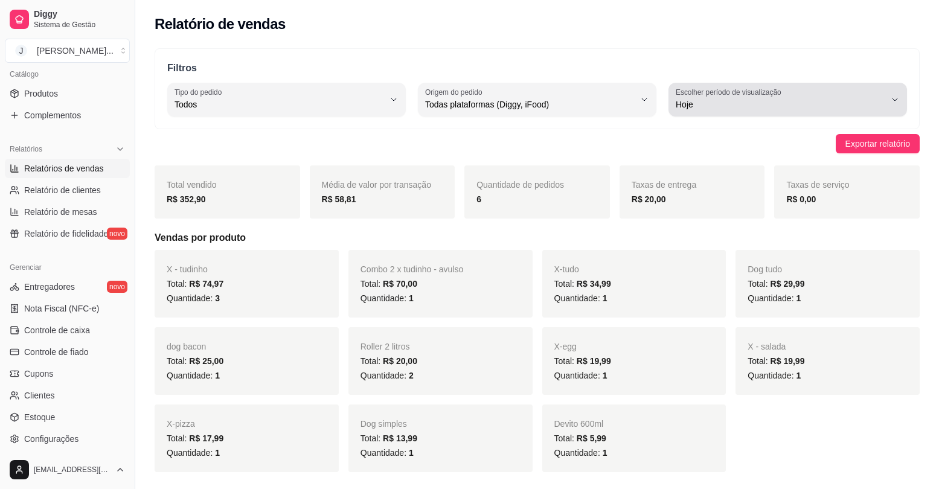
click at [723, 97] on div "Hoje" at bounding box center [781, 100] width 210 height 24
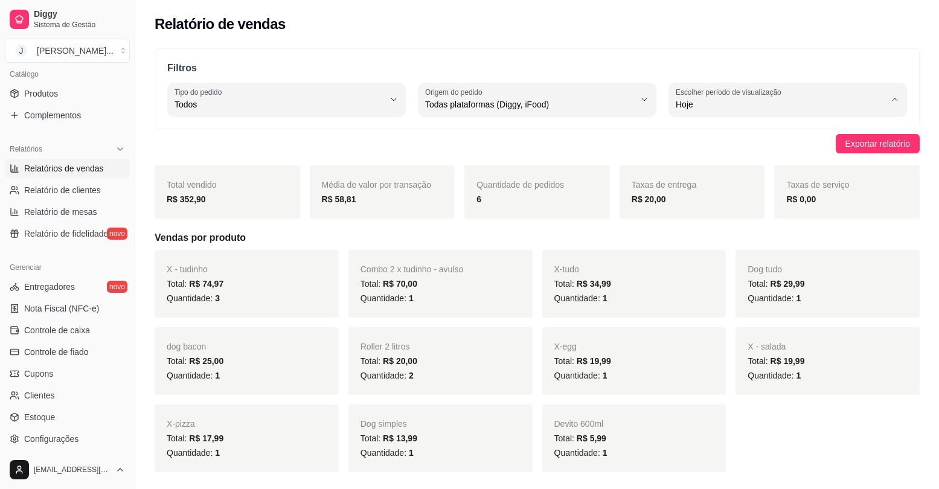
click at [732, 154] on span "Ontem" at bounding box center [781, 152] width 199 height 11
type input "1"
select select "1"
